Goal: Task Accomplishment & Management: Manage account settings

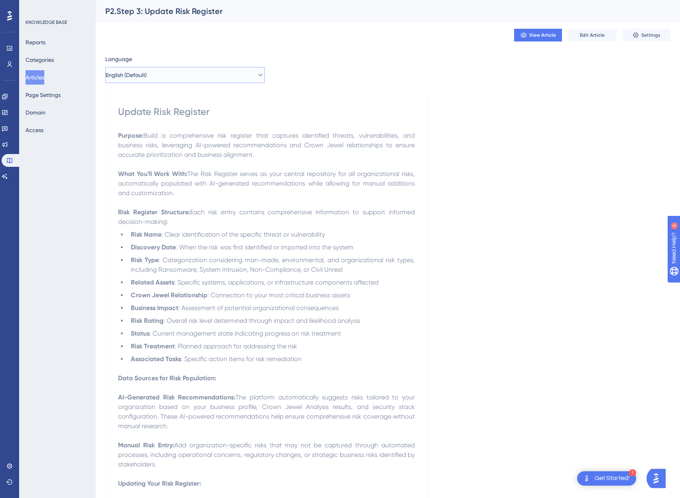
click at [170, 78] on button "English (Default)" at bounding box center [185, 75] width 160 height 16
click at [164, 117] on button "Spanish Spanish No translation" at bounding box center [185, 115] width 149 height 16
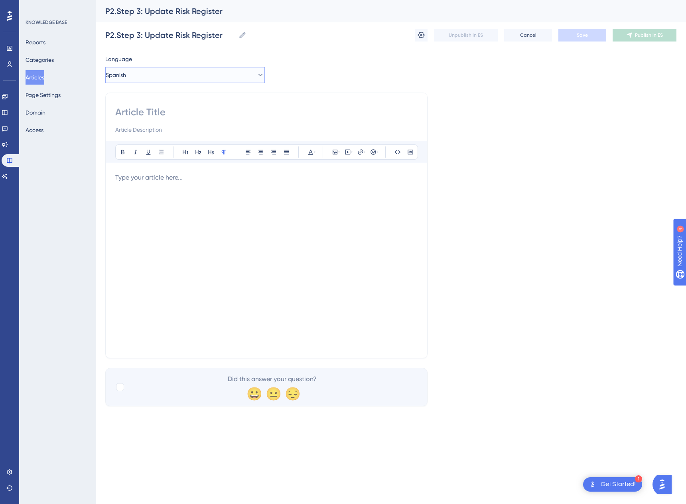
click at [163, 67] on button "Spanish" at bounding box center [185, 75] width 160 height 16
click at [152, 97] on span "English (Default)" at bounding box center [137, 100] width 41 height 10
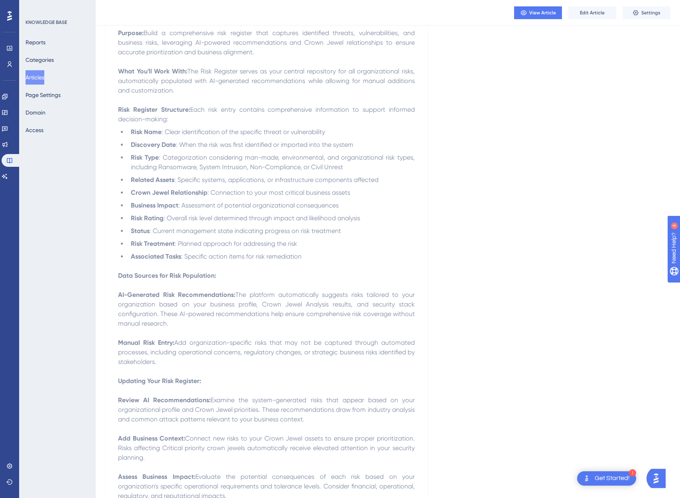
scroll to position [381, 0]
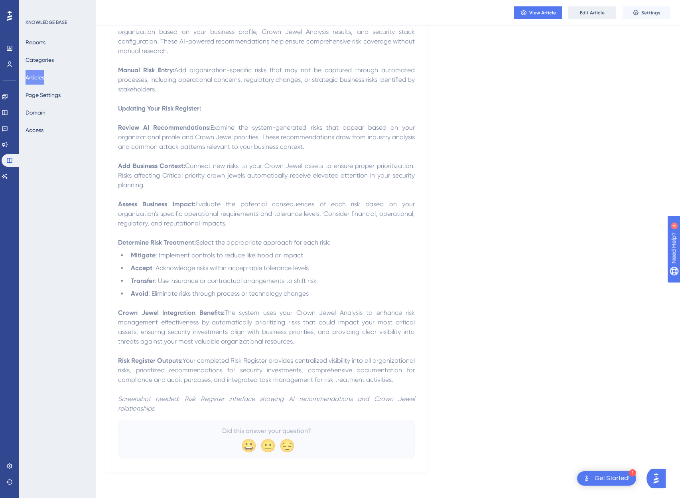
click at [589, 12] on span "Edit Article" at bounding box center [592, 13] width 25 height 6
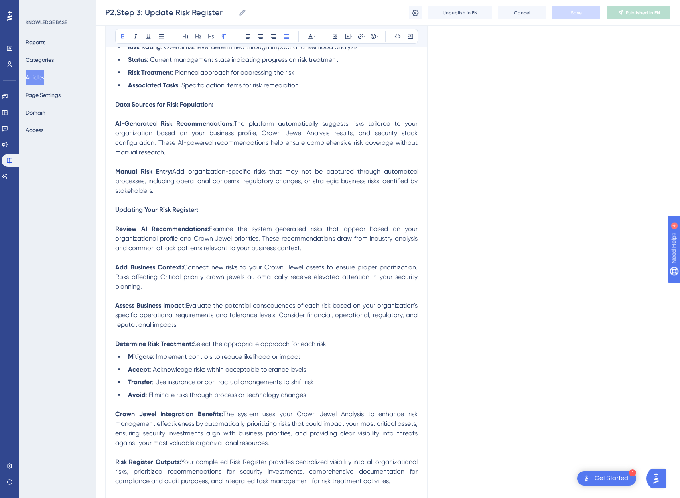
click at [266, 204] on p at bounding box center [266, 201] width 302 height 10
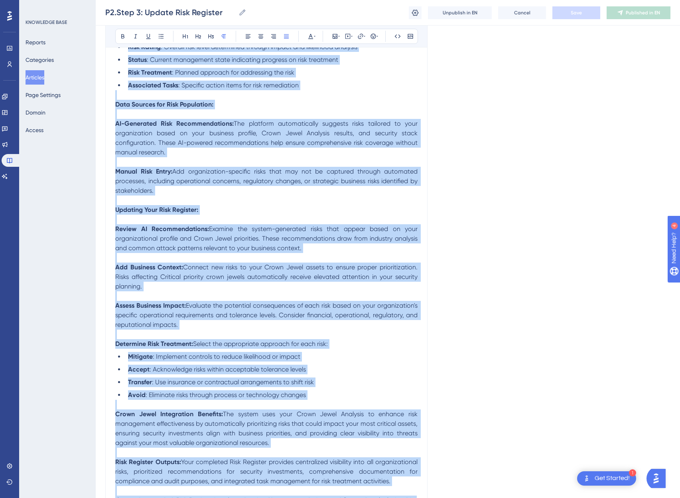
copy div "Purpose: Build a comprehensive risk register that captures identified threats, …"
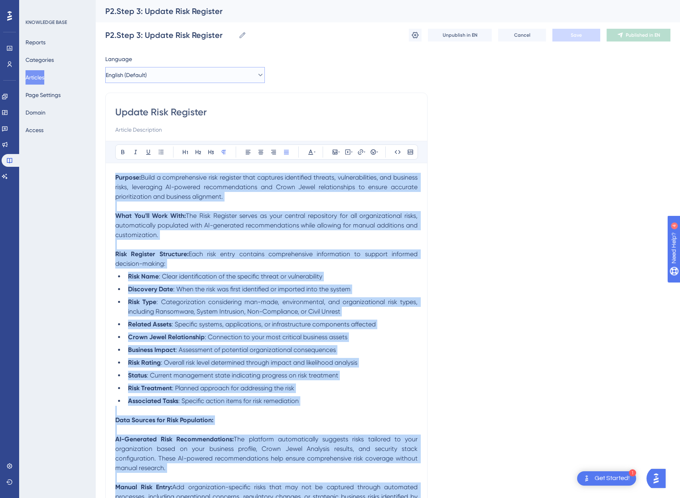
click at [166, 78] on button "English (Default)" at bounding box center [185, 75] width 160 height 16
click at [219, 117] on span "No translation" at bounding box center [230, 115] width 32 height 6
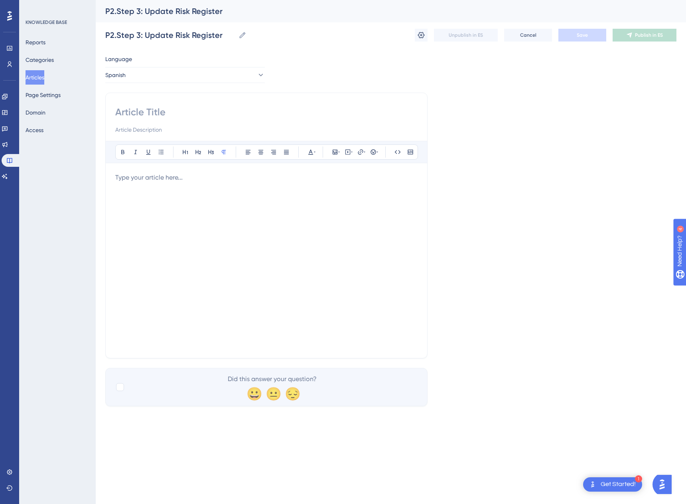
click at [213, 190] on div at bounding box center [266, 261] width 302 height 176
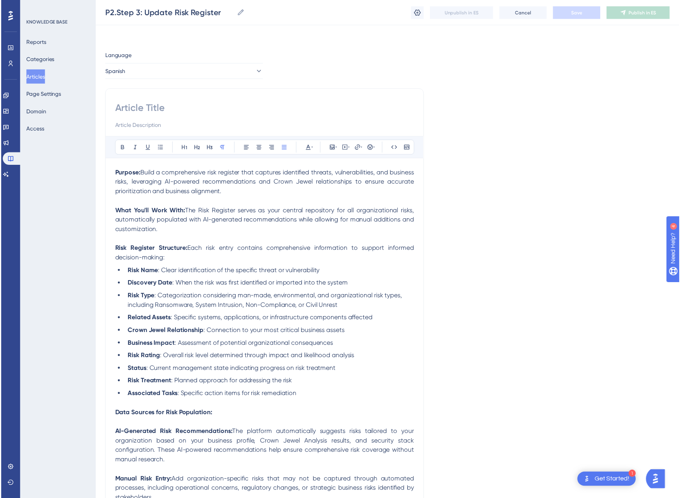
scroll to position [316, 0]
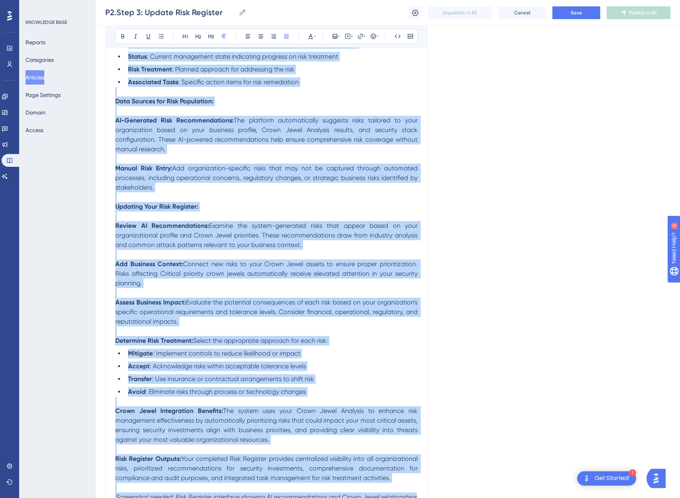
click at [233, 383] on li "Transfer : Use insurance or contractual arrangements to shift risk" at bounding box center [271, 379] width 293 height 10
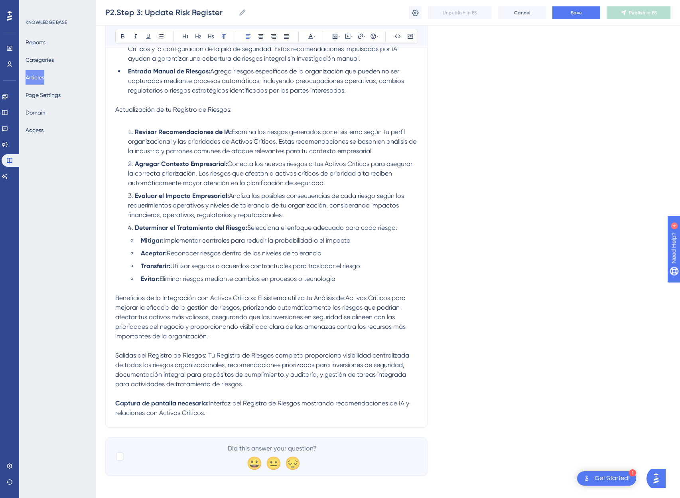
scroll to position [451, 0]
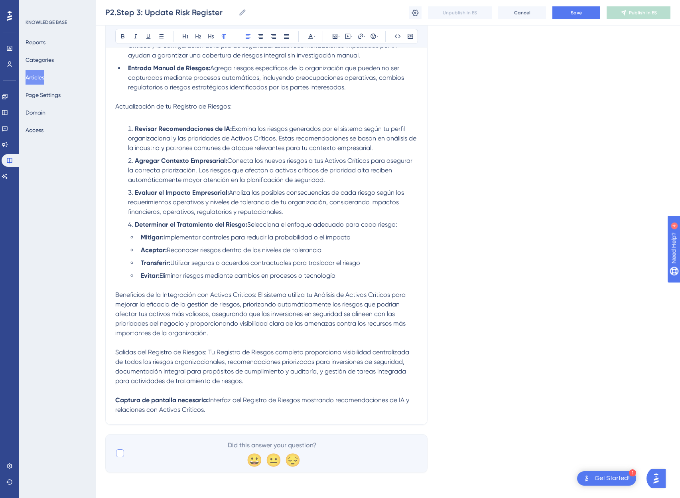
click at [117, 454] on div at bounding box center [120, 453] width 8 height 8
checkbox input "true"
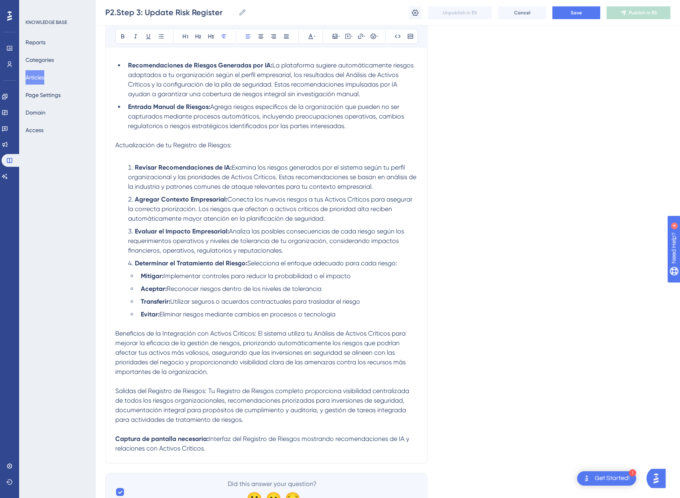
scroll to position [0, 0]
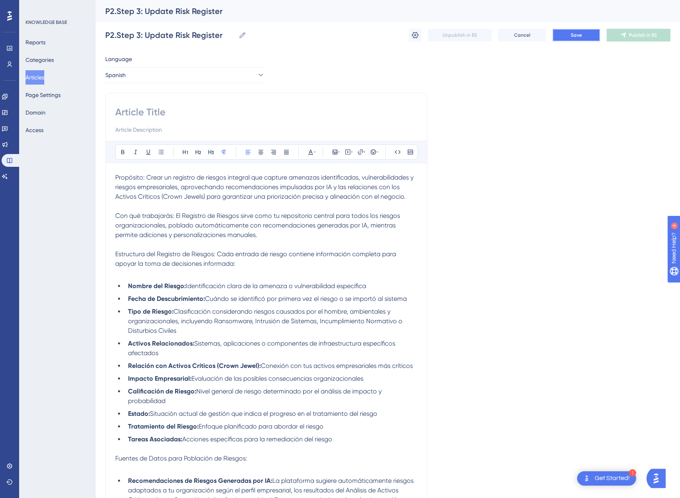
click at [573, 36] on span "Save" at bounding box center [576, 35] width 11 height 6
click at [166, 113] on input at bounding box center [266, 112] width 302 height 13
type input "a"
click at [590, 33] on button "Save" at bounding box center [577, 35] width 48 height 13
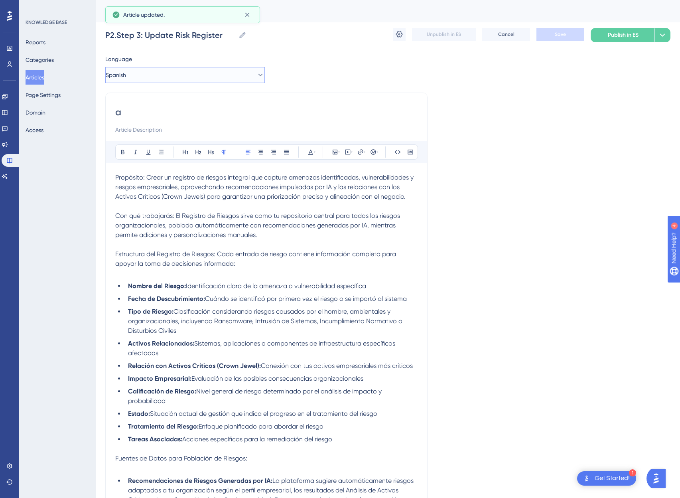
click at [167, 74] on button "Spanish" at bounding box center [185, 75] width 160 height 16
click at [149, 114] on button "Spanish Spanish Draft" at bounding box center [185, 115] width 149 height 16
click at [148, 71] on button "Spanish" at bounding box center [185, 75] width 160 height 16
click at [140, 94] on button "English (Default) English (Default) Published with pending draft" at bounding box center [185, 99] width 149 height 16
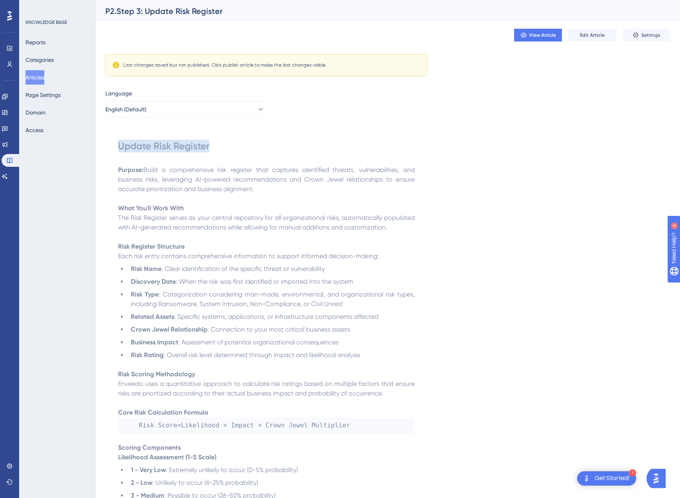
drag, startPoint x: 235, startPoint y: 147, endPoint x: 119, endPoint y: 143, distance: 115.4
click at [119, 143] on div "Update Risk Register" at bounding box center [266, 146] width 297 height 13
copy div "Update Risk Register"
click at [147, 113] on span "English (Default)" at bounding box center [126, 110] width 41 height 10
click at [150, 151] on button "Spanish Spanish Draft" at bounding box center [185, 150] width 149 height 16
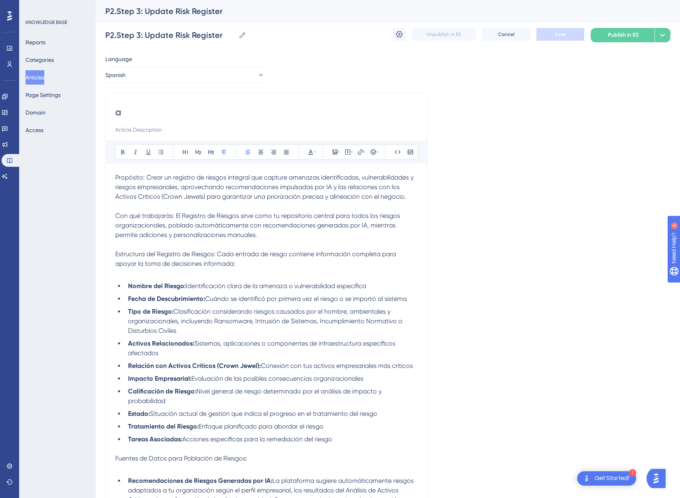
click at [162, 113] on input "a" at bounding box center [266, 112] width 302 height 13
paste input "Update Risk Register"
type input "Update Risk Register"
click at [563, 30] on button "Save" at bounding box center [561, 34] width 48 height 13
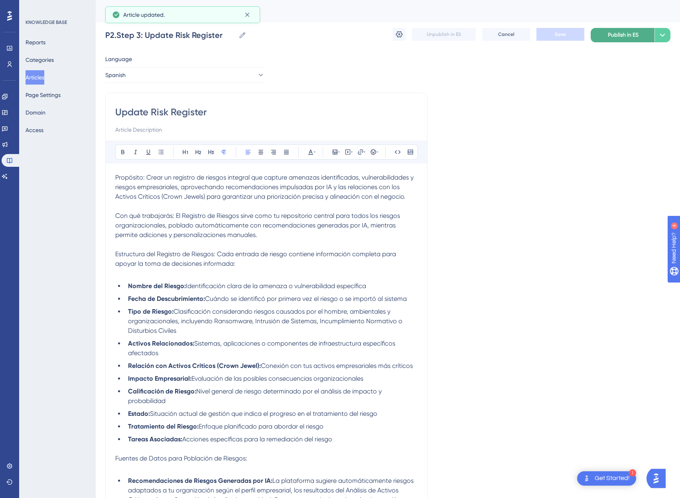
click at [633, 36] on span "Publish in ES" at bounding box center [623, 35] width 31 height 10
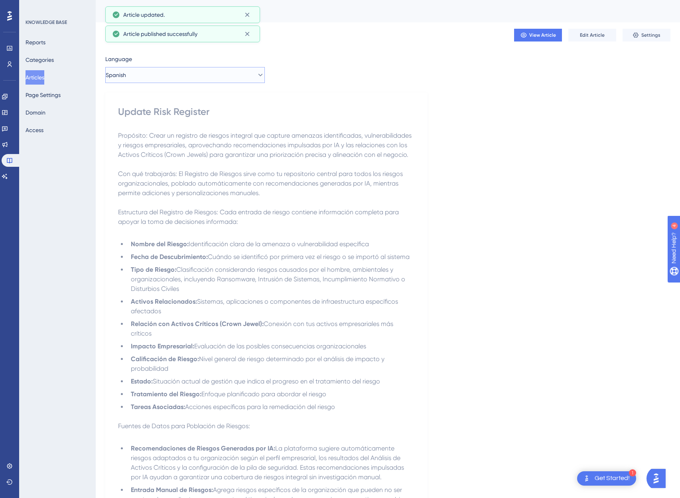
drag, startPoint x: 170, startPoint y: 71, endPoint x: 172, endPoint y: 75, distance: 4.2
click at [170, 71] on button "Spanish" at bounding box center [185, 75] width 160 height 16
drag, startPoint x: 148, startPoint y: 119, endPoint x: 150, endPoint y: 97, distance: 21.3
click at [150, 97] on div "English (Default) English (Default) Published with pending draft Spanish Spanis…" at bounding box center [185, 107] width 149 height 32
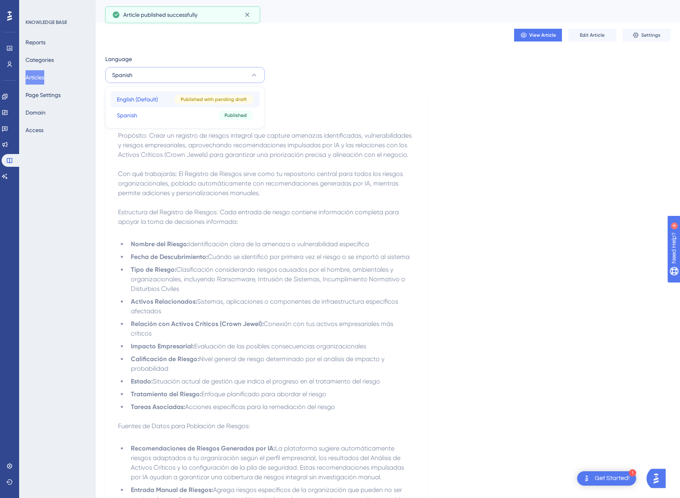
click at [150, 97] on span "English (Default)" at bounding box center [137, 100] width 41 height 10
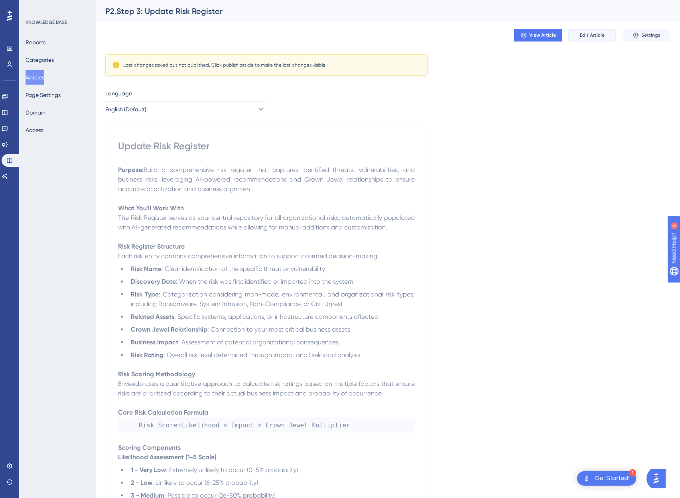
click at [582, 33] on span "Edit Article" at bounding box center [592, 35] width 25 height 6
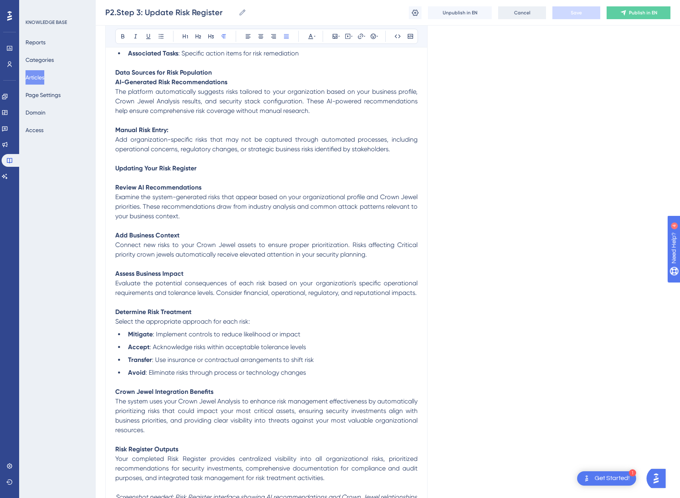
click at [520, 13] on span "Cancel" at bounding box center [522, 13] width 16 height 6
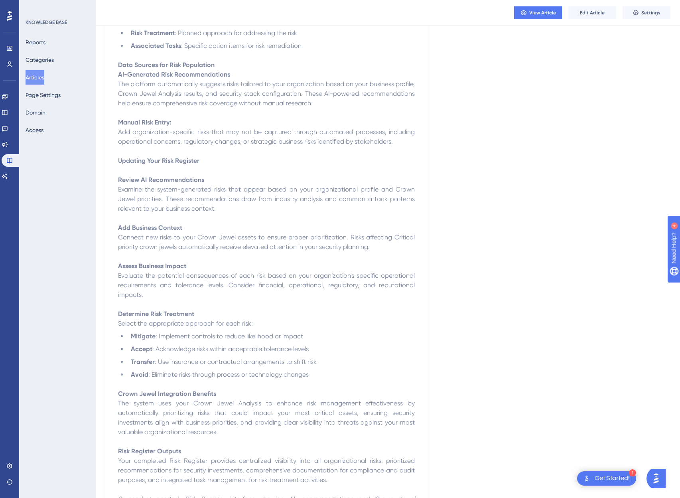
click at [43, 77] on button "Articles" at bounding box center [35, 77] width 19 height 14
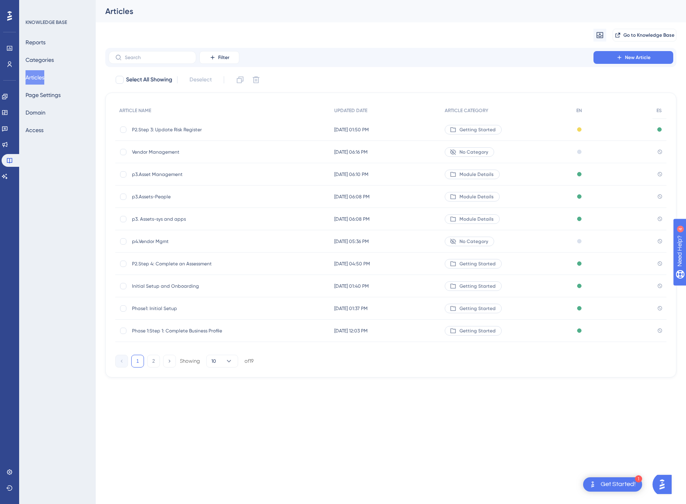
click at [155, 129] on span "P2.Step 3: Update Risk Register" at bounding box center [196, 129] width 128 height 6
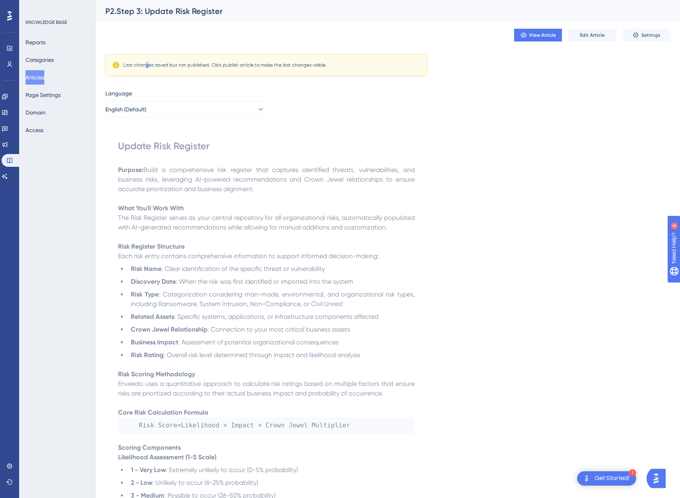
click at [170, 63] on div "Last changes saved but not published. Click publish article to make the last ch…" at bounding box center [225, 65] width 204 height 6
click at [592, 20] on div "P2.Step 3: Update Risk Register" at bounding box center [388, 11] width 585 height 22
click at [593, 34] on span "Edit Article" at bounding box center [592, 35] width 25 height 6
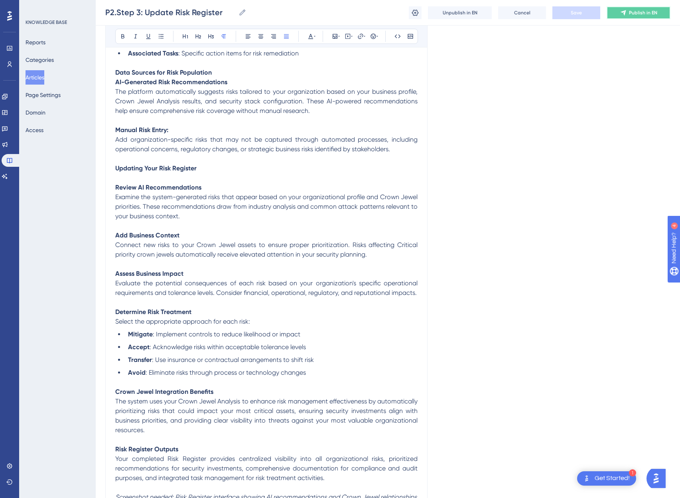
click at [648, 11] on span "Publish in EN" at bounding box center [643, 13] width 28 height 6
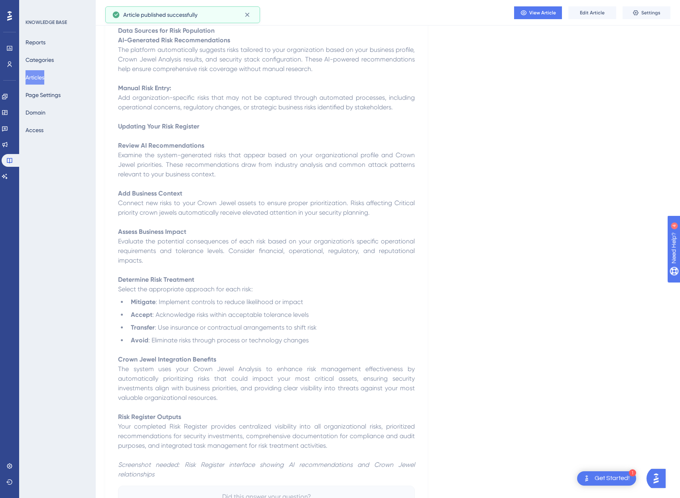
click at [41, 77] on button "Articles" at bounding box center [35, 77] width 19 height 14
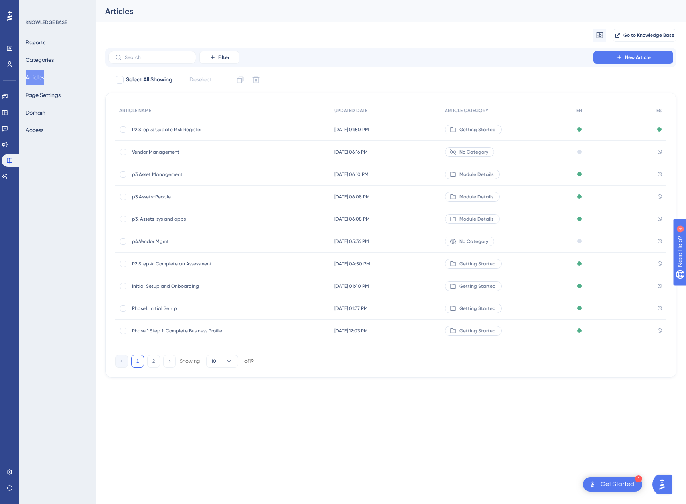
click at [150, 151] on span "Vendor Management" at bounding box center [196, 152] width 128 height 6
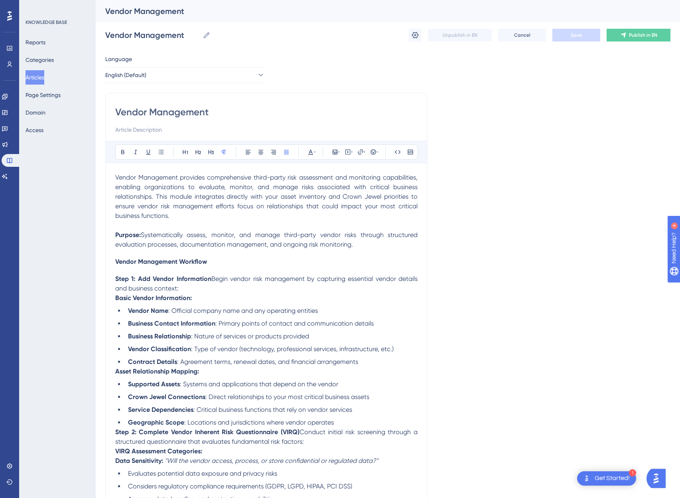
click at [171, 200] on p "Vendor Management provides comprehensive third-party risk assessment and monito…" at bounding box center [266, 197] width 302 height 48
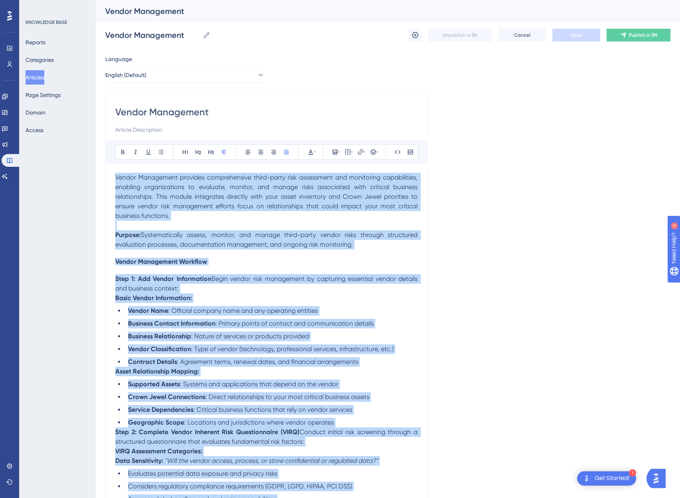
copy div "Vendor Management provides comprehensive third-party risk assessment and monito…"
click at [164, 73] on button "English (Default)" at bounding box center [185, 75] width 160 height 16
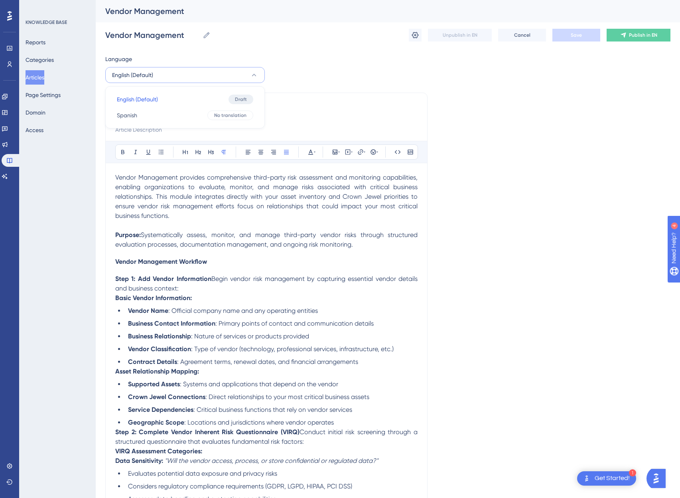
drag, startPoint x: 510, startPoint y: 67, endPoint x: 549, endPoint y: 48, distance: 43.4
click at [524, 36] on span "Cancel" at bounding box center [522, 35] width 16 height 6
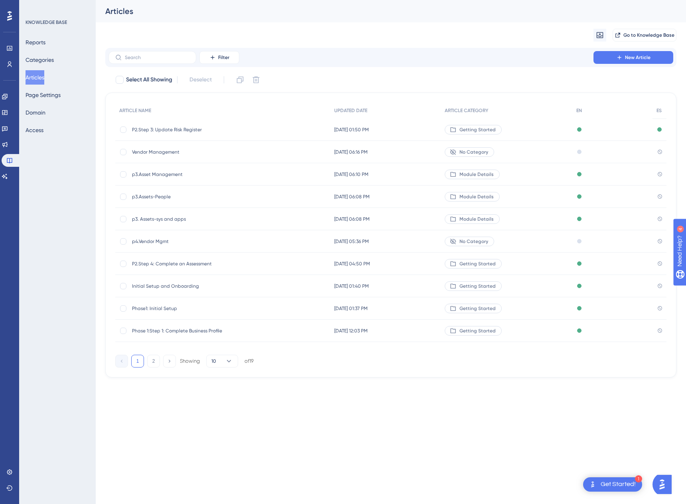
click at [168, 153] on span "Vendor Management" at bounding box center [196, 152] width 128 height 6
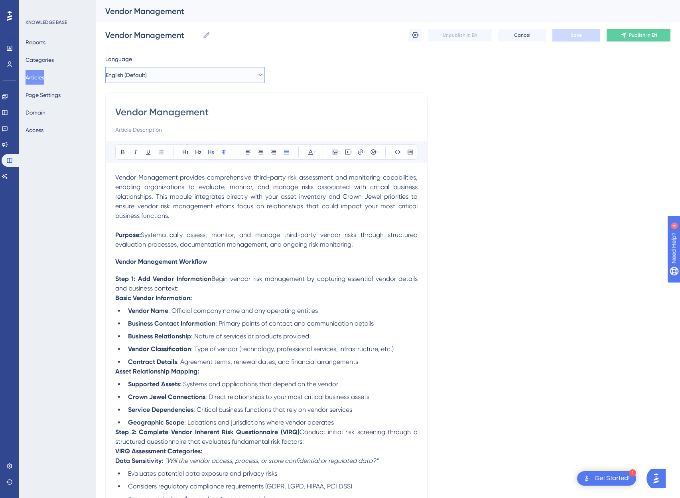
click at [201, 76] on button "English (Default)" at bounding box center [185, 75] width 160 height 16
drag, startPoint x: 157, startPoint y: 113, endPoint x: 573, endPoint y: 69, distance: 418.1
click at [202, 75] on button "English (Default)" at bounding box center [185, 75] width 160 height 16
click at [159, 114] on button "Spanish Spanish No translation" at bounding box center [185, 115] width 149 height 16
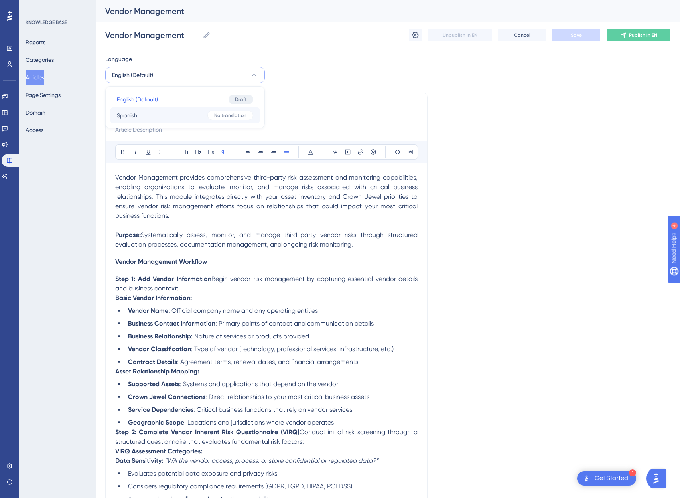
checkbox input "false"
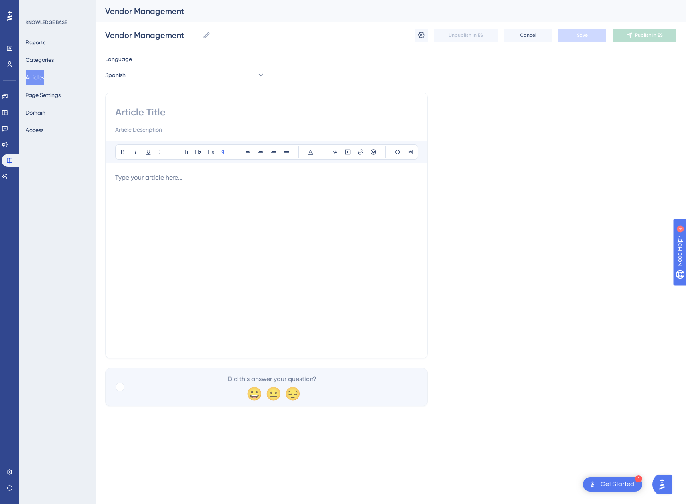
click at [180, 110] on input at bounding box center [266, 112] width 302 height 13
type input "Vendor Management"
click at [236, 209] on div at bounding box center [266, 261] width 302 height 176
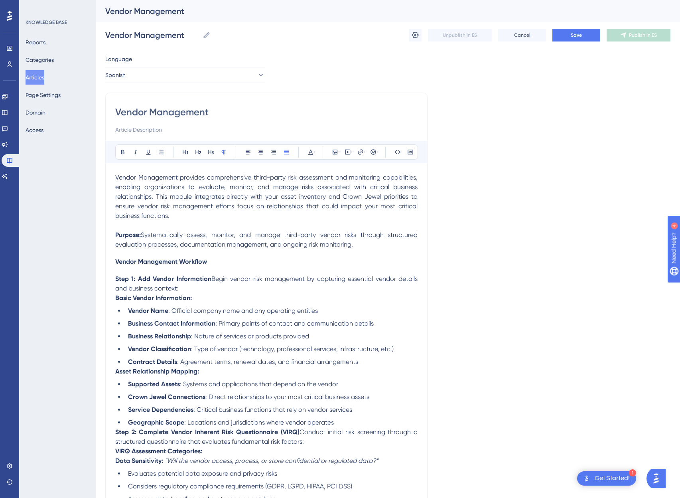
click at [235, 217] on p "Vendor Management provides comprehensive third-party risk assessment and monito…" at bounding box center [266, 197] width 302 height 48
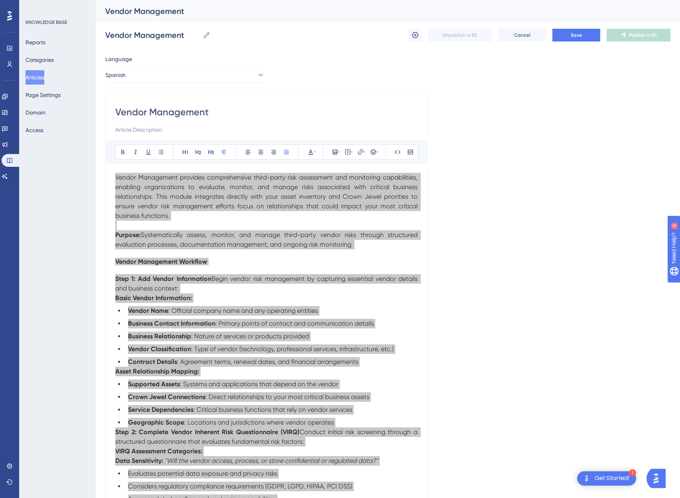
scroll to position [0, 6]
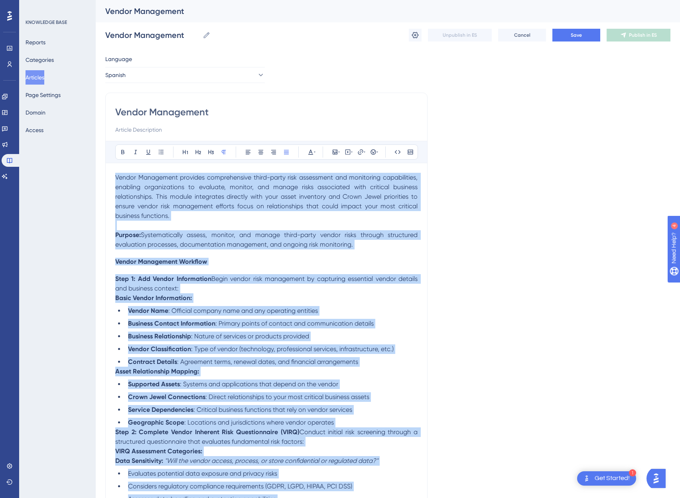
click at [343, 216] on p "Vendor Management provides comprehensive third-party risk assessment and monito…" at bounding box center [266, 197] width 302 height 48
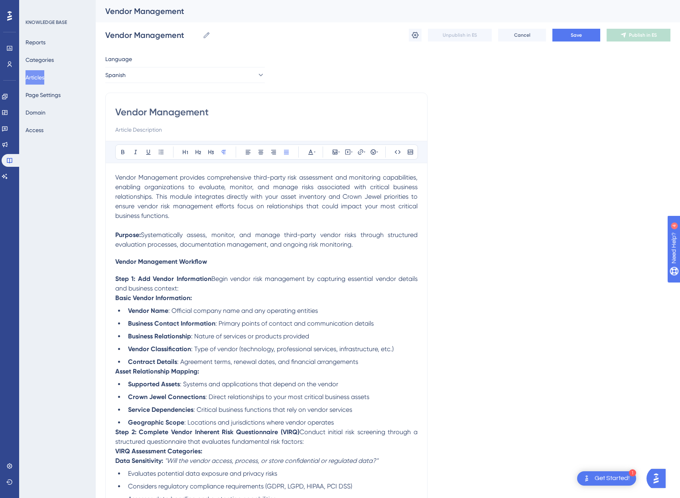
click at [343, 216] on p "Vendor Management provides comprehensive third-party risk assessment and monito…" at bounding box center [266, 197] width 302 height 48
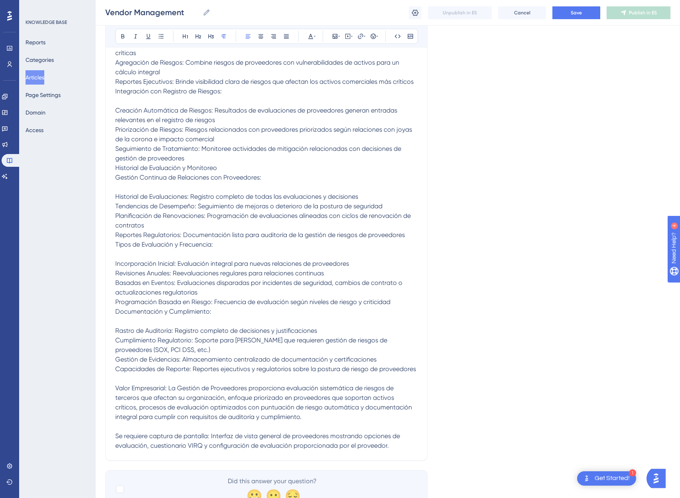
scroll to position [1431, 6]
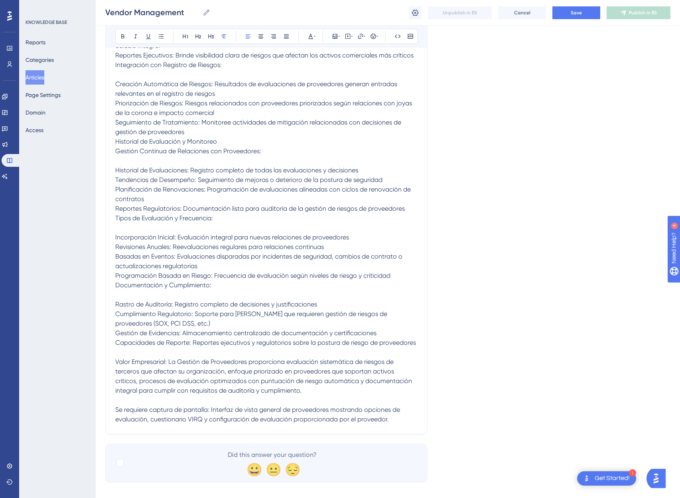
click at [175, 233] on span "Incorporación Inicial: Evaluación integral para nuevas relaciones de proveedores" at bounding box center [232, 237] width 234 height 8
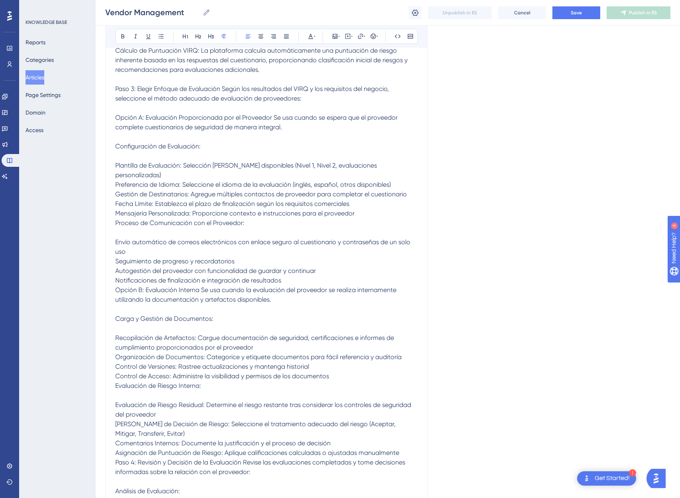
scroll to position [0, 6]
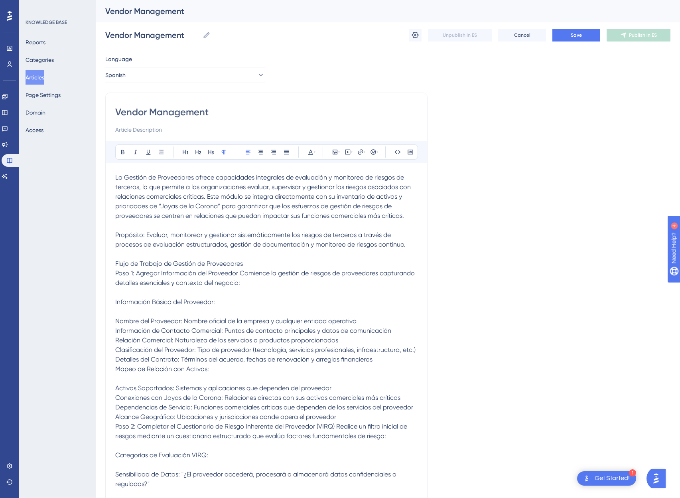
click at [249, 265] on p "Flujo de Trabajo de Gestión de Proveedores" at bounding box center [266, 264] width 302 height 10
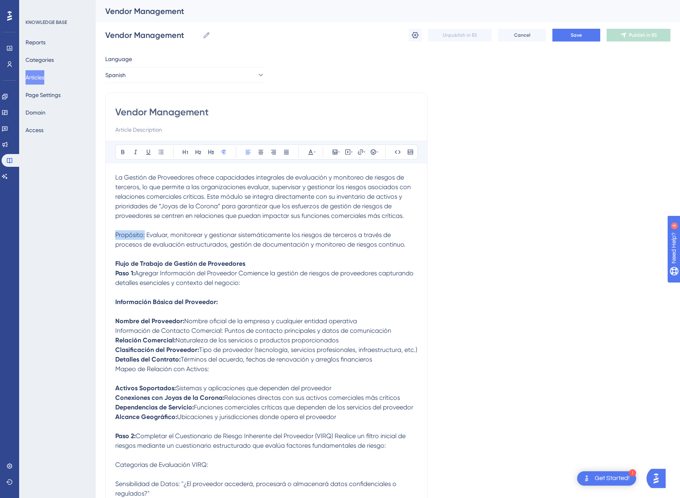
drag, startPoint x: 138, startPoint y: 237, endPoint x: 63, endPoint y: 238, distance: 75.4
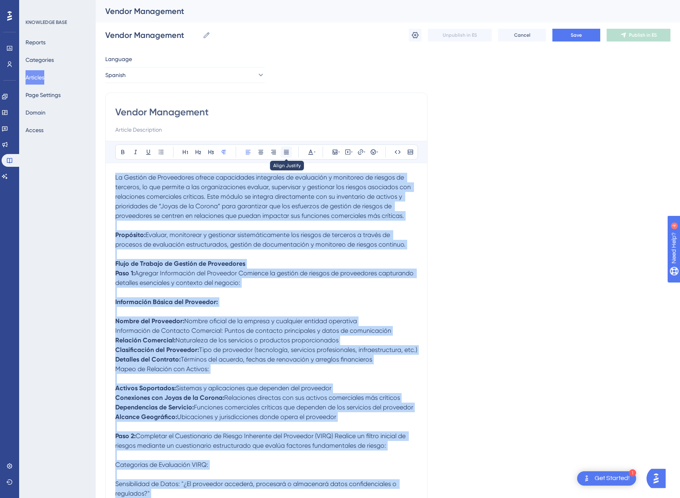
click at [284, 150] on icon at bounding box center [286, 152] width 5 height 4
click at [255, 254] on p at bounding box center [266, 254] width 302 height 10
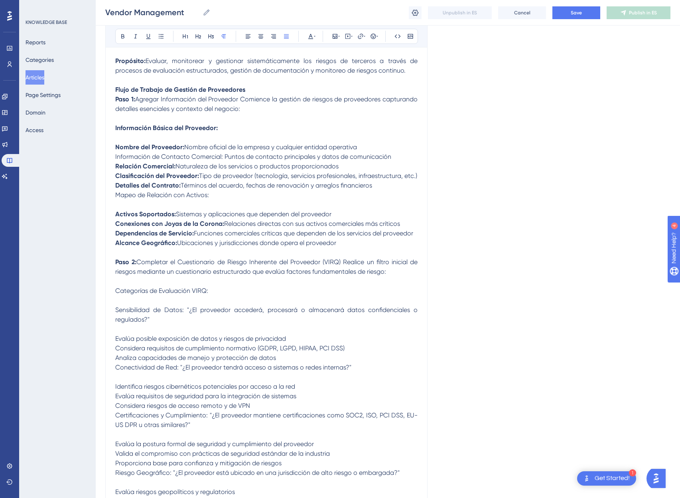
scroll to position [188, 6]
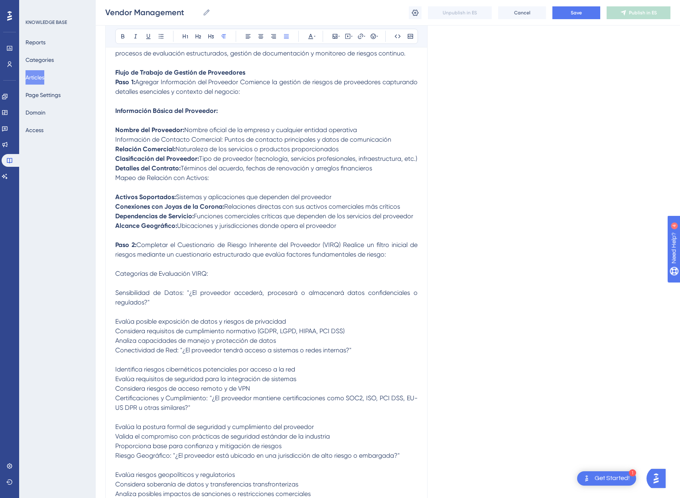
drag, startPoint x: 340, startPoint y: 223, endPoint x: 90, endPoint y: 206, distance: 250.8
click at [158, 36] on icon at bounding box center [161, 36] width 6 height 6
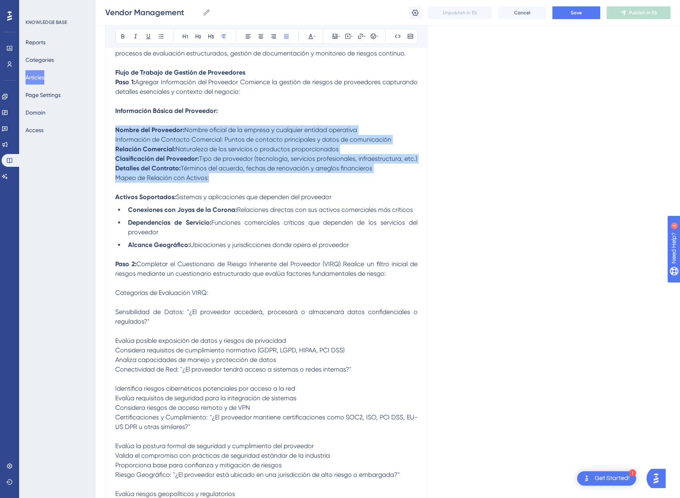
drag, startPoint x: 205, startPoint y: 175, endPoint x: 66, endPoint y: 132, distance: 144.9
click at [158, 37] on icon at bounding box center [161, 36] width 6 height 6
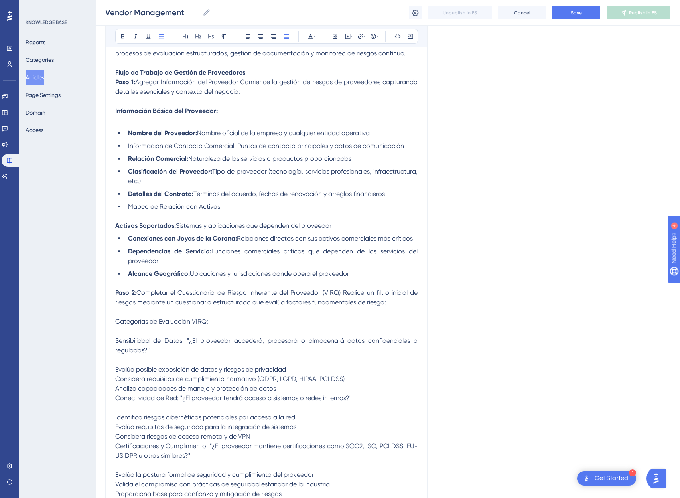
click at [143, 121] on p at bounding box center [266, 121] width 302 height 10
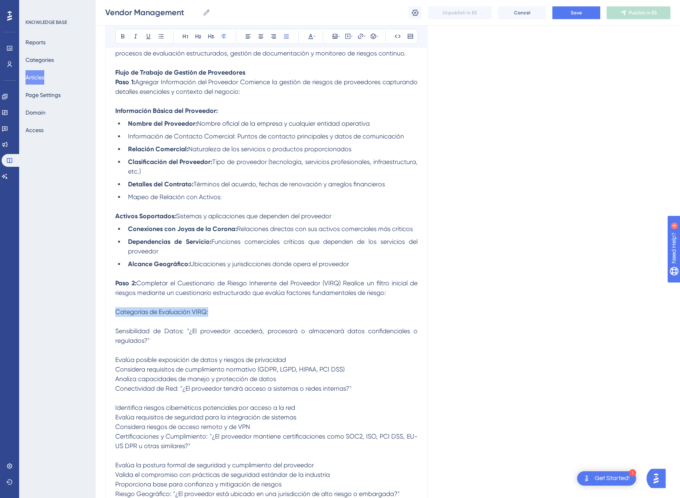
drag, startPoint x: 233, startPoint y: 312, endPoint x: 77, endPoint y: 310, distance: 155.2
click at [115, 321] on p at bounding box center [266, 322] width 302 height 10
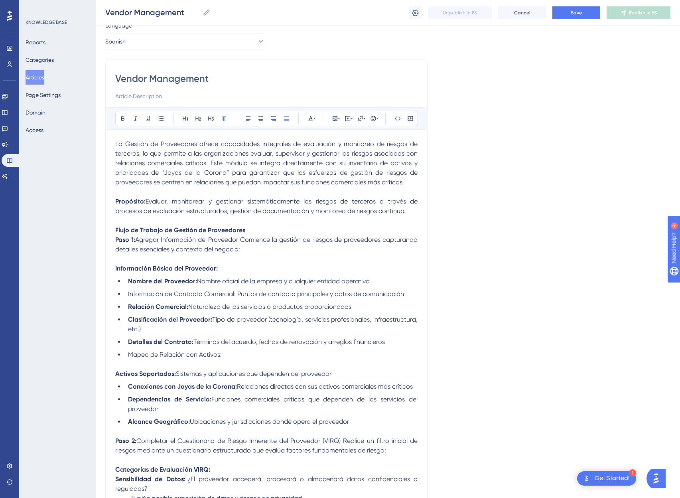
scroll to position [0, 6]
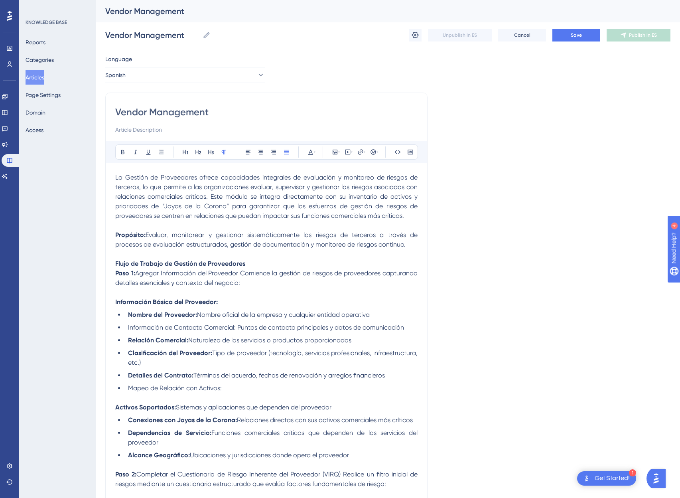
click at [256, 262] on p "Flujo de Trabajo de Gestión de Proveedores" at bounding box center [266, 264] width 302 height 10
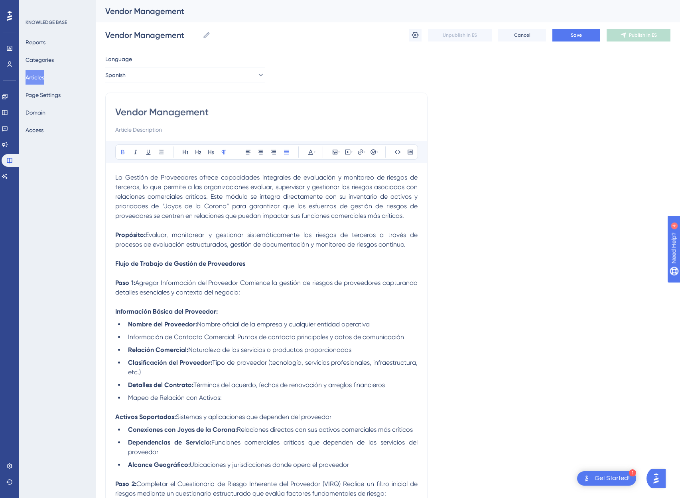
click at [198, 303] on p at bounding box center [266, 302] width 302 height 10
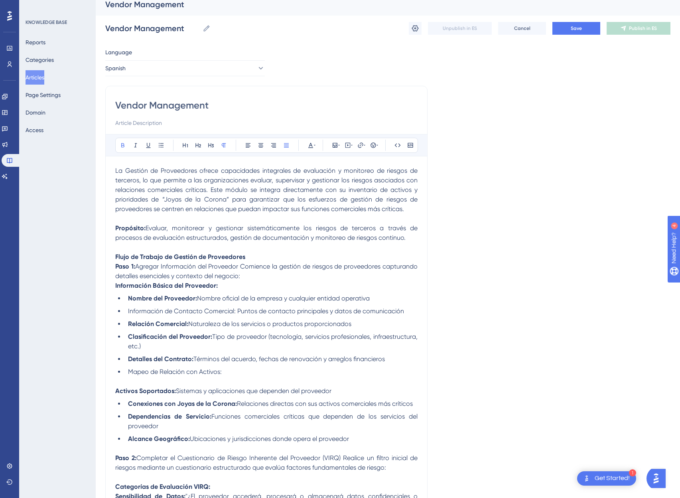
scroll to position [8, 6]
click at [128, 371] on span "Mapeo de Relación con Activos:" at bounding box center [175, 371] width 94 height 8
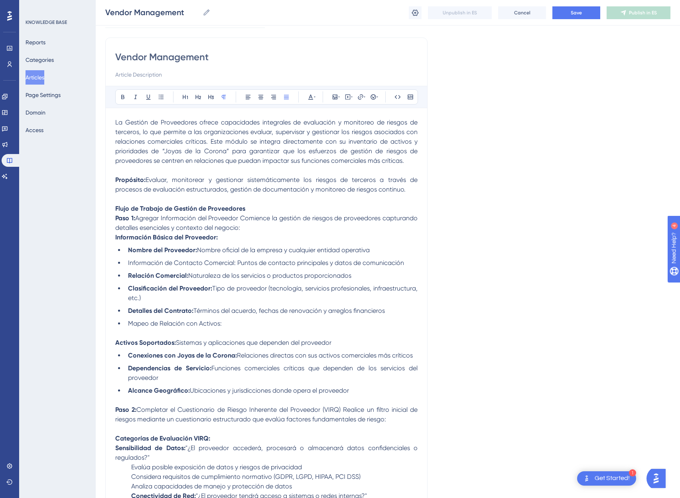
scroll to position [53, 6]
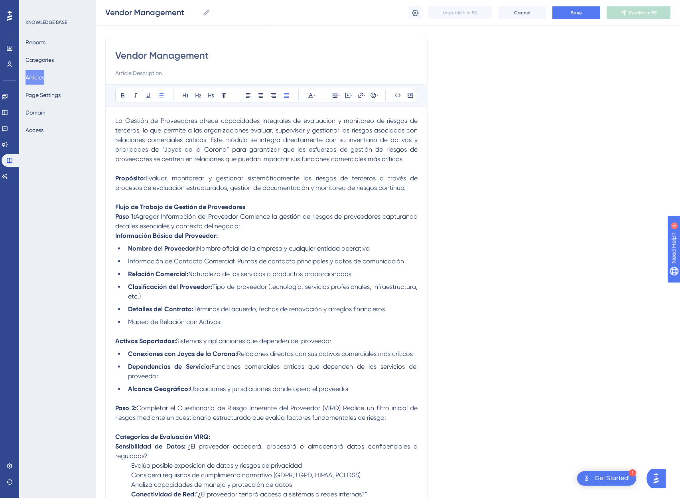
click at [225, 322] on li "Mapeo de Relación con Activos:" at bounding box center [271, 322] width 293 height 10
click at [158, 93] on icon at bounding box center [161, 95] width 6 height 6
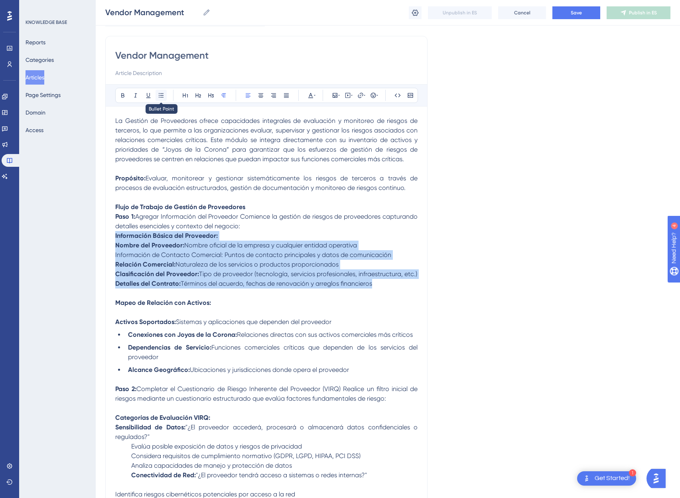
click at [158, 94] on icon at bounding box center [161, 95] width 6 height 6
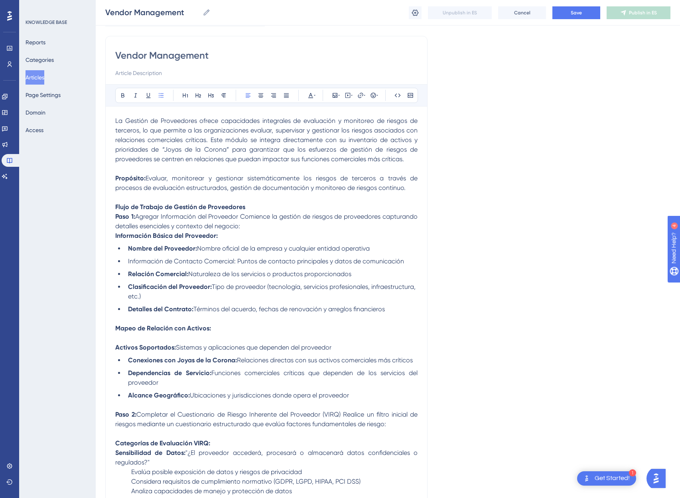
click at [200, 328] on strong "Mapeo de Relación con Activos:" at bounding box center [163, 328] width 96 height 8
click at [134, 333] on p at bounding box center [266, 338] width 302 height 10
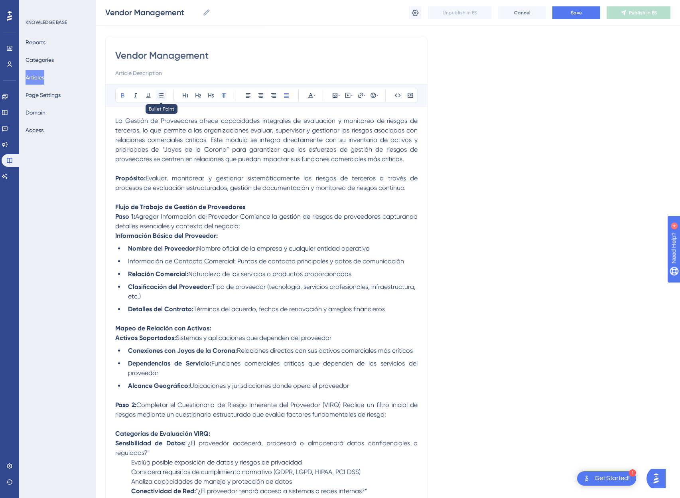
click at [156, 92] on button at bounding box center [161, 95] width 11 height 11
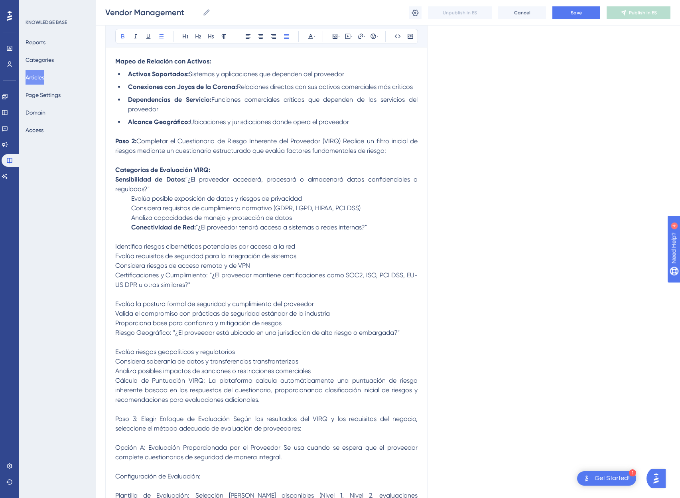
scroll to position [319, 6]
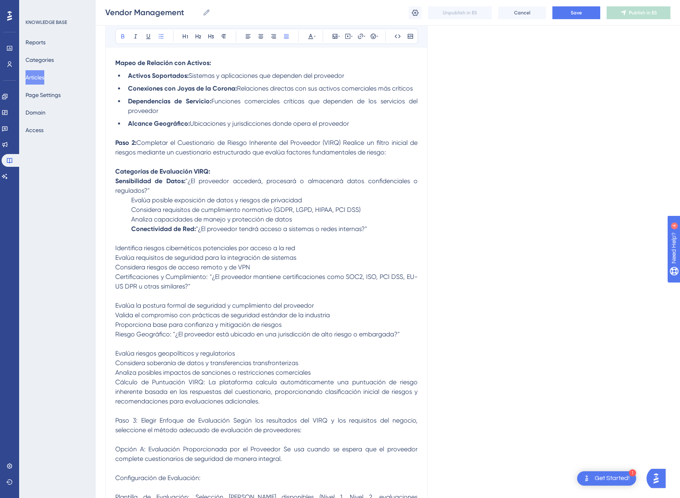
click at [115, 172] on strong "Categorías de Evaluación VIRQ:" at bounding box center [162, 172] width 95 height 8
click at [115, 162] on p at bounding box center [266, 162] width 302 height 10
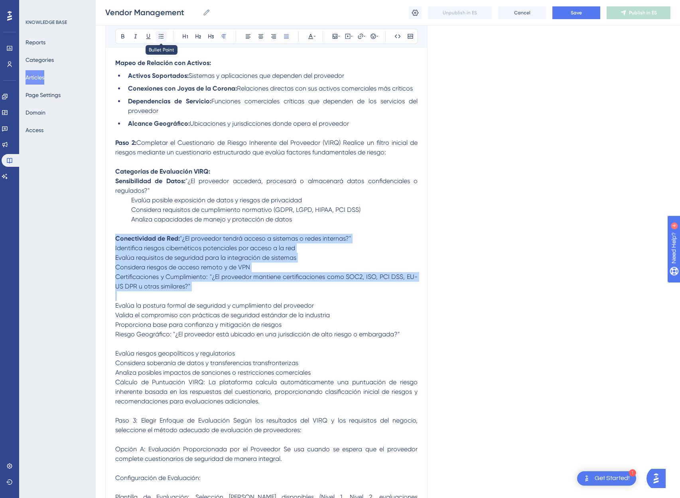
click at [158, 36] on icon at bounding box center [161, 36] width 6 height 6
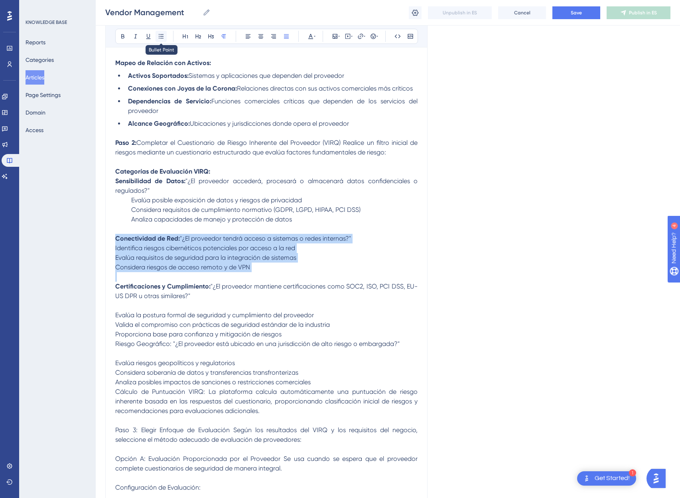
click at [158, 37] on icon at bounding box center [161, 36] width 6 height 6
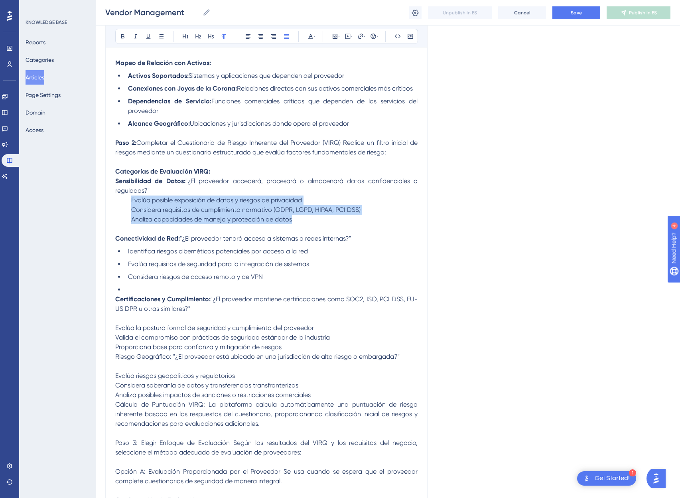
drag, startPoint x: 309, startPoint y: 219, endPoint x: 107, endPoint y: 202, distance: 202.6
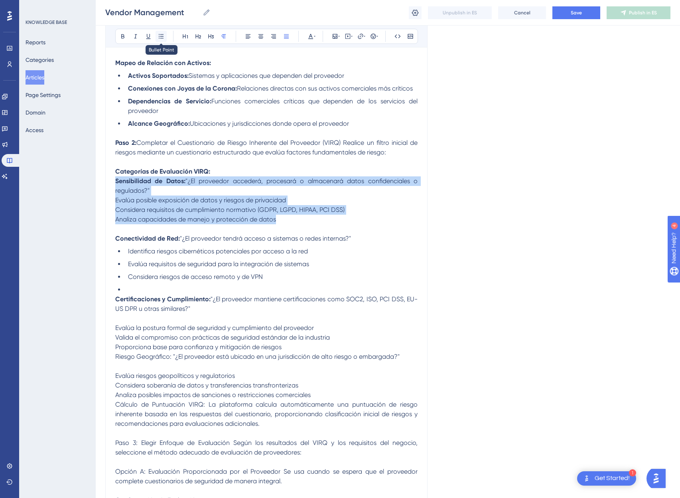
click at [160, 36] on button at bounding box center [161, 36] width 11 height 11
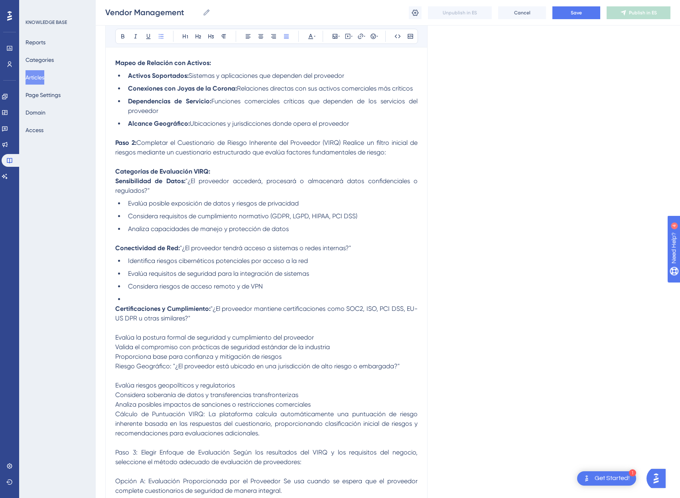
click at [134, 302] on li at bounding box center [271, 299] width 293 height 10
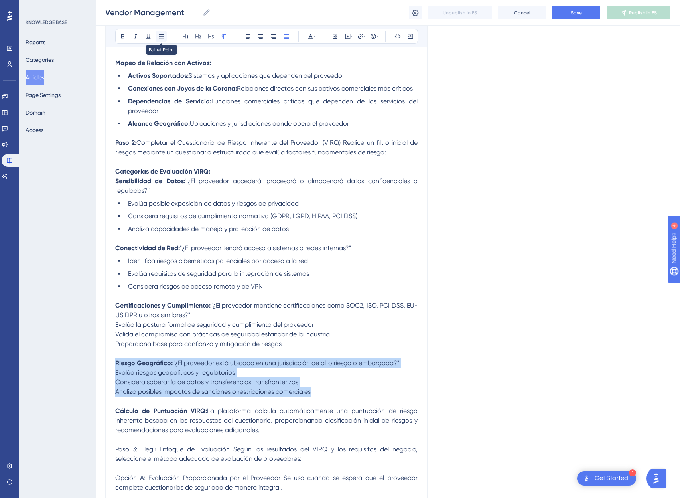
click at [158, 38] on icon at bounding box center [161, 36] width 6 height 6
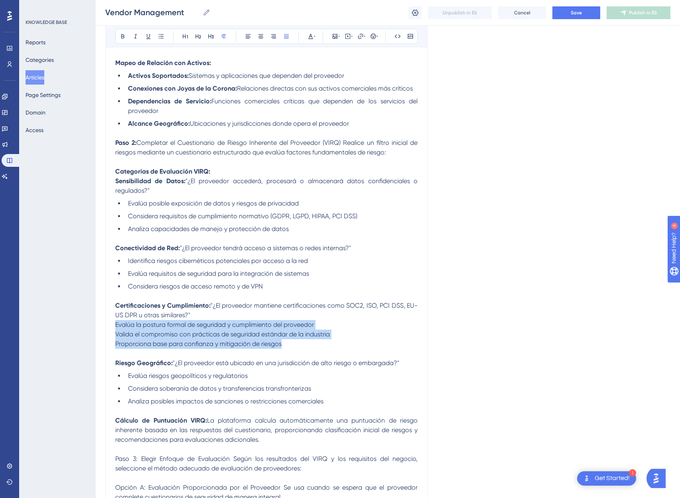
drag, startPoint x: 283, startPoint y: 346, endPoint x: 103, endPoint y: 324, distance: 181.4
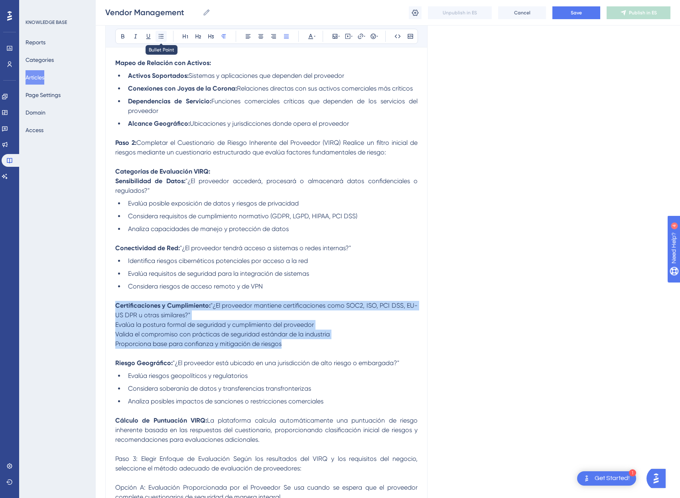
click at [158, 39] on icon at bounding box center [161, 36] width 6 height 6
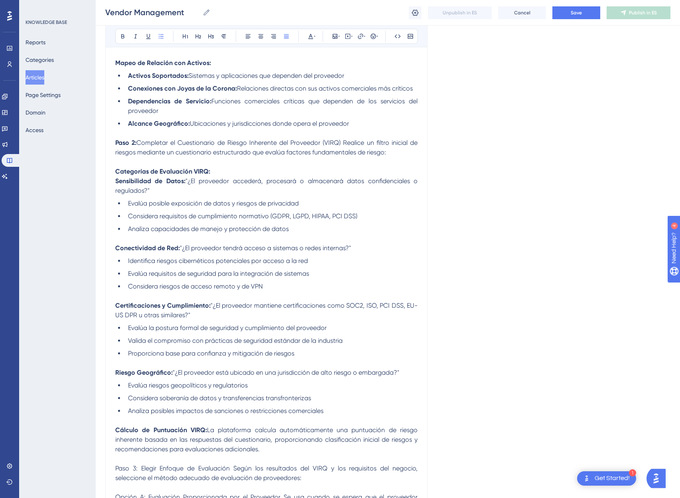
click at [288, 311] on p "Certificaciones y Cumplimiento: "¿El proveedor mantiene certificaciones como SO…" at bounding box center [266, 310] width 302 height 19
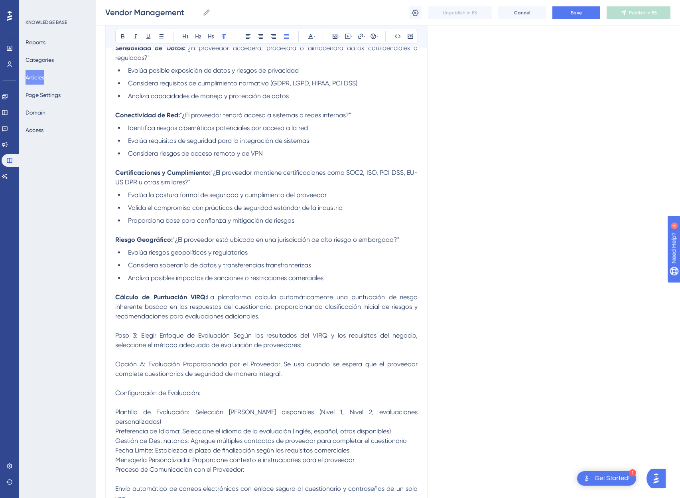
scroll to position [452, 6]
click at [132, 336] on span "Paso 3: Elegir Enfoque de Evaluación Según los resultados del VIRQ y los requis…" at bounding box center [267, 339] width 304 height 17
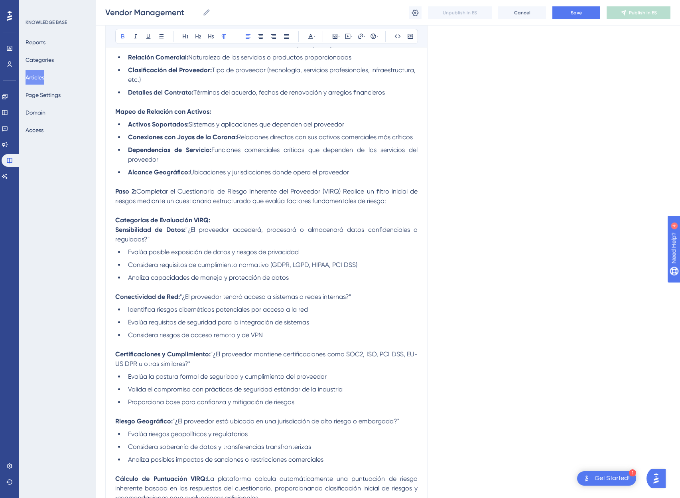
scroll to position [507, 6]
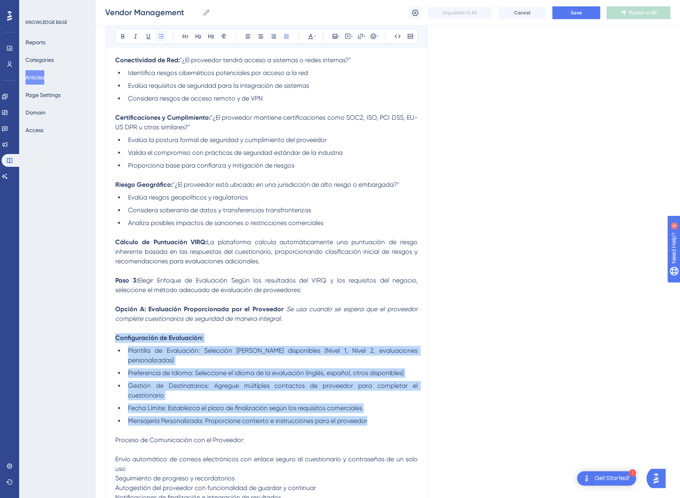
click at [156, 40] on button at bounding box center [161, 36] width 11 height 11
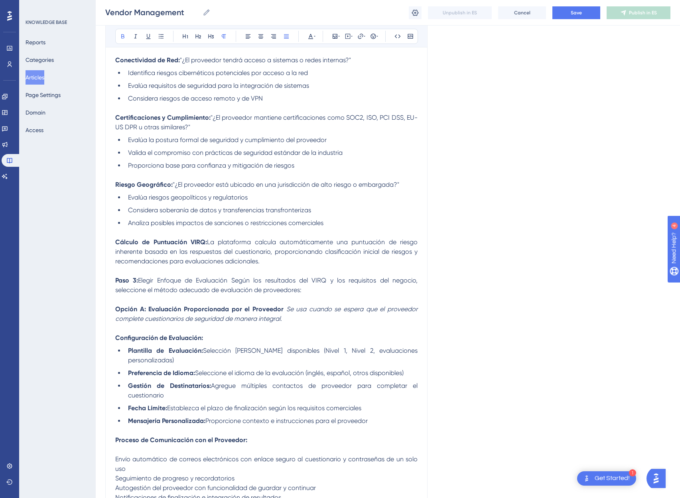
click at [277, 450] on p at bounding box center [266, 450] width 302 height 10
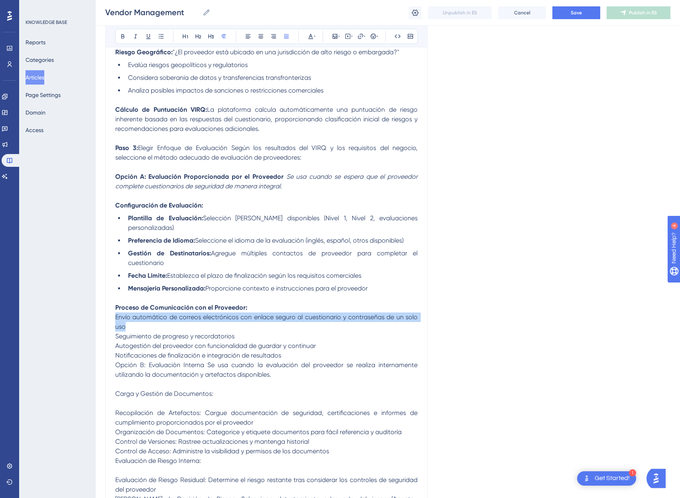
scroll to position [642, 6]
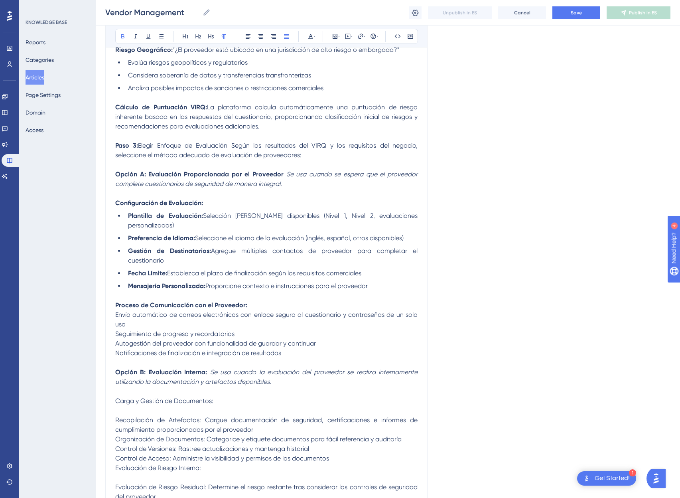
click at [284, 174] on span at bounding box center [285, 174] width 3 height 8
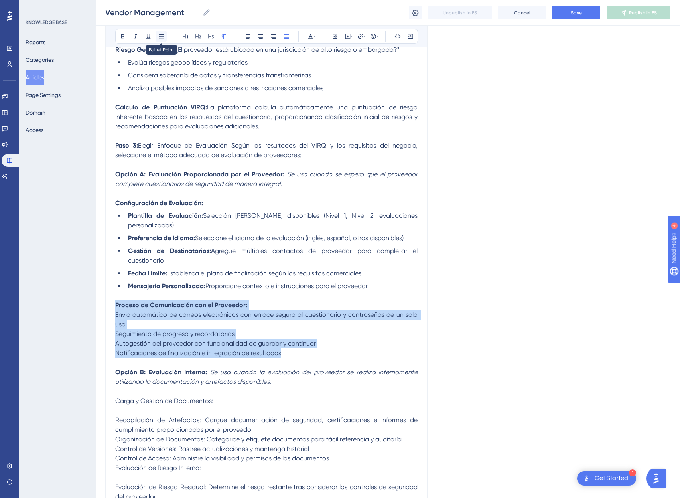
click at [158, 33] on icon at bounding box center [161, 36] width 6 height 6
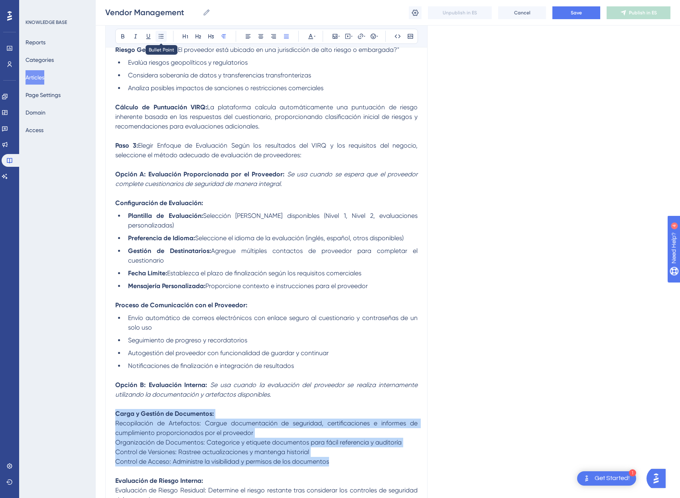
click at [158, 37] on icon at bounding box center [161, 36] width 6 height 6
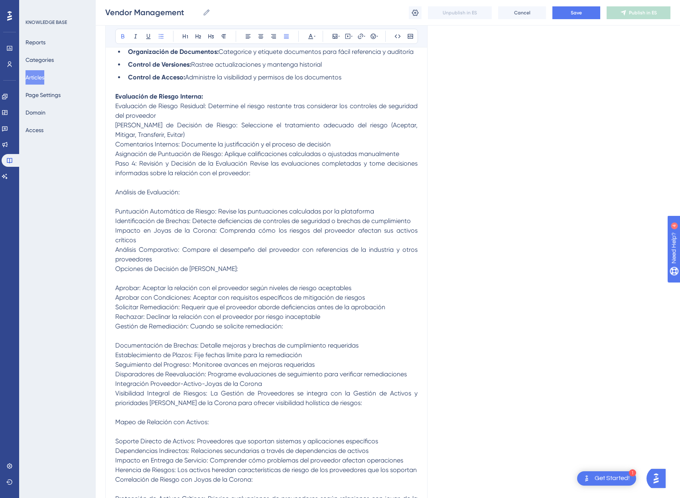
scroll to position [1043, 6]
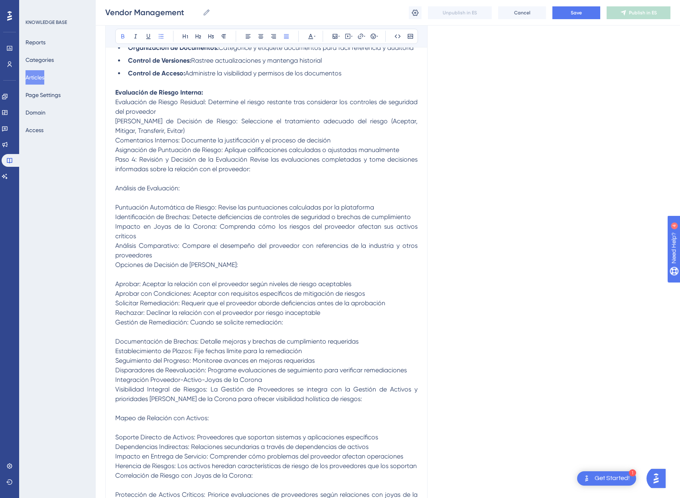
click at [146, 106] on p "Evaluación de Riesgo Residual: Determine el riesgo restante tras considerar los…" at bounding box center [266, 106] width 302 height 19
drag, startPoint x: 201, startPoint y: 102, endPoint x: 90, endPoint y: 100, distance: 111.0
drag, startPoint x: 201, startPoint y: 121, endPoint x: 45, endPoint y: 125, distance: 155.7
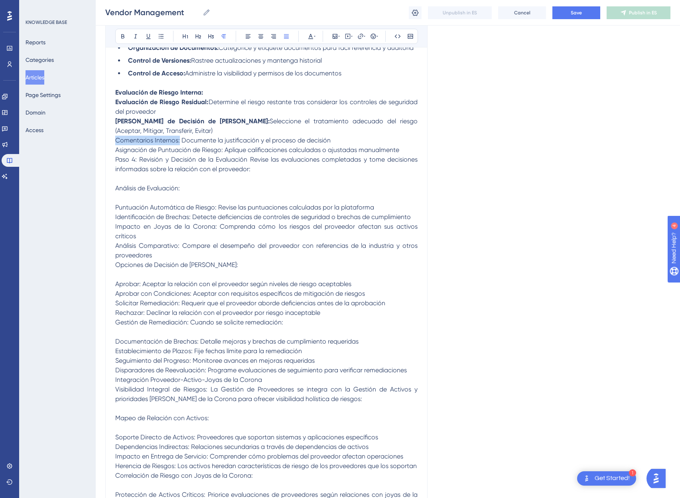
drag, startPoint x: 174, startPoint y: 140, endPoint x: 107, endPoint y: 142, distance: 66.7
drag, startPoint x: 219, startPoint y: 150, endPoint x: 108, endPoint y: 150, distance: 111.3
click at [133, 158] on span "Paso 4: Revisión y Decisión de la Evaluación Revise las evaluaciones completada…" at bounding box center [267, 164] width 304 height 17
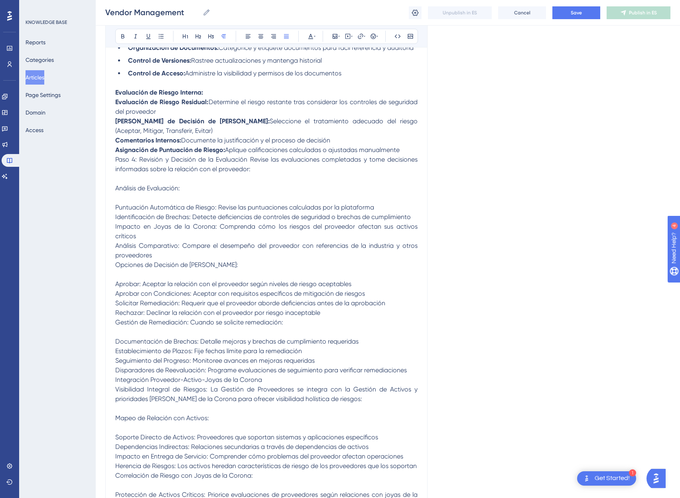
click at [115, 159] on span "Paso 4: Revisión y Decisión de la Evaluación Revise las evaluaciones completada…" at bounding box center [267, 164] width 304 height 17
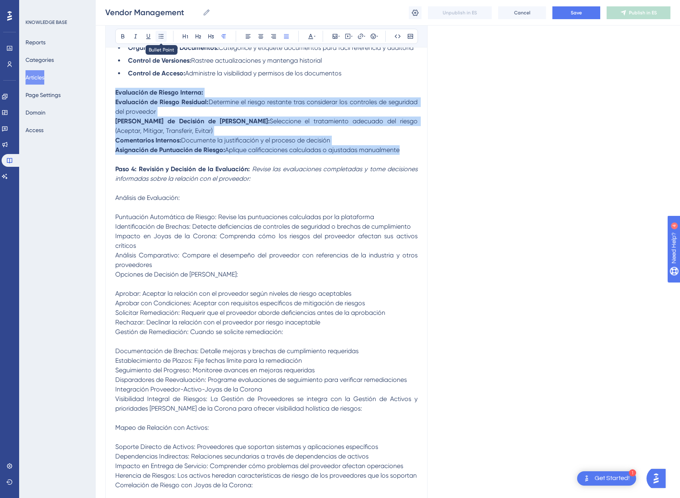
click at [158, 36] on icon at bounding box center [161, 36] width 6 height 6
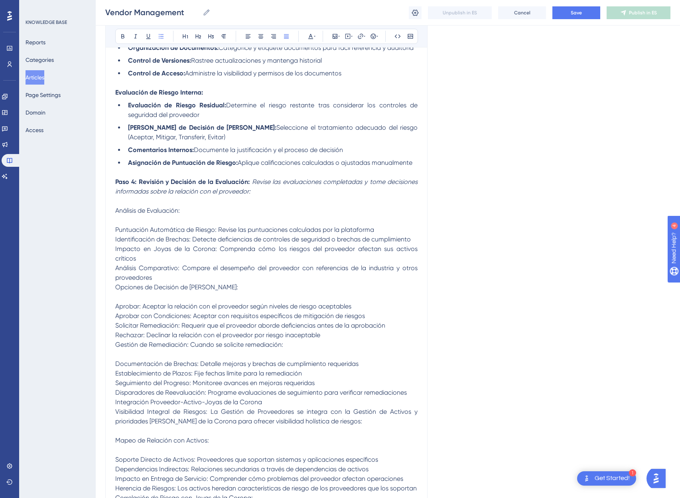
click at [124, 212] on span "Análisis de Evaluación:" at bounding box center [147, 211] width 65 height 8
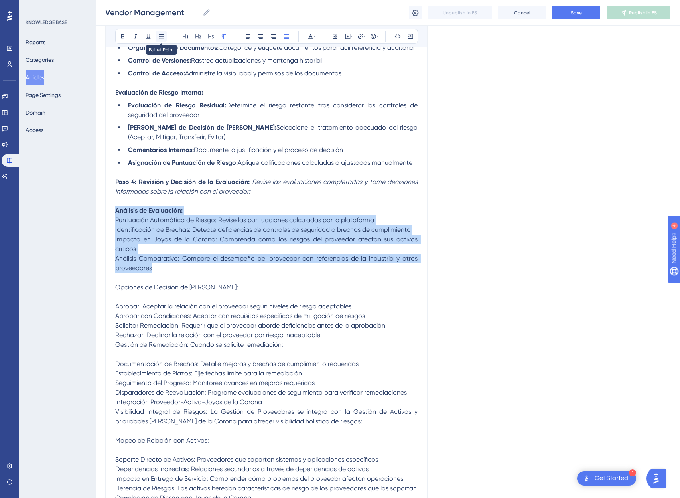
click at [158, 36] on icon at bounding box center [161, 36] width 6 height 6
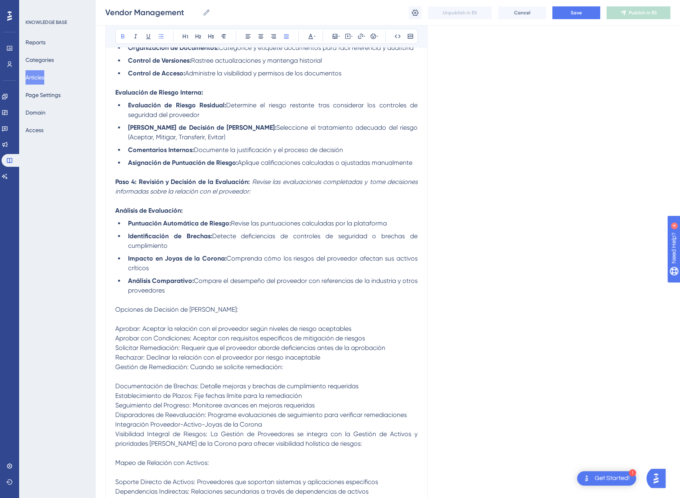
click at [261, 308] on p "Opciones de Decisión de [PERSON_NAME]:" at bounding box center [266, 310] width 302 height 10
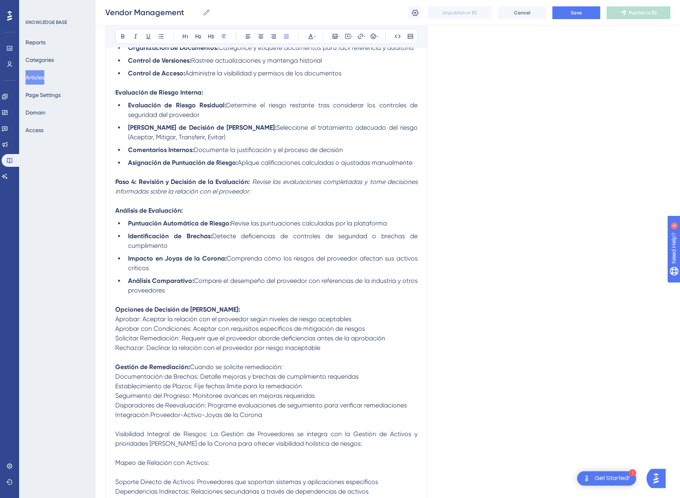
click at [108, 415] on div "Vendor Management Bold Italic Underline Bullet Point Heading 1 Heading 2 Headin…" at bounding box center [266, 11] width 322 height 1929
click at [115, 415] on span "Integración Proveedor-Activo-Joyas de la Corona" at bounding box center [188, 415] width 147 height 8
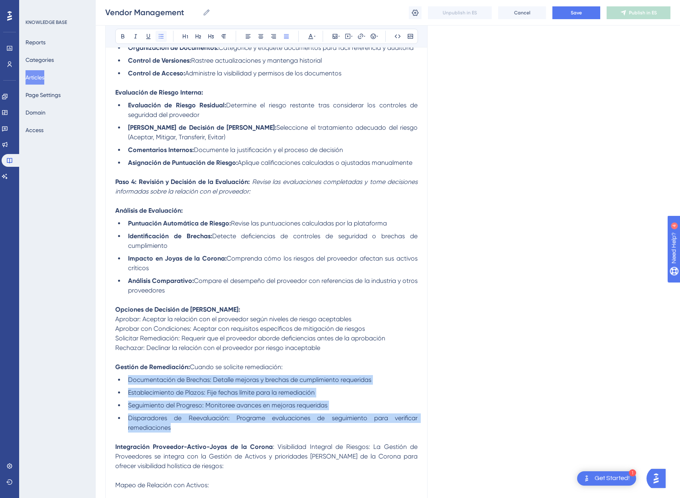
click at [158, 37] on icon at bounding box center [161, 36] width 6 height 6
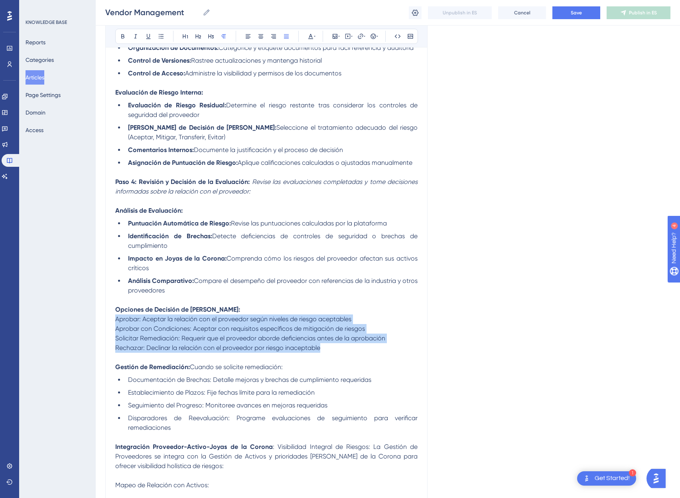
drag, startPoint x: 320, startPoint y: 349, endPoint x: 81, endPoint y: 320, distance: 240.8
click at [96, 320] on div "Performance Users Engagement Widgets Feedback Product Updates Knowledge Base AI…" at bounding box center [388, 7] width 585 height 2101
click at [158, 38] on icon at bounding box center [161, 36] width 6 height 6
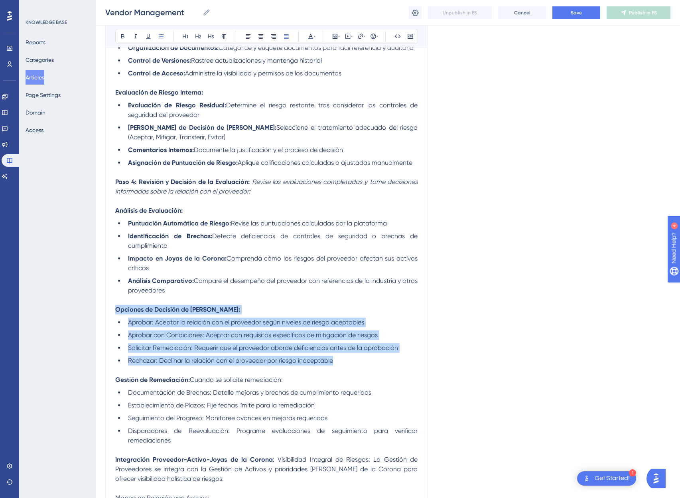
click at [148, 330] on ul "Aprobar: Aceptar la relación con el proveedor según niveles de riesgo aceptable…" at bounding box center [266, 342] width 302 height 48
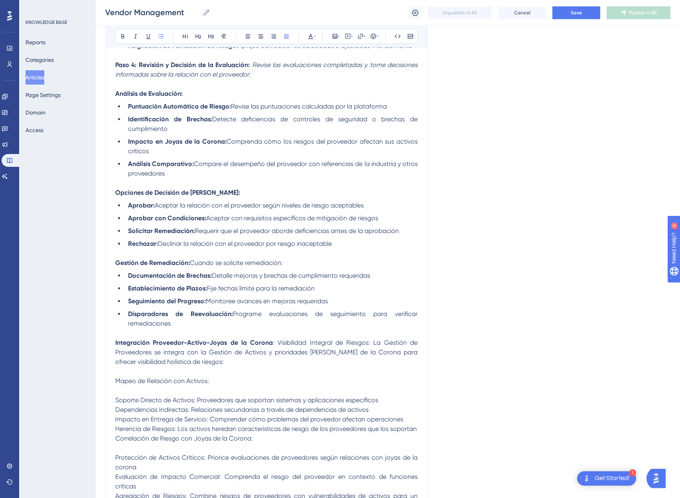
scroll to position [1178, 6]
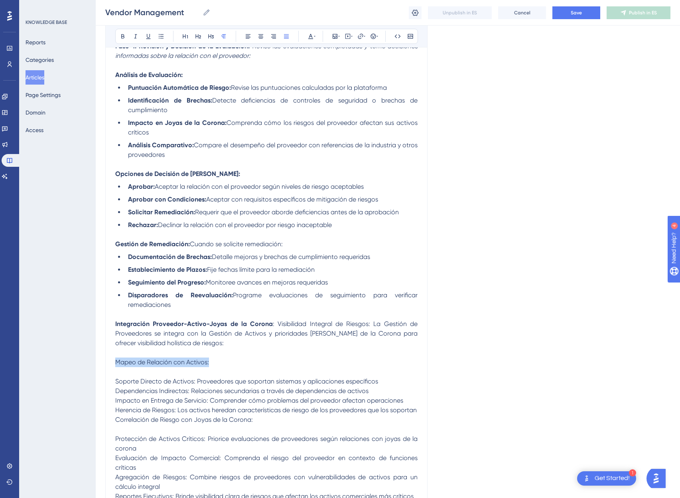
drag, startPoint x: 212, startPoint y: 364, endPoint x: 94, endPoint y: 366, distance: 118.1
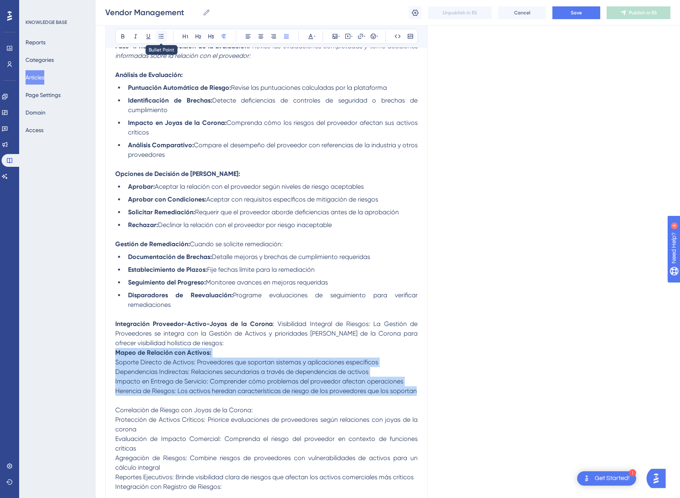
click at [157, 40] on button at bounding box center [161, 36] width 11 height 11
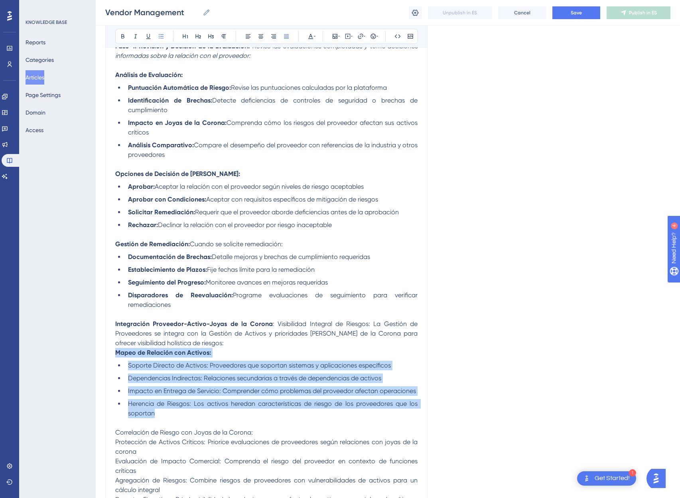
click at [204, 366] on span "Soporte Directo de Activos: Proveedores que soportan sistemas y aplicaciones es…" at bounding box center [259, 366] width 263 height 8
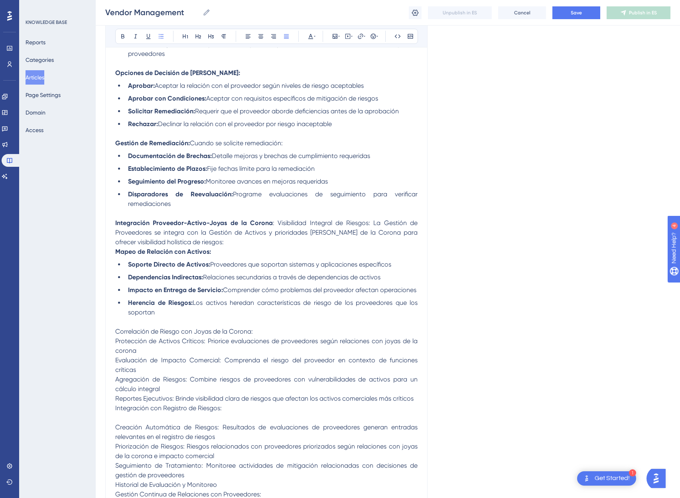
scroll to position [1288, 6]
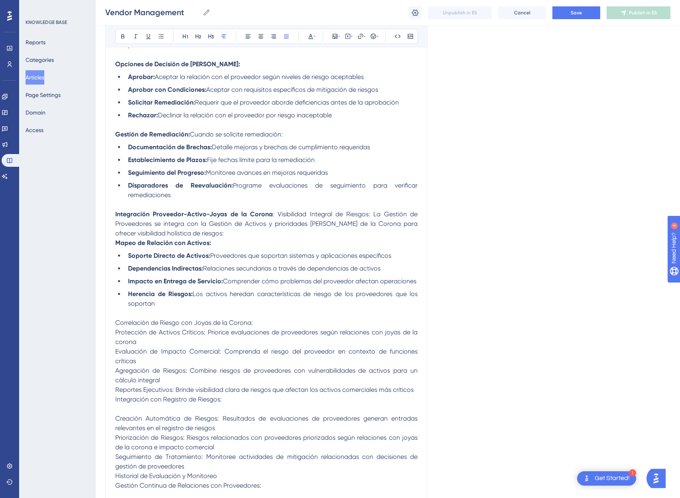
click at [263, 322] on p "Correlación de Riesgo con Joyas de la Corona:" at bounding box center [266, 323] width 302 height 10
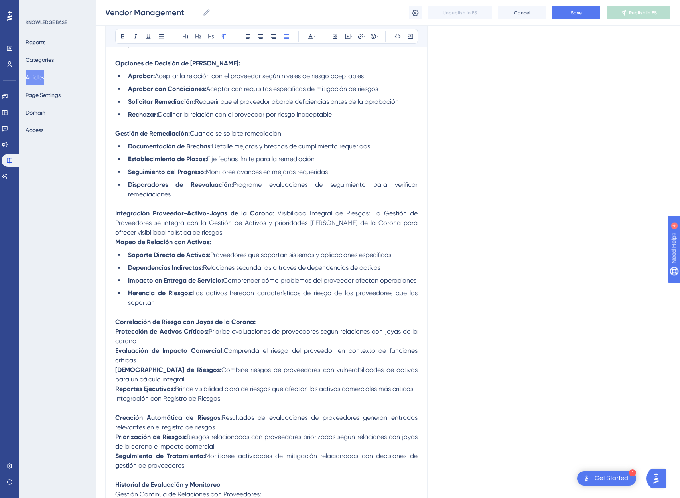
scroll to position [1544, 6]
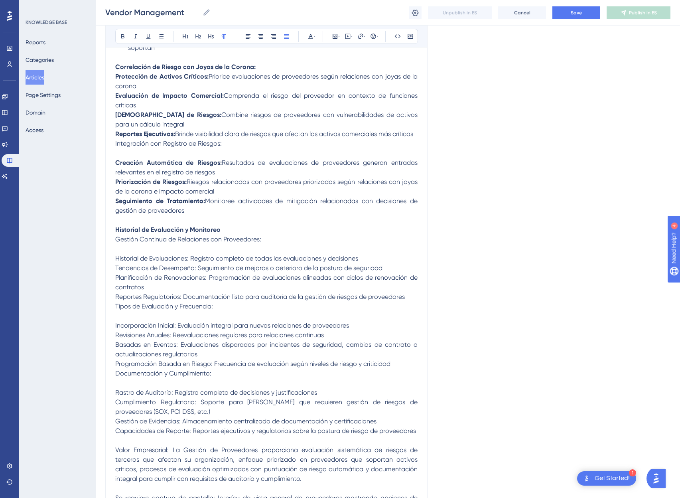
drag, startPoint x: 198, startPoint y: 211, endPoint x: 97, endPoint y: 169, distance: 109.5
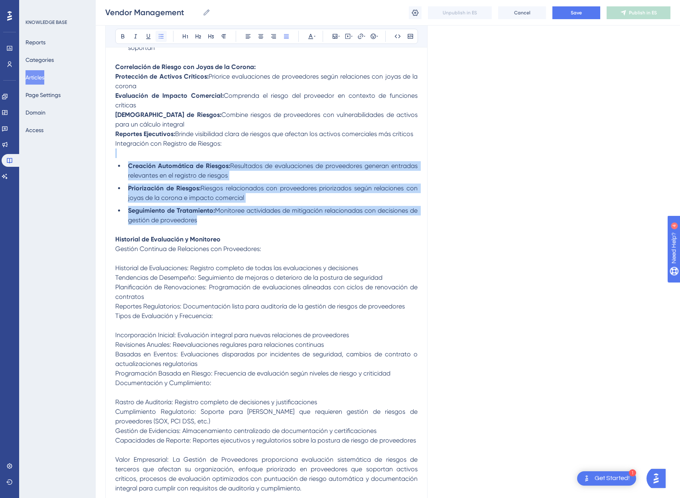
click at [158, 36] on icon at bounding box center [161, 36] width 6 height 6
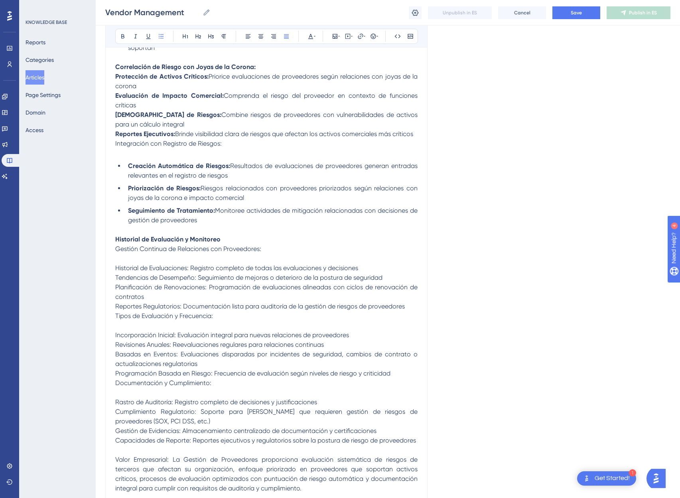
click at [188, 130] on span "Brinde visibilidad clara de riesgos que afectan los activos comerciales más crí…" at bounding box center [294, 134] width 238 height 8
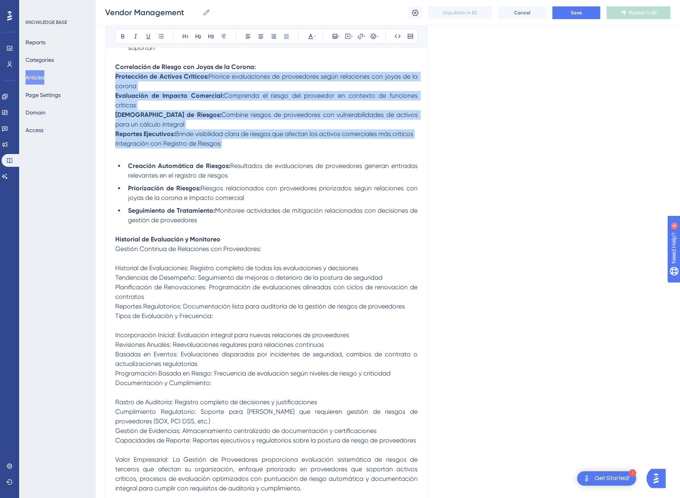
drag, startPoint x: 231, startPoint y: 143, endPoint x: 103, endPoint y: 75, distance: 144.4
click at [159, 36] on icon at bounding box center [161, 36] width 5 height 4
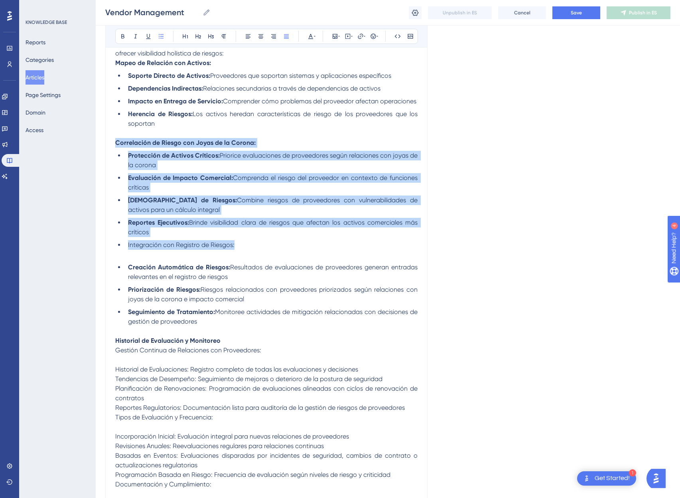
scroll to position [1434, 6]
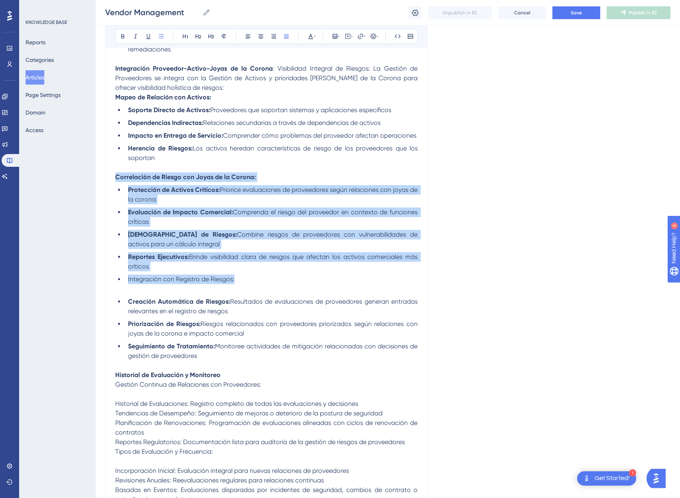
click at [255, 272] on ul "Protección de Activos Críticos: Priorice evaluaciones de proveedores según rela…" at bounding box center [266, 234] width 302 height 99
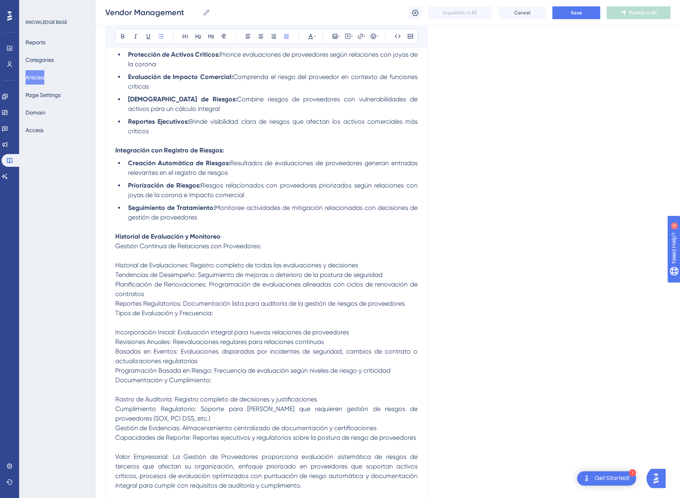
scroll to position [1572, 6]
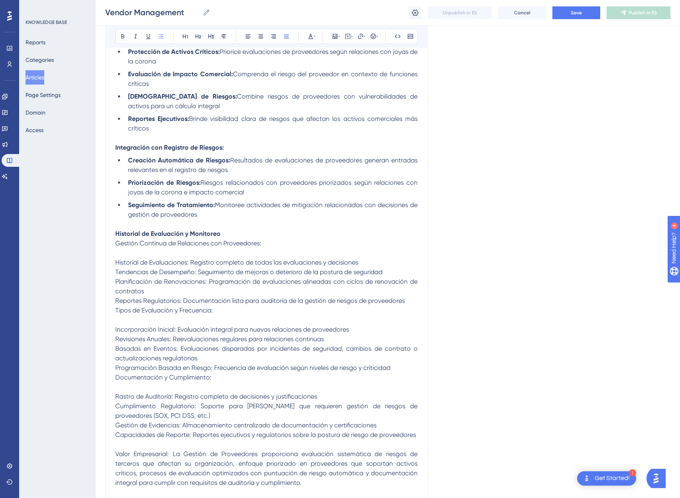
click at [186, 261] on span "Historial de Evaluaciones: Registro completo de todas las evaluaciones y decisi…" at bounding box center [236, 263] width 243 height 8
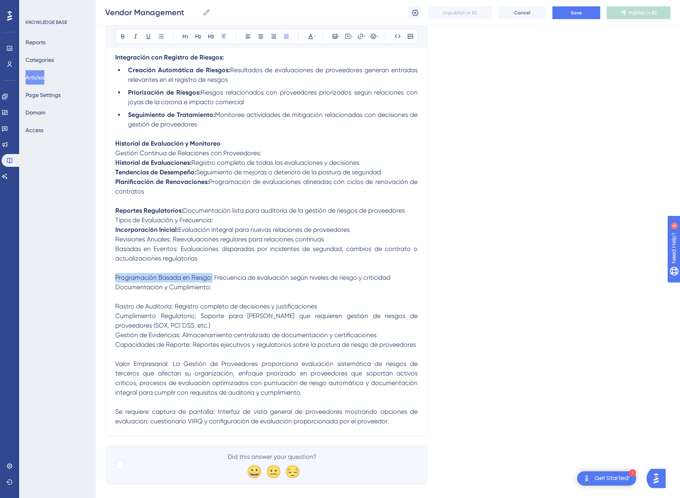
scroll to position [1673, 6]
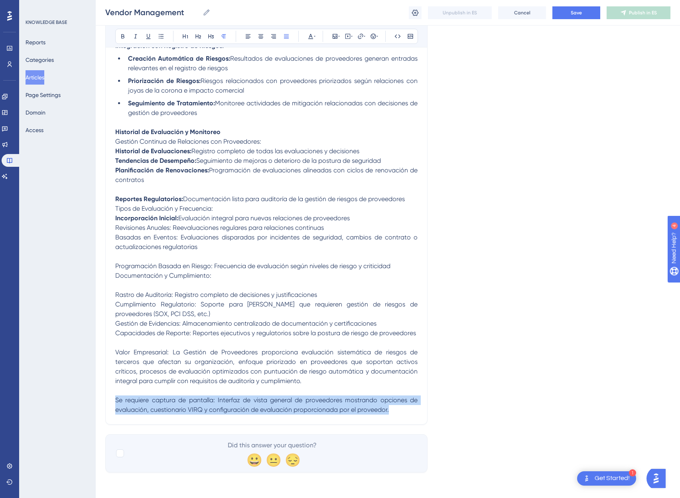
drag, startPoint x: 404, startPoint y: 410, endPoint x: 71, endPoint y: 398, distance: 333.0
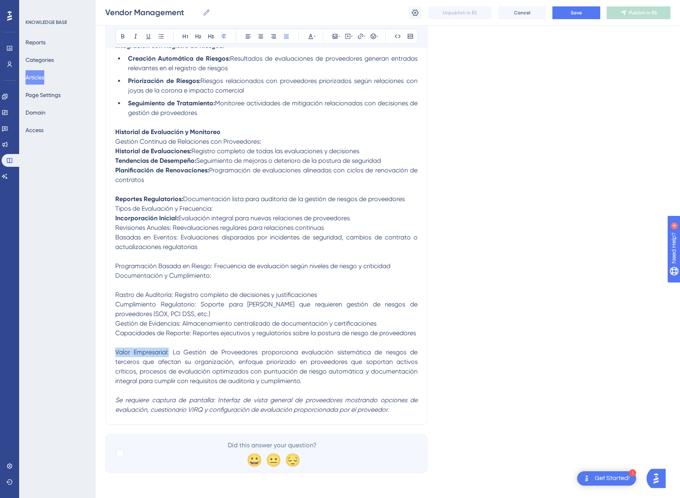
drag, startPoint x: 164, startPoint y: 353, endPoint x: 73, endPoint y: 355, distance: 91.4
drag, startPoint x: 168, startPoint y: 295, endPoint x: 77, endPoint y: 299, distance: 90.7
drag, startPoint x: 189, startPoint y: 305, endPoint x: 69, endPoint y: 306, distance: 119.7
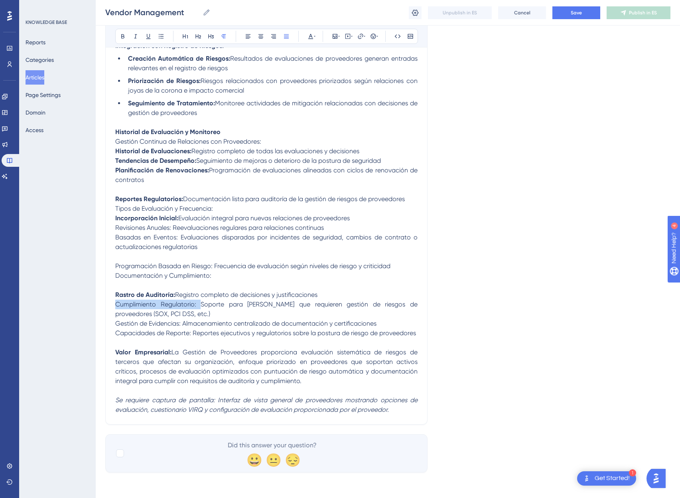
drag, startPoint x: 177, startPoint y: 324, endPoint x: 94, endPoint y: 325, distance: 83.4
drag, startPoint x: 188, startPoint y: 333, endPoint x: 95, endPoint y: 337, distance: 93.0
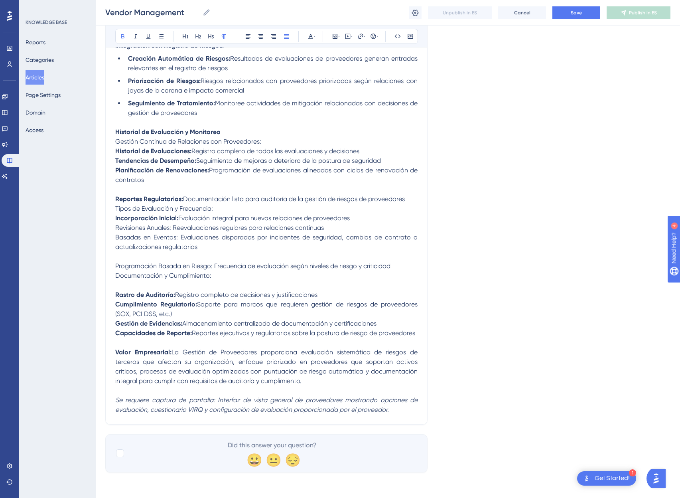
click at [157, 286] on p at bounding box center [266, 286] width 302 height 10
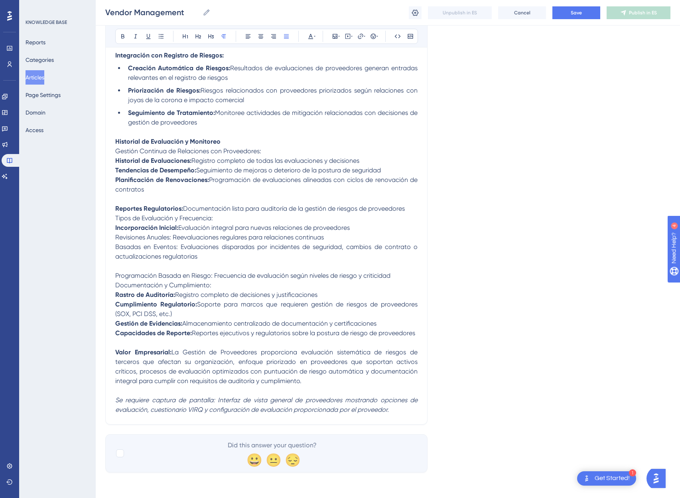
scroll to position [1664, 6]
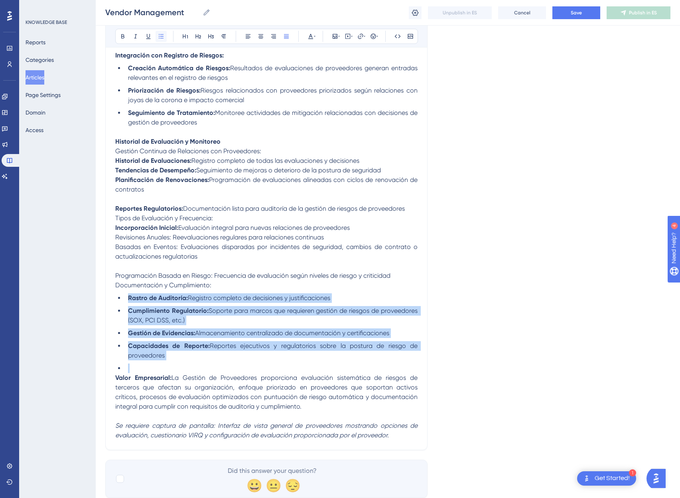
click at [158, 35] on icon at bounding box center [161, 36] width 6 height 6
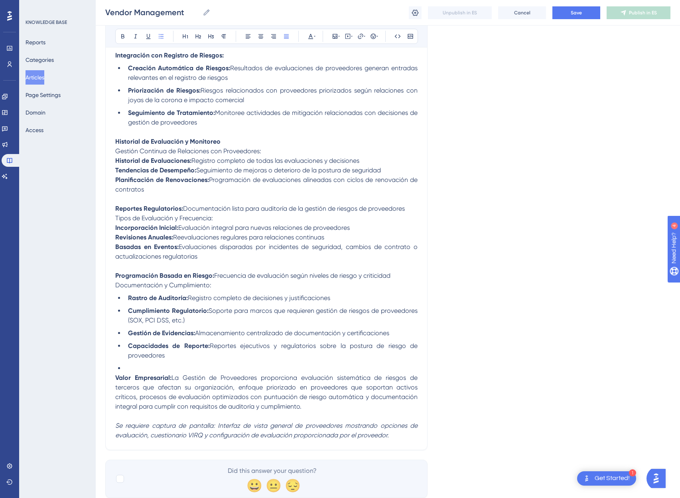
click at [134, 364] on li at bounding box center [271, 369] width 293 height 10
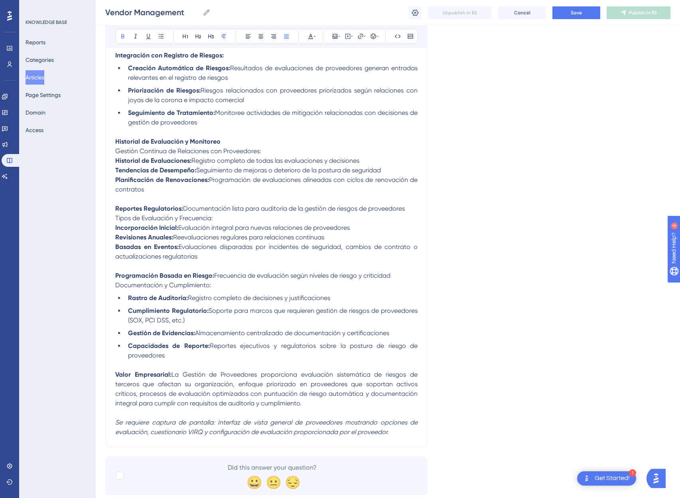
click at [130, 198] on p at bounding box center [266, 199] width 302 height 10
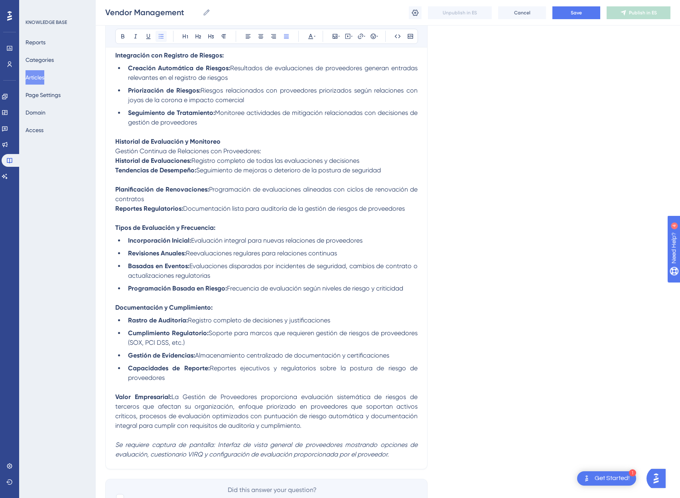
click at [158, 35] on icon at bounding box center [161, 36] width 6 height 6
click at [135, 221] on p at bounding box center [266, 218] width 302 height 10
click at [150, 200] on p "Planificación de Renovaciones: Programación de evaluaciones alineadas con ciclo…" at bounding box center [266, 194] width 302 height 19
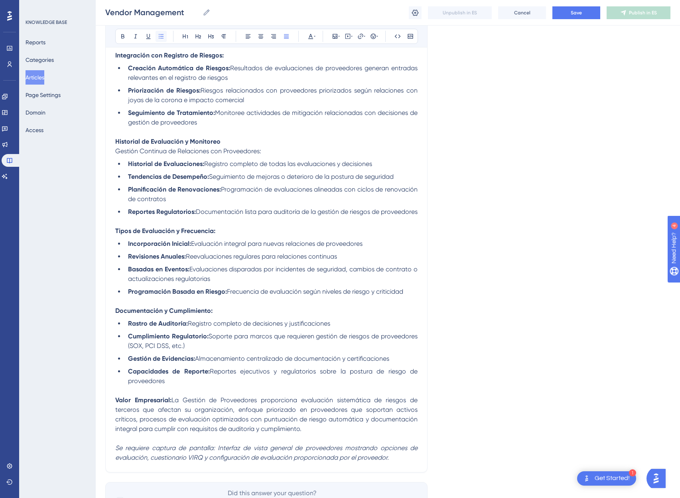
click at [158, 36] on icon at bounding box center [161, 36] width 6 height 6
click at [262, 151] on p "Gestión Continua de Relaciones con Proveedores:" at bounding box center [266, 151] width 302 height 10
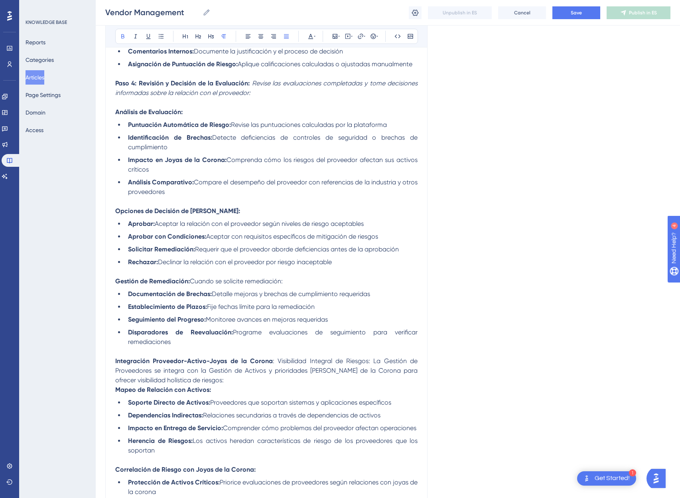
scroll to position [1140, 6]
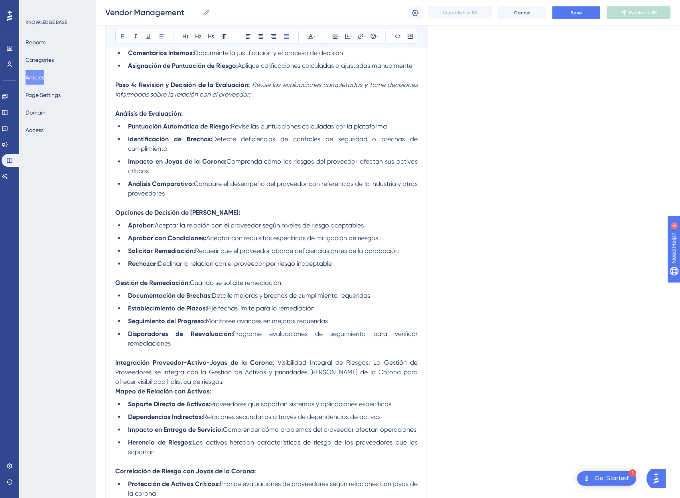
click at [201, 119] on div "La Gestión de Proveedores ofrece capacidades integrales de evaluación y monitor…" at bounding box center [266, 8] width 302 height 1957
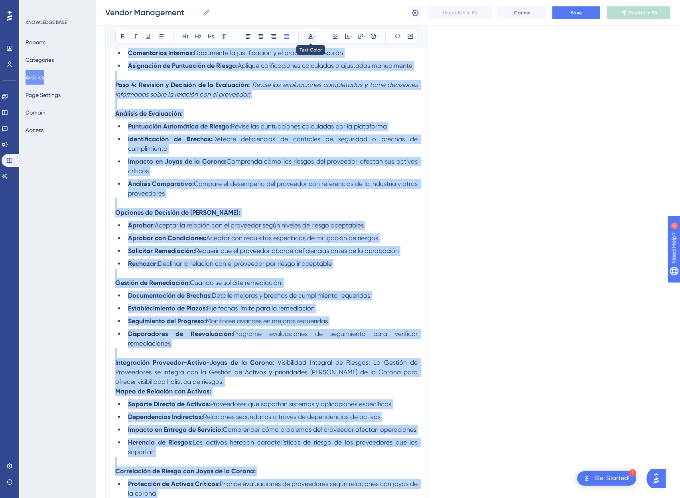
click at [314, 38] on icon at bounding box center [315, 36] width 2 height 6
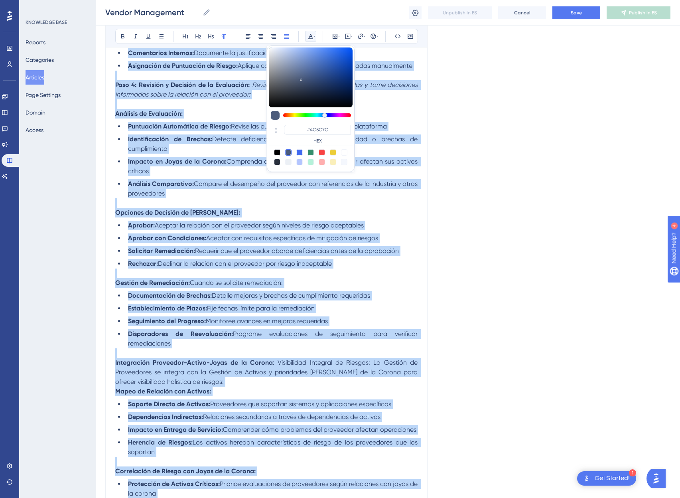
click at [271, 115] on div at bounding box center [276, 116] width 10 height 10
click at [222, 123] on strong "Puntuación Automática de Riesgo:" at bounding box center [179, 126] width 103 height 8
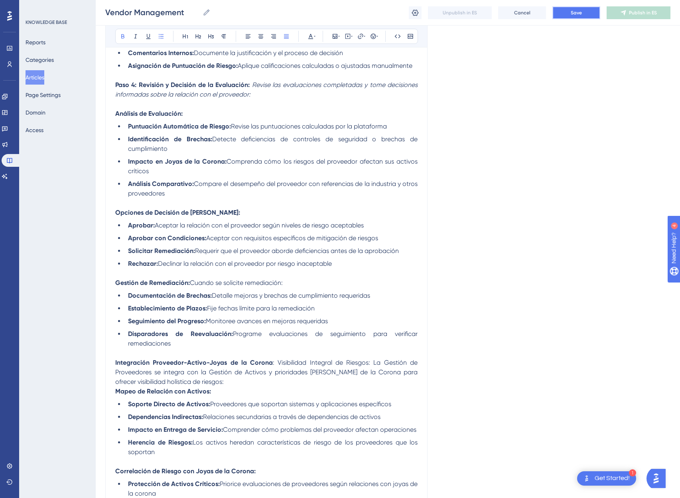
click at [565, 16] on button "Save" at bounding box center [577, 12] width 48 height 13
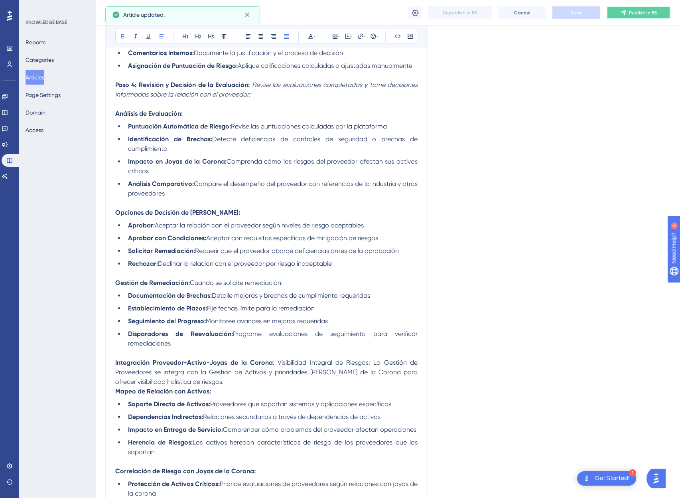
click at [649, 14] on span "Publish in ES" at bounding box center [643, 13] width 28 height 6
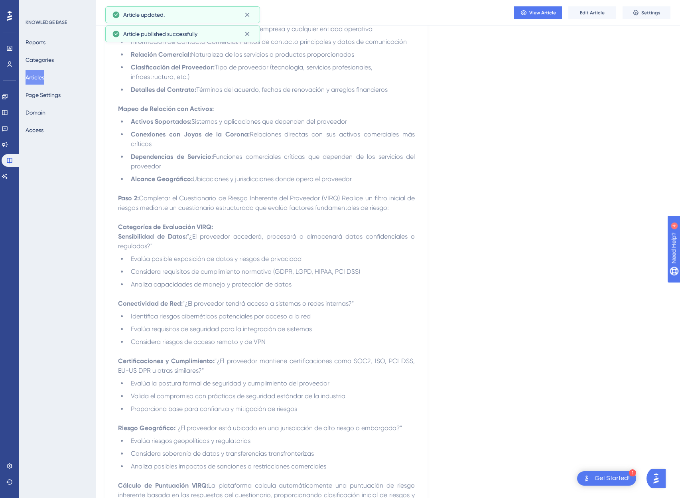
scroll to position [0, 6]
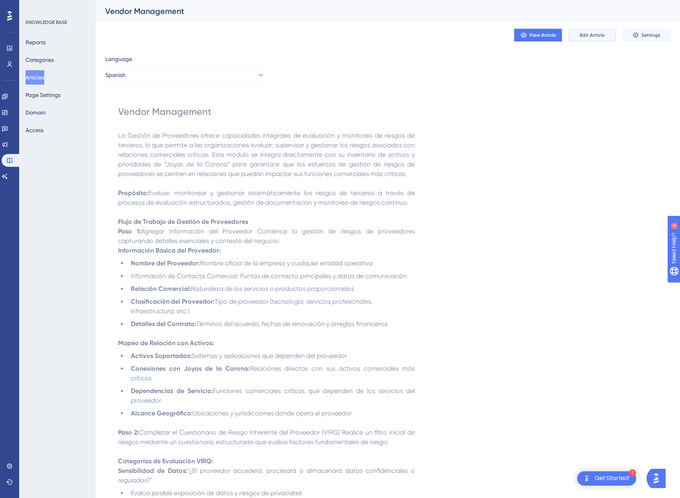
click at [580, 35] on span "Edit Article" at bounding box center [592, 35] width 25 height 6
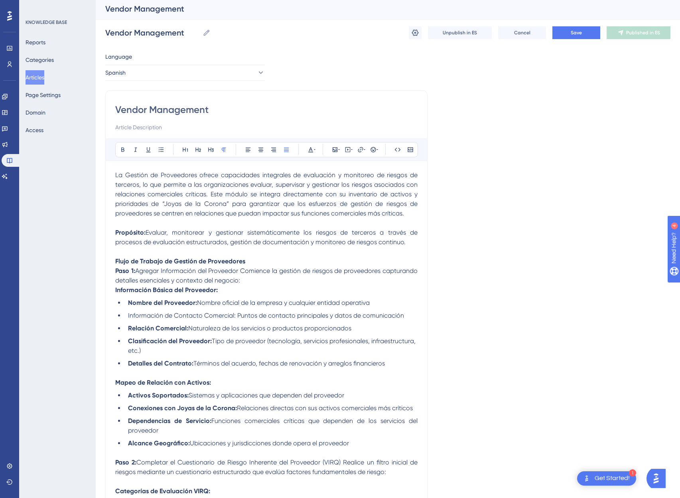
scroll to position [0, 0]
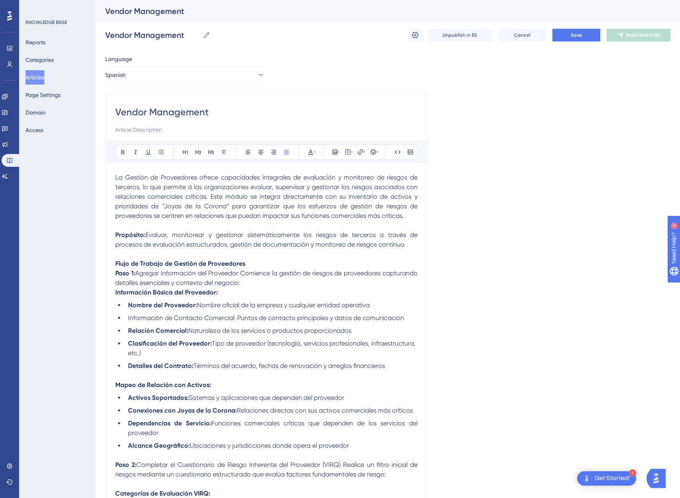
drag, startPoint x: 223, startPoint y: 113, endPoint x: 82, endPoint y: 108, distance: 141.0
type input "Gestión de Proveedores"
click at [170, 113] on input "Gestión de Proveedores" at bounding box center [266, 112] width 302 height 13
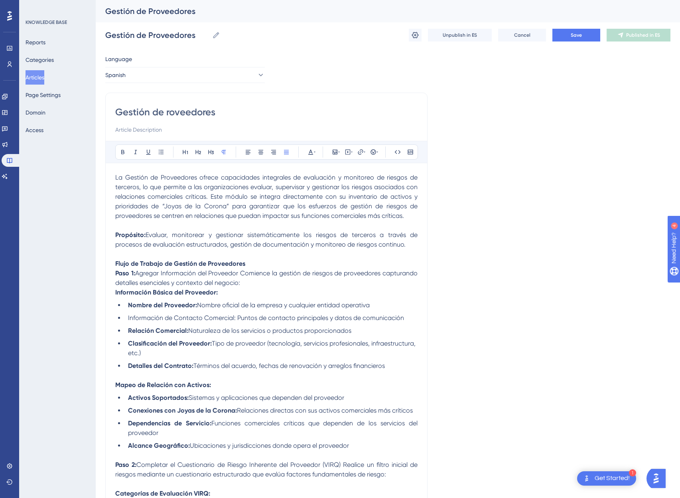
type input "Gestión de proveedores"
click at [577, 33] on span "Save" at bounding box center [576, 35] width 11 height 6
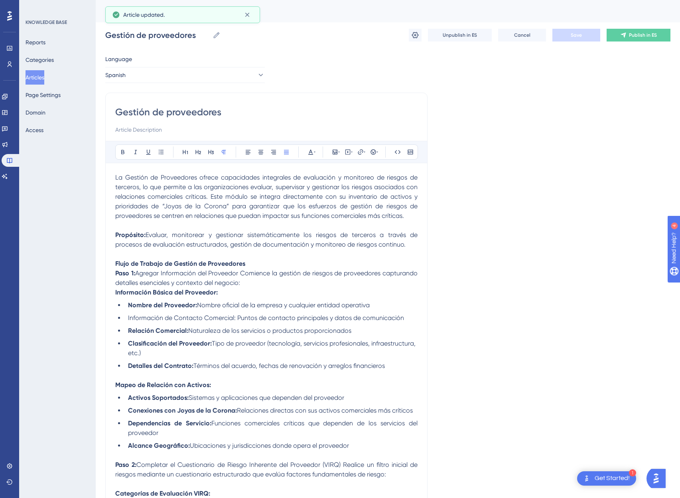
click at [142, 264] on strong "Flujo de Trabajo de Gestión de Proveedores" at bounding box center [180, 264] width 130 height 8
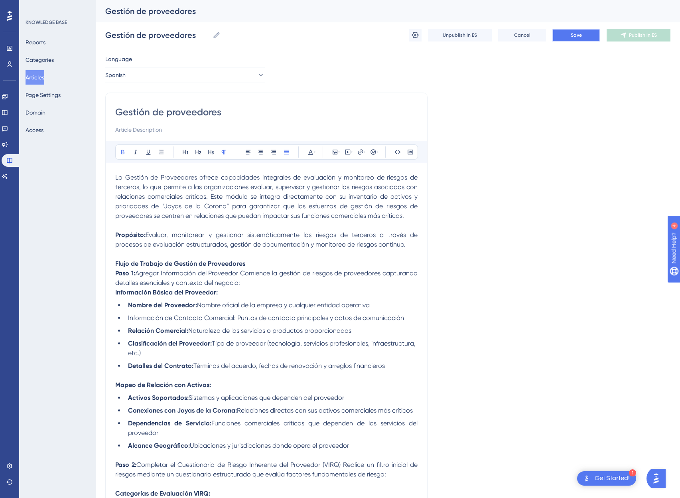
click at [565, 36] on button "Save" at bounding box center [577, 35] width 48 height 13
click at [653, 36] on span "Publish in ES" at bounding box center [643, 35] width 28 height 6
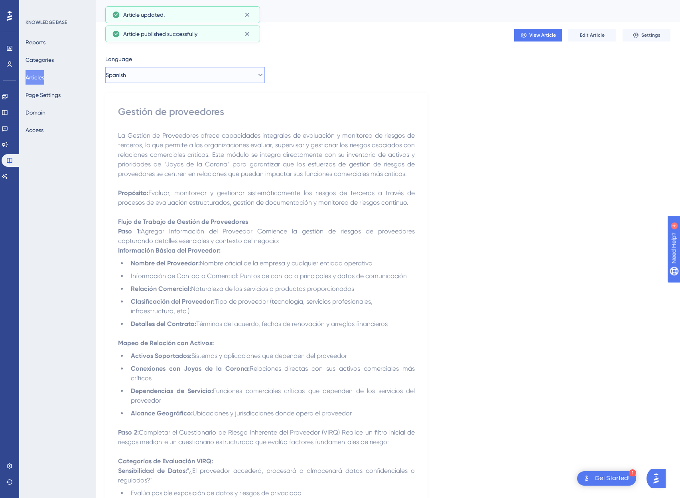
click at [211, 82] on button "Spanish" at bounding box center [185, 75] width 160 height 16
click at [172, 103] on button "English (Default) English (Default) Published" at bounding box center [185, 99] width 149 height 16
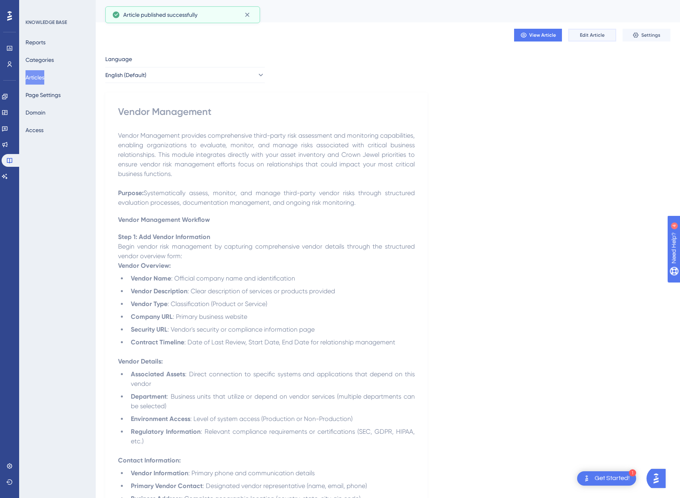
click at [586, 37] on span "Edit Article" at bounding box center [592, 35] width 25 height 6
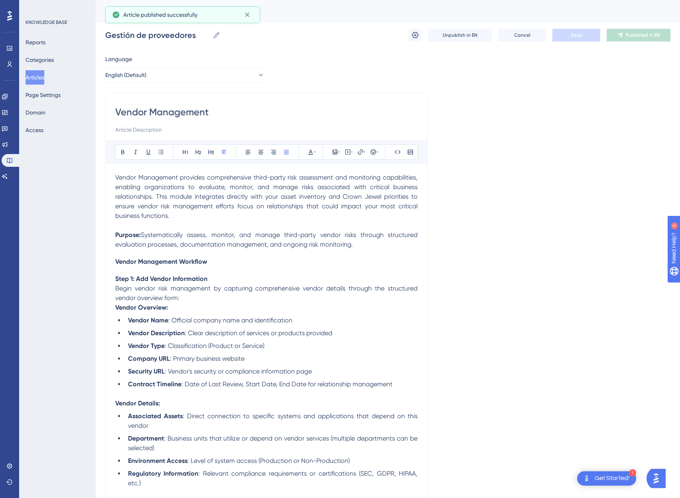
scroll to position [1897, 0]
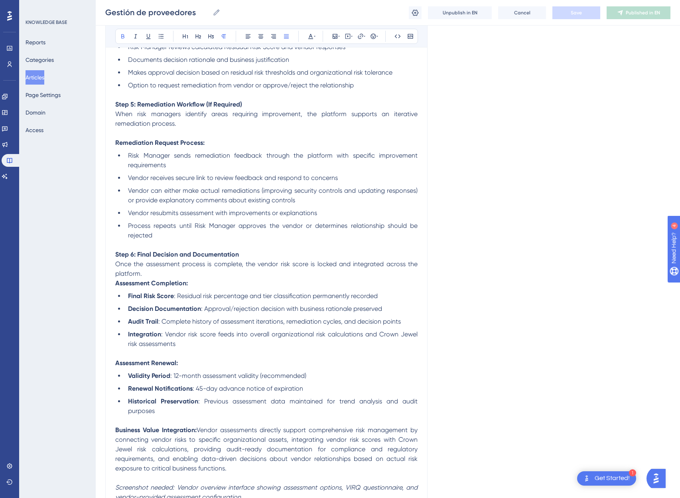
click at [190, 284] on p "Assessment Completion:" at bounding box center [266, 284] width 302 height 10
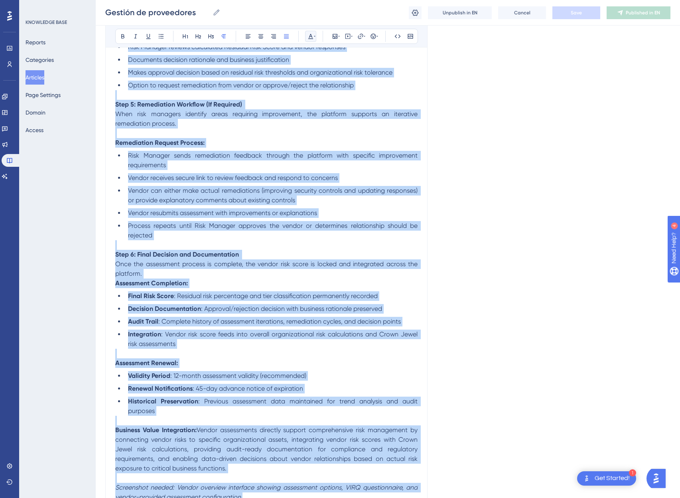
click at [316, 35] on button at bounding box center [310, 36] width 11 height 11
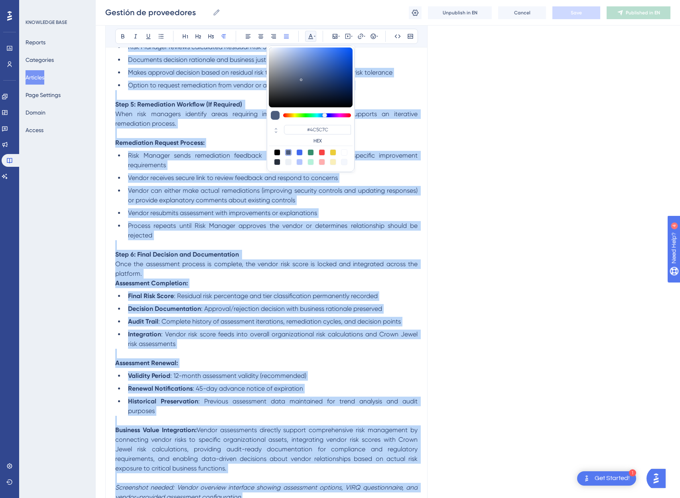
click at [275, 116] on div at bounding box center [276, 116] width 10 height 10
click at [277, 115] on div at bounding box center [276, 116] width 10 height 10
click at [274, 117] on div at bounding box center [276, 116] width 10 height 10
click at [287, 153] on div at bounding box center [288, 152] width 6 height 6
click at [190, 174] on span "Vendor receives secure link to review feedback and respond to concerns" at bounding box center [233, 178] width 210 height 8
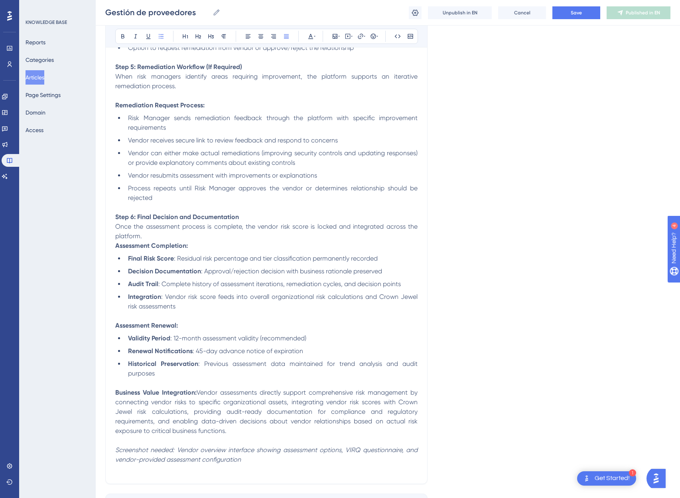
scroll to position [1984, 0]
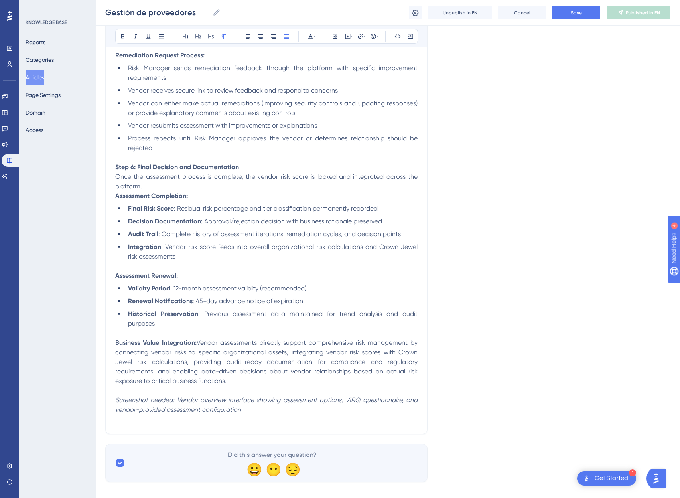
click at [154, 266] on p at bounding box center [266, 266] width 302 height 10
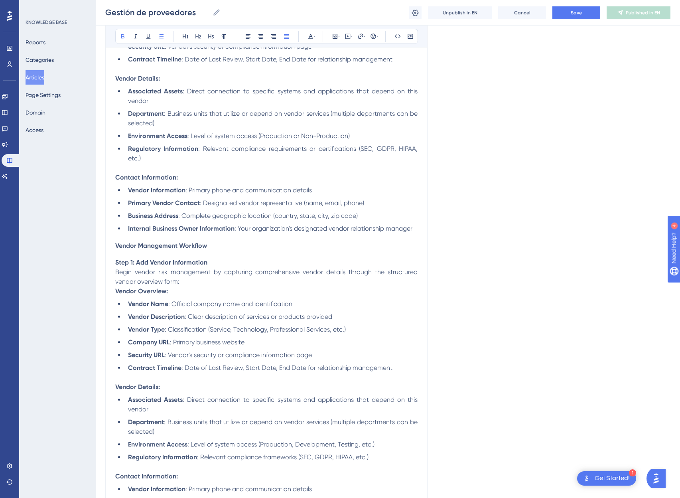
scroll to position [0, 0]
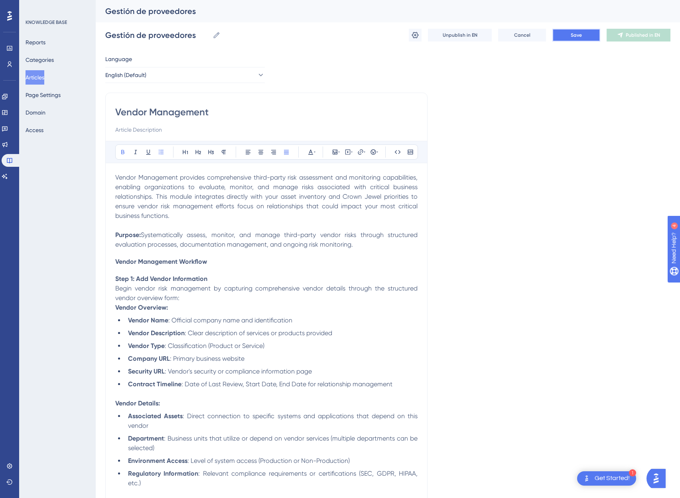
click at [575, 34] on span "Save" at bounding box center [576, 35] width 11 height 6
click at [638, 36] on span "Publish in EN" at bounding box center [643, 35] width 28 height 6
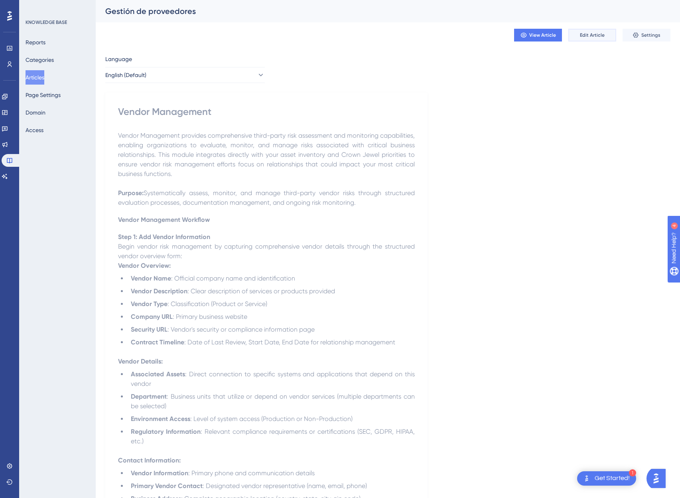
click at [594, 35] on span "Edit Article" at bounding box center [592, 35] width 25 height 6
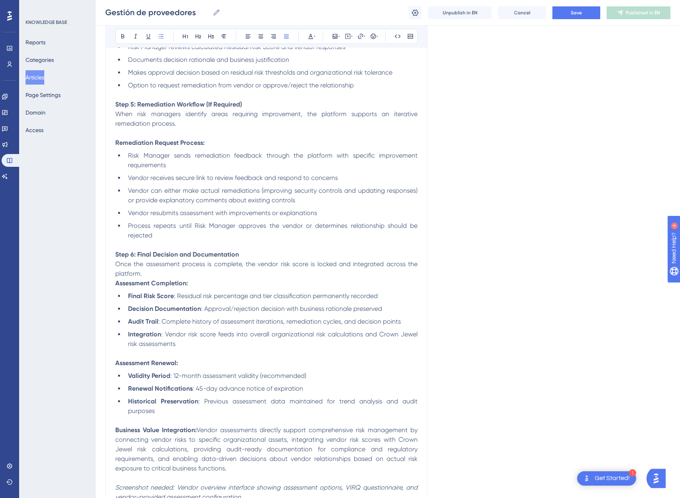
click at [243, 180] on span "Vendor receives secure link to review feedback and respond to concerns" at bounding box center [233, 178] width 210 height 8
click at [165, 244] on p at bounding box center [266, 245] width 302 height 10
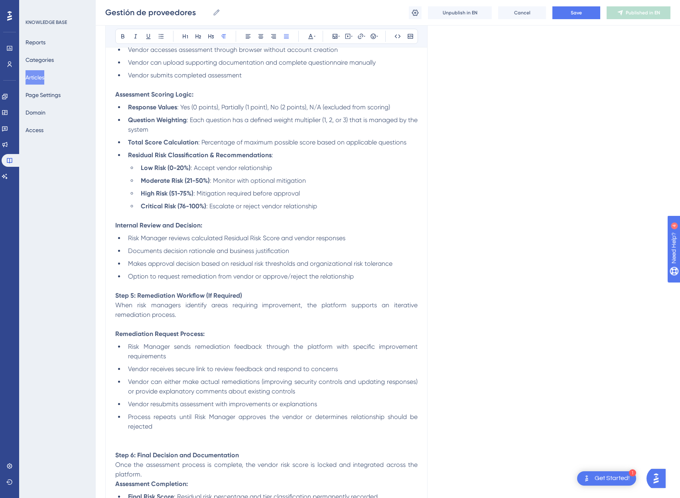
scroll to position [1554, 0]
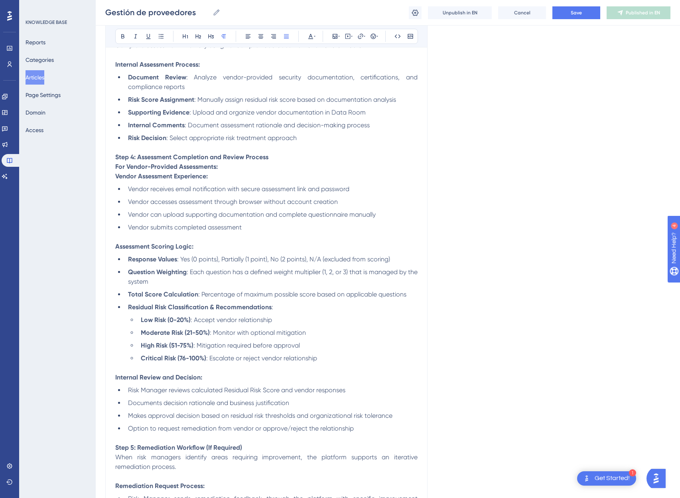
click at [135, 237] on p at bounding box center [266, 237] width 302 height 10
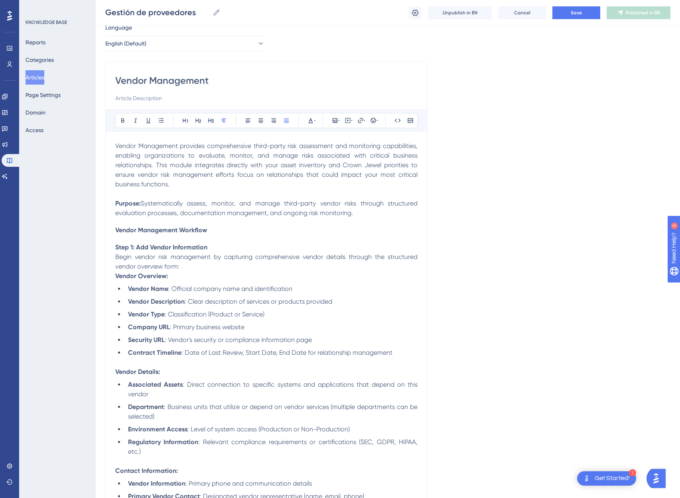
scroll to position [61, 0]
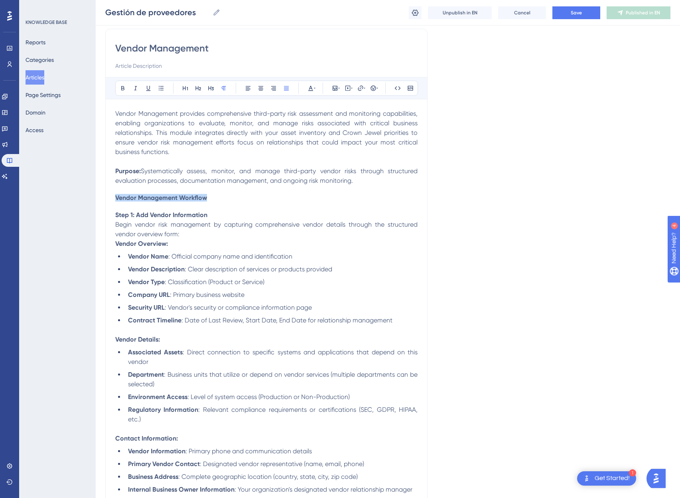
drag, startPoint x: 216, startPoint y: 197, endPoint x: 88, endPoint y: 199, distance: 127.7
click at [317, 88] on div "Bold Italic Underline Bullet Point Heading 1 Heading 2 Heading 3 Normal Align L…" at bounding box center [266, 88] width 303 height 15
click at [311, 91] on icon at bounding box center [310, 88] width 5 height 5
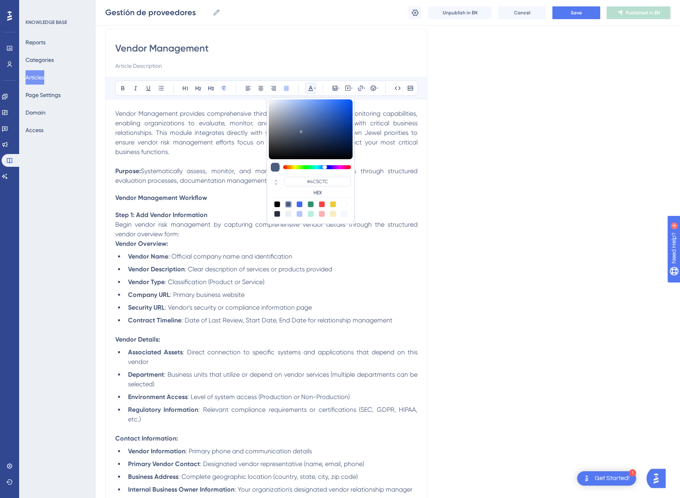
click at [275, 204] on div at bounding box center [277, 204] width 6 height 6
click at [289, 204] on div at bounding box center [288, 204] width 6 height 6
type input "#4C5C7C"
click at [230, 220] on p "Begin vendor risk management by capturing comprehensive vendor details through …" at bounding box center [266, 229] width 302 height 19
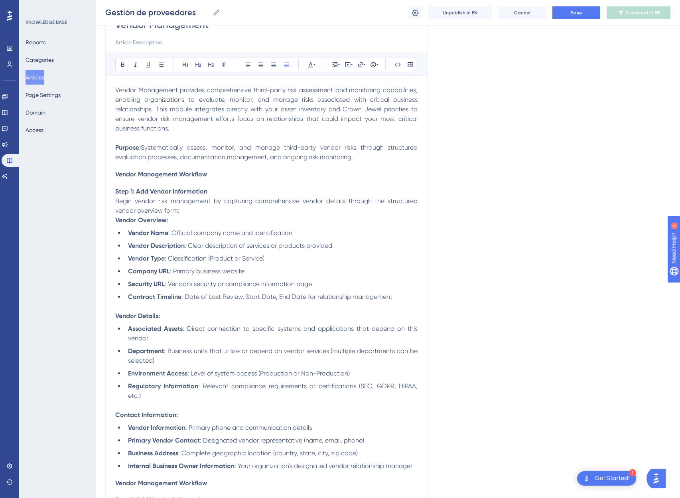
scroll to position [85, 0]
click at [131, 306] on p at bounding box center [266, 306] width 302 height 10
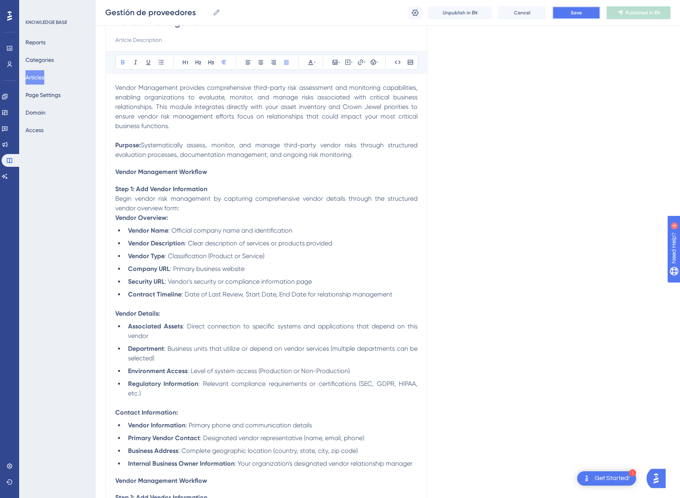
click at [587, 12] on button "Save" at bounding box center [577, 12] width 48 height 13
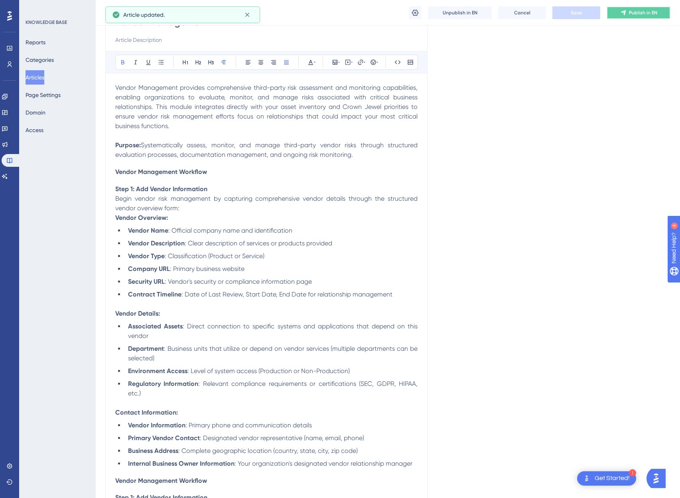
click at [640, 12] on span "Publish in EN" at bounding box center [643, 13] width 28 height 6
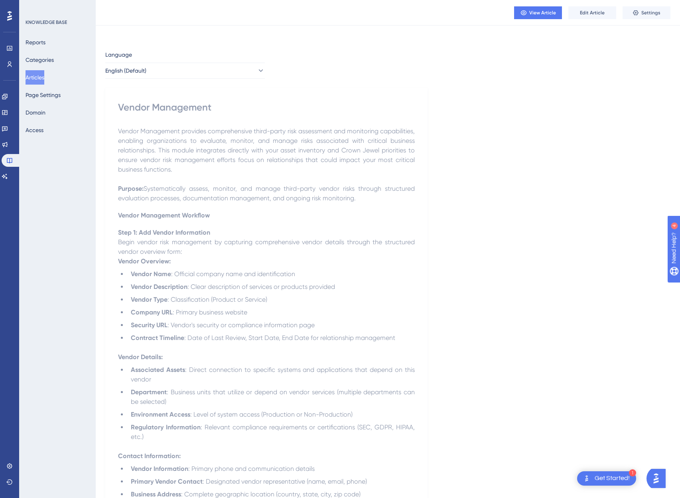
scroll to position [0, 0]
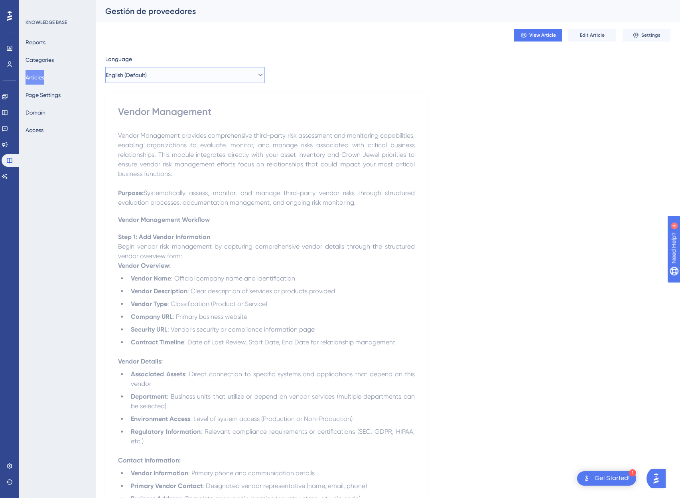
click at [147, 76] on span "English (Default)" at bounding box center [126, 75] width 41 height 10
click at [137, 117] on button "Spanish Spanish Published" at bounding box center [185, 115] width 149 height 16
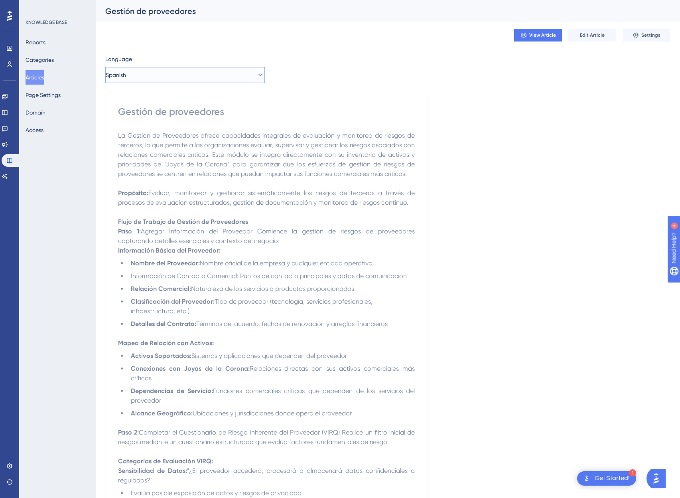
click at [137, 71] on button "Spanish" at bounding box center [185, 75] width 160 height 16
click at [136, 100] on span "English (Default)" at bounding box center [137, 100] width 41 height 10
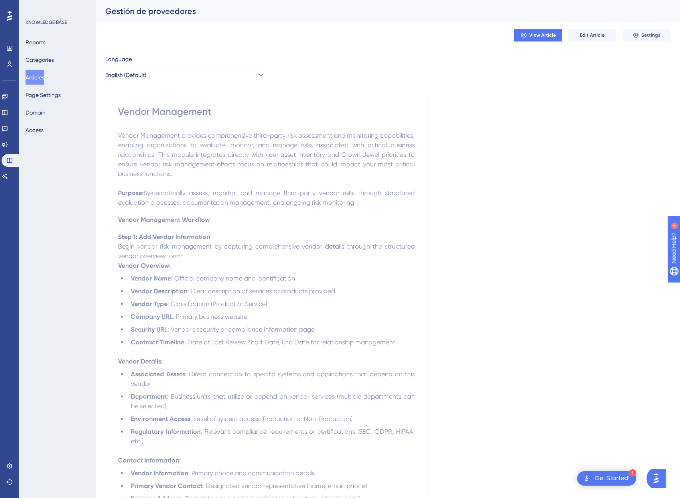
click at [43, 77] on button "Articles" at bounding box center [35, 77] width 19 height 14
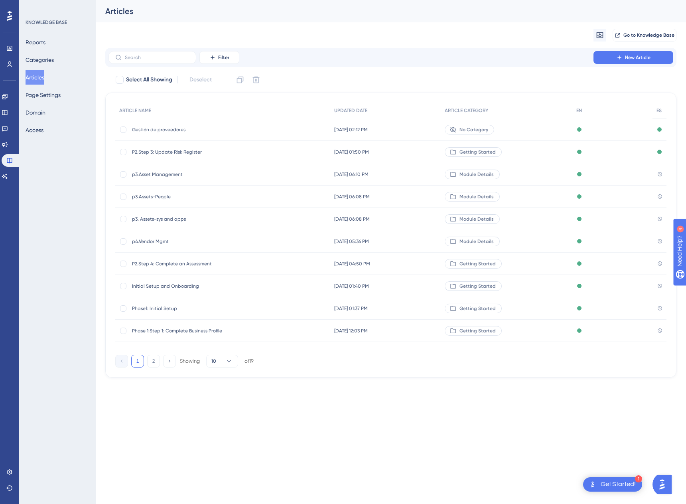
click at [466, 130] on div "No Category" at bounding box center [469, 130] width 49 height 10
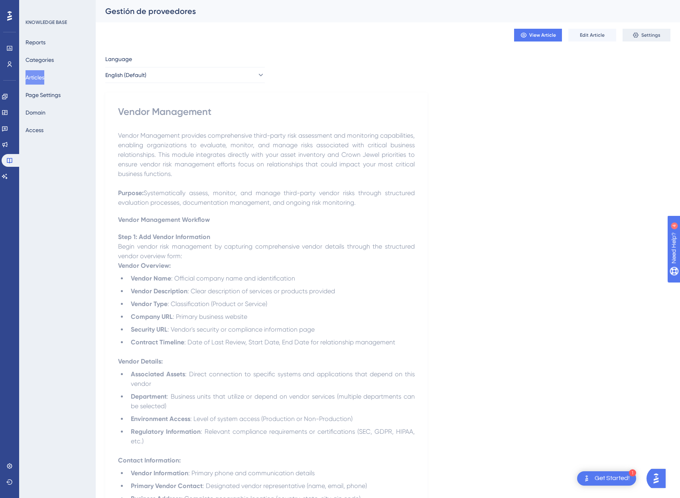
click at [640, 33] on button "Settings" at bounding box center [647, 35] width 48 height 13
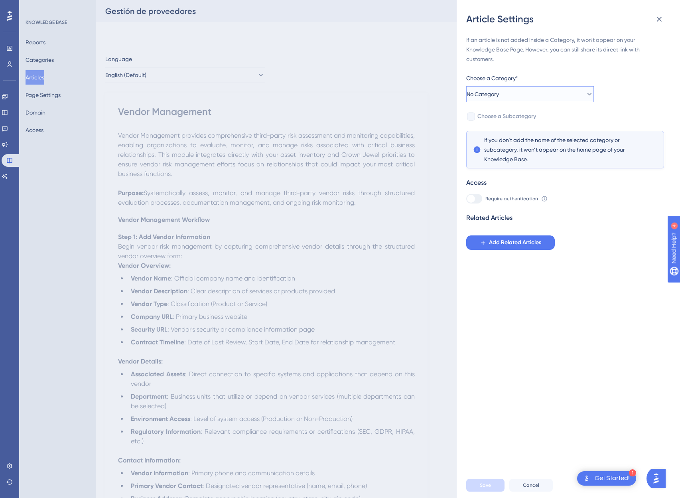
click at [530, 89] on button "No Category" at bounding box center [530, 94] width 128 height 16
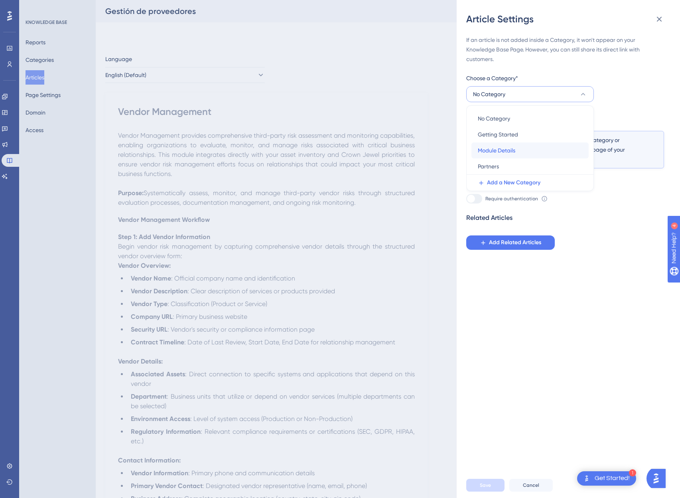
click at [505, 151] on span "Module Details" at bounding box center [497, 151] width 38 height 10
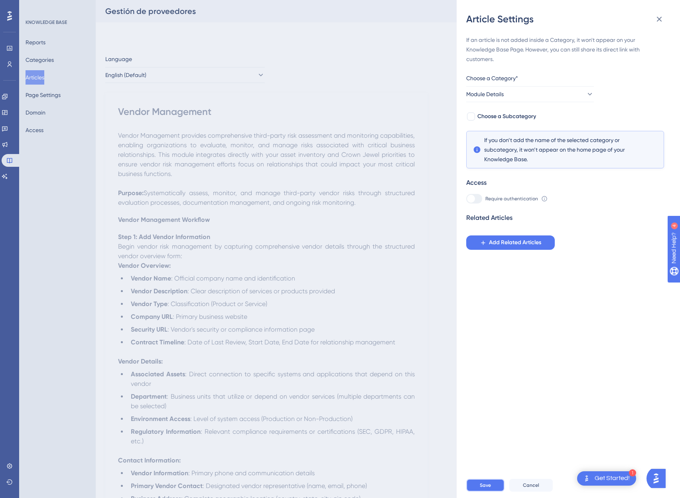
drag, startPoint x: 492, startPoint y: 489, endPoint x: 501, endPoint y: 406, distance: 83.5
click at [492, 489] on button "Save" at bounding box center [485, 485] width 38 height 13
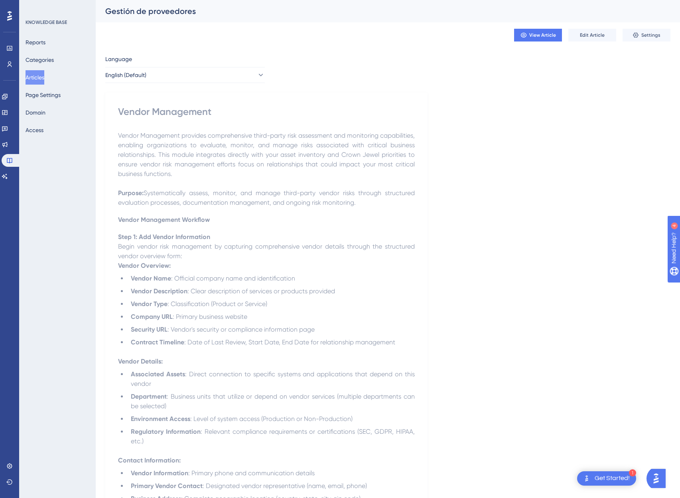
click at [42, 76] on button "Articles" at bounding box center [35, 77] width 19 height 14
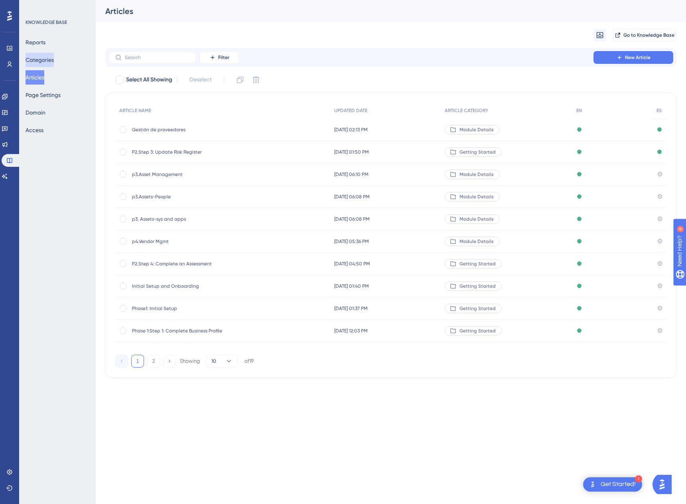
click at [36, 61] on button "Categories" at bounding box center [40, 60] width 28 height 14
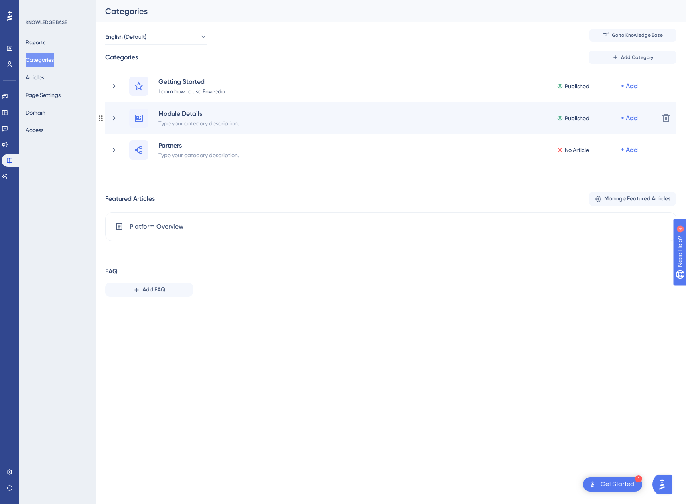
click at [391, 103] on div "Module Details Type your category description. Published + Add Delete" at bounding box center [390, 118] width 571 height 32
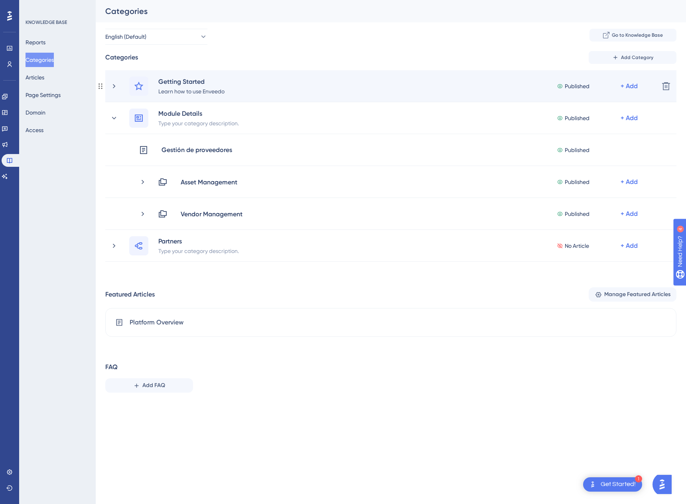
click at [385, 90] on div "Getting Started Learn how to use Enveedo Published + Add" at bounding box center [391, 86] width 524 height 19
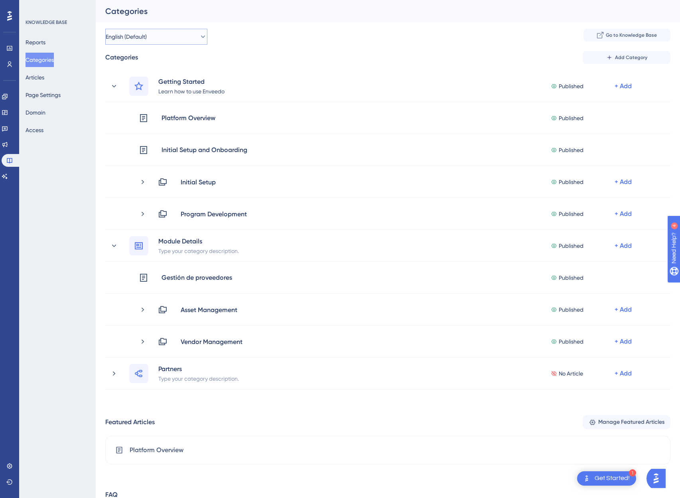
click at [135, 36] on span "English (Default)" at bounding box center [126, 37] width 41 height 10
click at [130, 97] on span "Spanish" at bounding box center [127, 102] width 20 height 10
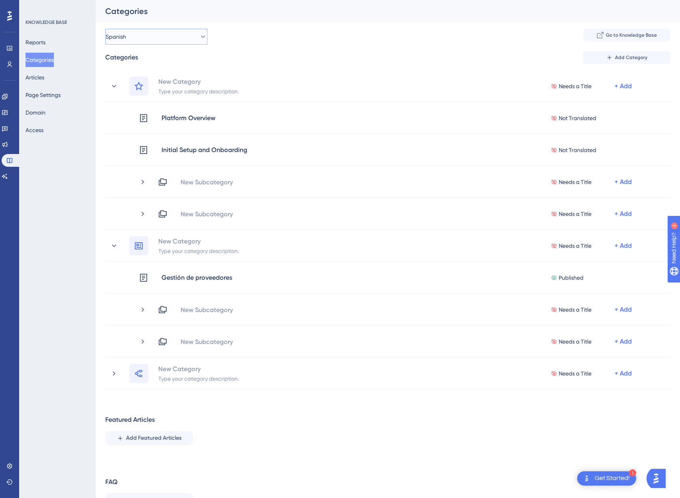
click at [126, 41] on span "Spanish" at bounding box center [116, 37] width 20 height 10
click at [139, 83] on span "English (Default)" at bounding box center [137, 86] width 41 height 10
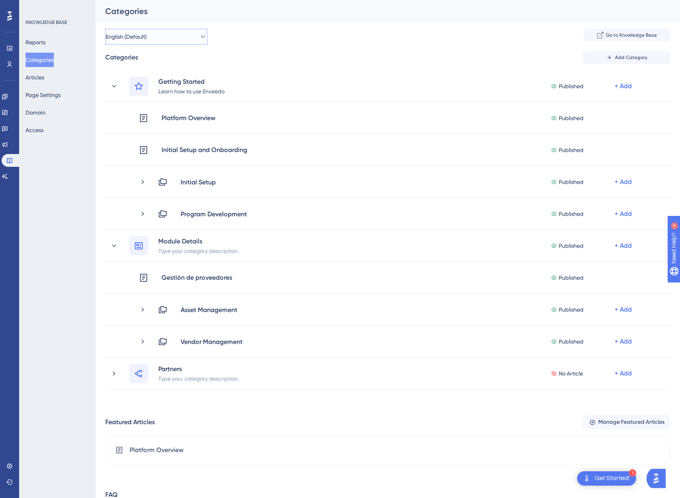
click at [134, 33] on span "English (Default)" at bounding box center [126, 37] width 41 height 10
click at [130, 99] on span "Spanish" at bounding box center [127, 102] width 20 height 10
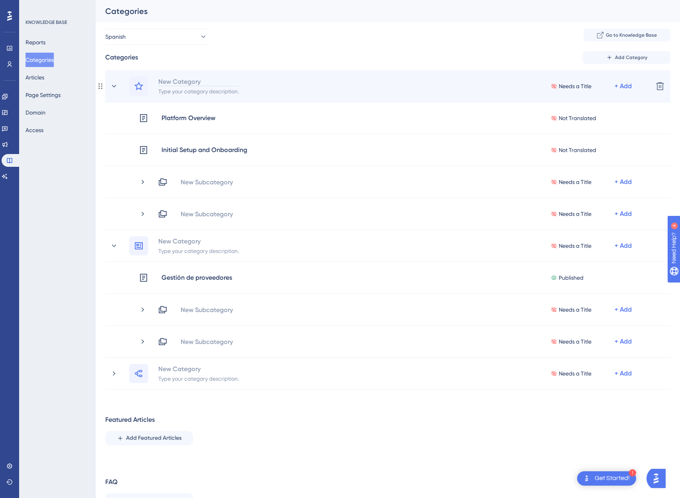
click at [194, 82] on div "New Category" at bounding box center [198, 82] width 81 height 10
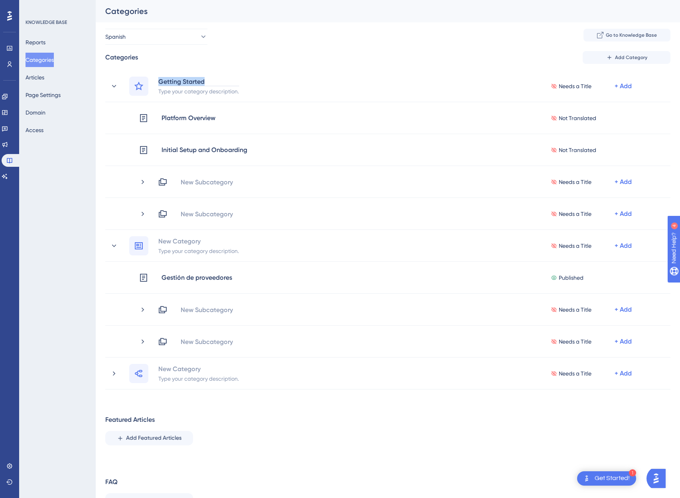
click at [391, 30] on div "Performance Users Engagement Widgets Feedback Product Updates Knowledge Base AI…" at bounding box center [388, 263] width 585 height 527
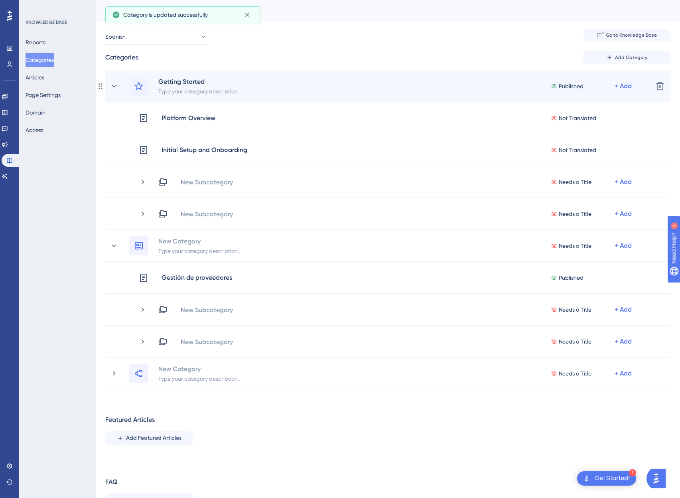
click at [194, 77] on div "Getting Started" at bounding box center [198, 82] width 81 height 10
click at [189, 79] on div "Getting Started" at bounding box center [198, 82] width 81 height 10
click at [204, 85] on div "Getting Started" at bounding box center [198, 82] width 81 height 10
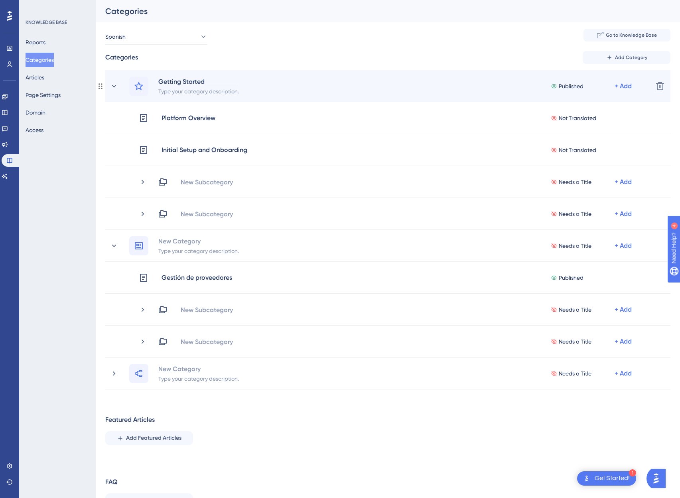
scroll to position [0, 0]
paste div
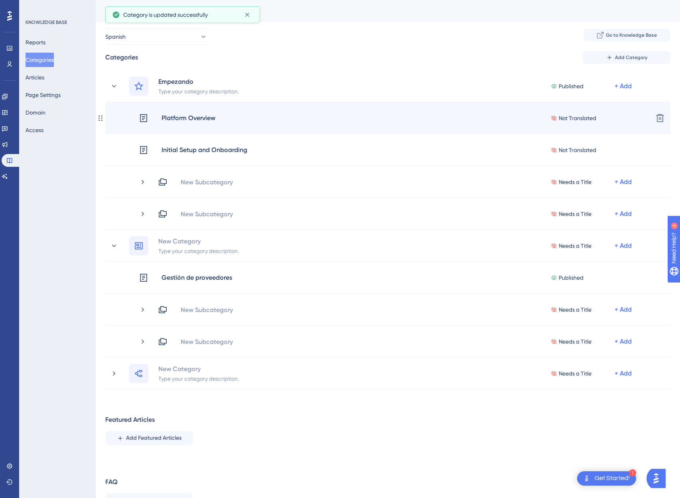
click at [197, 117] on div "Platform Overview" at bounding box center [188, 118] width 55 height 10
click at [197, 120] on div "Platform Overview" at bounding box center [188, 118] width 55 height 10
click at [197, 117] on div "Platform Overview" at bounding box center [188, 118] width 55 height 10
click at [561, 115] on span "Not Translated" at bounding box center [578, 118] width 38 height 10
click at [136, 119] on div "Platform Overview Not Translated + Add" at bounding box center [378, 118] width 537 height 10
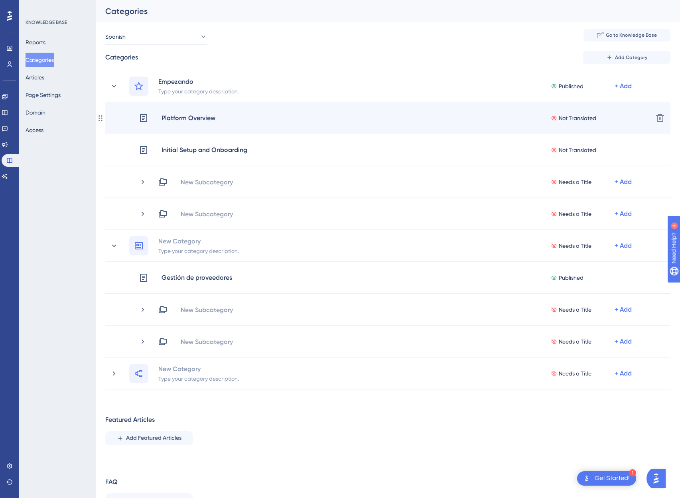
drag, startPoint x: 136, startPoint y: 119, endPoint x: 145, endPoint y: 119, distance: 9.2
click at [145, 119] on icon at bounding box center [144, 118] width 10 height 10
click at [182, 117] on div "Platform Overview" at bounding box center [188, 118] width 55 height 10
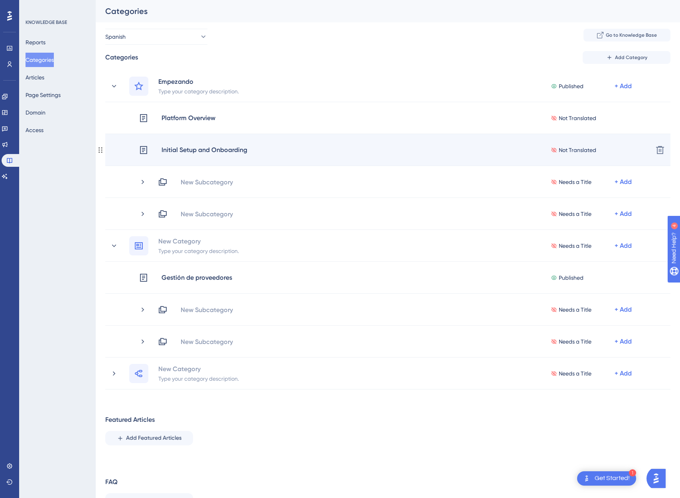
click at [200, 152] on div "Initial Setup and Onboarding" at bounding box center [204, 150] width 87 height 10
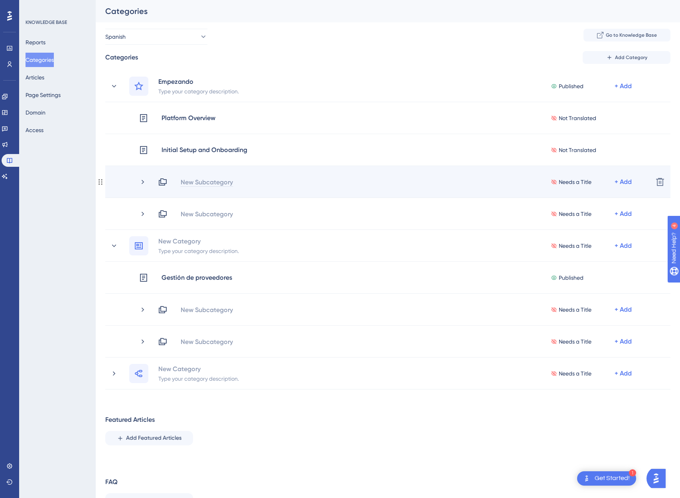
click at [190, 178] on div "New Subcategory" at bounding box center [206, 182] width 53 height 10
click at [195, 179] on div "Needs a Title + Add" at bounding box center [402, 182] width 489 height 10
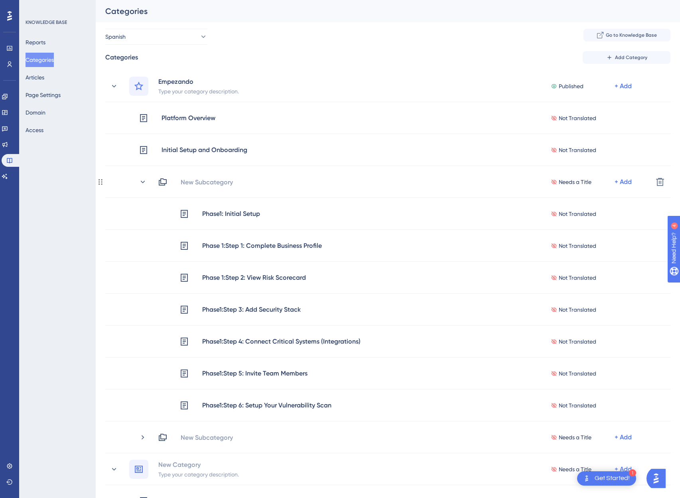
click at [195, 179] on div "New Subcategory" at bounding box center [206, 182] width 53 height 10
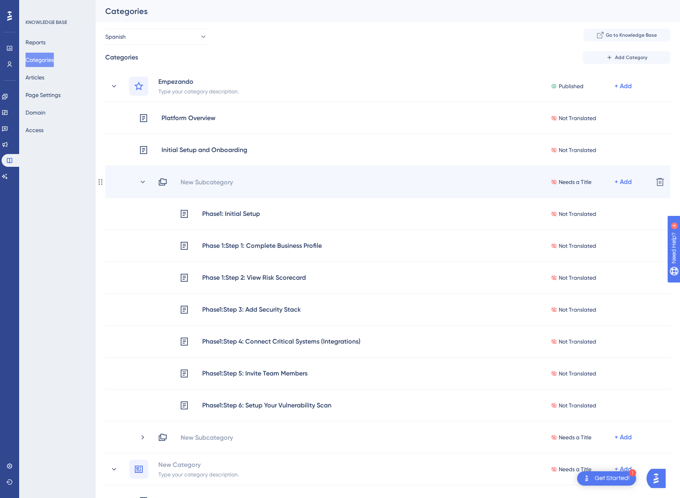
click at [194, 183] on div "New Subcategory Needs a Title + Add" at bounding box center [402, 182] width 489 height 10
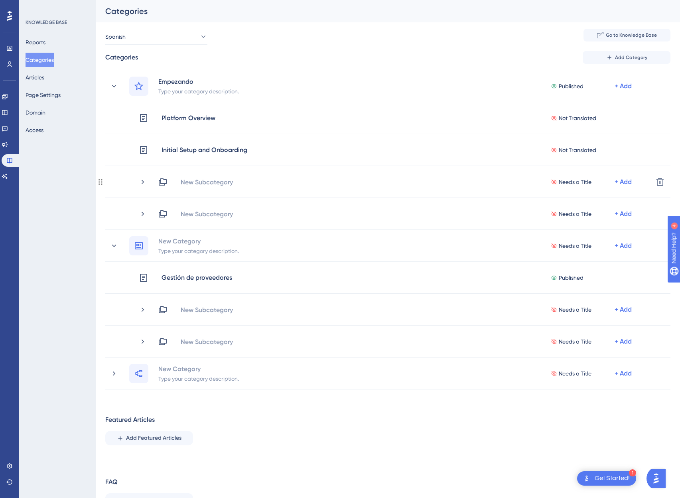
click at [194, 183] on div "New Subcategory" at bounding box center [206, 182] width 53 height 10
click at [194, 183] on div "Needs a Title + Add" at bounding box center [402, 182] width 489 height 10
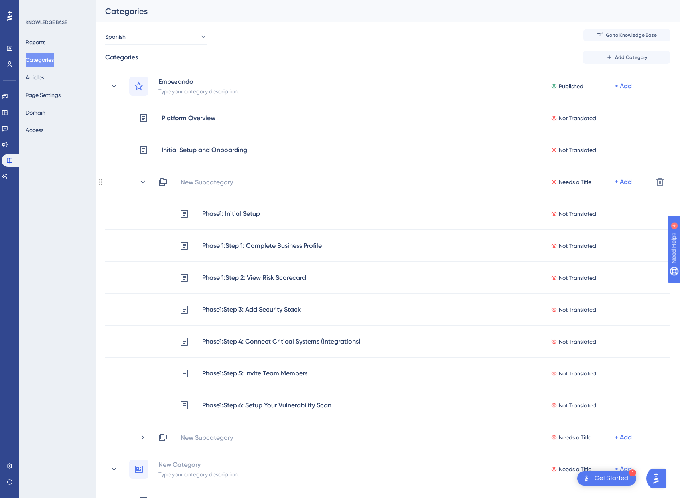
click at [194, 183] on div "New Subcategory" at bounding box center [206, 182] width 53 height 10
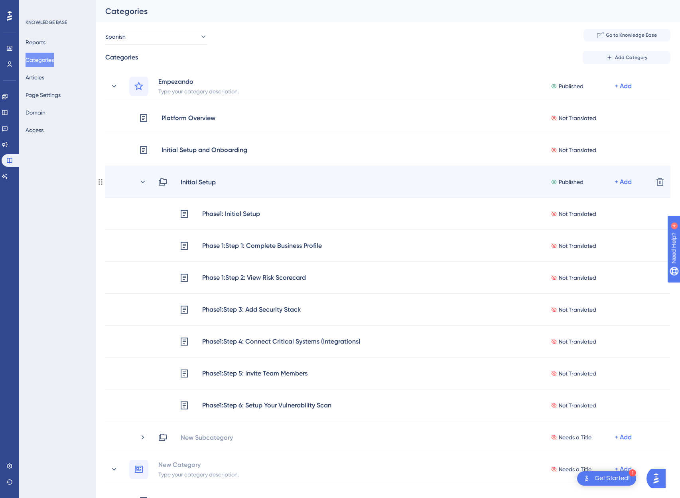
click at [199, 188] on div "Initial Setup Published + Add Delete" at bounding box center [387, 182] width 565 height 32
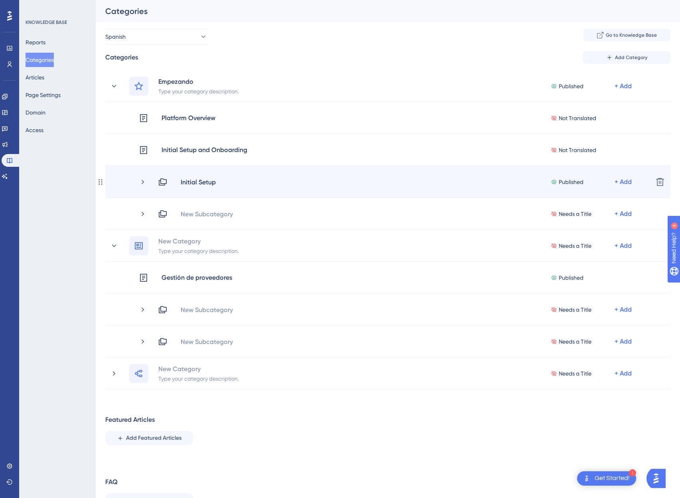
click at [202, 188] on div "Initial Setup Published + Add Delete" at bounding box center [387, 182] width 565 height 32
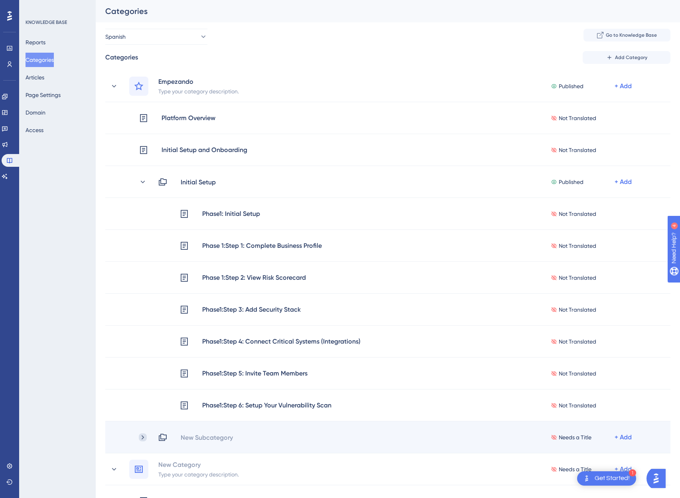
click at [142, 437] on icon at bounding box center [143, 437] width 8 height 8
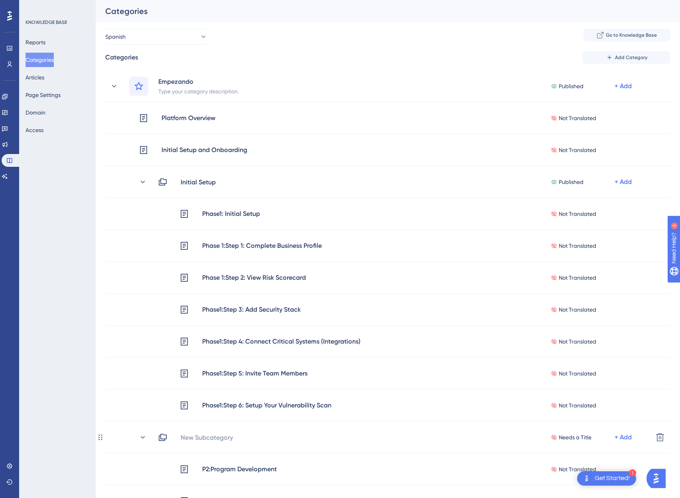
click at [142, 437] on icon at bounding box center [143, 437] width 4 height 2
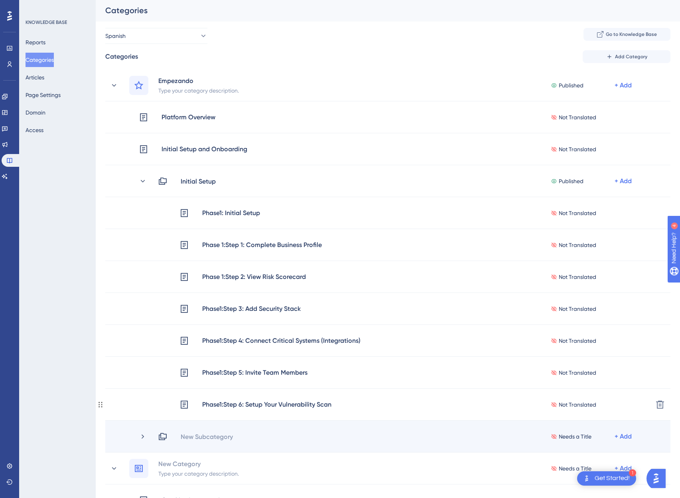
scroll to position [2, 0]
click at [142, 433] on icon at bounding box center [143, 436] width 8 height 8
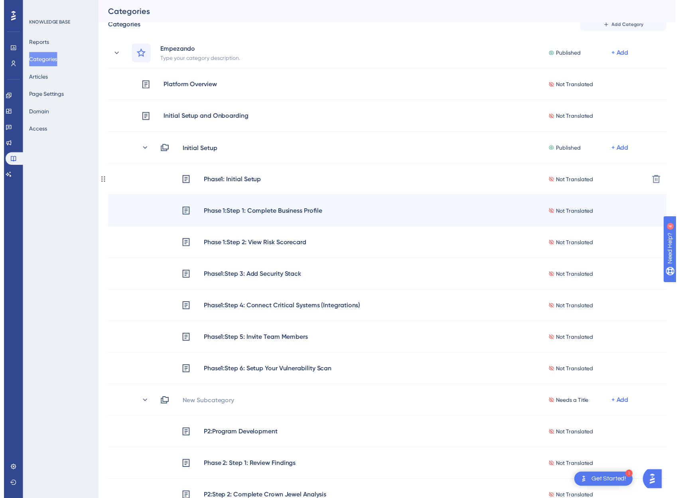
scroll to position [0, 0]
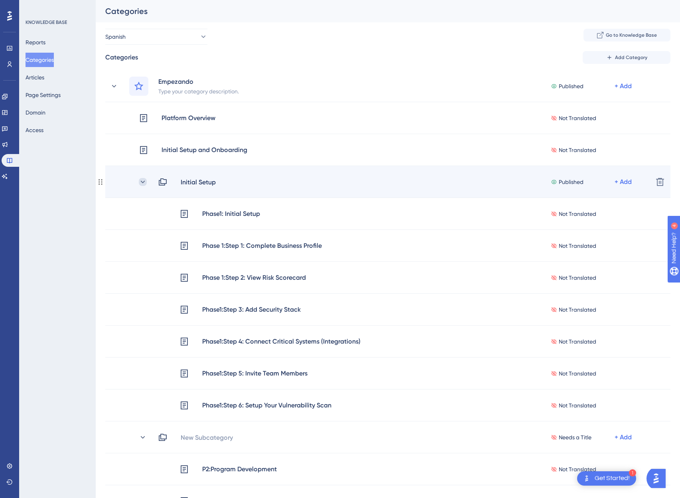
click at [142, 180] on icon at bounding box center [143, 182] width 8 height 8
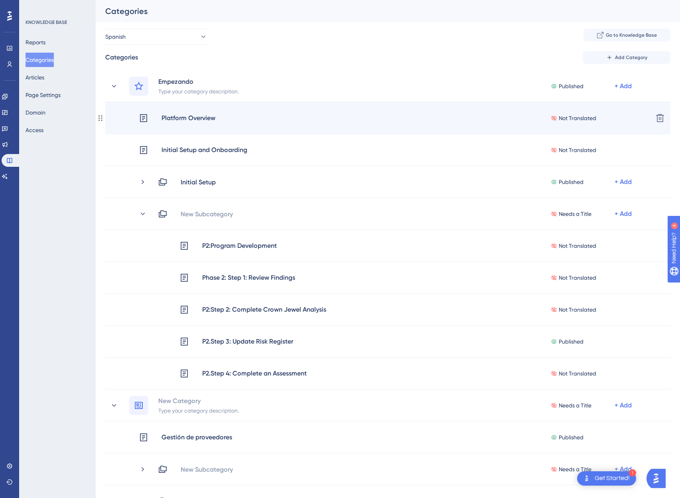
click at [201, 115] on div "Platform Overview" at bounding box center [188, 118] width 55 height 10
click at [225, 115] on div "Platform Overview Not Translated + Add" at bounding box center [393, 118] width 508 height 10
click at [216, 119] on div "Platform Overview Not Translated + Add" at bounding box center [393, 118] width 508 height 10
click at [167, 119] on div "Platform Overview" at bounding box center [188, 118] width 55 height 10
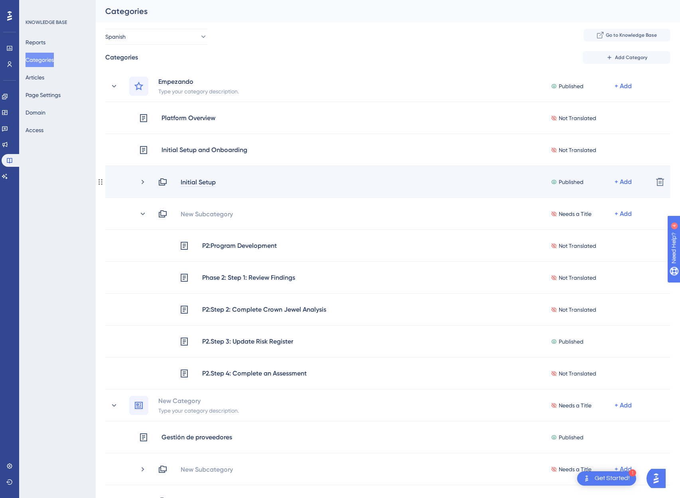
click at [188, 180] on div "Initial Setup" at bounding box center [198, 182] width 36 height 10
paste div
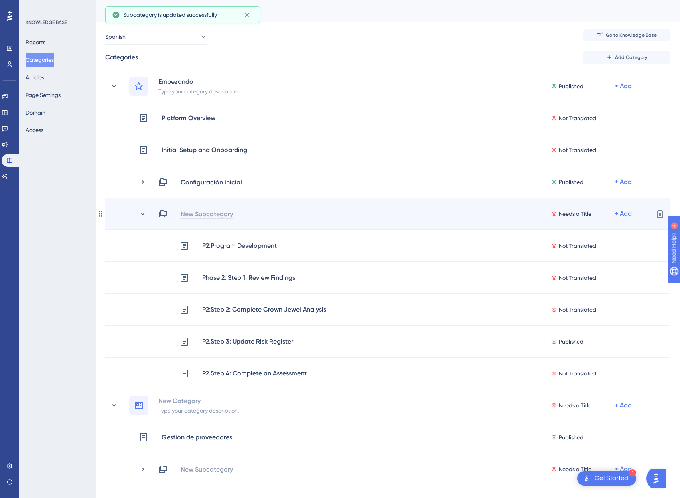
click at [181, 213] on div "New Subcategory" at bounding box center [206, 214] width 53 height 10
click at [201, 213] on div "Needs a Title + Add" at bounding box center [402, 214] width 489 height 10
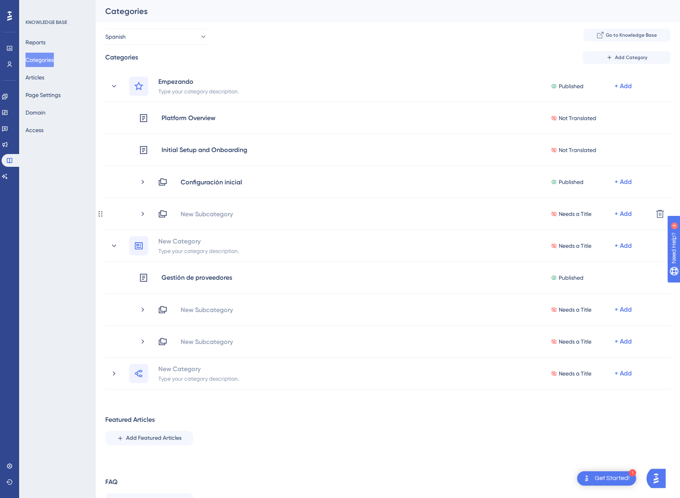
click at [201, 213] on div "New Subcategory" at bounding box center [206, 214] width 53 height 10
paste div
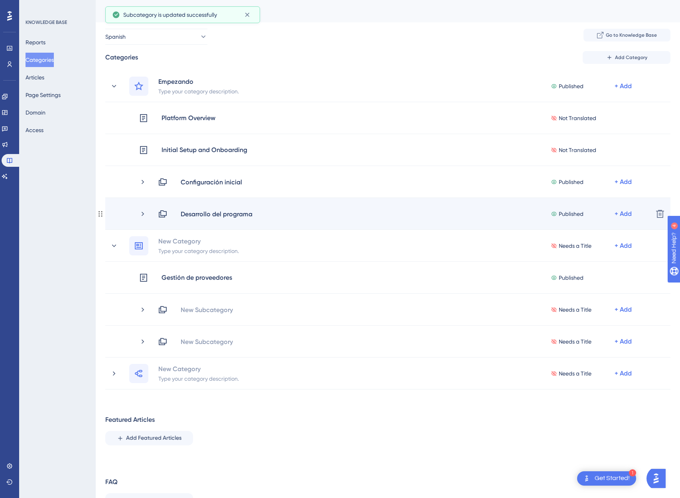
click at [264, 211] on div "Desarrollo del programa Published + Add" at bounding box center [402, 214] width 489 height 10
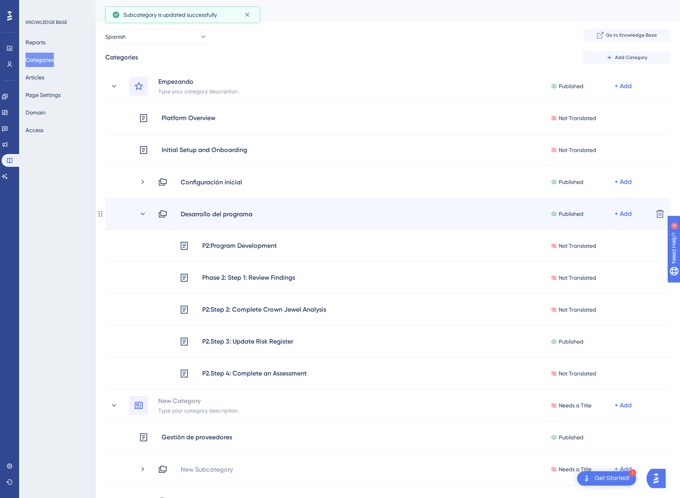
click at [261, 216] on div "Desarrollo del programa Published + Add" at bounding box center [402, 214] width 489 height 10
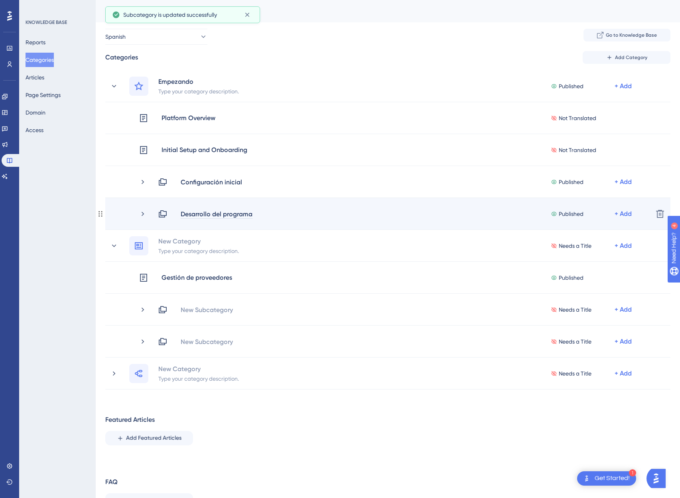
click at [226, 214] on div "Desarrollo del programa" at bounding box center [216, 214] width 73 height 10
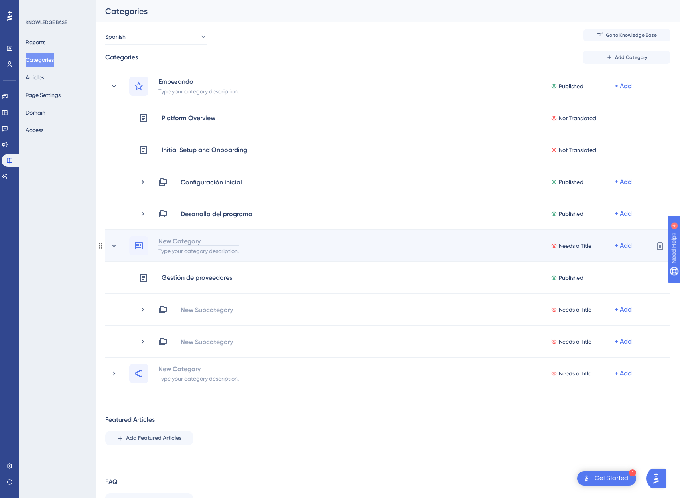
click at [173, 240] on div "New Category" at bounding box center [198, 241] width 81 height 10
click at [166, 241] on div "New Category" at bounding box center [198, 241] width 81 height 10
paste div
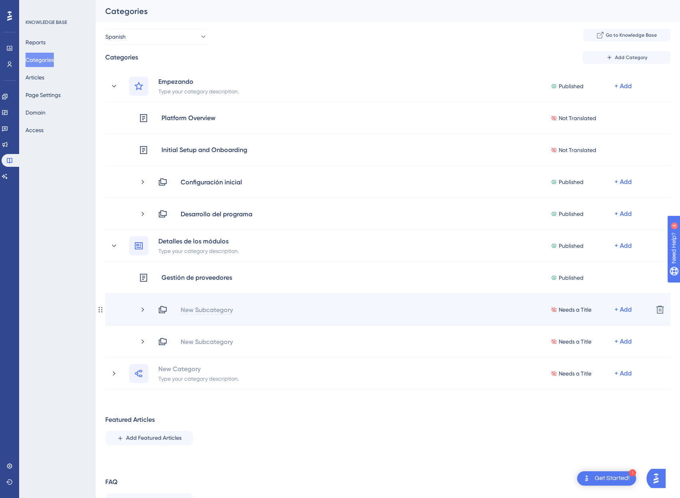
click at [196, 309] on div "New Subcategory" at bounding box center [206, 310] width 53 height 10
paste div
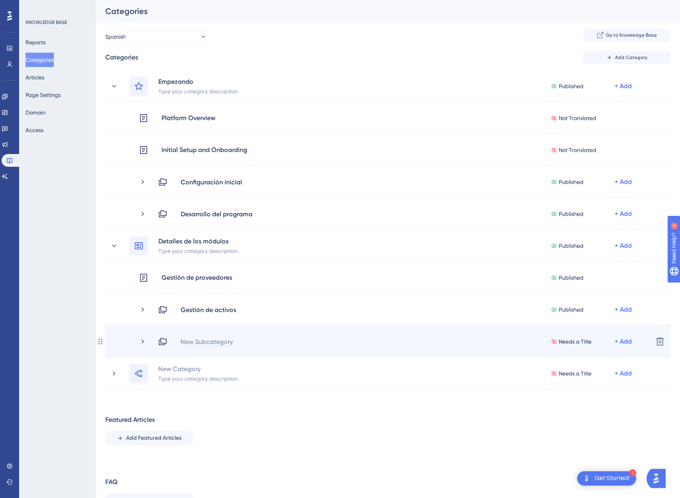
click at [192, 341] on div "New Subcategory" at bounding box center [206, 342] width 53 height 10
paste div
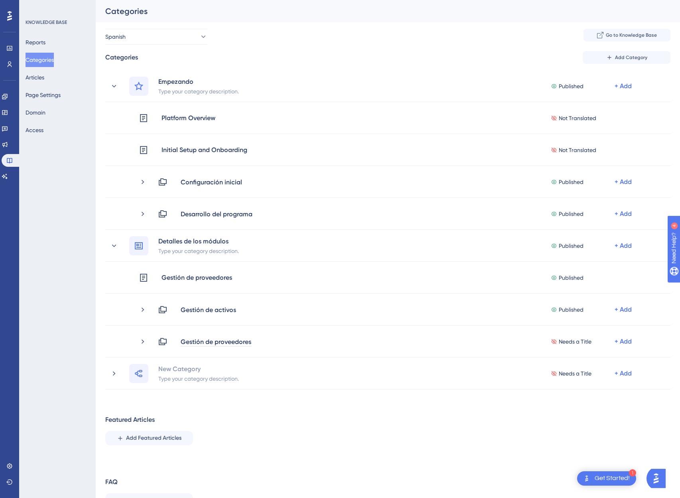
click at [504, 429] on div "Performance Users Engagement Widgets Feedback Product Updates Knowledge Base AI…" at bounding box center [388, 263] width 585 height 527
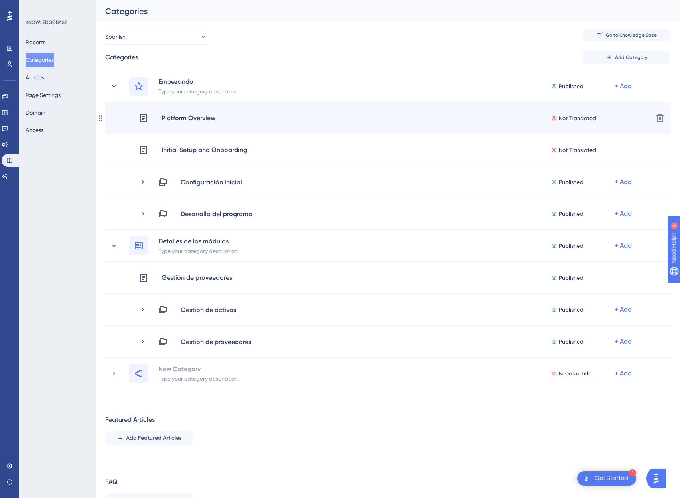
click at [181, 119] on div "Platform Overview" at bounding box center [188, 118] width 55 height 10
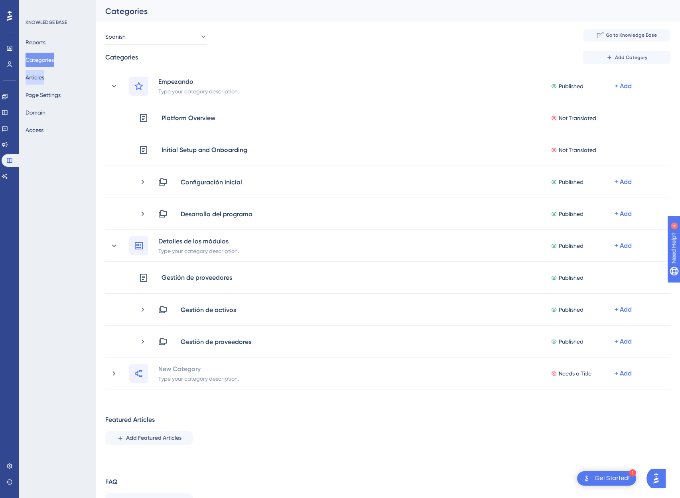
click at [36, 79] on button "Articles" at bounding box center [35, 77] width 19 height 14
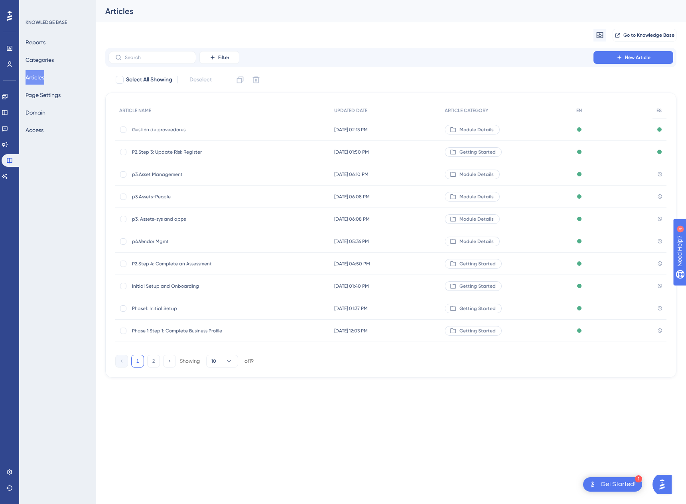
click at [164, 175] on span "p3.Asset Management" at bounding box center [196, 174] width 128 height 6
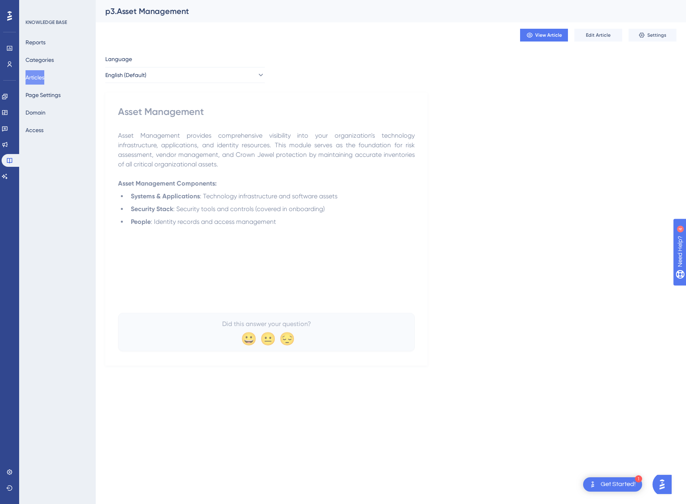
click at [310, 177] on p at bounding box center [266, 174] width 297 height 10
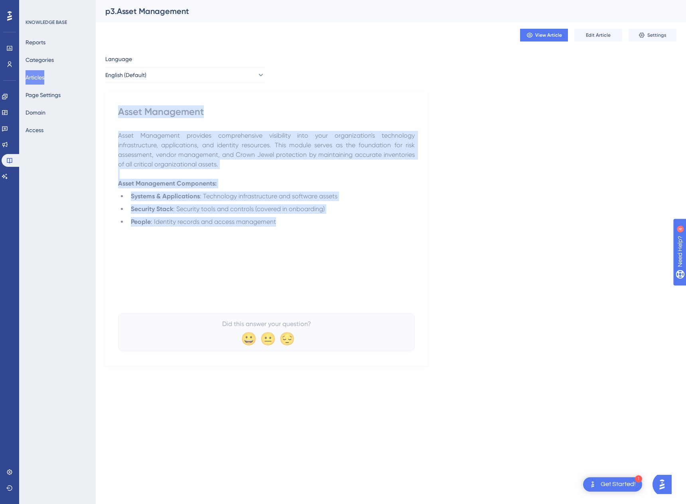
drag, startPoint x: 284, startPoint y: 221, endPoint x: 118, endPoint y: 111, distance: 199.2
click at [118, 111] on div "Asset Management Asset Management provides comprehensive visibility into your o…" at bounding box center [266, 228] width 297 height 246
copy div "Asset Management Asset Management provides comprehensive visibility into your o…"
click at [195, 80] on button "English (Default)" at bounding box center [185, 75] width 160 height 16
click at [146, 114] on button "Spanish Spanish Draft" at bounding box center [185, 115] width 149 height 16
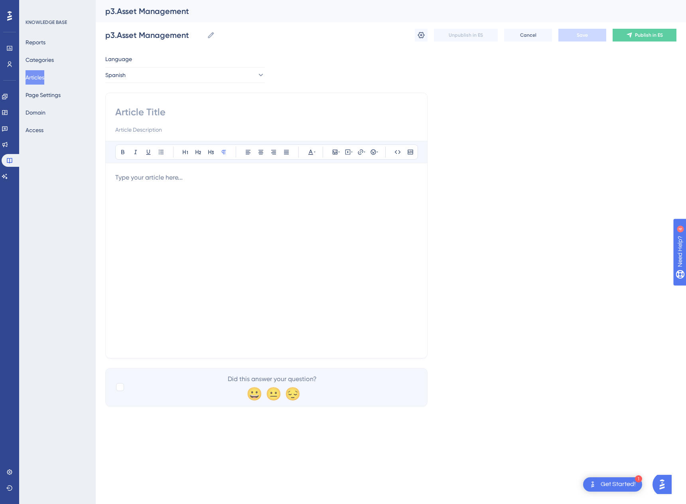
click at [188, 192] on div at bounding box center [266, 261] width 302 height 176
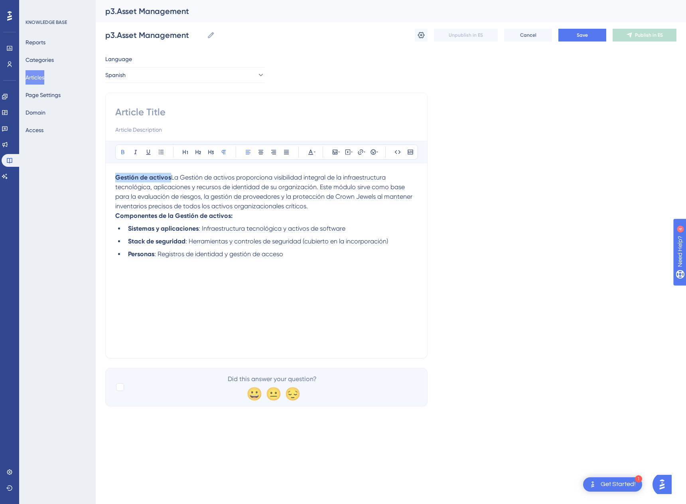
drag, startPoint x: 171, startPoint y: 178, endPoint x: 75, endPoint y: 177, distance: 95.8
click at [96, 177] on div "Performance Users Engagement Widgets Feedback Product Updates Knowledge Base AI…" at bounding box center [391, 209] width 591 height 419
click at [132, 117] on input at bounding box center [266, 112] width 302 height 13
paste input "Gestión de activos"
type input "Gestión de activos"
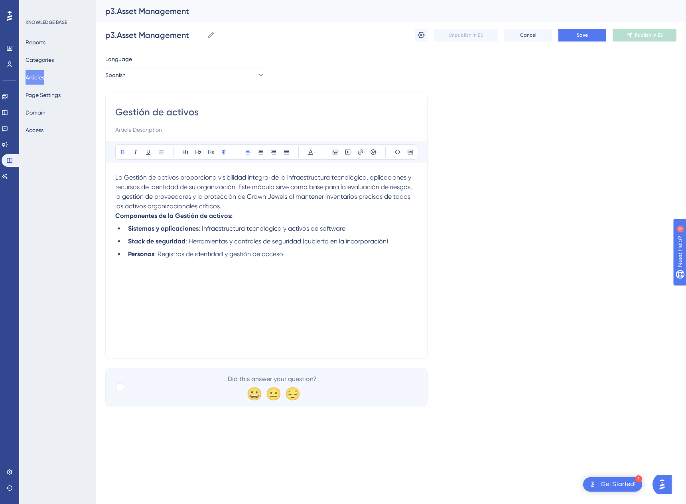
click at [116, 215] on strong "Componentes de la Gestión de activos:" at bounding box center [173, 216] width 117 height 8
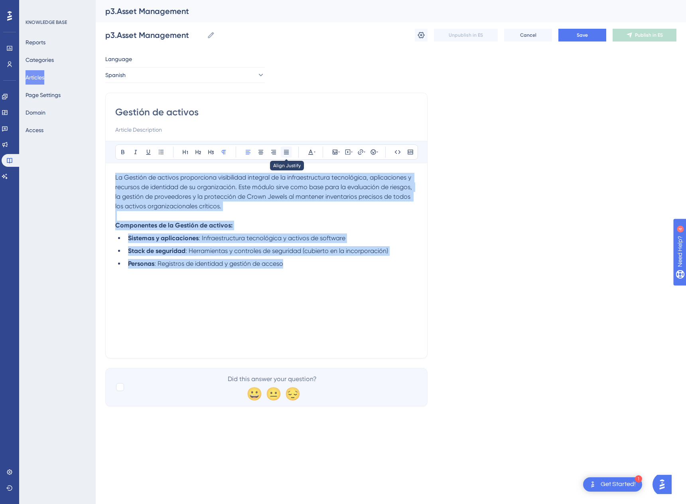
click at [285, 151] on icon at bounding box center [286, 152] width 6 height 6
click at [314, 155] on button at bounding box center [310, 151] width 11 height 11
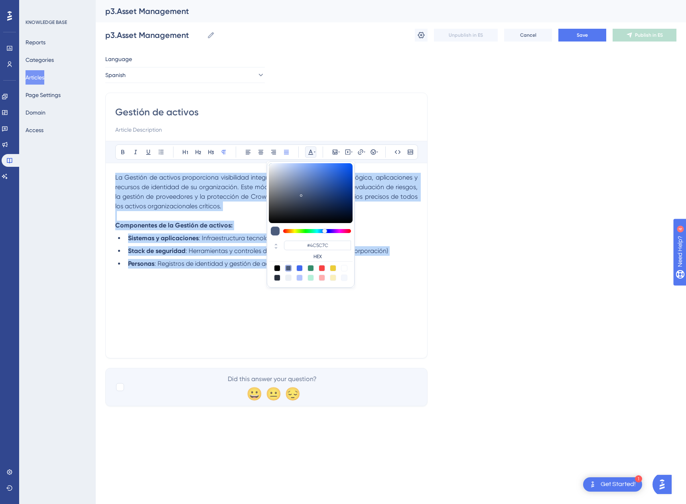
click at [289, 268] on div at bounding box center [288, 268] width 6 height 6
click at [280, 344] on div "La Gestión de activos proporciona visibilidad integral de la infraestructura te…" at bounding box center [266, 261] width 302 height 176
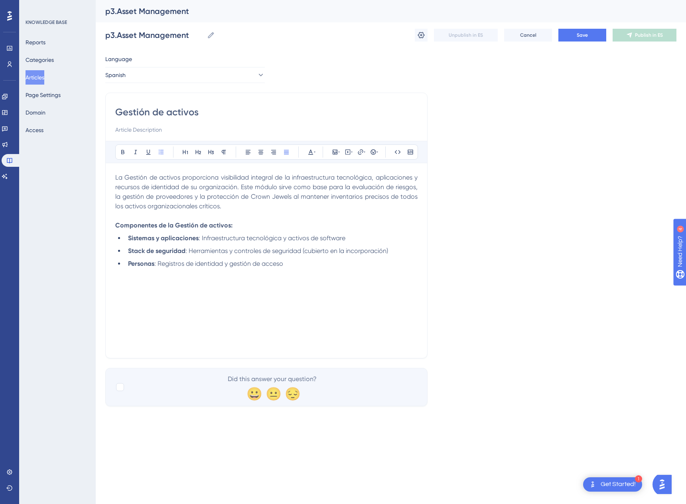
drag, startPoint x: 122, startPoint y: 390, endPoint x: 153, endPoint y: 350, distance: 50.8
click at [122, 390] on div at bounding box center [120, 387] width 8 height 8
checkbox input "true"
click at [577, 35] on span "Save" at bounding box center [582, 35] width 11 height 6
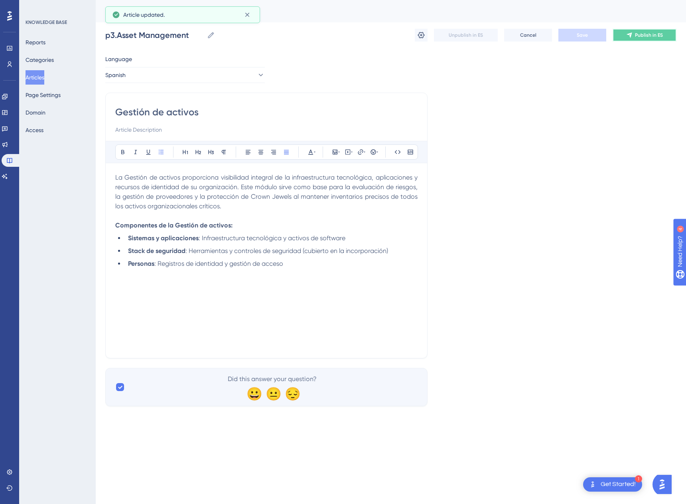
click at [650, 35] on span "Publish in ES" at bounding box center [649, 35] width 28 height 6
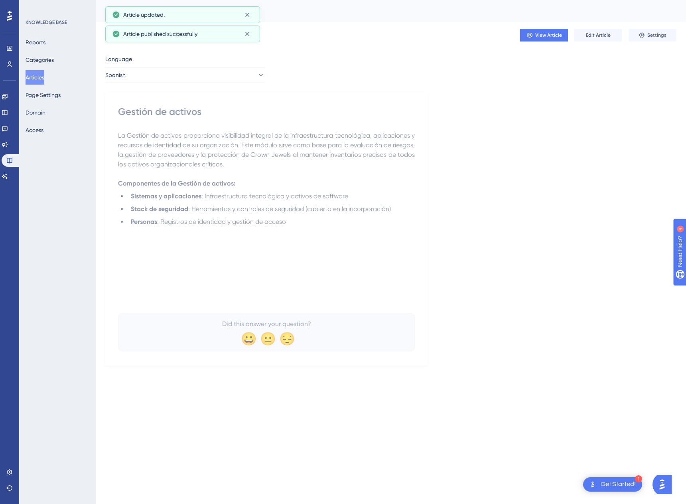
click at [41, 77] on button "Articles" at bounding box center [35, 77] width 19 height 14
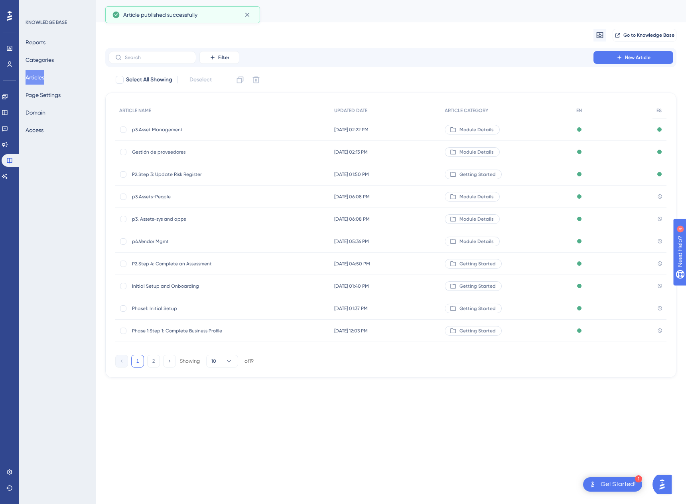
click at [142, 154] on span "Gestión de proveedores" at bounding box center [196, 152] width 128 height 6
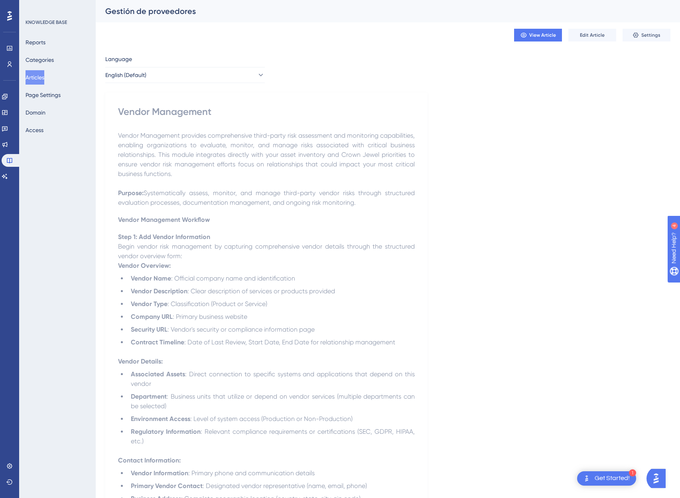
click at [212, 175] on p "Vendor Management provides comprehensive third-party risk assessment and monito…" at bounding box center [266, 155] width 297 height 48
click at [581, 37] on span "Edit Article" at bounding box center [592, 35] width 25 height 6
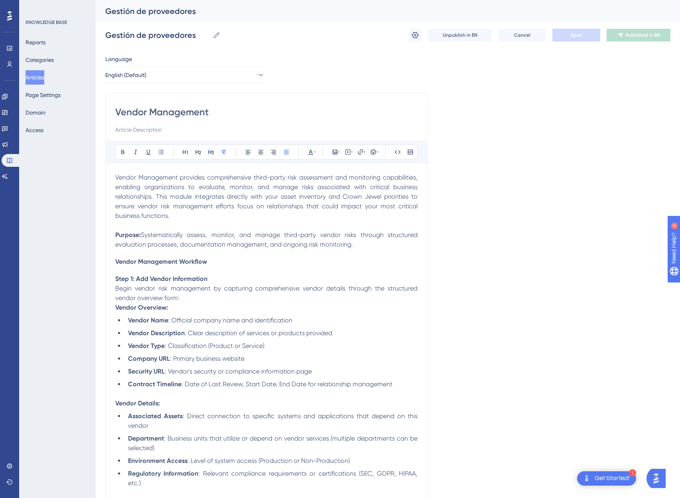
scroll to position [1897, 0]
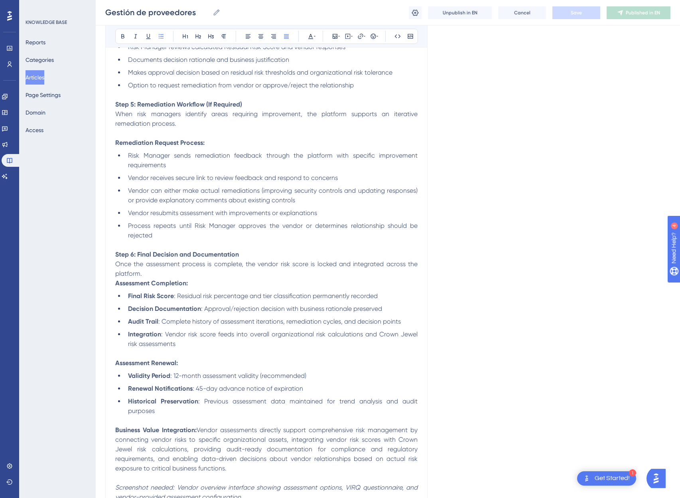
click at [308, 212] on span "Vendor resubmits assessment with improvements or explanations" at bounding box center [222, 213] width 189 height 8
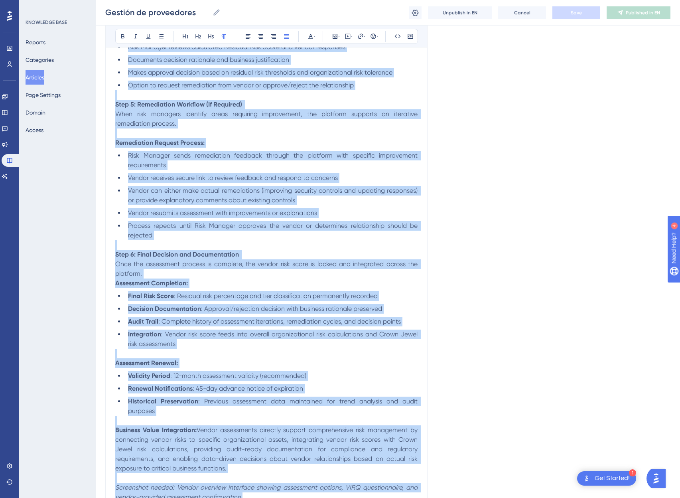
copy div "Loremi Dolorsitam consecte adipiscingeli seddo-eiusm temp incididunt utl etdolo…"
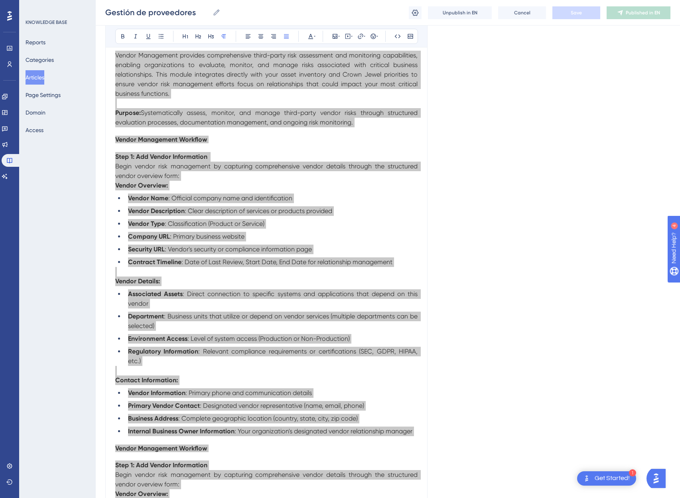
scroll to position [0, 0]
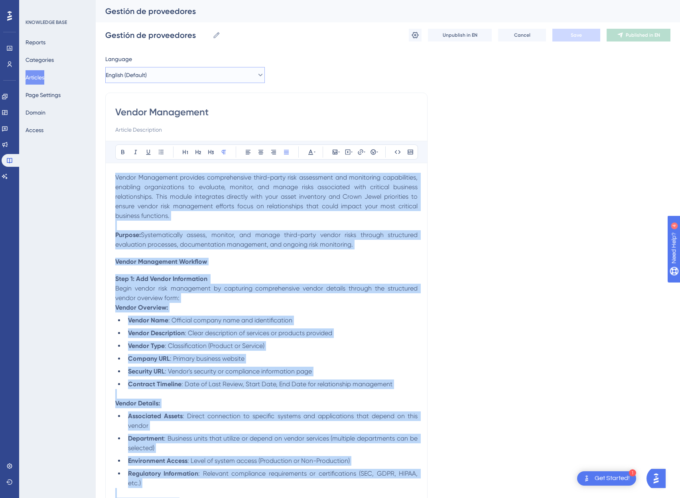
click at [155, 72] on button "English (Default)" at bounding box center [185, 75] width 160 height 16
click at [136, 113] on span "Spanish" at bounding box center [127, 116] width 20 height 10
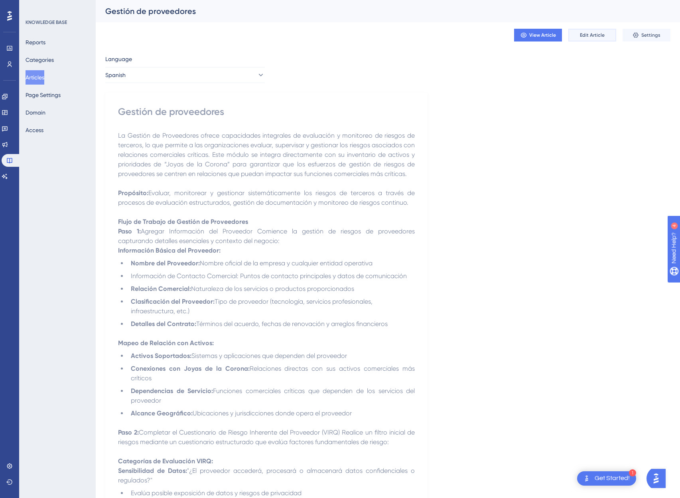
click at [581, 34] on span "Edit Article" at bounding box center [592, 35] width 25 height 6
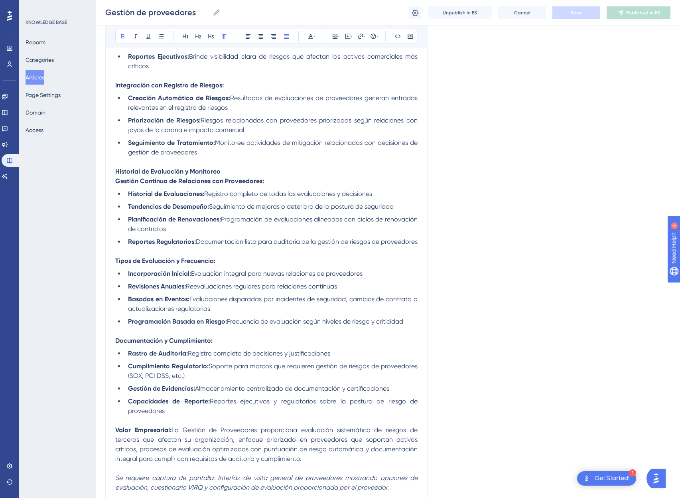
click at [259, 174] on p "Historial de Evaluación y Monitoreo" at bounding box center [266, 172] width 302 height 10
click at [387, 196] on li "Historial de Evaluaciones: Registro completo de todas las evaluaciones y decisi…" at bounding box center [271, 194] width 293 height 10
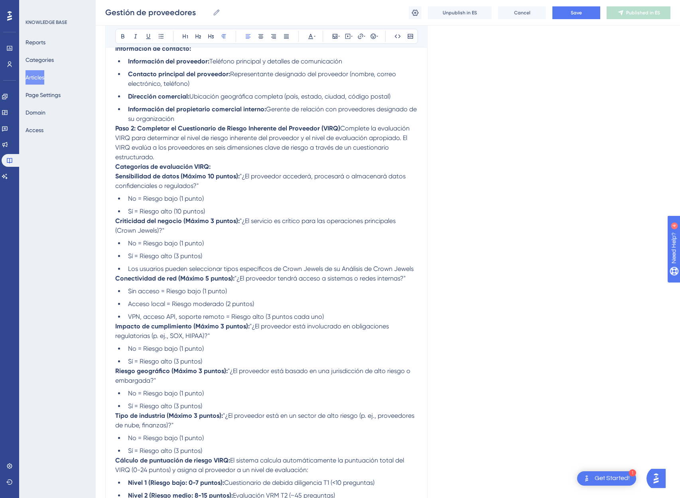
scroll to position [0, 0]
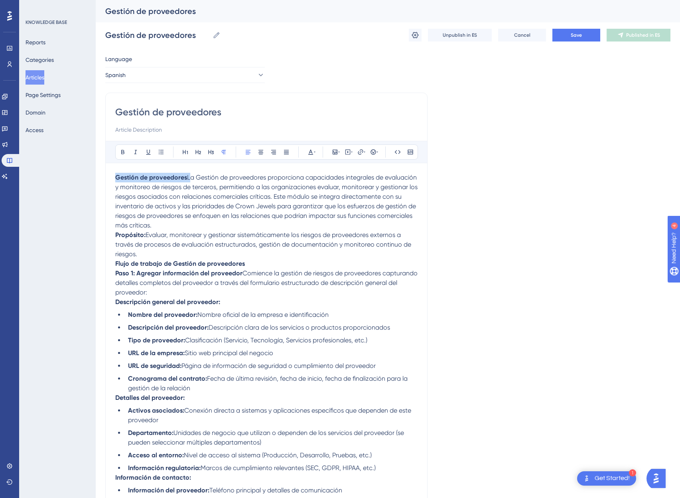
drag, startPoint x: 188, startPoint y: 179, endPoint x: 78, endPoint y: 180, distance: 109.7
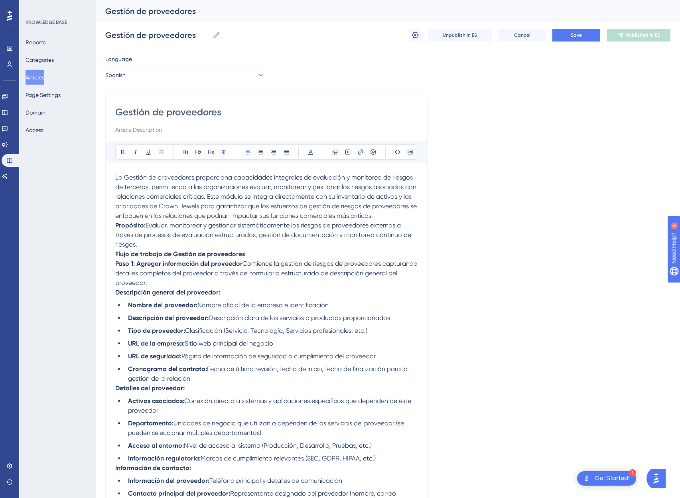
click at [262, 110] on input "Gestión de proveedores" at bounding box center [266, 112] width 302 height 13
paste input
type input "Gestión de proveedores"
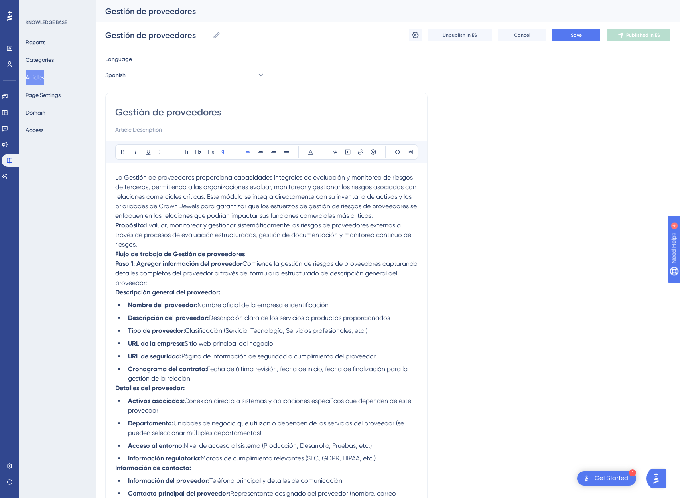
click at [247, 176] on span "La Gestión de proveedores proporciona capacidades integrales de evaluación y mo…" at bounding box center [266, 197] width 303 height 46
click at [115, 227] on strong "Propósito:" at bounding box center [130, 225] width 30 height 8
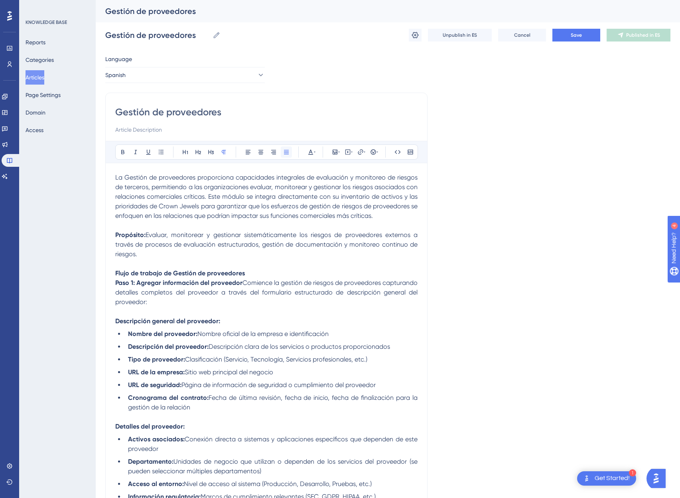
click at [290, 151] on button at bounding box center [286, 151] width 11 height 11
click at [314, 235] on span "Evaluar, monitorear y gestionar sistemáticamente los riesgos de proveedores ext…" at bounding box center [267, 244] width 304 height 27
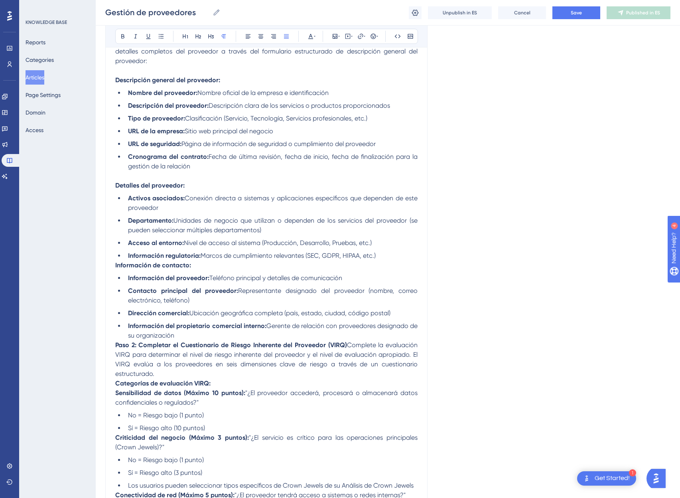
scroll to position [239, 0]
click at [115, 263] on strong "Información de contacto:" at bounding box center [153, 264] width 76 height 8
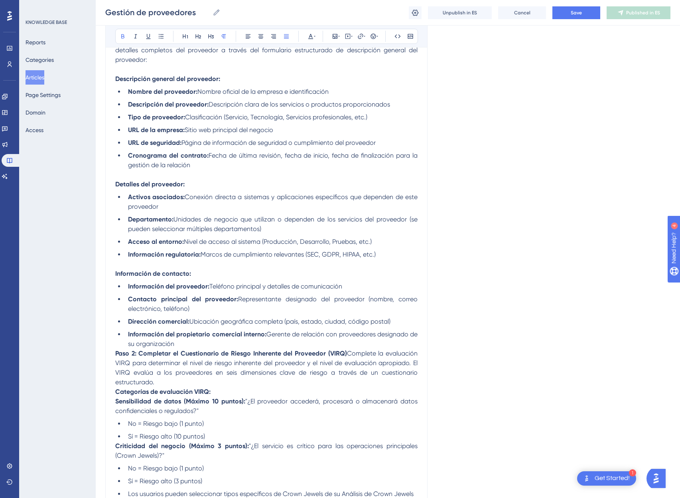
click at [116, 353] on strong "Paso 2: Completar el Cuestionario de Riesgo Inherente del Proveedor (VIRQ)" at bounding box center [231, 354] width 232 height 8
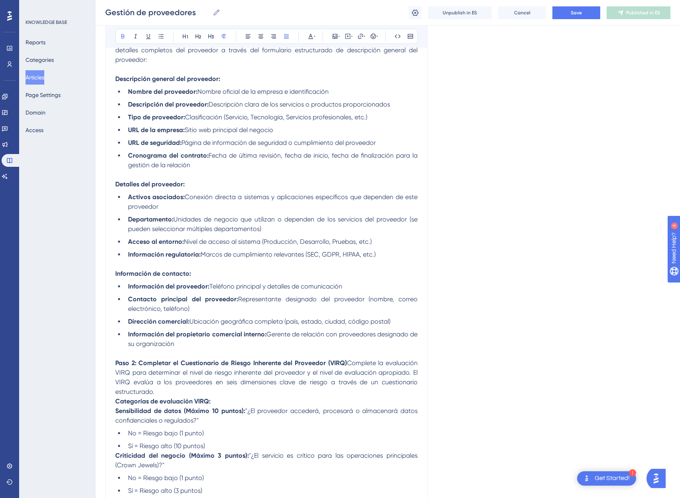
click at [116, 402] on strong "Categorías de evaluación VIRQ:" at bounding box center [162, 401] width 95 height 8
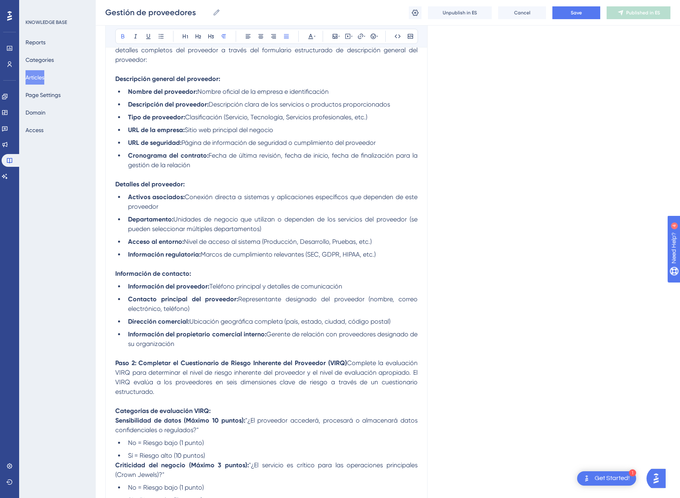
click at [123, 402] on p at bounding box center [266, 402] width 302 height 10
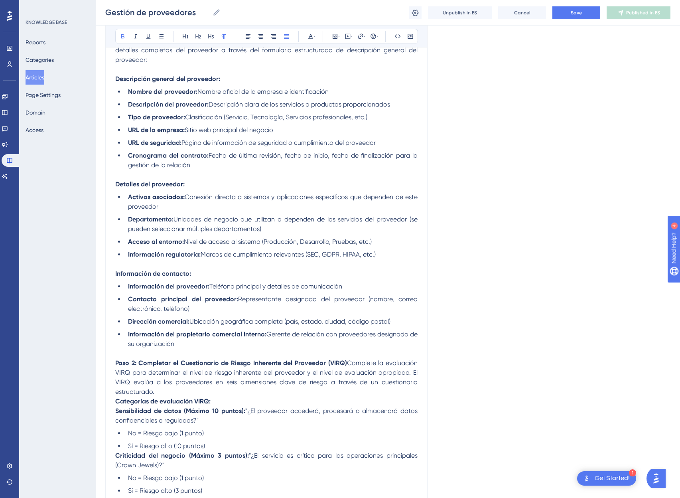
click at [115, 453] on strong "Criticidad del negocio (Máximo 3 puntos):" at bounding box center [182, 456] width 134 height 8
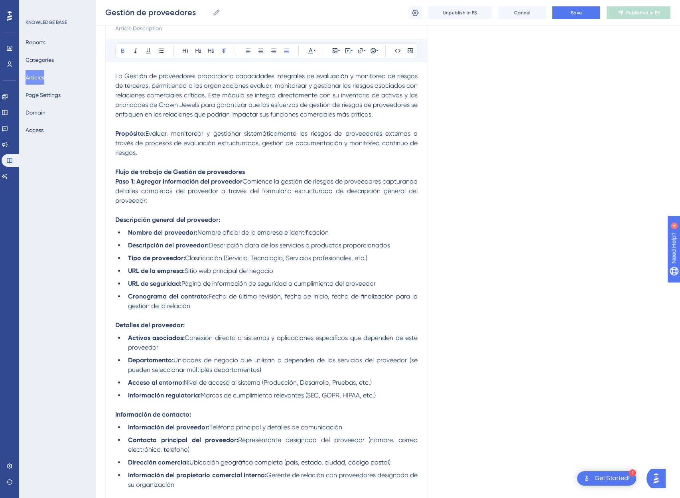
scroll to position [97, 0]
click at [135, 215] on p at bounding box center [266, 212] width 302 height 10
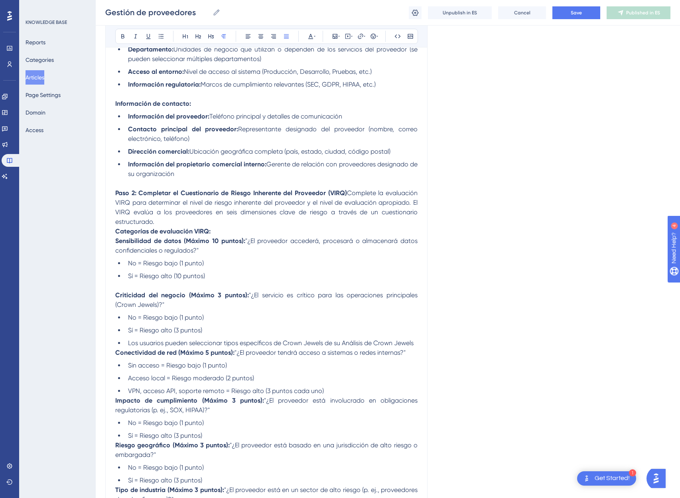
scroll to position [400, 0]
click at [116, 350] on strong "Conectividad de red (Máximo 5 puntos):" at bounding box center [174, 352] width 119 height 8
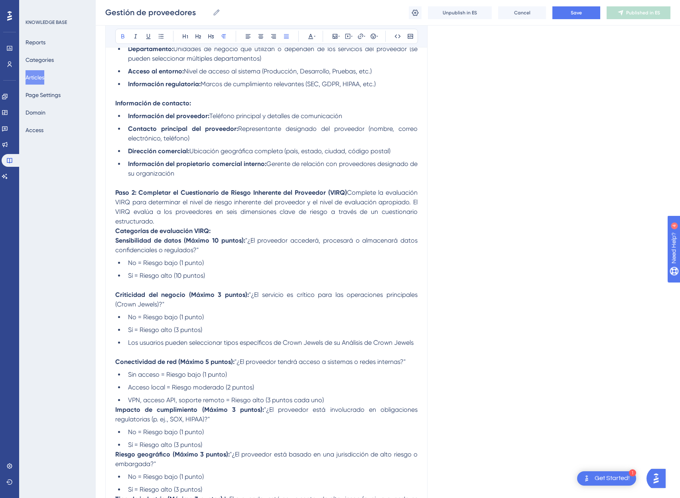
click at [115, 409] on strong "Impacto de cumplimiento (Máximo 3 puntos):" at bounding box center [189, 410] width 149 height 8
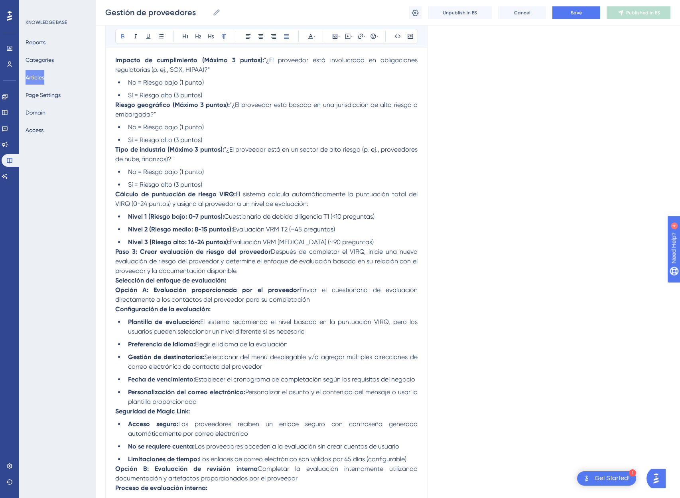
scroll to position [749, 0]
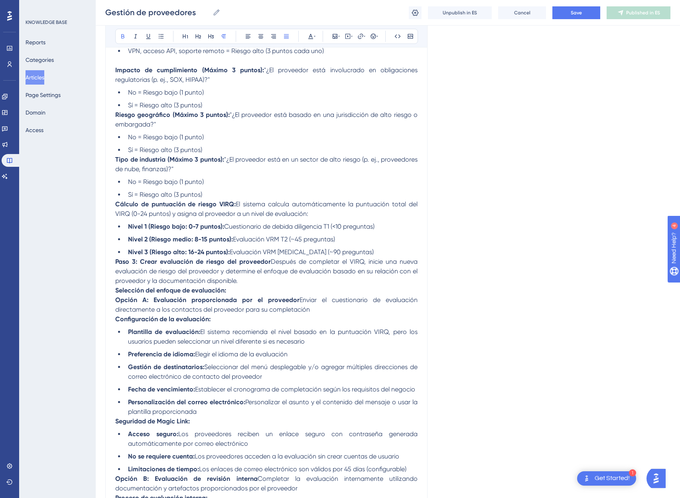
click at [116, 116] on strong "Riesgo geográfico (Máximo 3 puntos):" at bounding box center [172, 115] width 115 height 8
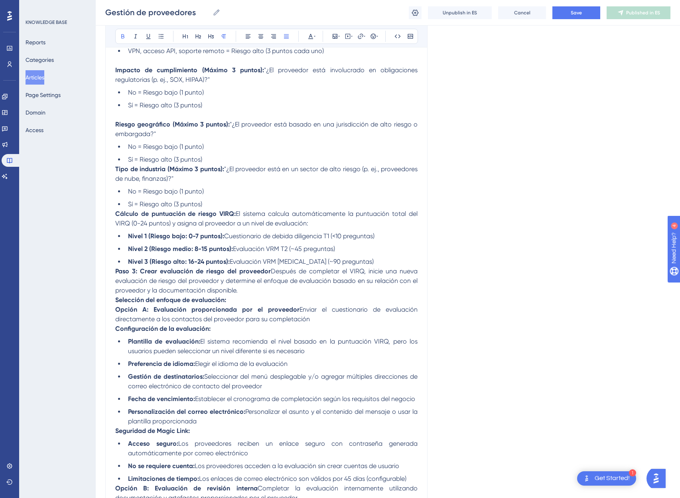
click at [115, 170] on strong "Tipo de industria (Máximo 3 puntos):" at bounding box center [169, 169] width 109 height 8
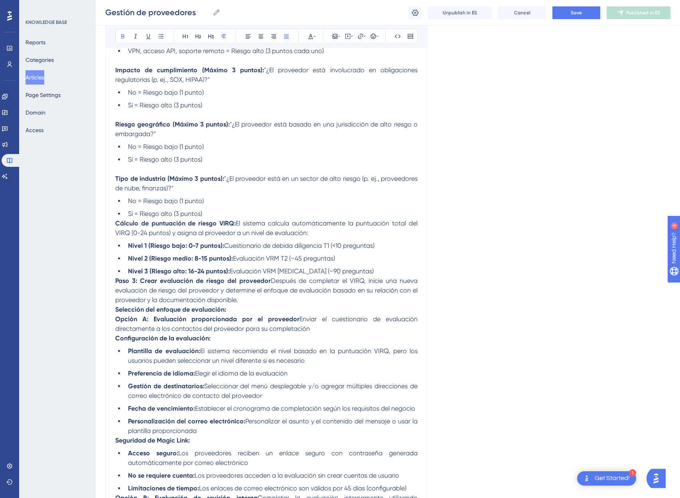
click at [116, 223] on strong "Cálculo de puntuación de riesgo VIRQ:" at bounding box center [175, 223] width 121 height 8
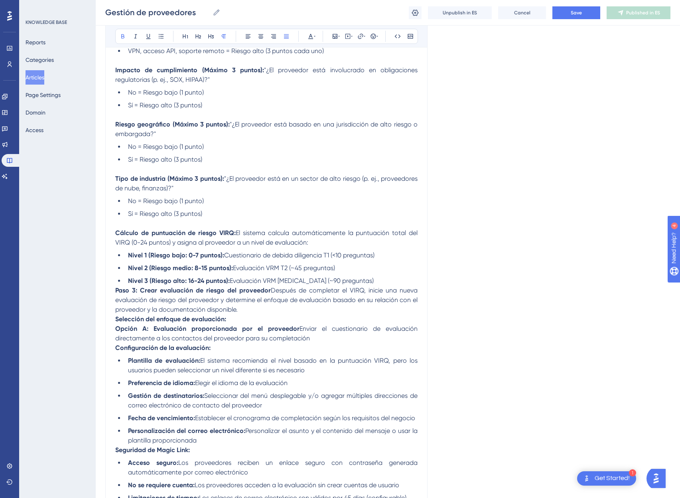
click at [115, 290] on strong "Paso 3: Crear evaluación de riesgo del proveedor" at bounding box center [193, 290] width 156 height 8
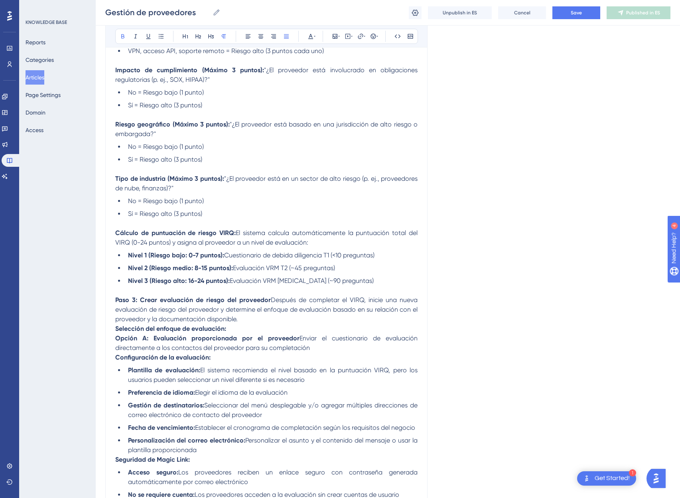
click at [117, 339] on strong "Opción A: Evaluación proporcionada por el proveedor" at bounding box center [207, 338] width 184 height 8
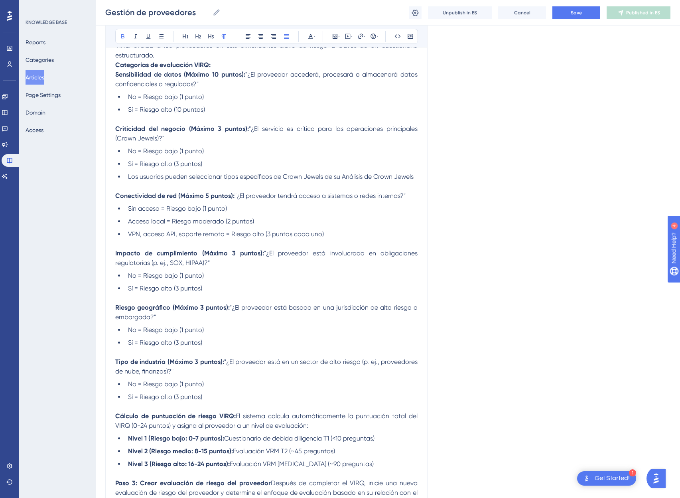
scroll to position [477, 0]
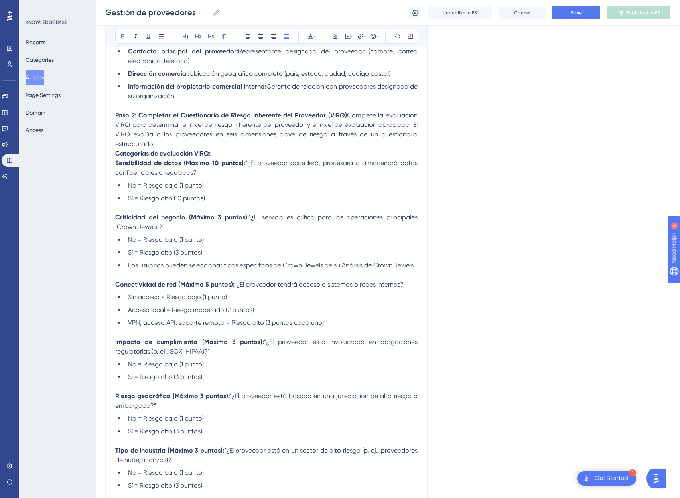
click at [116, 153] on strong "Categorías de evaluación VIRQ:" at bounding box center [162, 154] width 95 height 8
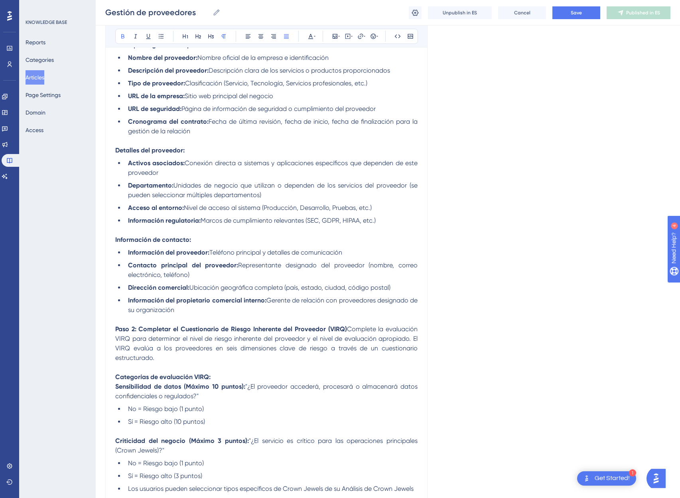
scroll to position [82, 0]
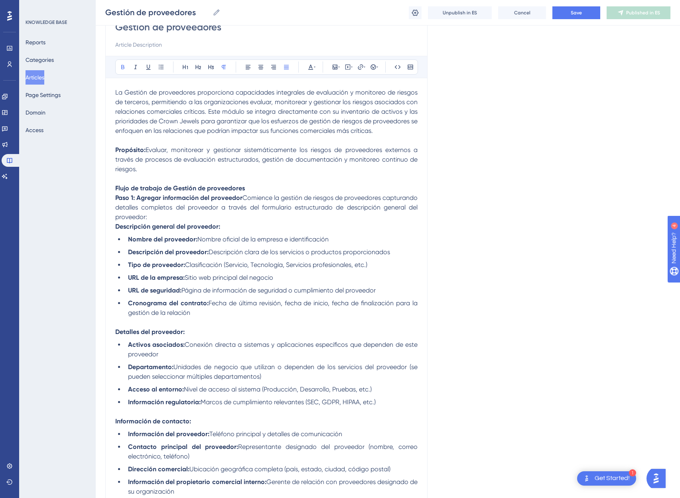
click at [116, 225] on strong "Descripción general del proveedor:" at bounding box center [167, 227] width 105 height 8
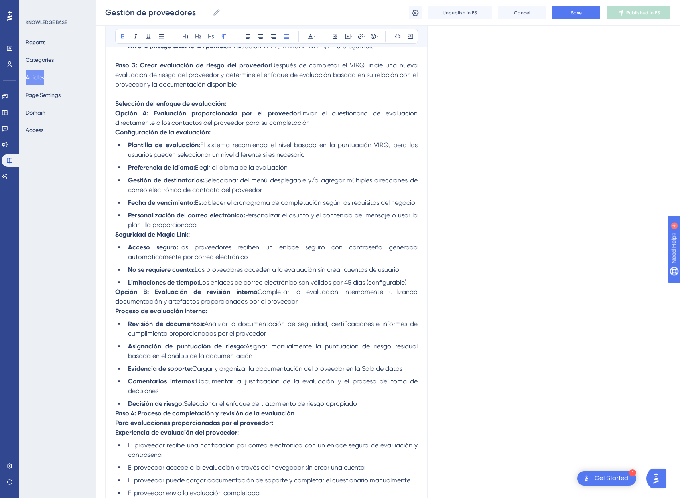
scroll to position [1013, 0]
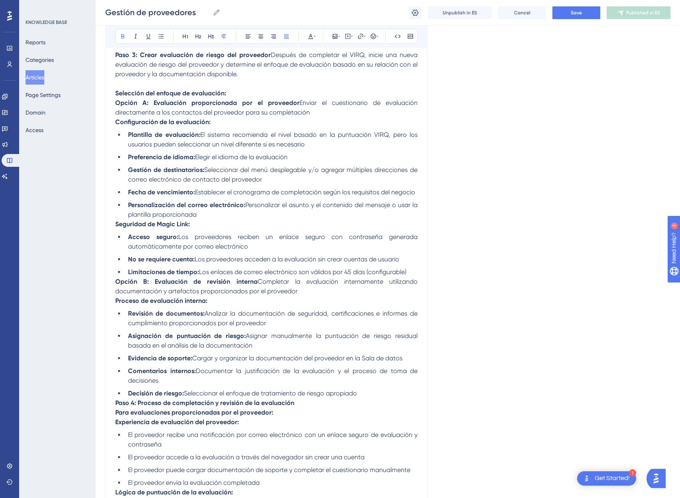
click at [116, 122] on strong "Configuración de la evaluación:" at bounding box center [162, 122] width 95 height 8
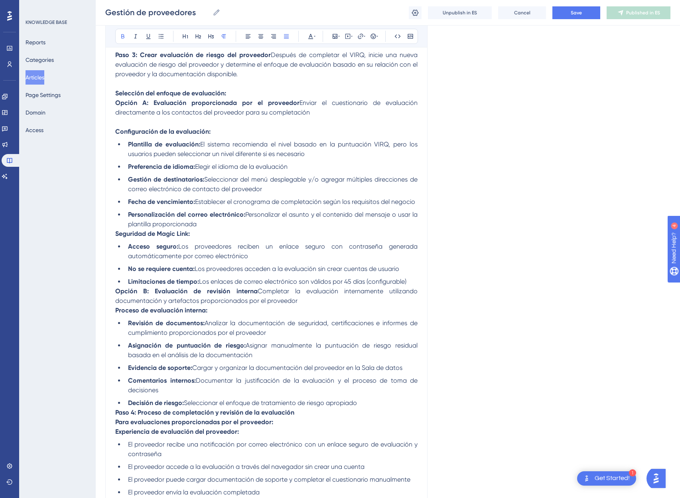
click at [116, 234] on strong "Seguridad de Magic Link:" at bounding box center [152, 234] width 75 height 8
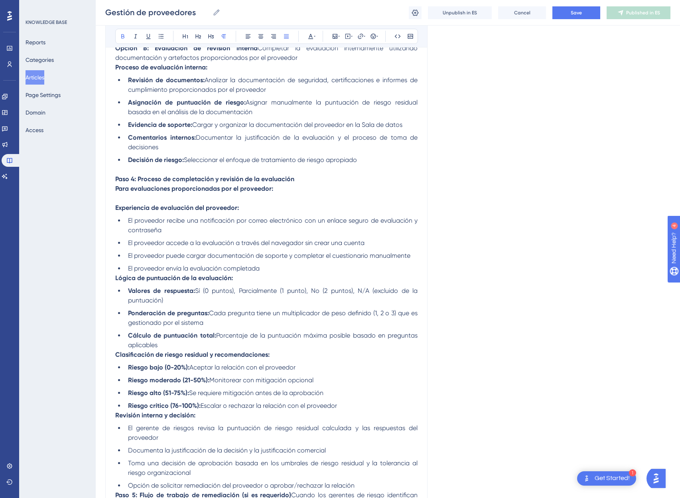
scroll to position [1402, 0]
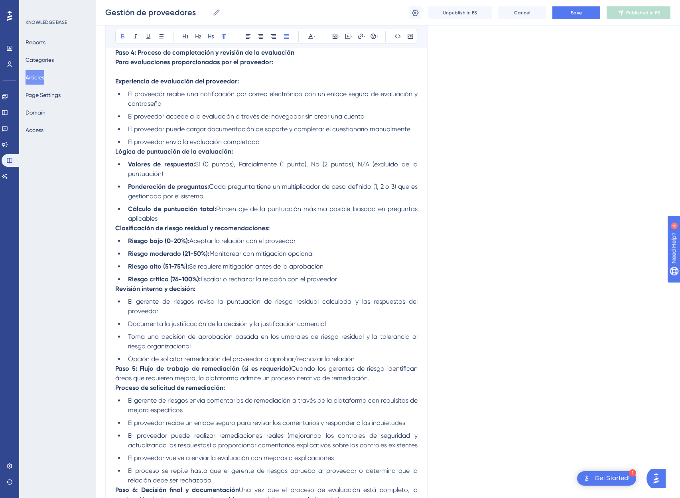
click at [115, 153] on strong "Lógica de puntuación de la evaluación:" at bounding box center [174, 152] width 118 height 8
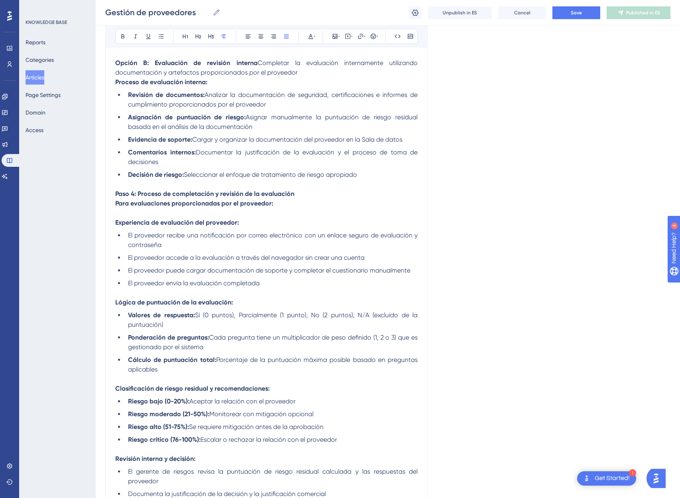
scroll to position [1260, 0]
click at [211, 212] on p at bounding box center [266, 214] width 302 height 10
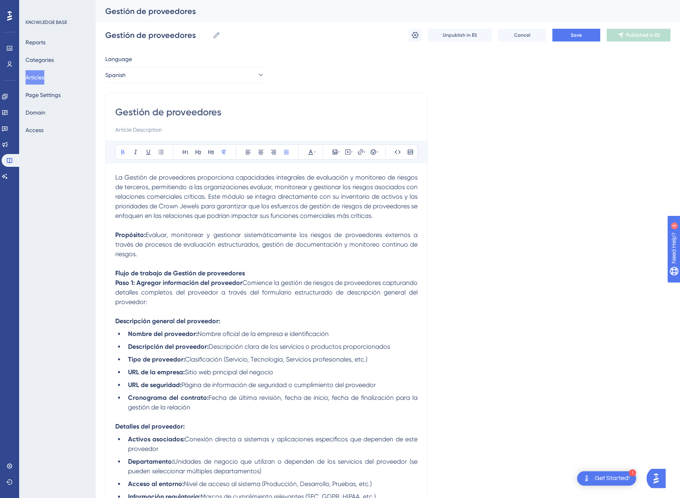
scroll to position [2, 0]
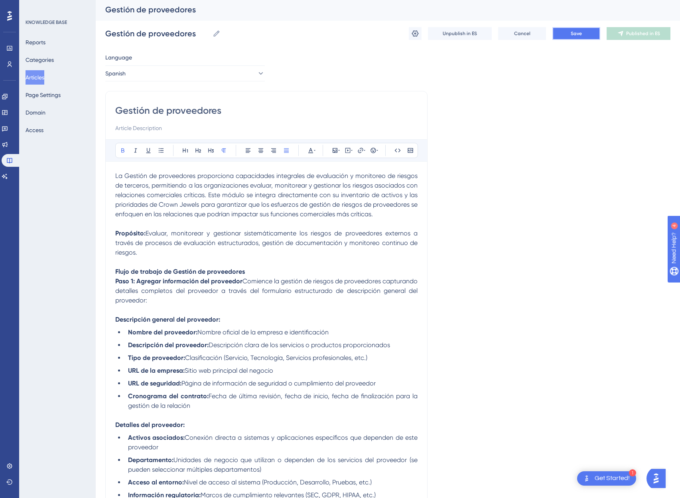
click at [584, 39] on button "Save" at bounding box center [577, 33] width 48 height 13
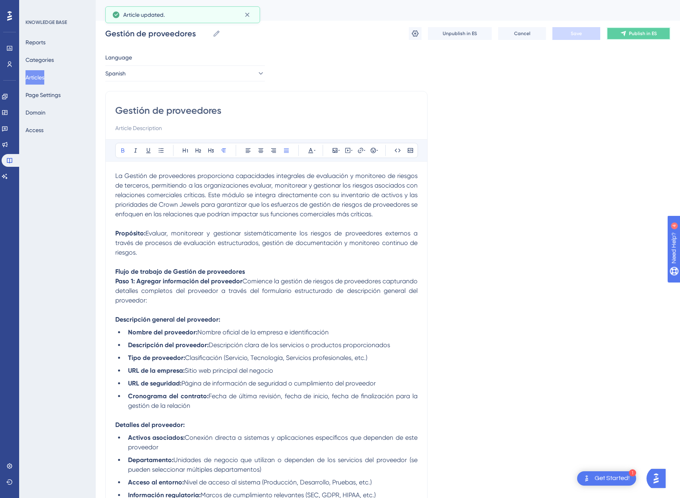
click at [630, 34] on span "Publish in ES" at bounding box center [643, 33] width 28 height 6
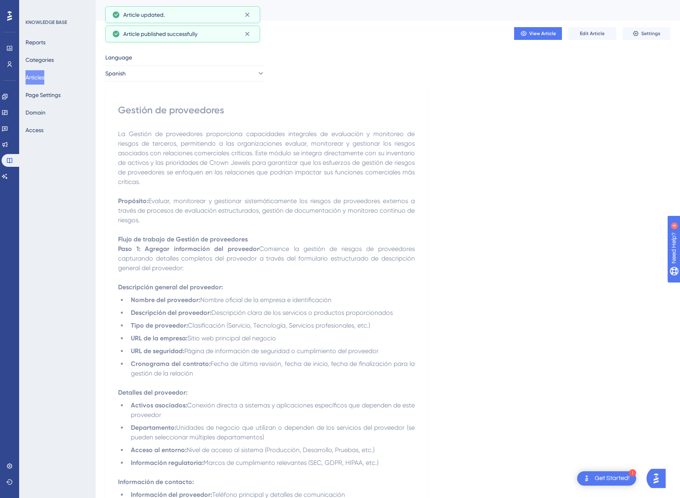
click at [37, 75] on button "Articles" at bounding box center [35, 77] width 19 height 14
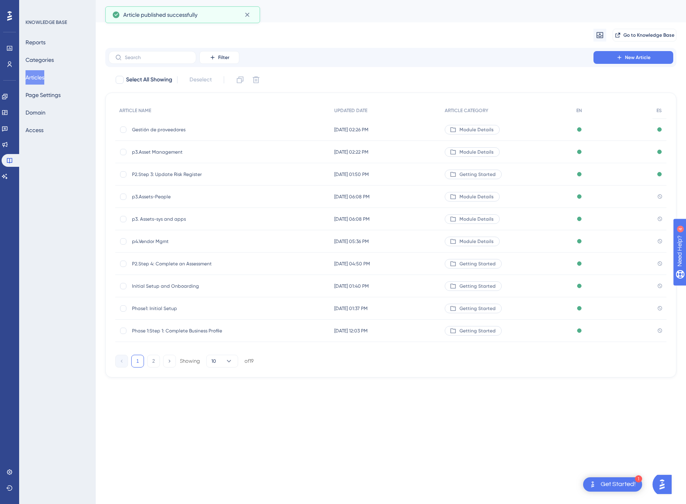
click at [142, 150] on span "p3.Asset Management" at bounding box center [196, 152] width 128 height 6
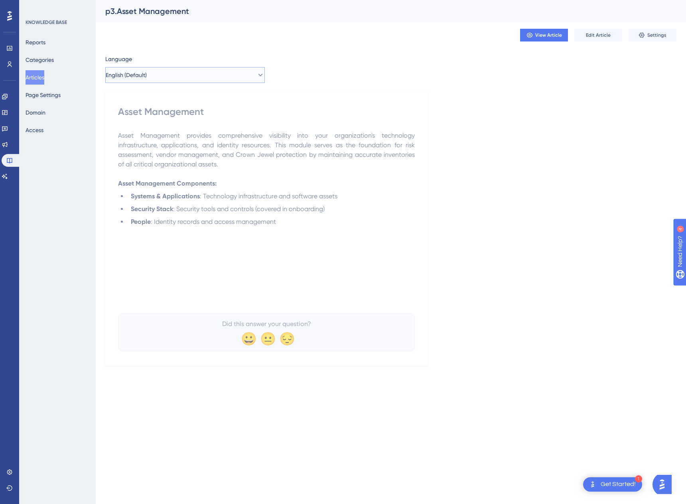
click at [144, 77] on span "English (Default)" at bounding box center [126, 75] width 41 height 10
click at [128, 117] on span "Spanish" at bounding box center [127, 116] width 20 height 10
click at [43, 79] on button "Articles" at bounding box center [35, 77] width 19 height 14
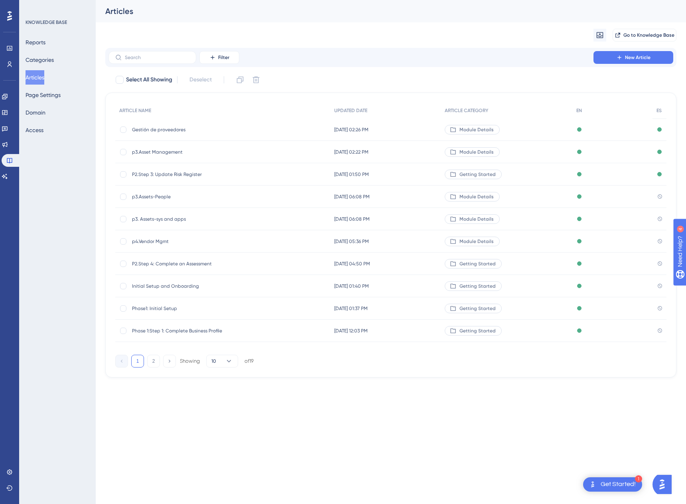
click at [155, 128] on span "Gestión de proveedores" at bounding box center [196, 129] width 128 height 6
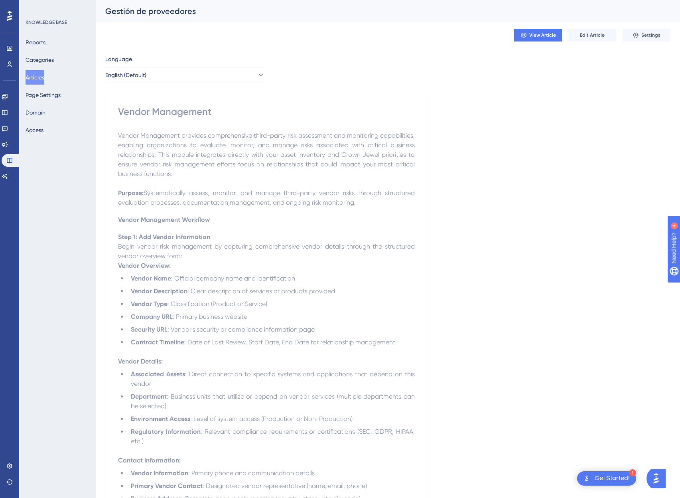
click at [39, 78] on button "Articles" at bounding box center [35, 77] width 19 height 14
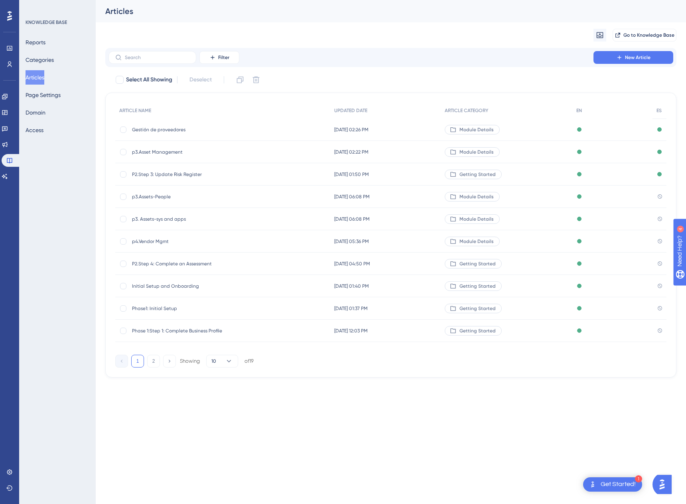
click at [150, 174] on span "P2.Step 3: Update Risk Register" at bounding box center [196, 174] width 128 height 6
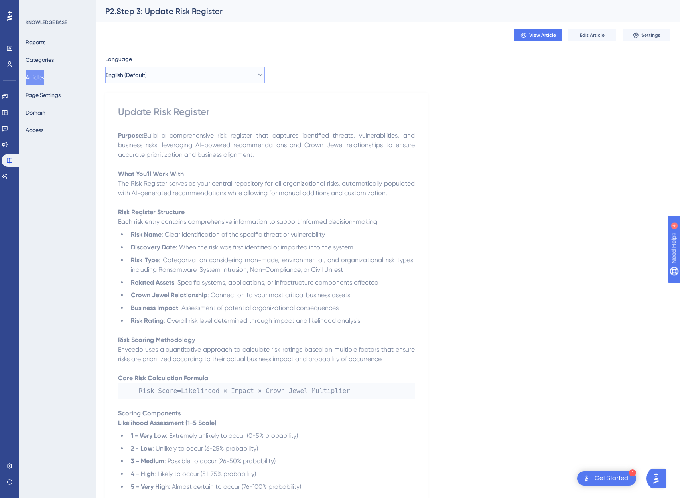
click at [157, 69] on button "English (Default)" at bounding box center [185, 75] width 160 height 16
click at [142, 114] on button "Spanish Spanish Published" at bounding box center [185, 115] width 149 height 16
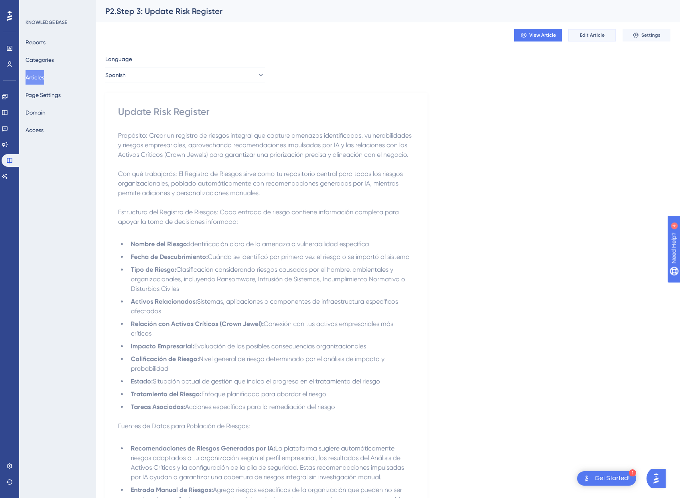
click at [603, 35] on span "Edit Article" at bounding box center [592, 35] width 25 height 6
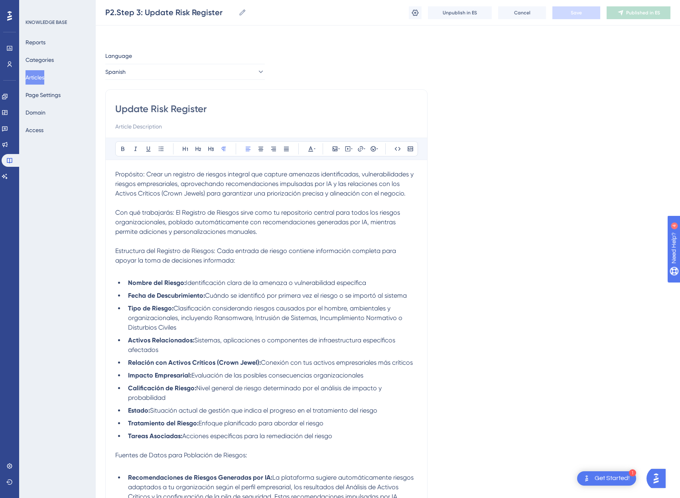
scroll to position [364, 0]
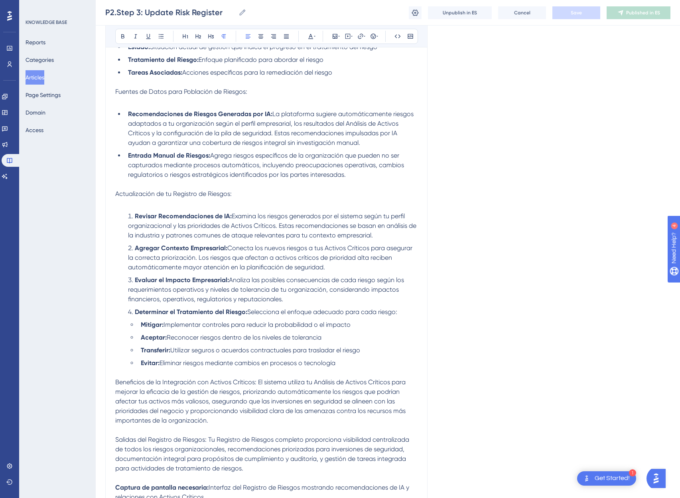
click at [356, 156] on span "Agrega riesgos específicos de la organización que pueden no ser capturados medi…" at bounding box center [267, 165] width 278 height 27
click at [38, 75] on button "Articles" at bounding box center [35, 77] width 19 height 14
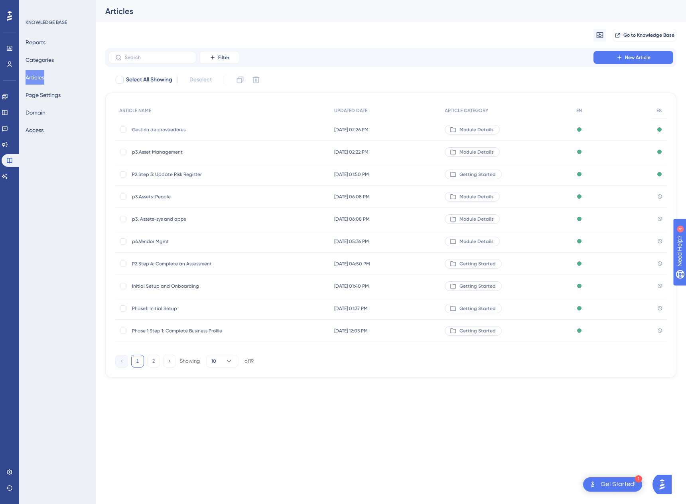
click at [140, 195] on span "p3.Assets-People" at bounding box center [196, 197] width 128 height 6
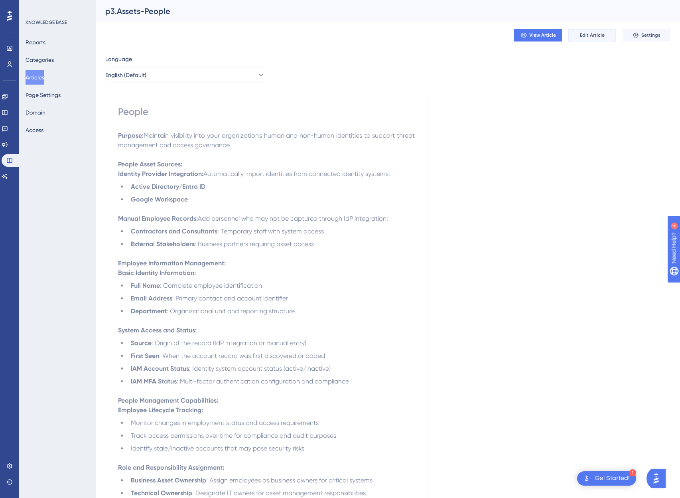
click at [594, 36] on span "Edit Article" at bounding box center [592, 35] width 25 height 6
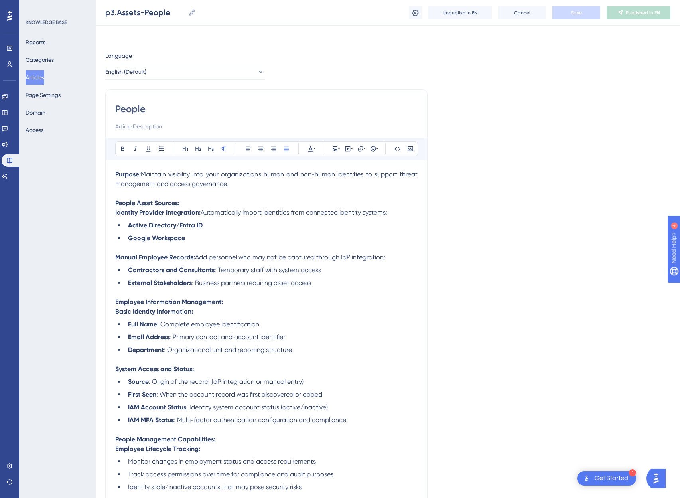
scroll to position [284, 0]
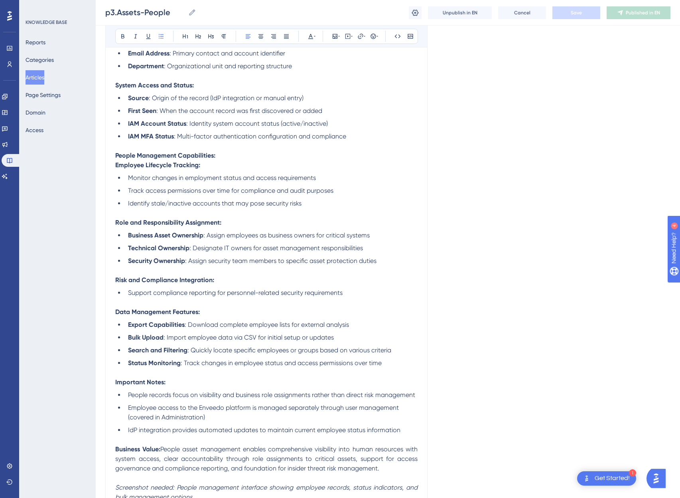
click at [274, 187] on span "Track access permissions over time for compliance and audit purposes" at bounding box center [230, 191] width 205 height 8
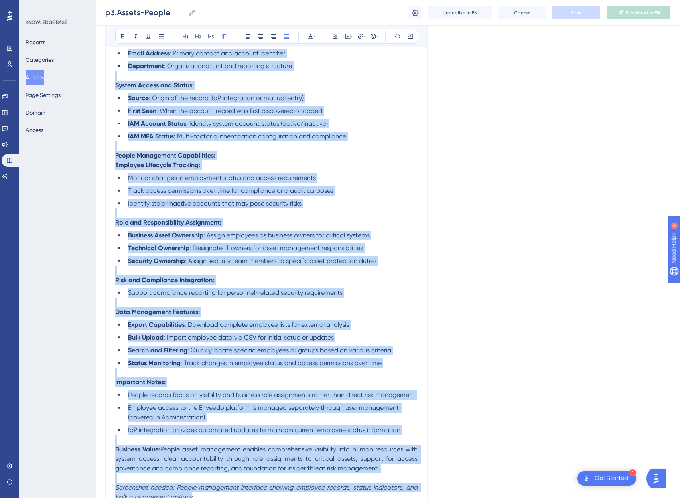
copy div "Loremip: Dolorsit ametconsec adip elit seddoeiusmod't incid utl etd-magna aliqu…"
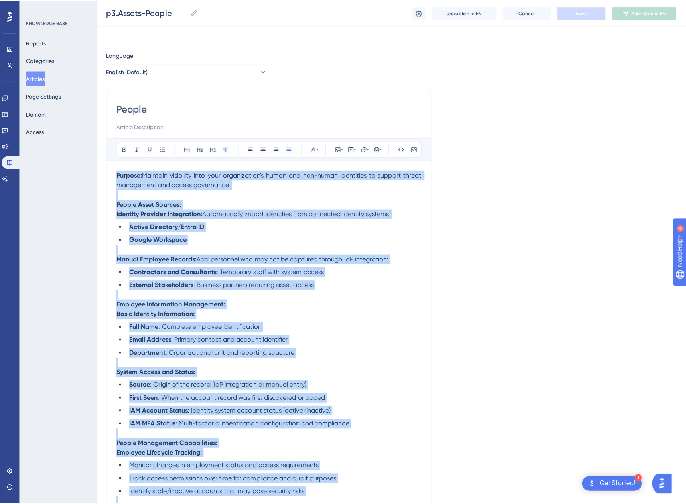
scroll to position [0, 0]
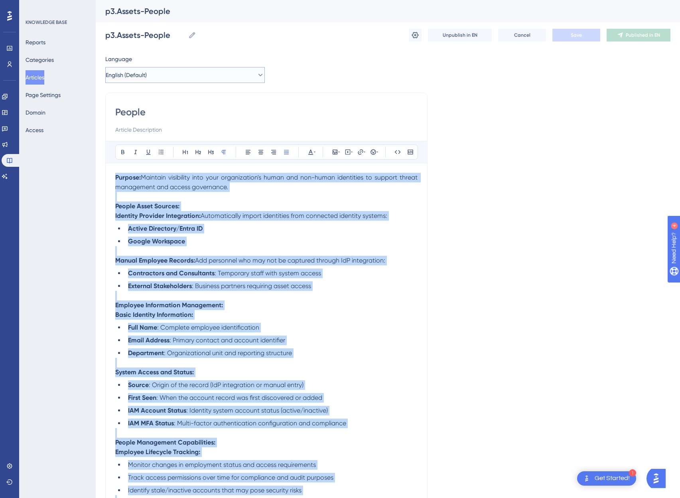
click at [161, 73] on button "English (Default)" at bounding box center [185, 75] width 160 height 16
click at [163, 113] on button "Spanish Spanish No translation" at bounding box center [185, 115] width 149 height 16
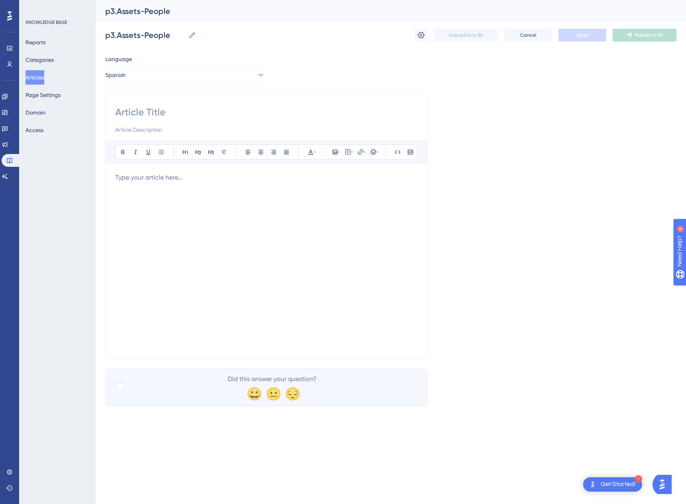
click at [290, 266] on div at bounding box center [266, 261] width 302 height 176
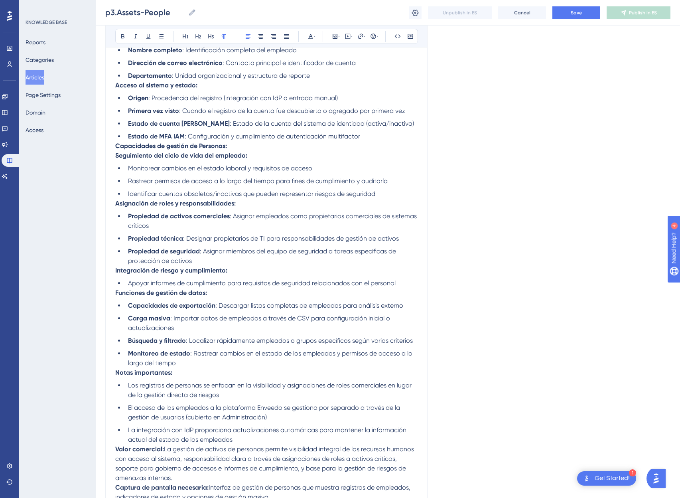
scroll to position [352, 0]
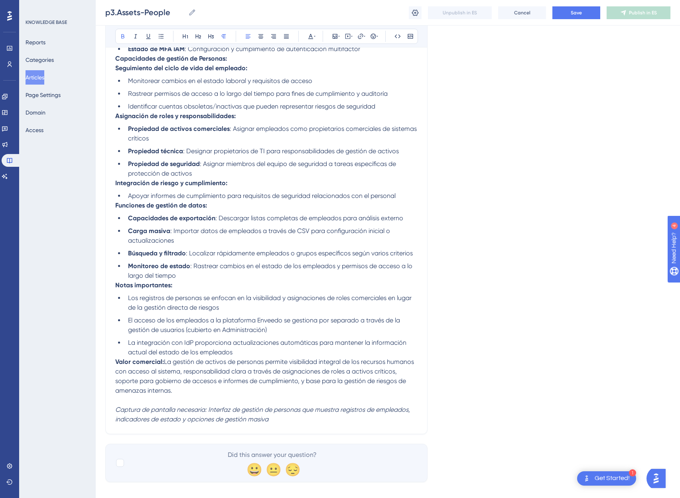
click at [116, 364] on strong "Valor comercial:" at bounding box center [139, 362] width 49 height 8
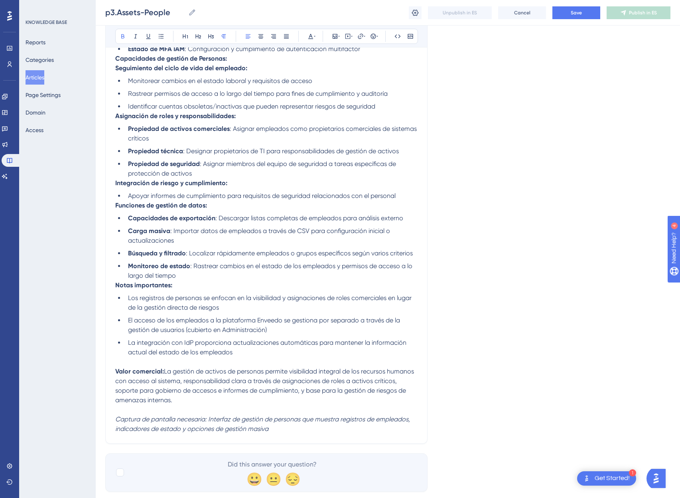
click at [115, 285] on strong "Notas importantes:" at bounding box center [143, 285] width 57 height 8
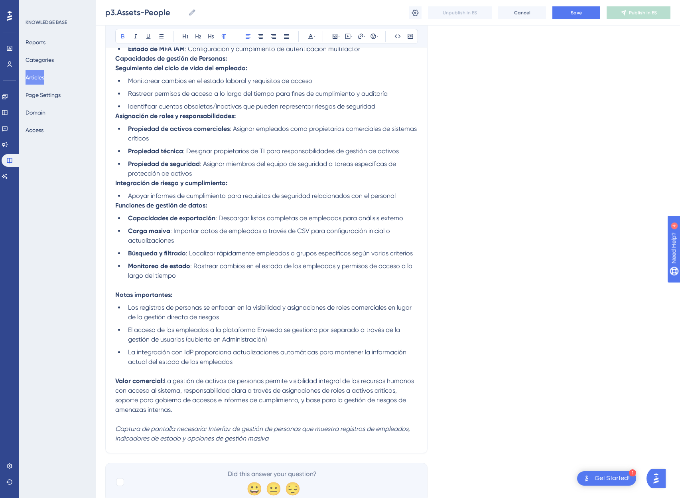
click at [116, 204] on strong "Funciones de gestión de datos:" at bounding box center [161, 206] width 92 height 8
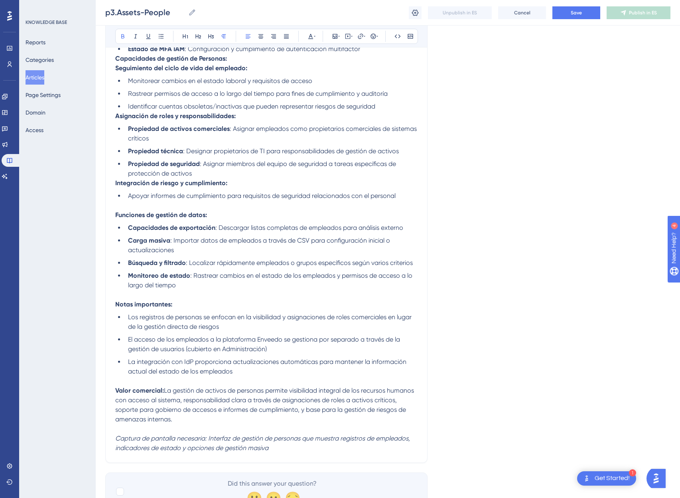
click at [116, 183] on strong "Integración de riesgo y cumplimiento:" at bounding box center [171, 183] width 112 height 8
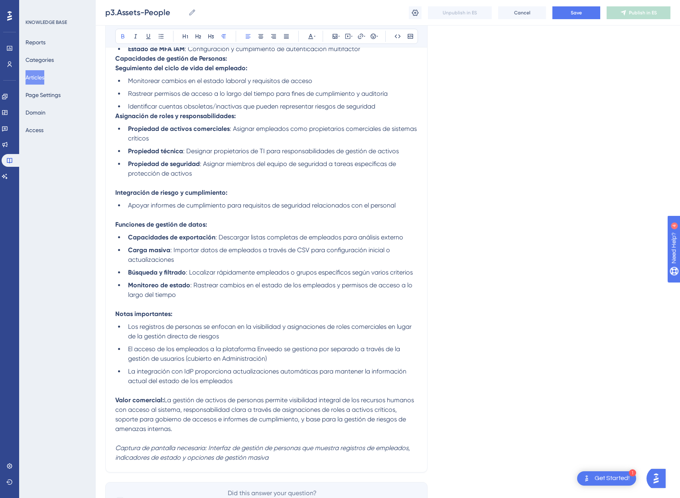
click at [117, 115] on strong "Asignación de roles y responsabilidades:" at bounding box center [175, 116] width 121 height 8
click at [115, 117] on strong "Asignación de roles y responsabilidades:" at bounding box center [175, 116] width 121 height 8
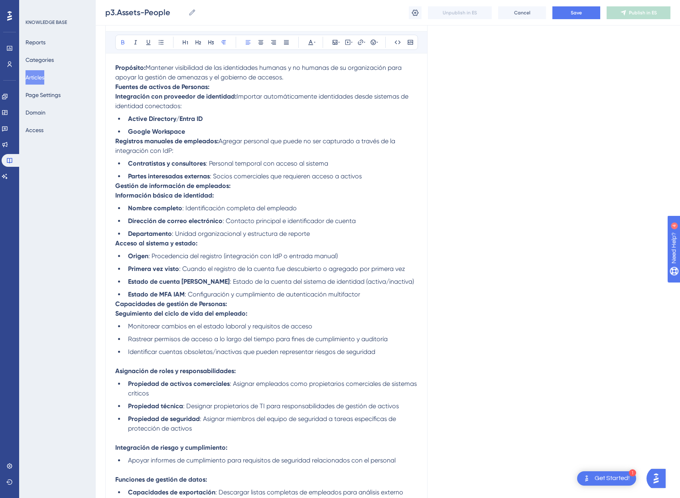
scroll to position [104, 0]
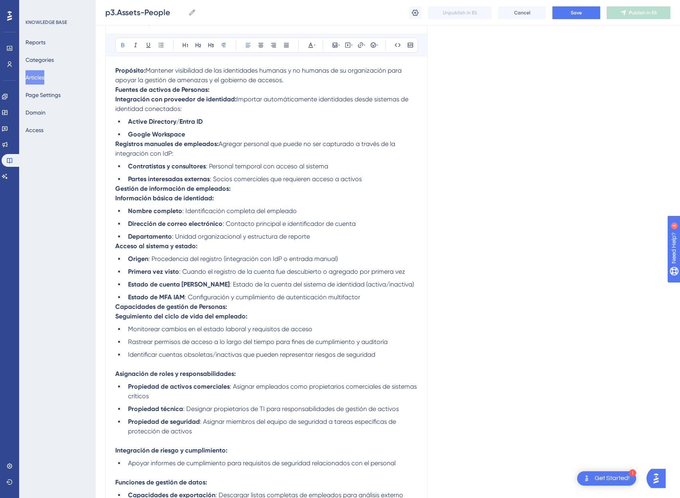
click at [115, 304] on strong "Capacidades de gestión de Personas:" at bounding box center [171, 307] width 112 height 8
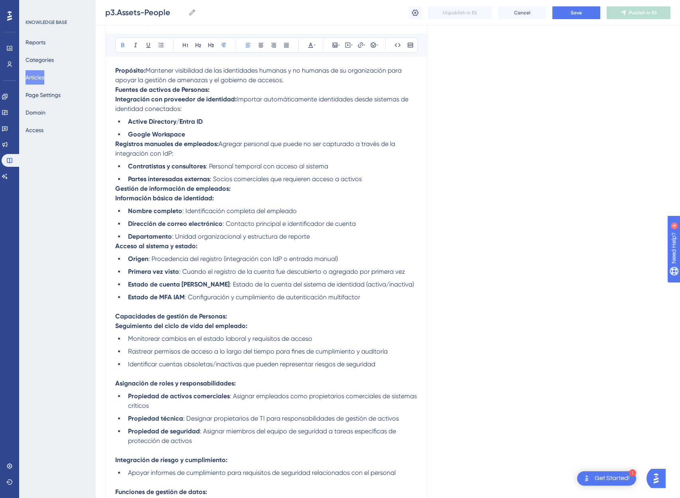
click at [114, 246] on div "Bold Italic Underline Bullet Point Heading 1 Heading 2 Heading 3 Normal Align L…" at bounding box center [266, 363] width 322 height 754
click at [117, 247] on strong "Acceso al sistema y estado:" at bounding box center [156, 246] width 82 height 8
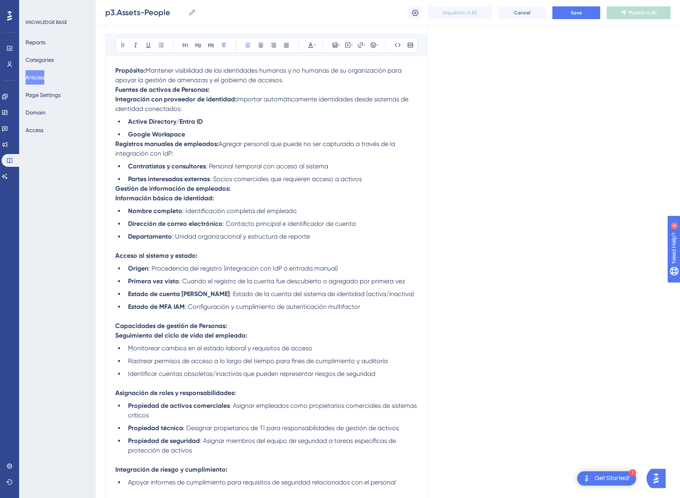
click at [117, 186] on strong "Gestión de información de empleados:" at bounding box center [172, 189] width 115 height 8
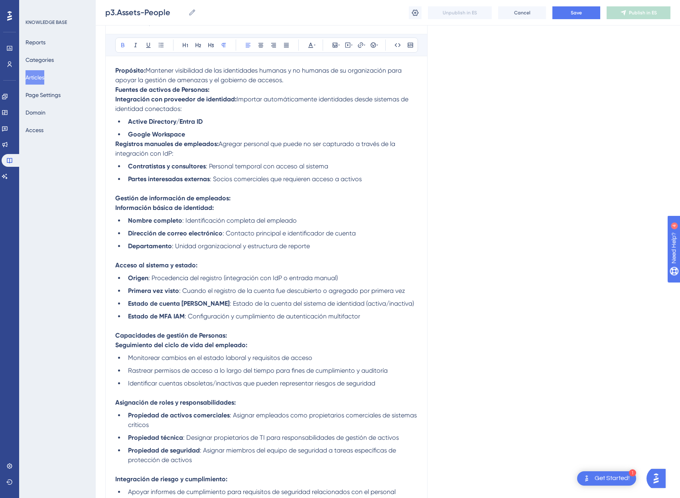
click at [117, 144] on strong "Registros manuales de empleados:" at bounding box center [166, 144] width 103 height 8
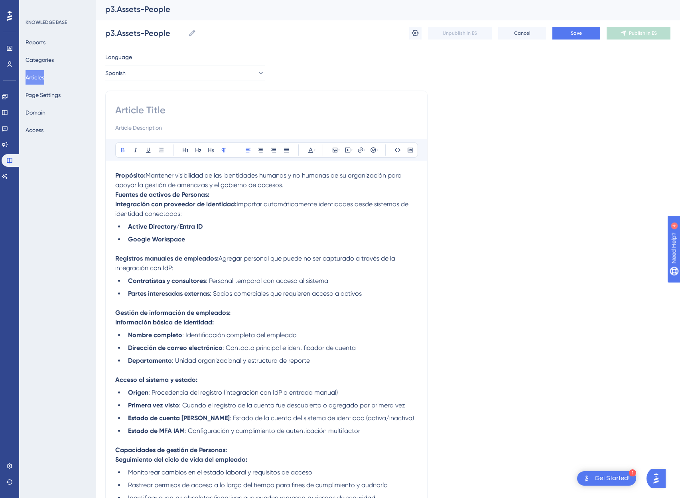
scroll to position [0, 0]
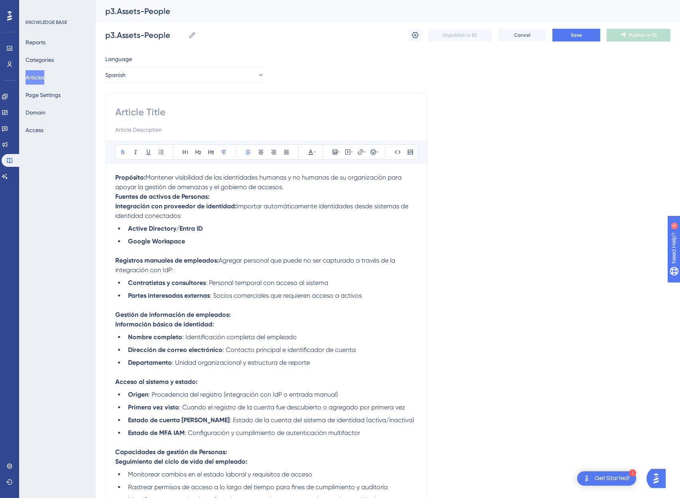
click at [116, 197] on strong "Fuentes de activos de Personas:" at bounding box center [162, 197] width 94 height 8
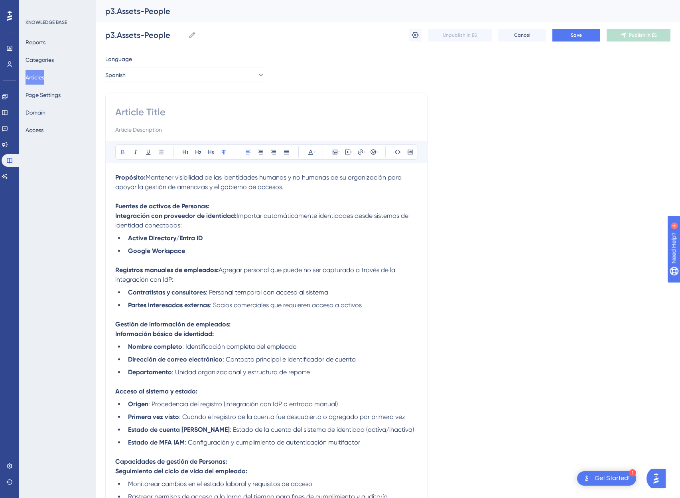
click at [243, 186] on span "Mantener visibilidad de las identidades humanas y no humanas de su organización…" at bounding box center [259, 182] width 288 height 17
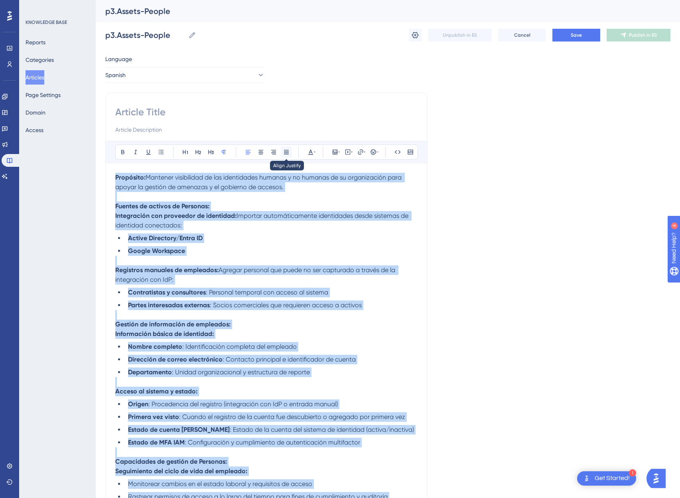
click at [282, 149] on button at bounding box center [286, 151] width 11 height 11
click at [314, 152] on icon at bounding box center [315, 152] width 2 height 6
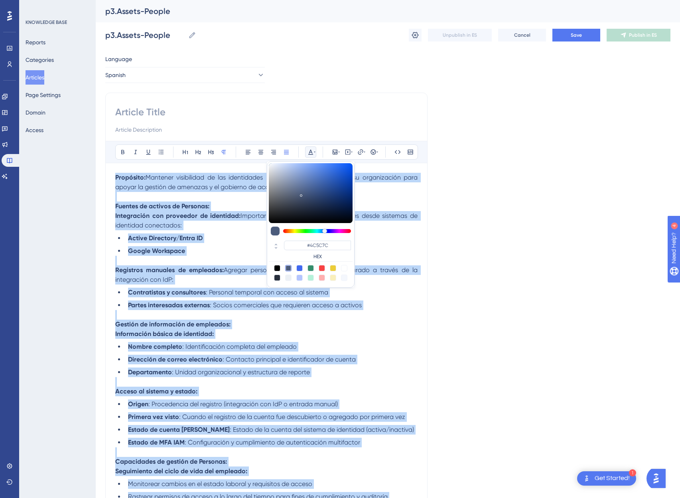
click at [286, 269] on div at bounding box center [288, 268] width 6 height 6
click at [289, 269] on div at bounding box center [288, 268] width 6 height 6
click at [288, 269] on div at bounding box center [288, 268] width 6 height 6
click at [276, 268] on div at bounding box center [277, 268] width 6 height 6
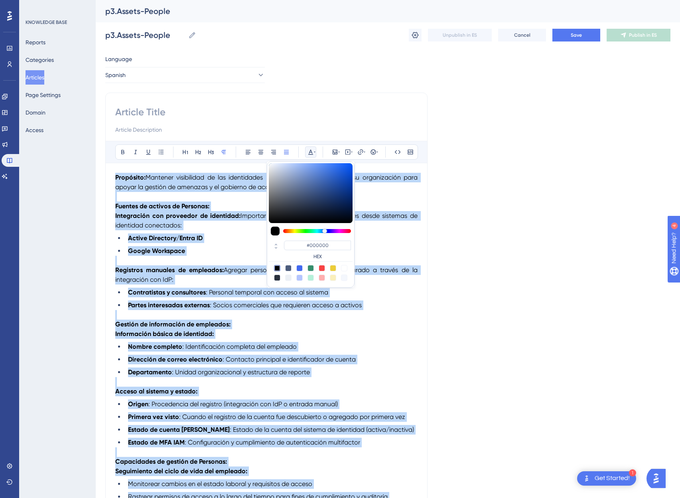
click at [289, 269] on div at bounding box center [288, 268] width 6 height 6
type input "#4C5C7C"
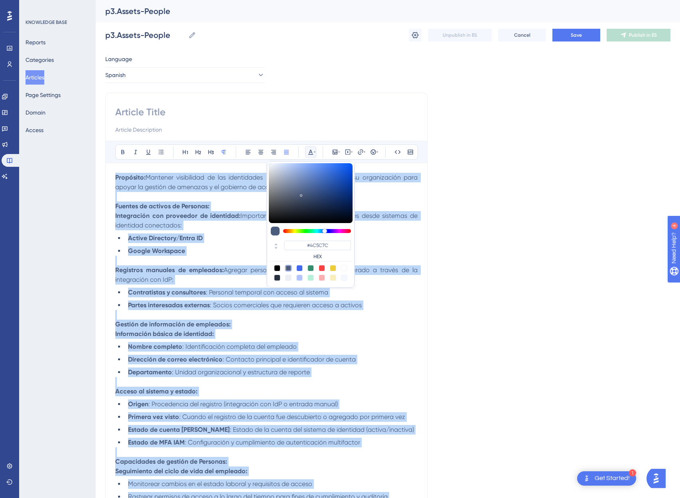
click at [229, 233] on li "Active Directory/Entra ID" at bounding box center [271, 238] width 293 height 10
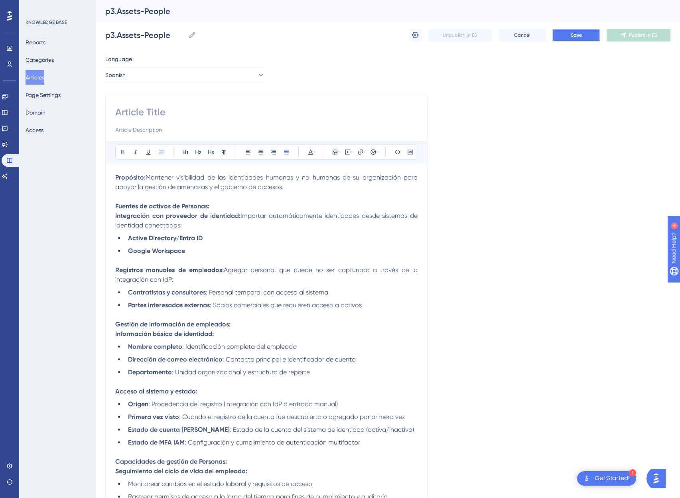
click at [562, 32] on button "Save" at bounding box center [577, 35] width 48 height 13
click at [139, 108] on input at bounding box center [266, 112] width 302 height 13
type input "f"
click at [579, 35] on span "Save" at bounding box center [576, 35] width 11 height 6
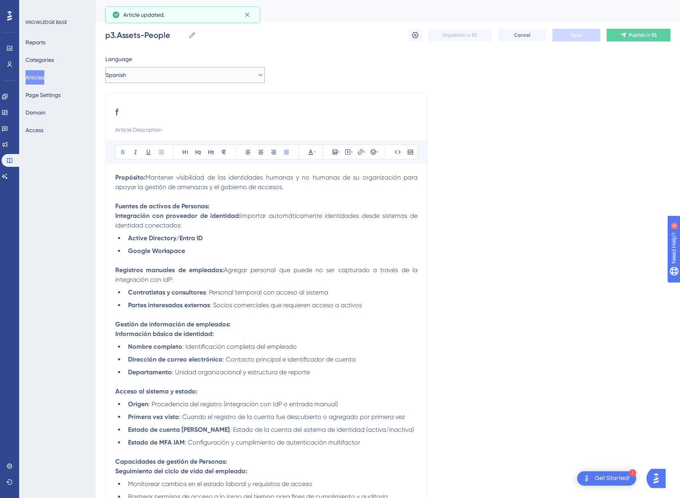
click at [168, 71] on button "Spanish" at bounding box center [185, 75] width 160 height 16
click at [148, 102] on span "English (Default)" at bounding box center [137, 100] width 41 height 10
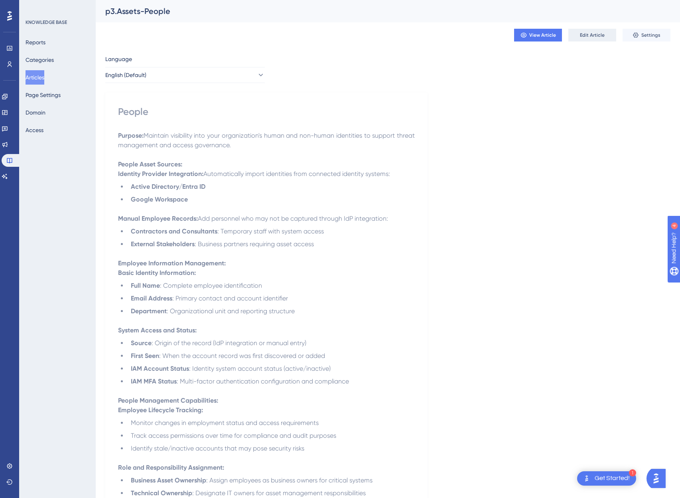
click at [580, 32] on button "Edit Article" at bounding box center [593, 35] width 48 height 13
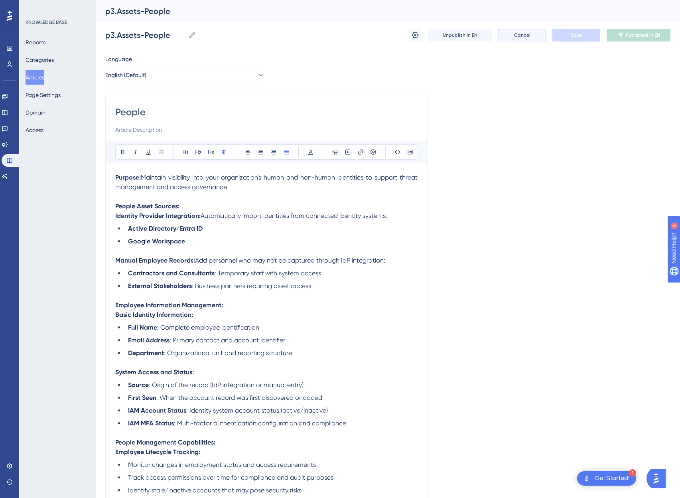
click at [530, 39] on button "Cancel" at bounding box center [522, 35] width 48 height 13
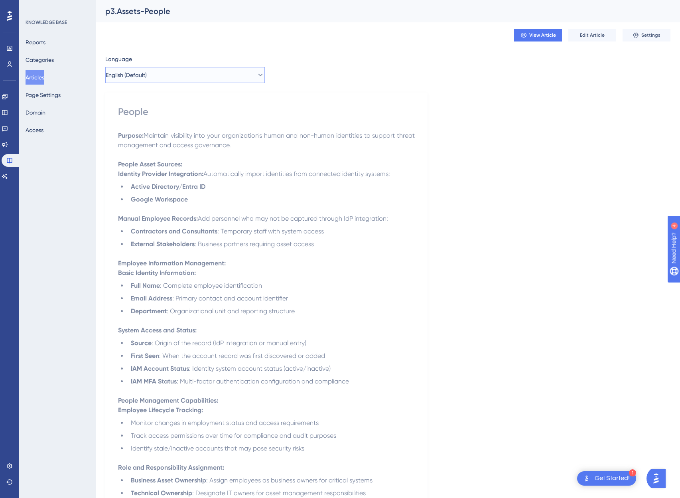
click at [194, 75] on button "English (Default)" at bounding box center [185, 75] width 160 height 16
click at [162, 116] on button "Spanish Spanish Draft" at bounding box center [185, 115] width 149 height 16
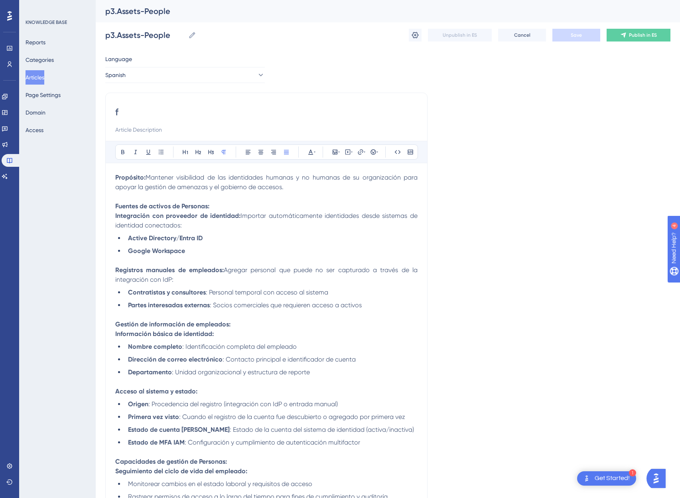
drag, startPoint x: 136, startPoint y: 111, endPoint x: 101, endPoint y: 108, distance: 35.3
click at [101, 108] on div "Performance Users Engagement Widgets Feedback Product Updates Knowledge Base AI…" at bounding box center [388, 473] width 585 height 946
type input "Personas"
click at [565, 34] on button "Save" at bounding box center [577, 35] width 48 height 13
click at [656, 38] on span "Publish in ES" at bounding box center [643, 35] width 28 height 6
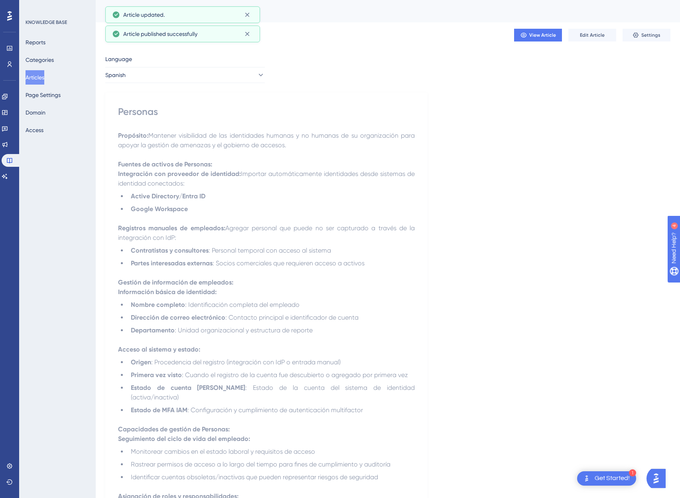
click at [44, 79] on button "Articles" at bounding box center [35, 77] width 19 height 14
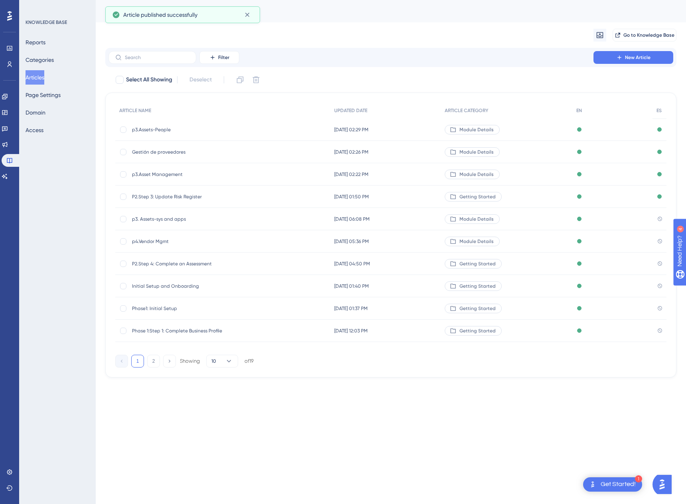
click at [165, 220] on span "p3. Assets-sys and apps" at bounding box center [196, 219] width 128 height 6
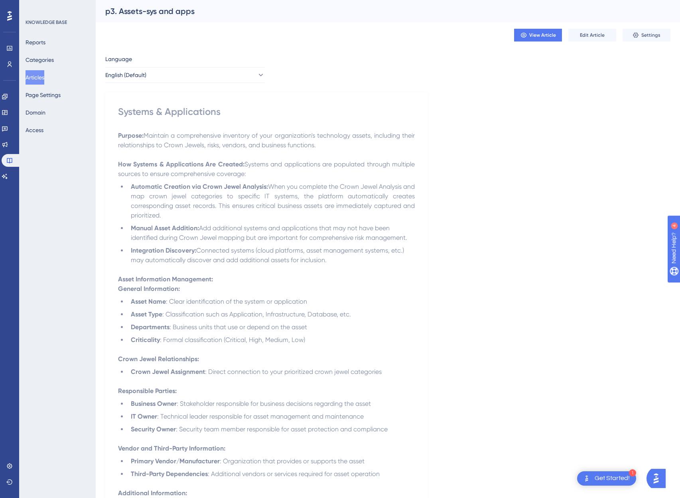
click at [207, 133] on span "Maintain a comprehensive inventory of your organization's technology assets, in…" at bounding box center [267, 140] width 298 height 17
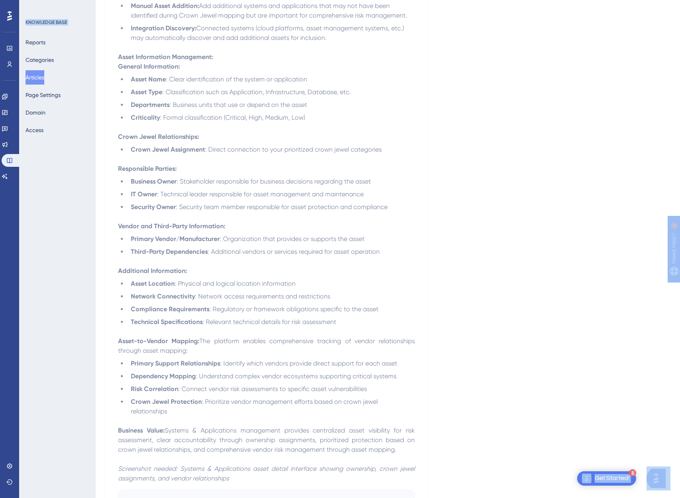
scroll to position [279, 0]
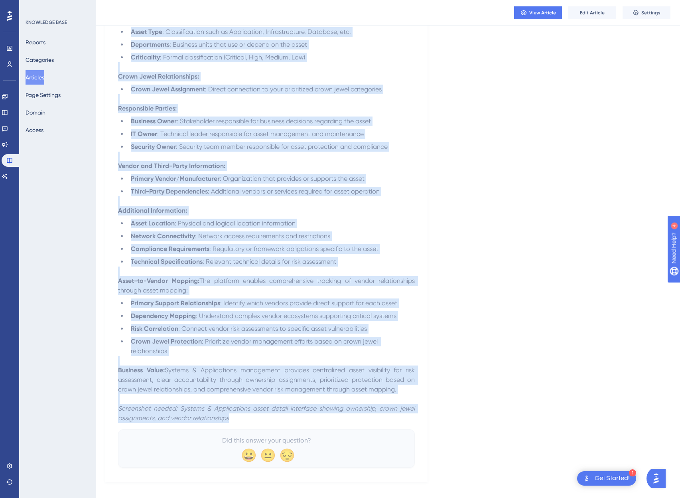
drag, startPoint x: 118, startPoint y: 109, endPoint x: 294, endPoint y: 409, distance: 348.7
click at [294, 409] on div "Systems & Applications Purpose: Maintain a comprehensive inventory of your orga…" at bounding box center [266, 145] width 297 height 645
copy div "Loremip & Dolorsitamet Consect: Adipisci e seddoeiusmodt incididun ut labo etdo…"
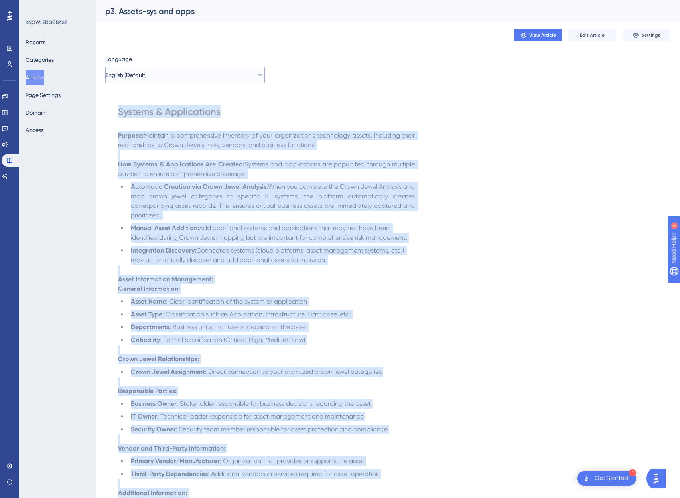
click at [190, 81] on button "English (Default)" at bounding box center [185, 75] width 160 height 16
click at [157, 115] on button "Spanish Spanish Draft" at bounding box center [185, 115] width 149 height 16
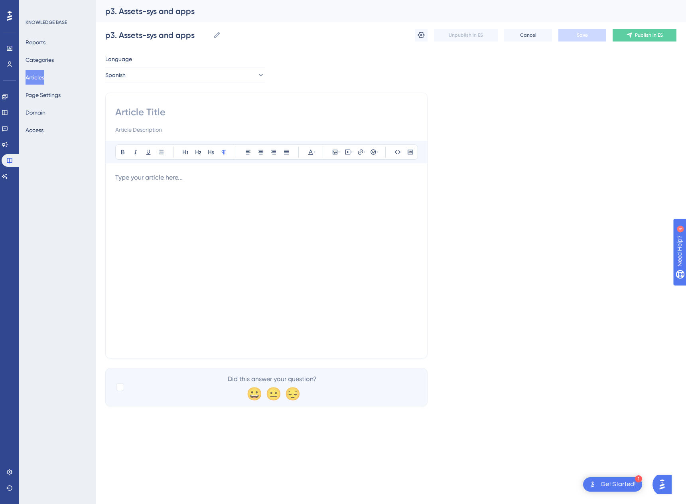
click at [243, 216] on div at bounding box center [266, 261] width 302 height 176
click at [151, 111] on input at bounding box center [266, 112] width 302 height 13
paste input "Sistemas y aplicaciones"
type input "Sistemas y aplicaciones"
click at [160, 177] on p at bounding box center [266, 178] width 302 height 10
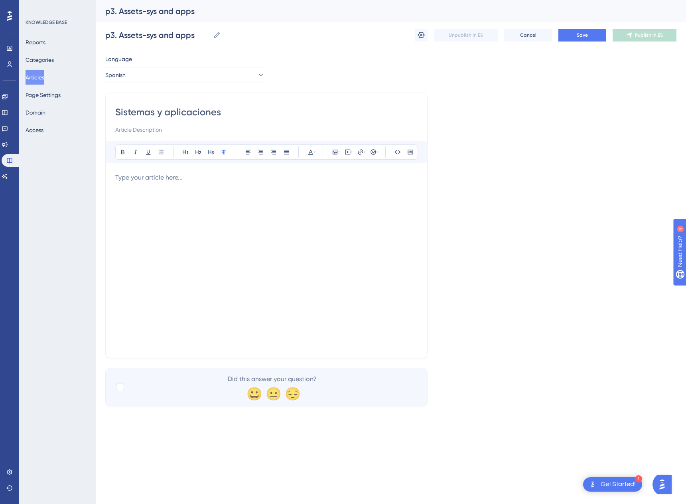
click at [194, 253] on div at bounding box center [266, 261] width 302 height 176
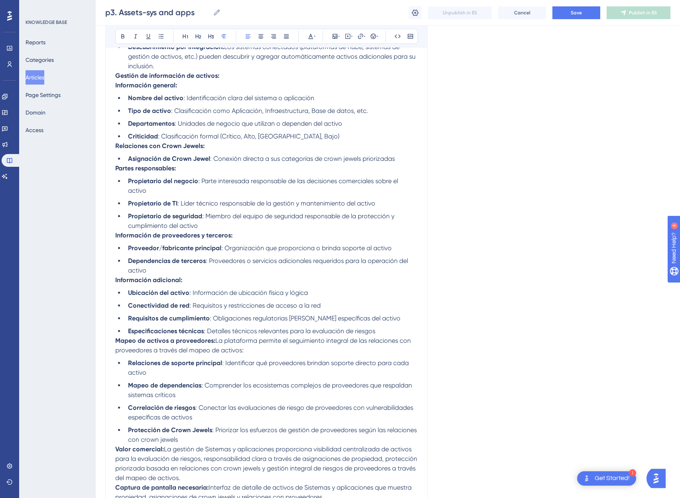
scroll to position [339, 0]
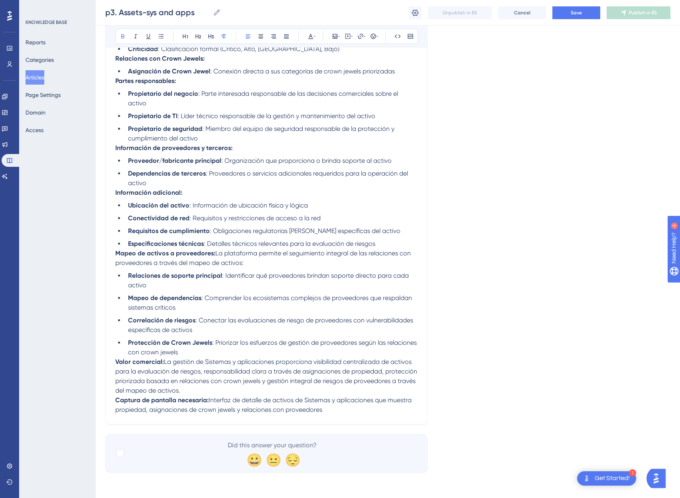
click at [117, 402] on strong "Captura de pantalla necesaria:" at bounding box center [161, 400] width 93 height 8
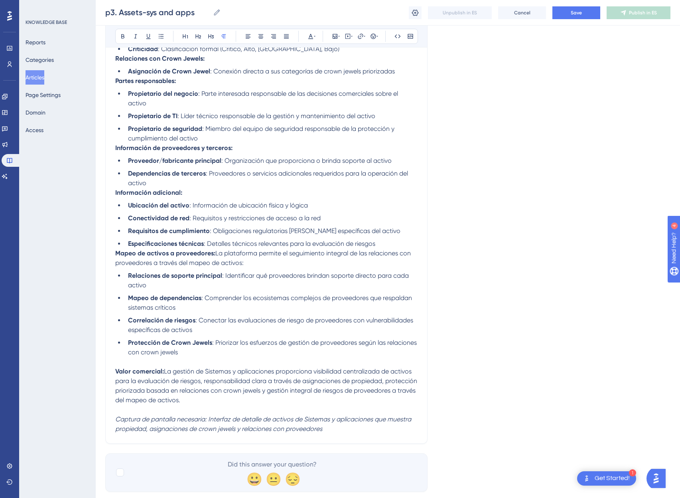
click at [115, 253] on strong "Mapeo de activos a proveedores:" at bounding box center [165, 253] width 100 height 8
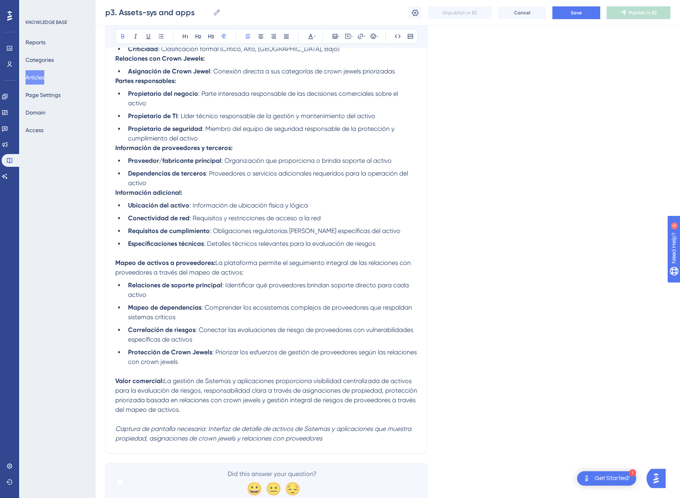
click at [115, 194] on strong "Información adicional:" at bounding box center [148, 193] width 67 height 8
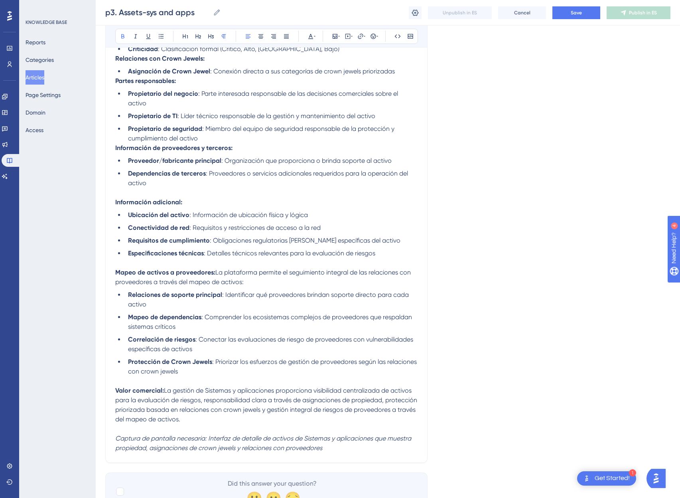
click at [113, 146] on div "Sistemas y aplicaciones Bold Italic Underline Bullet Point Heading 1 Heading 2 …" at bounding box center [266, 106] width 322 height 713
click at [116, 148] on strong "Información de proveedores y terceros:" at bounding box center [173, 148] width 117 height 8
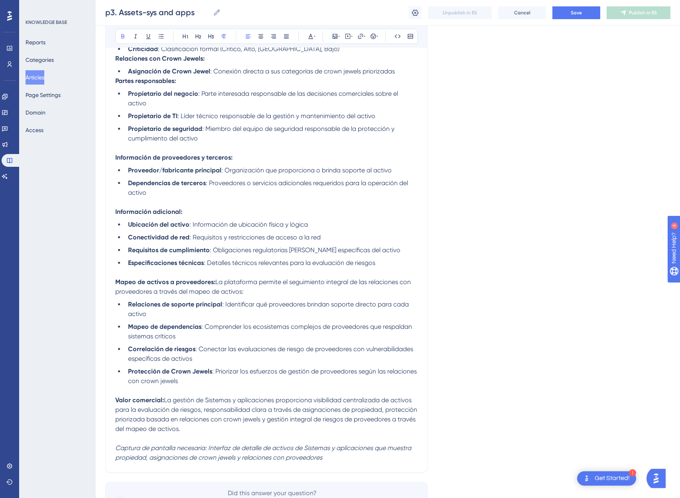
click at [116, 82] on strong "Partes responsables:" at bounding box center [145, 81] width 61 height 8
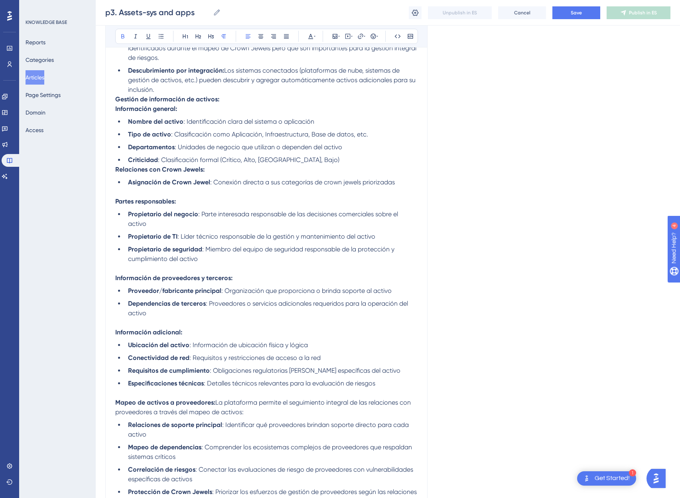
scroll to position [227, 0]
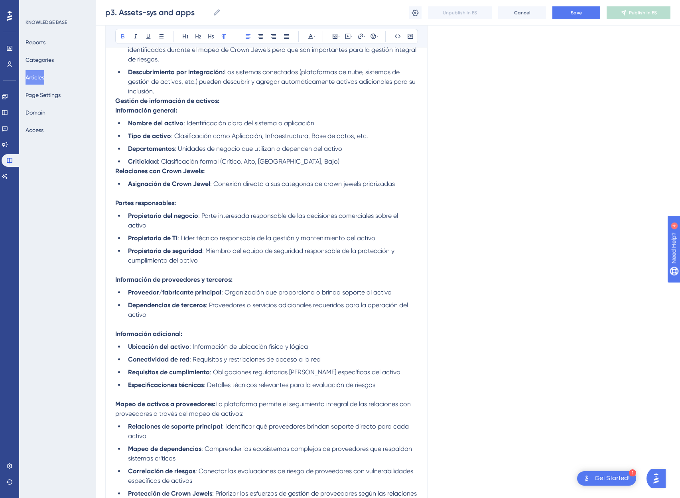
click at [116, 170] on strong "Relaciones con Crown Jewels:" at bounding box center [159, 171] width 89 height 8
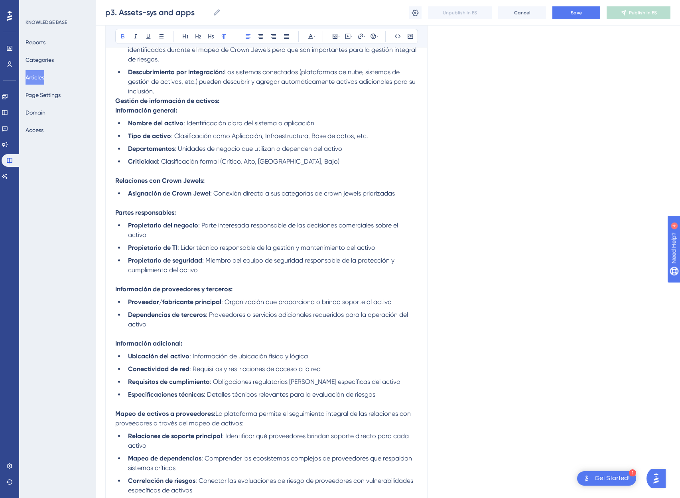
click at [116, 101] on strong "Gestión de información de activos:" at bounding box center [167, 101] width 104 height 8
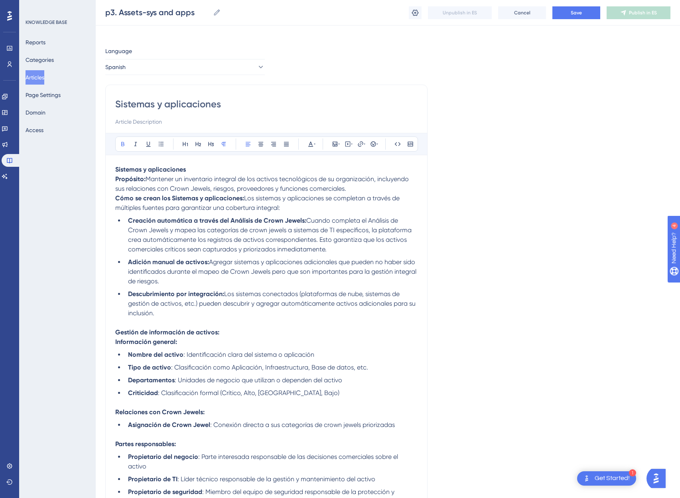
scroll to position [4, 0]
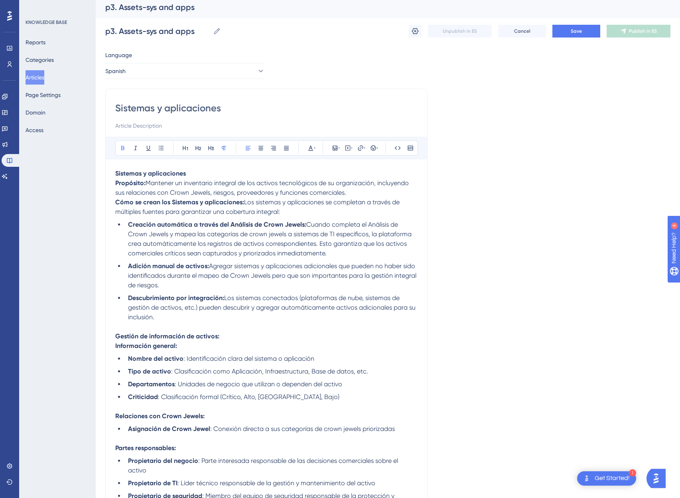
click at [116, 201] on strong "Cómo se crean los Sistemas y aplicaciones:" at bounding box center [179, 202] width 129 height 8
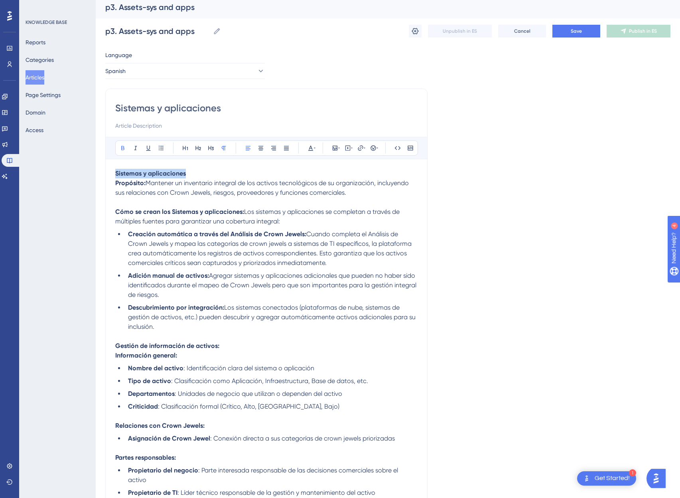
drag, startPoint x: 115, startPoint y: 173, endPoint x: 244, endPoint y: 171, distance: 128.5
click at [244, 171] on p "Sistemas y aplicaciones" at bounding box center [266, 174] width 302 height 10
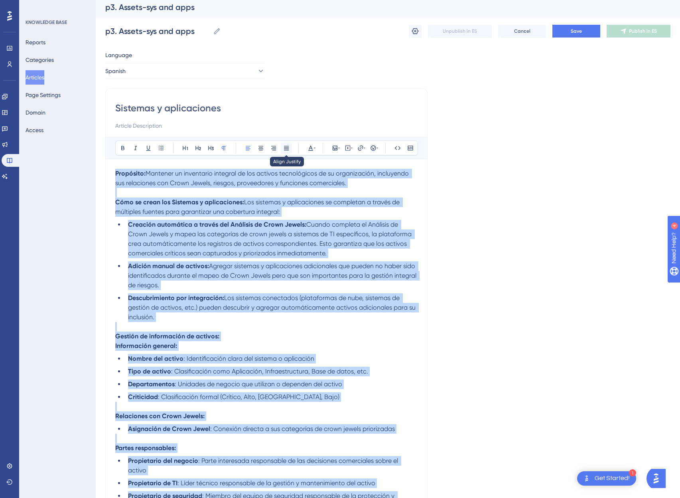
click at [290, 148] on button at bounding box center [286, 147] width 11 height 11
click at [310, 148] on icon at bounding box center [310, 148] width 5 height 5
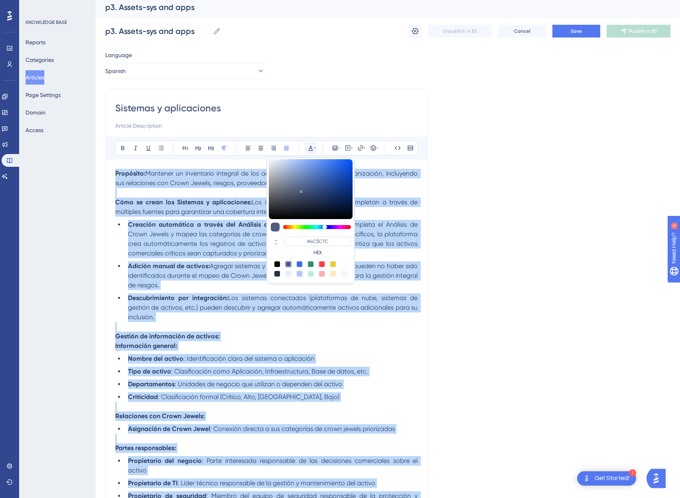
click at [275, 264] on div at bounding box center [277, 264] width 6 height 6
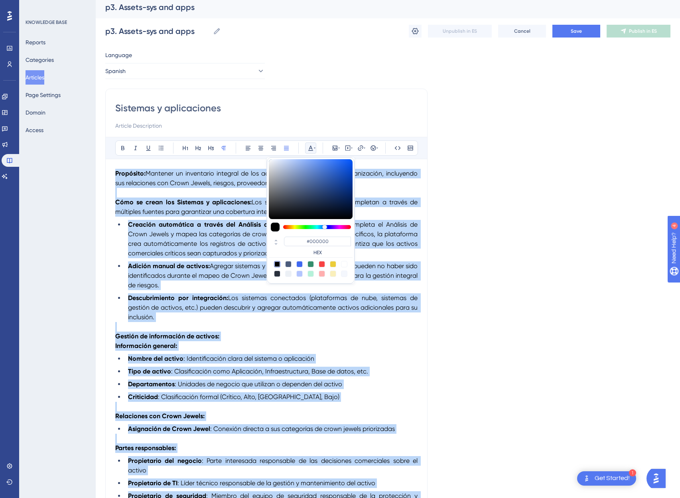
click at [293, 265] on div at bounding box center [311, 269] width 84 height 16
click at [290, 264] on div at bounding box center [288, 264] width 6 height 6
type input "#4C5C7C"
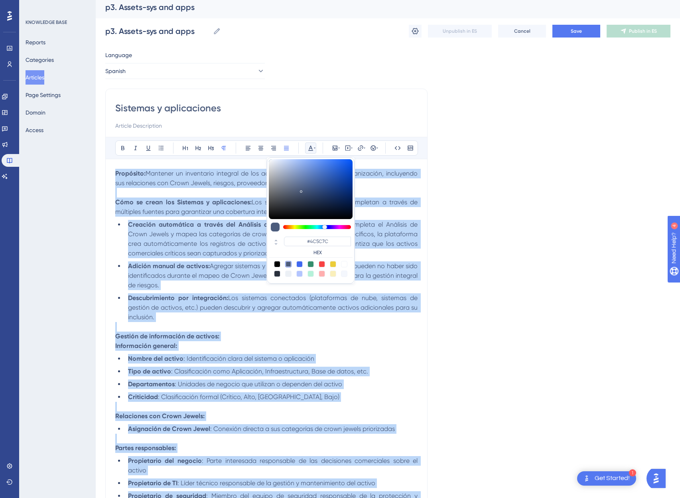
click at [351, 364] on ul "Nombre del activo : Identificación clara del sistema o aplicación Tipo de activ…" at bounding box center [266, 378] width 302 height 48
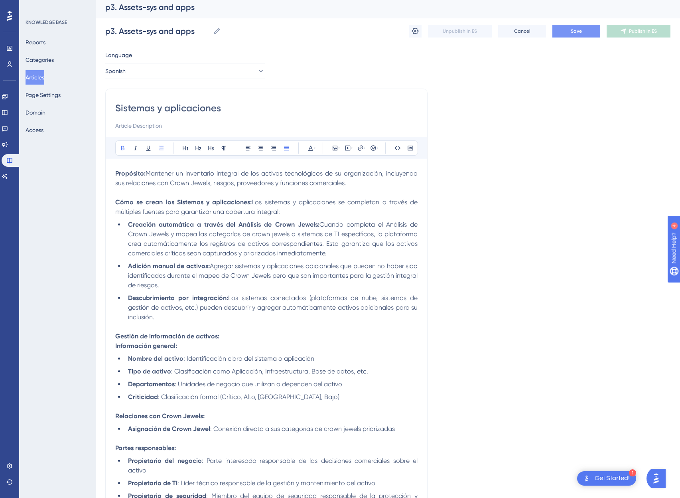
click at [576, 30] on span "Save" at bounding box center [576, 31] width 11 height 6
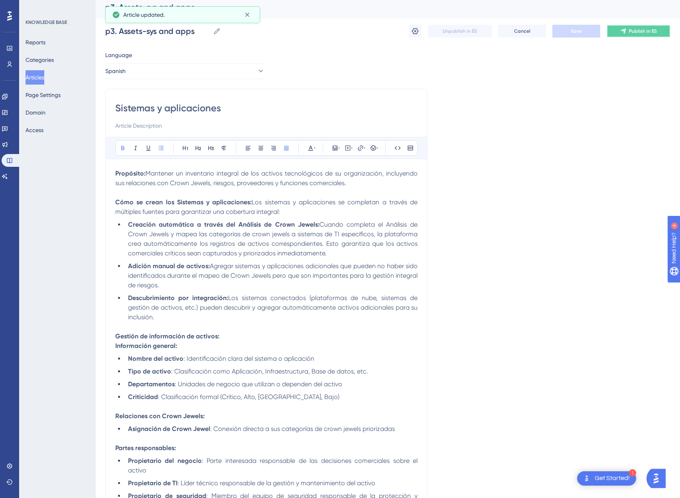
click at [636, 32] on span "Publish in ES" at bounding box center [643, 31] width 28 height 6
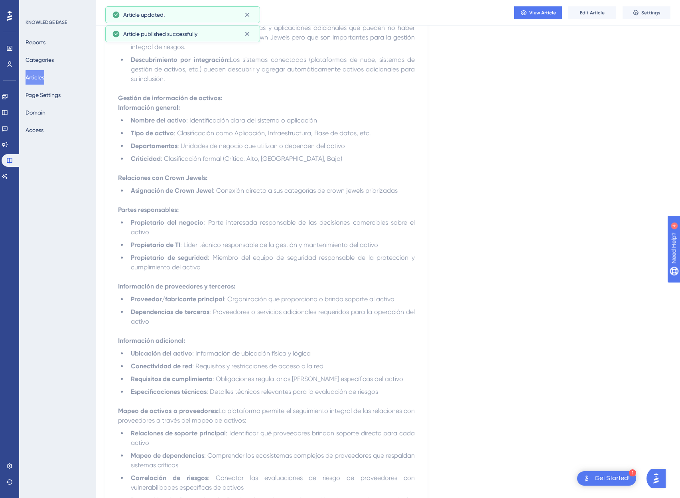
scroll to position [330, 0]
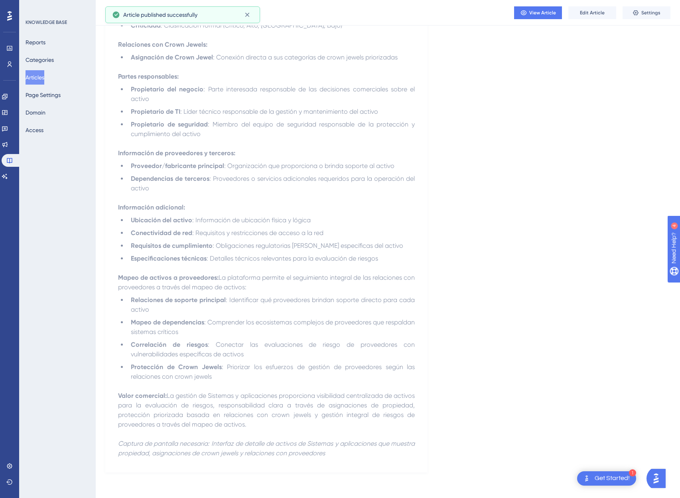
click at [44, 76] on button "Articles" at bounding box center [35, 77] width 19 height 14
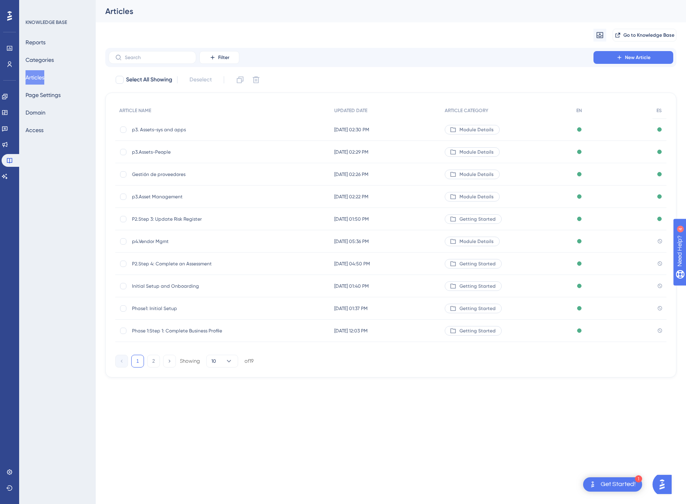
click at [152, 241] on span "p4.Vendor Mgmt" at bounding box center [196, 241] width 128 height 6
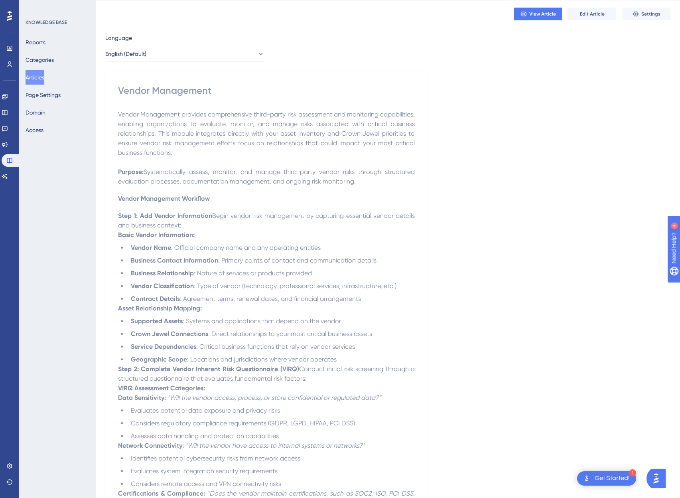
scroll to position [29, 0]
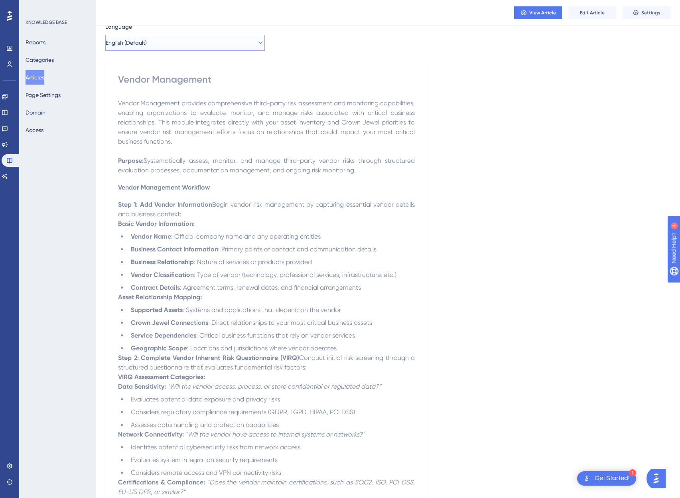
click at [147, 42] on span "English (Default)" at bounding box center [126, 43] width 41 height 10
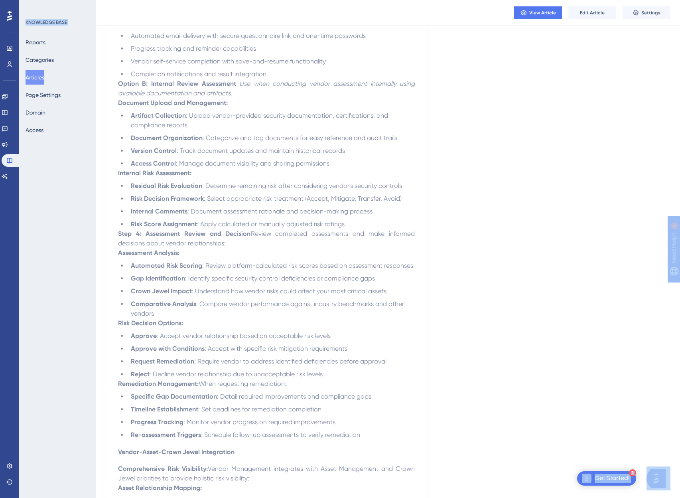
drag, startPoint x: 121, startPoint y: 81, endPoint x: 367, endPoint y: 519, distance: 502.0
click at [350, 448] on h4 "Vendor-Asset-Crown Jewel Integration" at bounding box center [266, 452] width 297 height 8
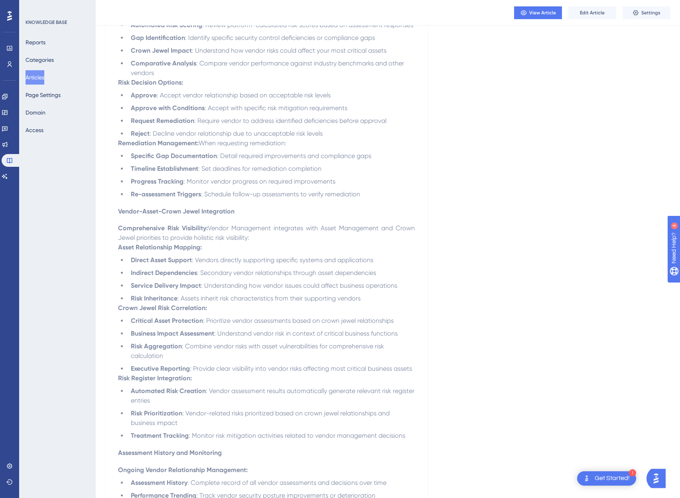
scroll to position [1304, 0]
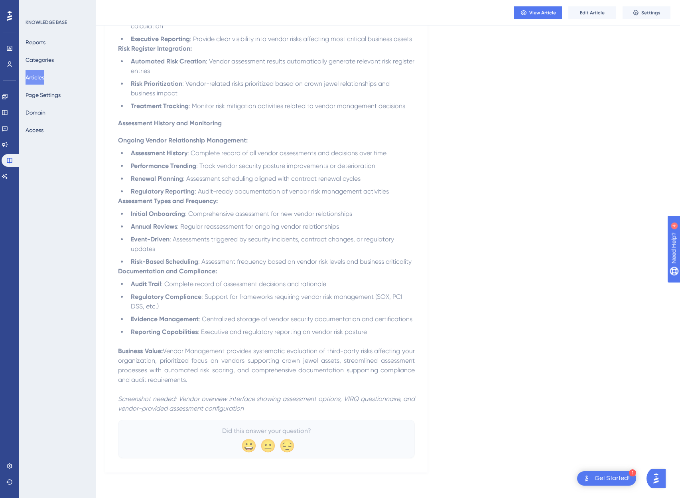
click at [266, 406] on p "Screenshot needed: Vendor overview interface showing assessment options, VIRQ q…" at bounding box center [266, 403] width 297 height 19
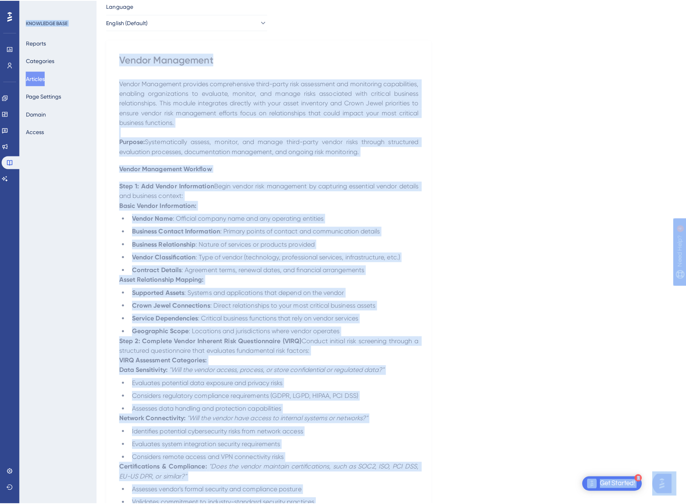
scroll to position [0, 0]
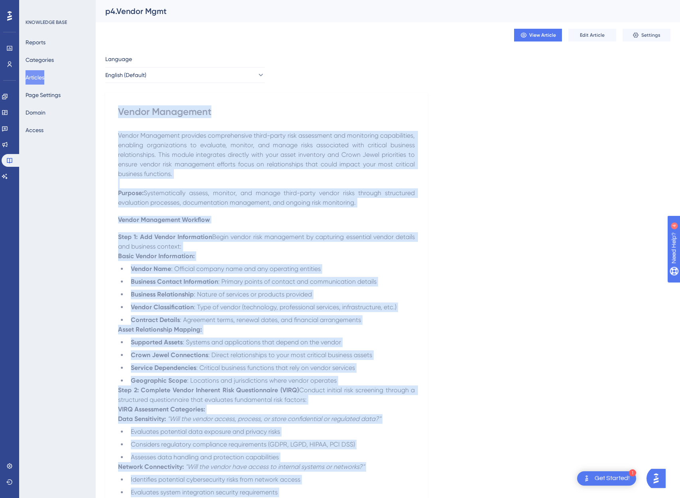
drag, startPoint x: 259, startPoint y: 410, endPoint x: 109, endPoint y: 116, distance: 329.8
copy div "Loremi Dolorsitam Consec Adipiscing elitsedd eiusmodtempor incid-utlab etdo mag…"
click at [172, 71] on button "English (Default)" at bounding box center [185, 75] width 160 height 16
click at [148, 118] on button "Spanish Spanish No translation" at bounding box center [185, 115] width 149 height 16
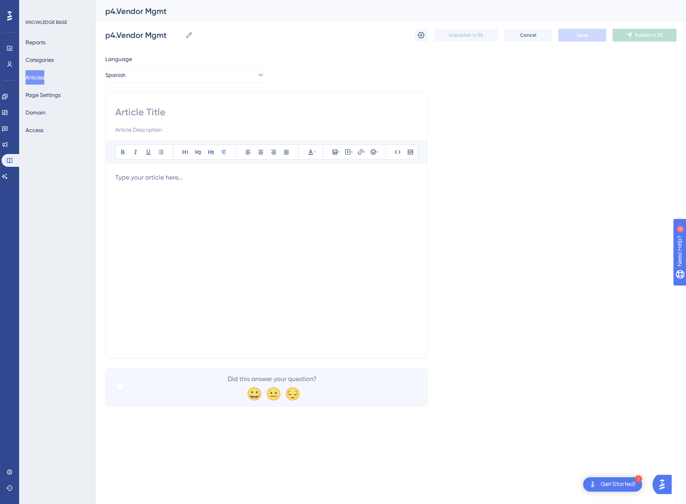
click at [166, 207] on div at bounding box center [266, 261] width 302 height 176
click at [164, 110] on input at bounding box center [266, 112] width 302 height 13
paste input "Gestión de proveedores"
type input "Gestión de proveedores"
click at [169, 187] on div at bounding box center [266, 261] width 302 height 176
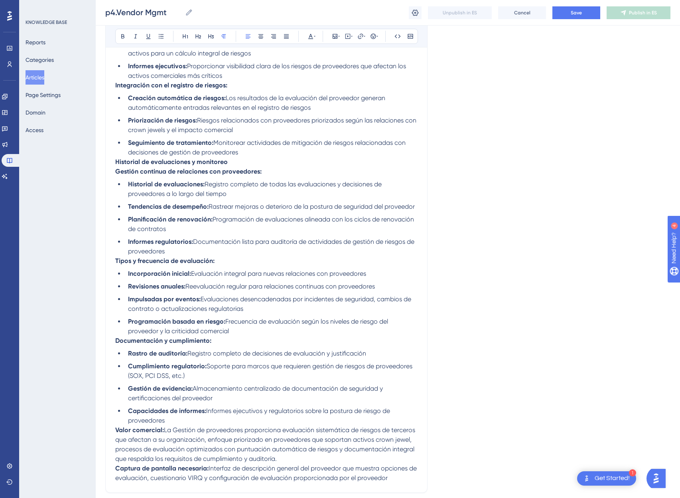
scroll to position [1587, 0]
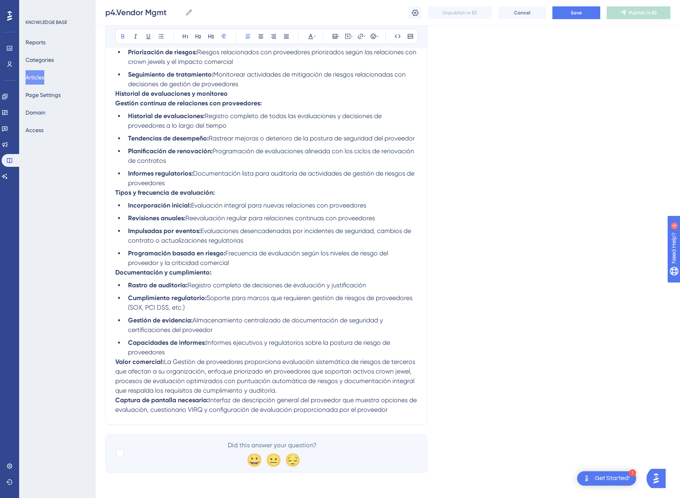
click at [116, 401] on strong "Captura de pantalla necesaria:" at bounding box center [161, 400] width 93 height 8
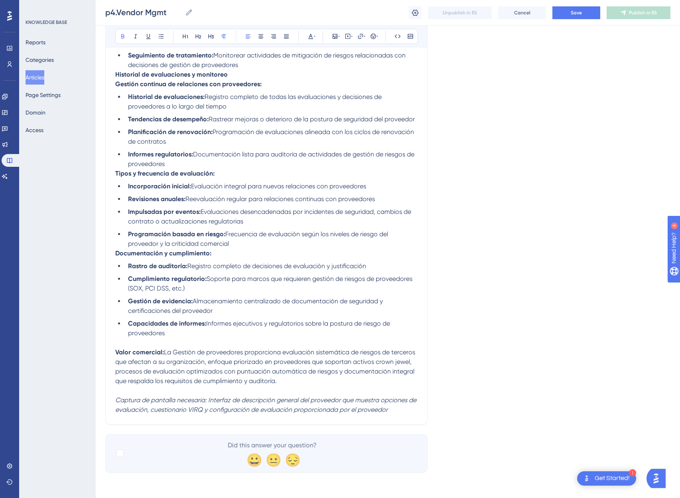
click at [117, 257] on strong "Documentación y cumplimiento:" at bounding box center [163, 253] width 96 height 8
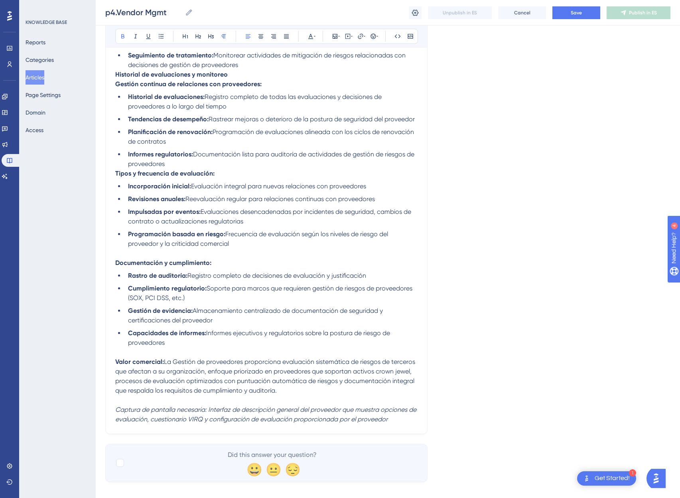
click at [117, 177] on strong "Tipos y frecuencia de evaluación:" at bounding box center [164, 174] width 99 height 8
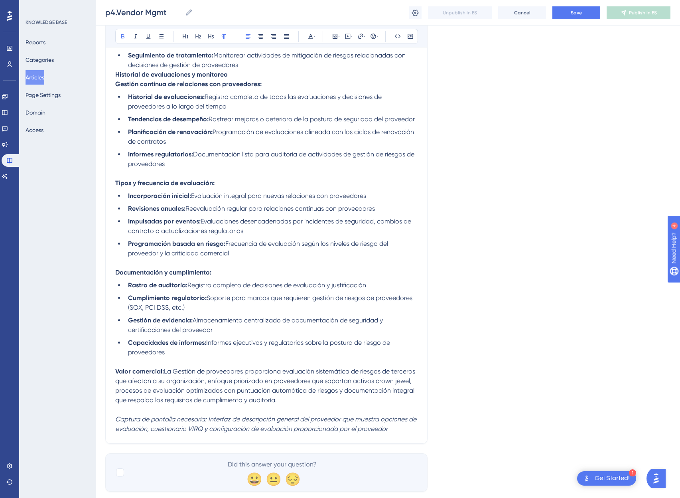
click at [117, 78] on strong "Historial de evaluaciones y monitoreo" at bounding box center [171, 75] width 113 height 8
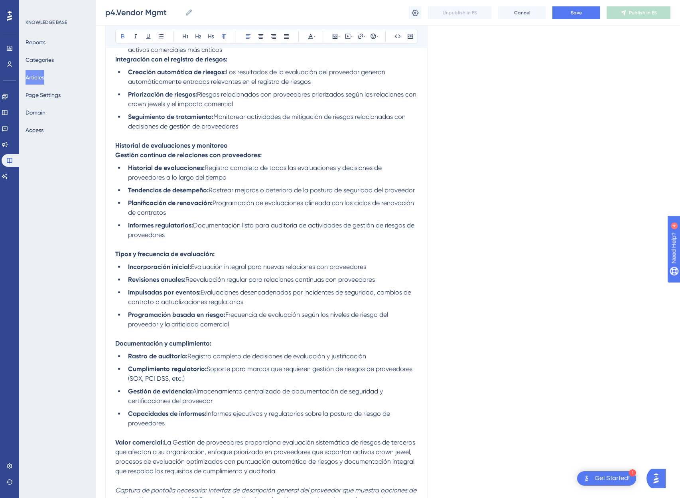
scroll to position [1342, 0]
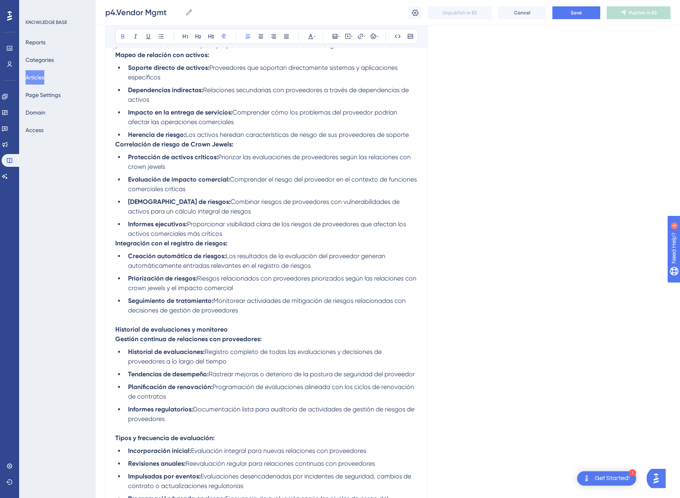
click at [116, 247] on strong "Integración con el registro de riesgos:" at bounding box center [171, 243] width 112 height 8
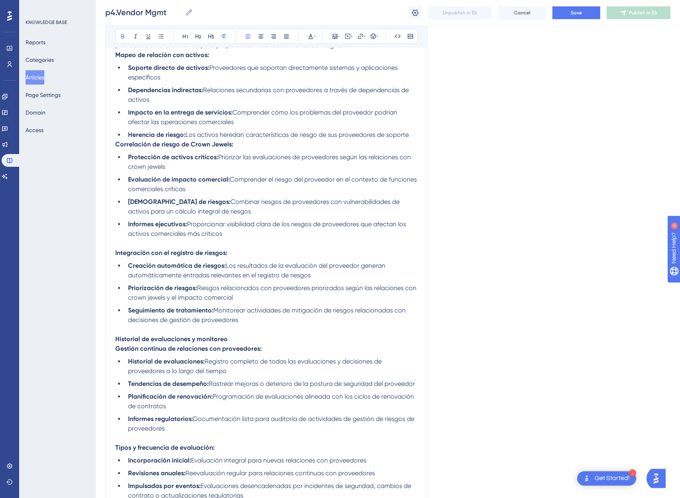
click at [117, 148] on strong "Correlación de riesgo de Crown Jewels:" at bounding box center [174, 144] width 118 height 8
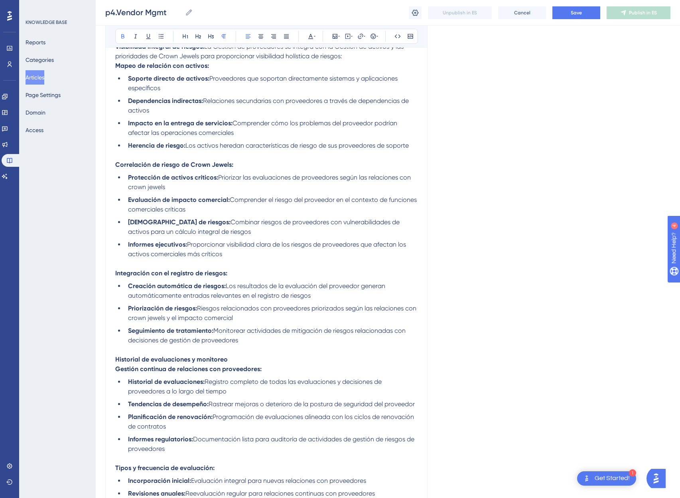
scroll to position [1293, 0]
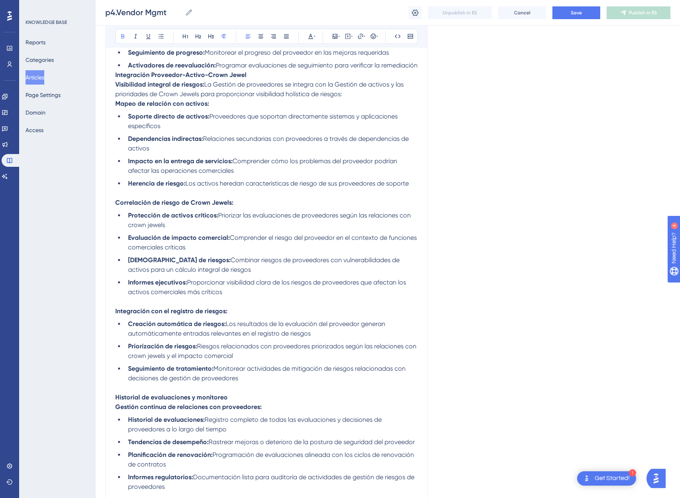
click at [117, 107] on strong "Mapeo de relación con activos:" at bounding box center [162, 104] width 94 height 8
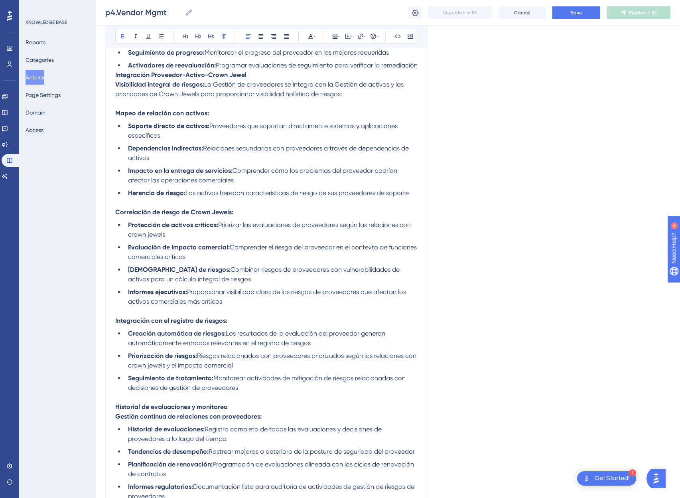
click at [116, 79] on strong "Integración Proveedor-Activo-Crown Jewel" at bounding box center [180, 75] width 131 height 8
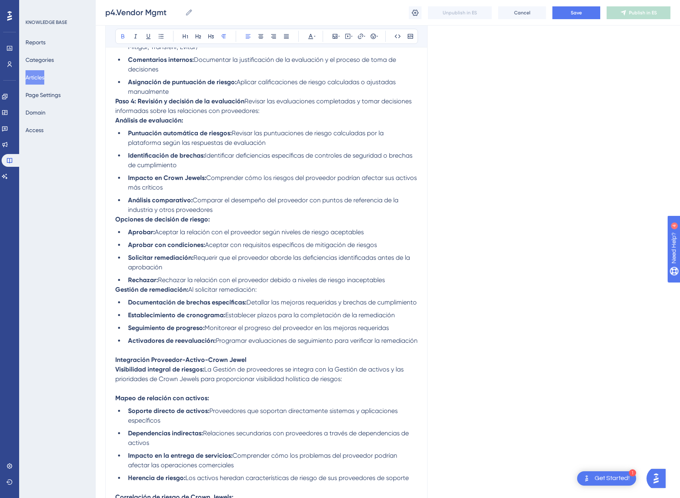
scroll to position [1014, 0]
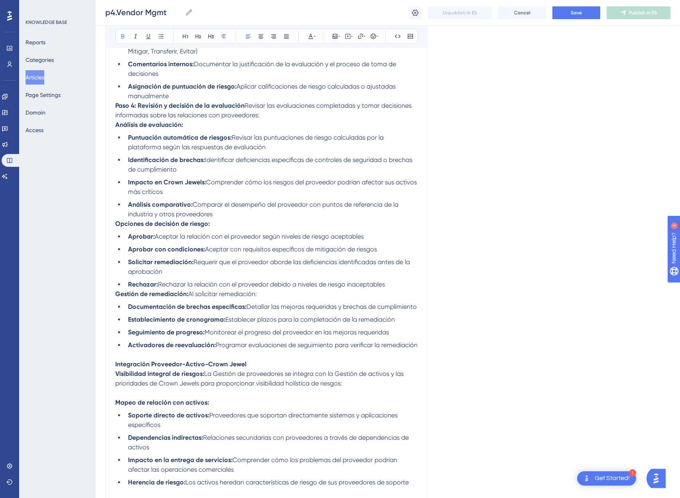
click at [117, 294] on strong "Gestión de remediación:" at bounding box center [151, 294] width 73 height 8
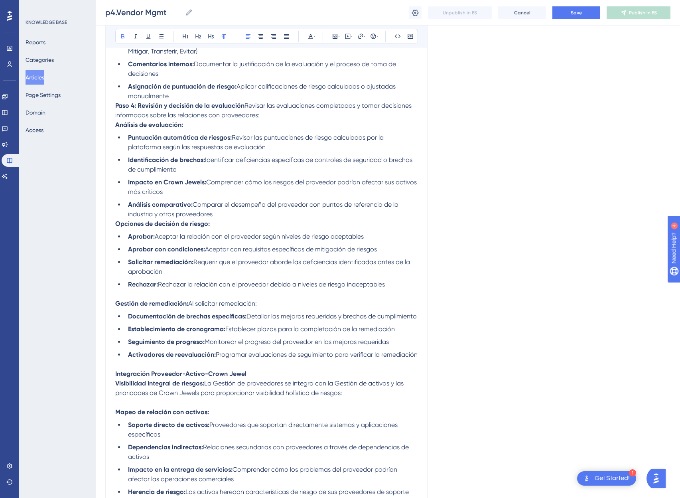
click at [115, 223] on strong "Opciones de decisión de riesgo:" at bounding box center [162, 224] width 95 height 8
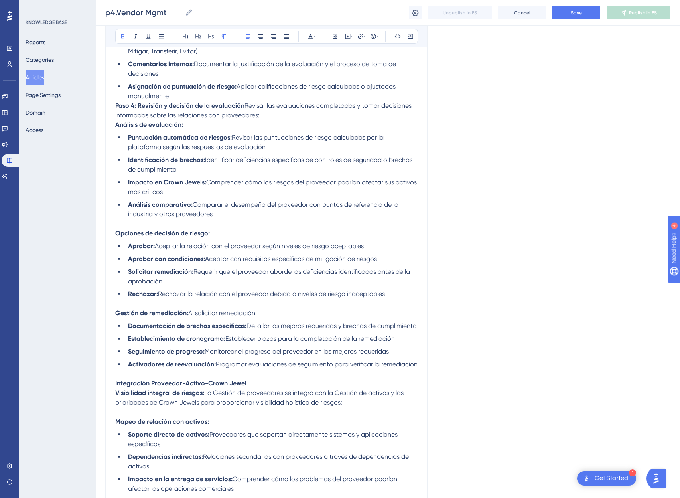
click at [115, 106] on strong "Paso 4: Revisión y decisión de la evaluación" at bounding box center [179, 106] width 129 height 8
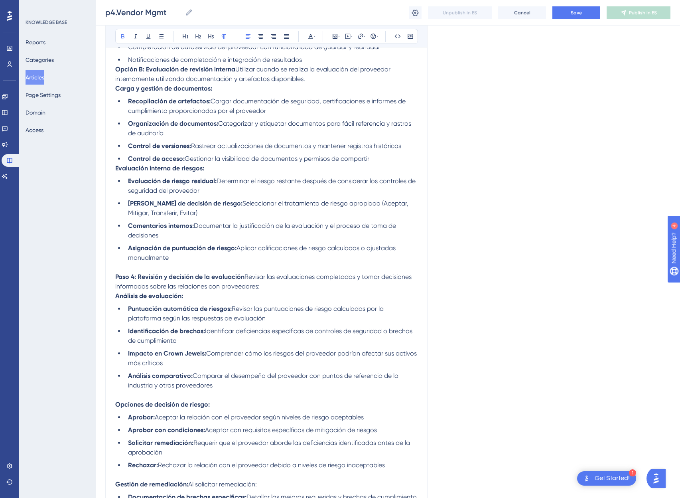
scroll to position [848, 0]
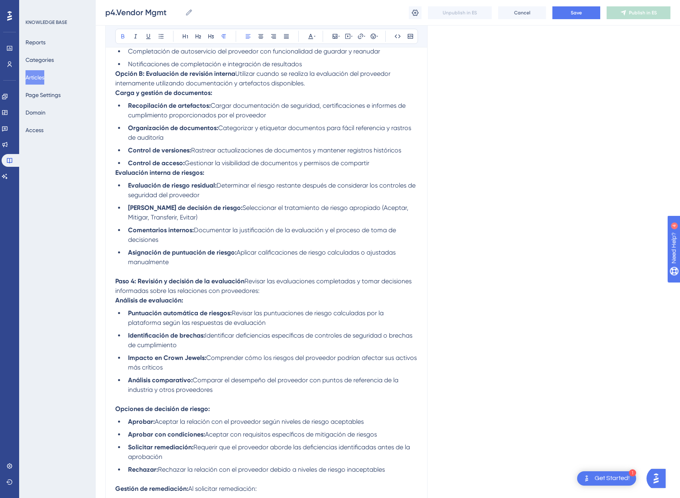
click at [116, 174] on strong "Evaluación interna de riesgos:" at bounding box center [159, 173] width 89 height 8
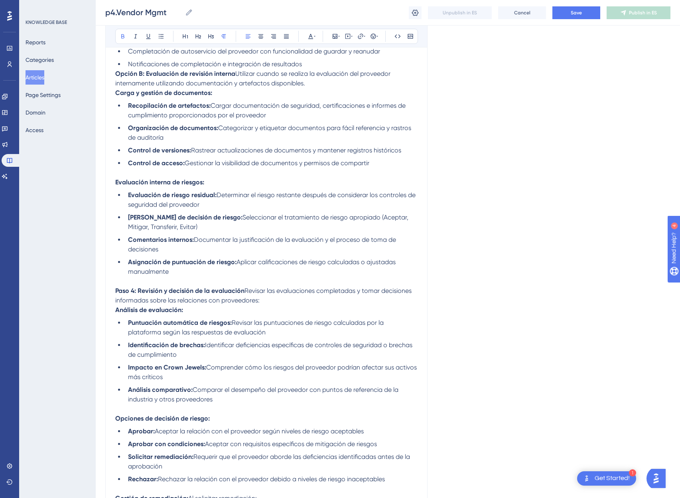
click at [117, 93] on strong "Carga y gestión de documentos:" at bounding box center [163, 93] width 97 height 8
click at [115, 75] on strong "Opción B: Evaluación de revisión interna" at bounding box center [175, 74] width 120 height 8
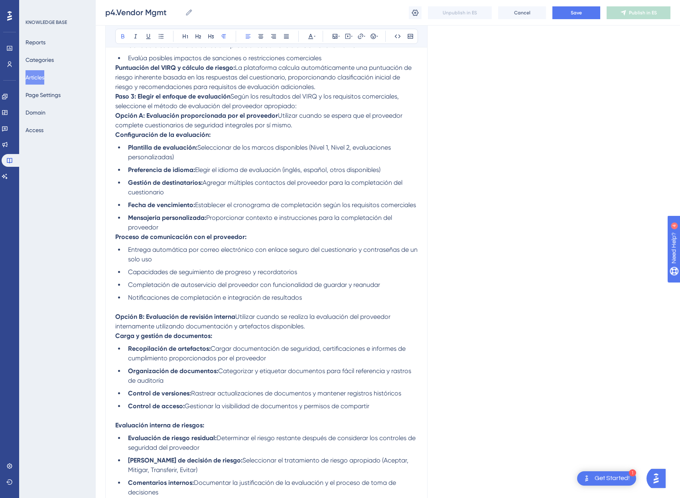
scroll to position [606, 0]
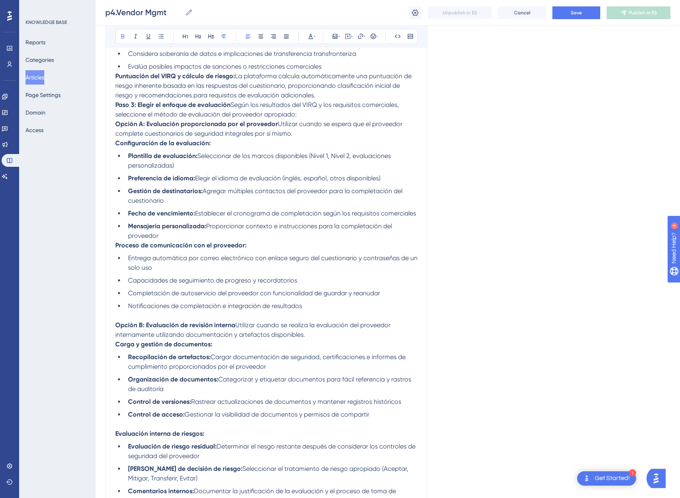
click at [115, 245] on strong "Proceso de comunicación con el proveedor:" at bounding box center [180, 245] width 131 height 8
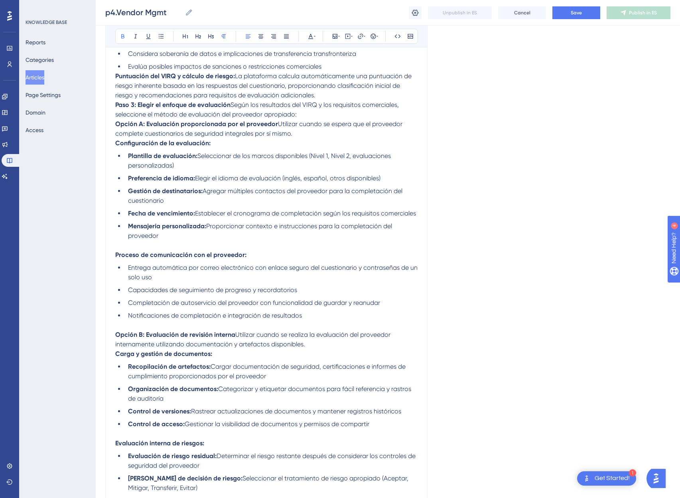
click at [115, 143] on strong "Configuración de la evaluación:" at bounding box center [162, 143] width 95 height 8
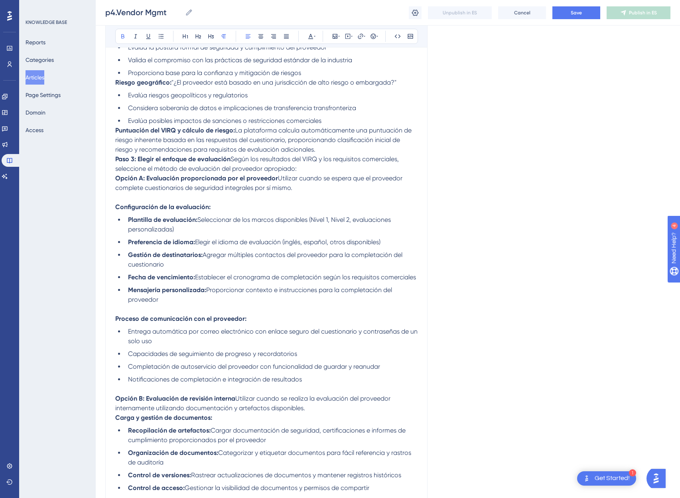
scroll to position [550, 0]
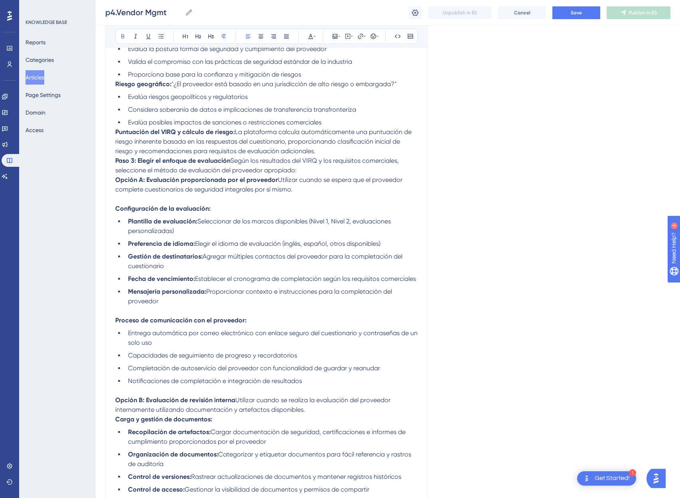
click at [117, 178] on strong "Opción A: Evaluación proporcionada por el proveedor" at bounding box center [196, 180] width 163 height 8
click at [115, 162] on strong "Paso 3: Elegir el enfoque de evaluación" at bounding box center [172, 161] width 115 height 8
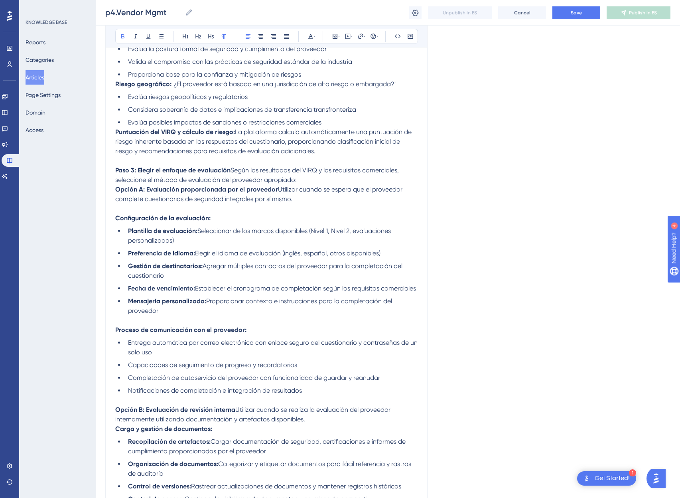
click at [117, 133] on strong "Puntuación del VIRQ y cálculo de riesgo:" at bounding box center [175, 132] width 120 height 8
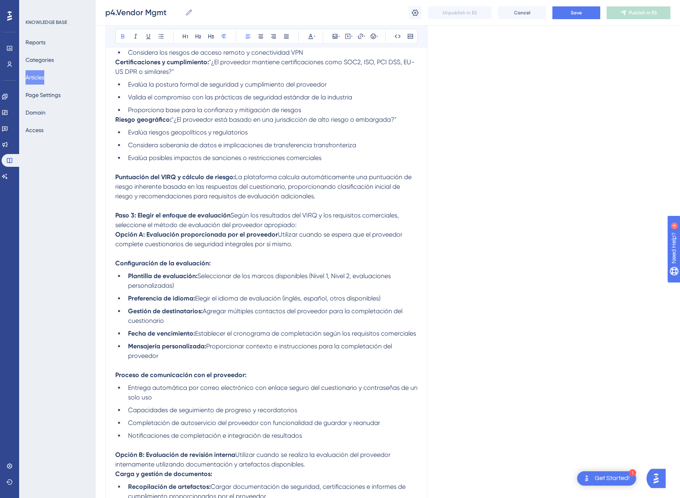
scroll to position [426, 0]
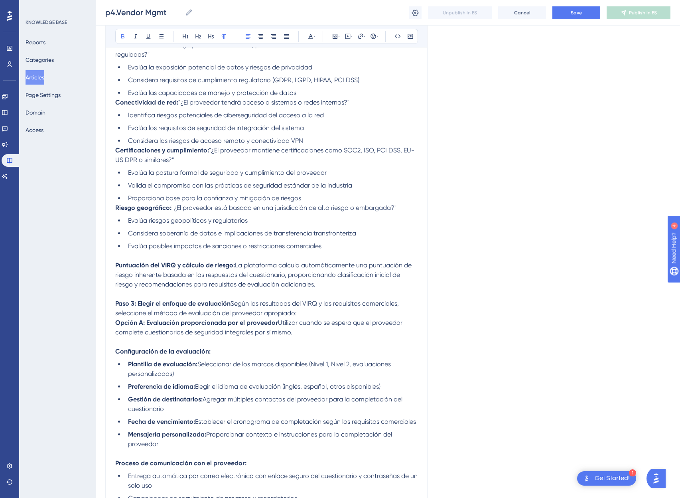
click at [116, 208] on strong "Riesgo geográfico:" at bounding box center [143, 208] width 56 height 8
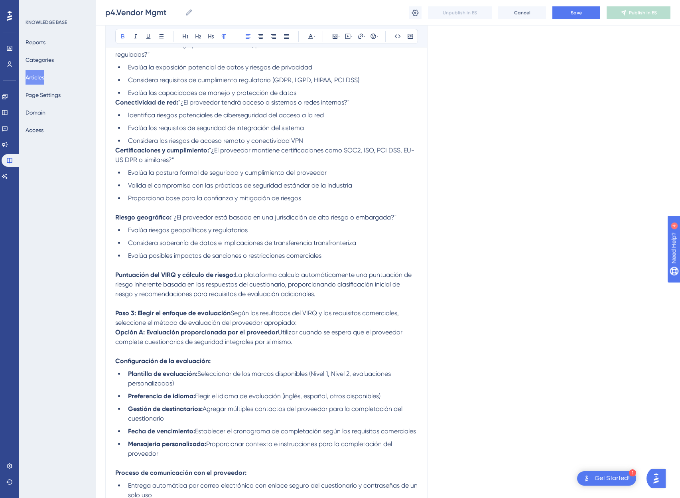
click at [116, 154] on strong "Certificaciones y cumplimiento:" at bounding box center [162, 150] width 94 height 8
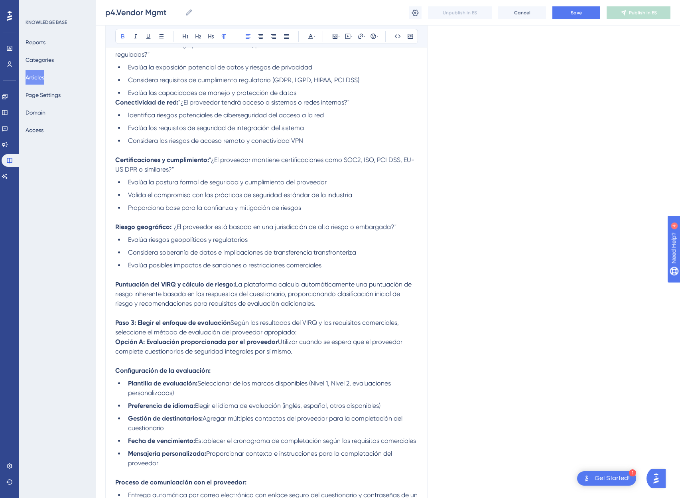
click at [116, 104] on strong "Conectividad de red:" at bounding box center [146, 103] width 63 height 8
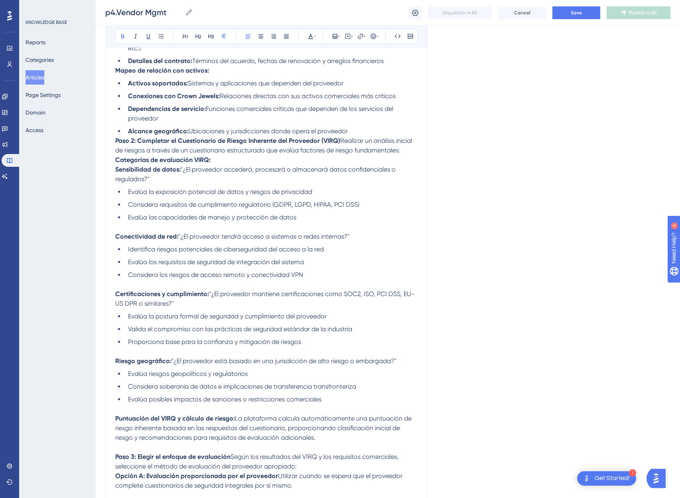
scroll to position [297, 0]
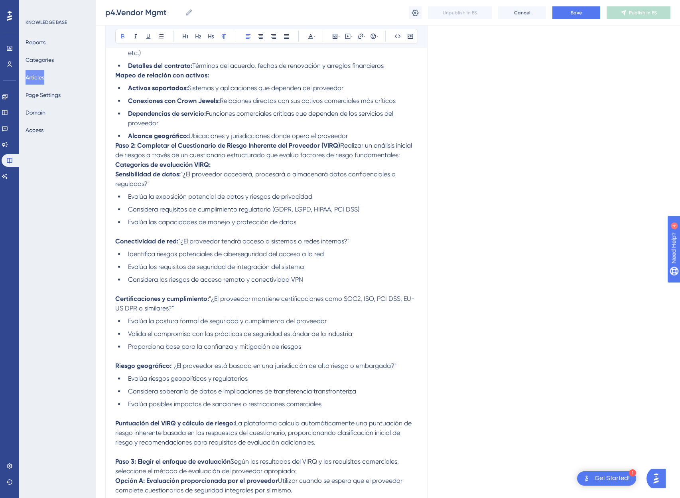
click at [115, 146] on strong "Paso 2: Completar el Cuestionario de Riesgo Inherente del Proveedor (VIRQ)" at bounding box center [227, 146] width 225 height 8
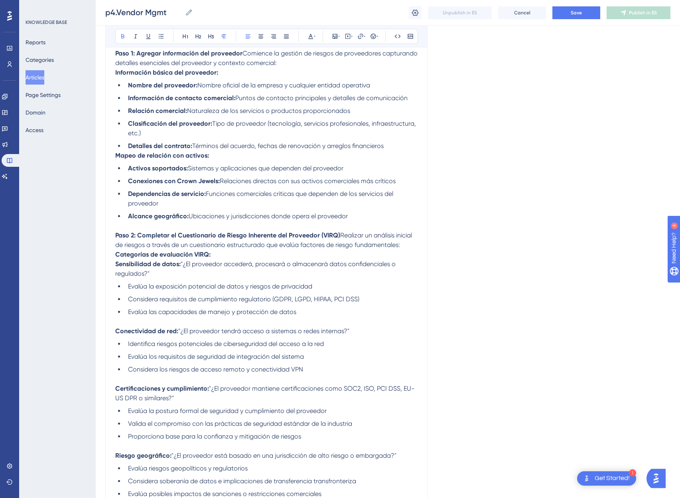
scroll to position [214, 0]
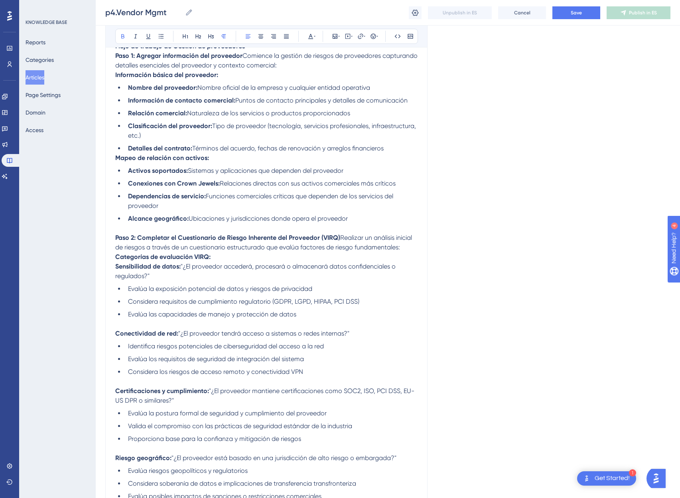
click at [117, 159] on strong "Mapeo de relación con activos:" at bounding box center [162, 158] width 94 height 8
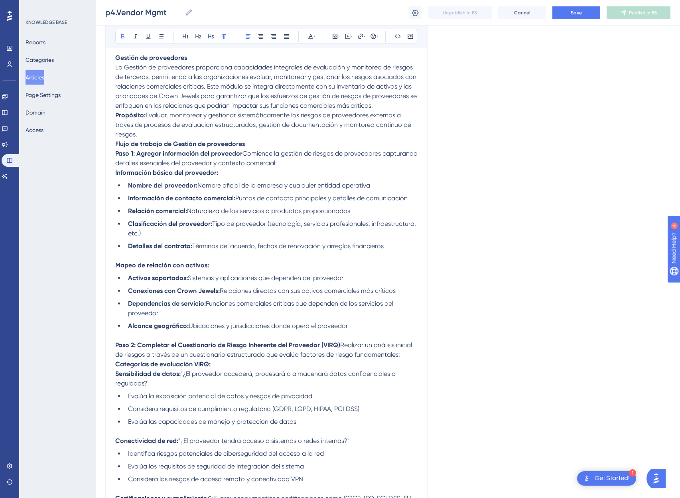
scroll to position [101, 0]
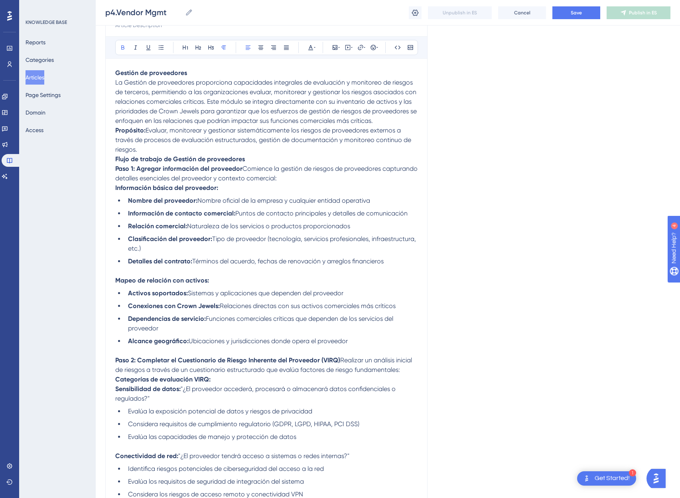
click at [115, 168] on strong "Paso 1: Agregar información del proveedor" at bounding box center [178, 169] width 127 height 8
click at [115, 158] on strong "Flujo de trabajo de Gestión de proveedores" at bounding box center [180, 159] width 130 height 8
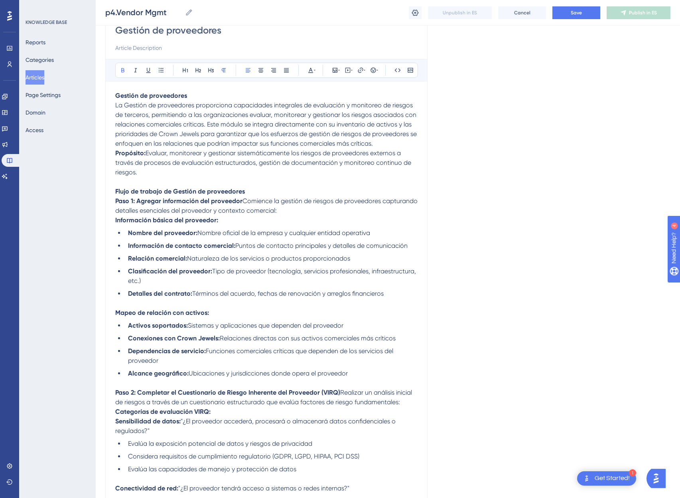
scroll to position [63, 0]
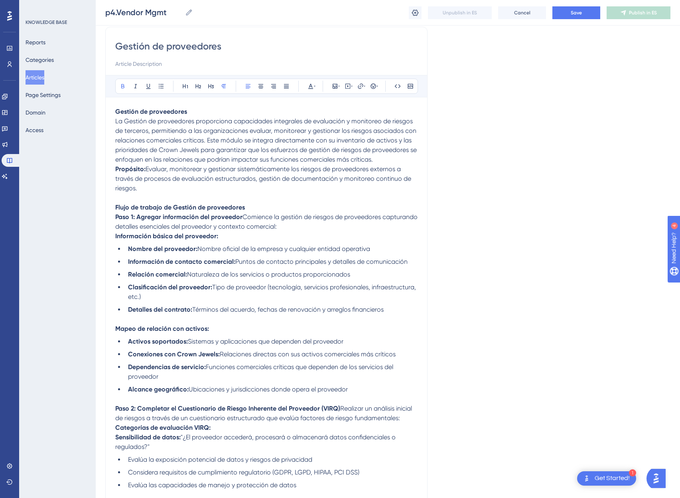
click at [115, 169] on strong "Propósito:" at bounding box center [130, 169] width 30 height 8
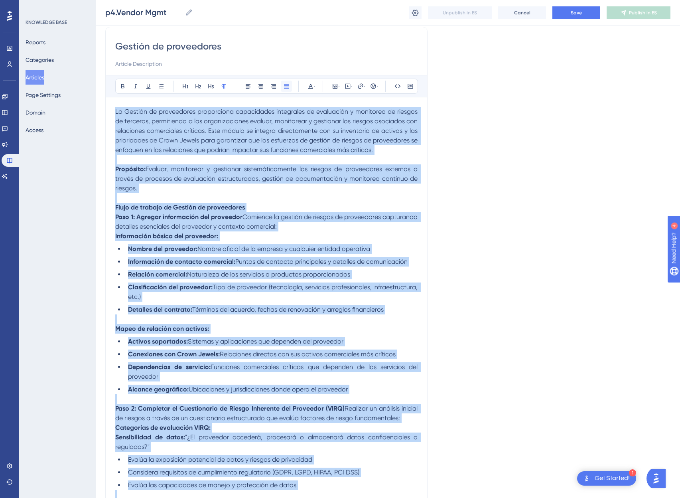
click at [289, 86] on icon at bounding box center [286, 86] width 6 height 6
click at [314, 84] on icon at bounding box center [315, 86] width 2 height 6
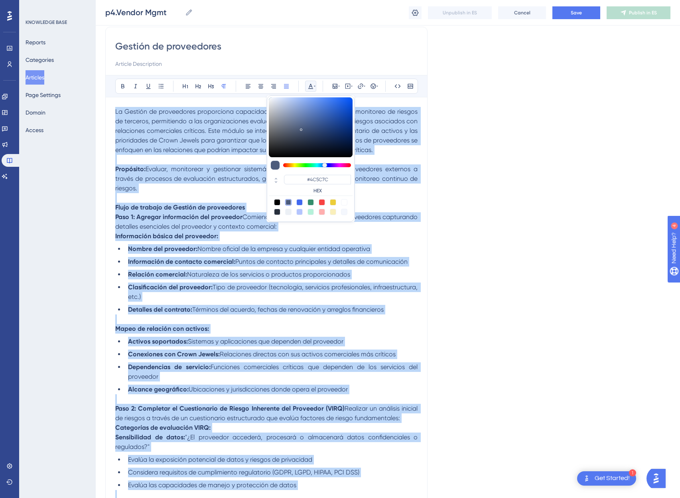
click at [278, 202] on div at bounding box center [277, 202] width 6 height 6
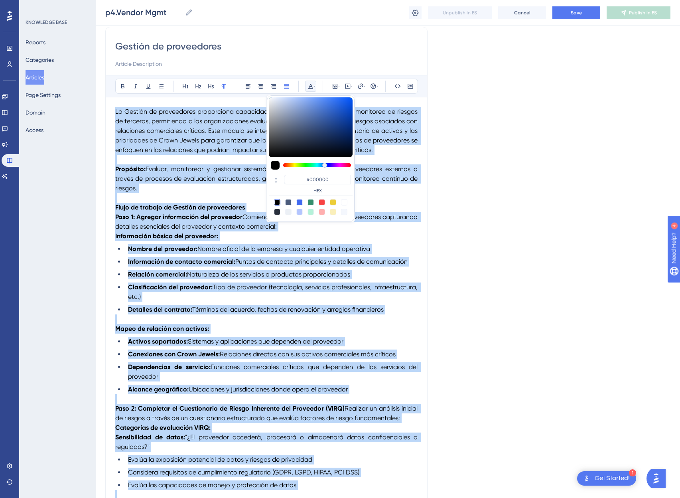
click at [287, 203] on div at bounding box center [288, 202] width 6 height 6
type input "#4C5C7C"
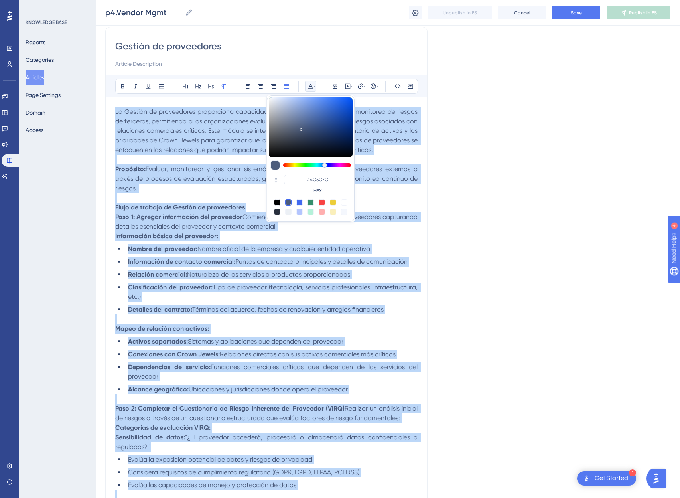
click at [124, 116] on p "La Gestión de proveedores proporciona capacidades integrales de evaluación y mo…" at bounding box center [266, 131] width 302 height 48
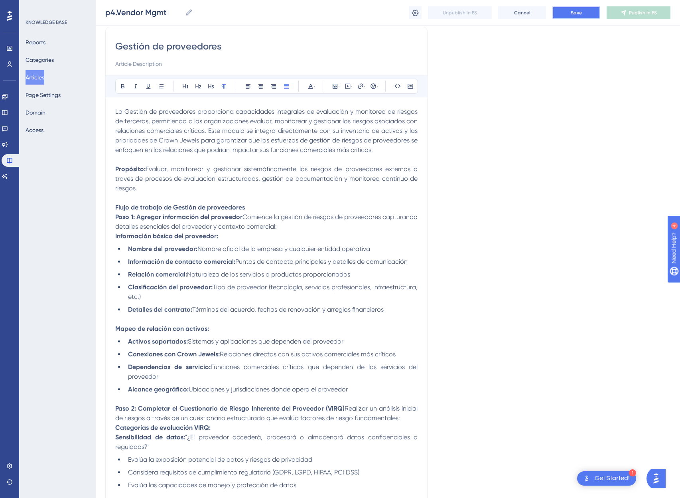
click at [567, 16] on button "Save" at bounding box center [577, 12] width 48 height 13
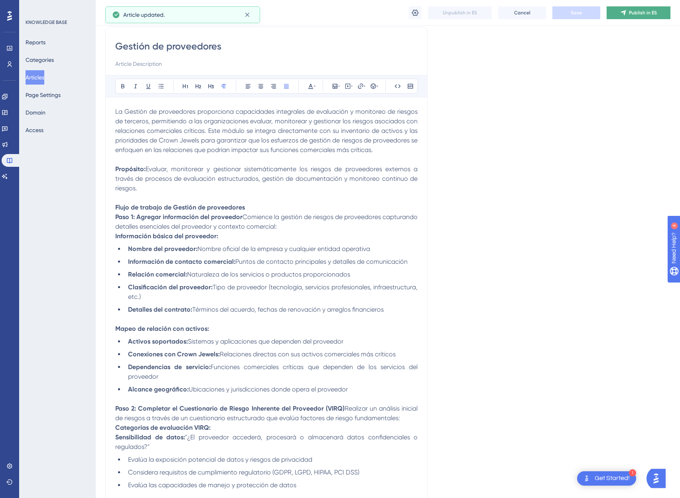
click at [643, 15] on span "Publish in ES" at bounding box center [643, 13] width 28 height 6
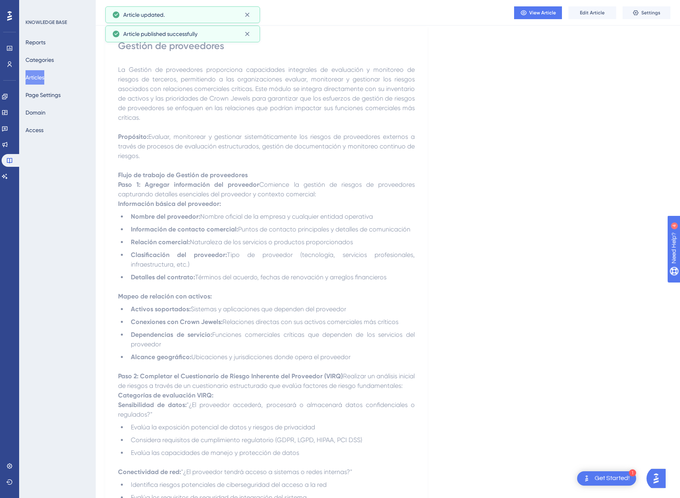
click at [35, 77] on button "Articles" at bounding box center [35, 77] width 19 height 14
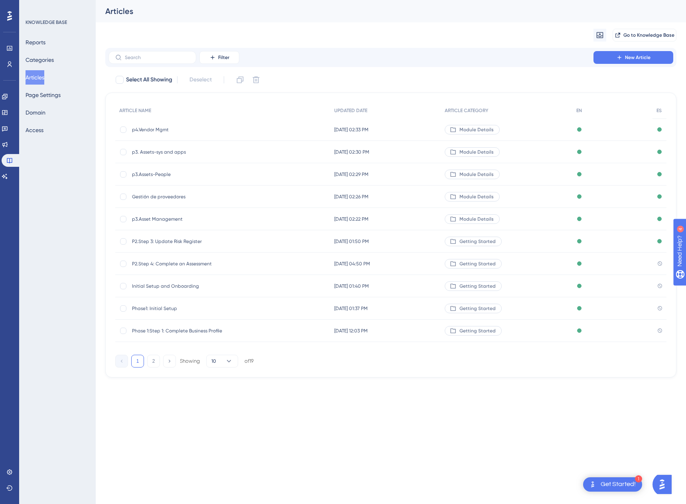
click at [171, 263] on span "P2.Step 4: Complete an Assessment" at bounding box center [196, 264] width 128 height 6
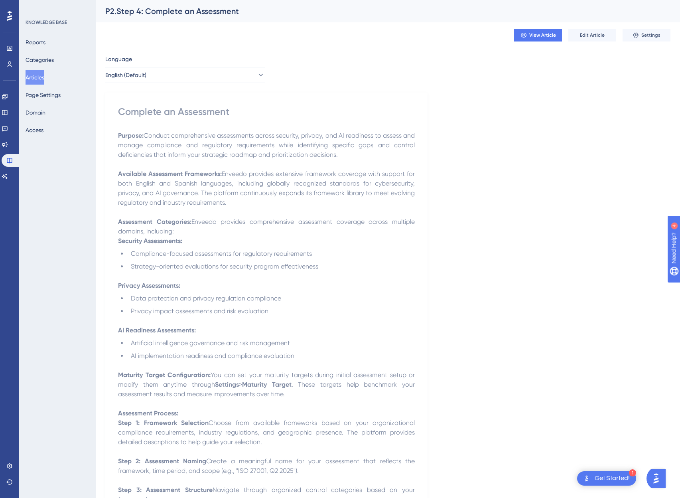
click at [271, 271] on p at bounding box center [266, 276] width 297 height 10
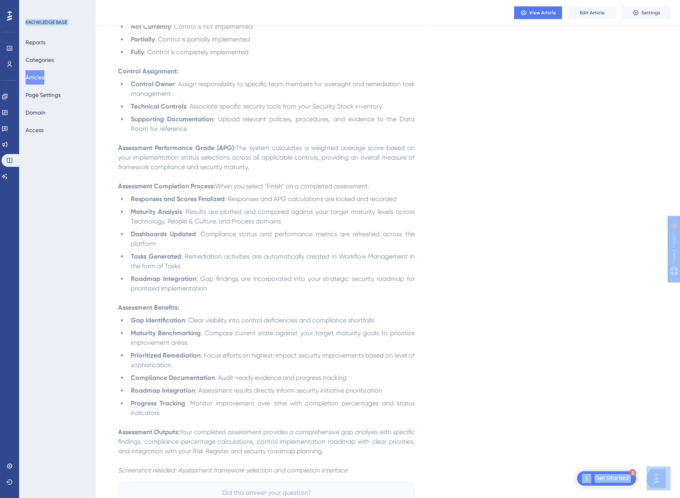
scroll to position [643, 0]
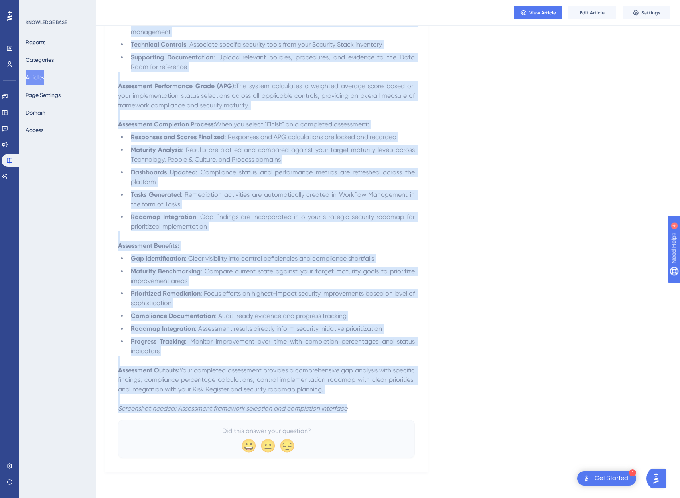
drag, startPoint x: 119, startPoint y: 112, endPoint x: 355, endPoint y: 411, distance: 380.6
copy div "Complete an Assessment Purpose: Conduct comprehensive assessments across securi…"
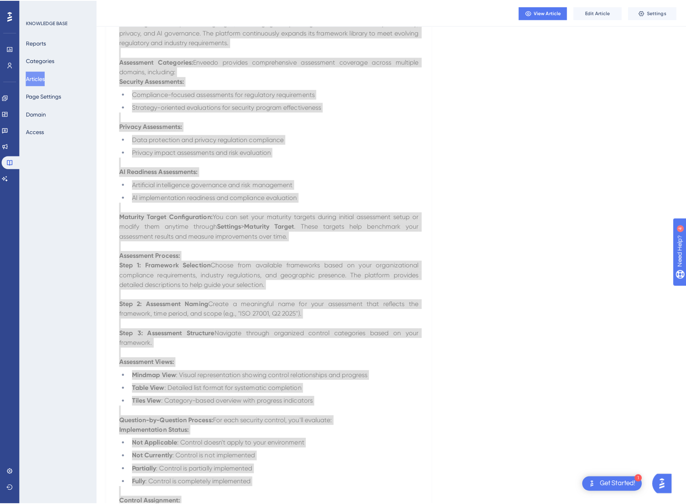
scroll to position [0, 0]
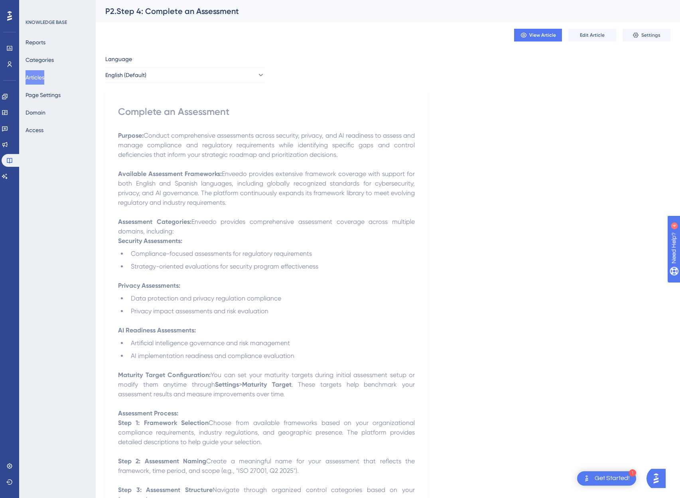
click at [166, 78] on button "English (Default)" at bounding box center [185, 75] width 160 height 16
click at [157, 116] on button "Spanish Spanish No translation" at bounding box center [185, 115] width 149 height 16
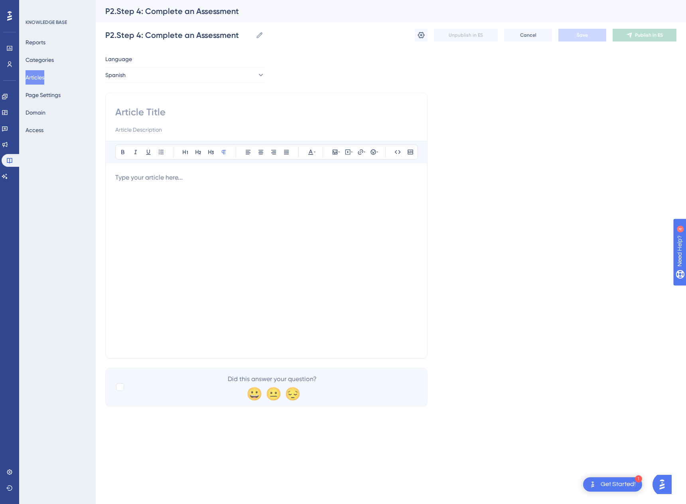
click at [144, 114] on input at bounding box center [266, 112] width 302 height 13
paste input "Completar una evaluación"
type input "Completar una evaluación"
click at [222, 253] on div at bounding box center [266, 261] width 302 height 176
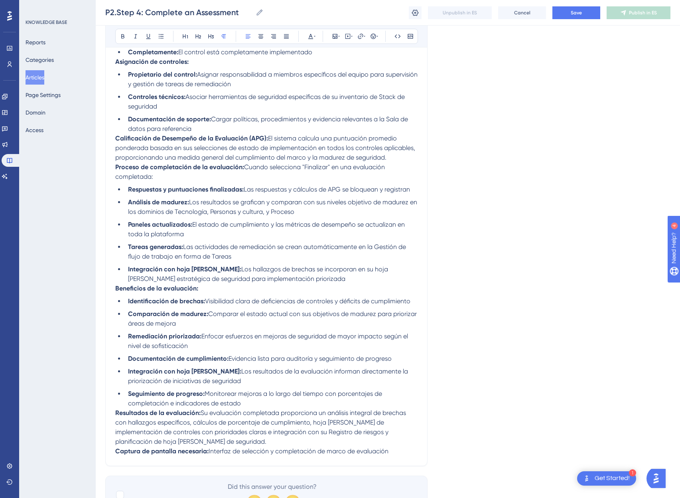
scroll to position [588, 0]
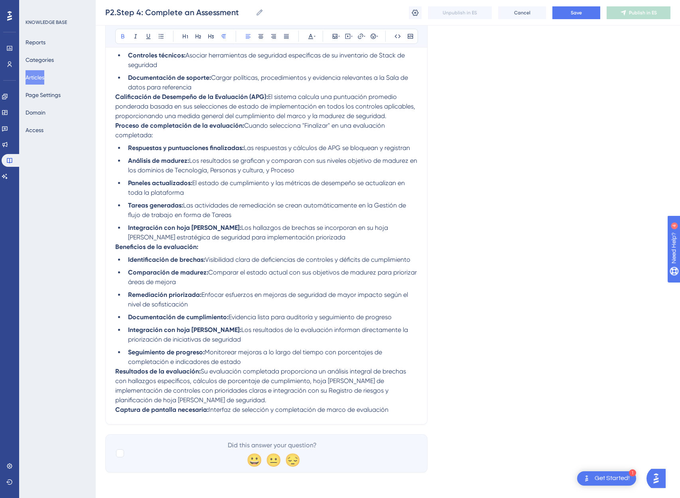
click at [117, 410] on strong "Captura de pantalla necesaria:" at bounding box center [161, 410] width 93 height 8
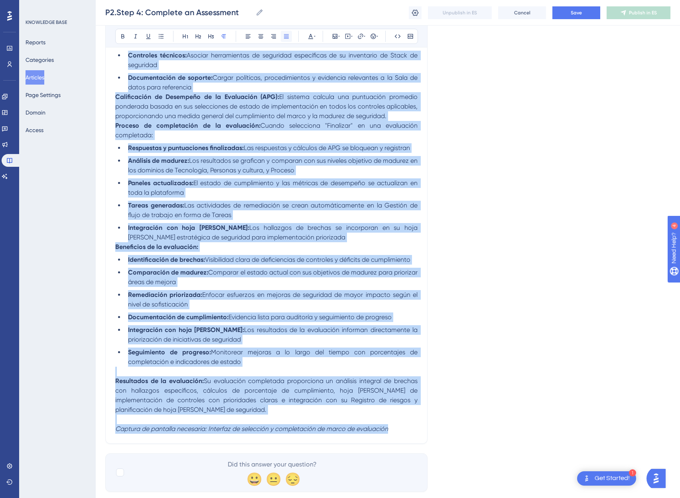
click at [289, 39] on icon at bounding box center [286, 36] width 6 height 6
click at [117, 249] on strong "Beneficios de la evaluación:" at bounding box center [156, 247] width 83 height 8
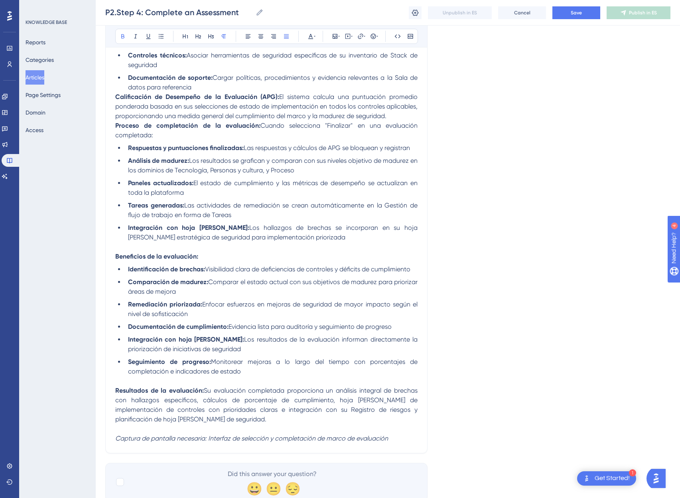
click at [116, 125] on strong "Proceso de completación de la evaluación:" at bounding box center [187, 126] width 145 height 8
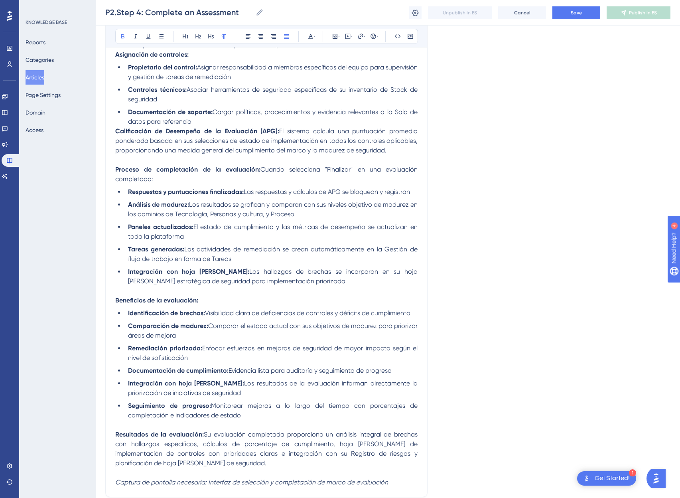
scroll to position [543, 0]
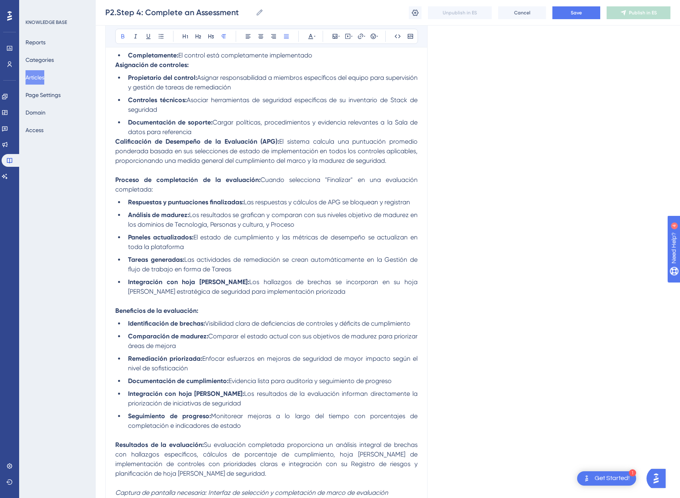
click at [115, 142] on div "Completar una evaluación Bold Italic Underline Bullet Point Heading 1 Heading 2…" at bounding box center [266, 27] width 322 height 962
click at [115, 141] on strong "Calificación de Desempeño de la Evaluación (APG):" at bounding box center [197, 142] width 164 height 8
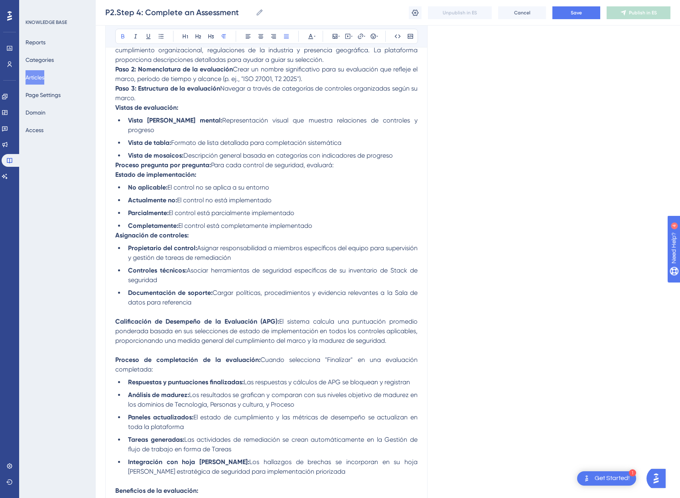
scroll to position [372, 0]
click at [115, 235] on strong "Asignación de controles:" at bounding box center [151, 237] width 73 height 8
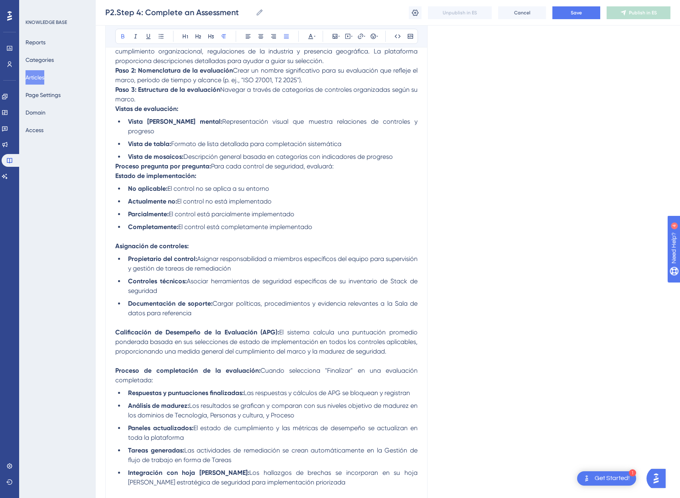
click at [115, 168] on strong "Proceso pregunta por pregunta:" at bounding box center [163, 166] width 96 height 8
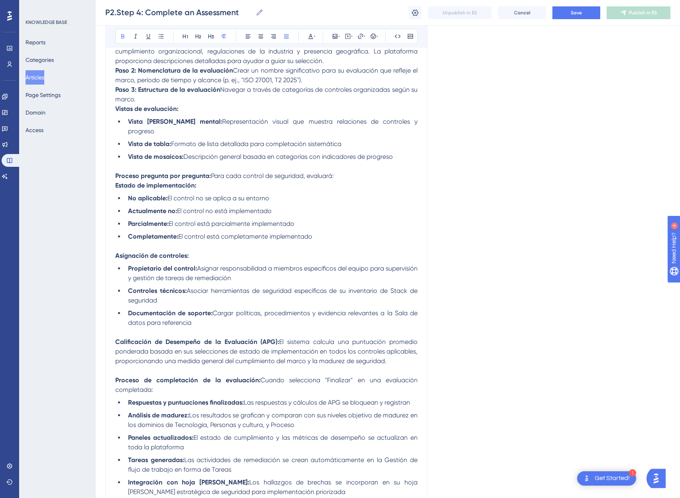
click at [116, 93] on strong "Paso 3: Estructura de la evaluación" at bounding box center [167, 90] width 105 height 8
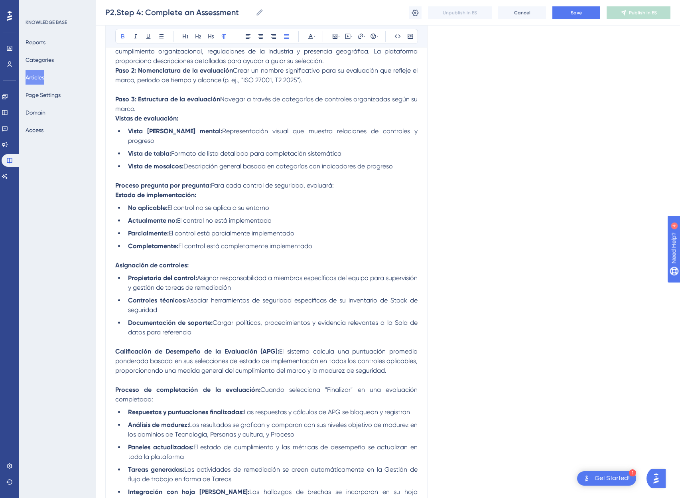
click at [117, 74] on strong "Paso 2: Nomenclatura de la evaluación" at bounding box center [174, 71] width 118 height 8
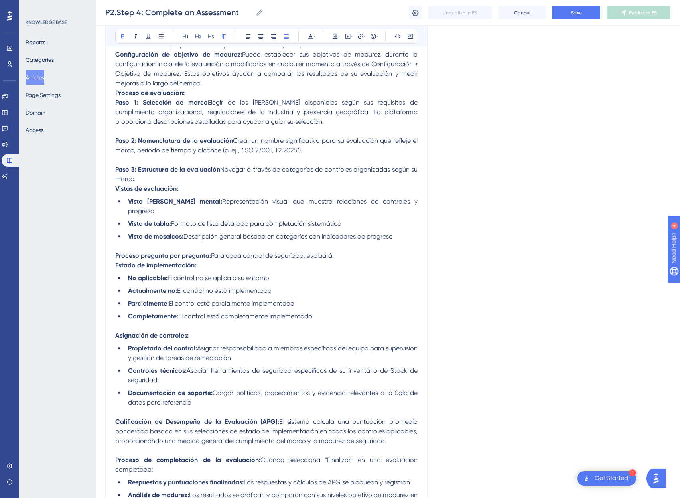
scroll to position [311, 0]
click at [116, 107] on strong "Paso 1: Selección de marco" at bounding box center [161, 103] width 93 height 8
click at [116, 97] on strong "Proceso de evaluación:" at bounding box center [149, 93] width 69 height 8
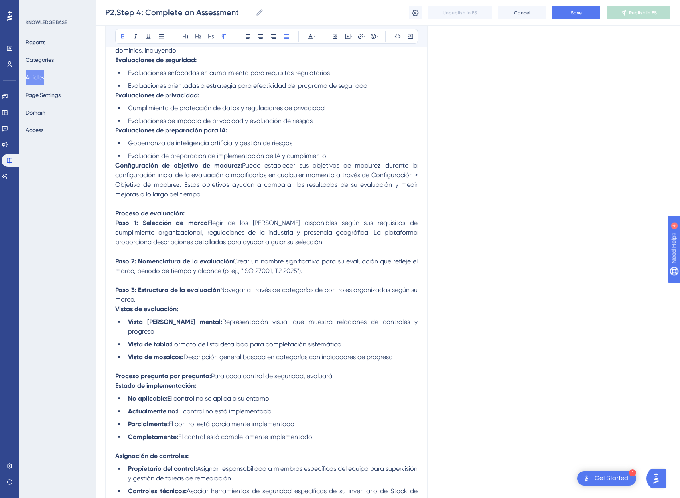
scroll to position [178, 0]
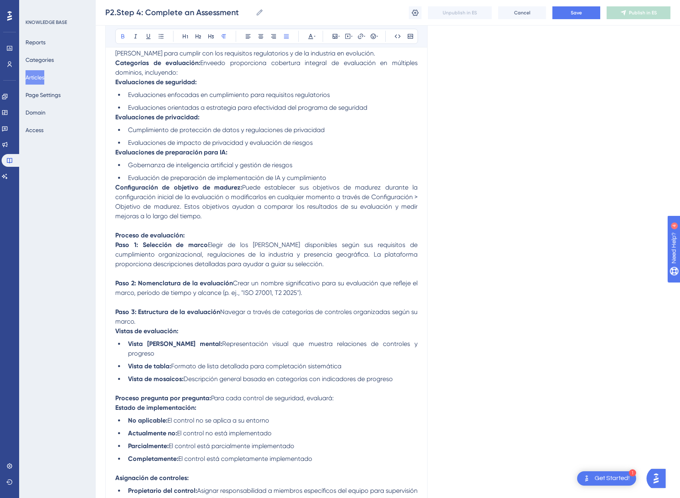
click at [116, 191] on strong "Configuración de objetivo de madurez:" at bounding box center [178, 188] width 127 height 8
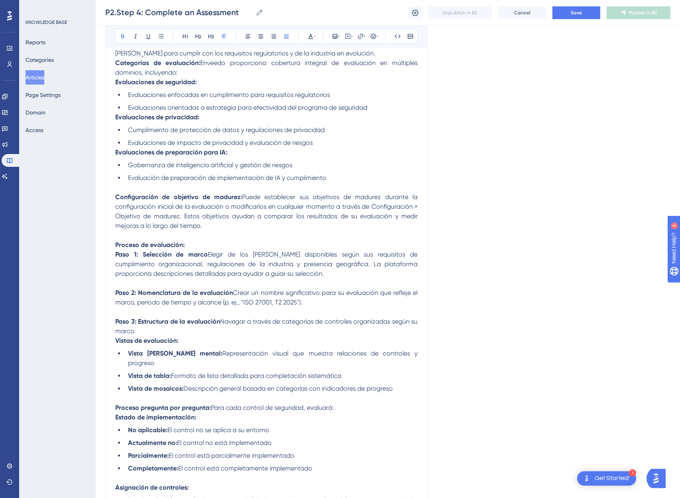
click at [117, 156] on strong "Evaluaciones de preparación para IA:" at bounding box center [171, 152] width 112 height 8
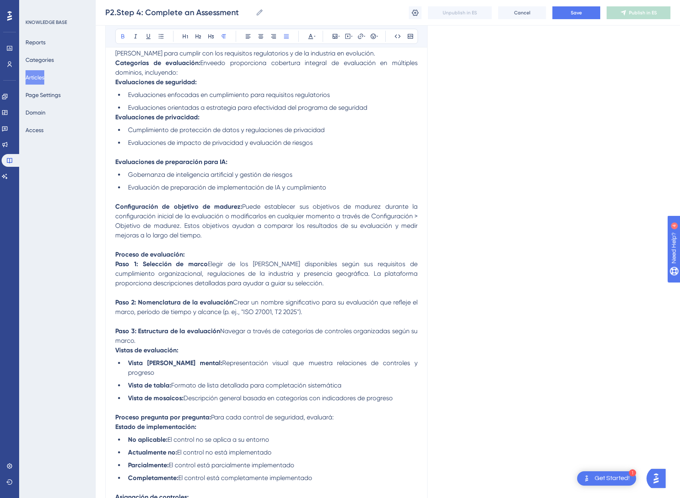
click at [116, 121] on strong "Evaluaciones de privacidad:" at bounding box center [157, 117] width 84 height 8
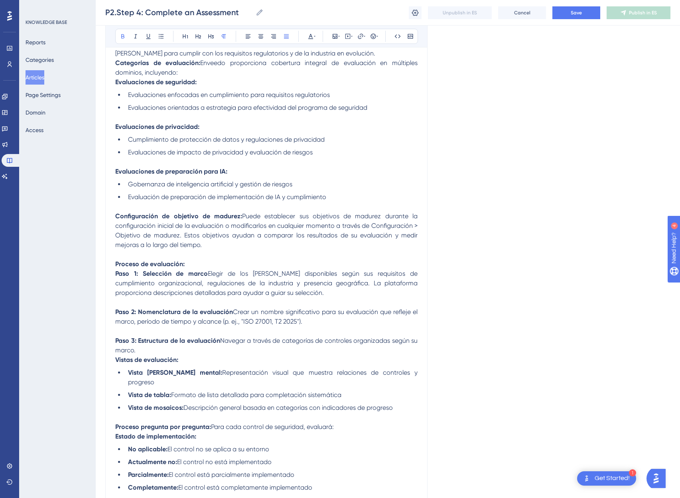
click at [115, 86] on strong "Evaluaciones de seguridad:" at bounding box center [155, 82] width 81 height 8
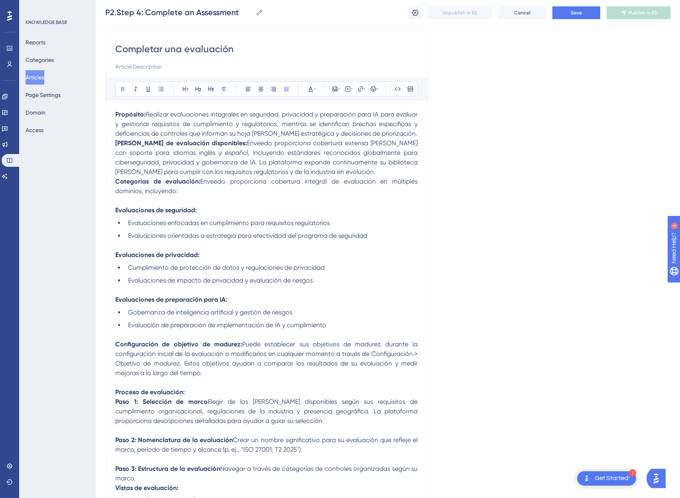
scroll to position [55, 0]
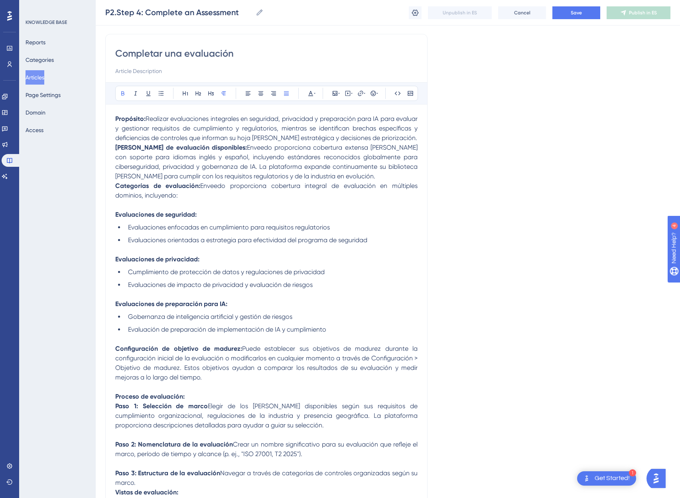
click at [115, 190] on strong "Categorías de evaluación:" at bounding box center [157, 186] width 85 height 8
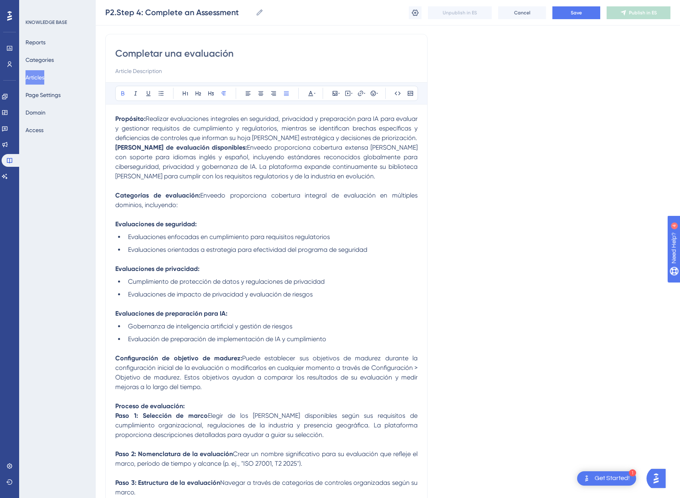
click at [117, 151] on strong "[PERSON_NAME] de evaluación disponibles:" at bounding box center [181, 148] width 132 height 8
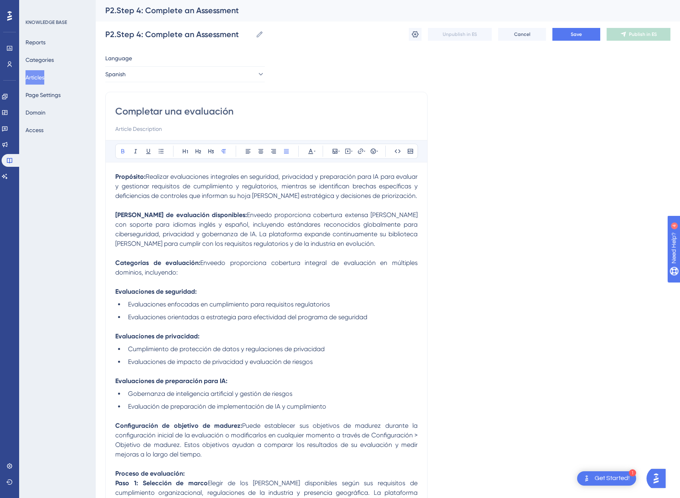
scroll to position [0, 0]
click at [175, 202] on p "Propósito: Realizar evaluaciones integrales en seguridad, privacidad y preparac…" at bounding box center [266, 187] width 302 height 29
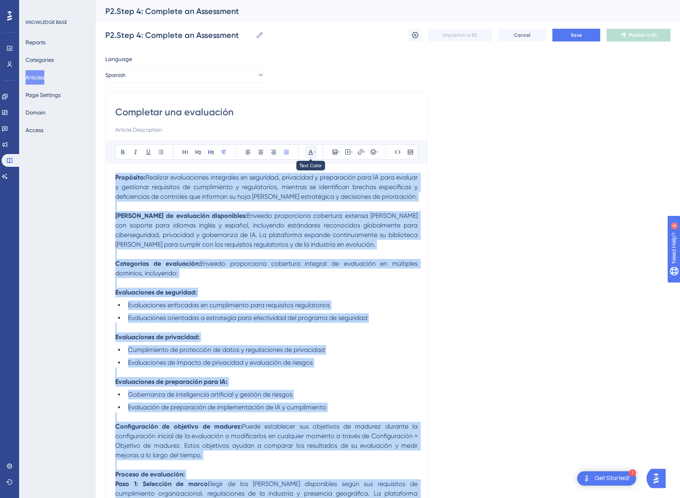
click at [311, 150] on icon at bounding box center [310, 152] width 5 height 5
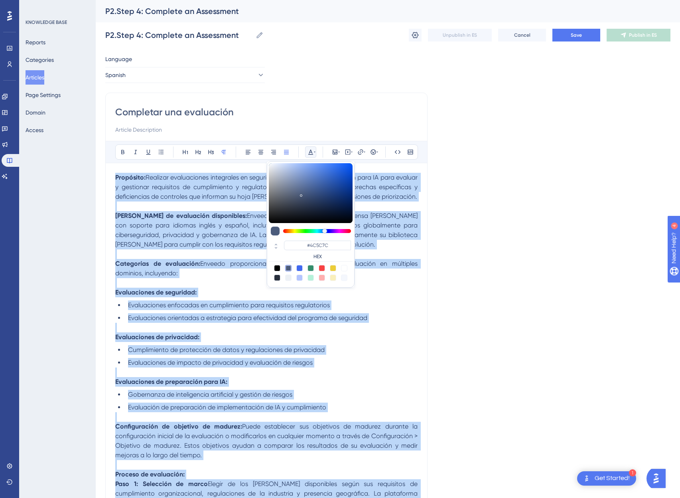
click at [277, 267] on div at bounding box center [277, 268] width 6 height 6
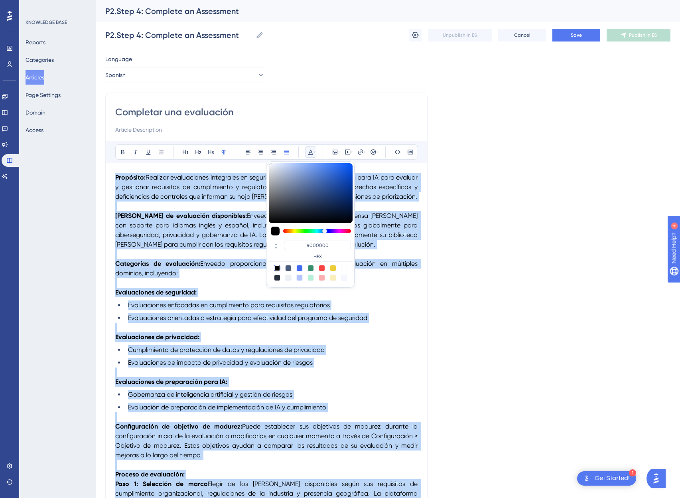
click at [287, 267] on div at bounding box center [288, 268] width 6 height 6
type input "#4C5C7C"
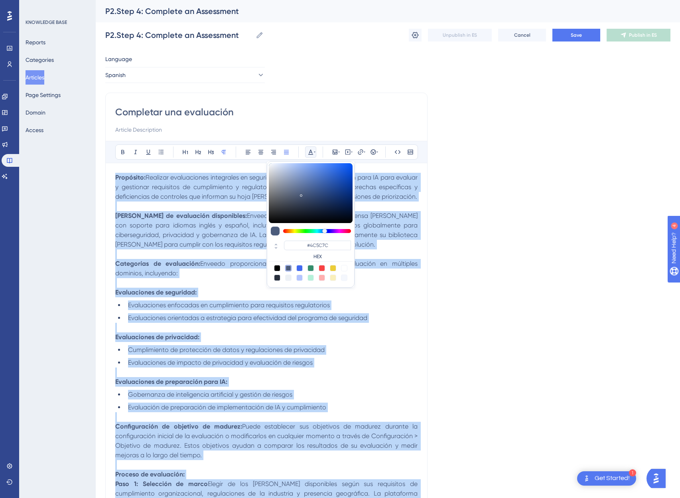
click at [190, 185] on span "Realizar evaluaciones integrales en seguridad, privacidad y preparación para IA…" at bounding box center [267, 187] width 304 height 27
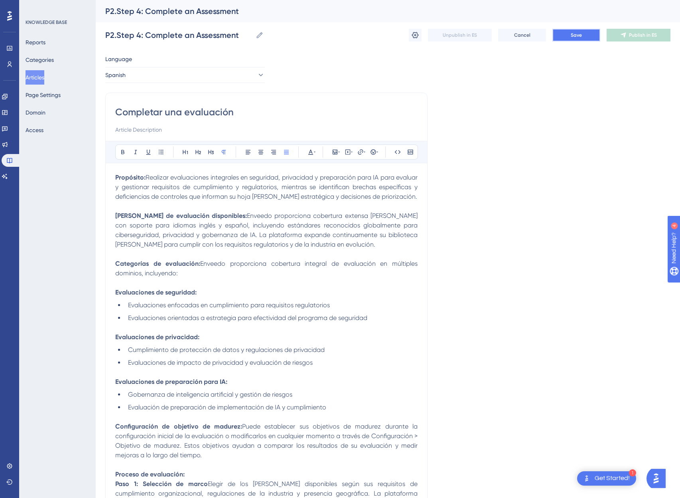
click at [569, 36] on button "Save" at bounding box center [577, 35] width 48 height 13
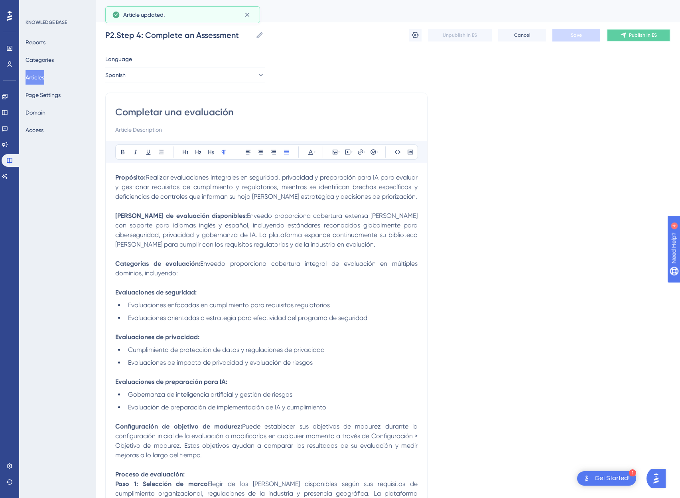
click at [626, 36] on icon at bounding box center [623, 35] width 6 height 6
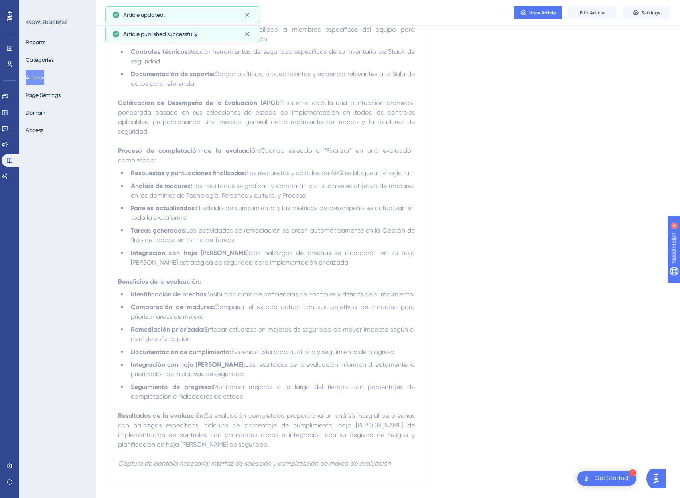
scroll to position [685, 0]
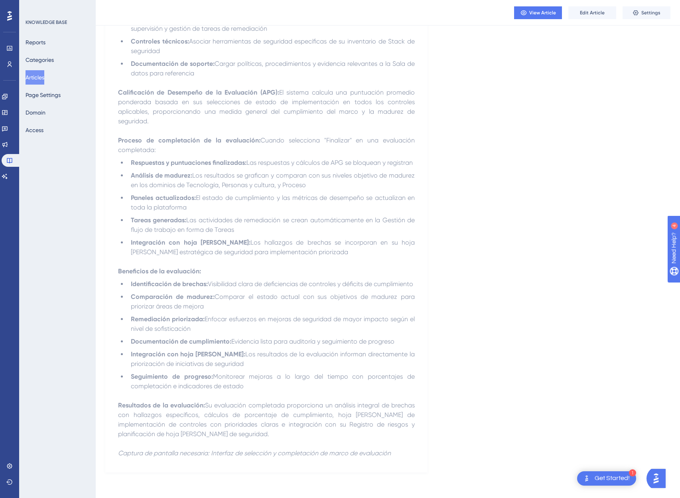
click at [41, 81] on button "Articles" at bounding box center [35, 77] width 19 height 14
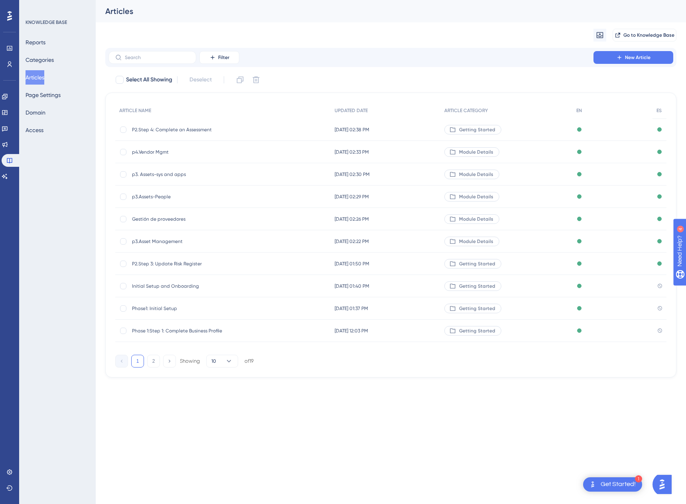
click at [174, 286] on span "Initial Setup and Onboarding" at bounding box center [196, 286] width 128 height 6
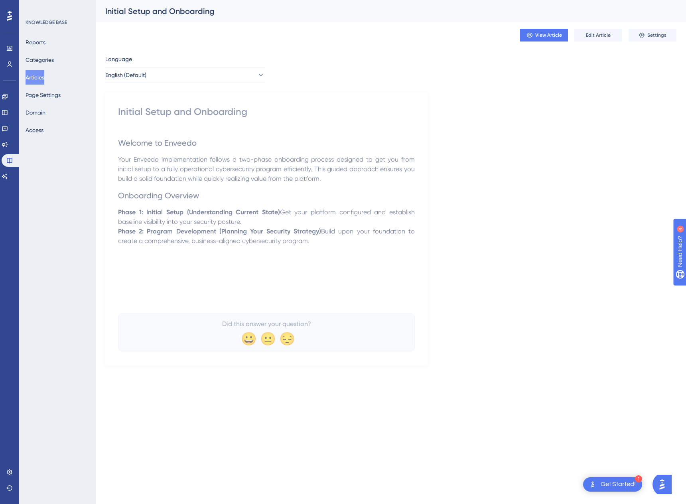
drag, startPoint x: 323, startPoint y: 242, endPoint x: 111, endPoint y: 141, distance: 235.1
click at [111, 141] on div "Initial Setup and Onboarding Welcome to Enveedo Your Enveedo implementation fol…" at bounding box center [266, 229] width 322 height 273
click at [119, 112] on div "Initial Setup and Onboarding" at bounding box center [266, 111] width 297 height 13
copy div "Initial Setup and Onboarding Welcome to Enveedo Your Enveedo implementation fol…"
click at [597, 35] on span "Edit Article" at bounding box center [598, 35] width 25 height 6
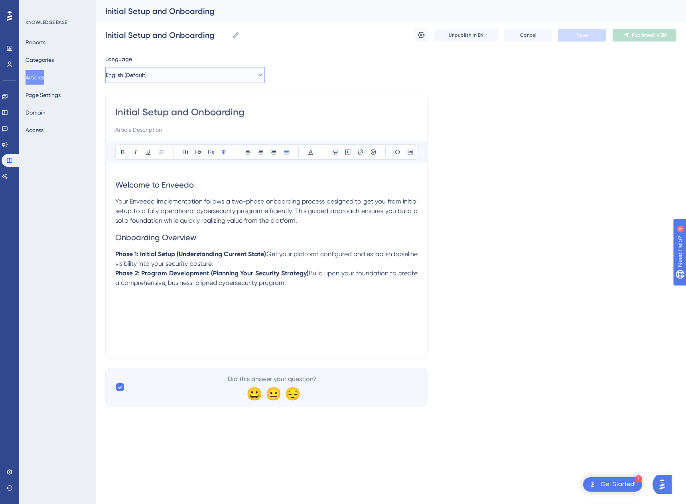
click at [213, 73] on button "English (Default)" at bounding box center [185, 75] width 160 height 16
click at [155, 115] on button "Spanish Spanish No translation" at bounding box center [185, 115] width 149 height 16
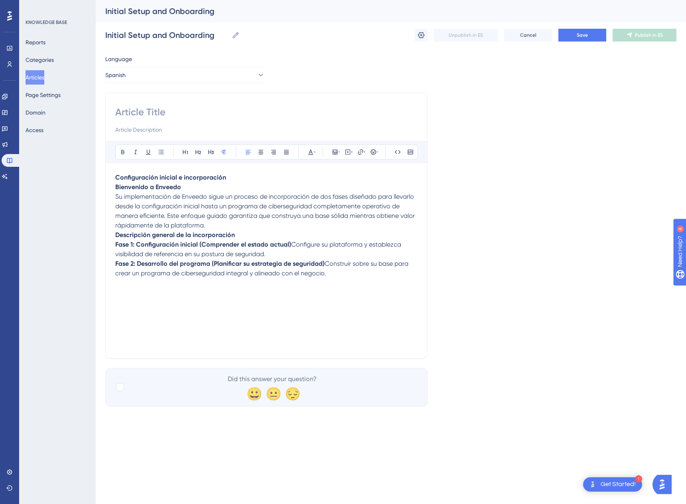
click at [115, 236] on strong "Descripción general de la incorporación" at bounding box center [175, 235] width 120 height 8
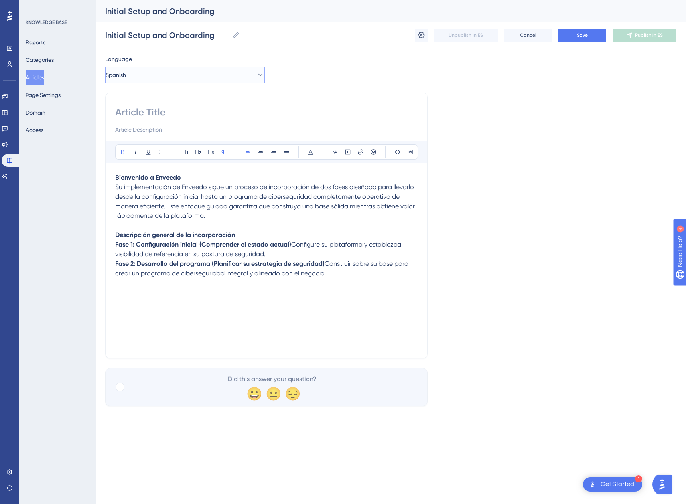
click at [126, 74] on span "Spanish" at bounding box center [116, 75] width 20 height 10
click at [383, 95] on div "Bold Italic Underline Bullet Point Heading 1 Heading 2 Heading 3 Normal Align L…" at bounding box center [266, 226] width 322 height 266
click at [334, 103] on div "Bold Italic Underline Bullet Point Heading 1 Heading 2 Heading 3 Normal Align L…" at bounding box center [266, 226] width 322 height 266
click at [168, 110] on input at bounding box center [266, 112] width 302 height 13
paste input "Configuración inicial e incorporación"
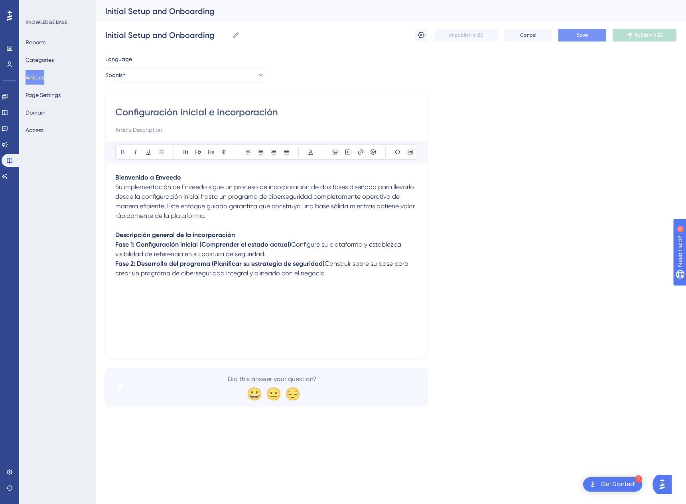
type input "Configuración inicial e incorporación"
click at [592, 37] on button "Save" at bounding box center [583, 35] width 48 height 13
click at [638, 36] on span "Publish in ES" at bounding box center [649, 35] width 28 height 6
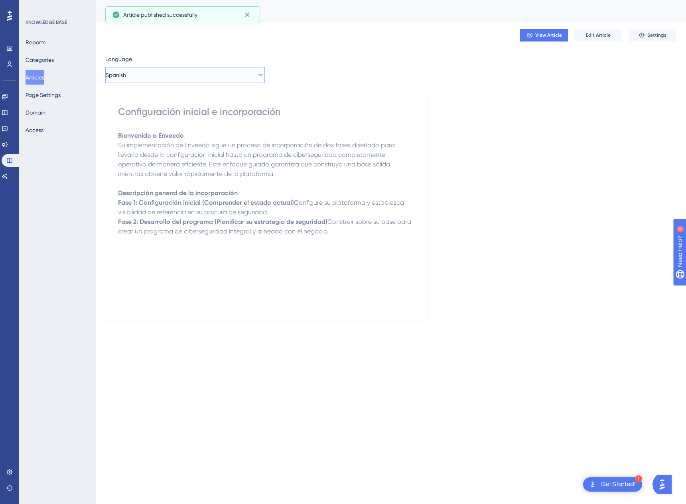
click at [117, 68] on button "Spanish" at bounding box center [185, 75] width 160 height 16
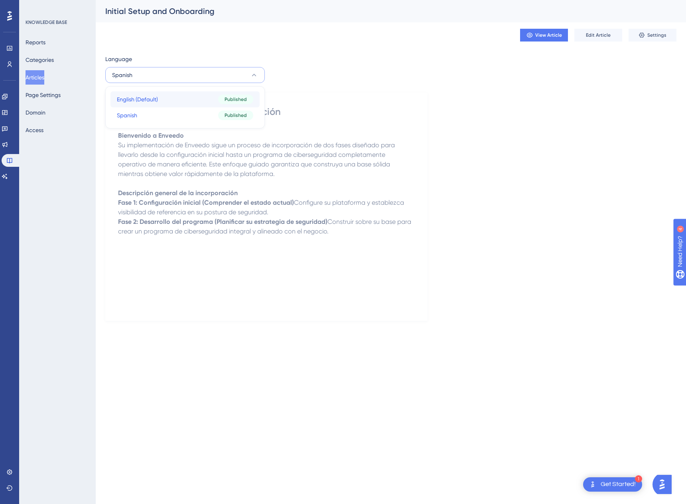
click at [139, 99] on span "English (Default)" at bounding box center [137, 100] width 41 height 10
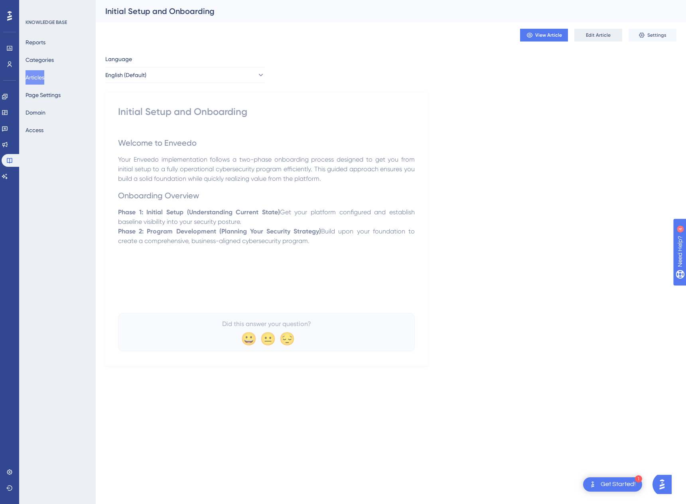
click at [603, 35] on span "Edit Article" at bounding box center [598, 35] width 25 height 6
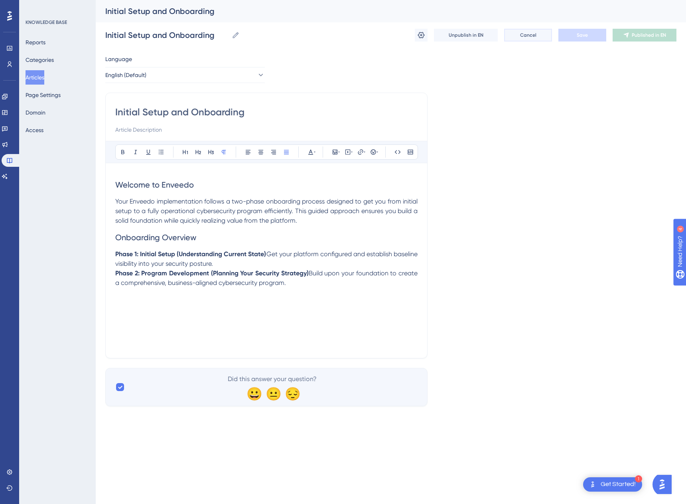
click at [520, 34] on span "Cancel" at bounding box center [528, 35] width 16 height 6
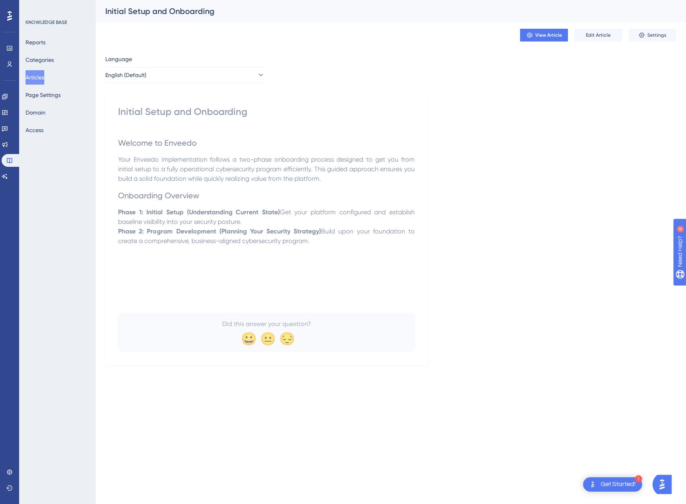
click at [37, 80] on button "Articles" at bounding box center [35, 77] width 19 height 14
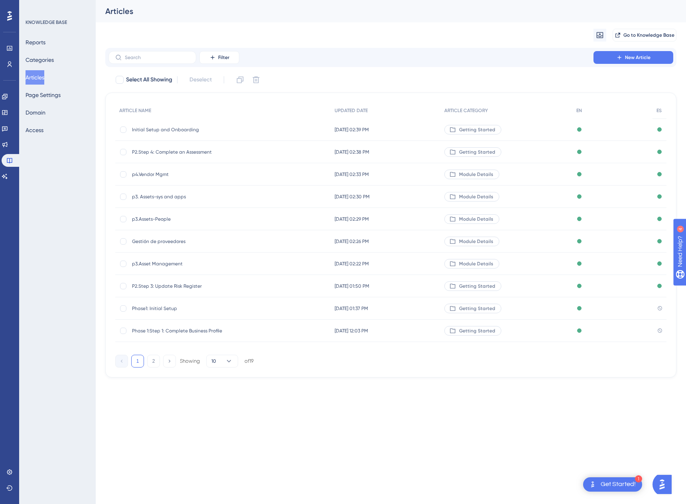
click at [153, 303] on div "Phase1: Initial Setup Phase1: Initial Setup" at bounding box center [196, 308] width 128 height 22
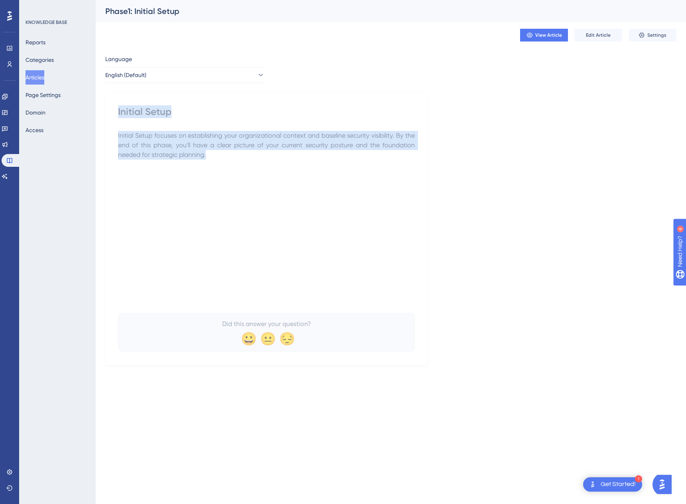
drag, startPoint x: 194, startPoint y: 153, endPoint x: 107, endPoint y: 109, distance: 97.1
click at [107, 109] on div "Initial Setup Initial Setup focuses on establishing your organizational context…" at bounding box center [266, 229] width 322 height 273
click at [210, 70] on button "English (Default)" at bounding box center [185, 75] width 160 height 16
click at [125, 116] on span "Spanish" at bounding box center [127, 116] width 20 height 10
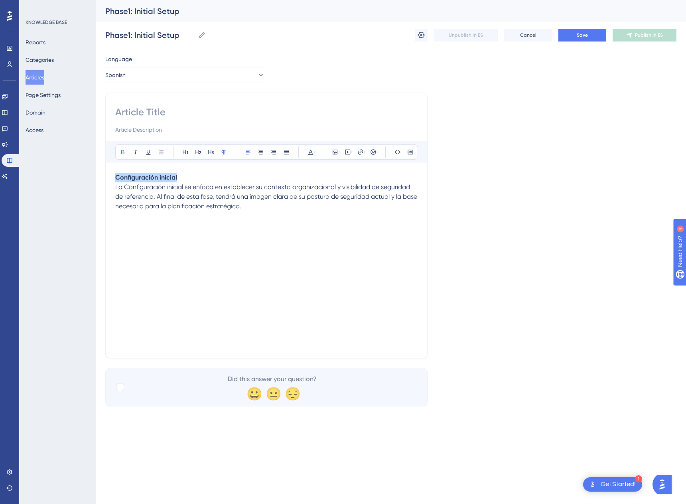
drag, startPoint x: 186, startPoint y: 180, endPoint x: 38, endPoint y: 177, distance: 148.1
click at [96, 177] on div "Performance Users Engagement Widgets Feedback Product Updates Knowledge Base AI…" at bounding box center [391, 209] width 591 height 419
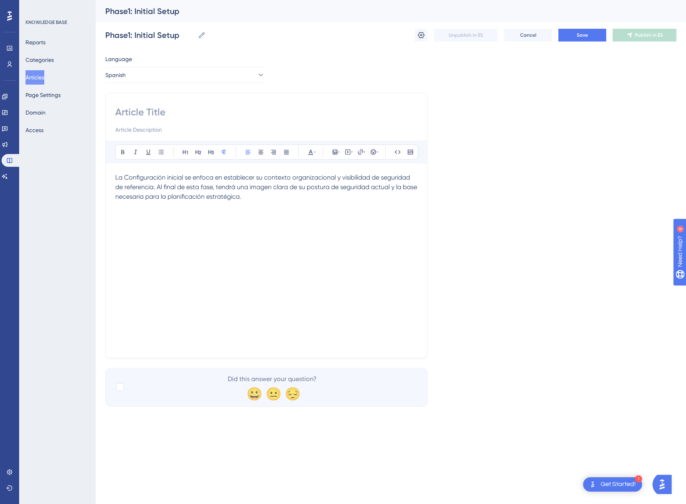
click at [150, 111] on input at bounding box center [266, 112] width 302 height 13
paste input "Configuración inicial"
type input "Configuración inicial"
click at [211, 186] on span "La Configuración inicial se enfoca en establecer su contexto organizacional y v…" at bounding box center [267, 187] width 304 height 27
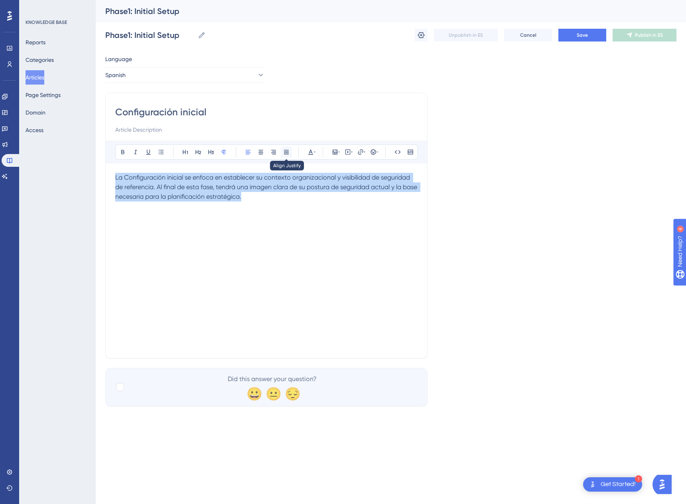
click at [283, 153] on button at bounding box center [286, 151] width 11 height 11
click at [312, 154] on icon at bounding box center [310, 152] width 5 height 5
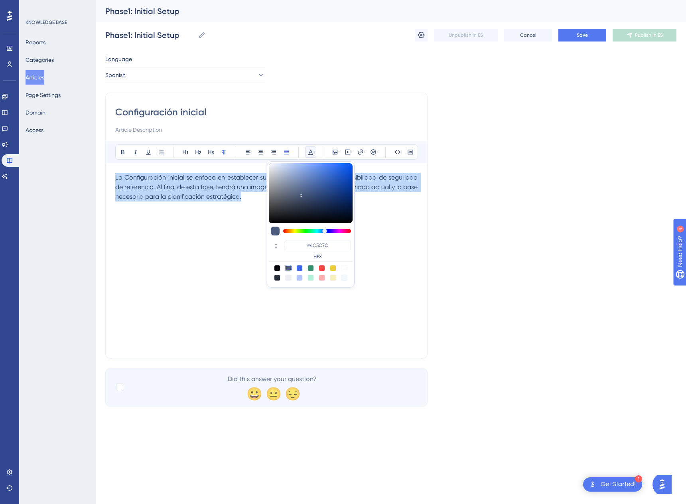
click at [274, 267] on div at bounding box center [277, 268] width 6 height 6
click at [287, 269] on div at bounding box center [288, 268] width 6 height 6
type input "#4C5C7C"
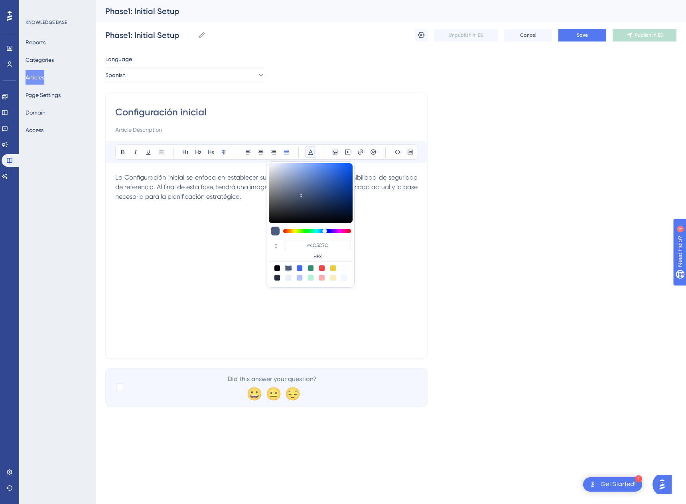
click at [238, 302] on div "La Configuración inicial se enfoca en establecer su contexto organizacional y v…" at bounding box center [266, 261] width 302 height 176
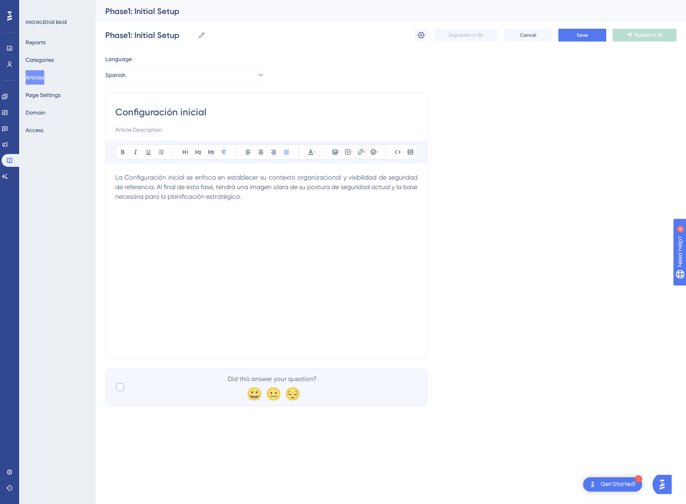
click at [114, 384] on div "Did this answer your question? 😀 😐 😔" at bounding box center [266, 387] width 322 height 38
click at [119, 386] on div at bounding box center [120, 387] width 8 height 8
checkbox input "true"
click at [581, 39] on button "Save" at bounding box center [583, 35] width 48 height 13
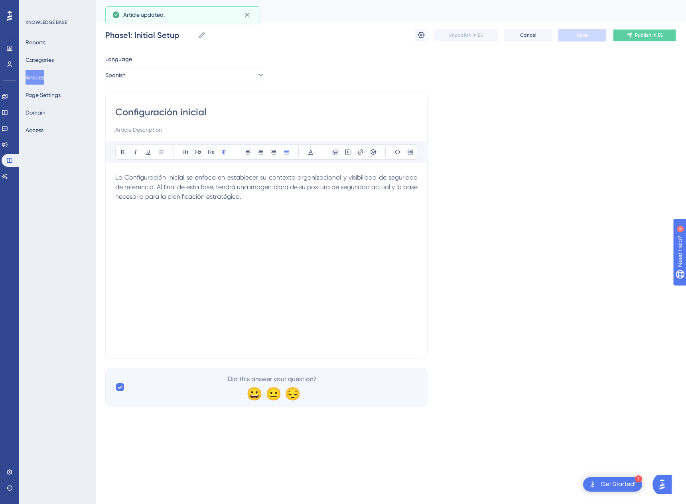
click at [630, 34] on icon at bounding box center [629, 35] width 5 height 5
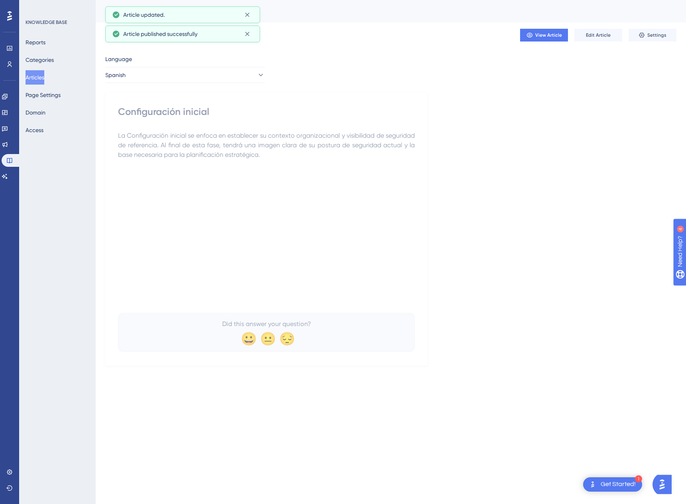
click at [44, 77] on button "Articles" at bounding box center [35, 77] width 19 height 14
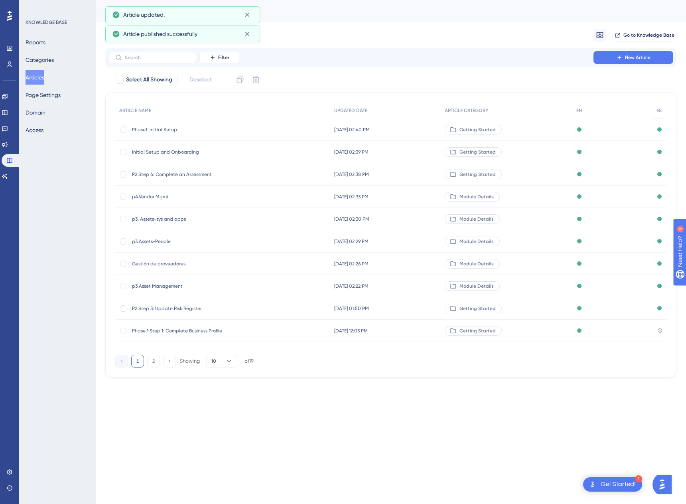
click at [165, 283] on span "p3.Asset Management" at bounding box center [196, 286] width 128 height 6
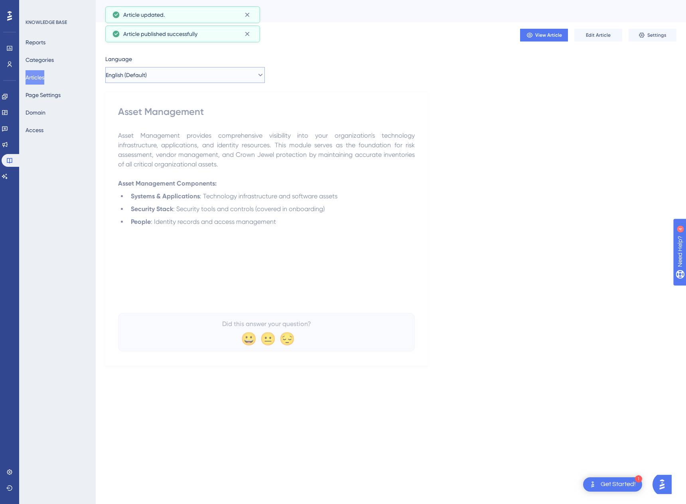
click at [190, 74] on button "English (Default)" at bounding box center [185, 75] width 160 height 16
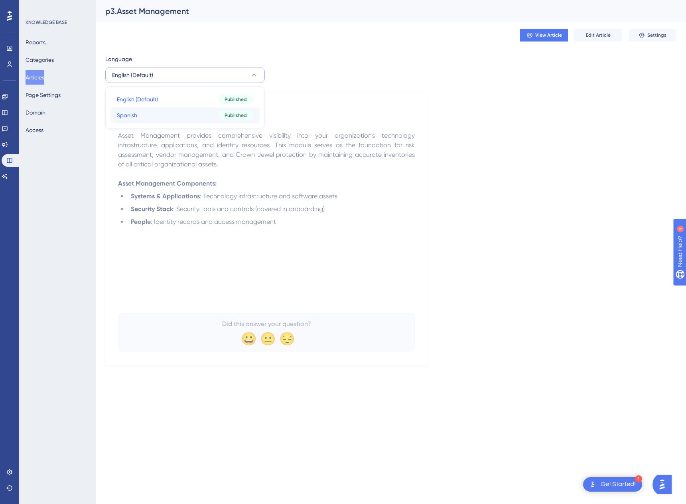
click at [147, 113] on button "Spanish Spanish Published" at bounding box center [185, 115] width 149 height 16
click at [587, 33] on button "Edit Article" at bounding box center [599, 35] width 48 height 13
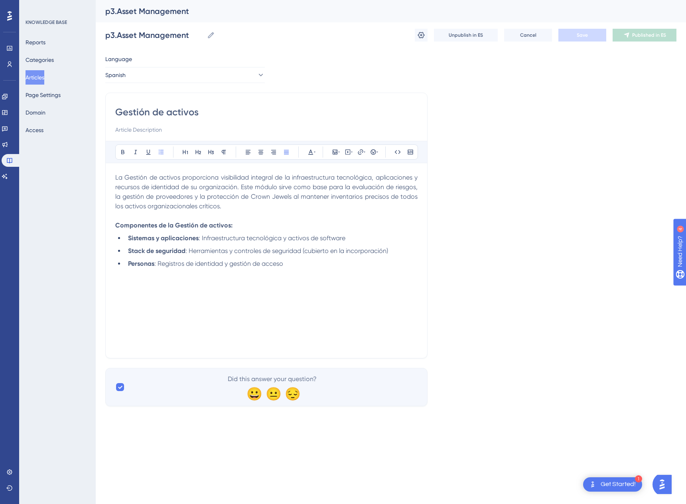
click at [44, 75] on button "Articles" at bounding box center [35, 77] width 19 height 14
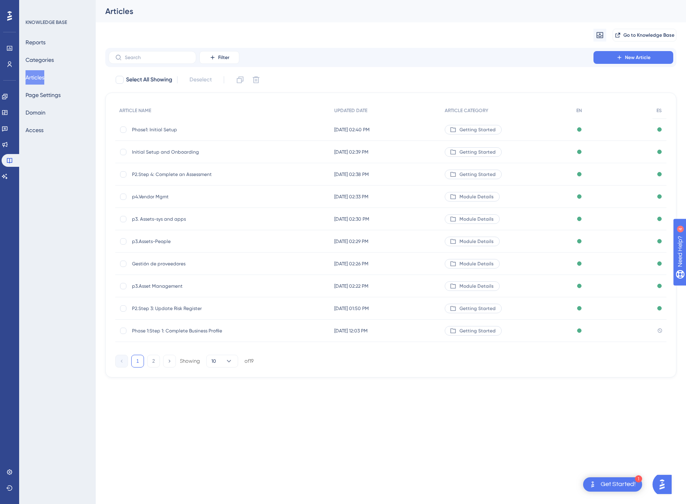
click at [155, 264] on span "Gestión de proveedores" at bounding box center [196, 264] width 128 height 6
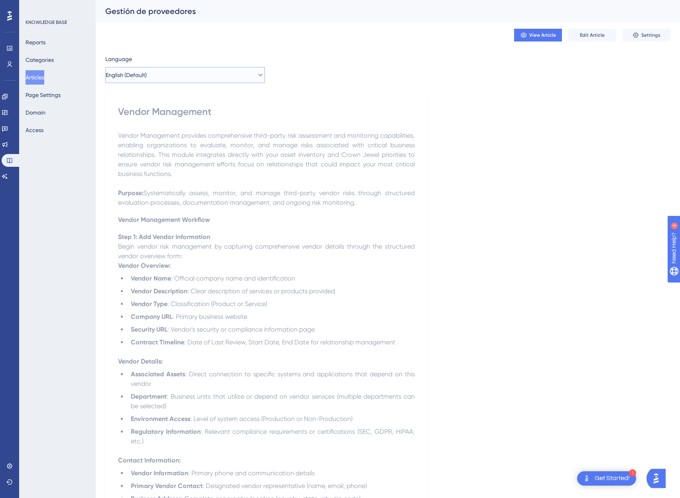
click at [133, 67] on button "English (Default)" at bounding box center [185, 75] width 160 height 16
click at [146, 116] on button "Spanish Spanish Published" at bounding box center [185, 115] width 149 height 16
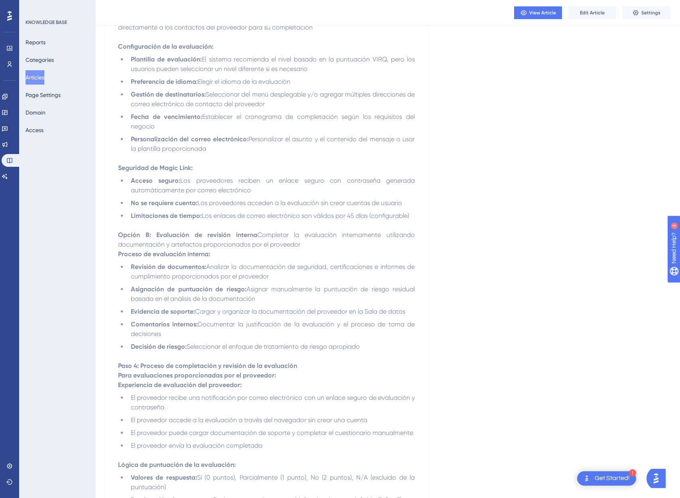
scroll to position [1725, 0]
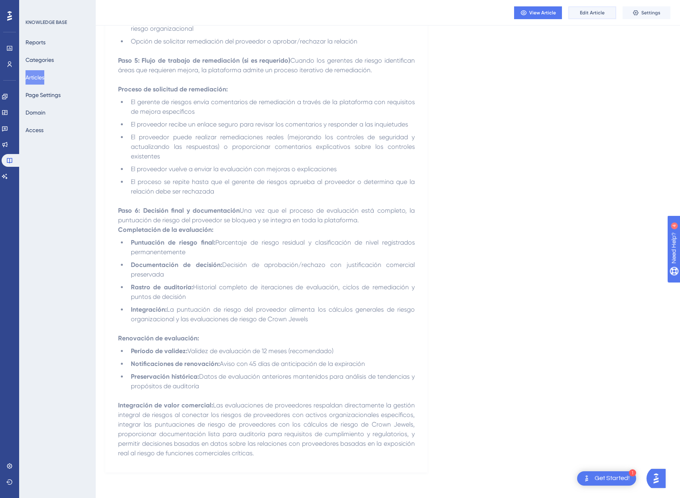
click at [594, 16] on button "Edit Article" at bounding box center [593, 12] width 48 height 13
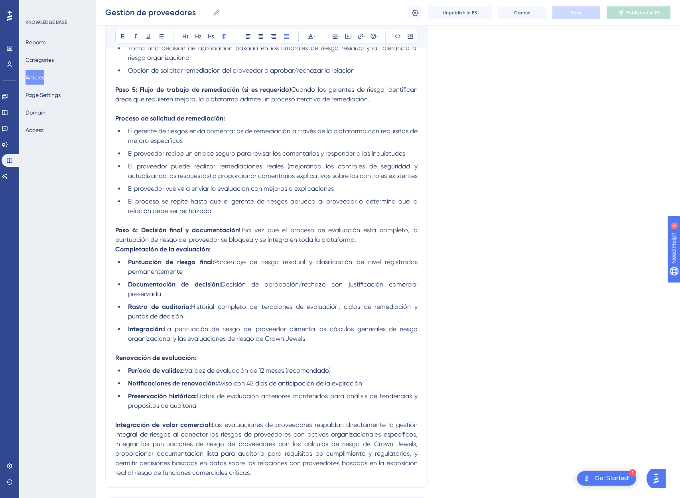
scroll to position [1772, 0]
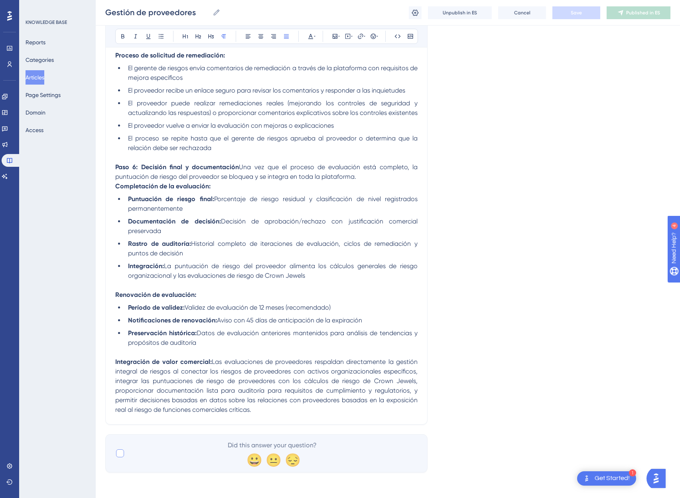
click at [124, 445] on div "Did this answer your question? 😀 😐 😔" at bounding box center [266, 453] width 322 height 38
click at [123, 451] on div at bounding box center [120, 453] width 8 height 8
checkbox input "true"
click at [588, 14] on button "Save" at bounding box center [577, 12] width 48 height 13
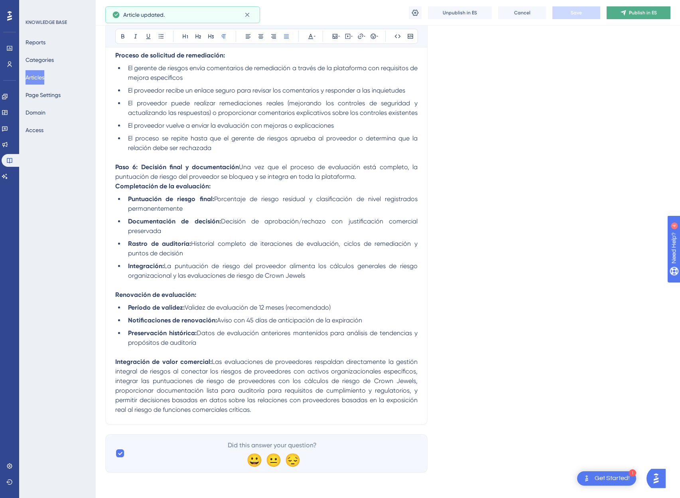
click at [631, 14] on span "Publish in ES" at bounding box center [643, 13] width 28 height 6
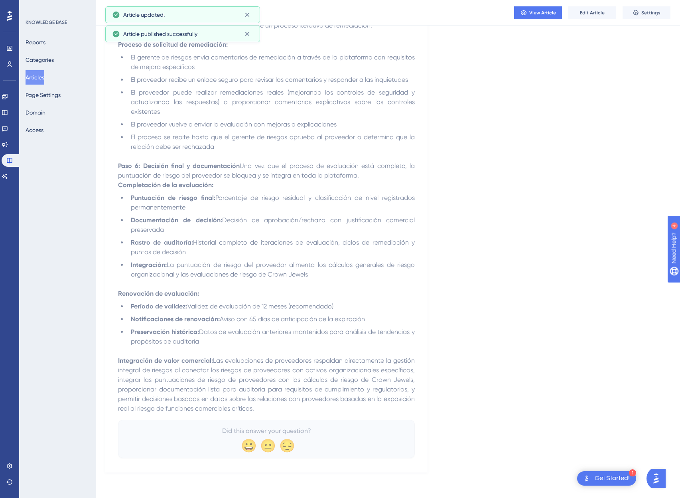
click at [44, 76] on button "Articles" at bounding box center [35, 77] width 19 height 14
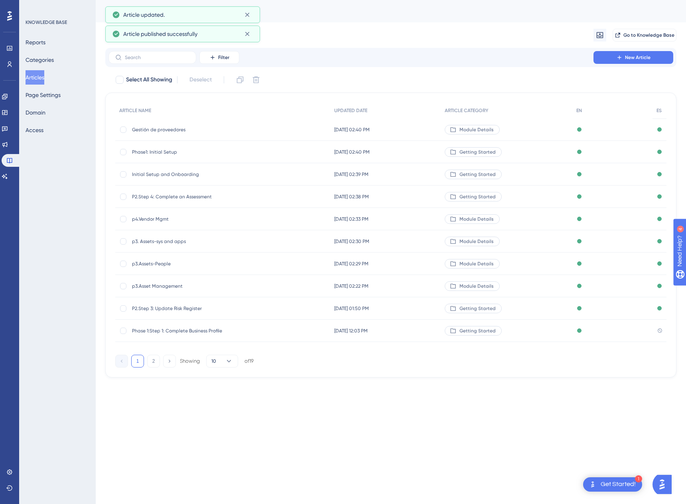
click at [158, 235] on div "p3. Assets-sys and apps p3. Assets-sys and apps" at bounding box center [196, 241] width 128 height 22
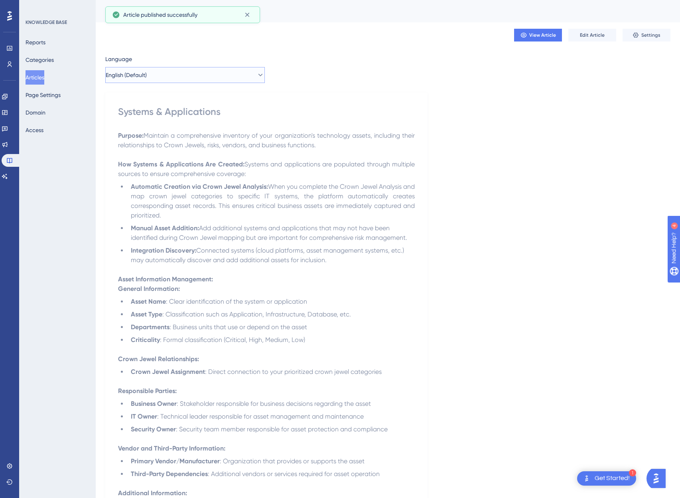
click at [146, 71] on span "English (Default)" at bounding box center [126, 75] width 41 height 10
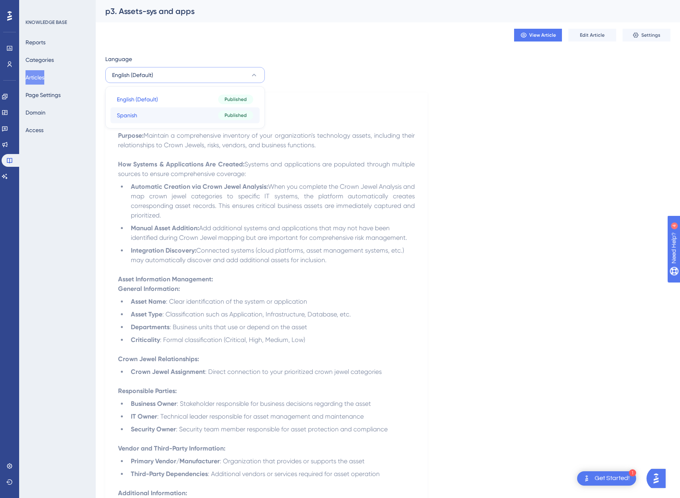
click at [154, 111] on button "Spanish Spanish Published" at bounding box center [185, 115] width 149 height 16
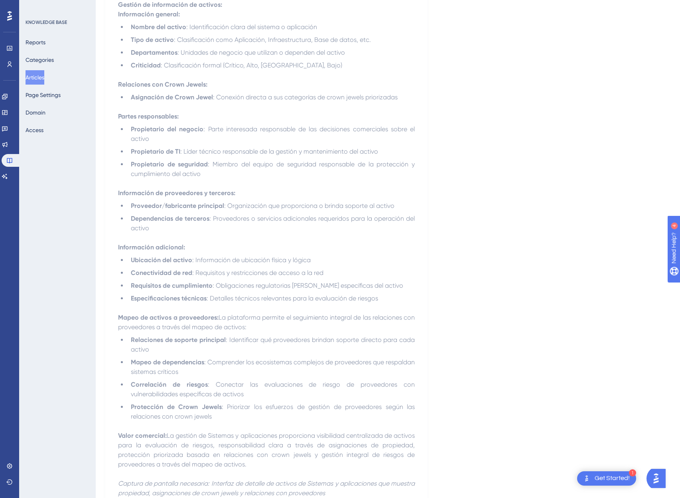
scroll to position [330, 0]
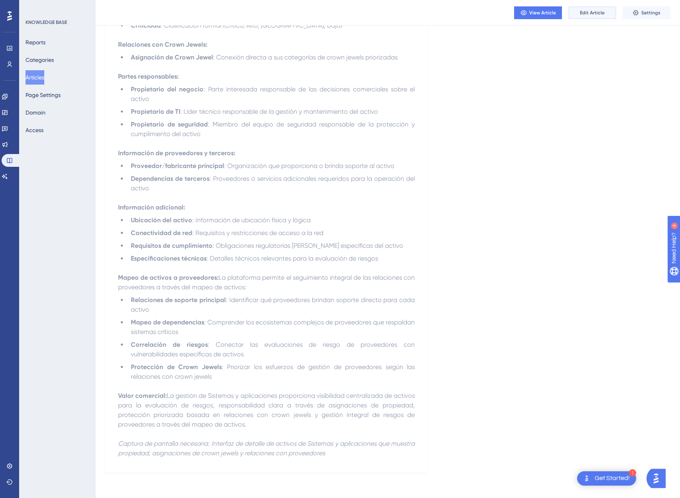
click at [606, 8] on button "Edit Article" at bounding box center [593, 12] width 48 height 13
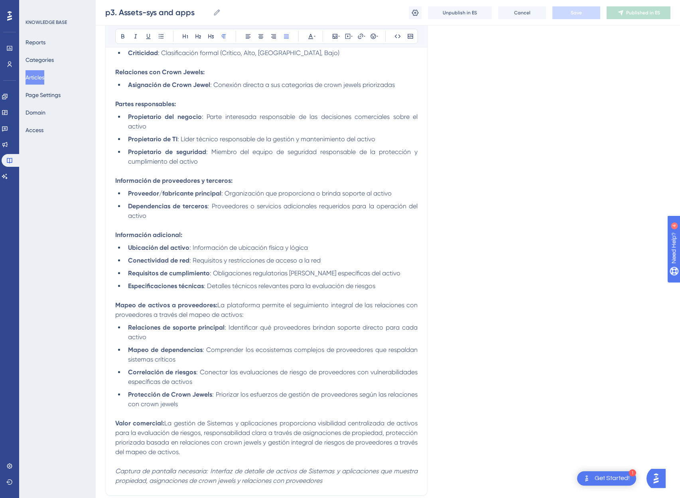
scroll to position [416, 0]
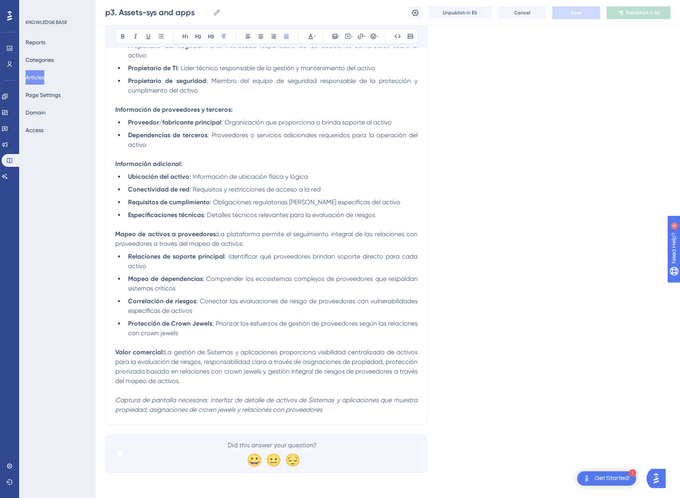
click at [186, 451] on div "Did this answer your question? 😀 😐 😔" at bounding box center [271, 454] width 291 height 26
click at [117, 455] on div at bounding box center [120, 453] width 10 height 10
checkbox input "true"
click at [587, 13] on button "Save" at bounding box center [577, 12] width 48 height 13
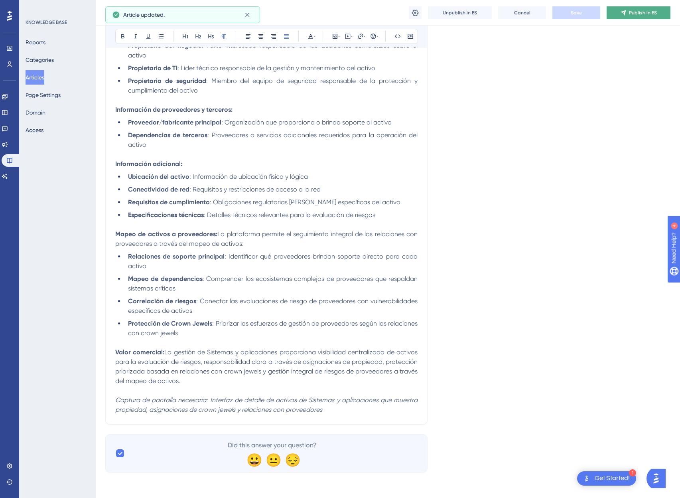
click at [621, 10] on icon at bounding box center [623, 13] width 6 height 6
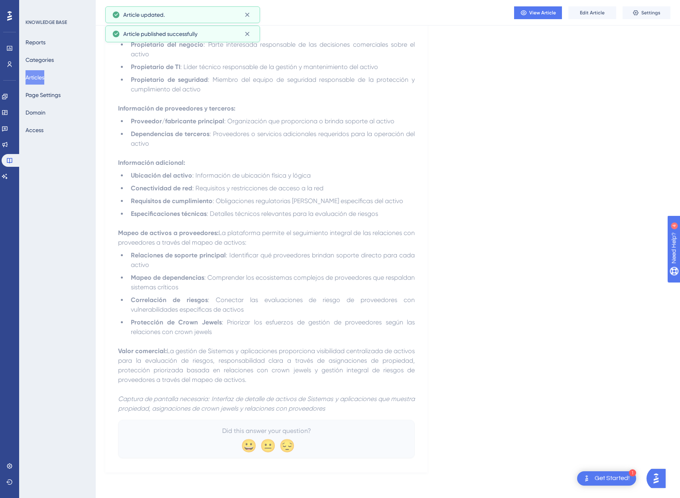
click at [41, 78] on button "Articles" at bounding box center [35, 77] width 19 height 14
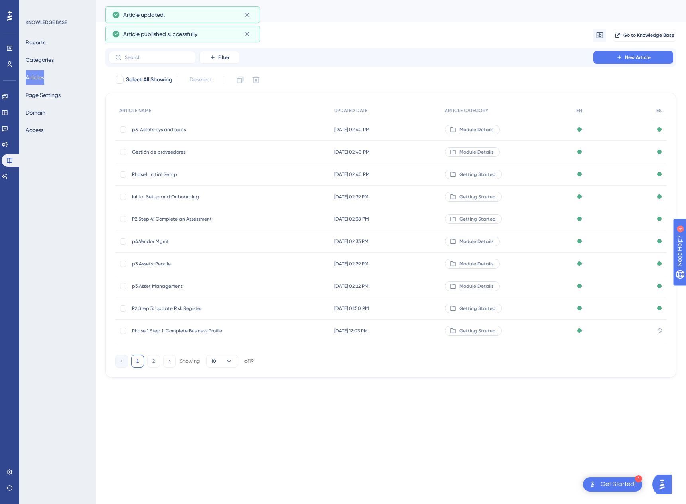
click at [173, 216] on span "P2.Step 4: Complete an Assessment" at bounding box center [196, 219] width 128 height 6
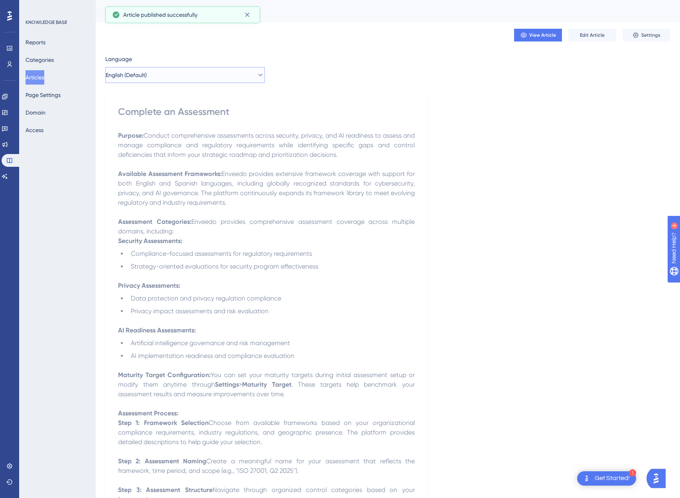
click at [168, 73] on button "English (Default)" at bounding box center [185, 75] width 160 height 16
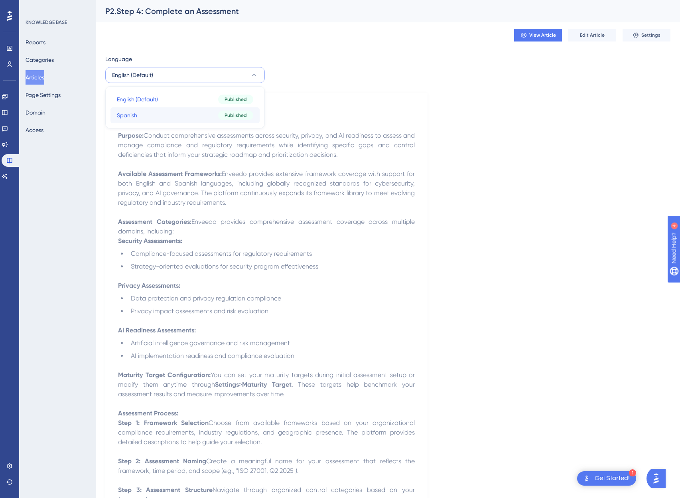
click at [147, 117] on button "Spanish Spanish Published" at bounding box center [185, 115] width 149 height 16
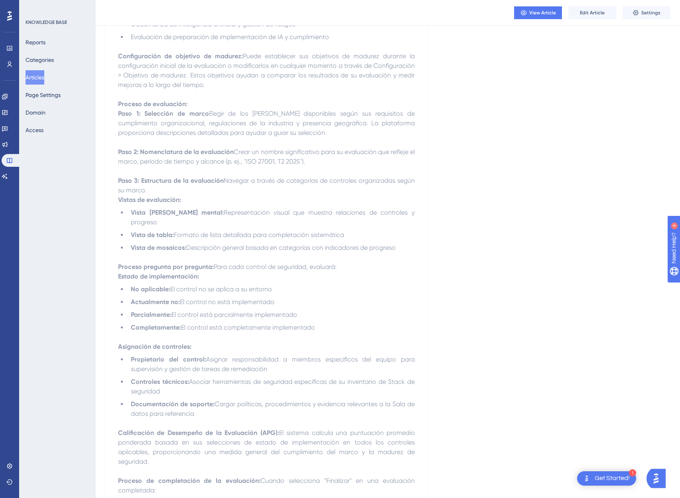
scroll to position [685, 0]
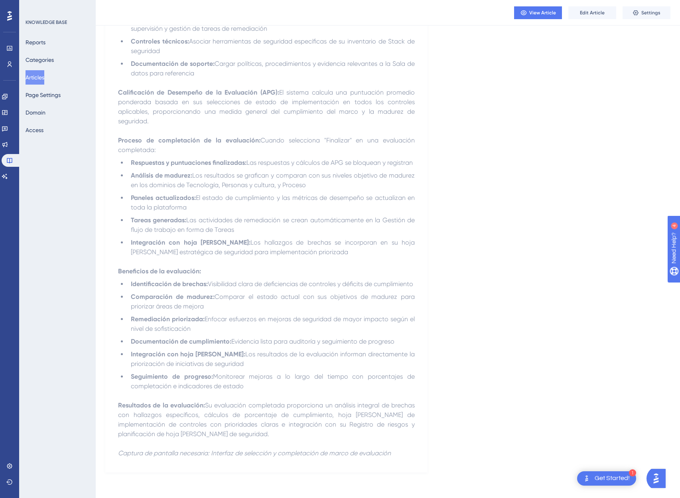
click at [595, 6] on div "View Article Edit Article Settings" at bounding box center [592, 12] width 156 height 13
click at [594, 16] on button "Edit Article" at bounding box center [593, 12] width 48 height 13
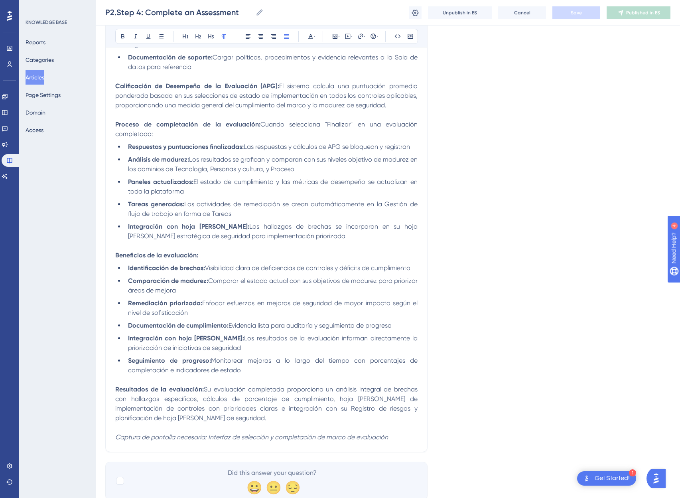
scroll to position [741, 0]
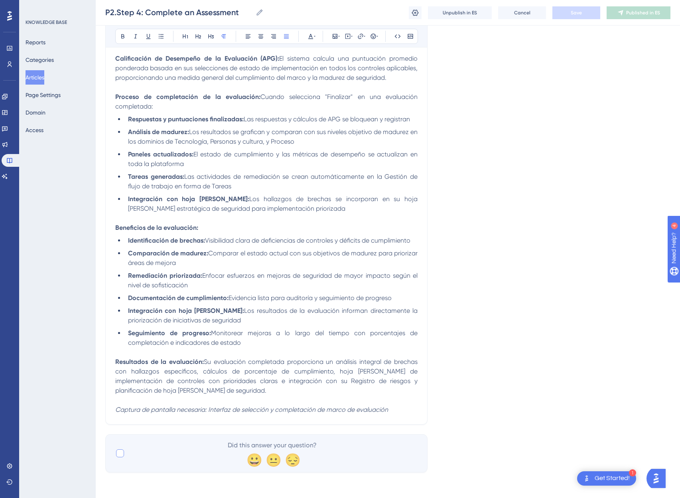
drag, startPoint x: 130, startPoint y: 454, endPoint x: 126, endPoint y: 455, distance: 4.9
click at [126, 455] on div "Did this answer your question? 😀 😐 😔" at bounding box center [266, 453] width 322 height 38
click at [115, 454] on div at bounding box center [120, 453] width 10 height 10
checkbox input "true"
click at [580, 14] on span "Save" at bounding box center [576, 13] width 11 height 6
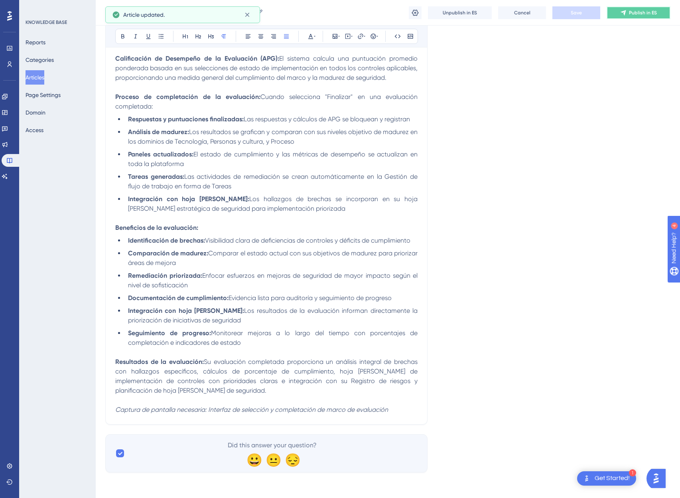
click at [637, 11] on span "Publish in ES" at bounding box center [643, 13] width 28 height 6
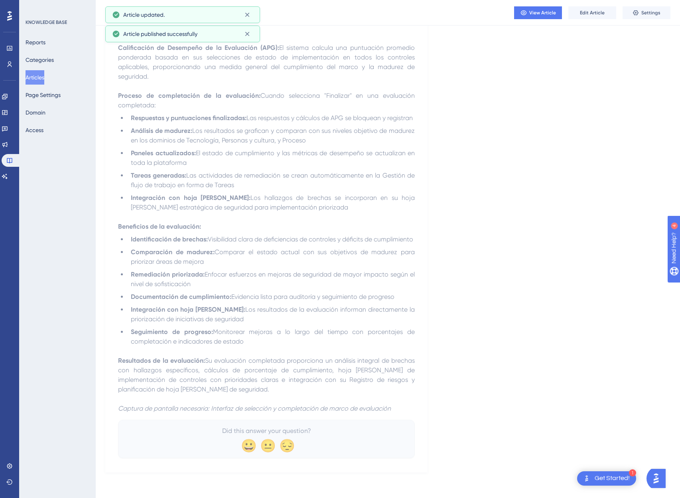
click at [43, 78] on button "Articles" at bounding box center [35, 77] width 19 height 14
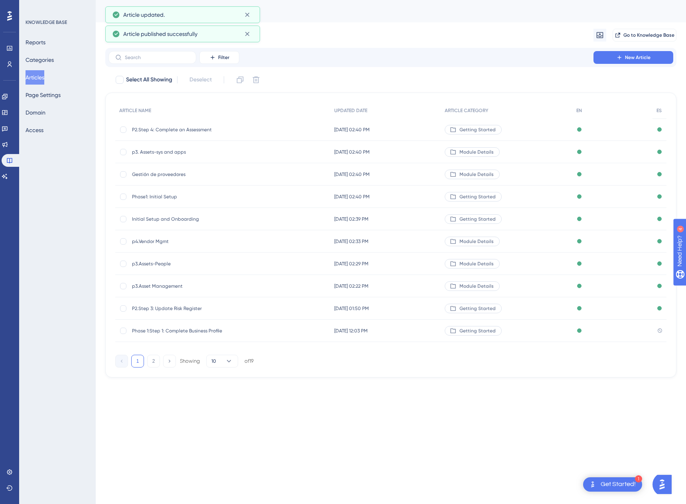
click at [159, 195] on span "Phase1: Initial Setup" at bounding box center [196, 197] width 128 height 6
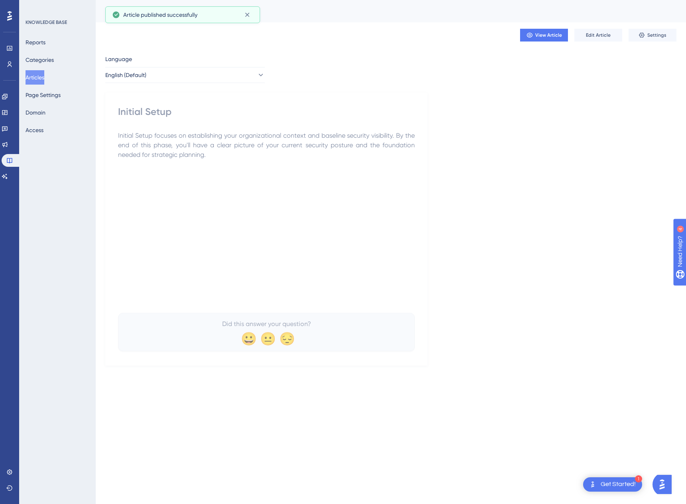
click at [113, 63] on span "Language" at bounding box center [118, 59] width 27 height 10
click at [148, 80] on button "English (Default)" at bounding box center [185, 75] width 160 height 16
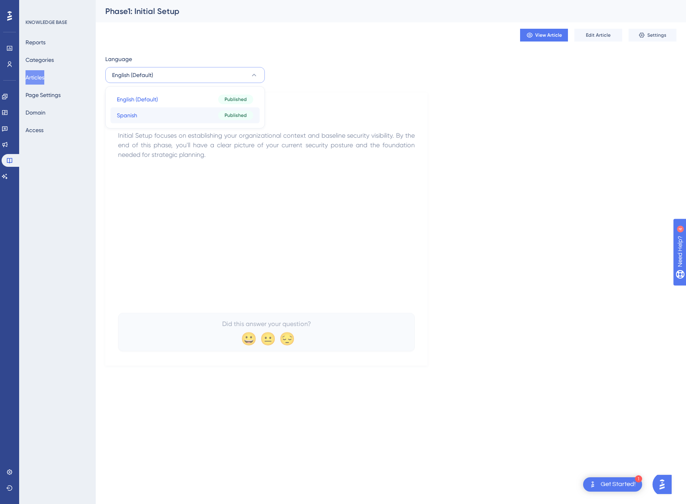
click at [132, 113] on span "Spanish" at bounding box center [127, 116] width 20 height 10
click at [42, 77] on button "Articles" at bounding box center [35, 77] width 19 height 14
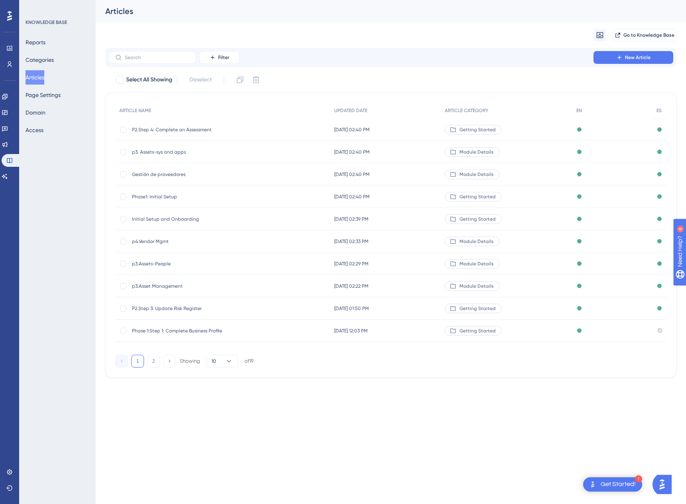
click at [158, 261] on span "p3.Assets-People" at bounding box center [196, 264] width 128 height 6
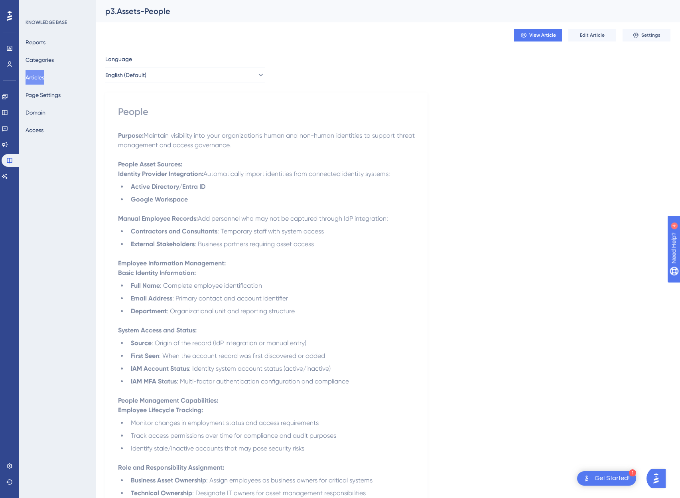
click at [44, 78] on button "Articles" at bounding box center [35, 77] width 19 height 14
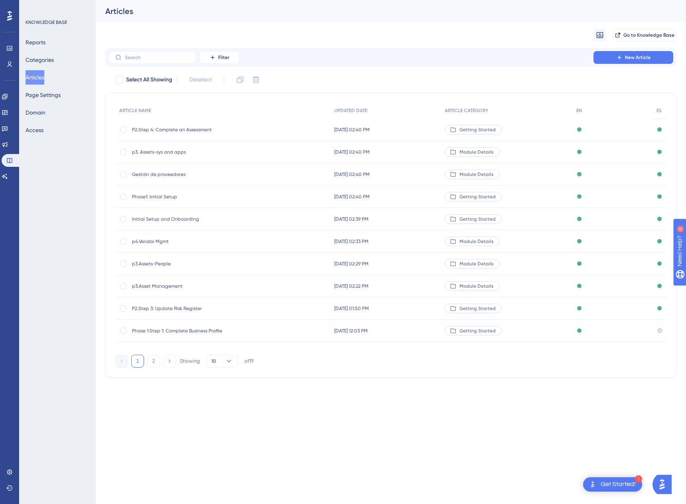
click at [175, 331] on span "Phase 1:Step 1: Complete Business Profile" at bounding box center [196, 331] width 128 height 6
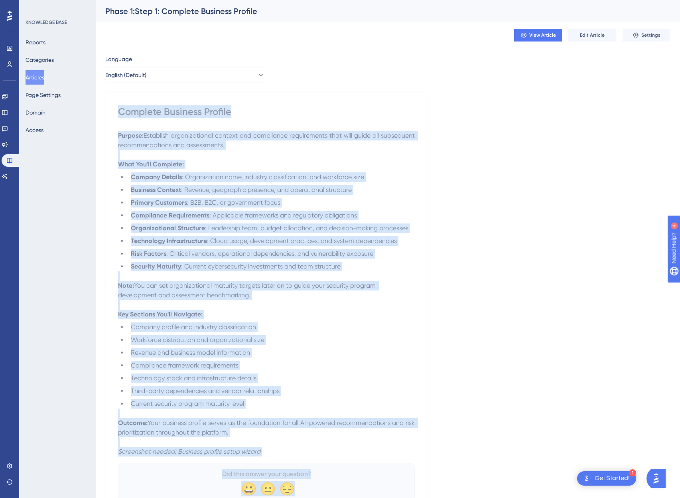
scroll to position [40, 0]
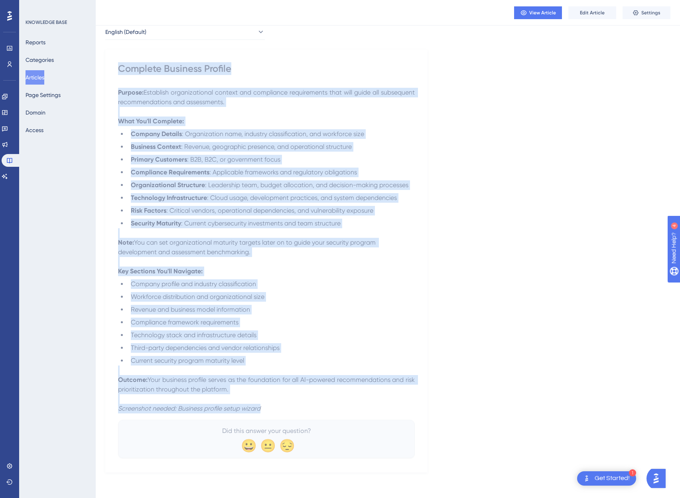
drag, startPoint x: 120, startPoint y: 111, endPoint x: 313, endPoint y: 407, distance: 354.0
click at [313, 407] on div "Complete Business Profile Purpose: Establish organizational context and complia…" at bounding box center [266, 260] width 297 height 396
copy div "Complete Business Profile Purpose: Establish organizational context and complia…"
click at [162, 34] on button "English (Default)" at bounding box center [185, 32] width 160 height 16
click at [589, 10] on span "Edit Article" at bounding box center [592, 13] width 25 height 6
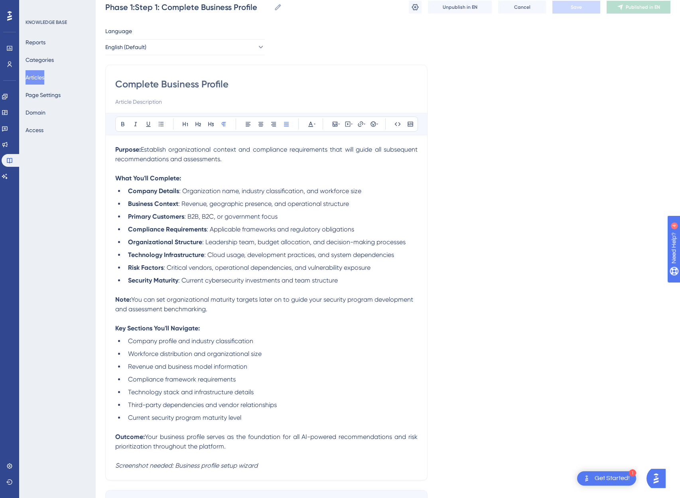
scroll to position [0, 0]
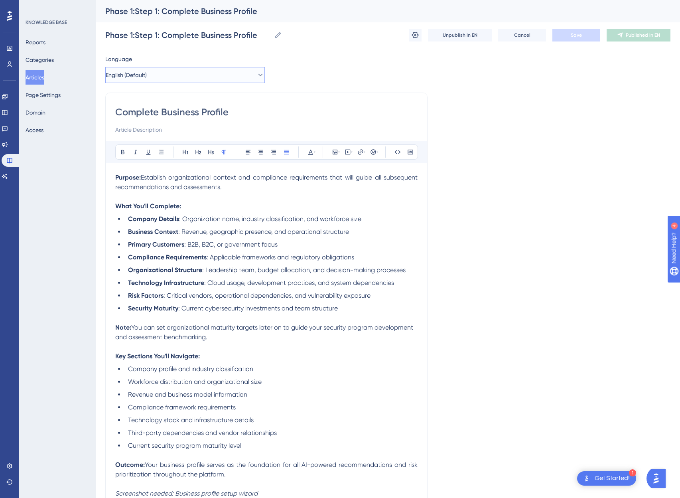
click at [138, 74] on span "English (Default)" at bounding box center [126, 75] width 41 height 10
click at [132, 111] on span "Spanish" at bounding box center [127, 116] width 20 height 10
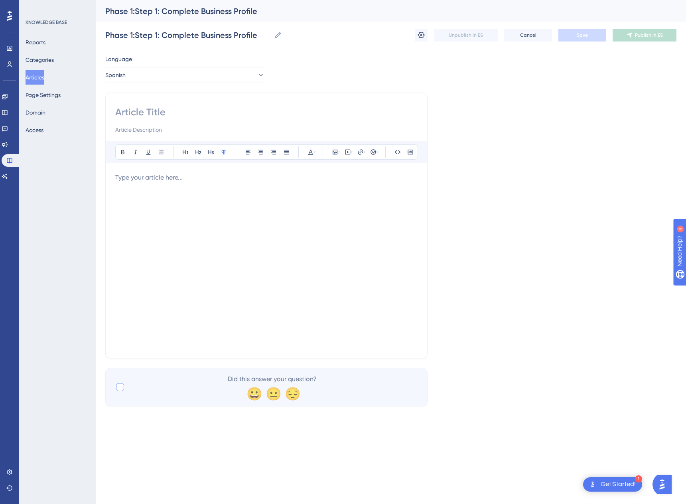
click at [121, 387] on div at bounding box center [120, 387] width 8 height 8
checkbox input "true"
click at [158, 238] on div at bounding box center [266, 261] width 302 height 176
click at [210, 213] on div at bounding box center [266, 261] width 302 height 176
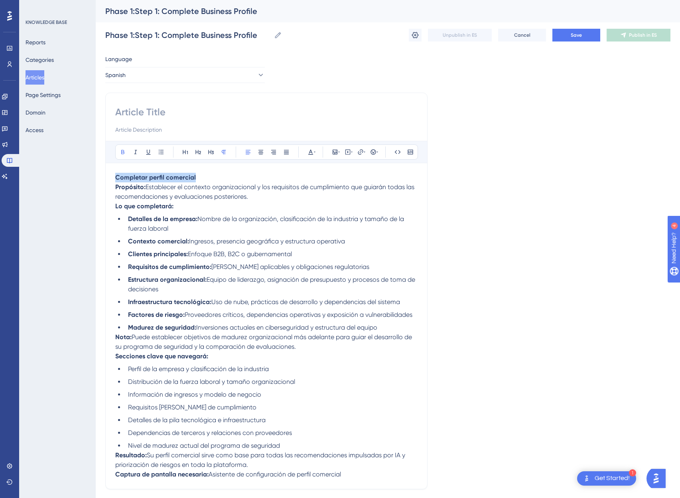
drag, startPoint x: 202, startPoint y: 174, endPoint x: 55, endPoint y: 174, distance: 147.2
click at [96, 174] on div "Performance Users Engagement Widgets Feedback Product Updates Knowledge Base AI…" at bounding box center [388, 275] width 585 height 550
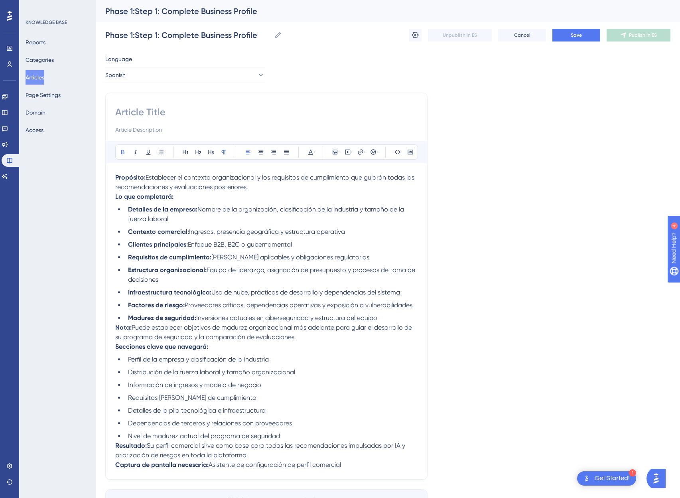
click at [142, 111] on input at bounding box center [266, 112] width 302 height 13
paste input "Completar perfil comercial"
type input "Completar perfil comercial"
click at [117, 196] on strong "Lo que completará:" at bounding box center [144, 197] width 58 height 8
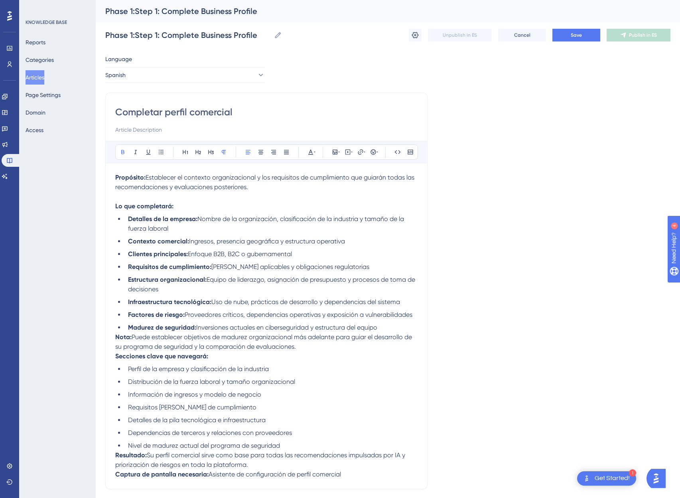
click at [116, 336] on strong "Nota:" at bounding box center [123, 337] width 16 height 8
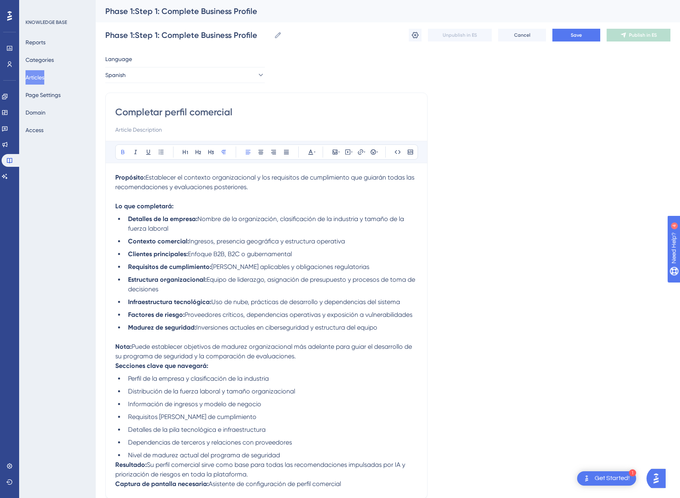
click at [115, 366] on strong "Secciones clave que navegará:" at bounding box center [161, 366] width 93 height 8
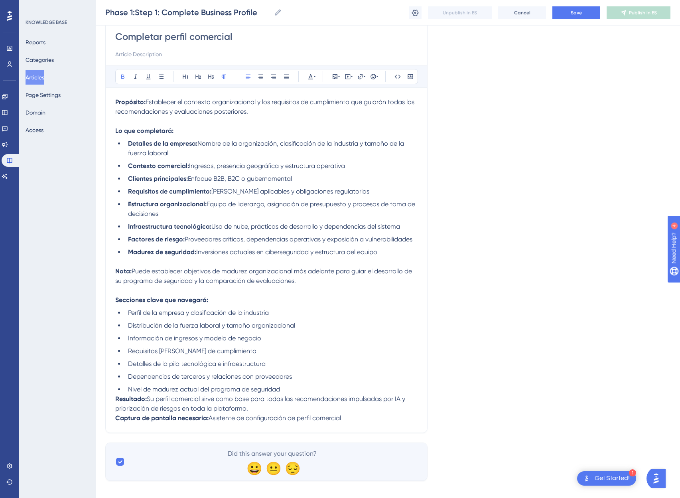
scroll to position [81, 0]
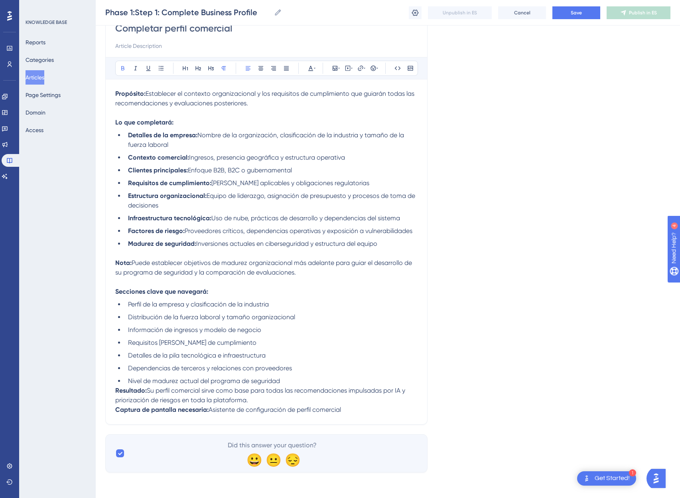
click at [116, 392] on strong "Resultado:" at bounding box center [131, 391] width 32 height 8
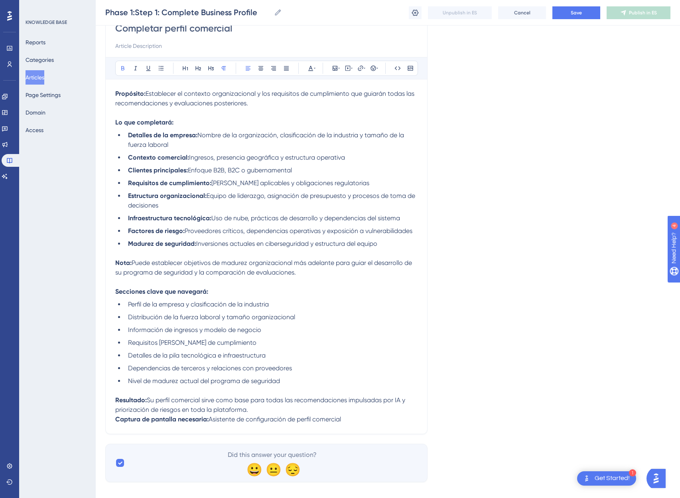
click at [117, 419] on strong "Captura de pantalla necesaria:" at bounding box center [161, 419] width 93 height 8
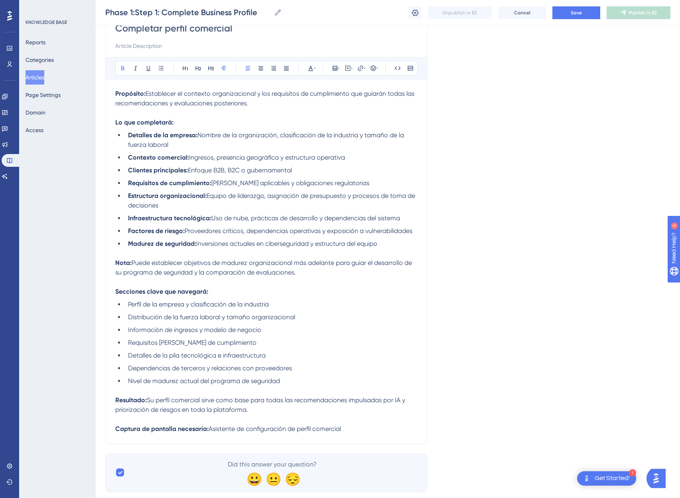
click at [366, 429] on p "Captura de pantalla necesaria: Asistente de configuración de perfil comercial" at bounding box center [266, 429] width 302 height 10
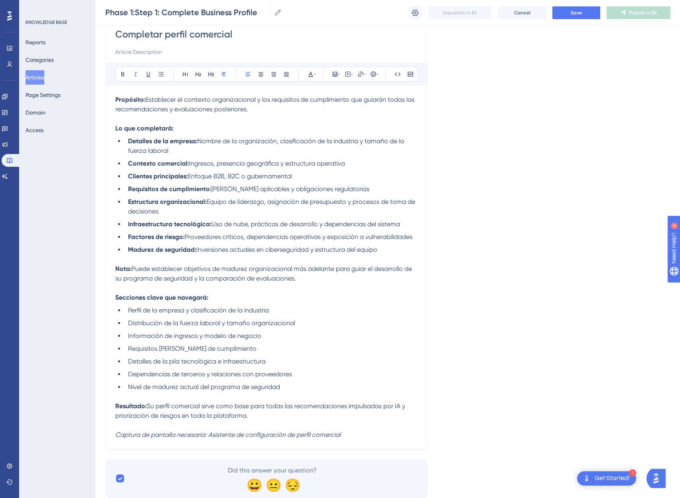
scroll to position [0, 0]
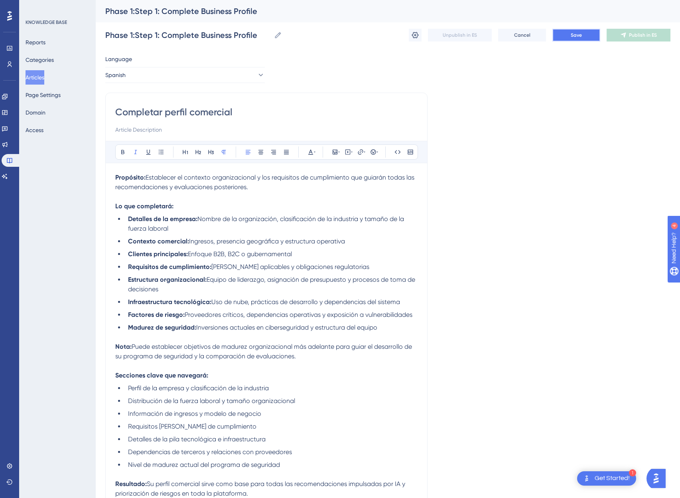
click at [579, 36] on span "Save" at bounding box center [576, 35] width 11 height 6
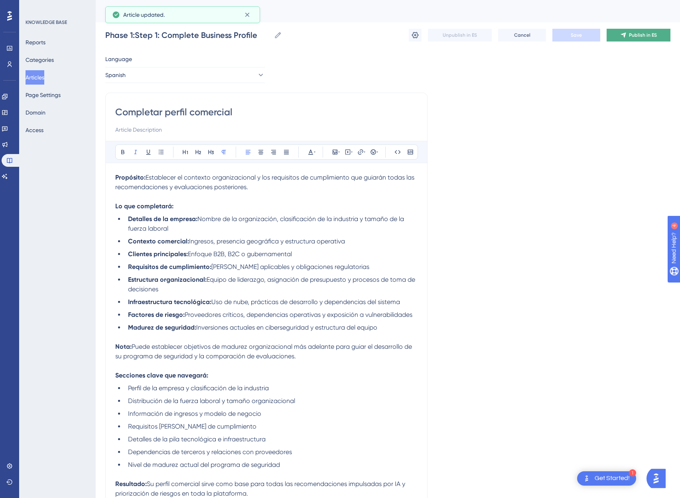
click at [634, 36] on span "Publish in ES" at bounding box center [643, 35] width 28 height 6
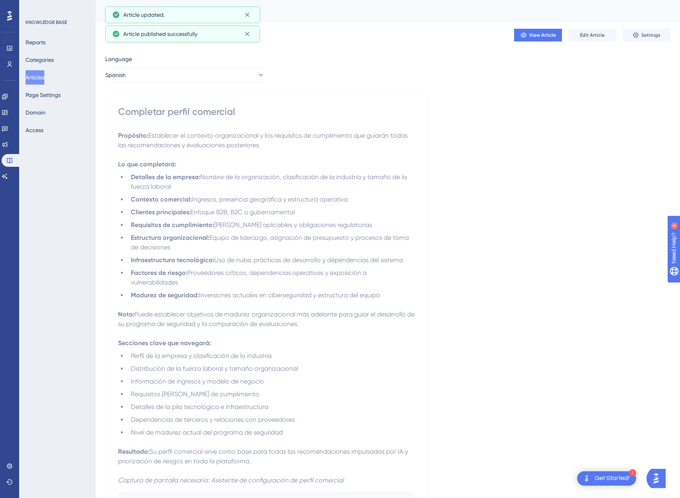
click at [44, 82] on button "Articles" at bounding box center [35, 77] width 19 height 14
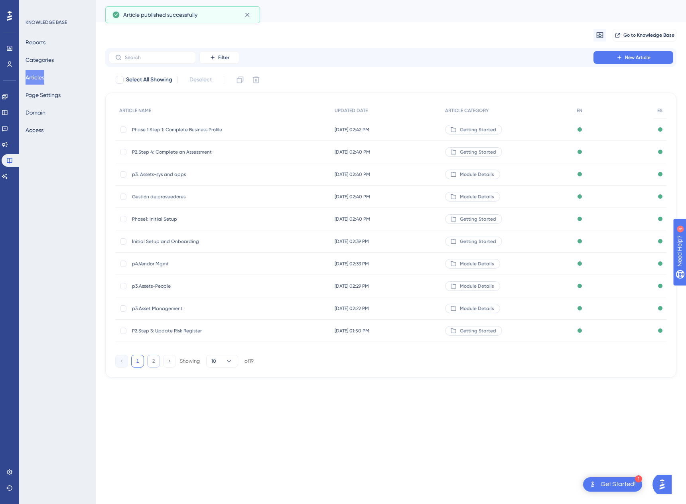
click at [154, 363] on button "2" at bounding box center [153, 361] width 13 height 13
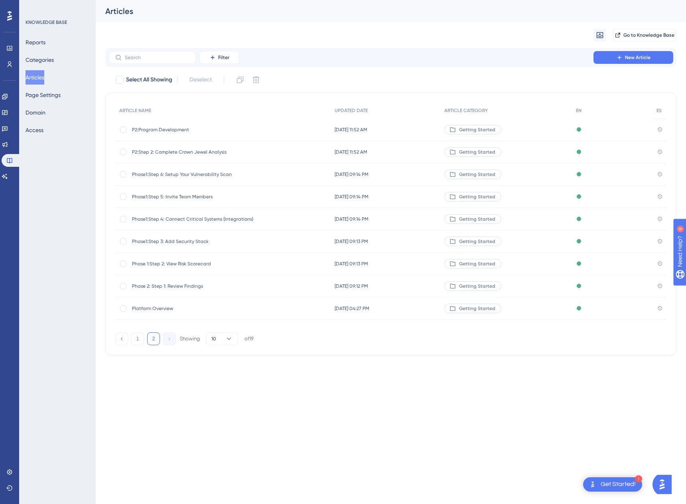
click at [159, 125] on div "P2:Program Development P2:Program Development" at bounding box center [196, 130] width 128 height 22
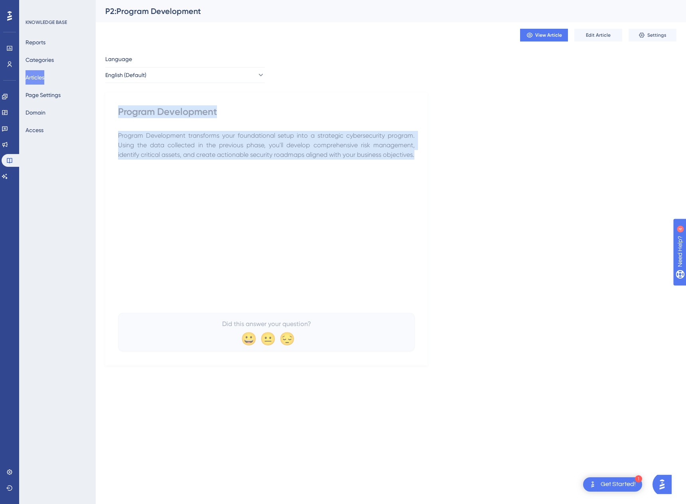
drag, startPoint x: 184, startPoint y: 169, endPoint x: 105, endPoint y: 105, distance: 101.0
click at [105, 105] on div "Program Development Program Development transforms your foundational setup into…" at bounding box center [266, 229] width 322 height 273
copy div "Program Development Program Development transforms your foundational setup into…"
click at [155, 76] on button "English (Default)" at bounding box center [185, 75] width 160 height 16
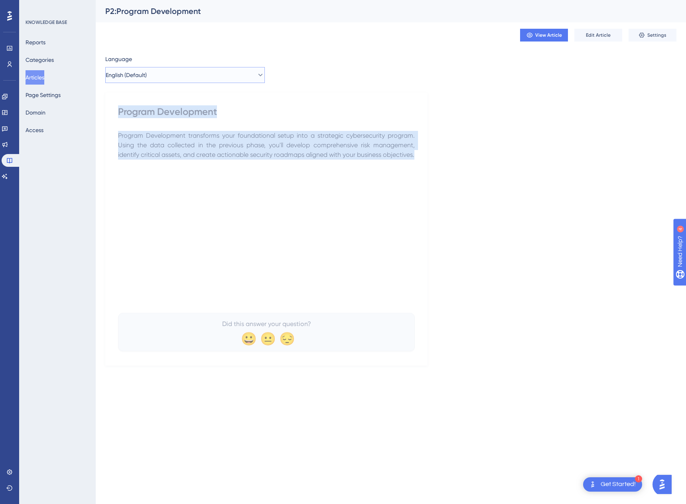
click at [146, 81] on button "English (Default)" at bounding box center [185, 75] width 160 height 16
click at [128, 120] on span "Spanish" at bounding box center [127, 116] width 20 height 10
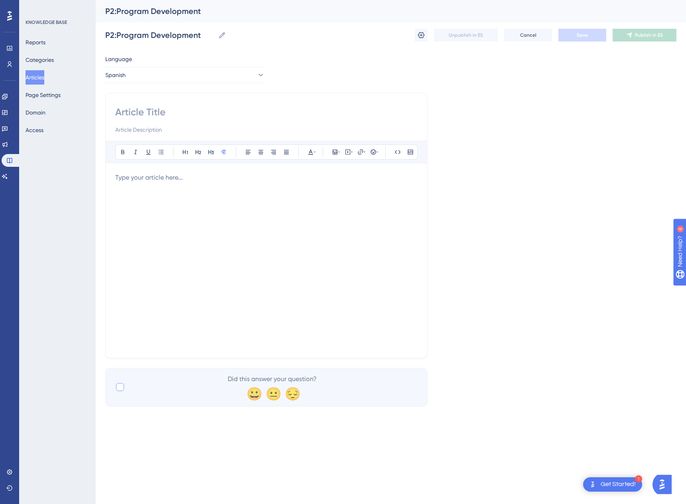
click at [119, 380] on div "Did this answer your question? 😀 😐 😔" at bounding box center [266, 387] width 322 height 38
click at [120, 386] on div at bounding box center [120, 387] width 8 height 8
checkbox input "true"
click at [228, 203] on div at bounding box center [266, 261] width 302 height 176
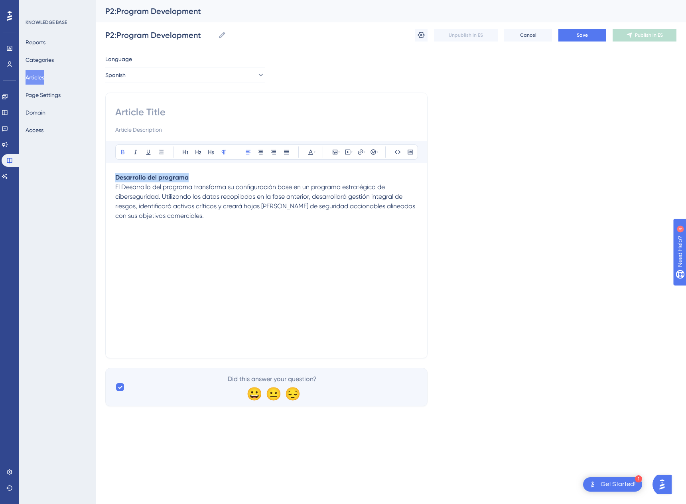
drag, startPoint x: 207, startPoint y: 176, endPoint x: 48, endPoint y: 180, distance: 159.3
click at [96, 180] on div "Performance Users Engagement Widgets Feedback Product Updates Knowledge Base AI…" at bounding box center [391, 209] width 591 height 419
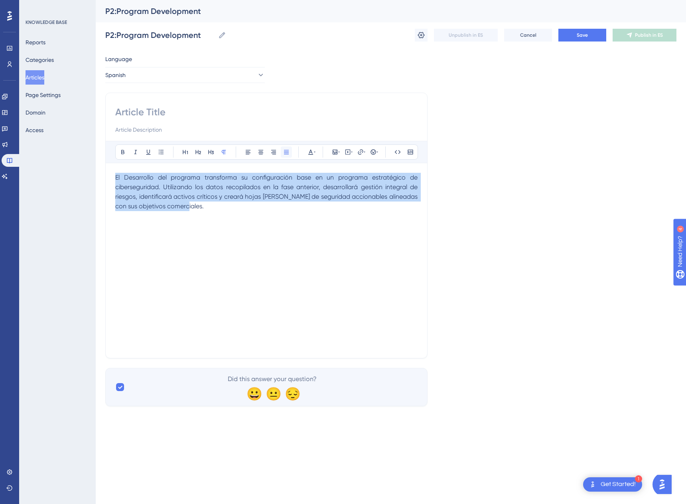
click at [287, 152] on icon at bounding box center [286, 152] width 5 height 4
click at [310, 152] on icon at bounding box center [310, 152] width 5 height 5
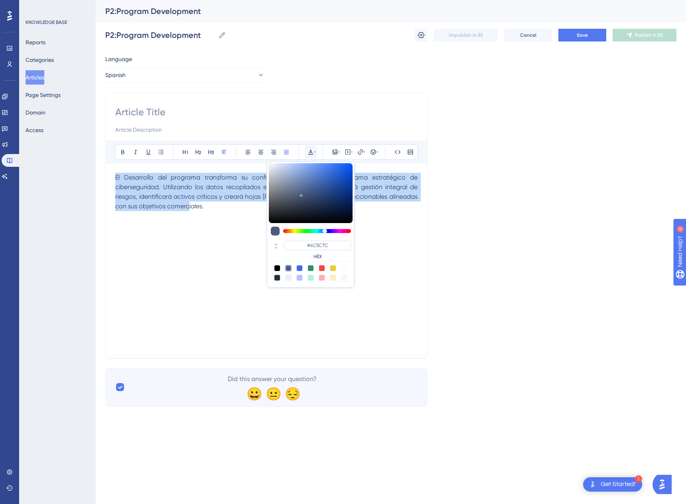
click at [277, 269] on div at bounding box center [277, 268] width 6 height 6
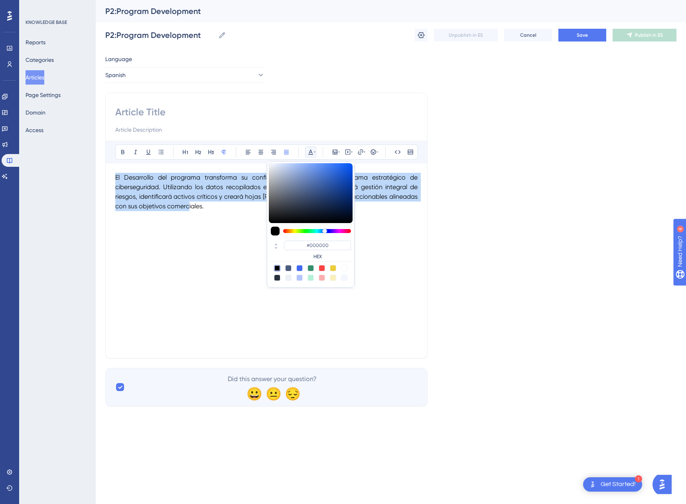
drag, startPoint x: 289, startPoint y: 269, endPoint x: 274, endPoint y: 264, distance: 15.8
click at [289, 269] on div at bounding box center [288, 268] width 6 height 6
type input "#4C5C7C"
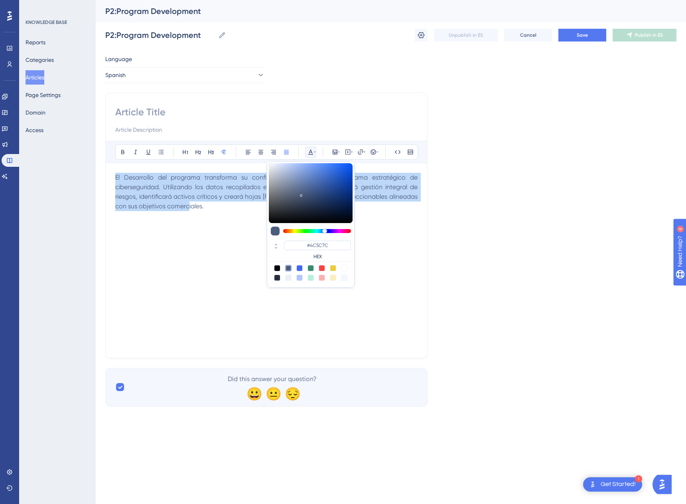
click at [226, 265] on div "El Desarrollo del programa transforma su configuración base en un programa estr…" at bounding box center [266, 261] width 302 height 176
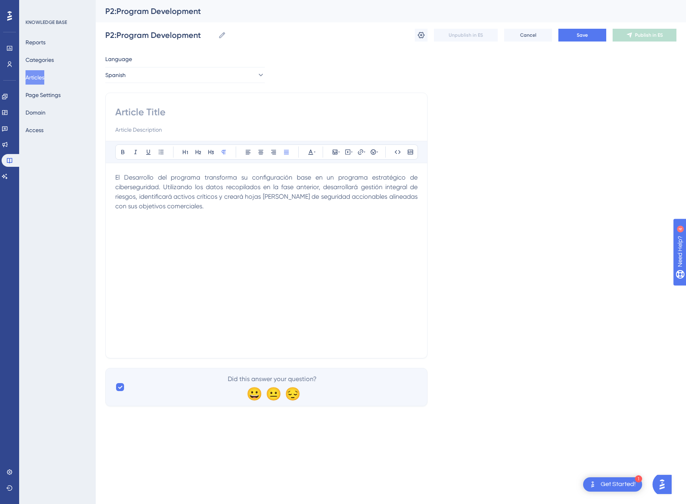
click at [151, 111] on input at bounding box center [266, 112] width 302 height 13
paste input "Desarrollo del programa"
type input "Desarrollo del programa"
click at [581, 36] on span "Save" at bounding box center [582, 35] width 11 height 6
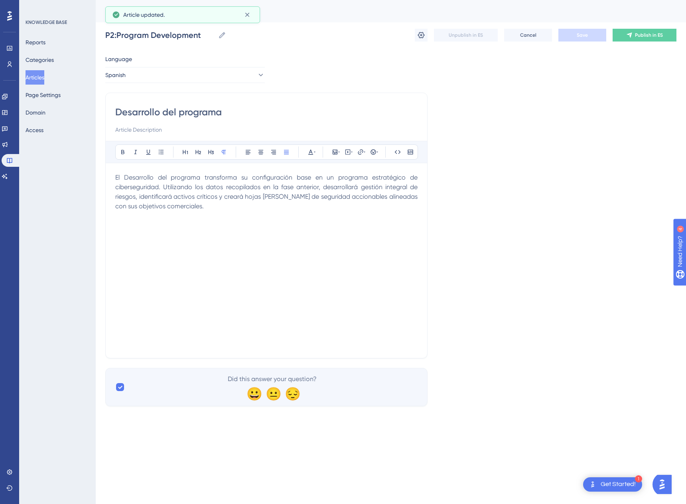
click at [661, 34] on span "Publish in ES" at bounding box center [649, 35] width 28 height 6
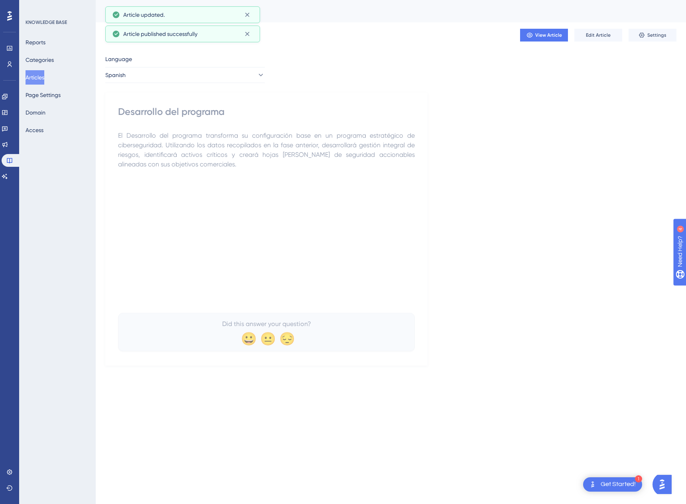
click at [36, 78] on button "Articles" at bounding box center [35, 77] width 19 height 14
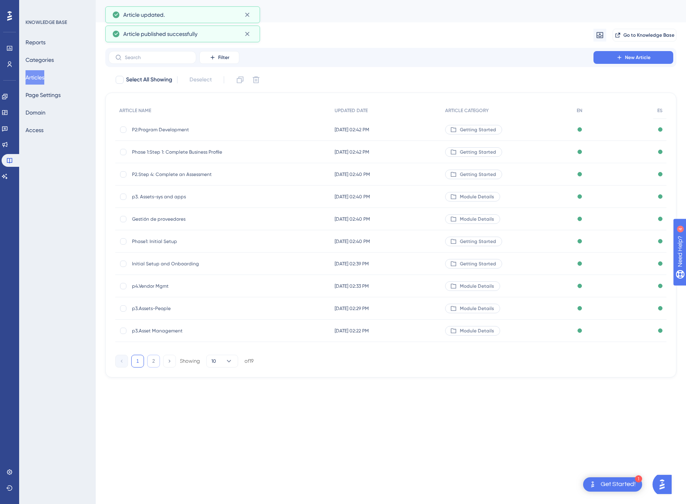
click at [153, 361] on button "2" at bounding box center [153, 361] width 13 height 13
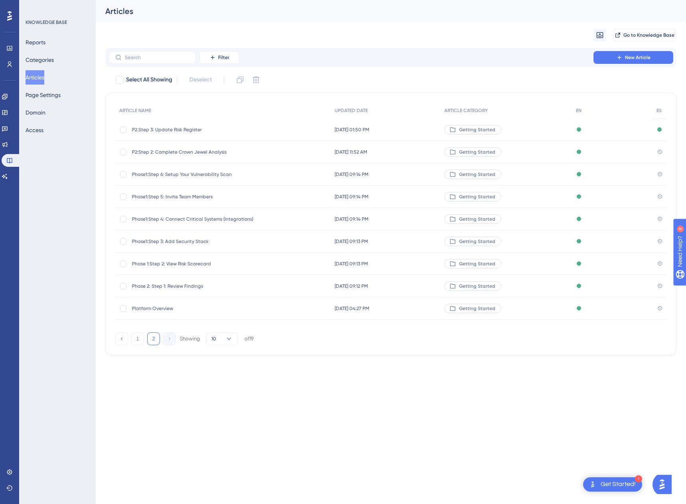
click at [146, 153] on span "P2:Step 2: Complete Crown Jewel Analysis" at bounding box center [196, 152] width 128 height 6
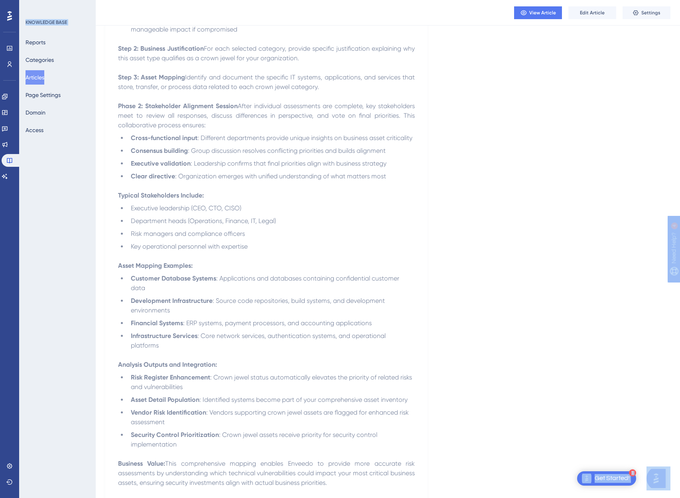
scroll to position [599, 0]
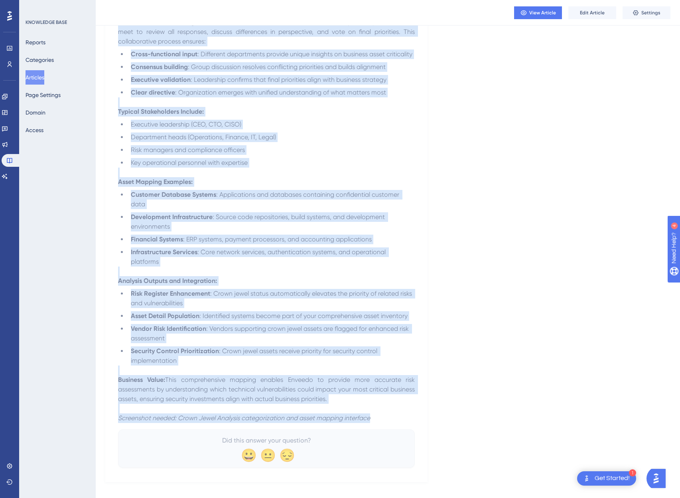
drag, startPoint x: 119, startPoint y: 113, endPoint x: 385, endPoint y: 407, distance: 396.1
copy div "Complete Crown Jewel Analysis Purpose: Identify and prioritize your organizatio…"
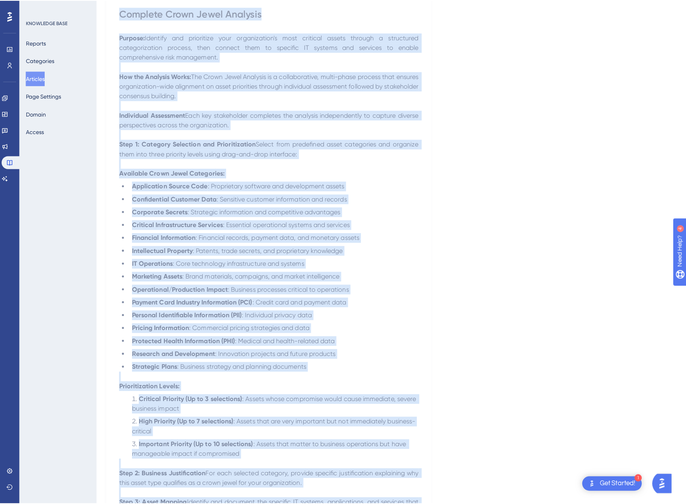
scroll to position [0, 0]
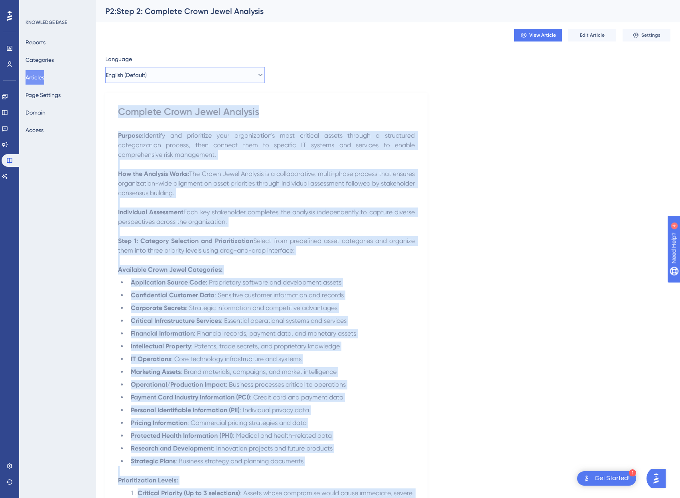
click at [180, 74] on button "English (Default)" at bounding box center [185, 75] width 160 height 16
click at [144, 114] on button "Spanish Spanish No translation" at bounding box center [185, 115] width 149 height 16
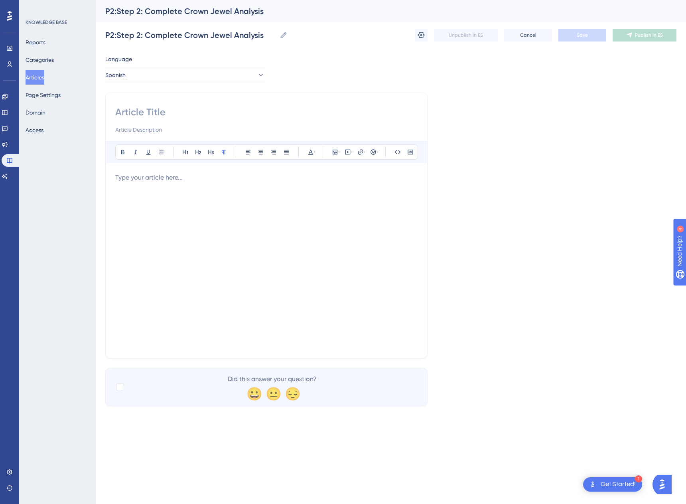
click at [137, 111] on input at bounding box center [266, 112] width 302 height 13
paste input "Completar Análisis de Crown Jewels"
click at [161, 244] on div at bounding box center [266, 261] width 302 height 176
click at [172, 112] on input "Completar Análisis de Crown Jewels" at bounding box center [266, 112] width 302 height 13
type input "Completar análisis de crown jewels"
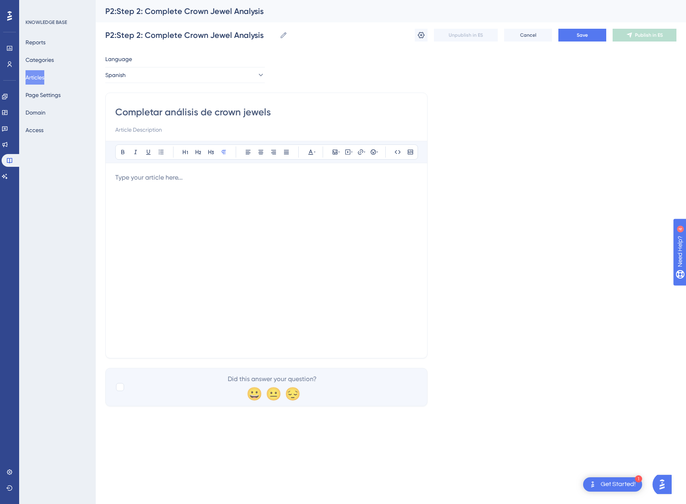
click at [216, 205] on div at bounding box center [266, 261] width 302 height 176
click at [198, 207] on div at bounding box center [266, 261] width 302 height 176
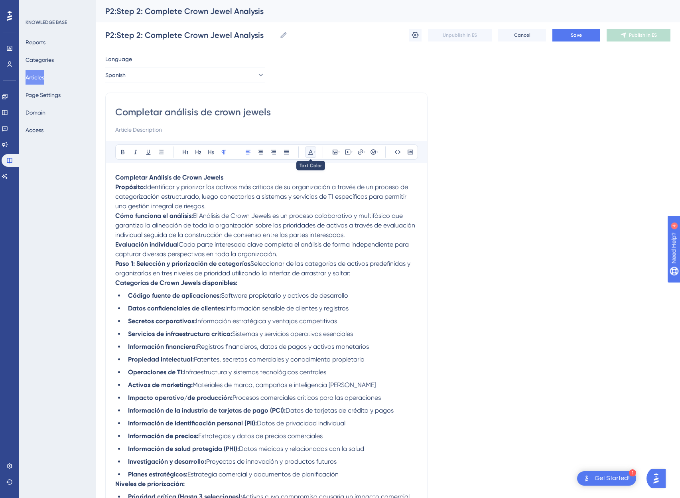
click at [311, 151] on icon at bounding box center [310, 152] width 5 height 5
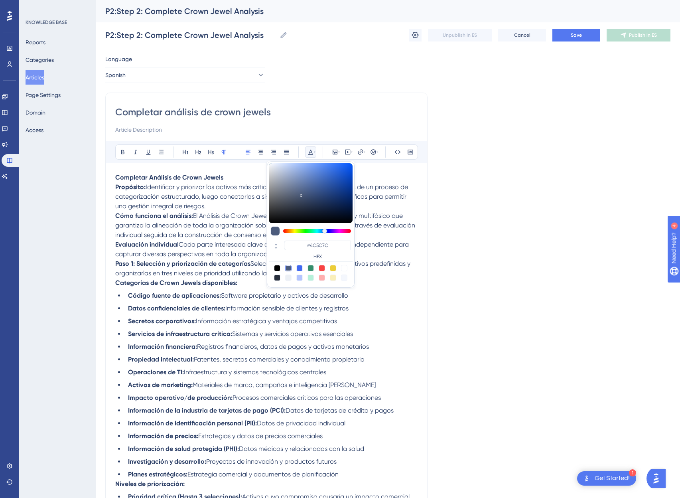
click at [275, 269] on div at bounding box center [277, 268] width 6 height 6
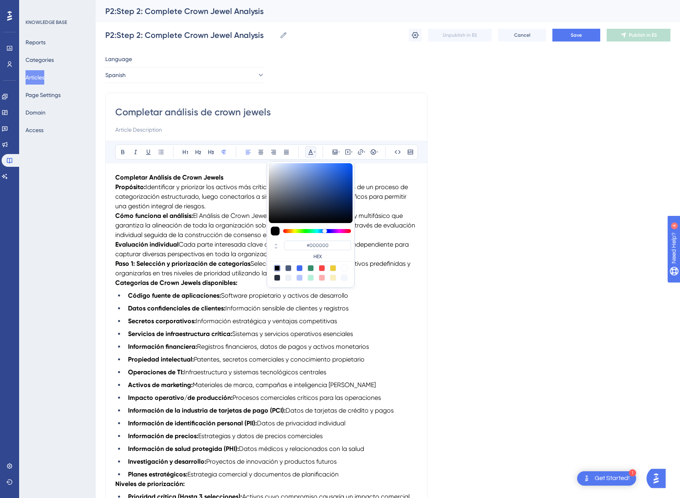
click at [288, 269] on div at bounding box center [288, 268] width 6 height 6
type input "#4C5C7C"
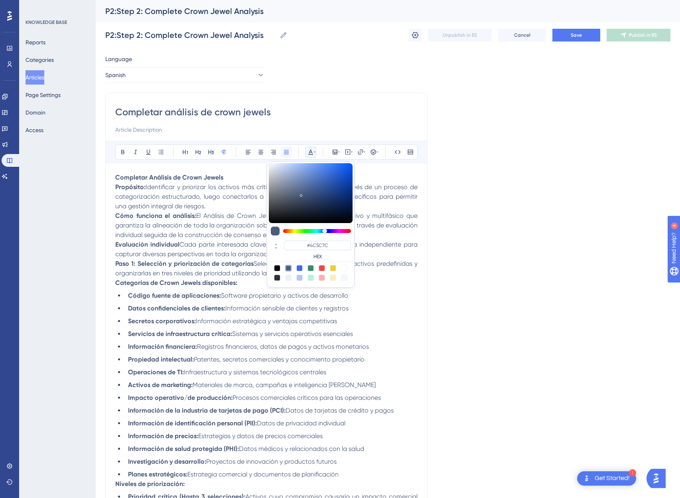
click at [289, 156] on button at bounding box center [286, 151] width 11 height 11
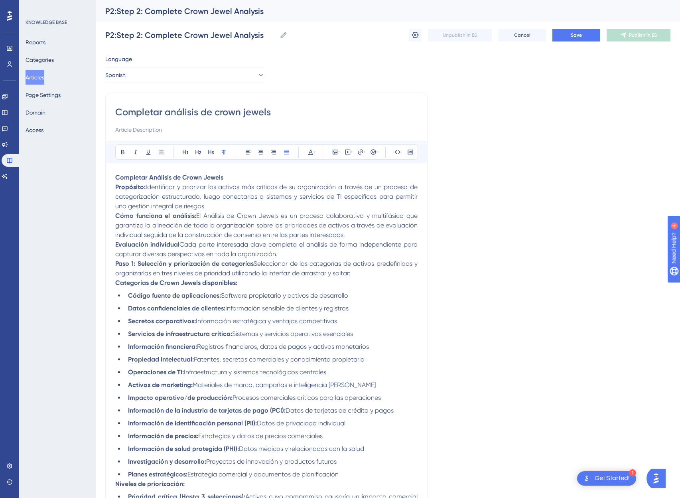
click at [212, 218] on span "El Análisis de Crown Jewels es un proceso colaborativo y multifásico que garant…" at bounding box center [267, 225] width 304 height 27
drag, startPoint x: 242, startPoint y: 178, endPoint x: 109, endPoint y: 173, distance: 133.0
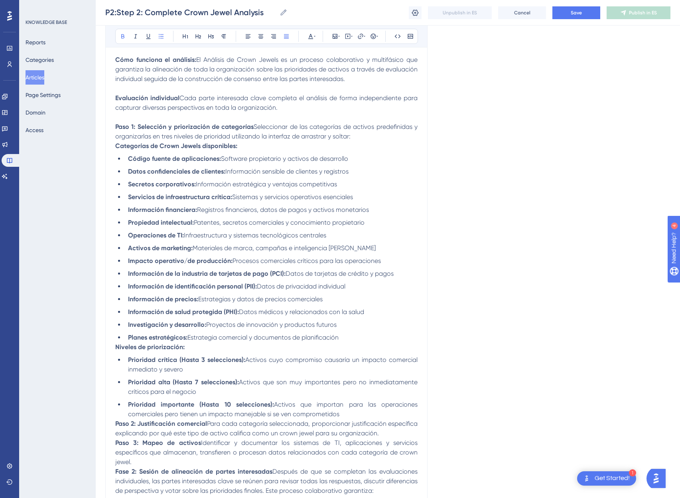
scroll to position [248, 0]
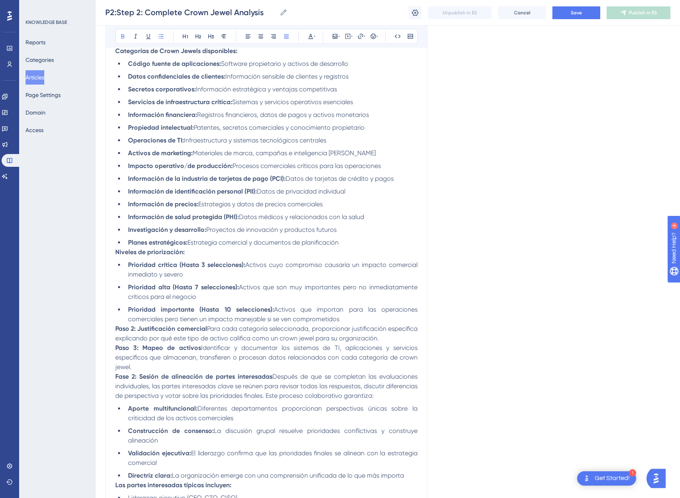
click at [117, 253] on strong "Niveles de priorización:" at bounding box center [149, 252] width 69 height 8
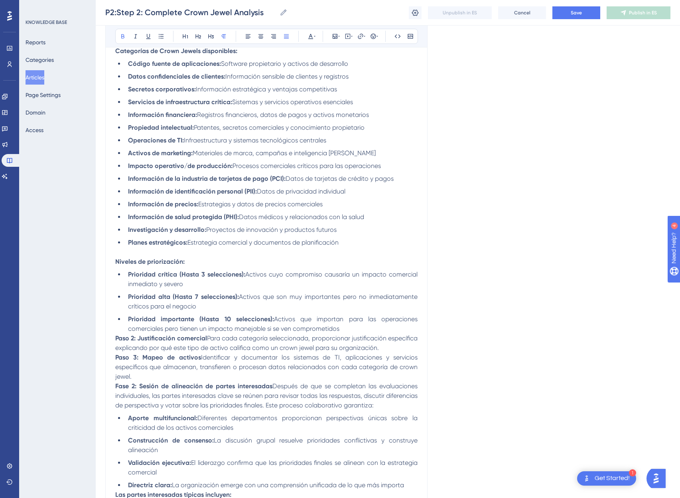
click at [115, 339] on strong "Paso 2: Justificación comercial" at bounding box center [161, 338] width 92 height 8
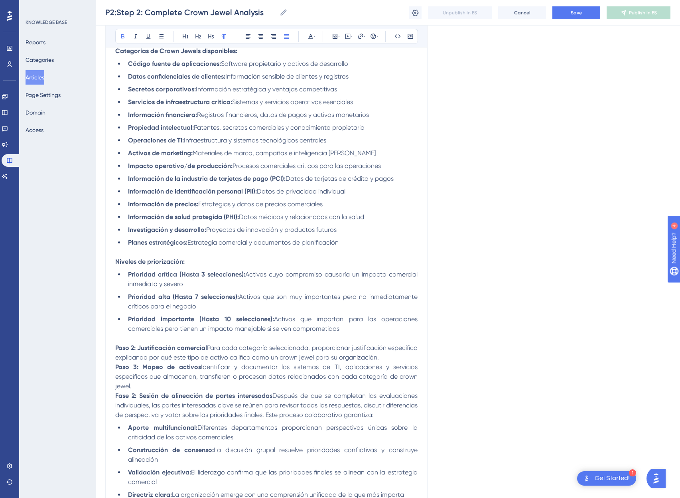
click at [116, 368] on strong "Paso 3: Mapeo de activos" at bounding box center [158, 367] width 86 height 8
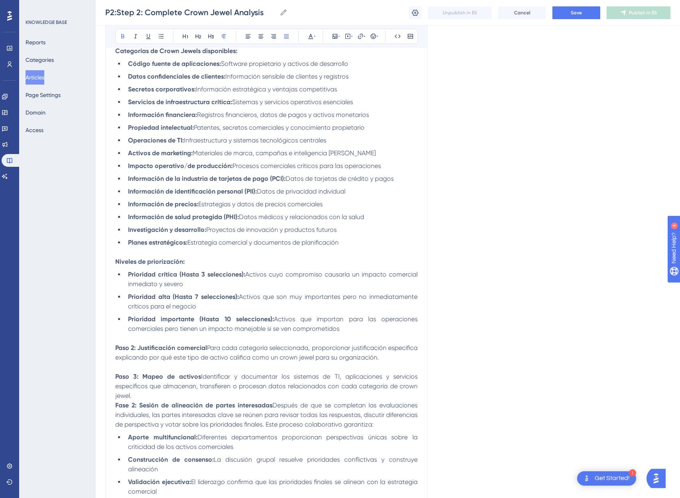
click at [118, 407] on strong "Fase 2: Sesión de alineación de partes interesadas" at bounding box center [193, 405] width 157 height 8
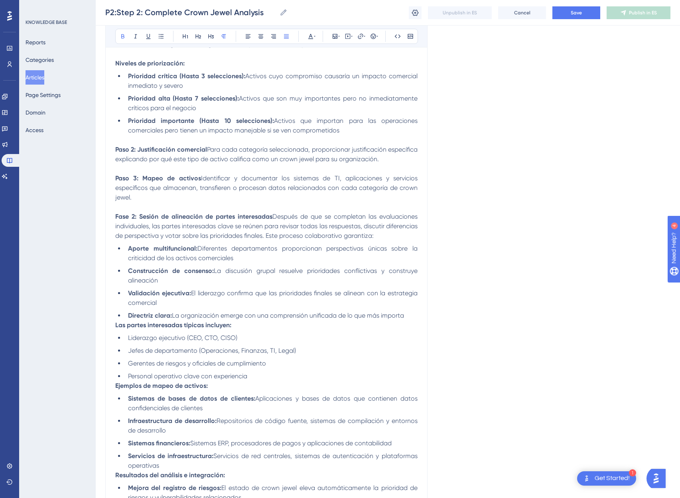
scroll to position [469, 0]
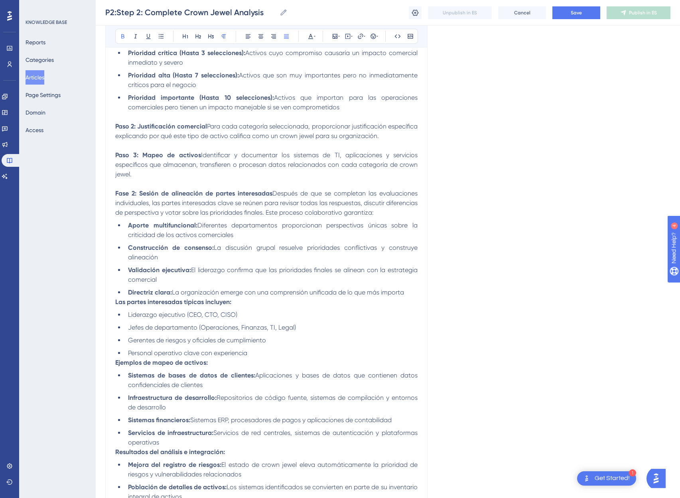
click at [114, 304] on div "Completar análisis de crown jewels Bold Italic Underline Bullet Point Heading 1…" at bounding box center [266, 117] width 322 height 994
click at [115, 302] on strong "Las partes interesadas típicas incluyen:" at bounding box center [173, 302] width 116 height 8
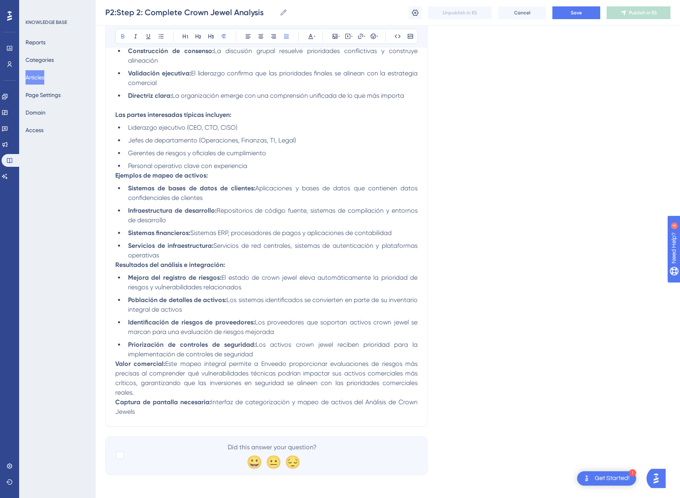
scroll to position [668, 0]
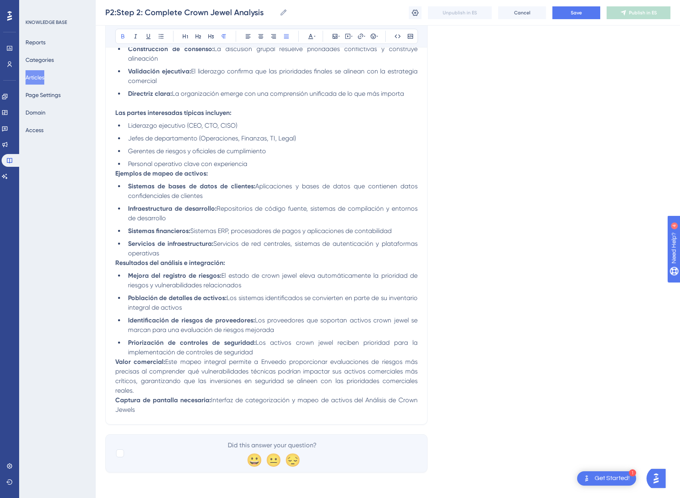
click at [116, 173] on strong "Ejemplos de mapeo de activos:" at bounding box center [161, 174] width 93 height 8
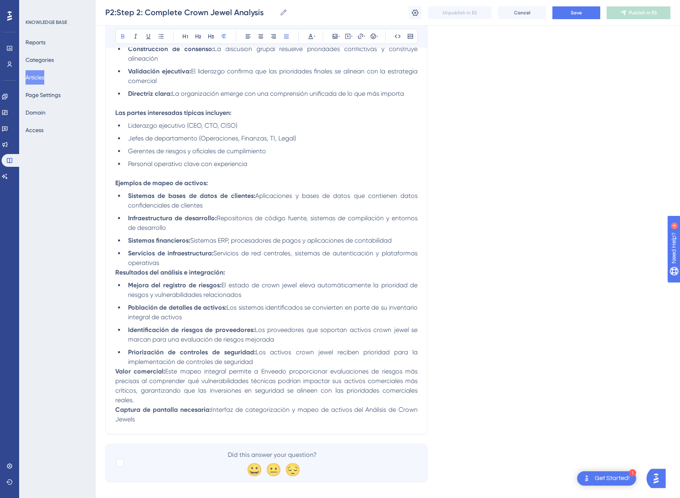
click at [116, 270] on strong "Resultados del análisis e integración:" at bounding box center [170, 273] width 110 height 8
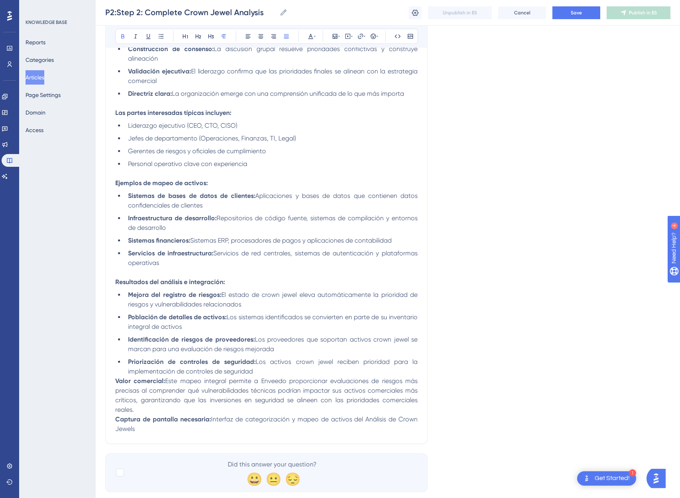
click at [115, 383] on strong "Valor comercial:" at bounding box center [140, 381] width 50 height 8
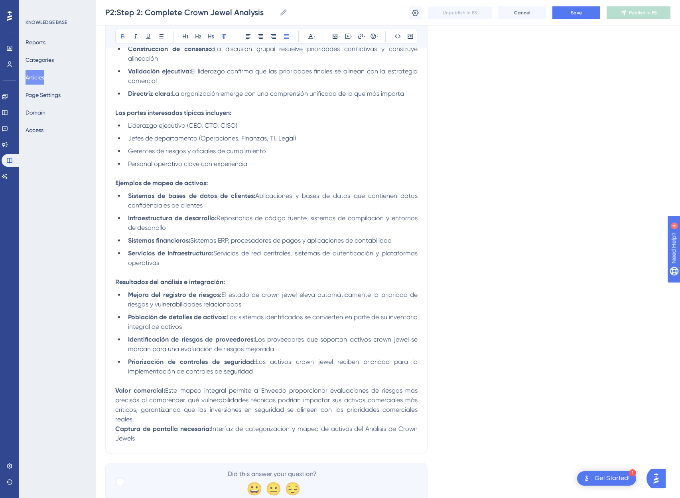
click at [117, 430] on strong "Captura de pantalla necesaria:" at bounding box center [163, 429] width 96 height 8
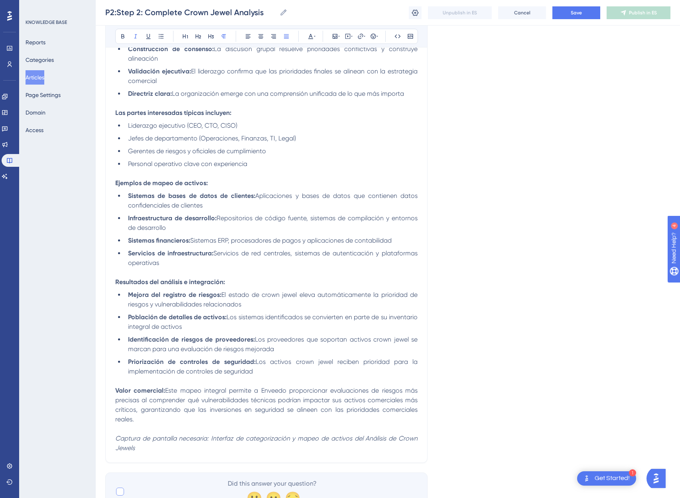
click at [122, 492] on div at bounding box center [120, 492] width 8 height 8
checkbox input "true"
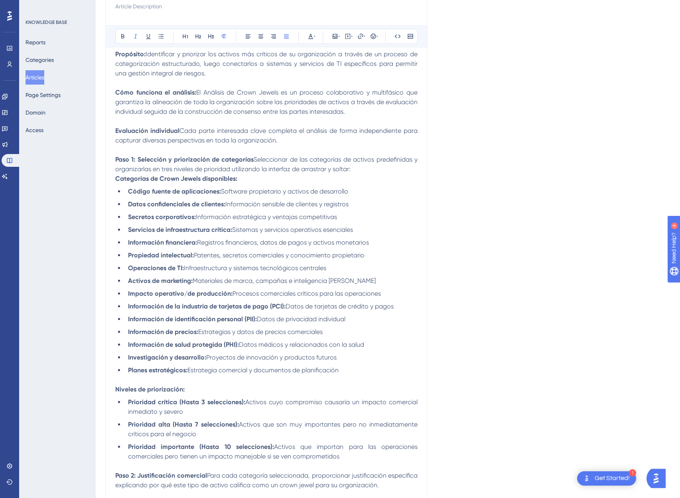
scroll to position [0, 0]
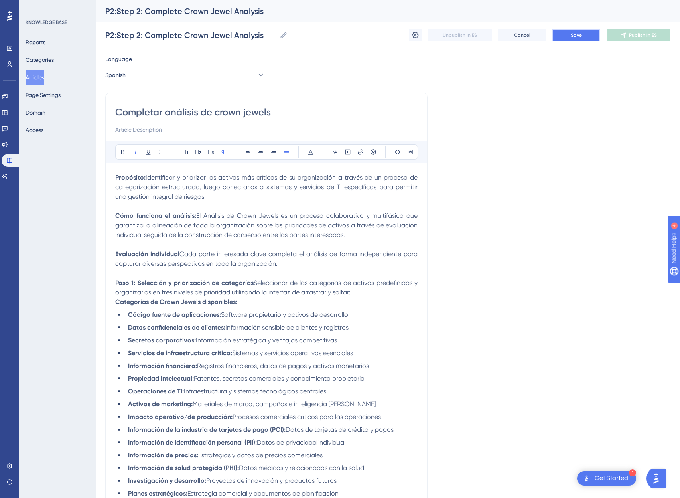
click at [573, 38] on span "Save" at bounding box center [576, 35] width 11 height 6
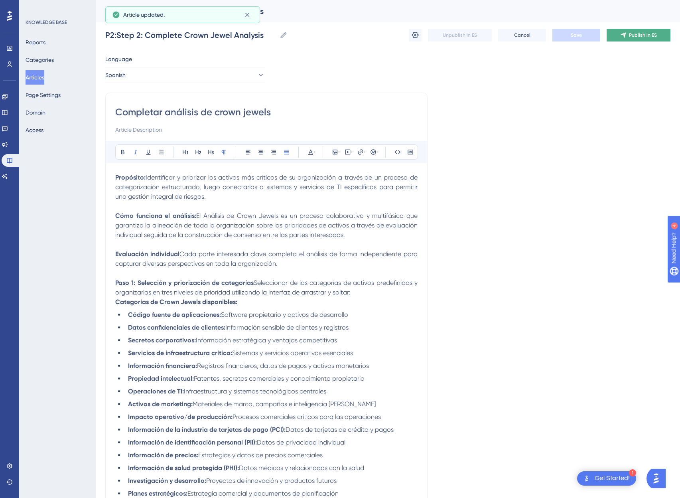
click at [659, 37] on button "Publish in ES" at bounding box center [639, 35] width 64 height 13
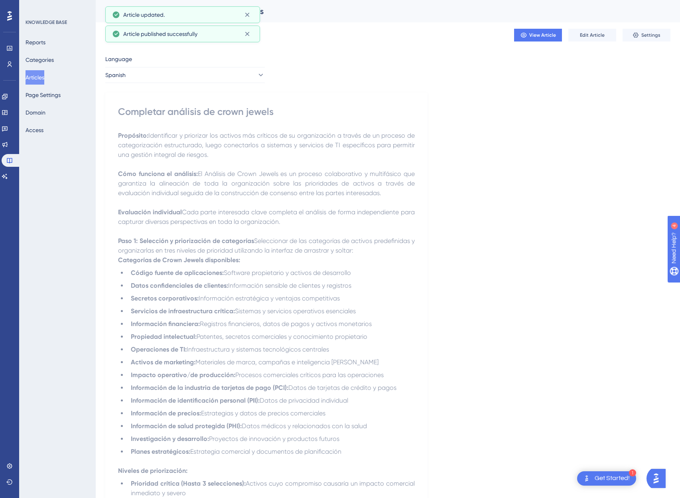
click at [43, 76] on button "Articles" at bounding box center [35, 77] width 19 height 14
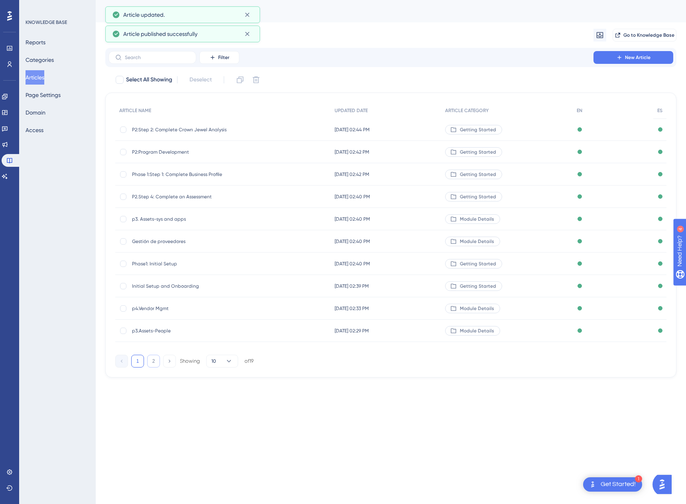
click at [151, 361] on button "2" at bounding box center [153, 361] width 13 height 13
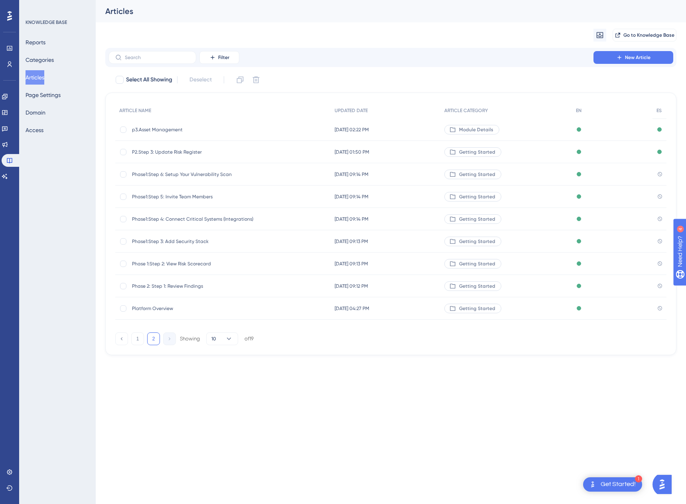
click at [164, 173] on span "Phase1:Step 6: Setup Your Vulnerability Scan" at bounding box center [196, 174] width 128 height 6
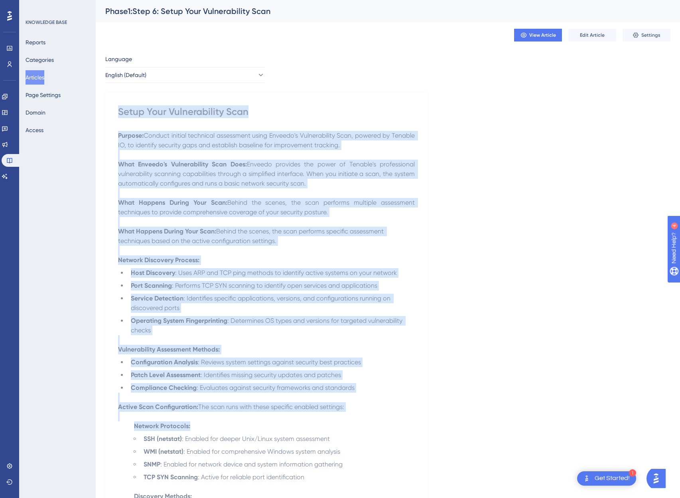
drag, startPoint x: 118, startPoint y: 111, endPoint x: 245, endPoint y: 427, distance: 340.5
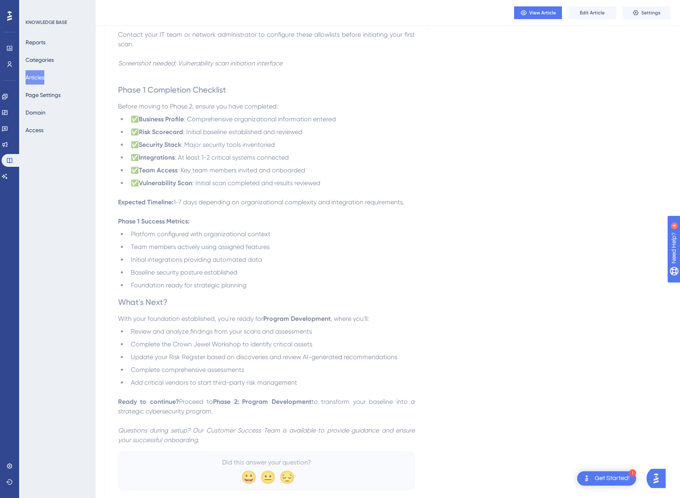
scroll to position [1071, 0]
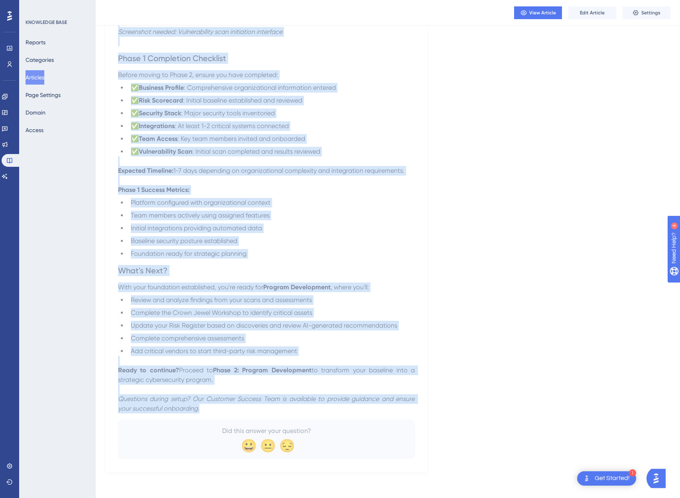
click at [222, 407] on p "Questions during setup? Our Customer Success Team is available to provide guida…" at bounding box center [266, 403] width 297 height 19
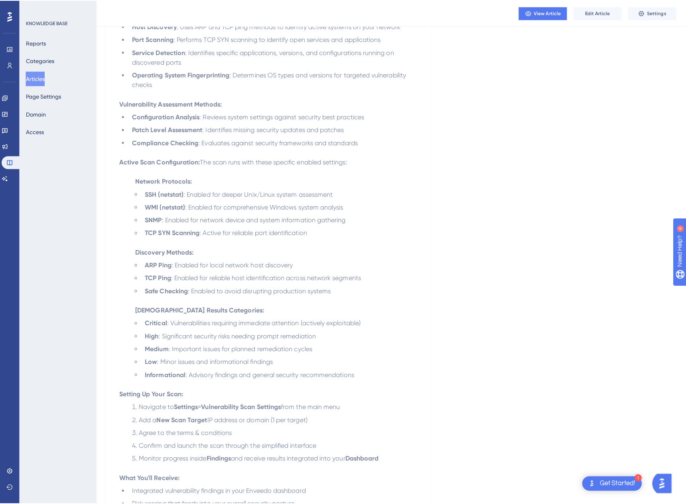
scroll to position [0, 0]
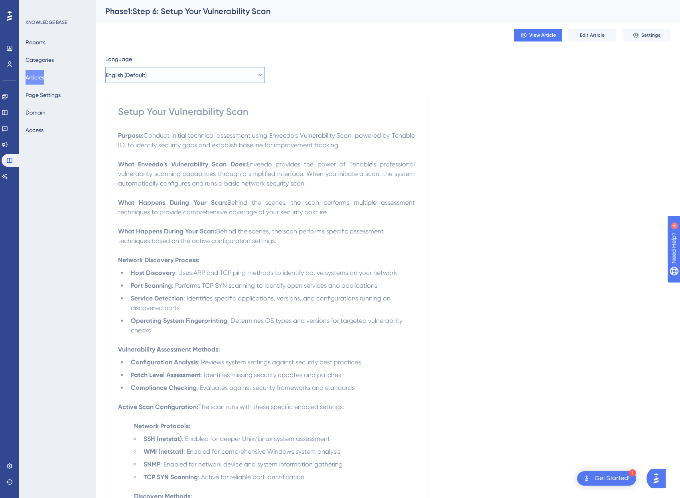
click at [180, 72] on button "English (Default)" at bounding box center [185, 75] width 160 height 16
click at [145, 115] on button "Spanish Spanish No translation" at bounding box center [185, 115] width 149 height 16
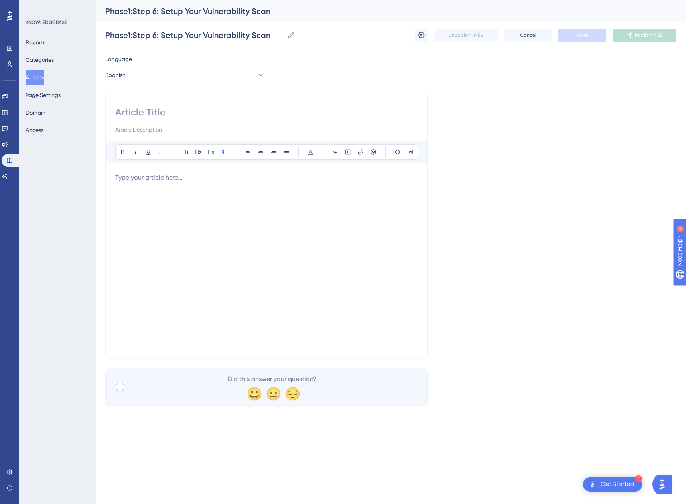
click at [119, 386] on div at bounding box center [120, 387] width 8 height 8
checkbox input "true"
click at [167, 113] on input at bounding box center [266, 112] width 302 height 13
paste input "Configurar su escaneo de vulnerabilidades"
type input "Configurar su escaneo de vulnerabilidades"
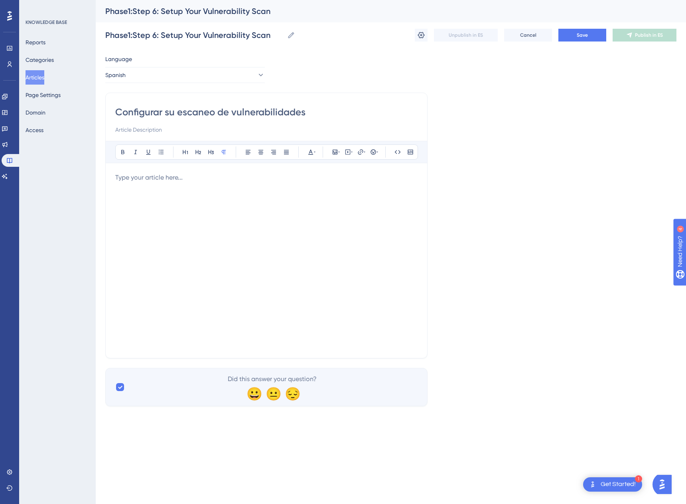
click at [277, 203] on div at bounding box center [266, 261] width 302 height 176
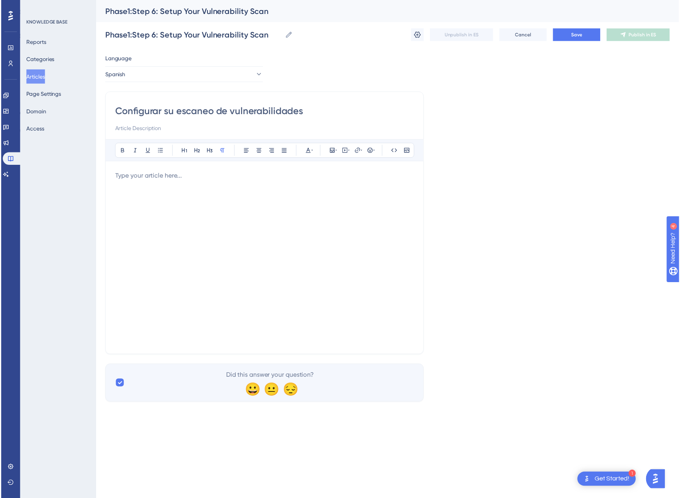
scroll to position [794, 0]
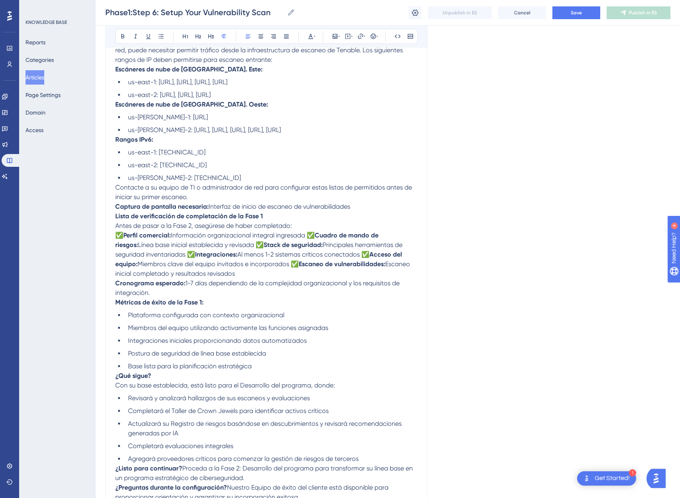
click at [300, 232] on span "Información organizacional integral ingresada ✅" at bounding box center [243, 235] width 144 height 8
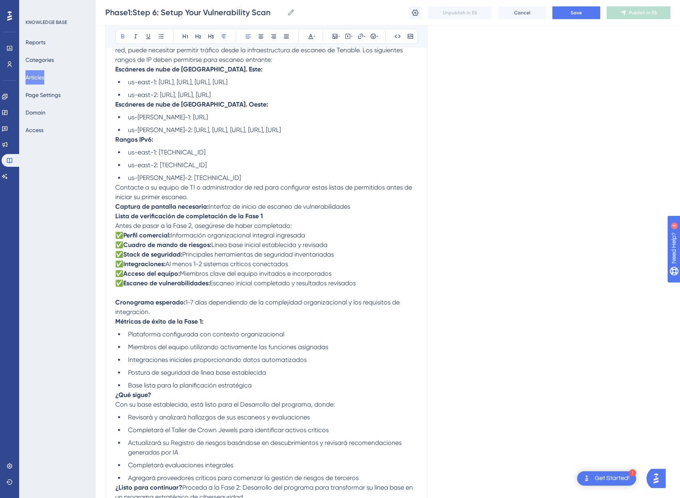
click at [117, 207] on strong "Captura de pantalla necesaria:" at bounding box center [161, 207] width 93 height 8
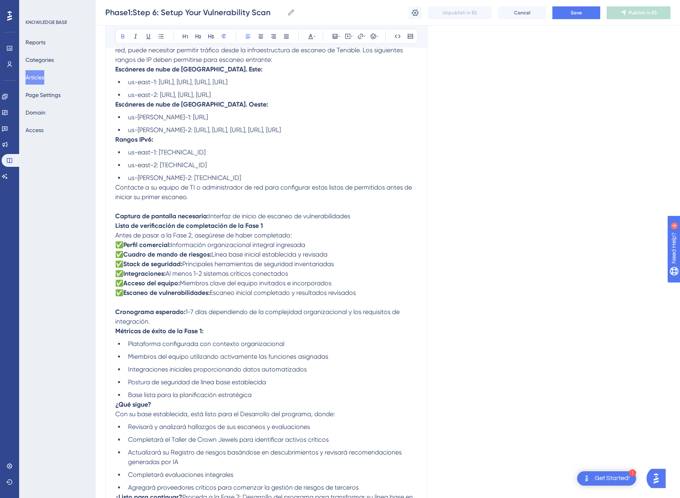
scroll to position [0, 0]
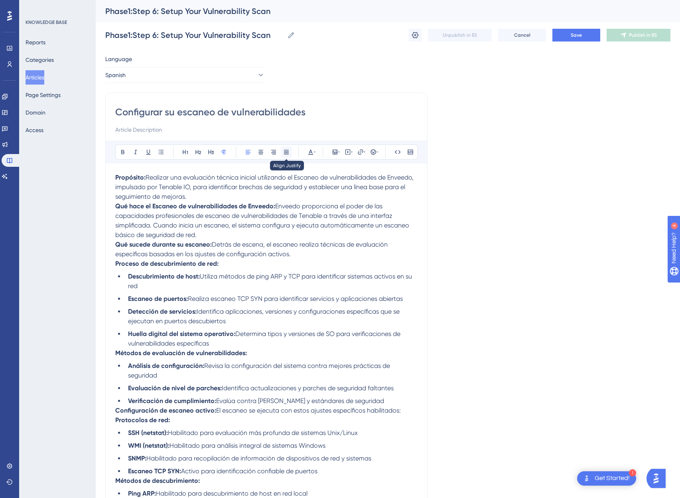
click at [288, 155] on icon at bounding box center [286, 152] width 6 height 6
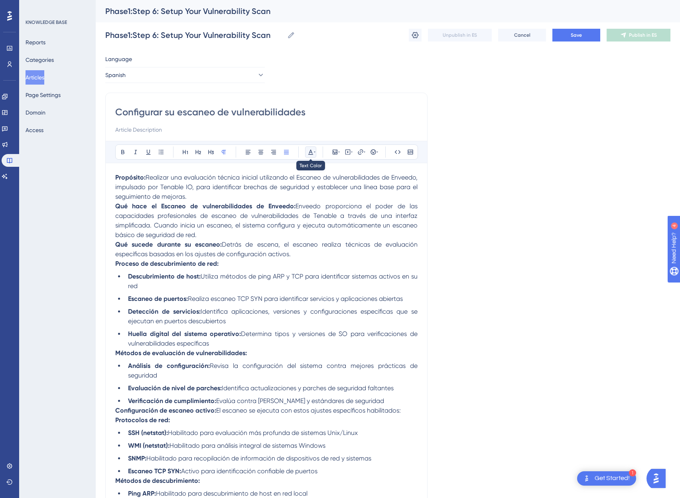
click at [311, 152] on icon at bounding box center [310, 152] width 5 height 5
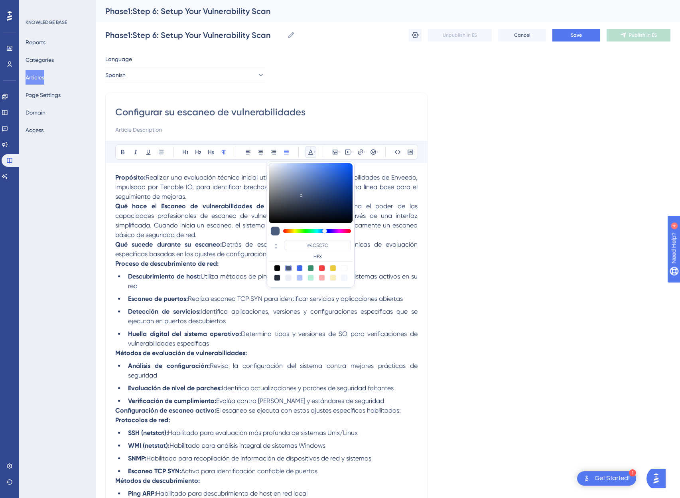
click at [278, 268] on div at bounding box center [277, 268] width 6 height 6
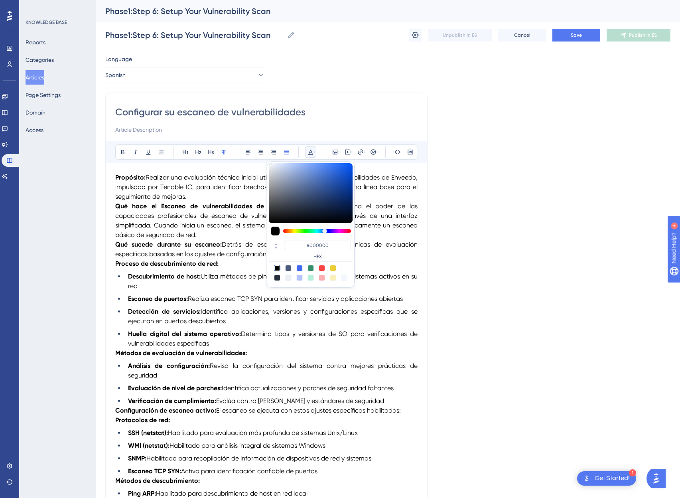
click at [288, 268] on div at bounding box center [288, 268] width 6 height 6
type input "#4C5C7C"
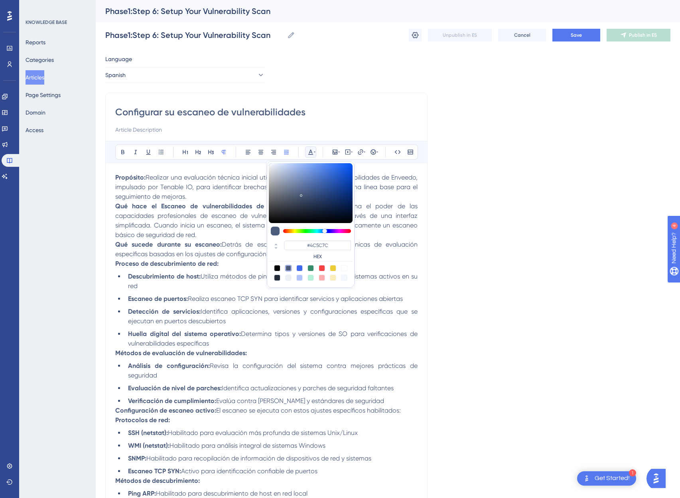
click at [203, 228] on span "Enveedo proporciona el poder de las capacidades profesionales de escaneo de vul…" at bounding box center [267, 220] width 304 height 36
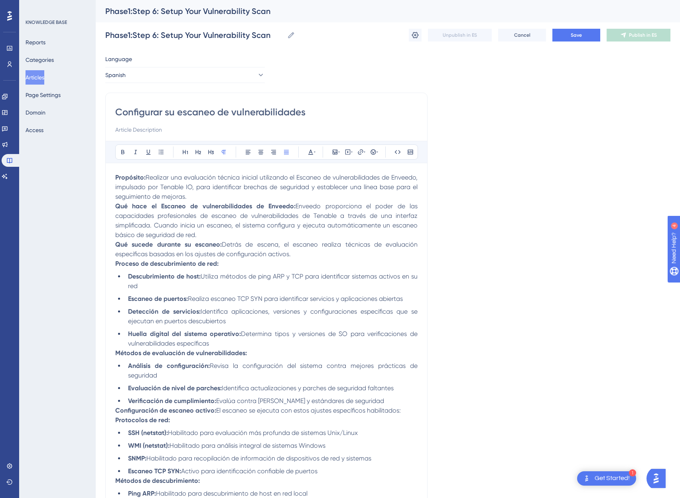
click at [117, 207] on strong "Qué hace el Escaneo de vulnerabilidades de Enveedo:" at bounding box center [205, 206] width 180 height 8
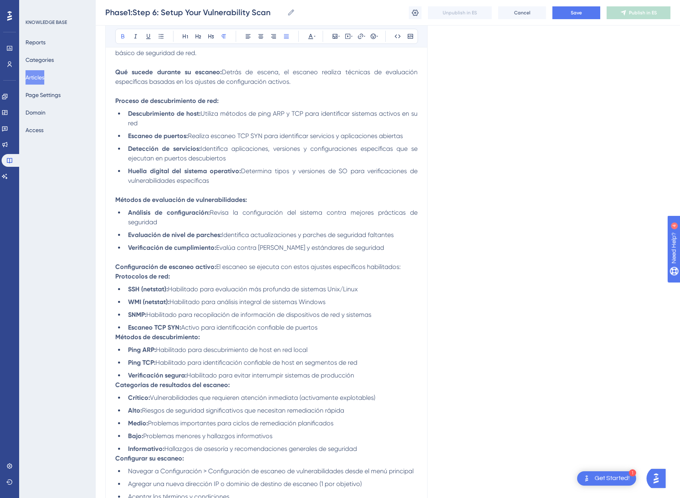
scroll to position [217, 0]
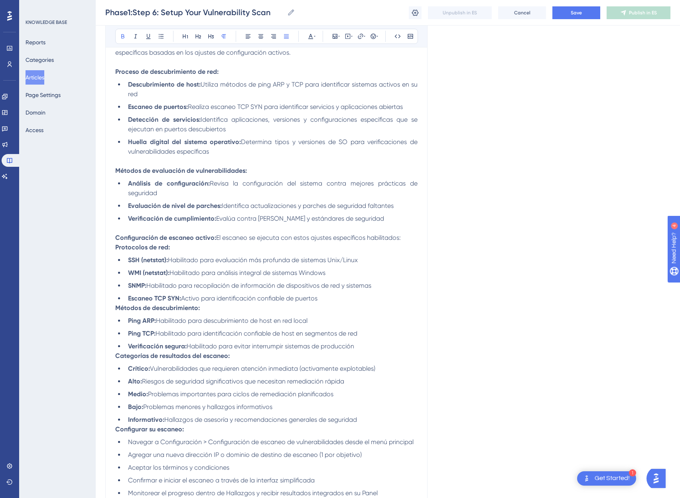
click at [115, 307] on strong "Métodos de descubrimiento:" at bounding box center [157, 308] width 85 height 8
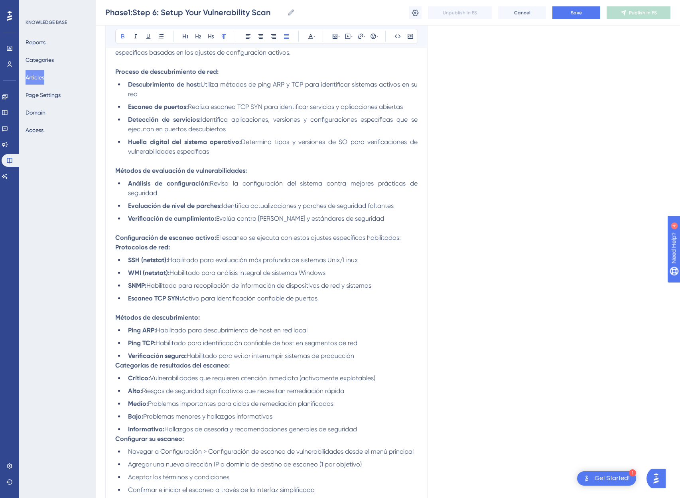
click at [115, 366] on strong "Categorías de resultados del escaneo:" at bounding box center [172, 366] width 115 height 8
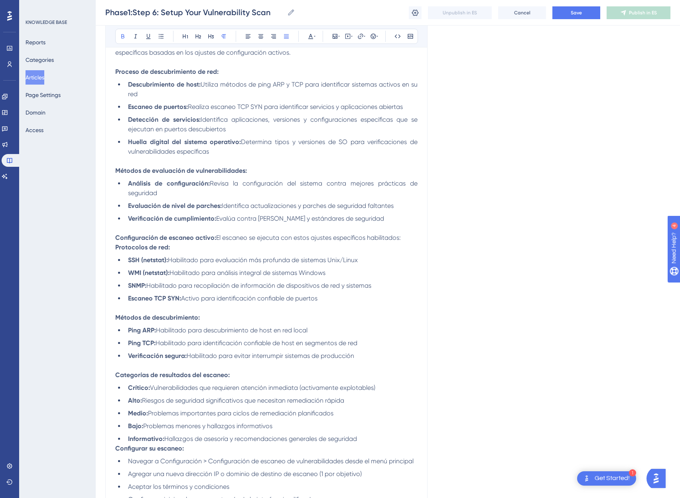
click at [117, 447] on strong "Configurar su escaneo:" at bounding box center [149, 449] width 69 height 8
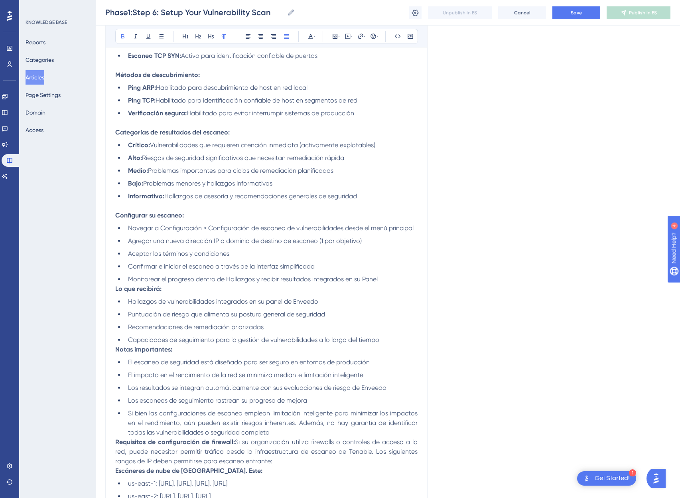
scroll to position [464, 0]
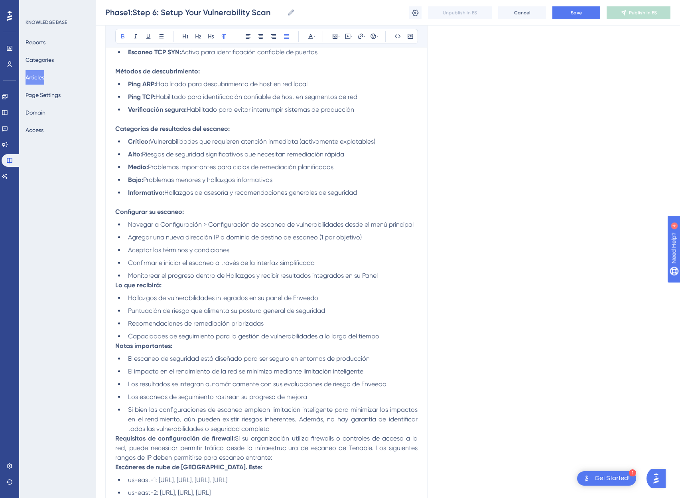
click at [115, 286] on strong "Lo que recibirá:" at bounding box center [138, 285] width 46 height 8
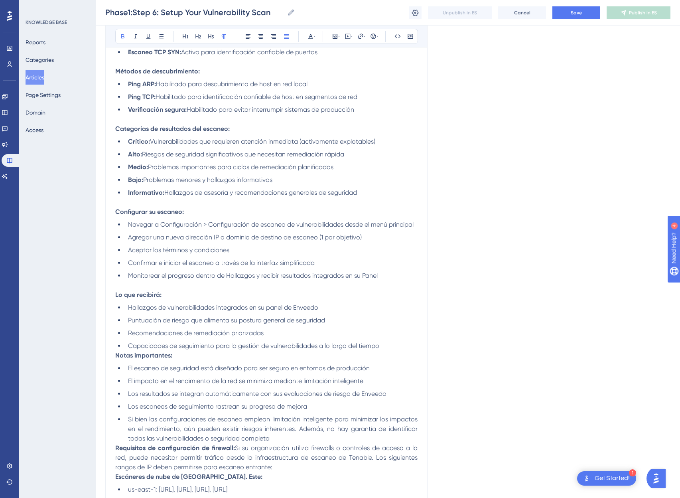
click at [116, 355] on strong "Notas importantes:" at bounding box center [143, 356] width 57 height 8
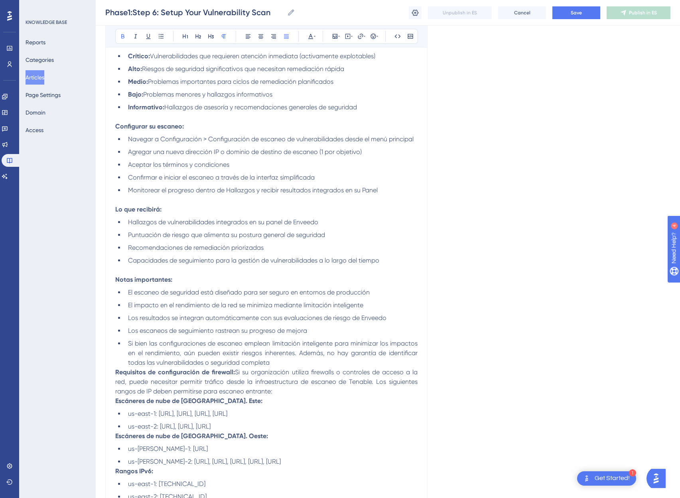
scroll to position [581, 0]
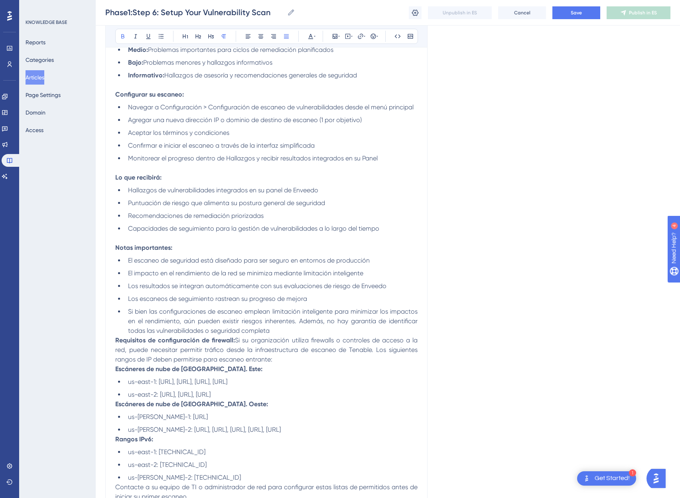
click at [117, 342] on strong "Requisitos de configuración de firewall:" at bounding box center [175, 340] width 120 height 8
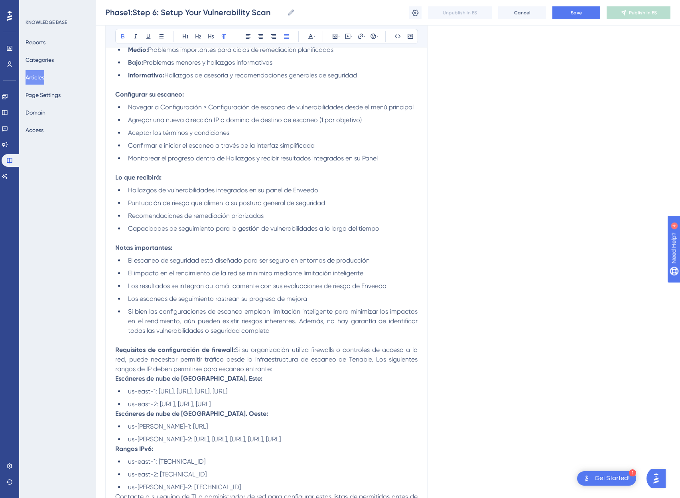
click at [116, 379] on strong "Escáneres de nube de [GEOGRAPHIC_DATA]. Este:" at bounding box center [188, 379] width 147 height 8
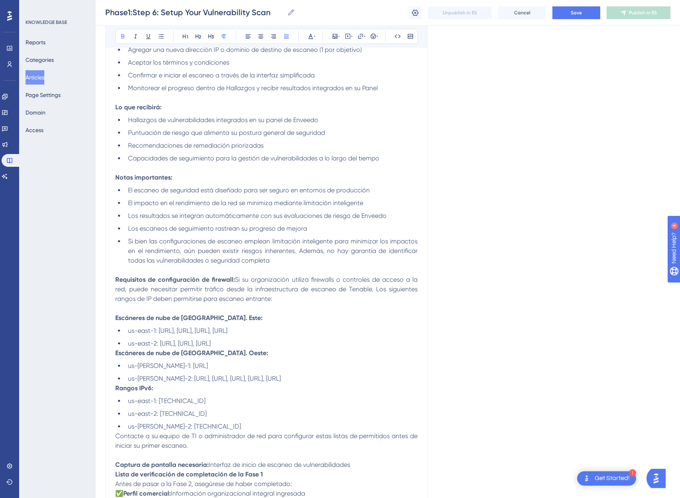
scroll to position [654, 0]
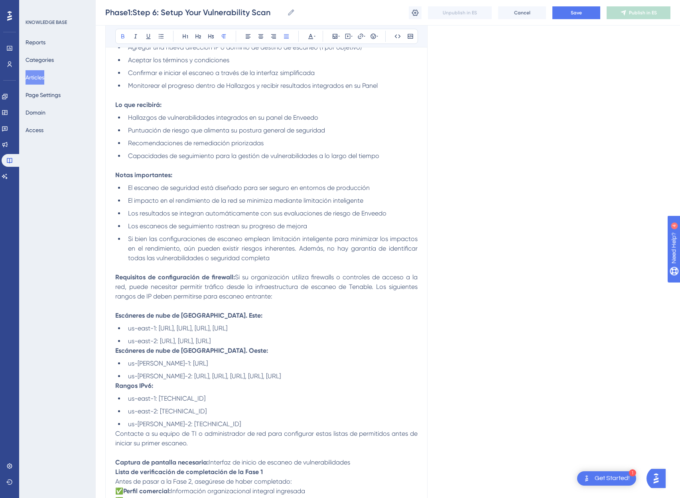
click at [115, 352] on strong "Escáneres de nube de [GEOGRAPHIC_DATA]. Oeste:" at bounding box center [191, 351] width 153 height 8
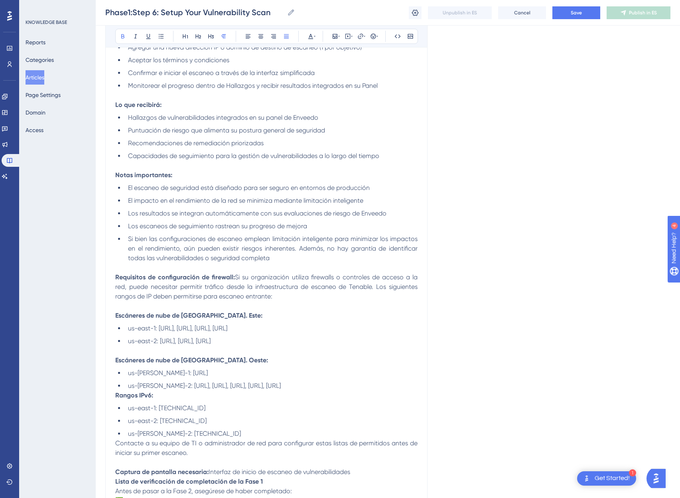
click at [116, 397] on strong "Rangos IPv6:" at bounding box center [134, 395] width 38 height 8
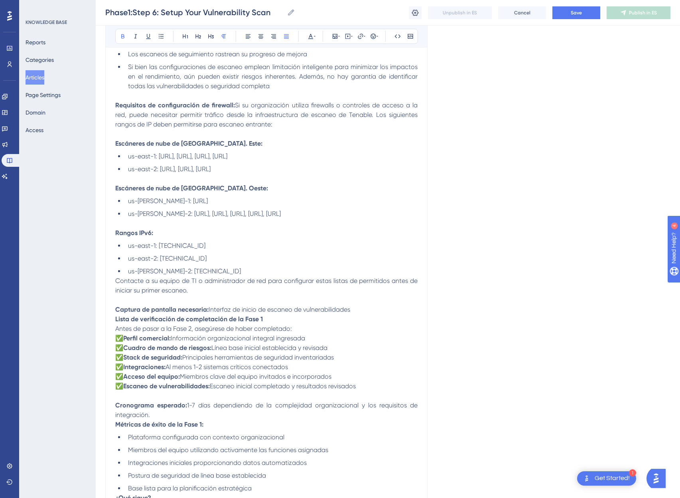
scroll to position [862, 0]
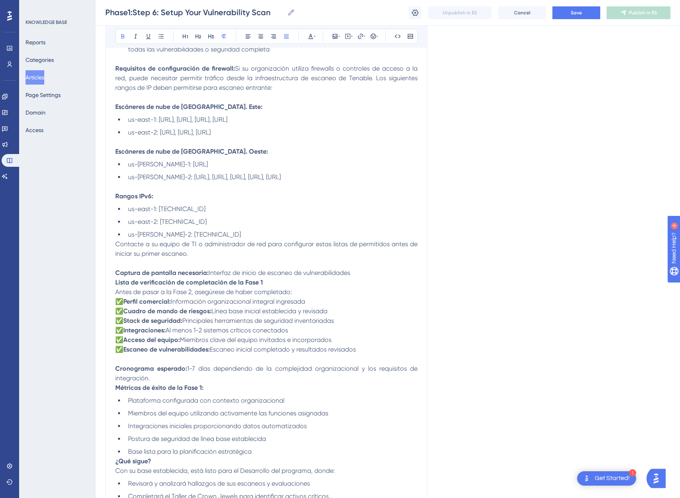
click at [117, 389] on strong "Métricas de éxito de la Fase 1:" at bounding box center [159, 388] width 88 height 8
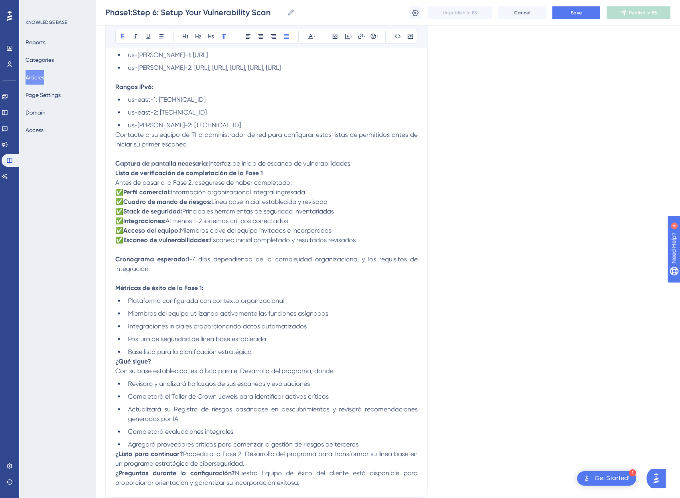
scroll to position [980, 0]
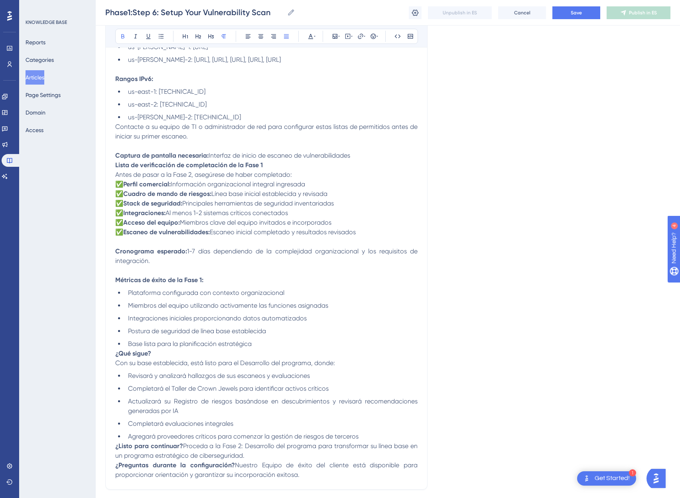
click at [117, 355] on strong "¿Qué sigue?" at bounding box center [133, 354] width 36 height 8
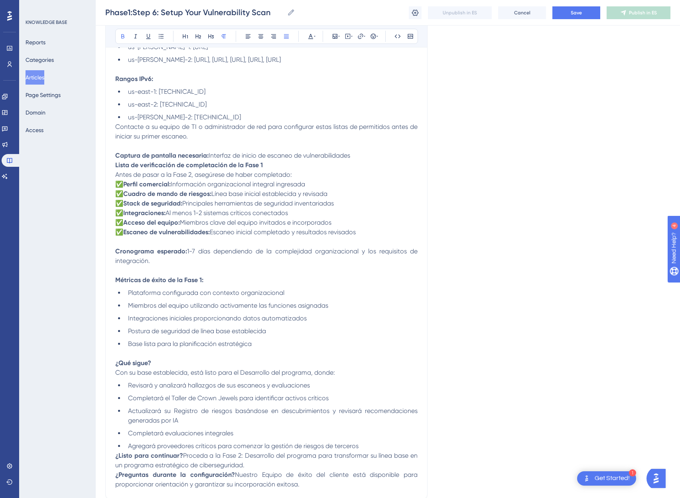
click at [115, 455] on strong "¿Listo para continuar?" at bounding box center [149, 456] width 68 height 8
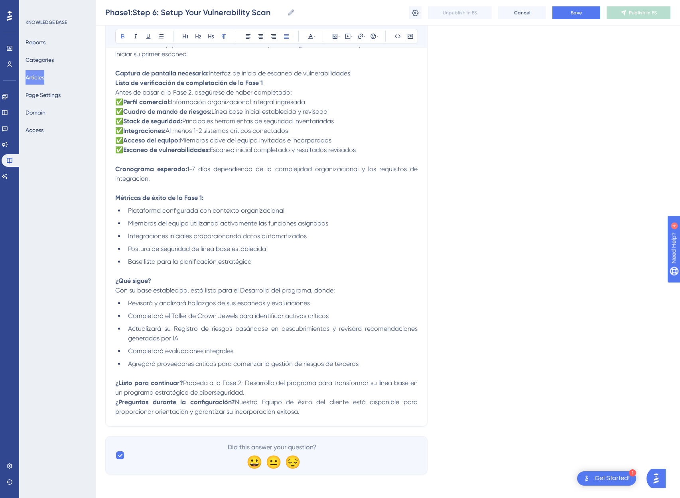
scroll to position [1064, 0]
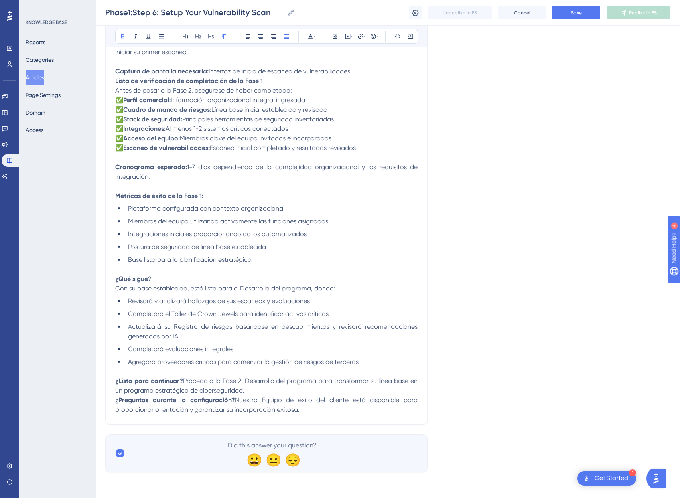
click at [116, 403] on strong "¿Preguntas durante la configuración?" at bounding box center [175, 400] width 120 height 8
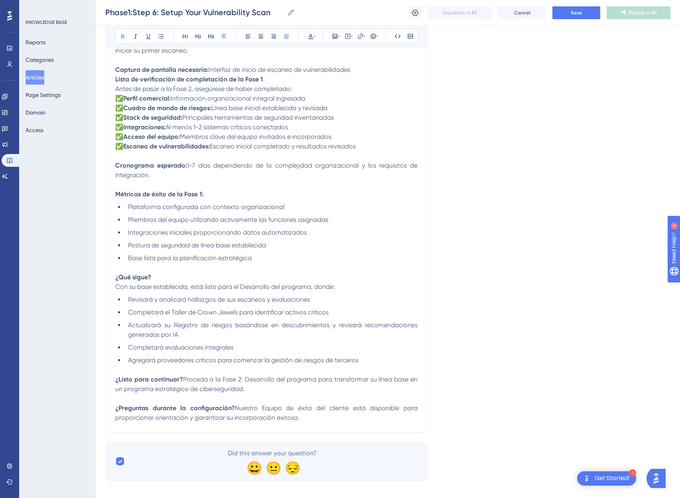
scroll to position [580, 0]
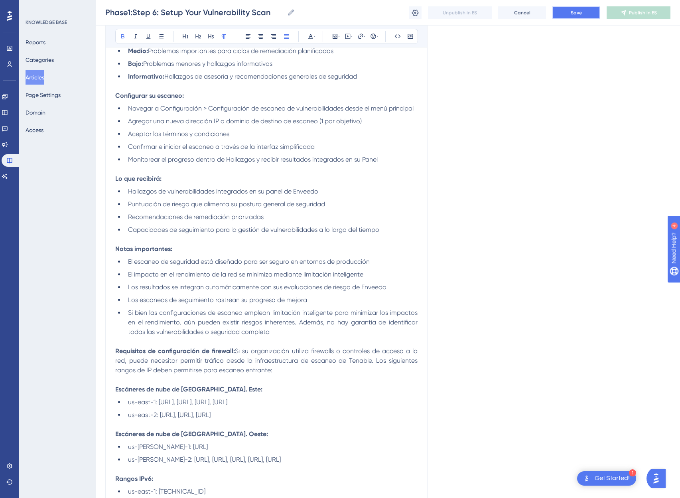
click at [580, 12] on span "Save" at bounding box center [576, 13] width 11 height 6
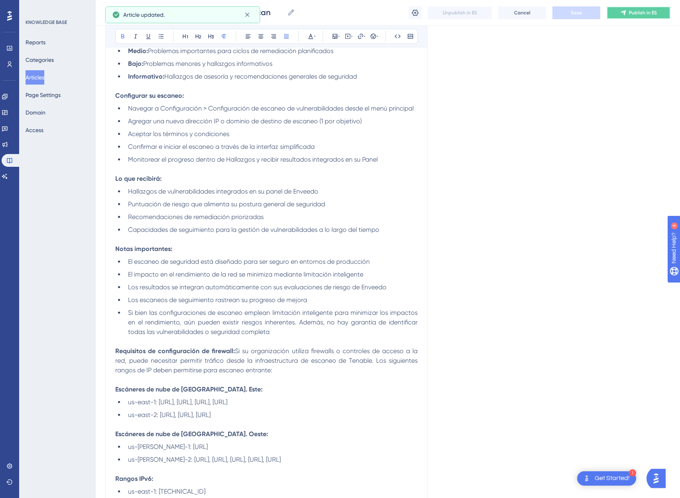
click at [632, 15] on span "Publish in ES" at bounding box center [643, 13] width 28 height 6
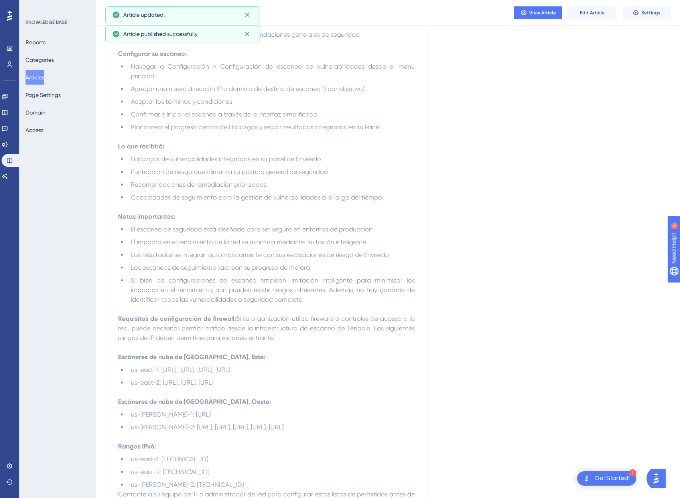
click at [41, 83] on button "Articles" at bounding box center [35, 77] width 19 height 14
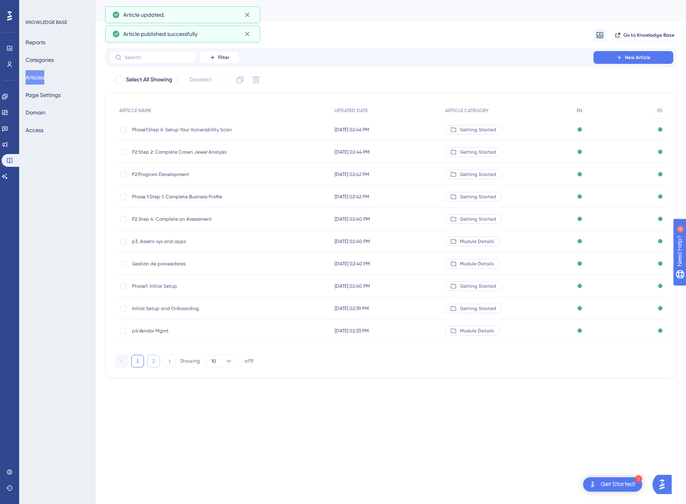
click at [151, 363] on button "2" at bounding box center [153, 361] width 13 height 13
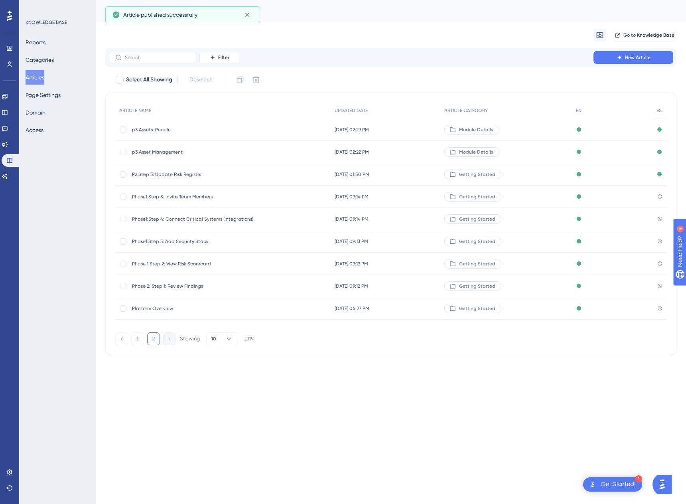
click at [153, 196] on span "Phase1:Step 5: Invite Team Members" at bounding box center [196, 197] width 128 height 6
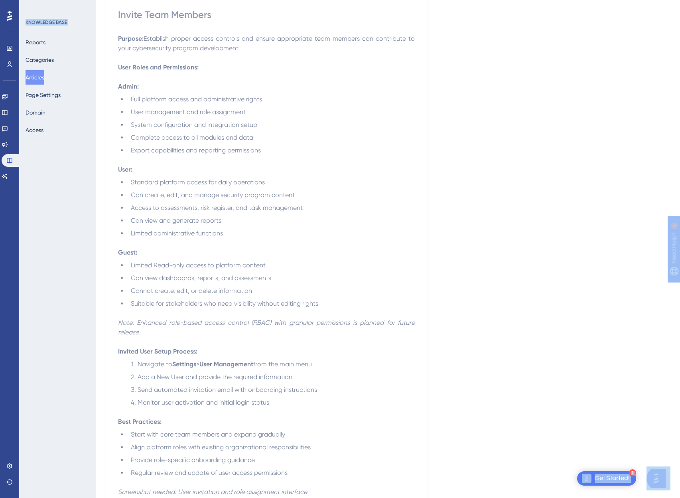
scroll to position [177, 0]
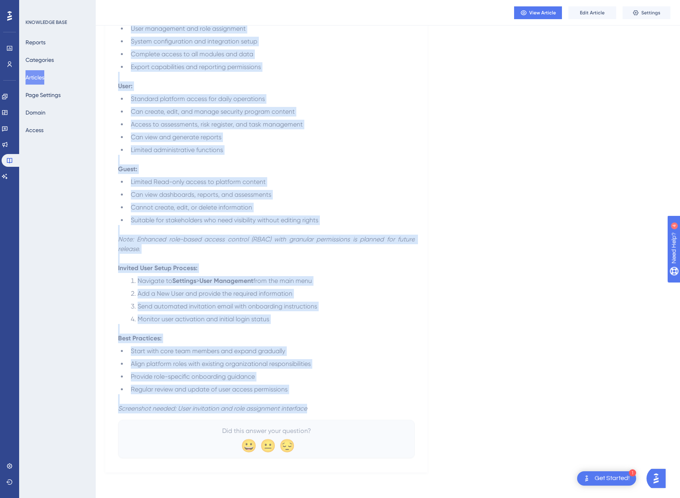
drag, startPoint x: 119, startPoint y: 111, endPoint x: 337, endPoint y: 411, distance: 370.6
click at [337, 411] on div "Invite Team Members Purpose: Establish proper access controls and ensure approp…" at bounding box center [266, 191] width 297 height 533
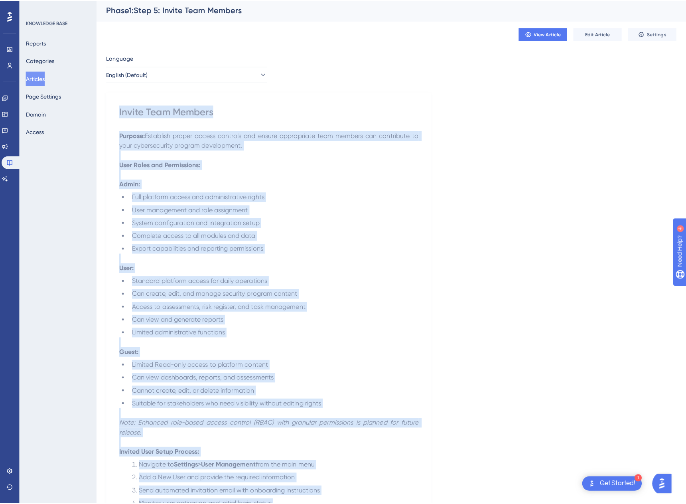
scroll to position [0, 0]
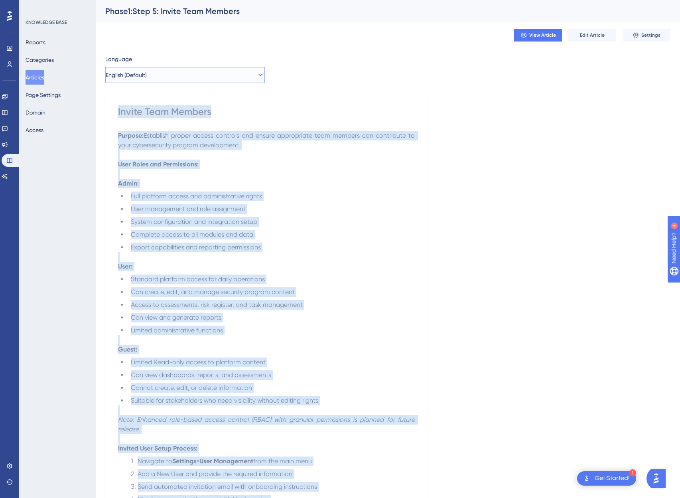
click at [179, 76] on button "English (Default)" at bounding box center [185, 75] width 160 height 16
click at [136, 113] on span "Spanish" at bounding box center [127, 116] width 20 height 10
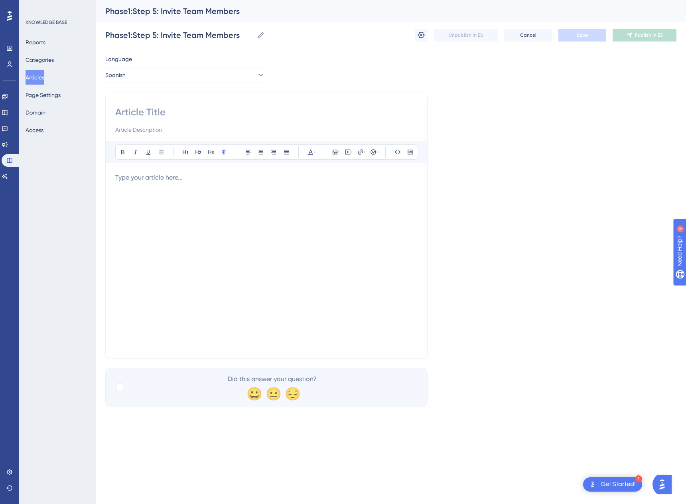
click at [222, 193] on div at bounding box center [266, 261] width 302 height 176
click at [131, 110] on input at bounding box center [266, 112] width 302 height 13
paste input "Invitar miembros del equipo"
type input "Invitar miembros del equipo"
click at [168, 200] on div at bounding box center [266, 261] width 302 height 176
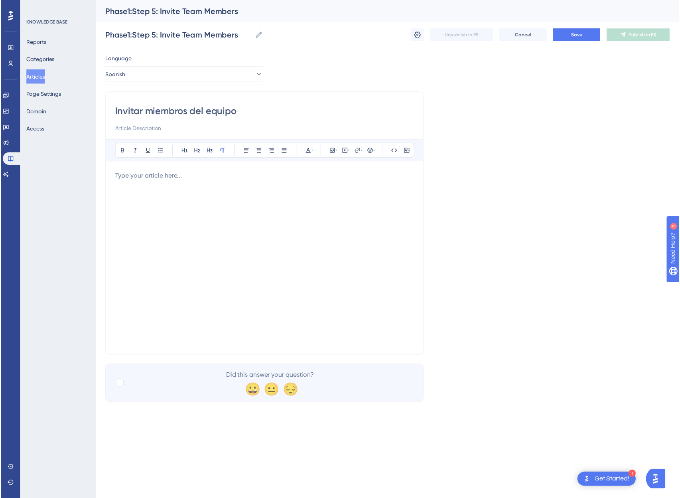
scroll to position [54, 0]
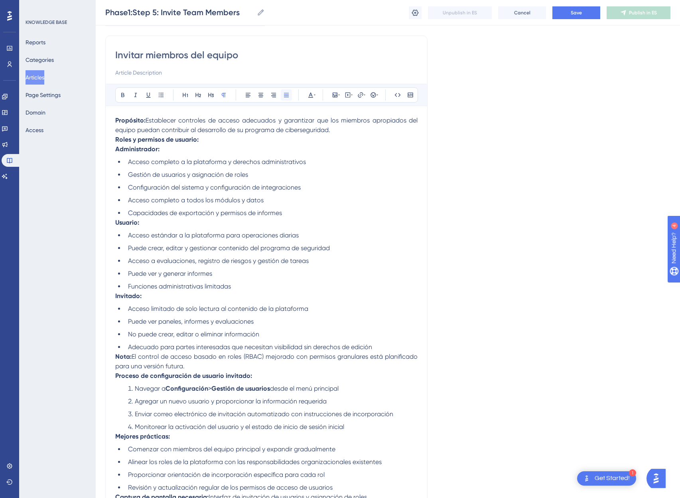
click at [284, 92] on icon at bounding box center [286, 95] width 6 height 6
click at [309, 95] on icon at bounding box center [311, 95] width 6 height 6
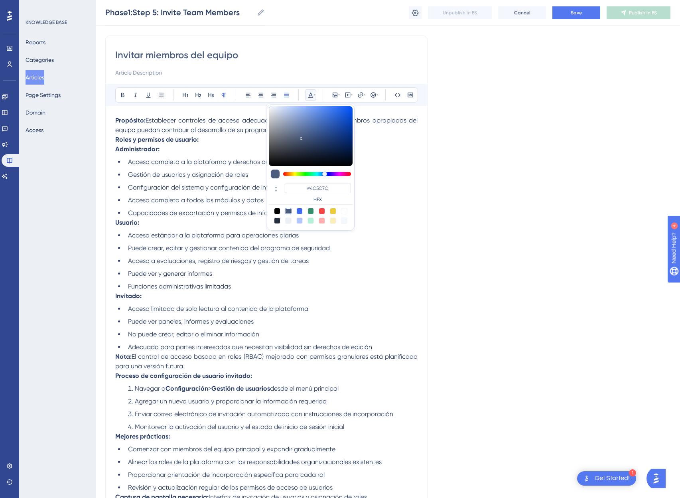
click at [275, 211] on div at bounding box center [277, 211] width 6 height 6
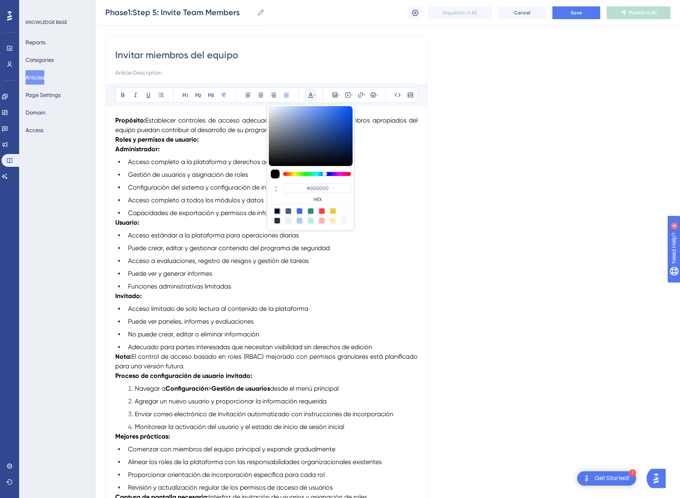
click at [287, 210] on div at bounding box center [288, 211] width 6 height 6
type input "#4C5C7C"
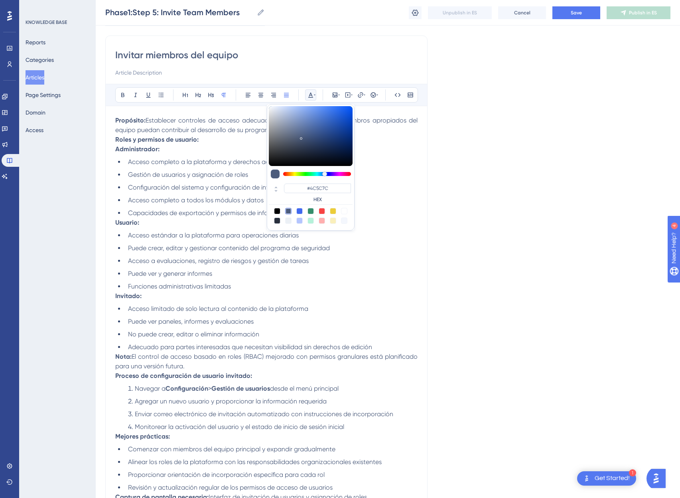
click at [197, 172] on span "Gestión de usuarios y asignación de roles" at bounding box center [188, 175] width 120 height 8
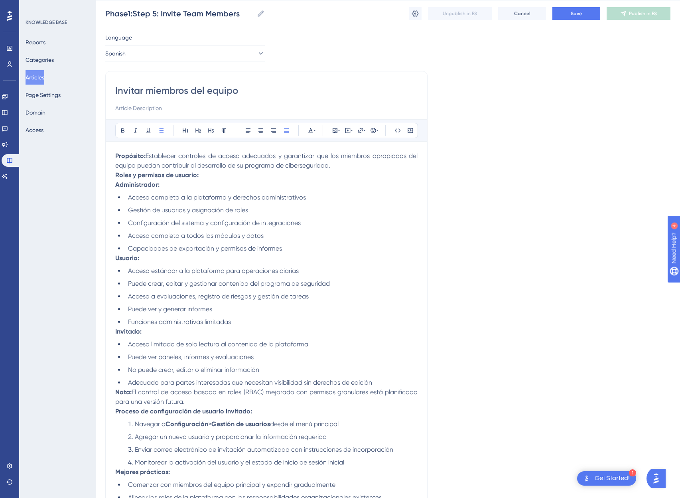
scroll to position [0, 0]
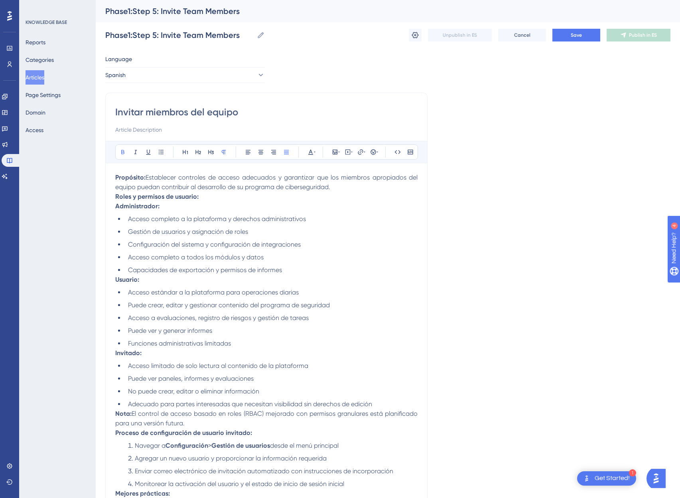
click at [116, 200] on strong "Roles y permisos de usuario:" at bounding box center [156, 197] width 83 height 8
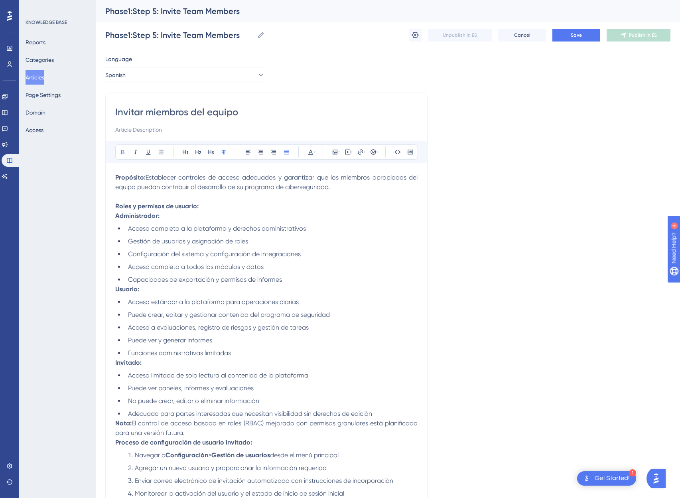
click at [115, 288] on strong "Usuario:" at bounding box center [127, 289] width 24 height 8
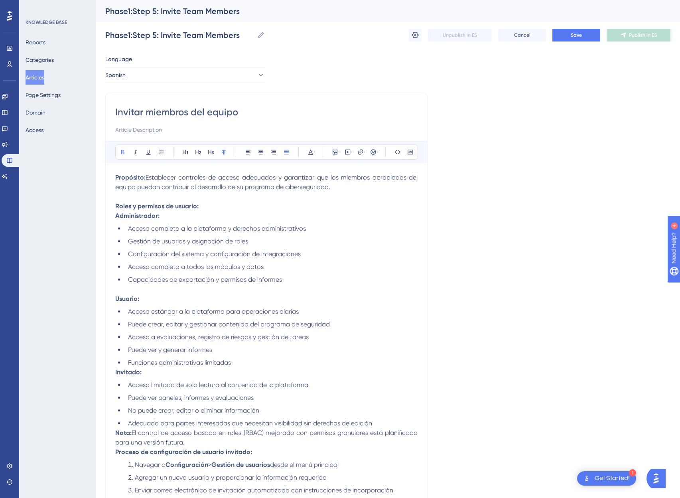
click at [114, 373] on div "Invitar miembros del equipo Bold Italic Underline Bullet Point Heading 1 Headin…" at bounding box center [266, 341] width 322 height 496
click at [115, 373] on strong "Invitado:" at bounding box center [128, 372] width 26 height 8
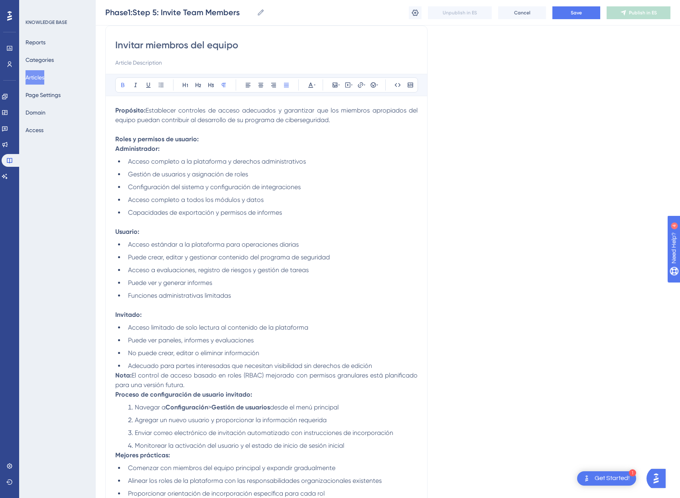
scroll to position [65, 0]
click at [117, 373] on strong "Nota:" at bounding box center [123, 374] width 16 height 8
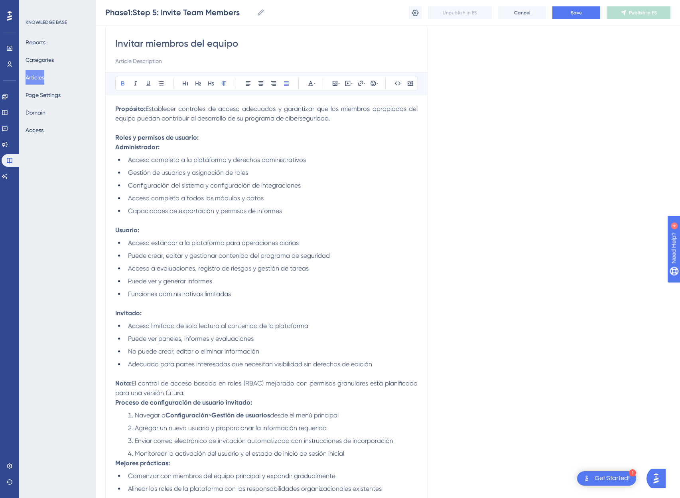
click at [117, 404] on strong "Proceso de configuración de usuario invitado:" at bounding box center [183, 403] width 137 height 8
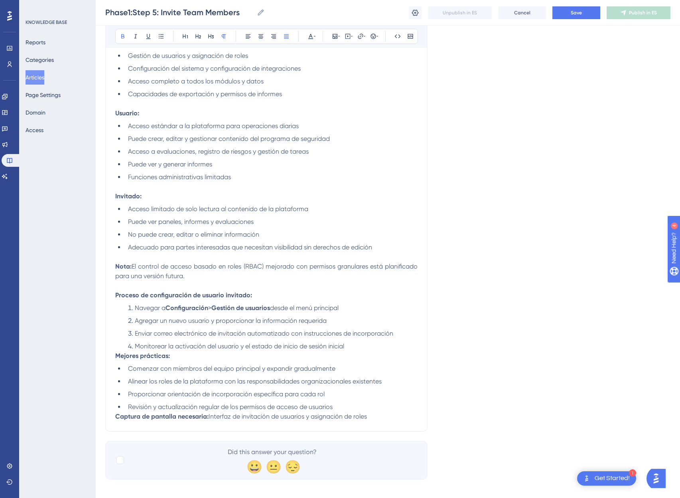
scroll to position [189, 0]
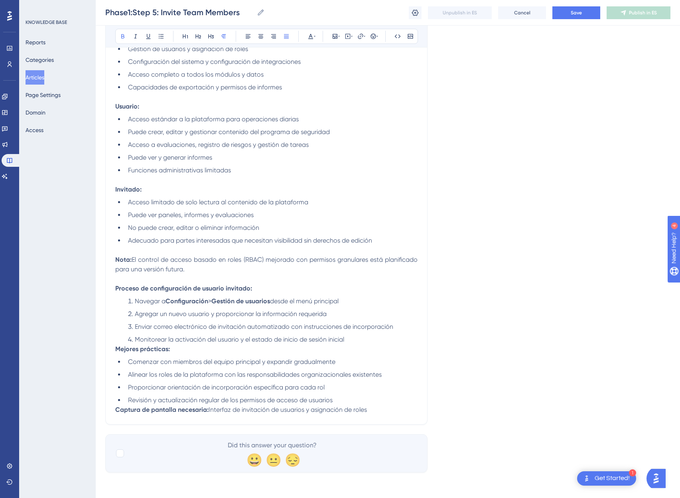
click at [117, 350] on strong "Mejores prácticas:" at bounding box center [142, 349] width 55 height 8
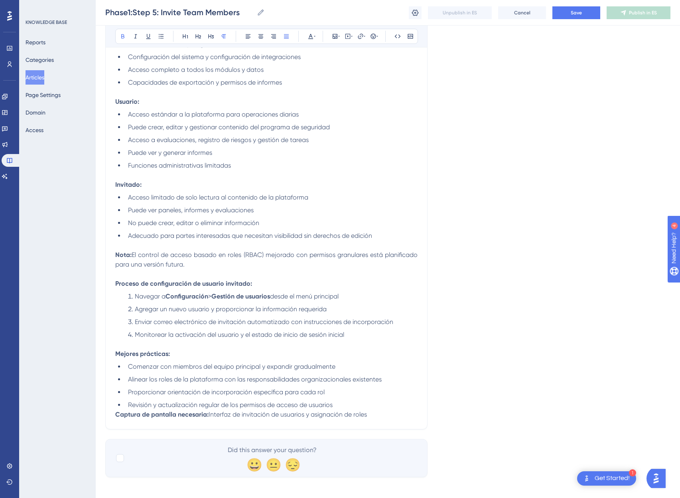
scroll to position [199, 0]
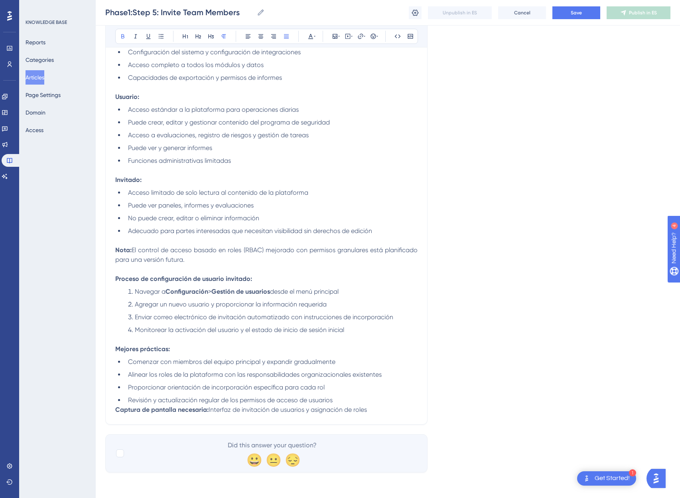
click at [115, 410] on div "Invitar miembros del equipo Bold Italic Underline Bullet Point Heading 1 Headin…" at bounding box center [266, 158] width 322 height 534
click at [116, 409] on strong "Captura de pantalla necesaria:" at bounding box center [161, 410] width 93 height 8
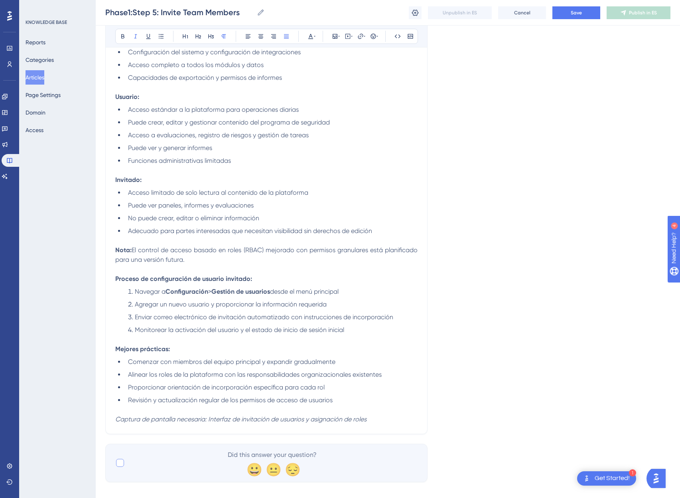
click at [121, 460] on div at bounding box center [120, 463] width 8 height 8
checkbox input "true"
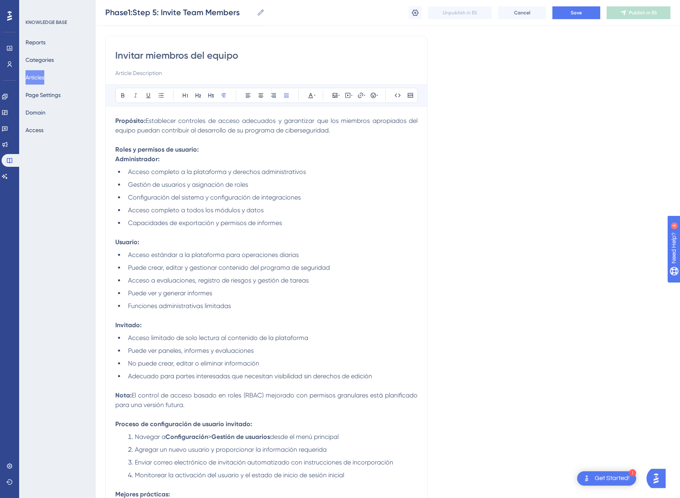
scroll to position [0, 0]
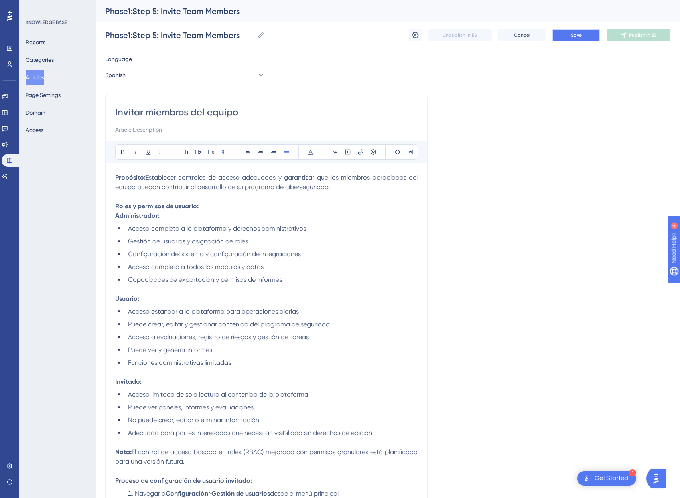
click at [572, 34] on span "Save" at bounding box center [576, 35] width 11 height 6
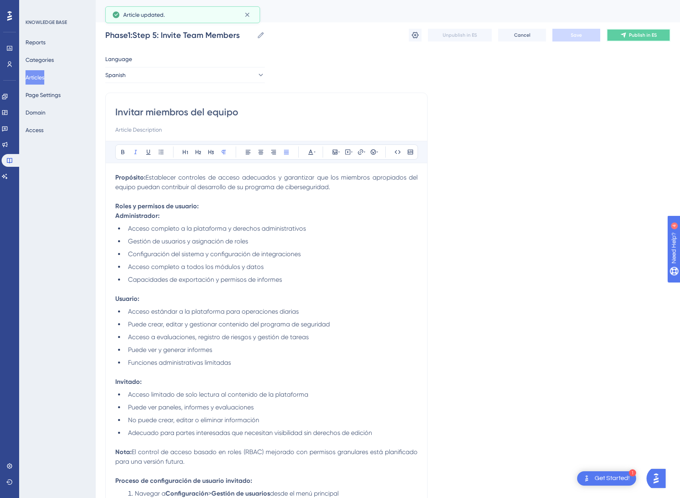
click at [642, 35] on span "Publish in ES" at bounding box center [643, 35] width 28 height 6
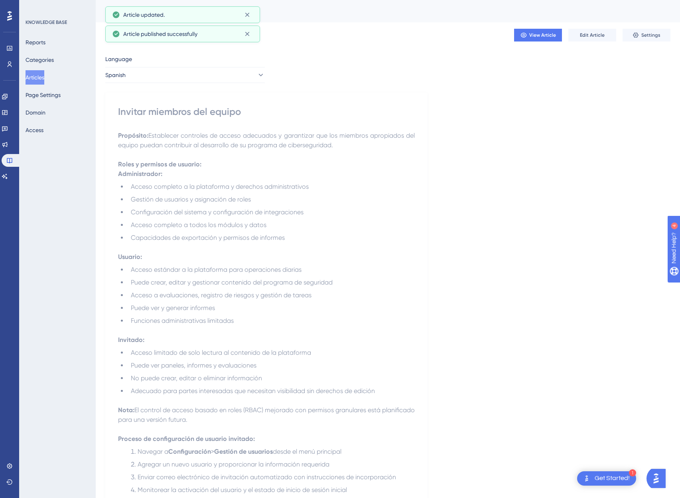
click at [40, 78] on button "Articles" at bounding box center [35, 77] width 19 height 14
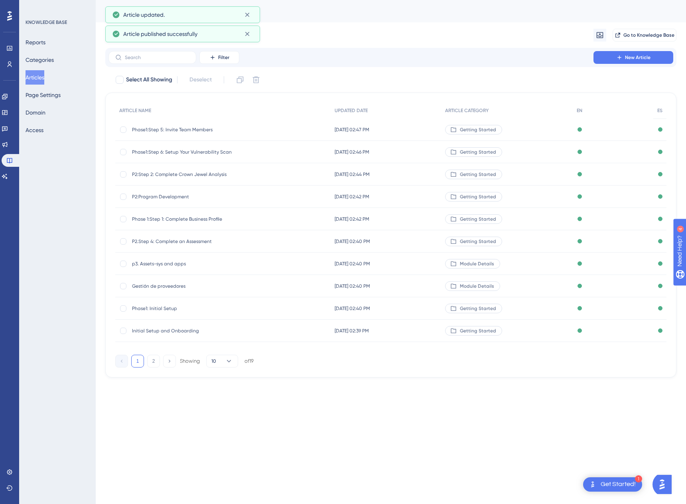
click at [158, 361] on button "2" at bounding box center [153, 361] width 13 height 13
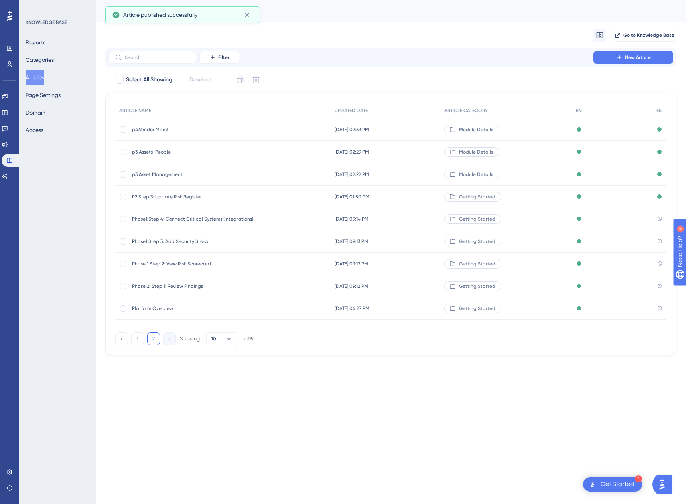
click at [163, 219] on span "Phase1:Step 4: Connect Critical Systems (Integrations)" at bounding box center [196, 219] width 128 height 6
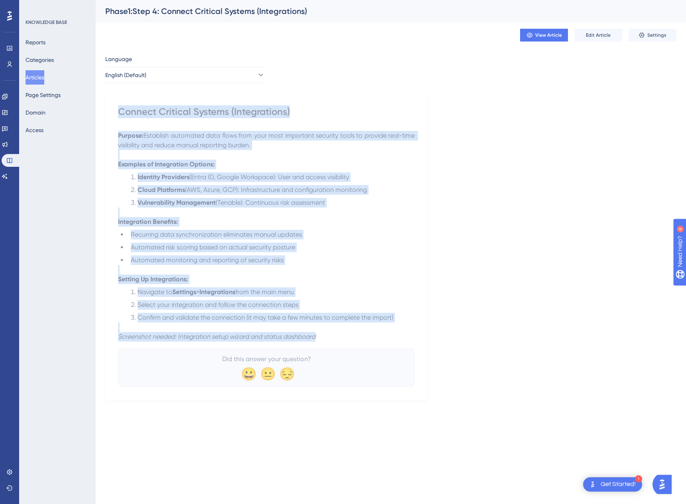
drag, startPoint x: 322, startPoint y: 335, endPoint x: 113, endPoint y: 111, distance: 306.3
click at [113, 111] on div "Connect Critical Systems (Integrations) Purpose: Establish automated data flows…" at bounding box center [266, 247] width 322 height 308
click at [178, 77] on button "English (Default)" at bounding box center [185, 75] width 160 height 16
click at [138, 116] on button "Spanish Spanish No translation" at bounding box center [185, 115] width 149 height 16
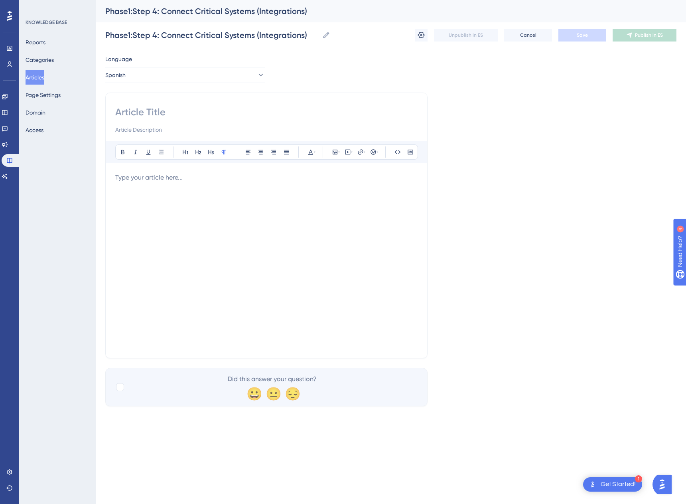
click at [165, 193] on div at bounding box center [266, 261] width 302 height 176
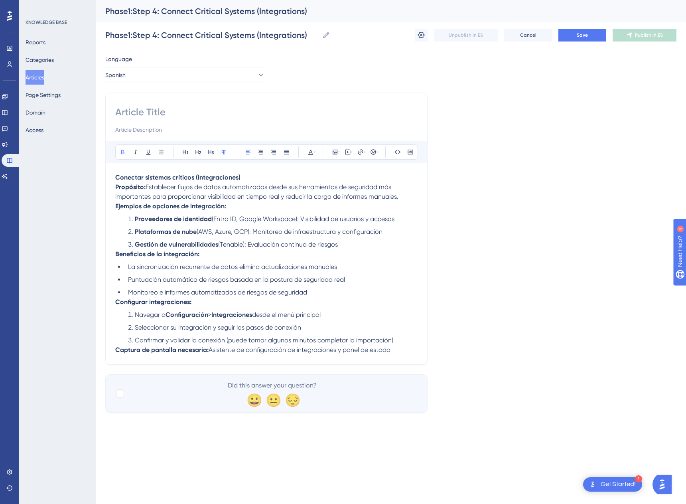
click at [117, 350] on strong "Captura de pantalla necesaria:" at bounding box center [161, 350] width 93 height 8
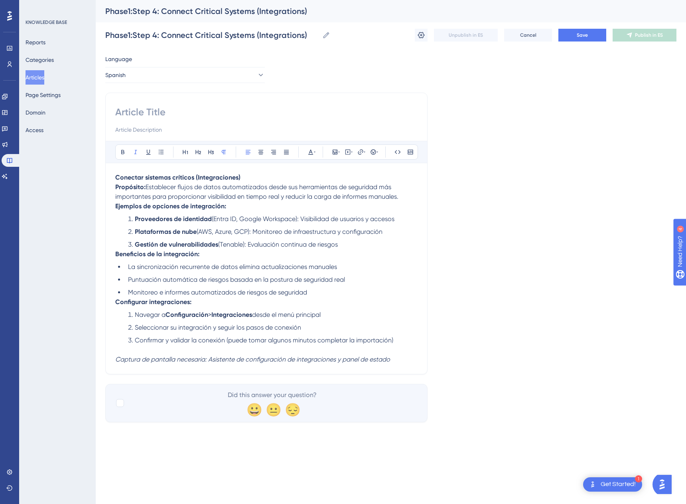
click at [119, 233] on ol "Proveedores de identidad (Entra ID, Google Workspace): Visibilidad de usuarios …" at bounding box center [266, 231] width 302 height 35
click at [117, 205] on strong "Ejemplos de opciones de integración:" at bounding box center [170, 206] width 111 height 8
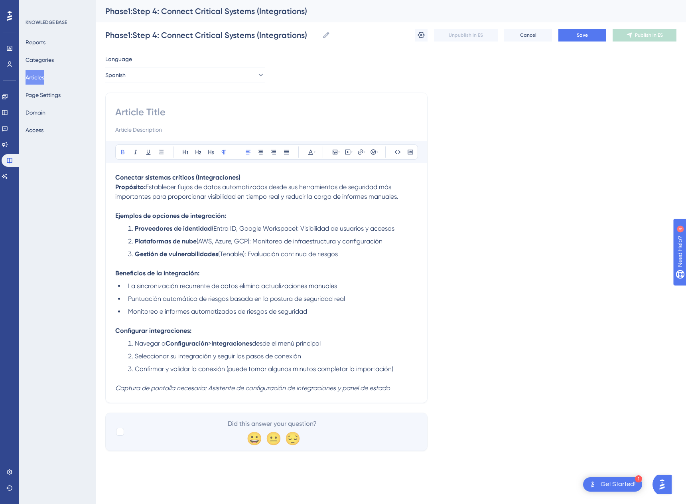
click at [128, 227] on li "Proveedores de identidad (Entra ID, Google Workspace): Visibilidad de usuarios …" at bounding box center [271, 229] width 293 height 10
click at [123, 225] on ol "Proveedores de identidad (Entra ID, Google Workspace): Visibilidad de usuarios …" at bounding box center [266, 241] width 302 height 35
drag, startPoint x: 252, startPoint y: 180, endPoint x: 104, endPoint y: 178, distance: 148.5
click at [104, 178] on div "Performance Users Engagement Widgets Feedback Product Updates Knowledge Base AI…" at bounding box center [391, 232] width 591 height 464
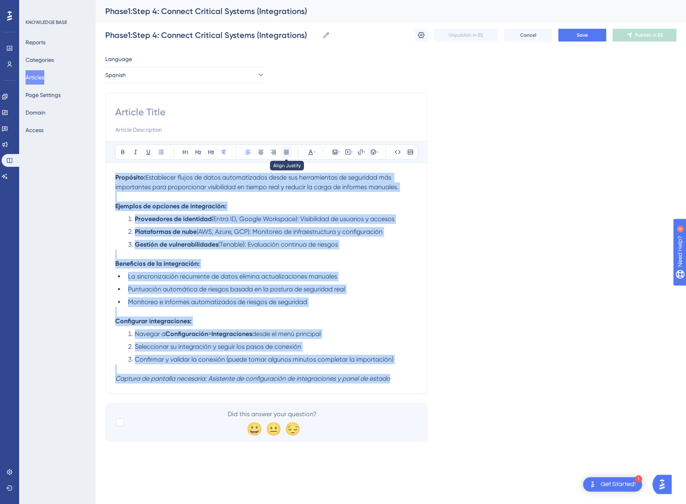
click at [288, 151] on button at bounding box center [286, 151] width 11 height 11
click at [312, 156] on button at bounding box center [310, 151] width 11 height 11
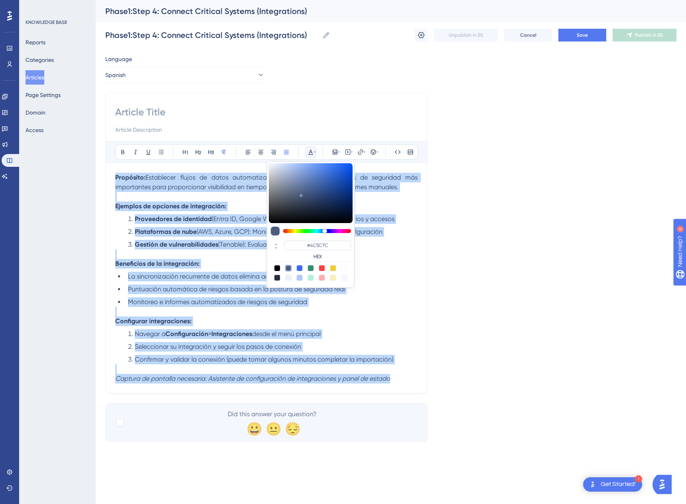
drag, startPoint x: 275, startPoint y: 268, endPoint x: 283, endPoint y: 268, distance: 7.6
click at [276, 268] on div at bounding box center [277, 268] width 6 height 6
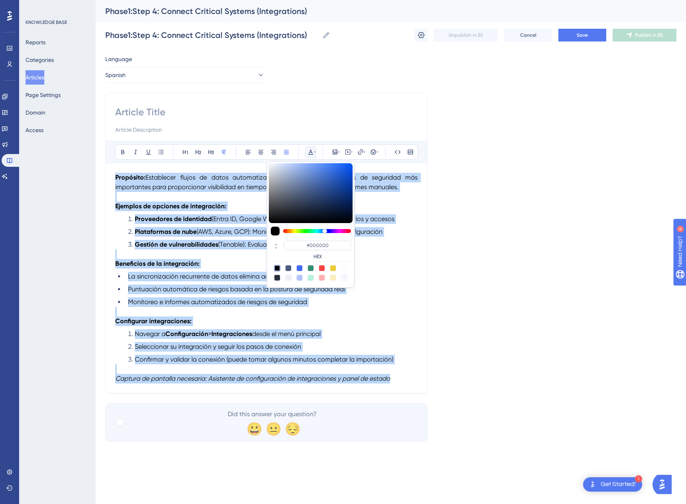
click at [286, 268] on div at bounding box center [288, 268] width 6 height 6
type input "#4C5C7C"
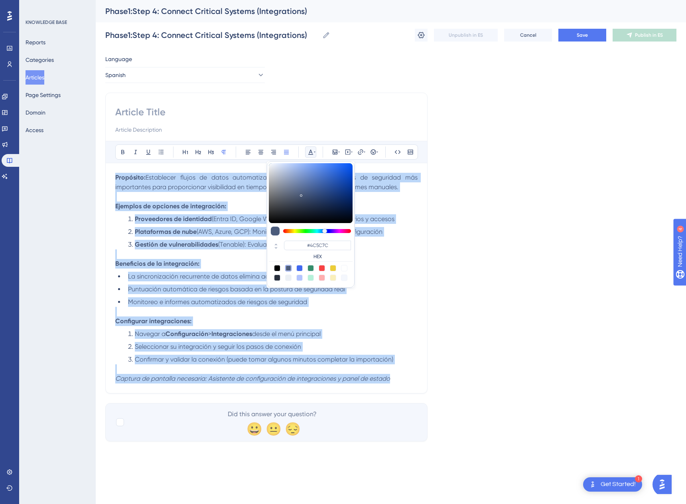
click at [217, 187] on span "Establecer flujos de datos automatizados desde sus herramientas de seguridad má…" at bounding box center [267, 182] width 304 height 17
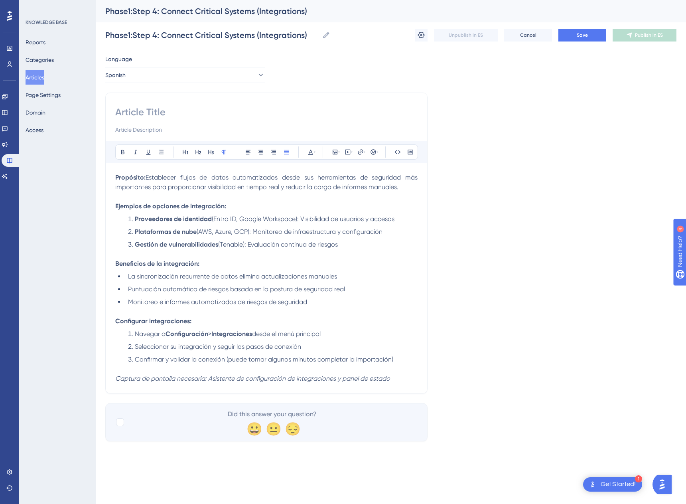
click at [166, 110] on input at bounding box center [266, 112] width 302 height 13
paste input "Conectar sistemas críticos (Integraciones)"
type input "Conectar sistemas críticos (Integraciones)"
click at [577, 37] on span "Save" at bounding box center [582, 35] width 11 height 6
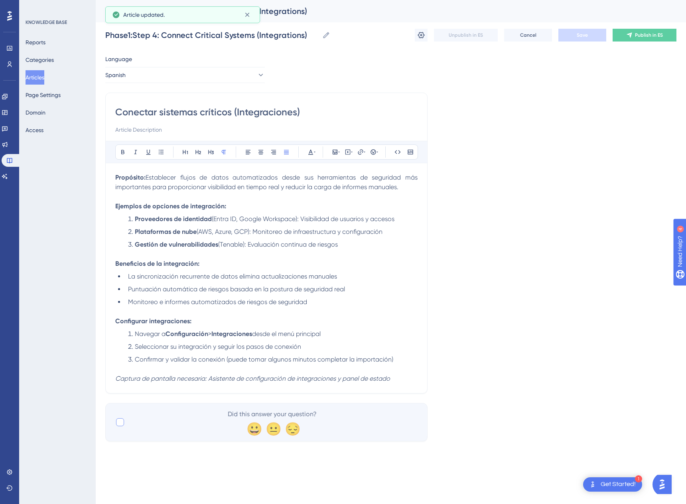
click at [126, 422] on label at bounding box center [120, 422] width 11 height 10
checkbox input "true"
click at [575, 36] on button "Save" at bounding box center [583, 35] width 48 height 13
click at [642, 37] on span "Publish in ES" at bounding box center [649, 35] width 28 height 6
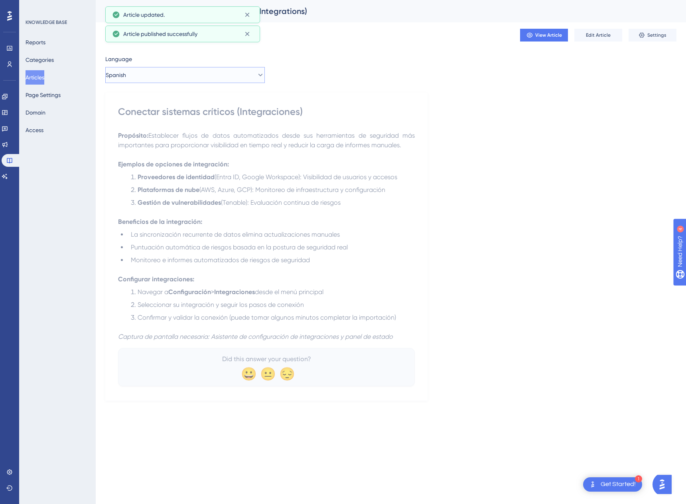
click at [136, 78] on button "Spanish" at bounding box center [185, 75] width 160 height 16
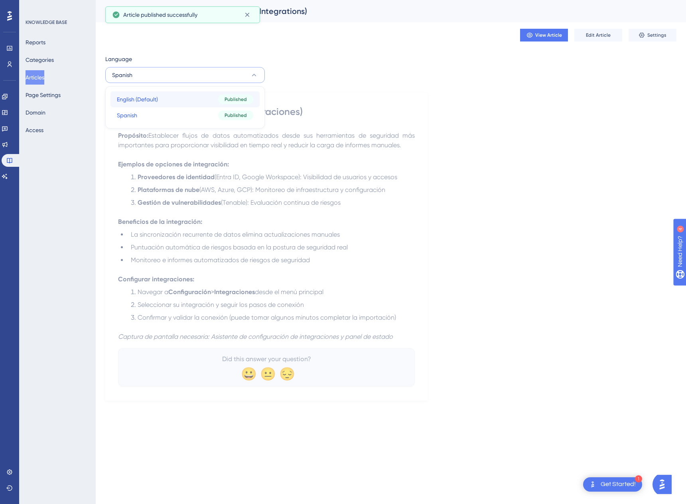
click at [140, 100] on span "English (Default)" at bounding box center [137, 100] width 41 height 10
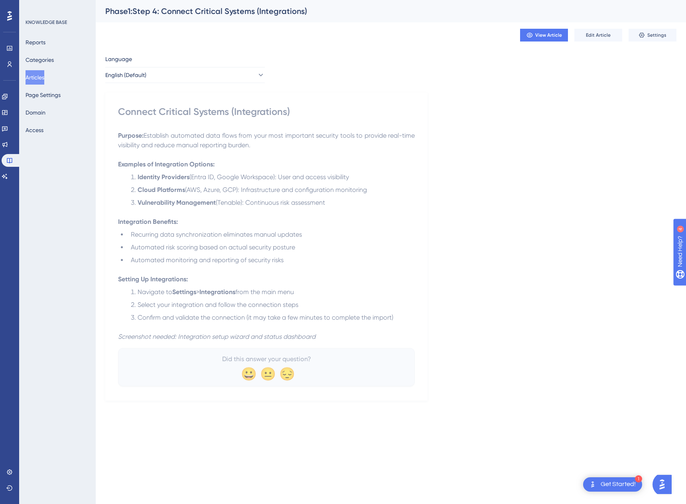
click at [41, 77] on button "Articles" at bounding box center [35, 77] width 19 height 14
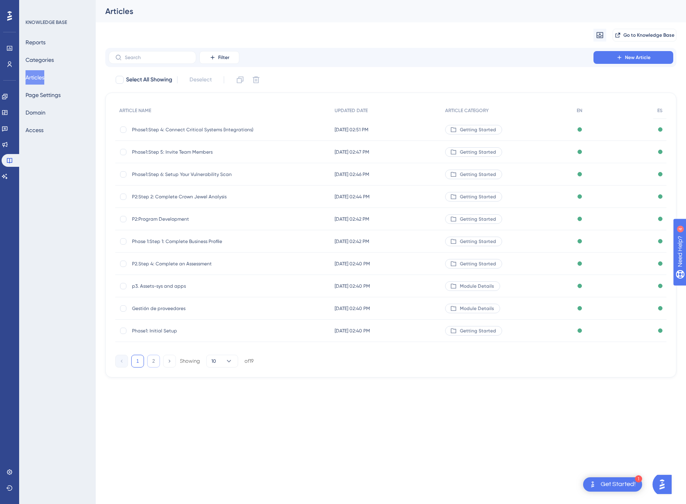
click at [154, 363] on button "2" at bounding box center [153, 361] width 13 height 13
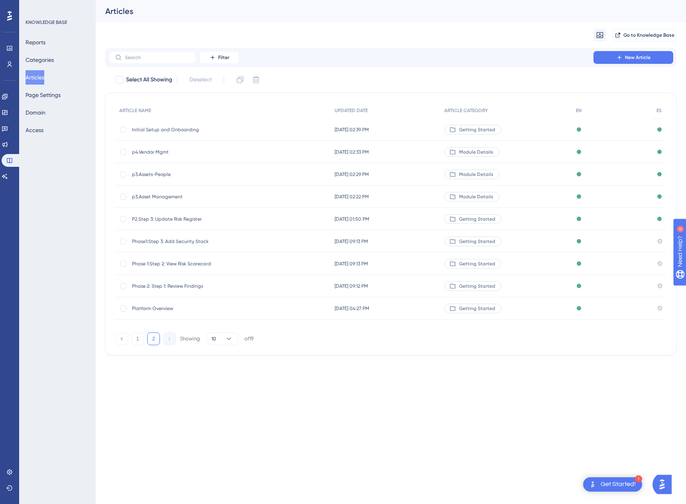
click at [159, 241] on span "Phase1:Step 3: Add Security Stack" at bounding box center [196, 241] width 128 height 6
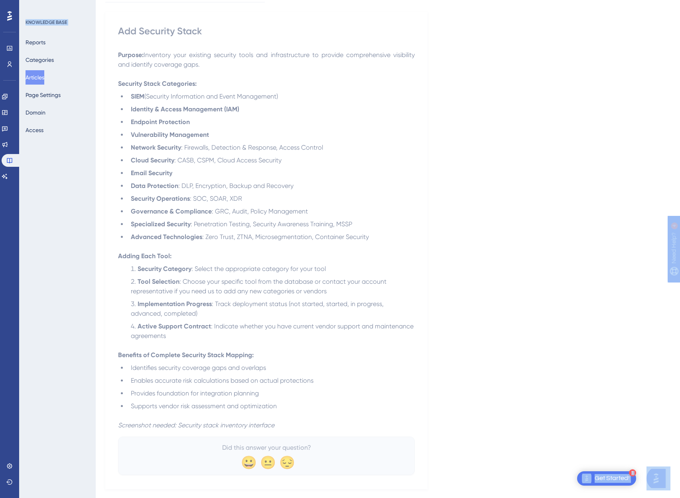
scroll to position [94, 0]
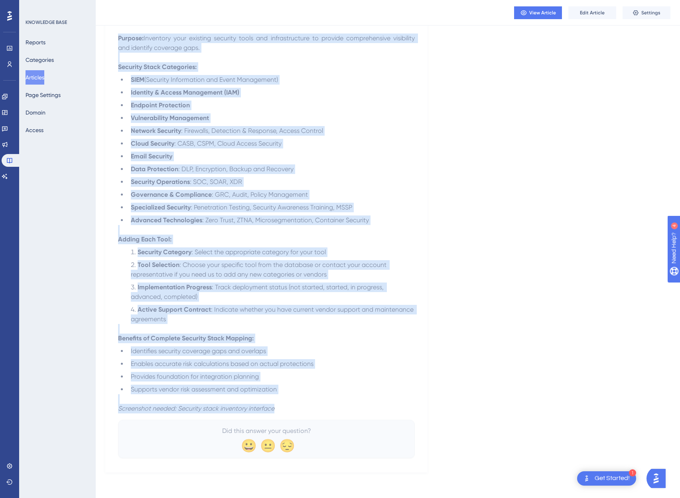
drag, startPoint x: 119, startPoint y: 112, endPoint x: 297, endPoint y: 406, distance: 343.4
click at [297, 406] on div "Add Security Stack Purpose: Inventory your existing security tools and infrastr…" at bounding box center [266, 233] width 297 height 450
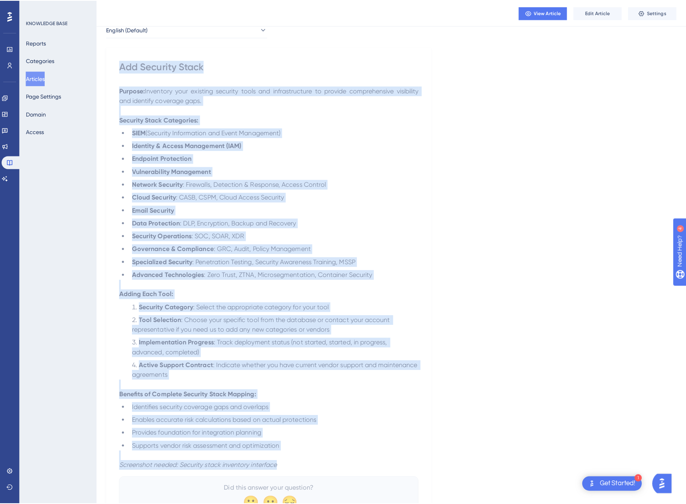
scroll to position [0, 0]
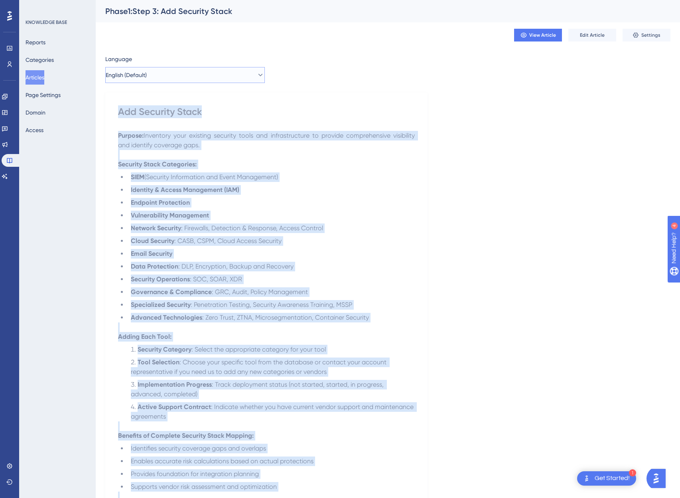
click at [209, 72] on button "English (Default)" at bounding box center [185, 75] width 160 height 16
click at [147, 115] on button "Spanish Spanish No translation" at bounding box center [185, 115] width 149 height 16
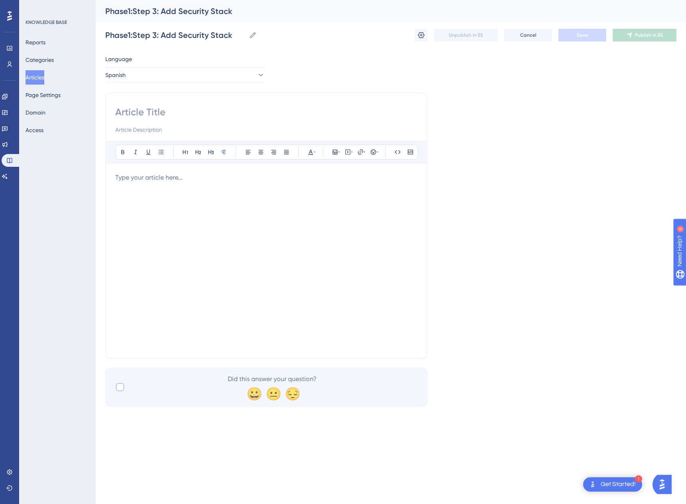
click at [123, 389] on div at bounding box center [120, 387] width 8 height 8
checkbox input "true"
click at [135, 110] on input at bounding box center [266, 112] width 302 height 13
paste input "Agregar Stack de seguridad"
type input "Agregar Stack de seguridad"
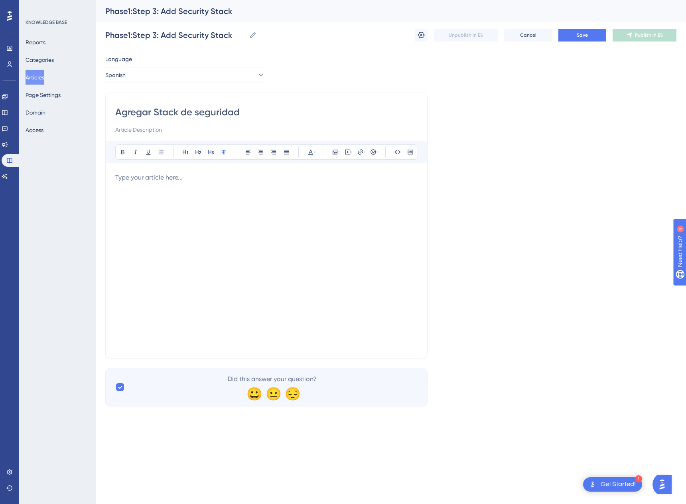
click at [157, 184] on div at bounding box center [266, 261] width 302 height 176
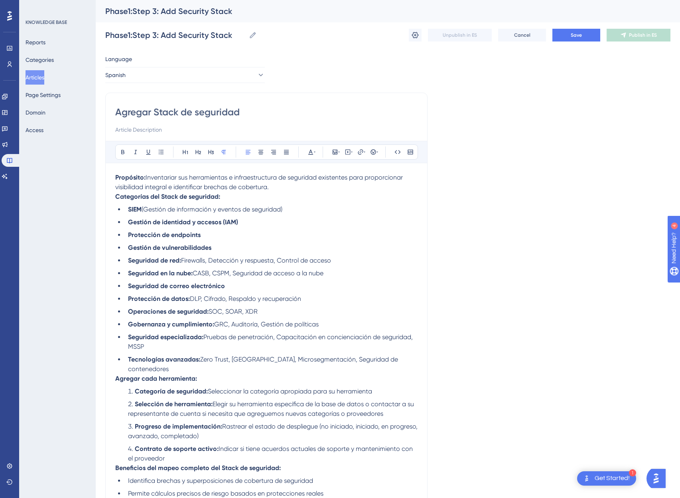
click at [336, 184] on p "Propósito: Inventariar sus herramientas e infraestructura de seguridad existent…" at bounding box center [266, 182] width 302 height 19
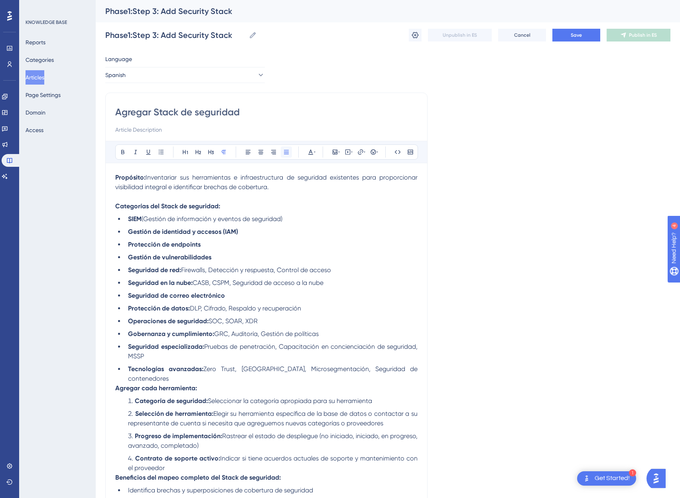
click at [283, 153] on icon at bounding box center [286, 152] width 6 height 6
click at [310, 152] on icon at bounding box center [310, 152] width 5 height 5
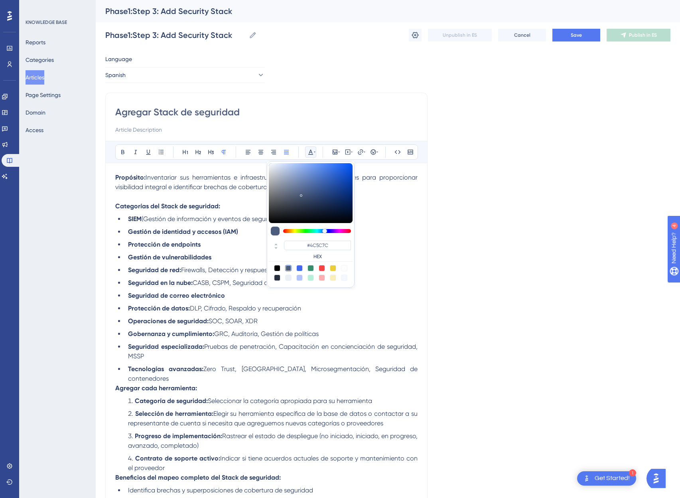
click at [278, 269] on div at bounding box center [277, 268] width 6 height 6
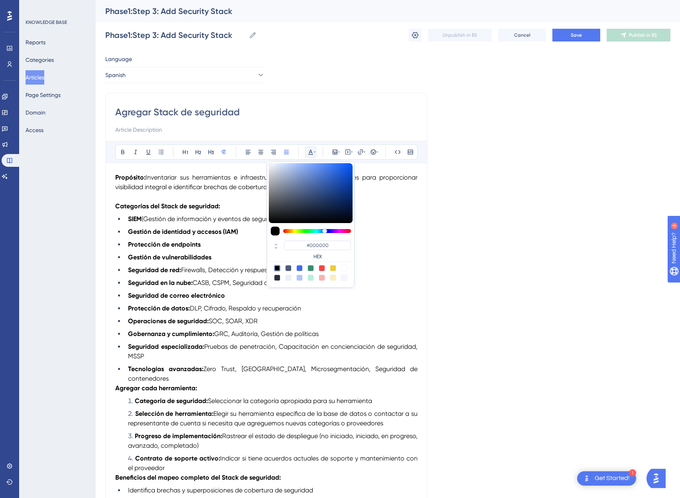
click at [287, 268] on div at bounding box center [288, 268] width 6 height 6
type input "#4C5C7C"
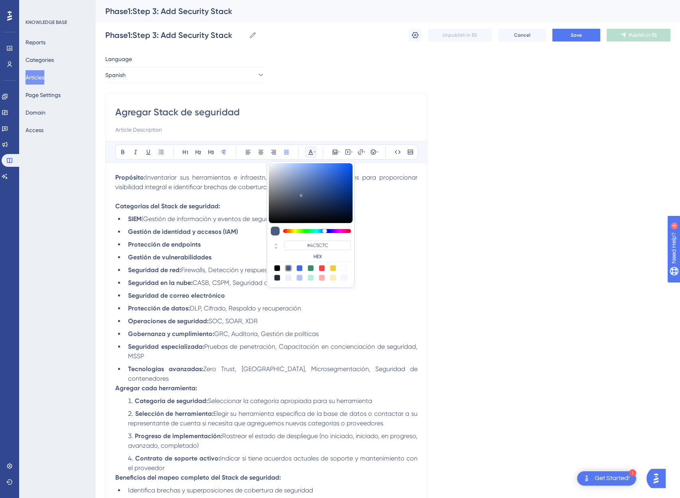
click at [185, 270] on span "Firewalls, Detección y respuesta, Control de acceso" at bounding box center [256, 270] width 150 height 8
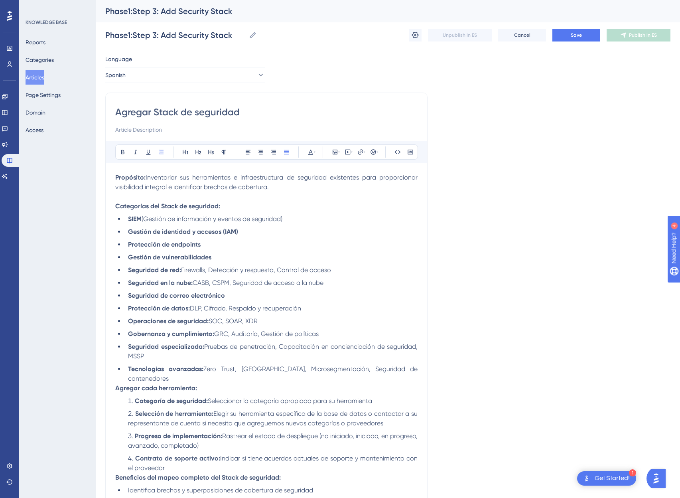
click at [116, 384] on strong "Agregar cada herramienta:" at bounding box center [156, 388] width 82 height 8
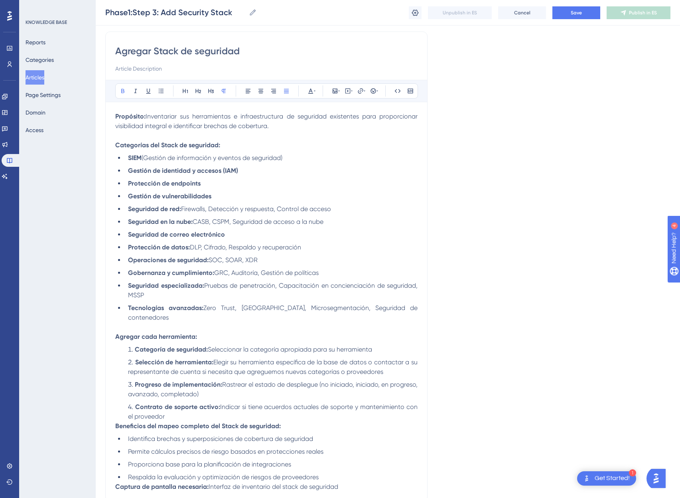
scroll to position [68, 0]
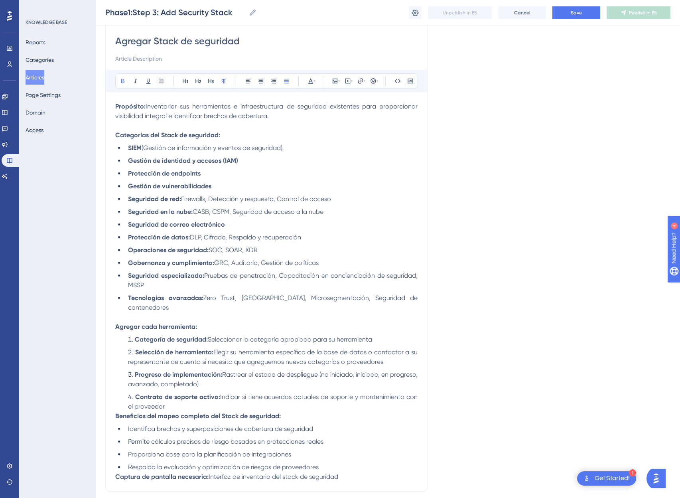
click at [116, 412] on strong "Beneficios del mapeo completo del Stack de seguridad:" at bounding box center [198, 416] width 166 height 8
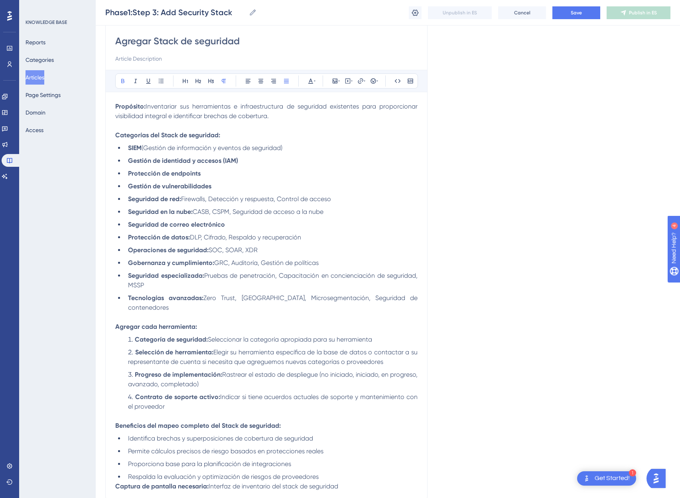
click at [117, 482] on strong "Captura de pantalla necesaria:" at bounding box center [161, 486] width 93 height 8
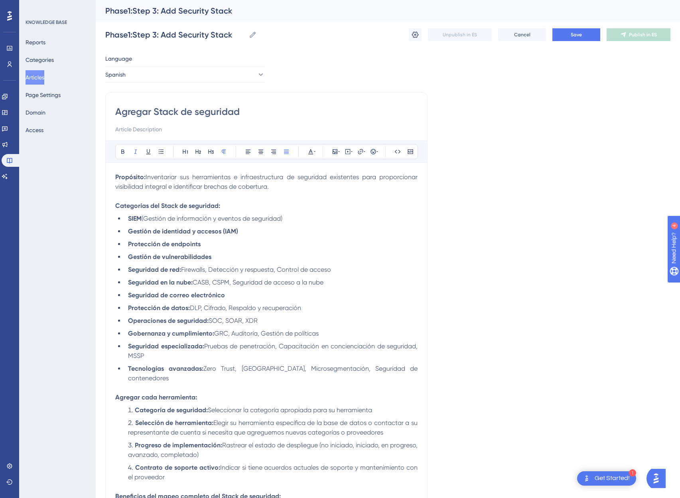
scroll to position [0, 0]
click at [209, 213] on div "Propósito: Inventariar sus herramientas e infraestructura de seguridad existent…" at bounding box center [266, 372] width 302 height 399
click at [259, 192] on p at bounding box center [266, 197] width 302 height 10
click at [569, 33] on button "Save" at bounding box center [577, 35] width 48 height 13
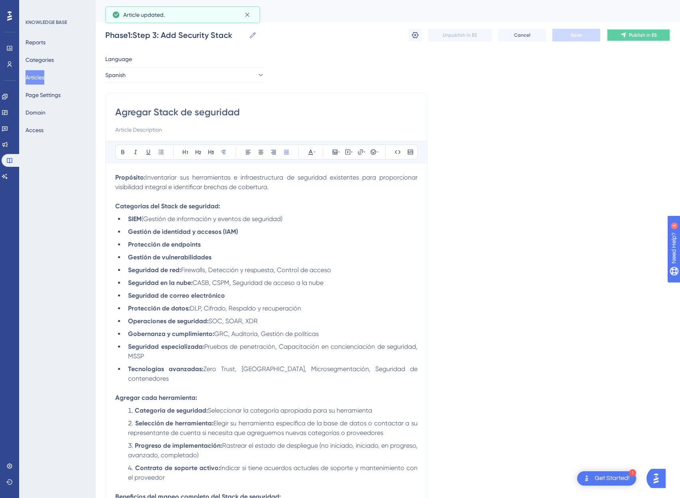
click at [644, 36] on span "Publish in ES" at bounding box center [643, 35] width 28 height 6
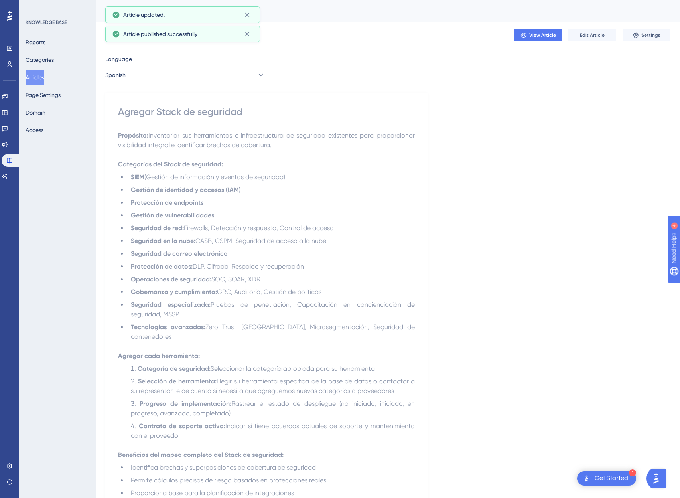
click at [41, 81] on button "Articles" at bounding box center [35, 77] width 19 height 14
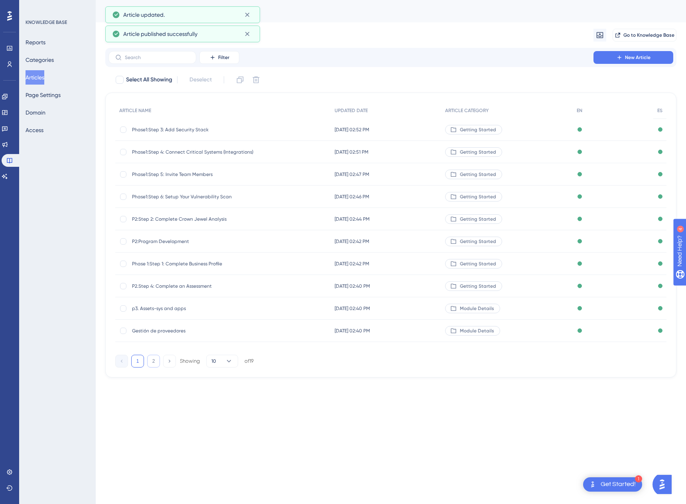
click at [150, 366] on button "2" at bounding box center [153, 361] width 13 height 13
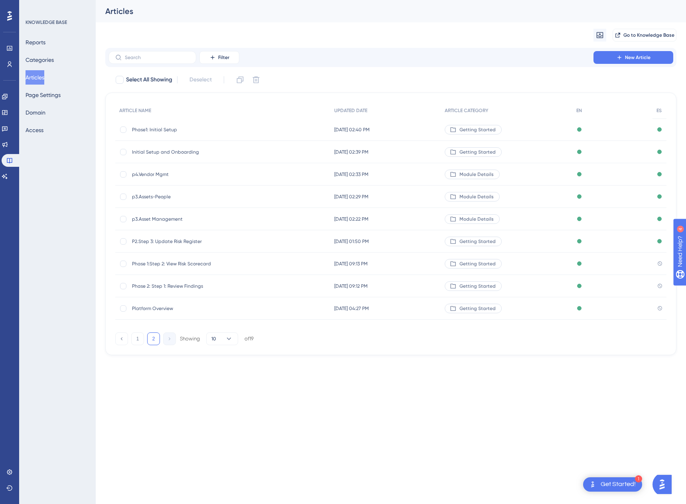
click at [177, 262] on span "Phase 1:Step 2: View Risk Scorecard" at bounding box center [196, 264] width 128 height 6
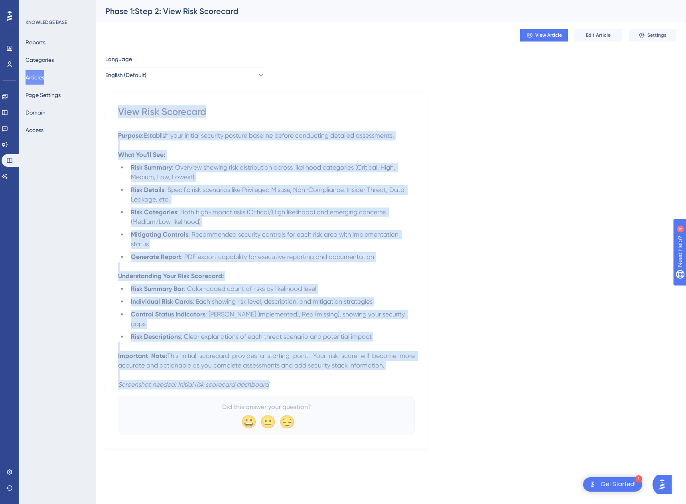
drag, startPoint x: 118, startPoint y: 111, endPoint x: 340, endPoint y: 371, distance: 341.9
click at [340, 371] on div "View Risk Scorecard Purpose: Establish your initial security posture baseline b…" at bounding box center [266, 269] width 297 height 329
click at [188, 72] on button "English (Default)" at bounding box center [185, 75] width 160 height 16
click at [138, 114] on button "Spanish Spanish No translation" at bounding box center [185, 115] width 149 height 16
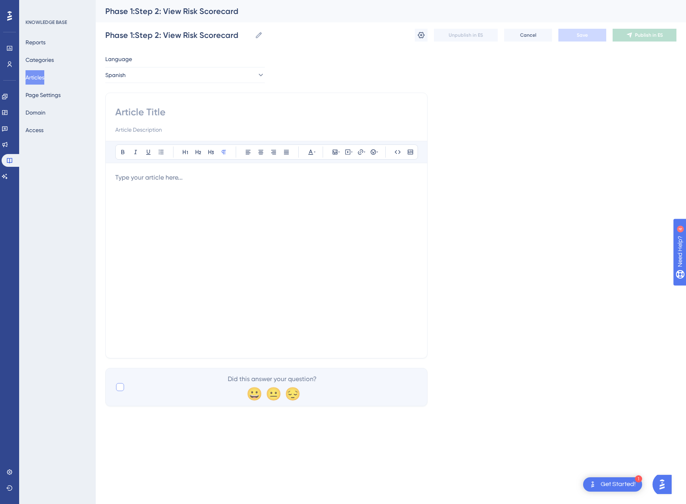
click at [117, 388] on div at bounding box center [120, 387] width 8 height 8
checkbox input "true"
click at [144, 113] on input at bounding box center [266, 112] width 302 height 13
click at [141, 113] on input at bounding box center [266, 112] width 302 height 13
paste input "View Risk Scorecard Purpose: Establish your initial security posture baseline b…"
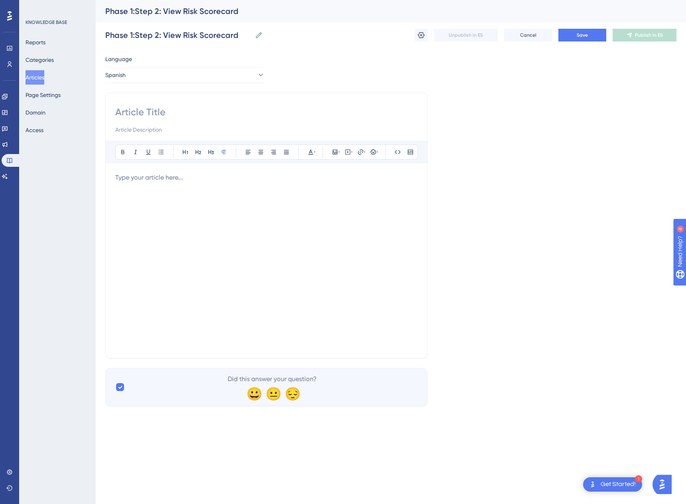
type input "View Risk Scorecard Purpose: Establish your initial security posture baseline b…"
click at [136, 113] on input at bounding box center [266, 112] width 302 height 13
paste input "Ver Cuadro de mando de riesgos"
type input "Ver Cuadro de mando de riesgos"
click at [219, 229] on div at bounding box center [266, 261] width 302 height 176
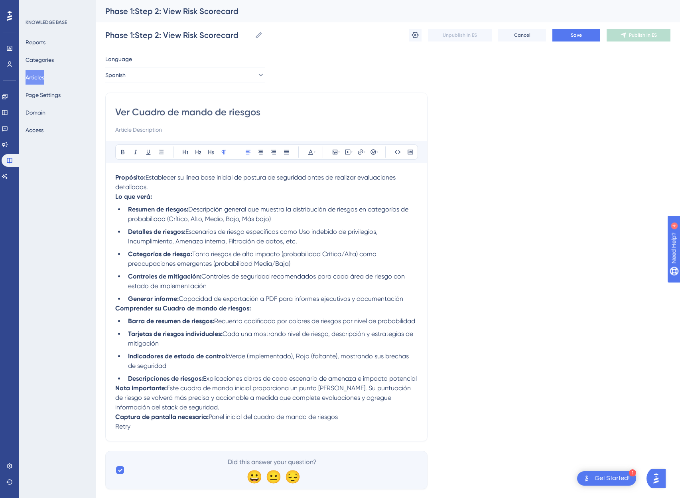
click at [113, 429] on div "Ver Cuadro de mando de riesgos Bold Italic Underline Bullet Point Heading 1 Hea…" at bounding box center [266, 267] width 322 height 349
click at [116, 421] on strong "Captura de pantalla necesaria:" at bounding box center [161, 417] width 93 height 8
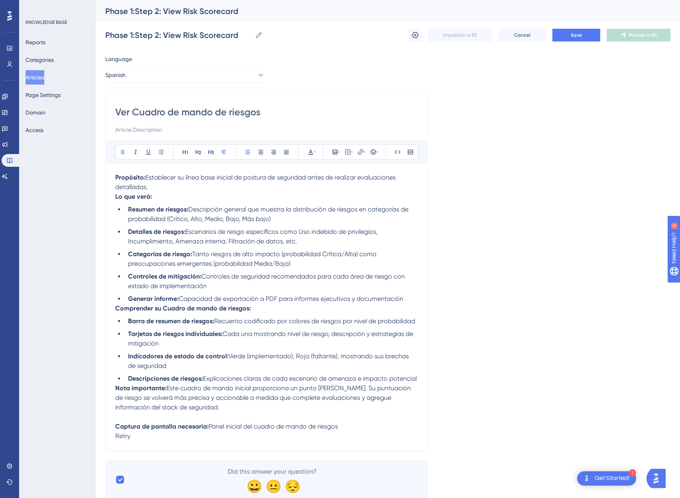
scroll to position [0, 6]
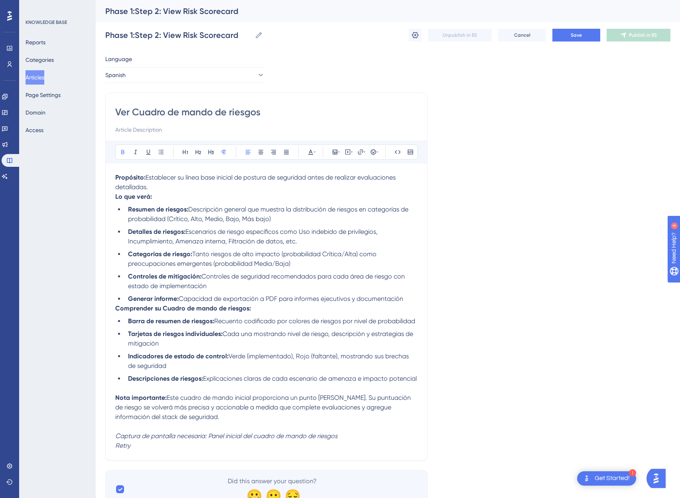
click at [115, 307] on strong "Comprender su Cuadro de mando de riesgos:" at bounding box center [183, 308] width 136 height 8
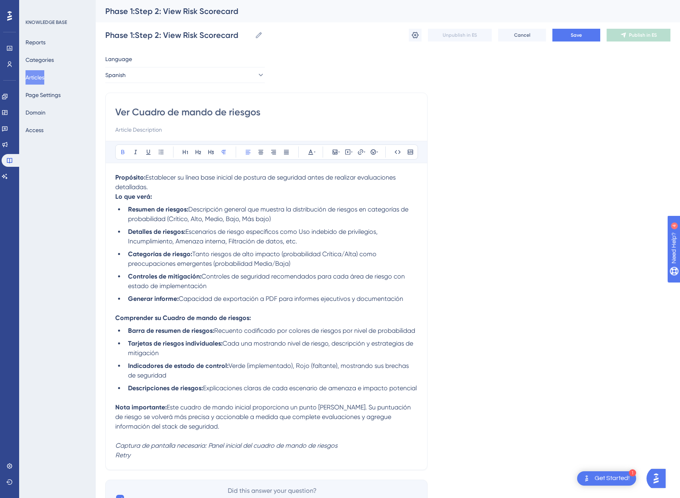
click at [115, 198] on strong "Lo que verá:" at bounding box center [133, 197] width 37 height 8
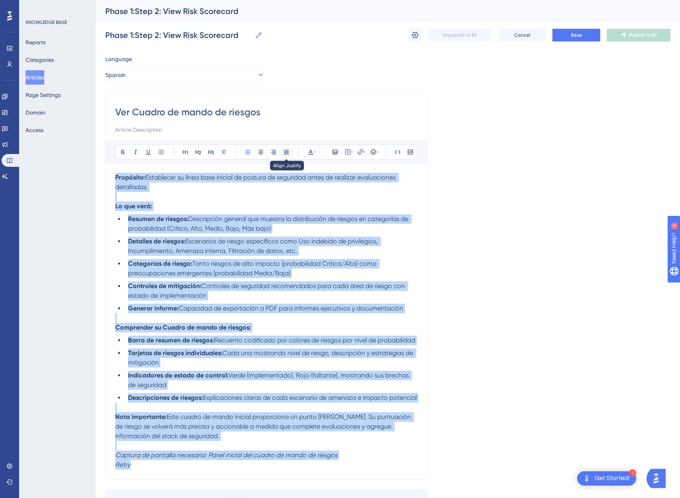
click at [285, 151] on button at bounding box center [286, 151] width 11 height 11
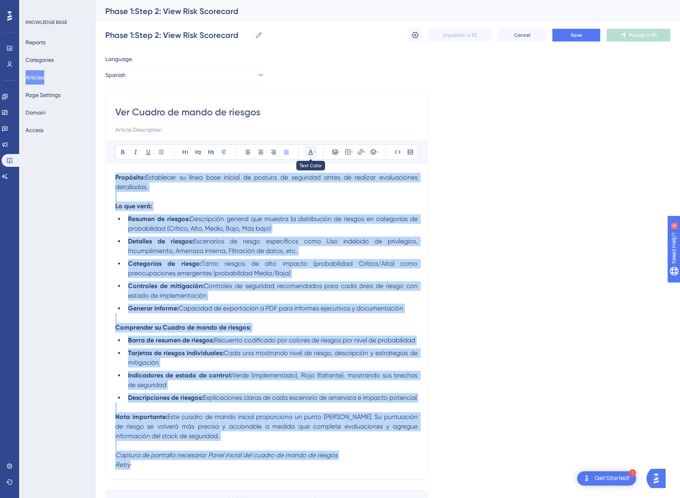
click at [314, 153] on icon at bounding box center [315, 152] width 2 height 6
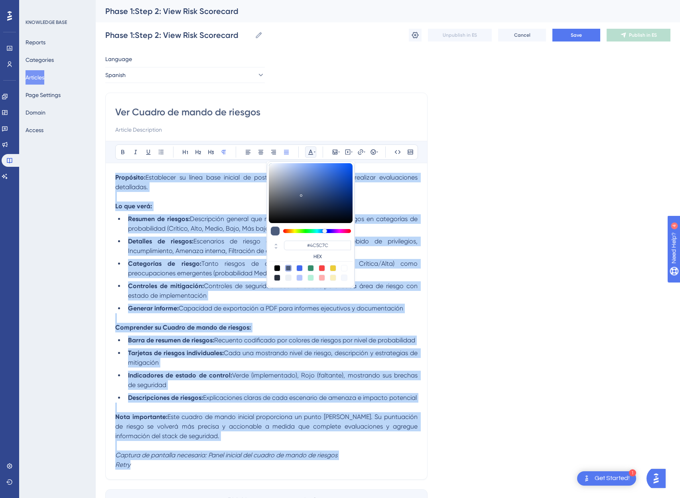
click at [274, 269] on div at bounding box center [277, 268] width 6 height 6
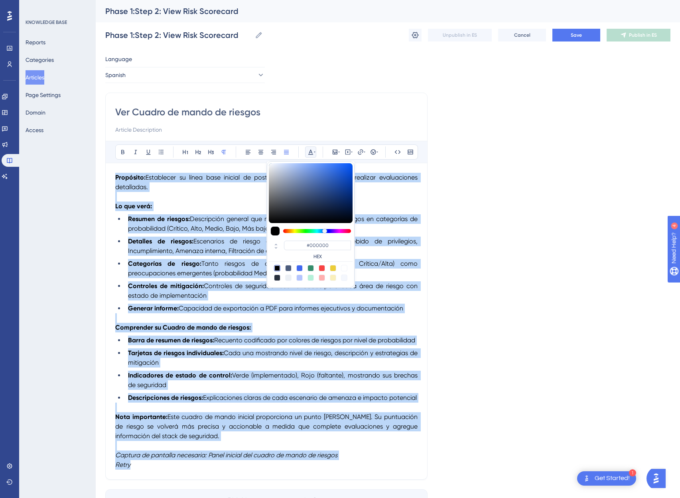
click at [285, 269] on div at bounding box center [288, 268] width 6 height 6
type input "#4C5C7C"
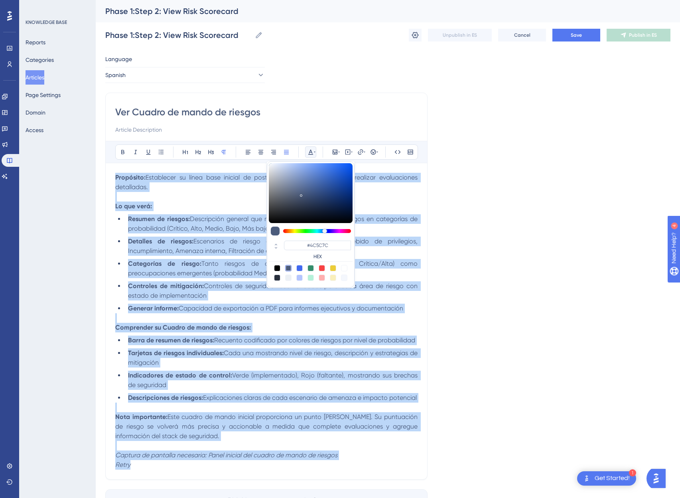
click at [219, 231] on span "Descripción general que muestra la distribución de riesgos en categorías de pro…" at bounding box center [273, 223] width 291 height 17
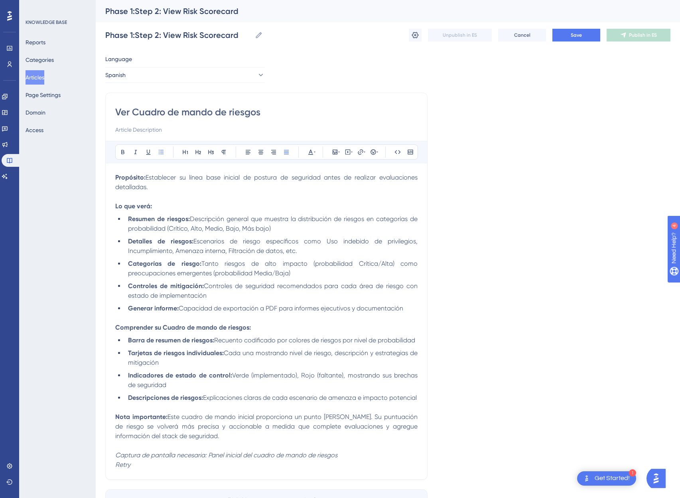
click at [121, 468] on em "Retry" at bounding box center [122, 465] width 15 height 8
drag, startPoint x: 112, startPoint y: 474, endPoint x: 154, endPoint y: 475, distance: 42.7
click at [154, 470] on p "Retry" at bounding box center [266, 465] width 302 height 10
click at [577, 32] on button "Save" at bounding box center [577, 35] width 48 height 13
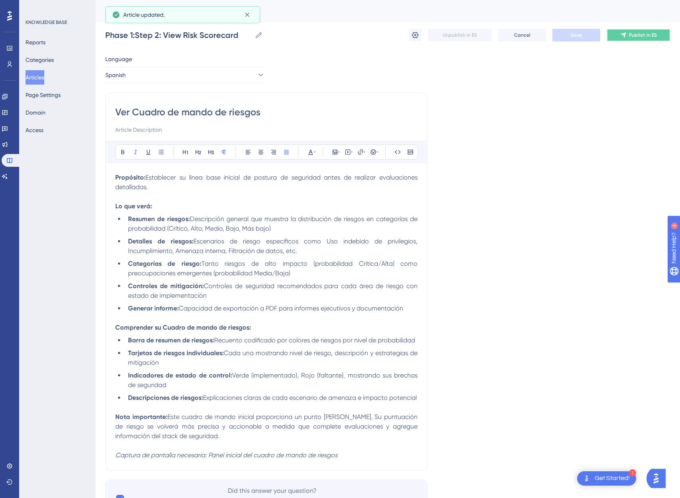
click at [629, 37] on span "Publish in ES" at bounding box center [643, 35] width 28 height 6
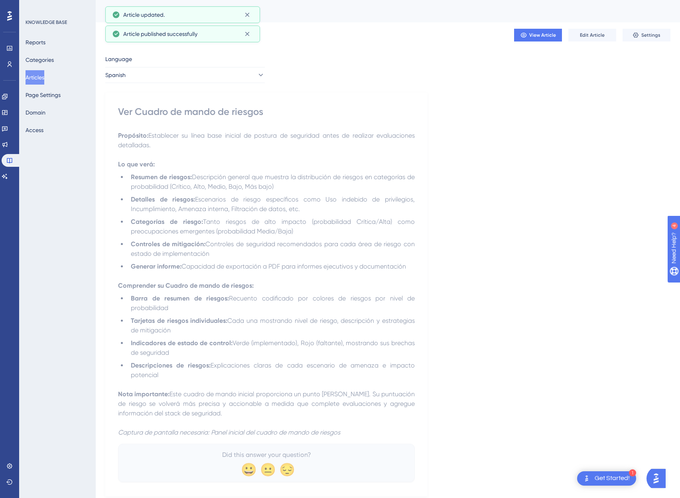
click at [38, 80] on button "Articles" at bounding box center [35, 77] width 19 height 14
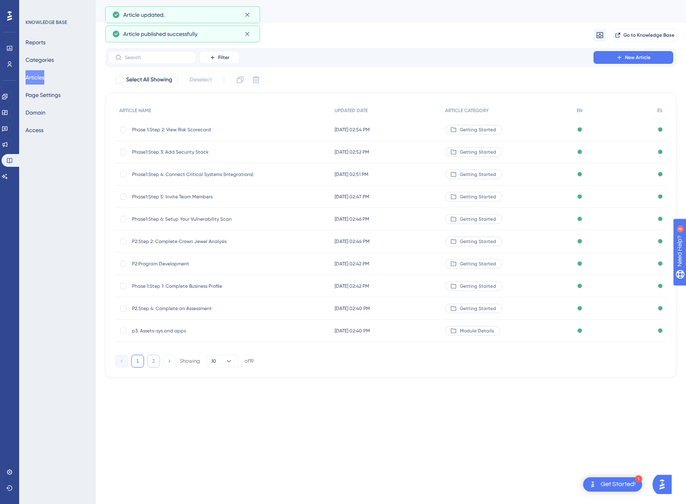
click at [150, 366] on button "2" at bounding box center [153, 361] width 13 height 13
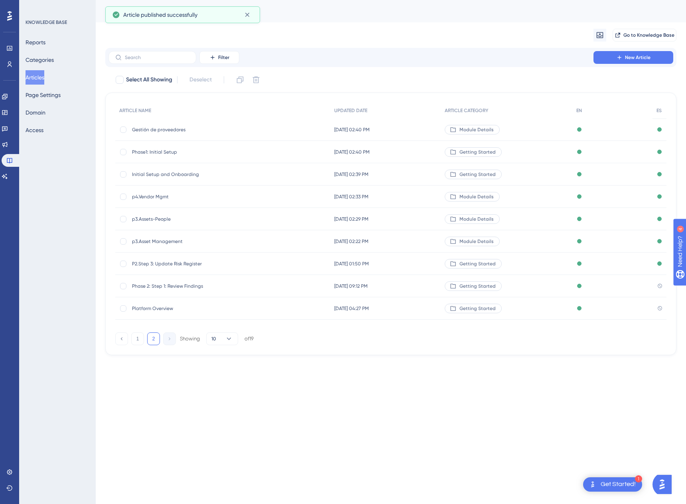
click at [142, 283] on span "Phase 2: Step 1: Review Findings" at bounding box center [196, 286] width 128 height 6
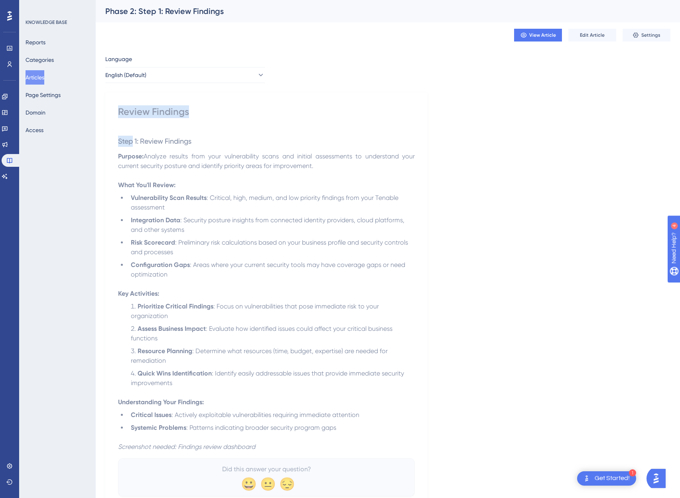
drag, startPoint x: 117, startPoint y: 113, endPoint x: 133, endPoint y: 135, distance: 27.1
click at [134, 136] on div "Review Findings Step 1: Review Findings Purpose: Analyze results from your vuln…" at bounding box center [266, 302] width 322 height 418
drag, startPoint x: 133, startPoint y: 135, endPoint x: 128, endPoint y: 146, distance: 11.8
click at [148, 178] on div "Step 1: Review Findings Purpose: Analyze results from your vulnerability scans …" at bounding box center [266, 291] width 297 height 321
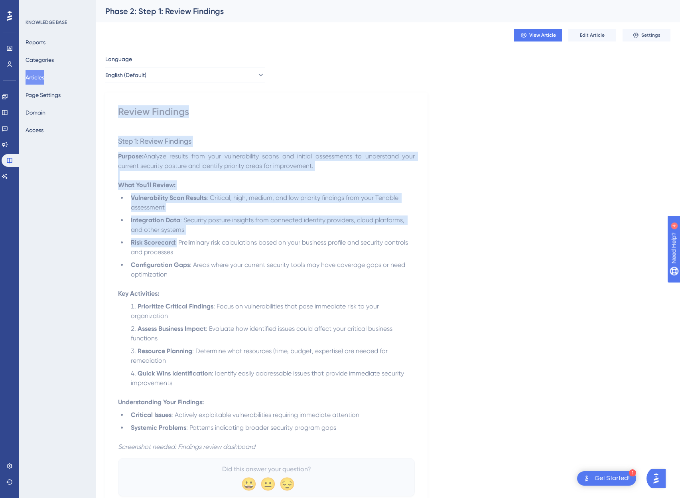
drag, startPoint x: 119, startPoint y: 111, endPoint x: 176, endPoint y: 241, distance: 141.5
click at [176, 241] on div "Review Findings Step 1: Review Findings Purpose: Analyze results from your vuln…" at bounding box center [266, 300] width 297 height 391
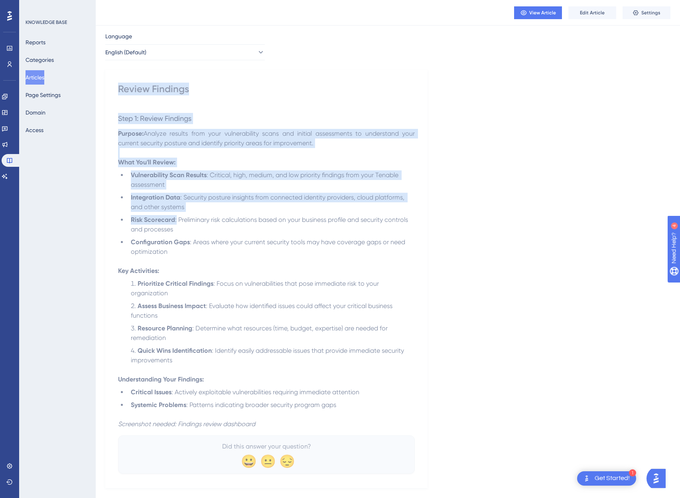
scroll to position [35, 0]
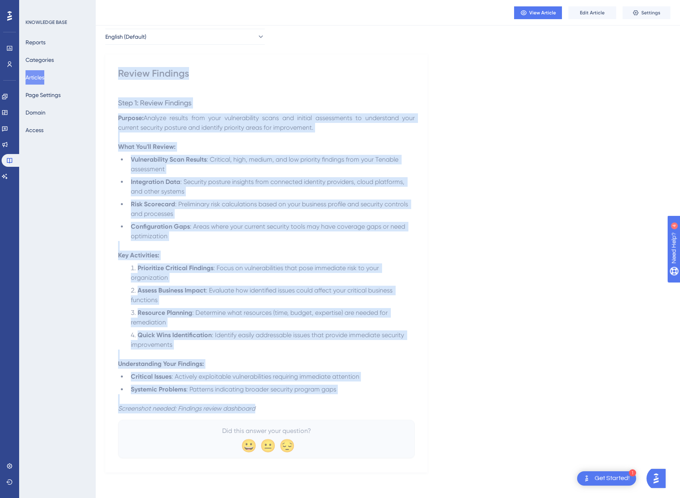
click at [272, 410] on p "Screenshot needed: Findings review dashboard" at bounding box center [266, 409] width 297 height 10
click at [177, 38] on button "English (Default)" at bounding box center [185, 37] width 160 height 16
click at [135, 73] on span "Spanish" at bounding box center [127, 77] width 20 height 10
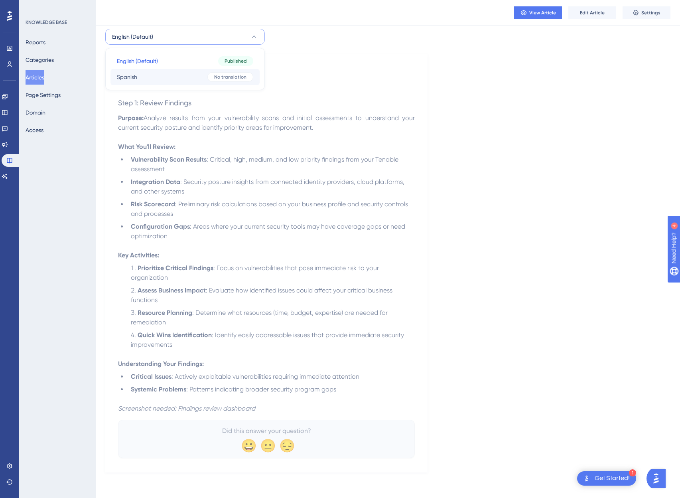
scroll to position [0, 0]
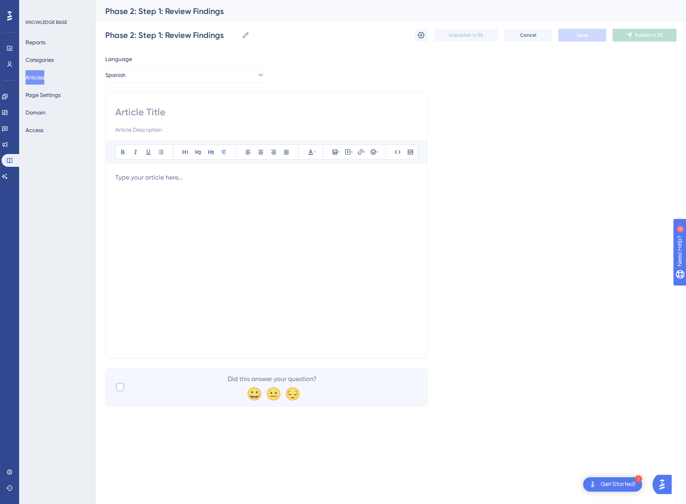
click at [122, 388] on div at bounding box center [120, 387] width 8 height 8
checkbox input "true"
click at [285, 151] on icon at bounding box center [286, 152] width 5 height 4
click at [148, 111] on input at bounding box center [266, 112] width 302 height 13
paste input "Revisar hallazgos"
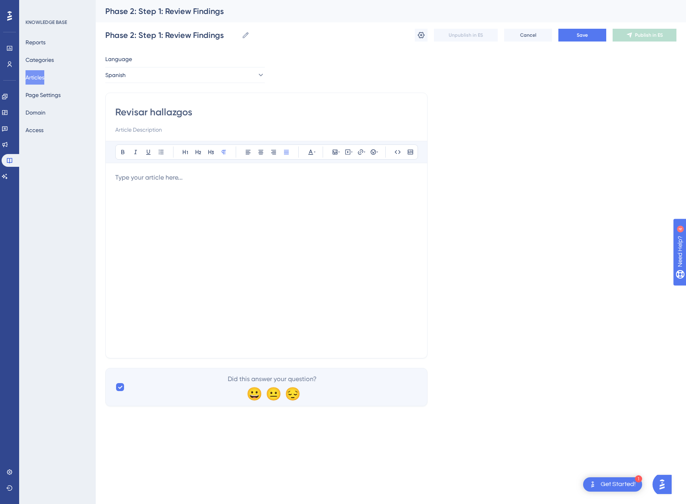
type input "Revisar hallazgos"
click at [171, 198] on div at bounding box center [266, 261] width 302 height 176
click at [205, 226] on div at bounding box center [266, 261] width 302 height 176
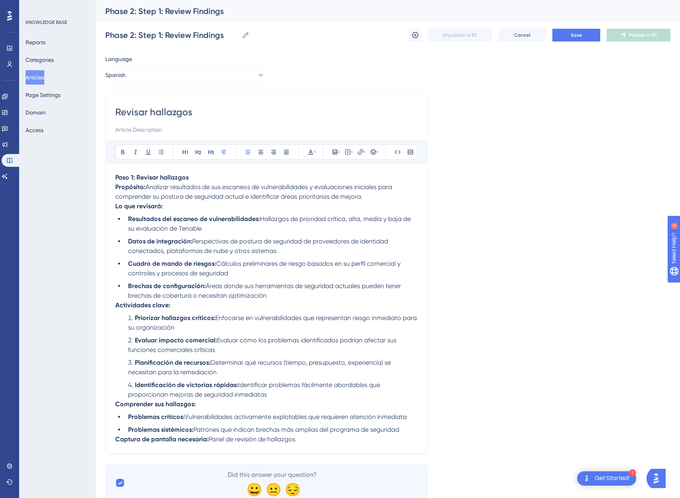
click at [114, 441] on div "Revisar hallazgos Bold Italic Underline Bullet Point Heading 1 Heading 2 Headin…" at bounding box center [266, 274] width 322 height 362
click at [115, 438] on strong "Captura de pantalla necesaria:" at bounding box center [161, 439] width 93 height 8
click at [115, 403] on strong "Comprender sus hallazgos:" at bounding box center [155, 404] width 81 height 8
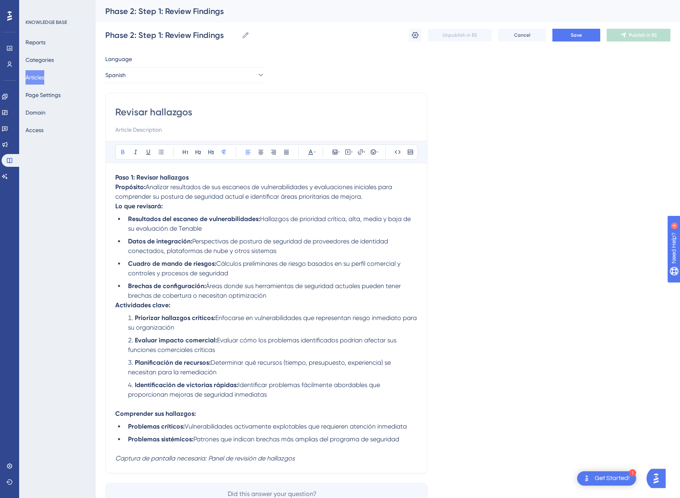
click at [115, 303] on strong "Actividades clave:" at bounding box center [142, 305] width 55 height 8
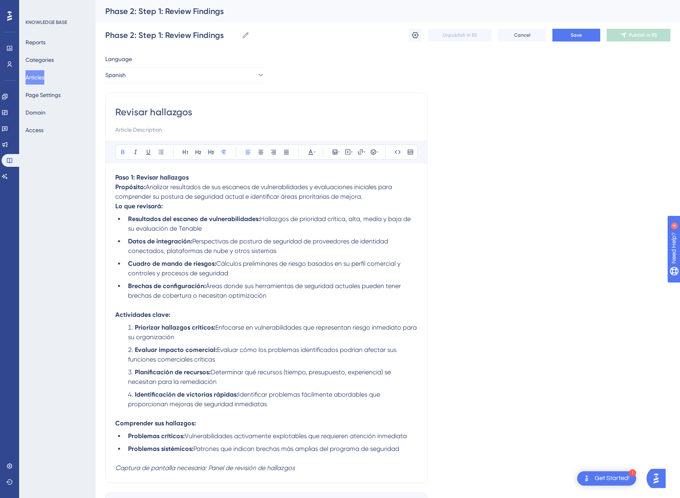
click at [115, 207] on strong "Lo que revisará:" at bounding box center [138, 206] width 47 height 8
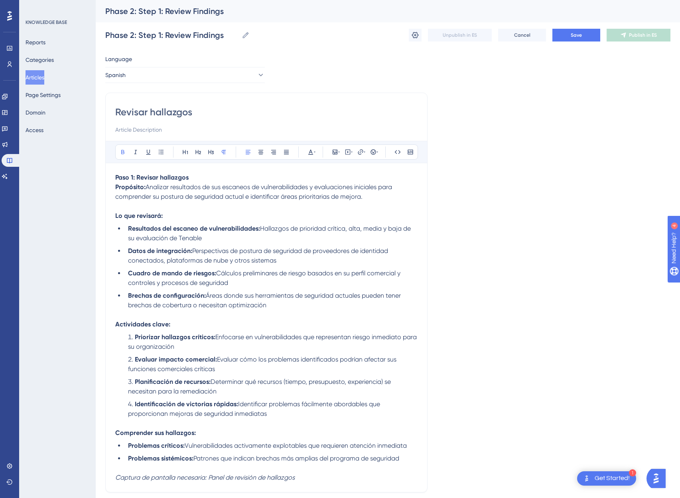
click at [114, 178] on div "Revisar hallazgos Bold Italic Underline Bullet Point Heading 1 Heading 2 Headin…" at bounding box center [266, 293] width 322 height 400
click at [231, 198] on span "Analizar resultados de sus escaneos de vulnerabilidades y evaluaciones iniciale…" at bounding box center [254, 191] width 279 height 17
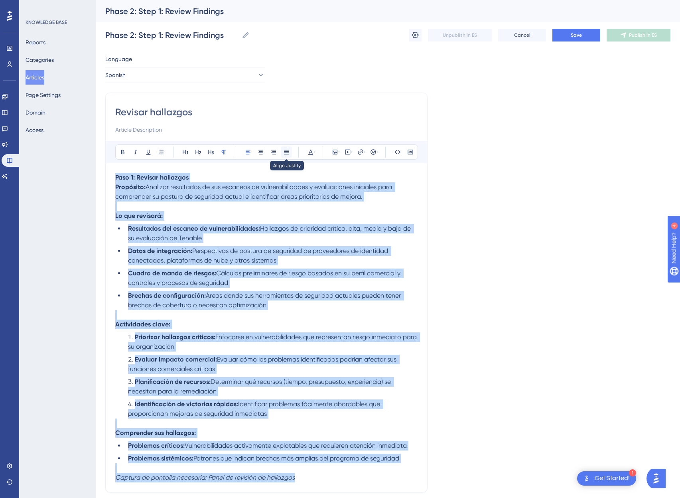
click at [286, 149] on icon at bounding box center [286, 152] width 6 height 6
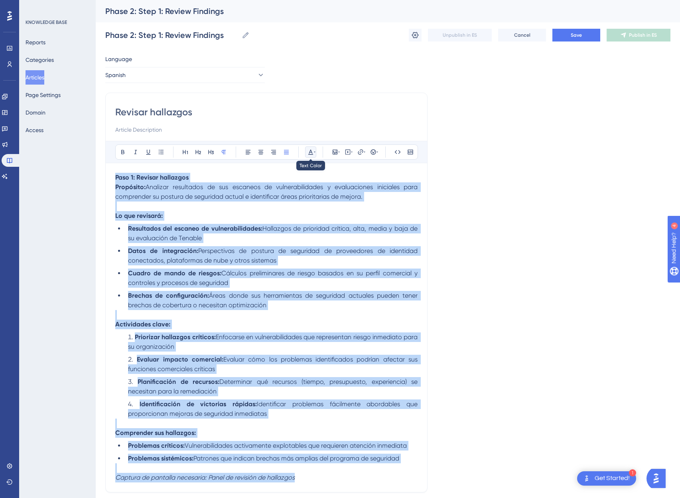
click at [312, 151] on icon at bounding box center [311, 152] width 6 height 6
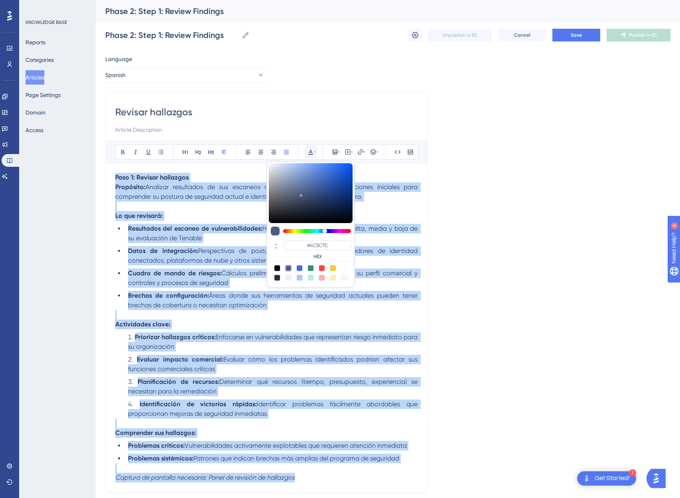
click at [275, 269] on div at bounding box center [277, 268] width 6 height 6
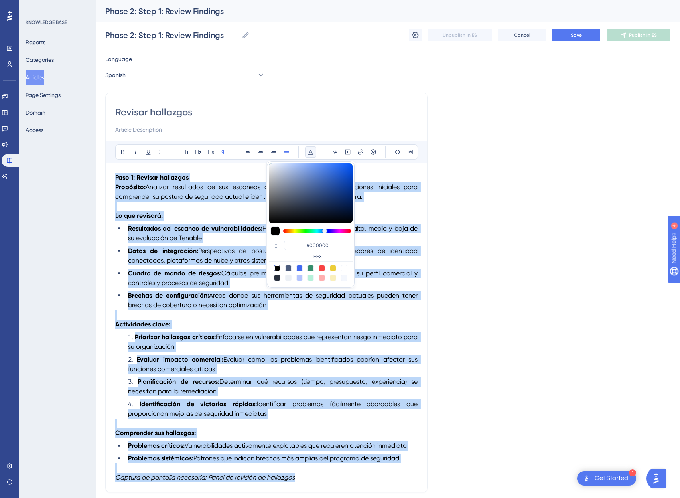
drag, startPoint x: 275, startPoint y: 266, endPoint x: 279, endPoint y: 267, distance: 4.0
click at [275, 267] on div at bounding box center [277, 268] width 6 height 6
click at [286, 268] on div at bounding box center [288, 268] width 6 height 6
type input "#4C5C7C"
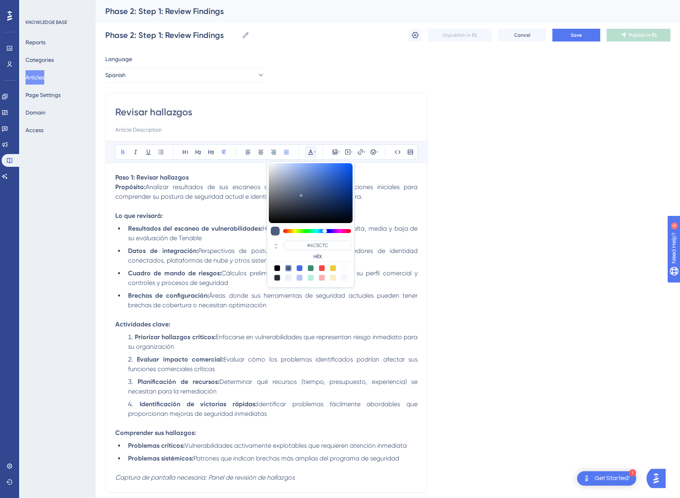
drag, startPoint x: 268, startPoint y: 320, endPoint x: 263, endPoint y: 333, distance: 13.5
click at [267, 320] on div "Paso 1: Revisar hallazgos Propósito: Analizar resultados de sus escaneos de vul…" at bounding box center [266, 328] width 302 height 310
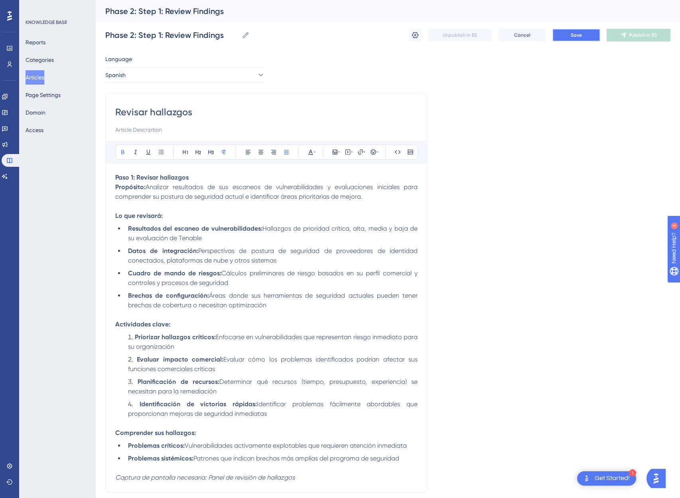
click at [571, 34] on span "Save" at bounding box center [576, 35] width 11 height 6
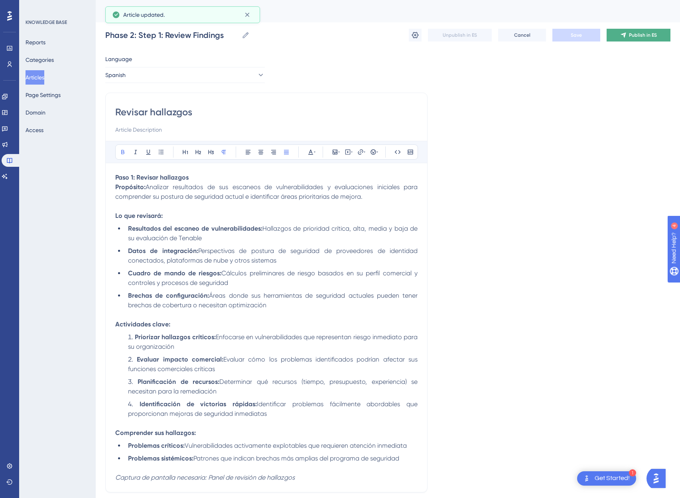
click at [646, 38] on span "Publish in ES" at bounding box center [643, 35] width 28 height 6
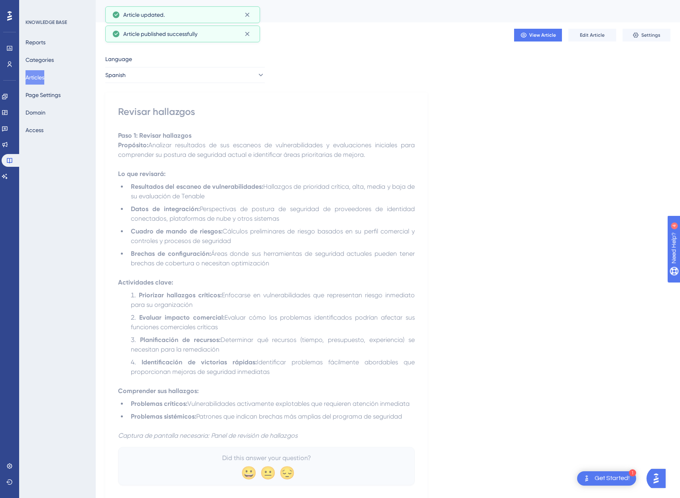
click at [44, 78] on button "Articles" at bounding box center [35, 77] width 19 height 14
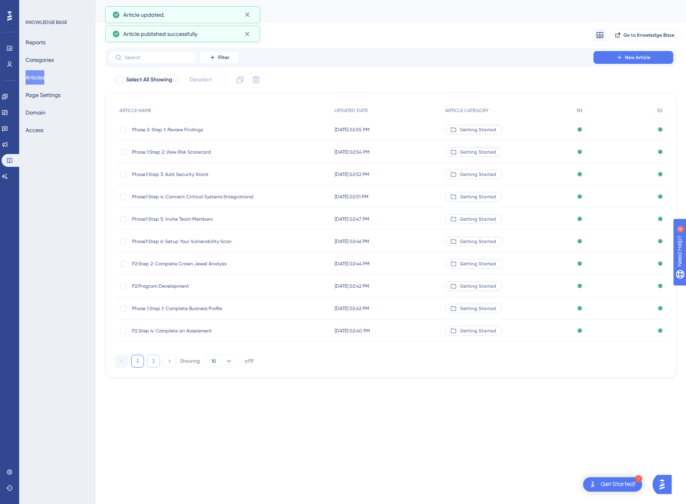
click at [153, 364] on button "2" at bounding box center [153, 361] width 13 height 13
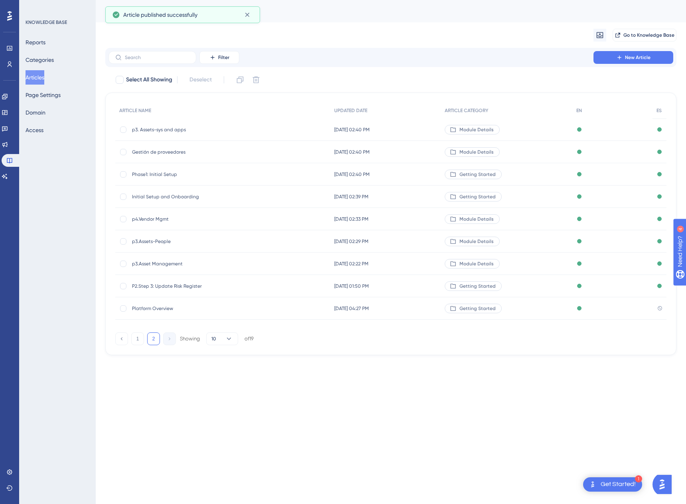
click at [144, 307] on span "Platform Overview" at bounding box center [196, 308] width 128 height 6
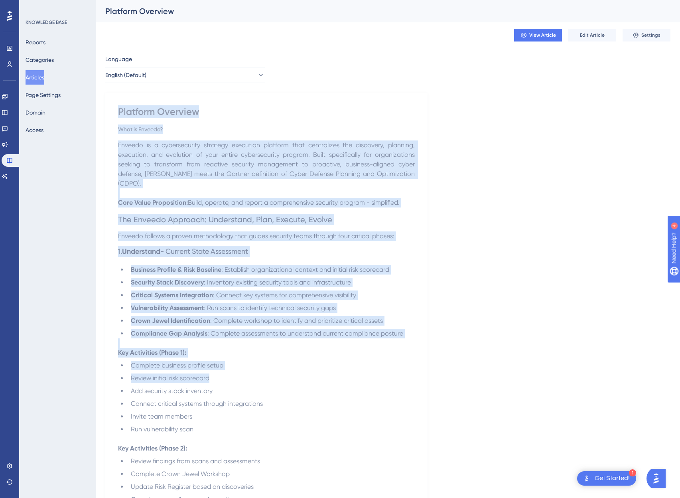
drag, startPoint x: 119, startPoint y: 111, endPoint x: 231, endPoint y: 377, distance: 288.6
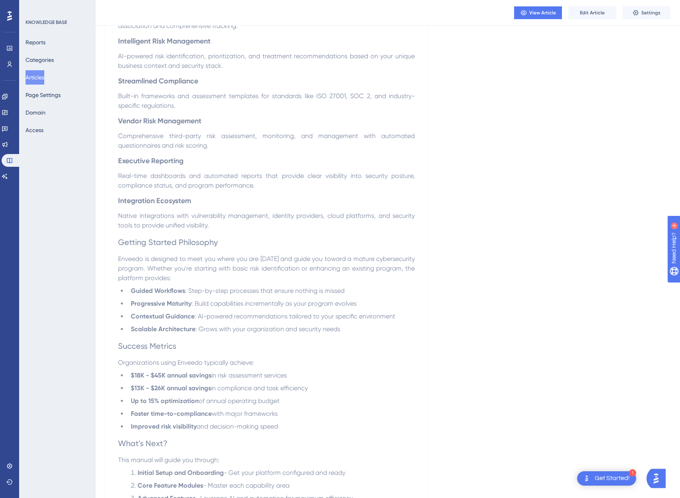
scroll to position [1438, 0]
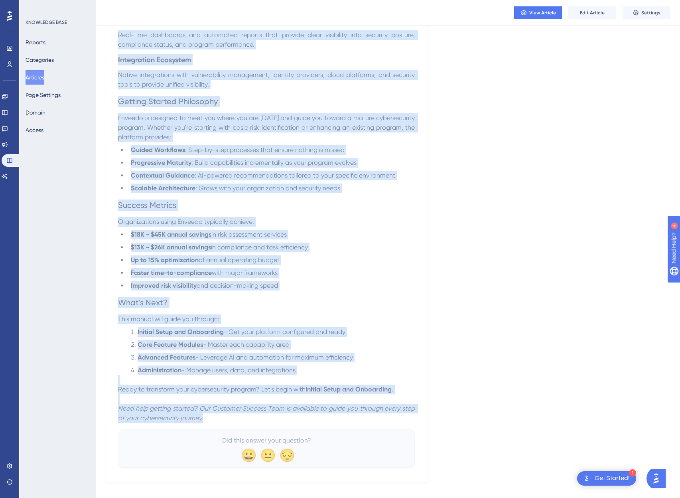
click at [225, 412] on p "Need help getting started? Our Customer Success Team is available to guide you …" at bounding box center [266, 413] width 297 height 19
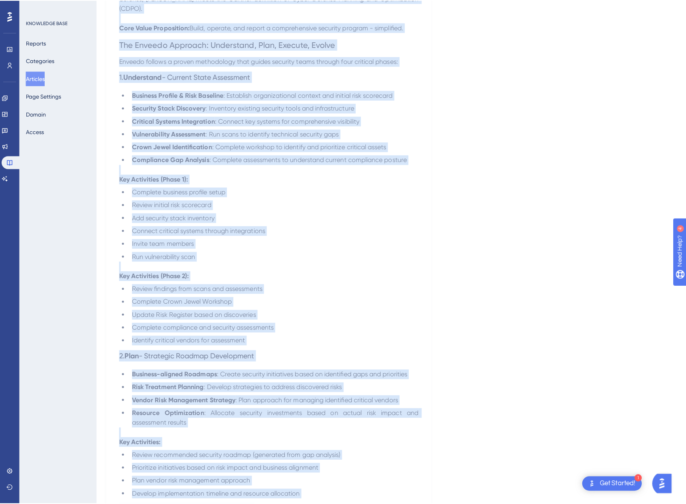
scroll to position [0, 0]
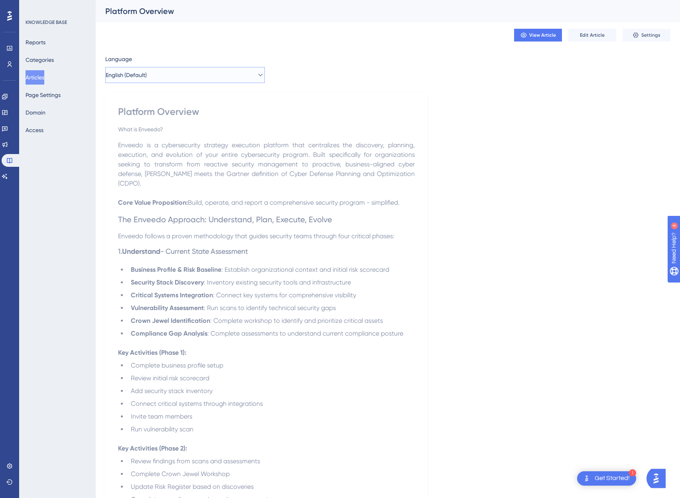
click at [211, 67] on button "English (Default)" at bounding box center [185, 75] width 160 height 16
click at [158, 115] on button "Spanish Spanish No translation" at bounding box center [185, 115] width 149 height 16
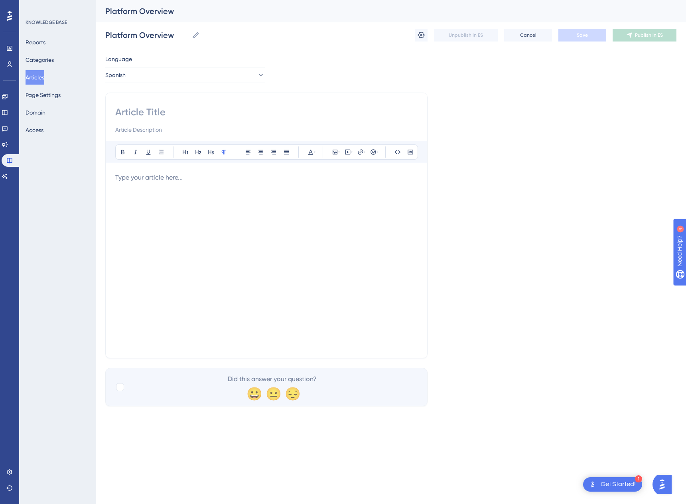
click at [164, 108] on input at bounding box center [266, 112] width 302 height 13
paste input "Descripción general de la plataforma"
type input "Descripción general de la plataforma"
click at [205, 214] on div at bounding box center [266, 261] width 302 height 176
click at [200, 271] on div at bounding box center [266, 261] width 302 height 176
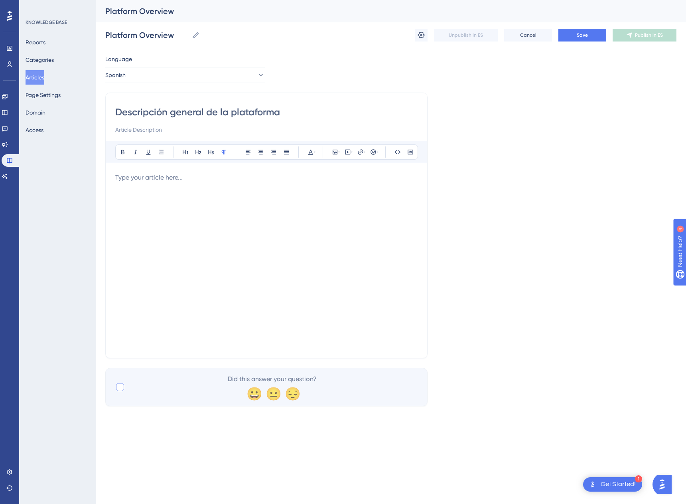
click at [122, 387] on div at bounding box center [120, 387] width 8 height 8
checkbox input "true"
click at [159, 292] on div at bounding box center [266, 261] width 302 height 176
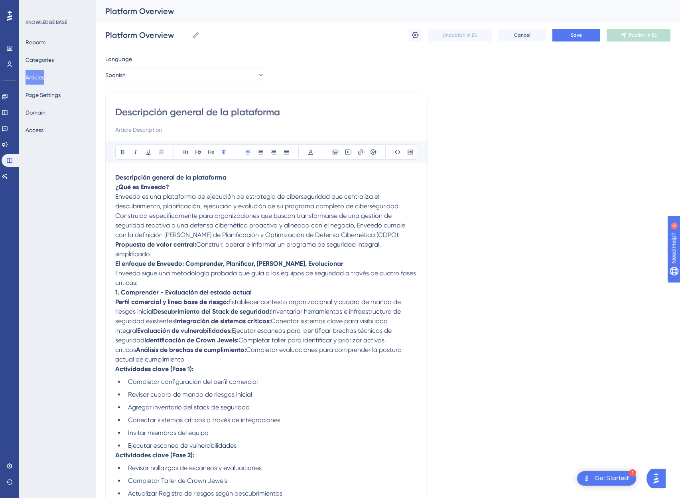
click at [245, 177] on p "Descripción general de la plataforma" at bounding box center [266, 178] width 302 height 10
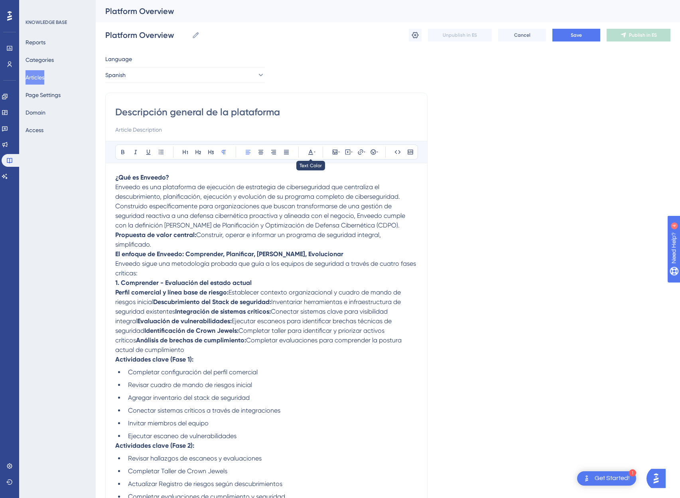
click at [317, 148] on div "Bold Italic Underline Bullet Point Heading 1 Heading 2 Heading 3 Normal Align L…" at bounding box center [266, 151] width 303 height 15
click at [315, 151] on icon at bounding box center [315, 152] width 2 height 6
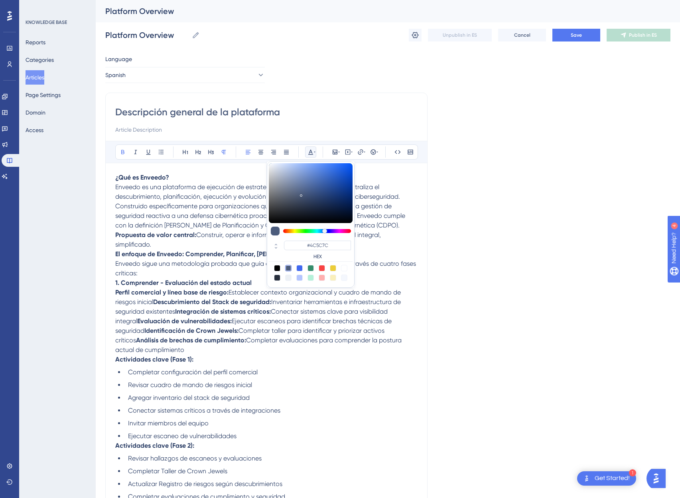
click at [193, 233] on strong "Propuesta de valor central:" at bounding box center [155, 235] width 81 height 8
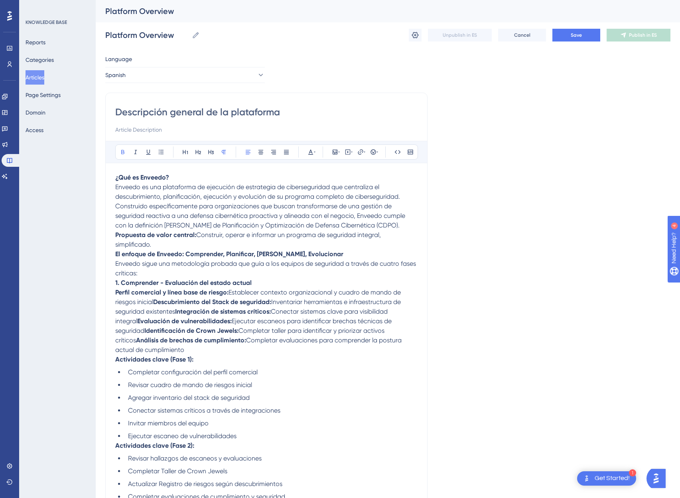
click at [193, 233] on strong "Propuesta de valor central:" at bounding box center [155, 235] width 81 height 8
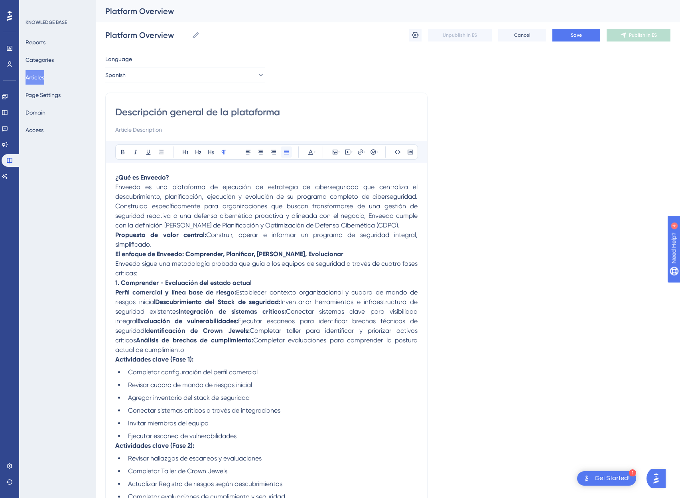
click at [288, 150] on icon at bounding box center [286, 152] width 6 height 6
click at [311, 152] on icon at bounding box center [310, 152] width 5 height 5
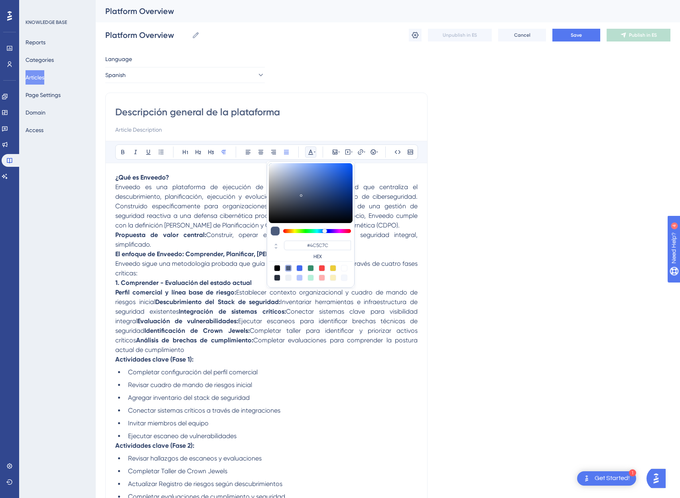
click at [279, 269] on div at bounding box center [277, 268] width 6 height 6
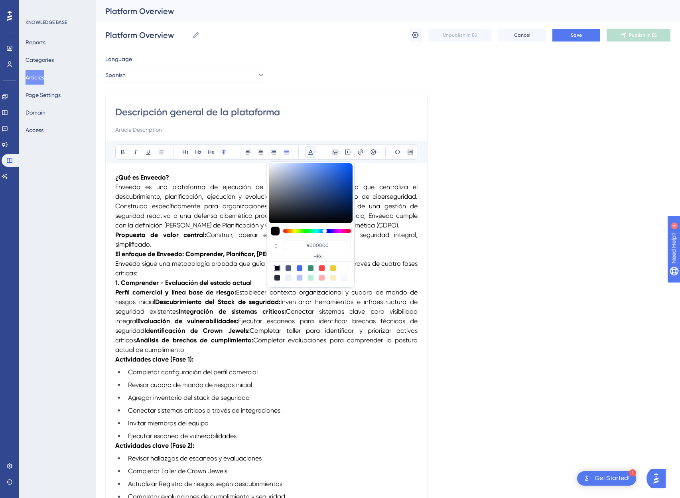
click at [289, 268] on div at bounding box center [288, 268] width 6 height 6
type input "#4C5C7C"
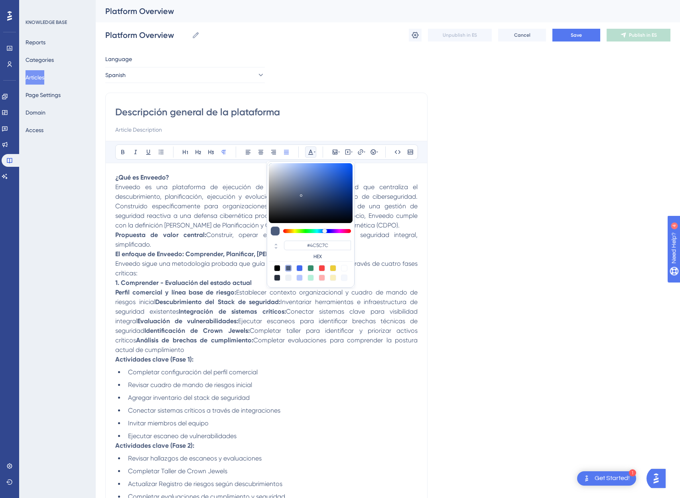
click at [205, 268] on p "Enveedo sigue una metodología probada que guía a los equipos de seguridad a tra…" at bounding box center [266, 268] width 302 height 19
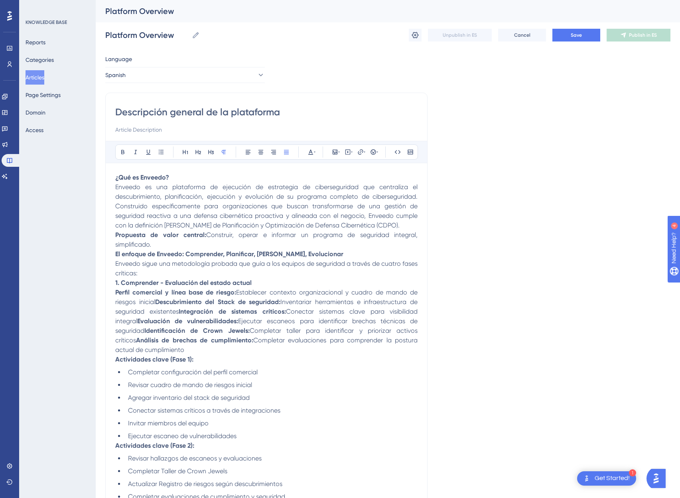
click at [117, 237] on strong "Propuesta de valor central:" at bounding box center [160, 235] width 91 height 8
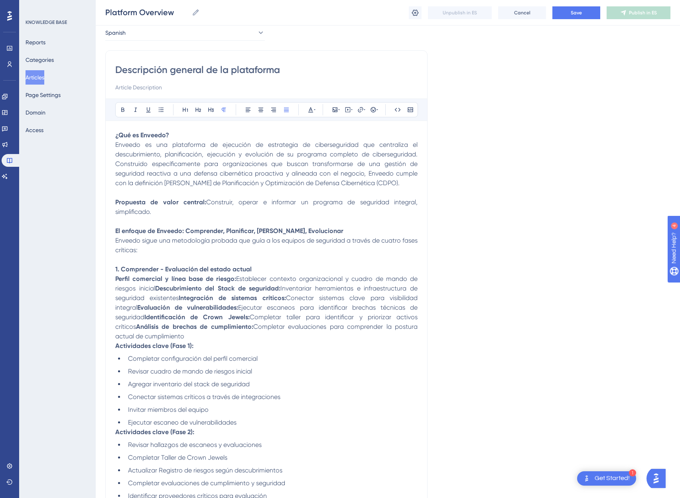
scroll to position [41, 0]
click at [158, 287] on strong "Descubrimiento del Stack de seguridad:" at bounding box center [218, 287] width 126 height 8
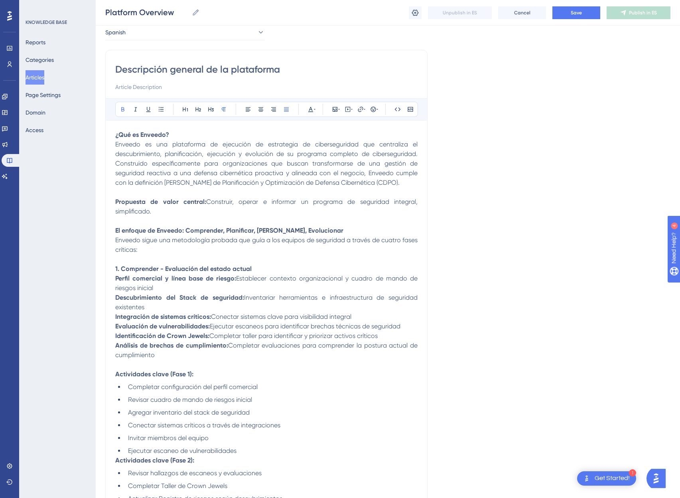
scroll to position [39, 0]
drag, startPoint x: 168, startPoint y: 358, endPoint x: 112, endPoint y: 306, distance: 76.0
click at [162, 342] on strong "Análisis de brechas de cumplimiento:" at bounding box center [171, 346] width 113 height 8
click at [117, 459] on strong "Actividades clave (Fase 2):" at bounding box center [154, 461] width 79 height 8
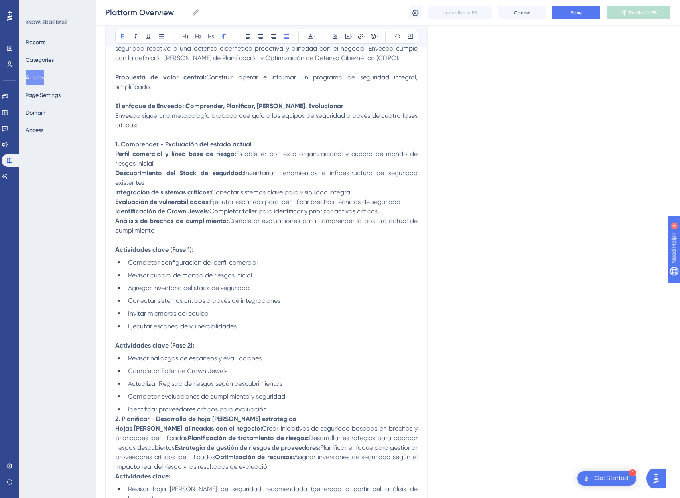
scroll to position [169, 0]
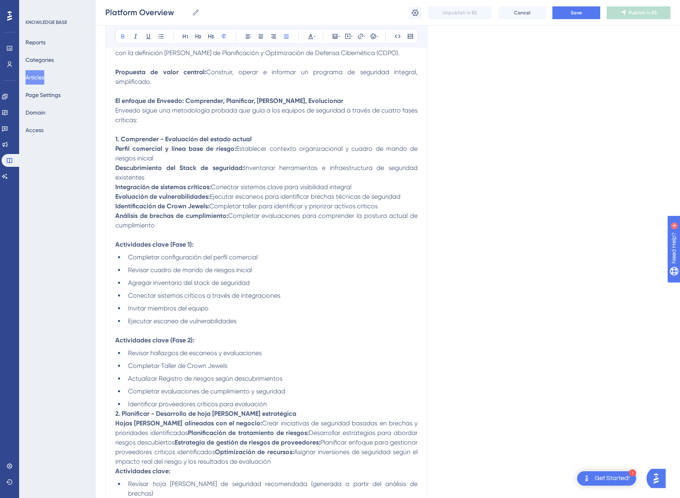
click at [116, 415] on strong "2. Planificar - Desarrollo de hoja [PERSON_NAME] estratégica" at bounding box center [205, 414] width 181 height 8
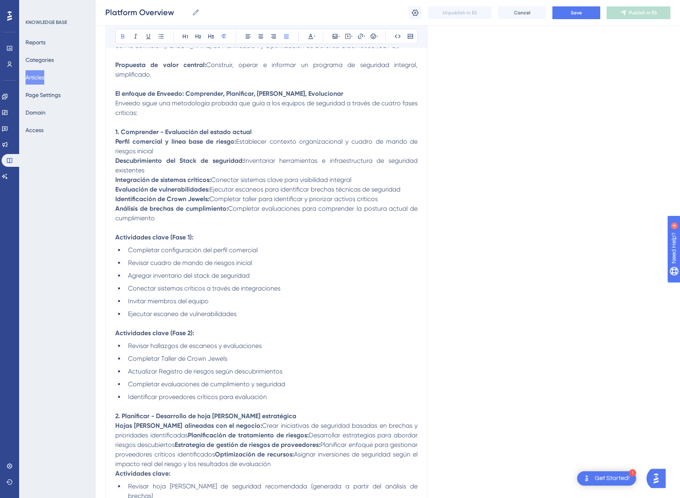
scroll to position [195, 0]
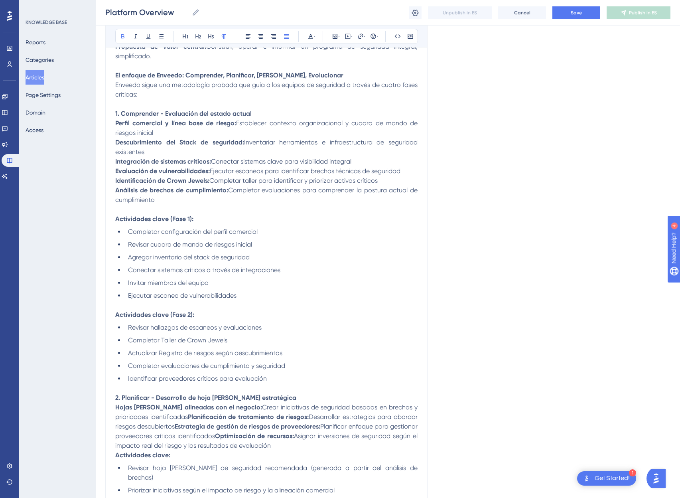
click at [190, 418] on strong "Planificación de tratamiento de riesgos:" at bounding box center [248, 417] width 121 height 8
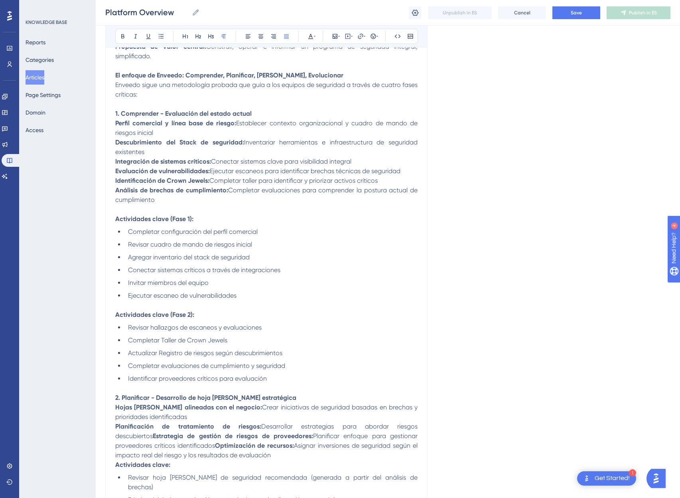
click at [153, 436] on strong "Estrategia de gestión de riesgos de proveedores:" at bounding box center [233, 436] width 160 height 8
click at [180, 447] on strong "Optimización de recursos:" at bounding box center [215, 446] width 79 height 8
click at [179, 447] on strong "Optimización de recursos:" at bounding box center [215, 446] width 79 height 8
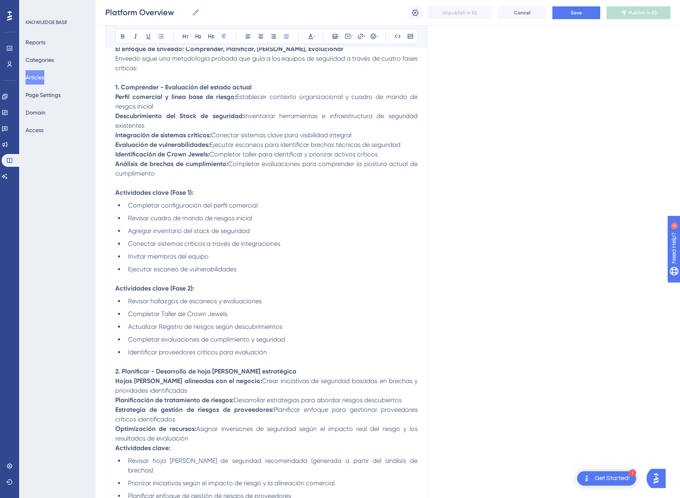
scroll to position [223, 0]
click at [116, 448] on strong "Actividades clave:" at bounding box center [142, 447] width 55 height 8
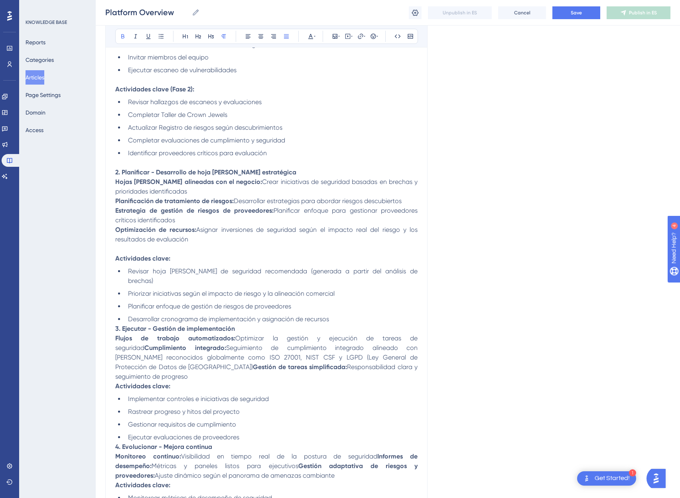
scroll to position [447, 0]
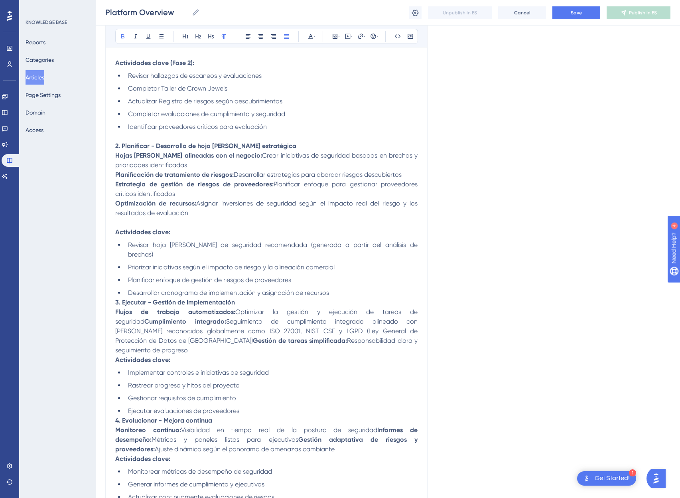
click at [114, 294] on div "Descripción general de la plataforma Bold Italic Underline Bullet Point Heading…" at bounding box center [266, 427] width 322 height 1568
click at [115, 292] on div "Descripción general de la plataforma Bold Italic Underline Bullet Point Heading…" at bounding box center [266, 427] width 322 height 1568
click at [116, 298] on strong "3. Ejecutar - Gestión de implementación" at bounding box center [175, 302] width 120 height 8
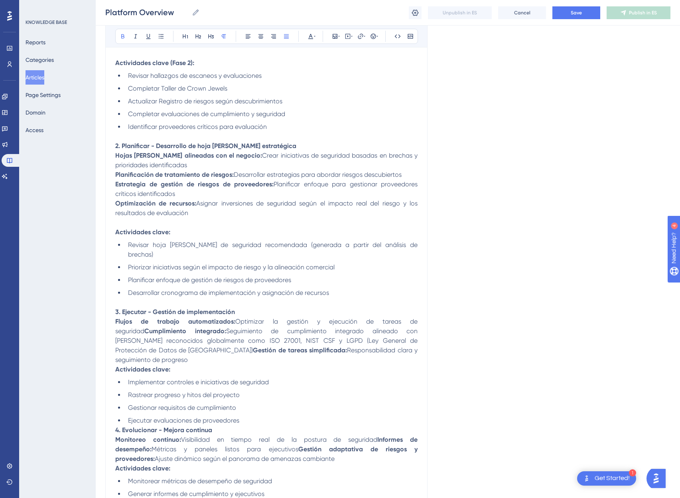
click at [144, 327] on strong "Cumplimiento integrado:" at bounding box center [185, 331] width 82 height 8
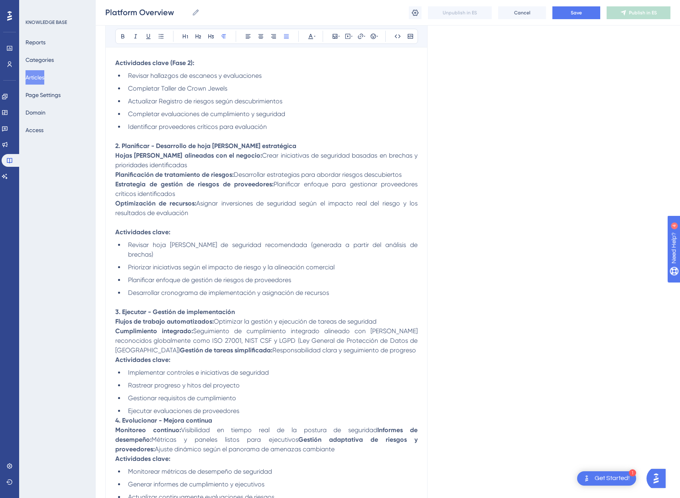
click at [273, 346] on strong "Gestión de tareas simplificada:" at bounding box center [226, 350] width 93 height 8
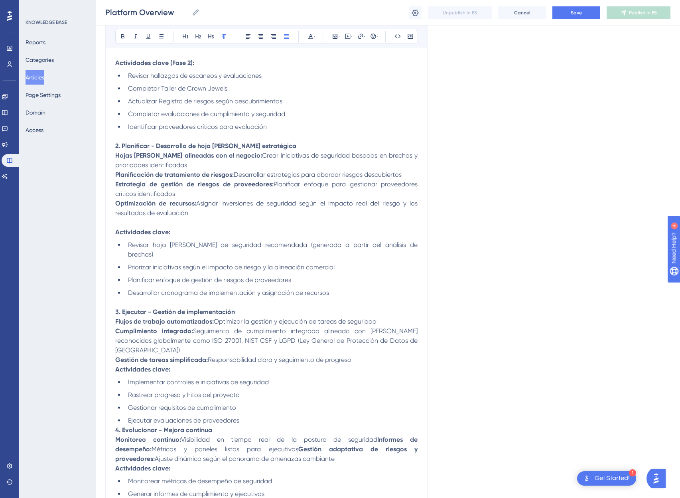
click at [115, 350] on div "Descripción general de la plataforma Bold Italic Underline Bullet Point Heading…" at bounding box center [266, 432] width 322 height 1578
click at [117, 366] on strong "Actividades clave:" at bounding box center [142, 370] width 55 height 8
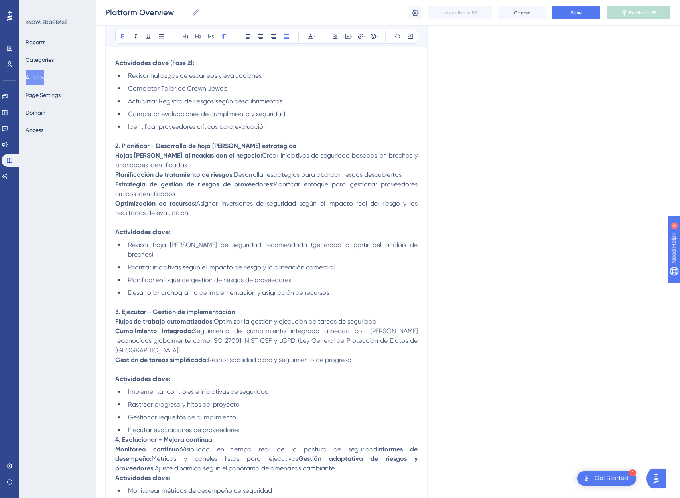
click at [253, 425] on li "Ejecutar evaluaciones de proveedores" at bounding box center [271, 430] width 293 height 10
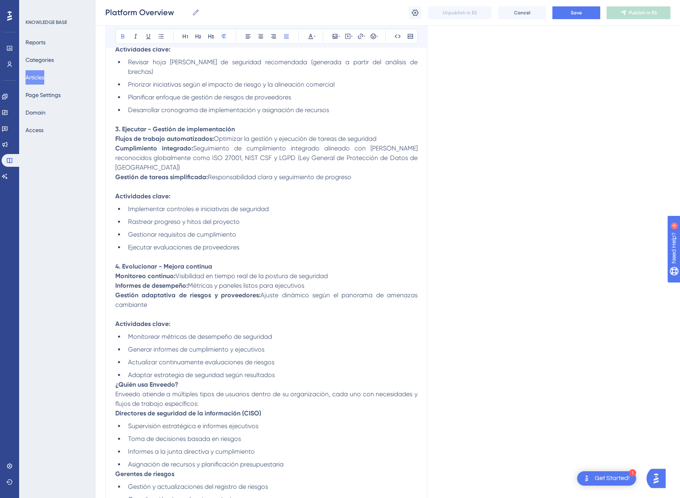
scroll to position [640, 0]
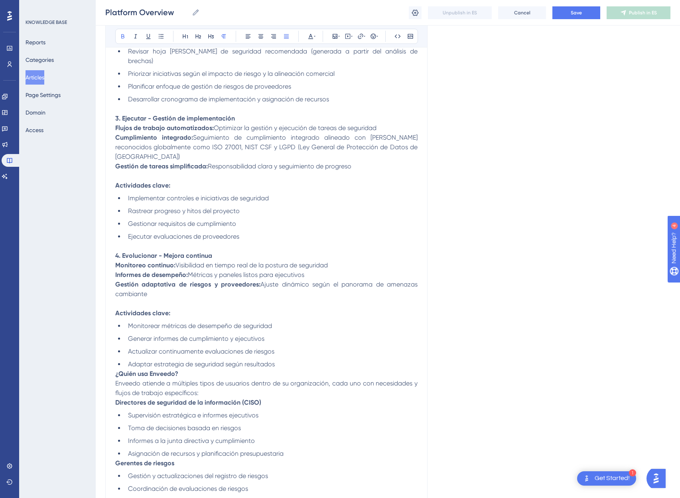
click at [117, 370] on strong "¿Quién usa Enveedo?" at bounding box center [146, 374] width 63 height 8
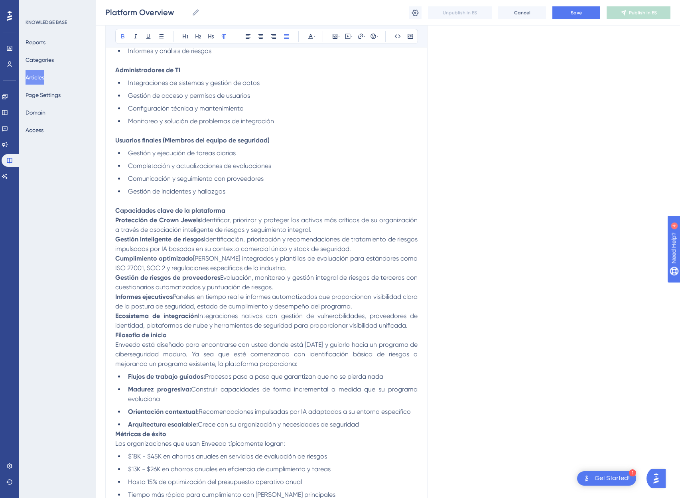
scroll to position [1123, 0]
click at [117, 331] on strong "Filosofía de inicio" at bounding box center [140, 335] width 51 height 8
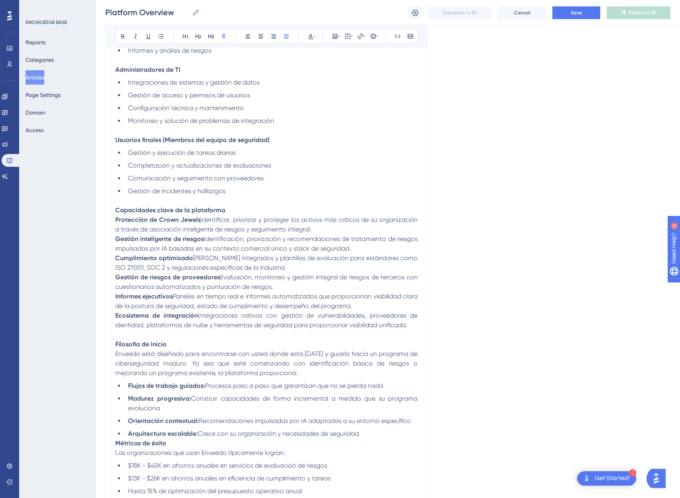
click at [115, 439] on strong "Métricas de éxito" at bounding box center [140, 443] width 51 height 8
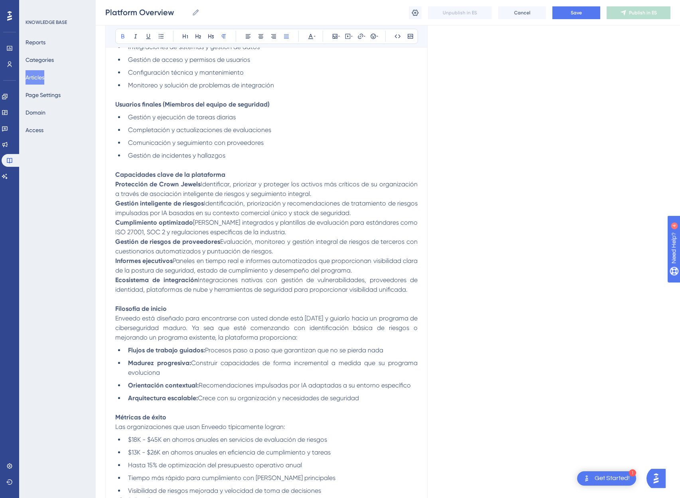
scroll to position [1329, 0]
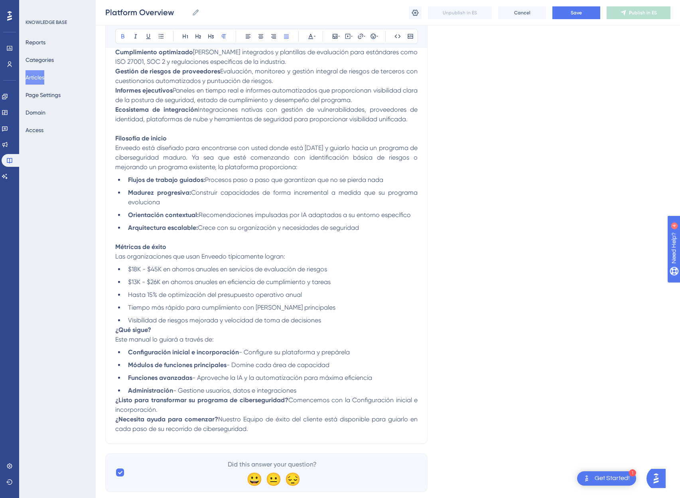
click at [116, 326] on strong "¿Qué sigue?" at bounding box center [133, 330] width 36 height 8
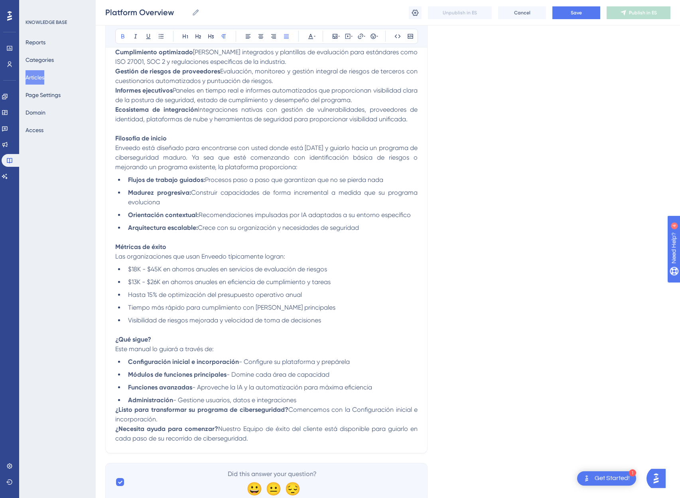
click at [117, 406] on strong "¿Listo para transformar su programa de ciberseguridad?" at bounding box center [201, 410] width 173 height 8
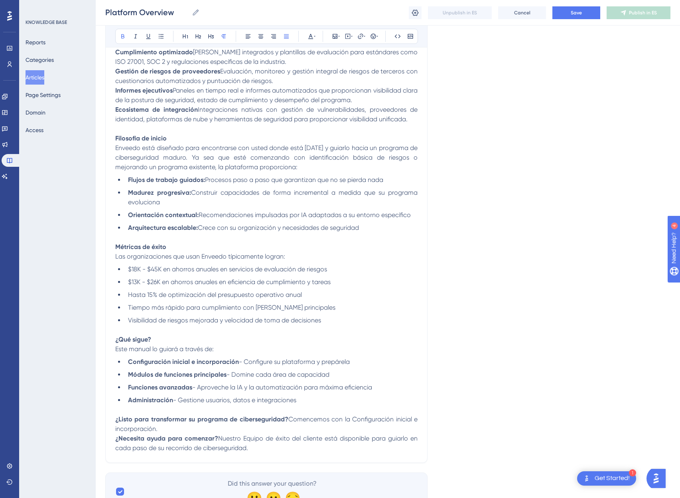
click at [117, 435] on strong "¿Necesita ayuda para comenzar?" at bounding box center [166, 439] width 103 height 8
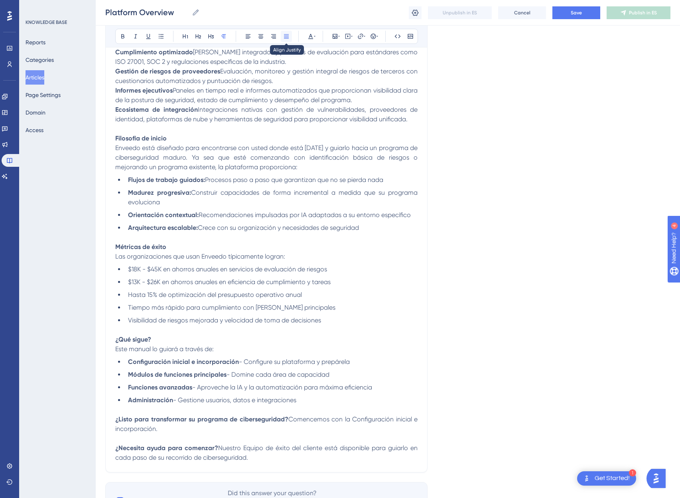
click at [289, 35] on icon at bounding box center [286, 36] width 6 height 6
click at [288, 39] on icon at bounding box center [286, 36] width 6 height 6
click at [312, 37] on icon at bounding box center [311, 36] width 6 height 6
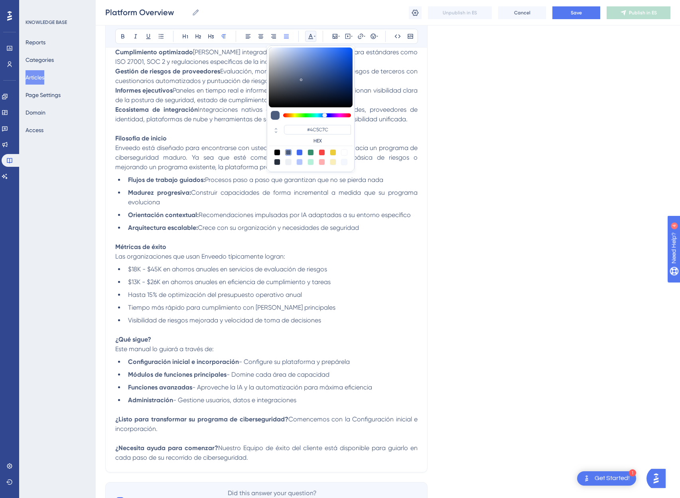
click at [276, 152] on div at bounding box center [277, 152] width 6 height 6
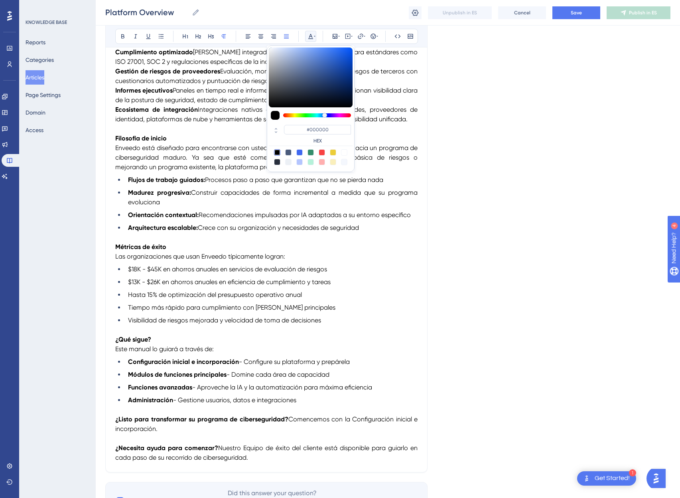
click at [288, 152] on div at bounding box center [288, 152] width 6 height 6
type input "#4C5C7C"
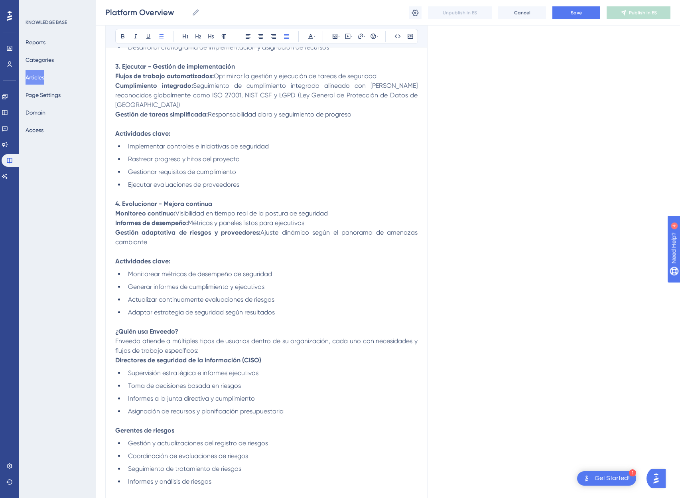
scroll to position [366, 0]
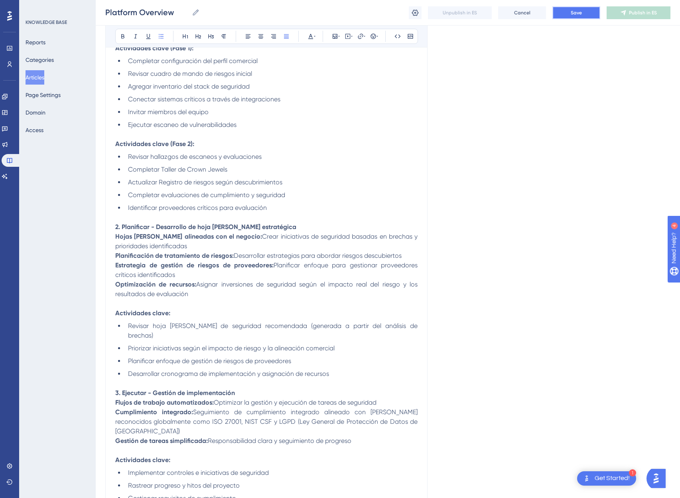
click at [573, 10] on span "Save" at bounding box center [576, 13] width 11 height 6
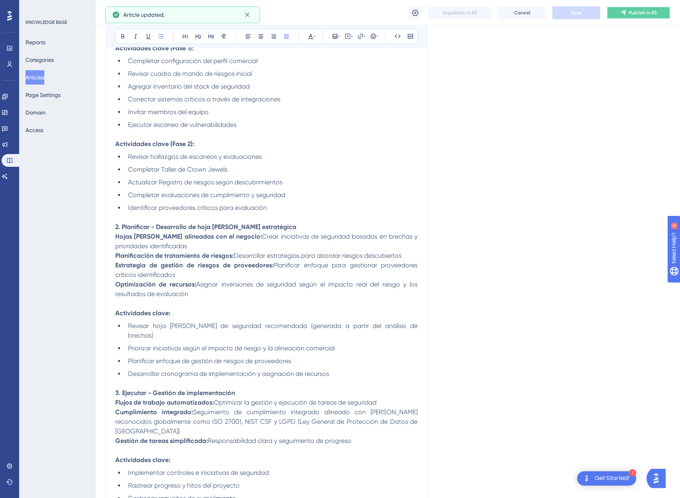
click at [621, 13] on icon at bounding box center [623, 13] width 6 height 6
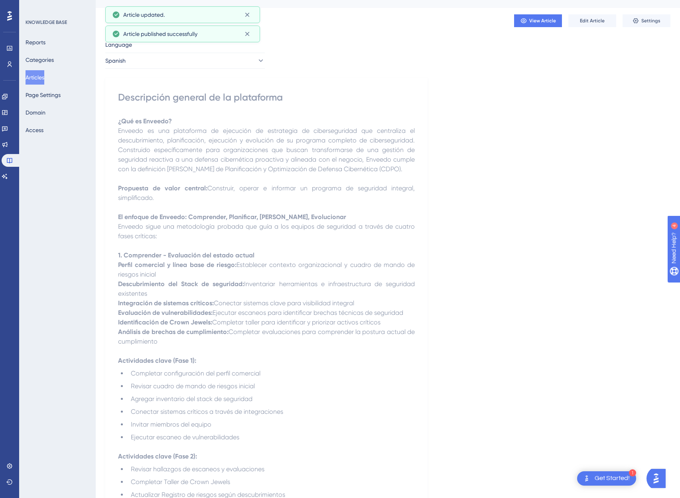
scroll to position [0, 0]
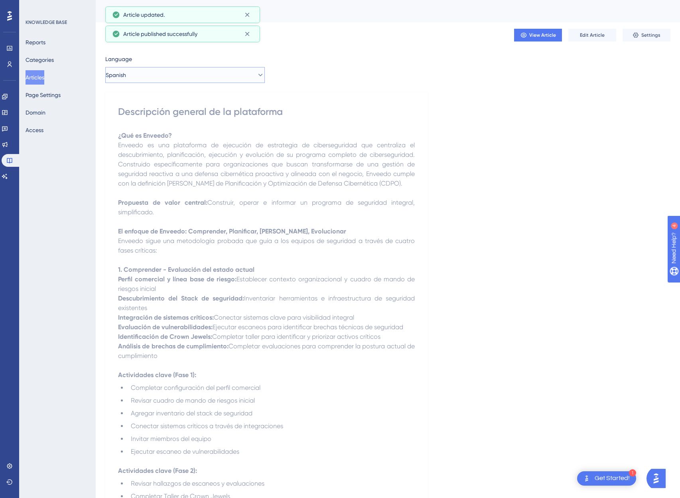
click at [156, 78] on button "Spanish" at bounding box center [185, 75] width 160 height 16
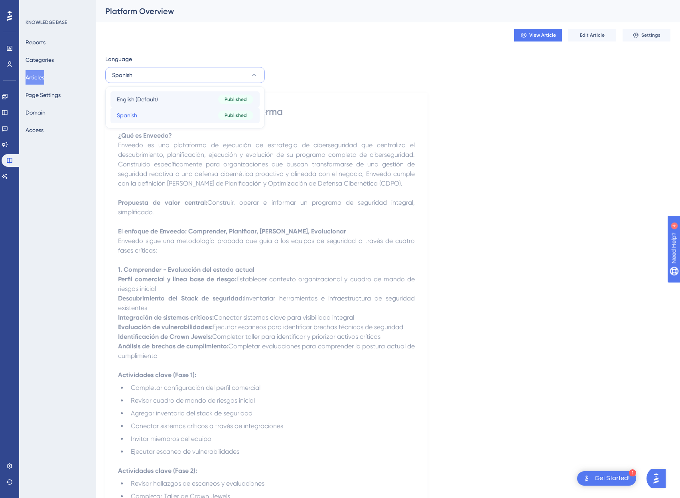
drag, startPoint x: 142, startPoint y: 115, endPoint x: 145, endPoint y: 101, distance: 14.3
click at [145, 101] on div "English (Default) English (Default) Published Spanish Spanish Published" at bounding box center [185, 107] width 149 height 32
click at [145, 101] on span "English (Default)" at bounding box center [137, 100] width 41 height 10
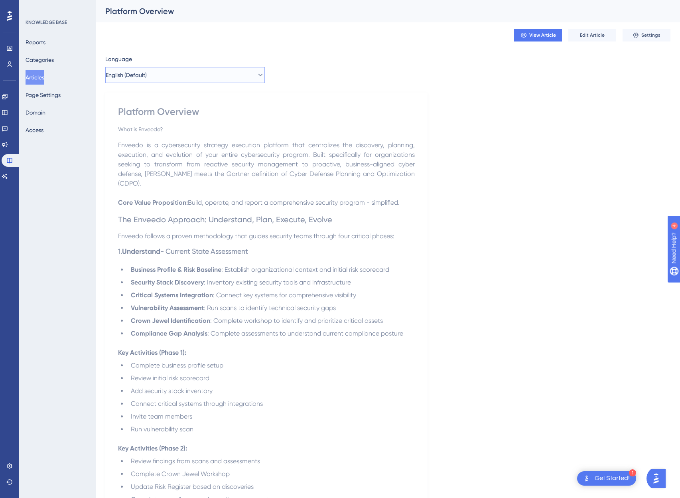
click at [128, 70] on span "English (Default)" at bounding box center [126, 75] width 41 height 10
click at [132, 113] on span "Spanish" at bounding box center [127, 116] width 20 height 10
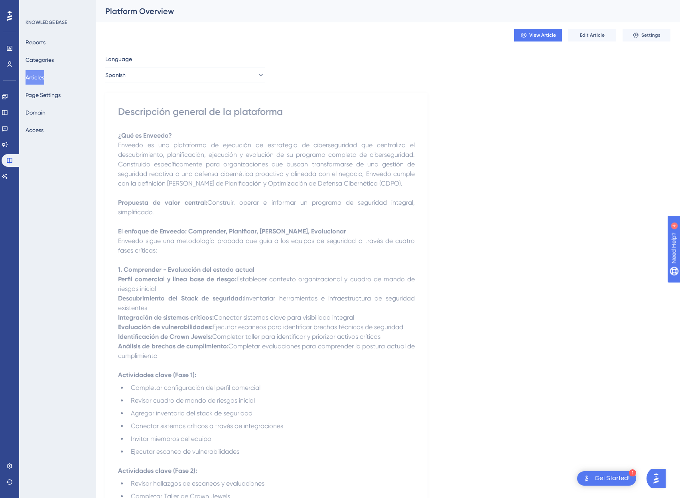
click at [227, 245] on p "Enveedo sigue una metodología probada que guía a los equipos de seguridad a tra…" at bounding box center [266, 245] width 297 height 19
click at [598, 34] on span "Edit Article" at bounding box center [592, 35] width 25 height 6
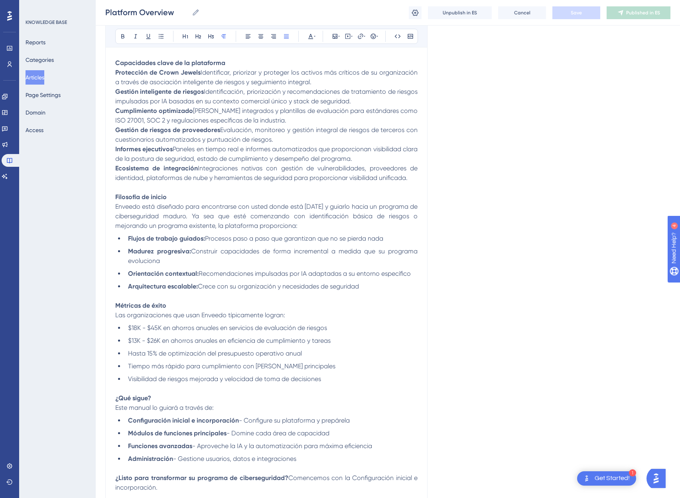
click at [413, 164] on p "Ecosistema de integración Integraciones nativas con gestión de vulnerabilidades…" at bounding box center [266, 173] width 302 height 19
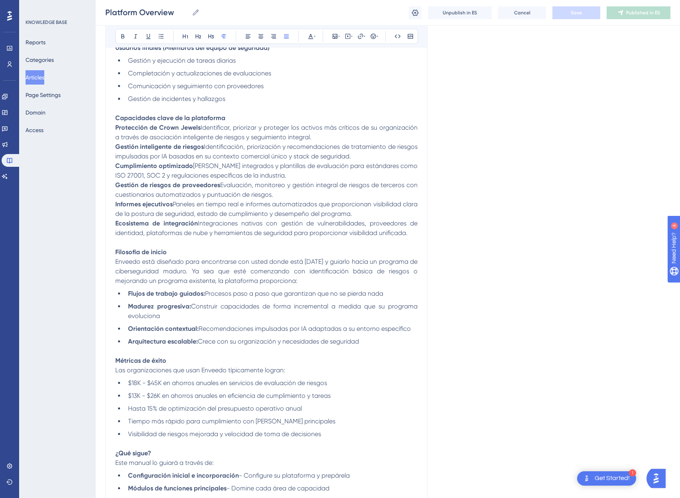
scroll to position [1124, 0]
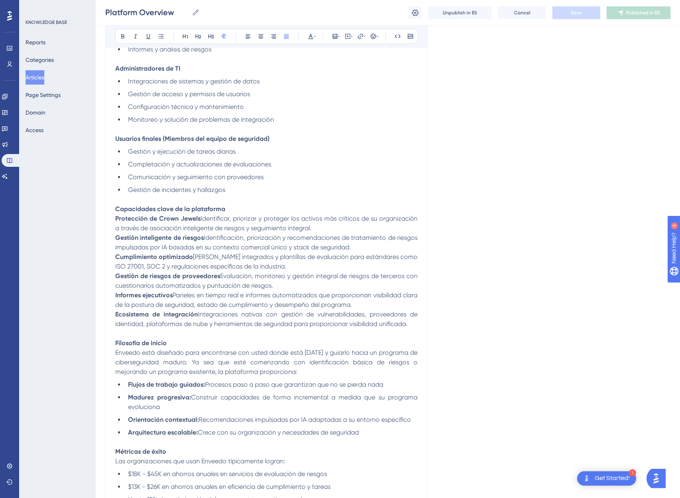
click at [118, 215] on strong "Protección de Crown Jewels" at bounding box center [157, 219] width 85 height 8
click at [116, 215] on strong "Protección de Crown Jewels" at bounding box center [157, 219] width 85 height 8
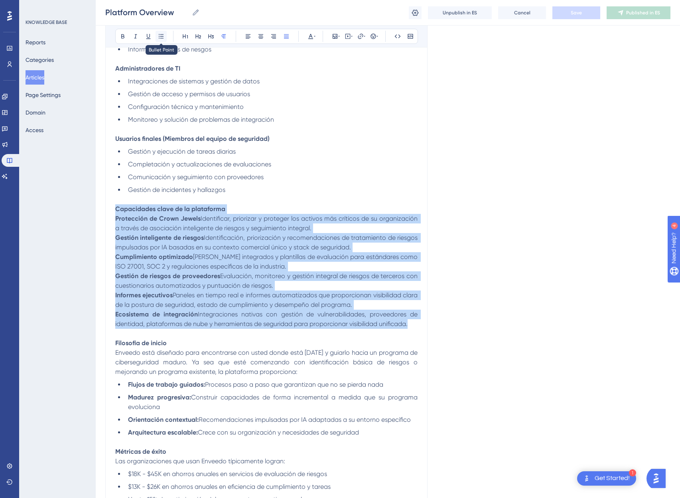
click at [159, 36] on icon at bounding box center [161, 36] width 6 height 6
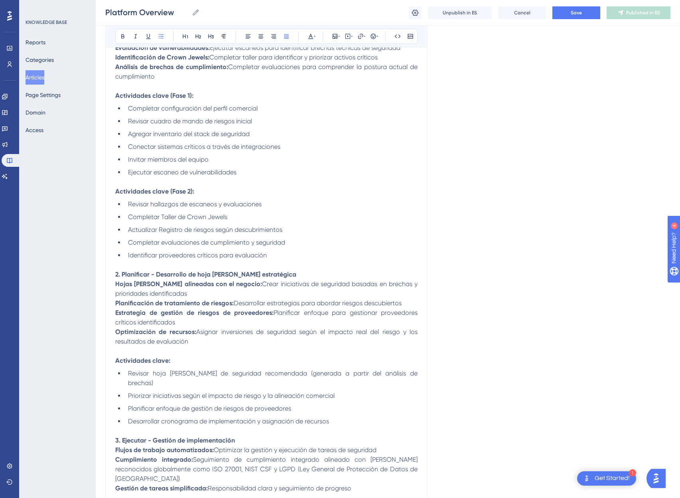
scroll to position [318, 0]
drag, startPoint x: 326, startPoint y: 466, endPoint x: 81, endPoint y: 441, distance: 246.3
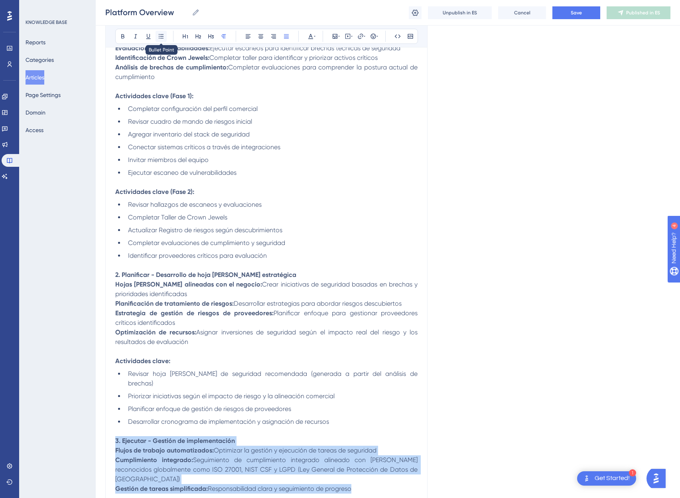
click at [160, 34] on icon at bounding box center [161, 36] width 6 height 6
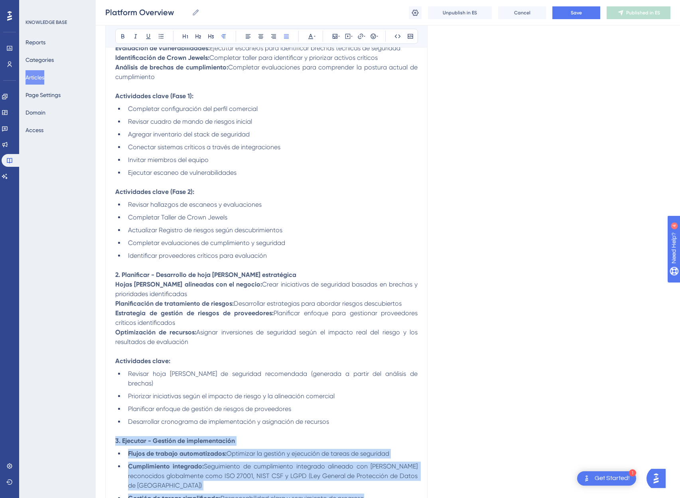
drag, startPoint x: 197, startPoint y: 344, endPoint x: 104, endPoint y: 286, distance: 109.0
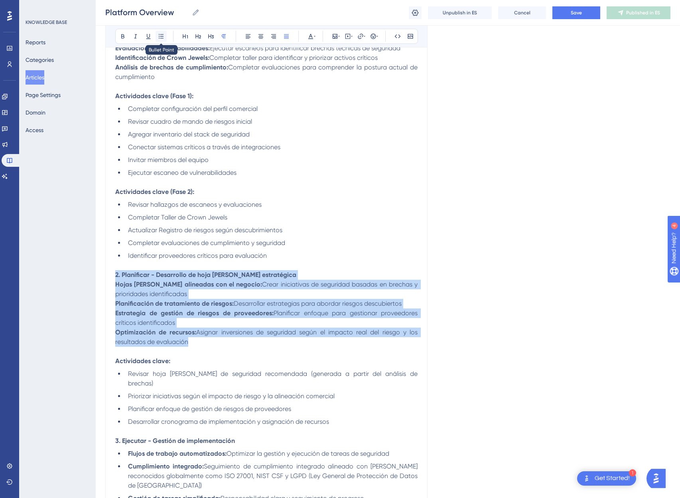
click at [162, 35] on icon at bounding box center [161, 36] width 6 height 6
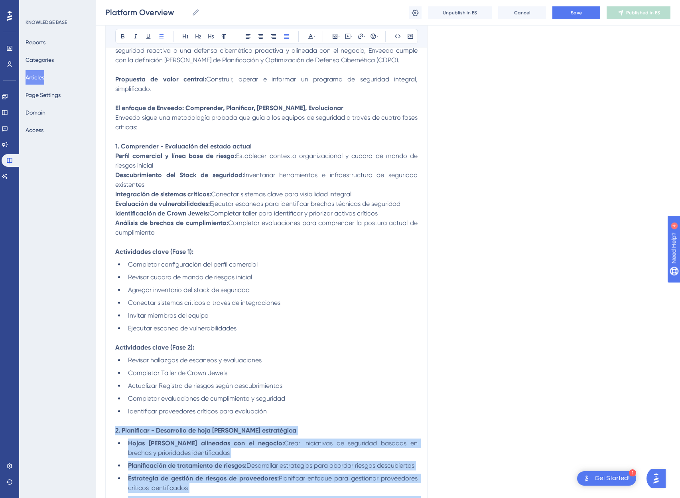
scroll to position [161, 0]
drag, startPoint x: 162, startPoint y: 235, endPoint x: 99, endPoint y: 158, distance: 99.3
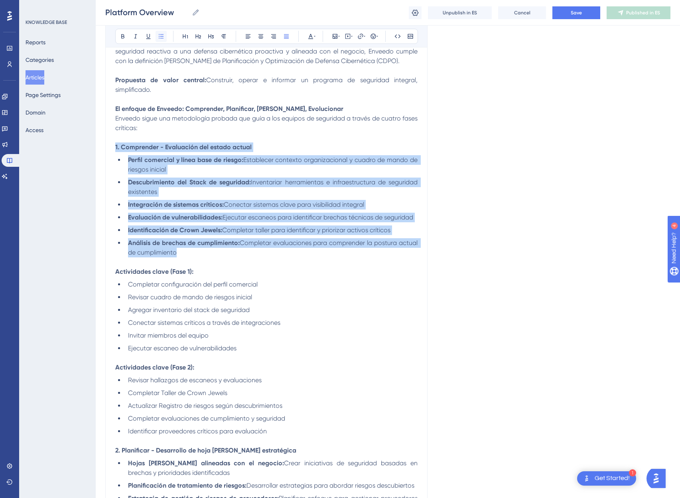
click at [160, 36] on icon at bounding box center [161, 36] width 6 height 6
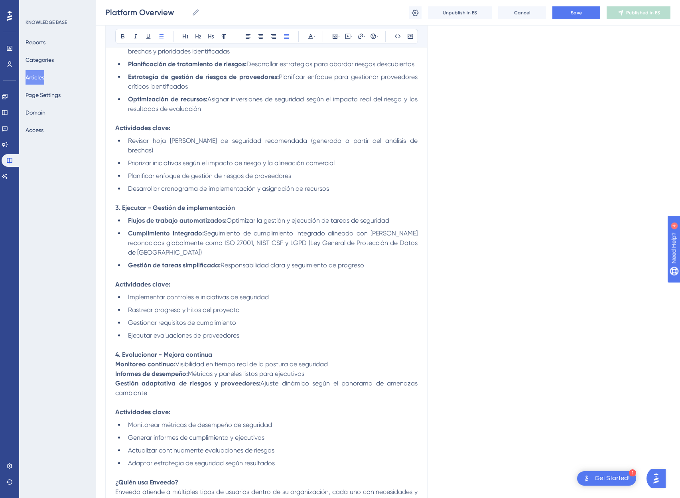
scroll to position [674, 0]
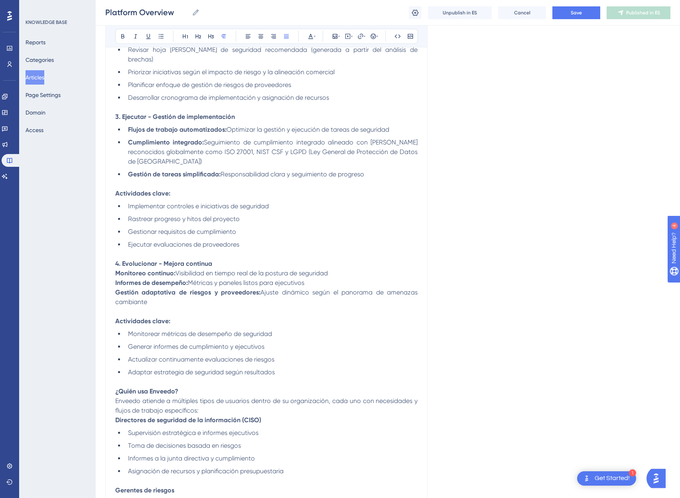
drag, startPoint x: 150, startPoint y: 293, endPoint x: 111, endPoint y: 259, distance: 51.5
click at [111, 259] on div "Descripción general de la plataforma Bold Italic Underline Bullet Point Heading…" at bounding box center [266, 307] width 322 height 1782
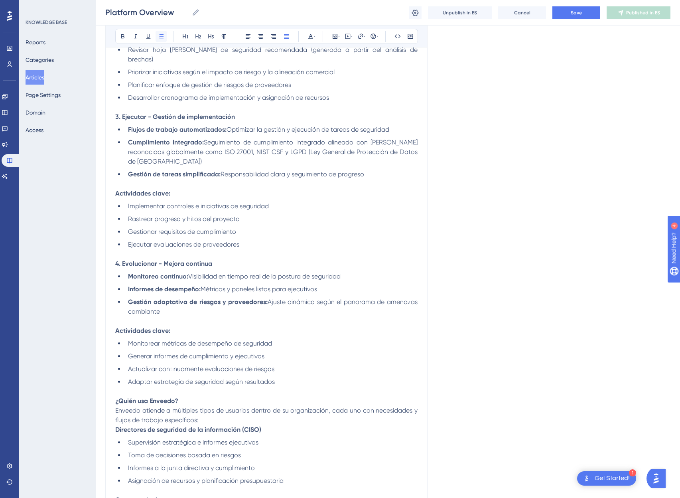
click at [161, 38] on icon at bounding box center [161, 36] width 6 height 6
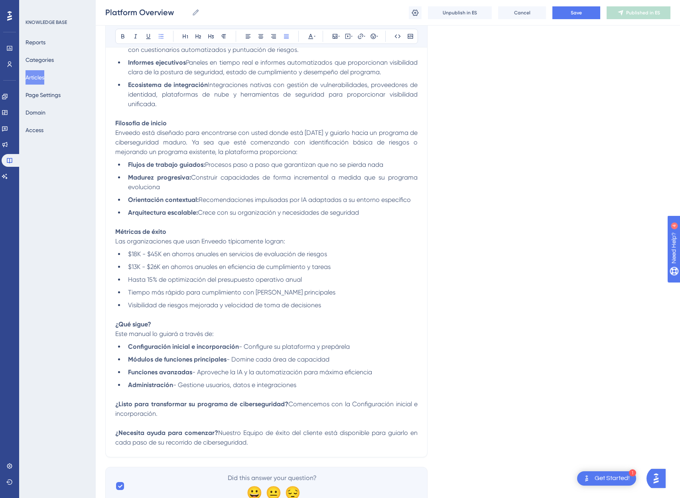
scroll to position [1447, 0]
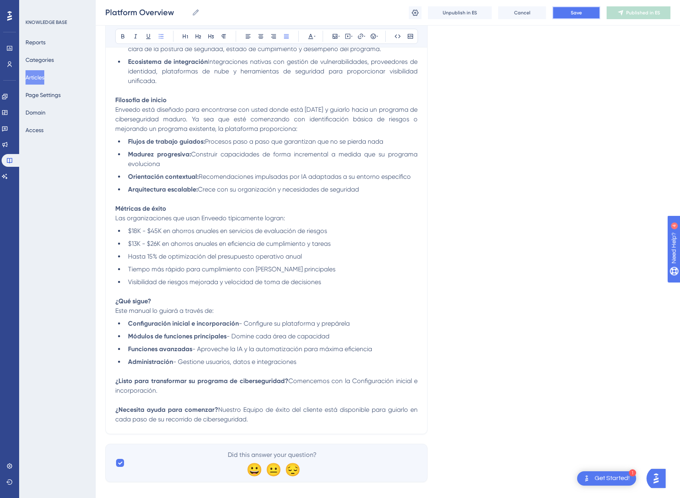
click at [587, 7] on button "Save" at bounding box center [577, 12] width 48 height 13
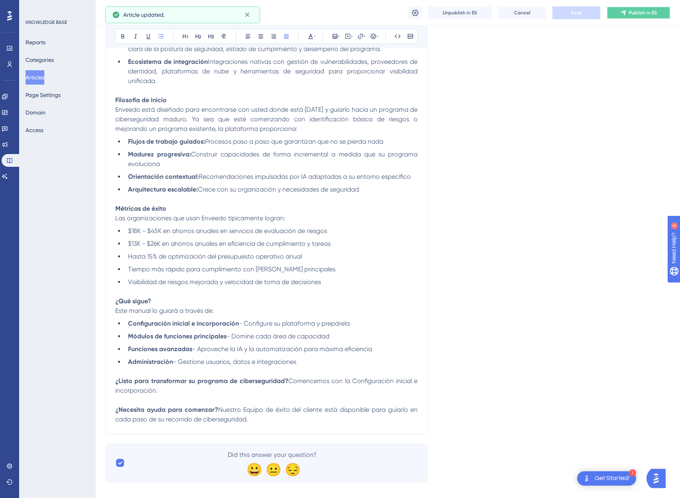
click at [620, 13] on icon at bounding box center [623, 13] width 6 height 6
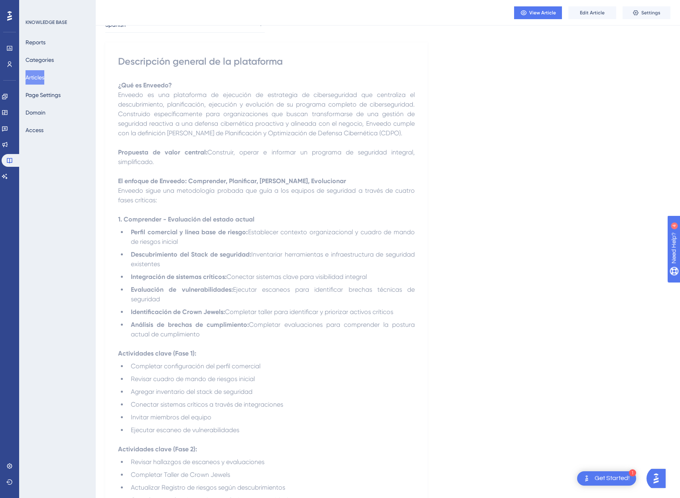
scroll to position [0, 0]
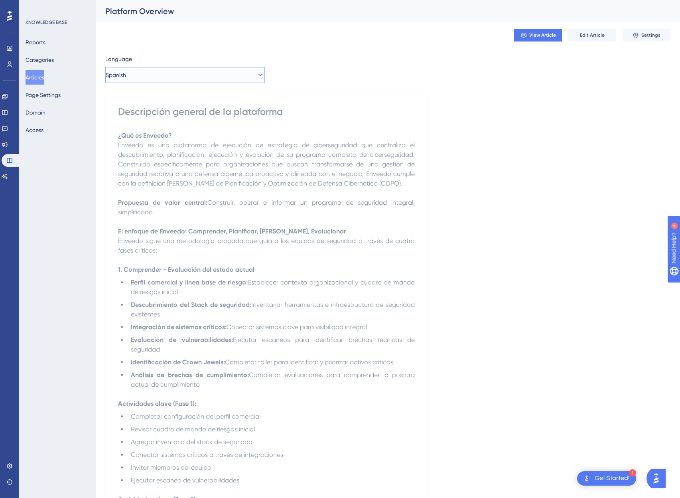
click at [163, 73] on button "Spanish" at bounding box center [185, 75] width 160 height 16
click at [147, 101] on span "English (Default)" at bounding box center [137, 100] width 41 height 10
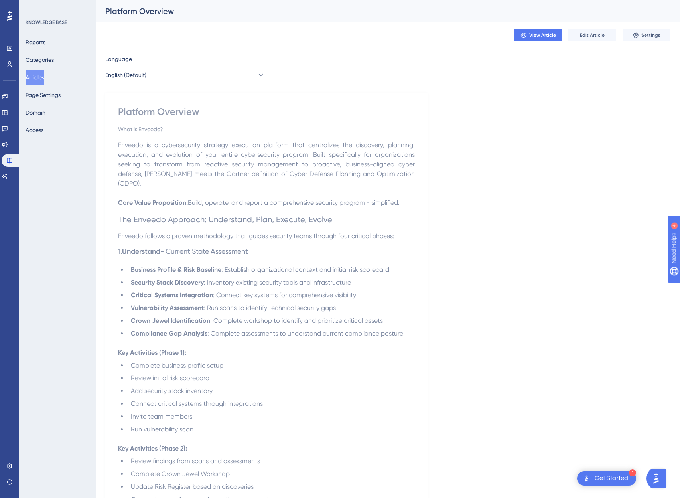
click at [41, 77] on button "Articles" at bounding box center [35, 77] width 19 height 14
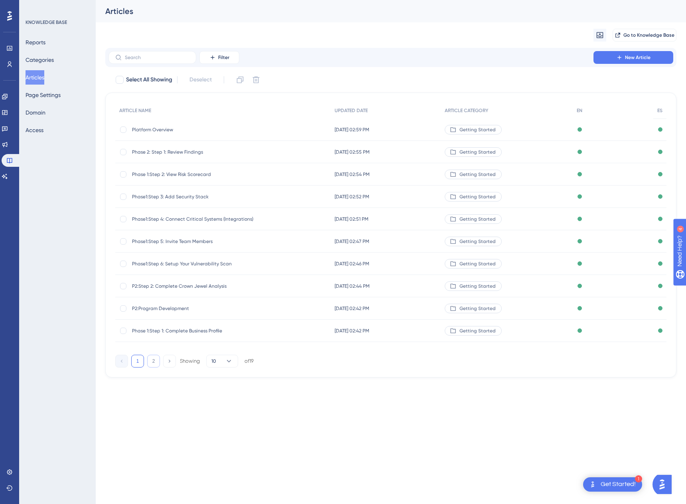
click at [152, 357] on button "2" at bounding box center [153, 361] width 13 height 13
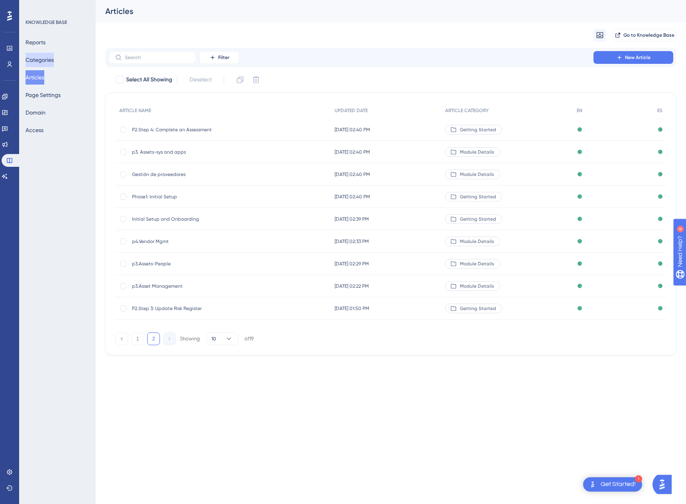
click at [51, 57] on button "Categories" at bounding box center [40, 60] width 28 height 14
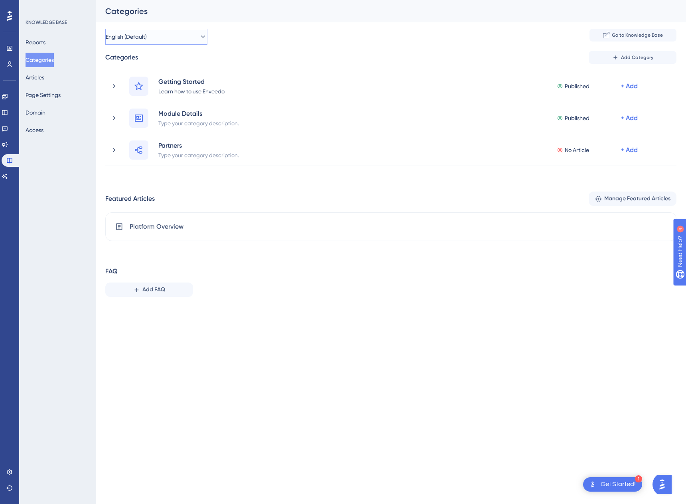
click at [141, 30] on button "English (Default)" at bounding box center [156, 37] width 102 height 16
click at [283, 42] on div "English (Default) English (Default) English (Default) Spanish Spanish Add an Ex…" at bounding box center [390, 37] width 571 height 16
click at [160, 31] on button "English (Default)" at bounding box center [156, 37] width 102 height 16
click at [136, 99] on span "Spanish" at bounding box center [127, 102] width 20 height 10
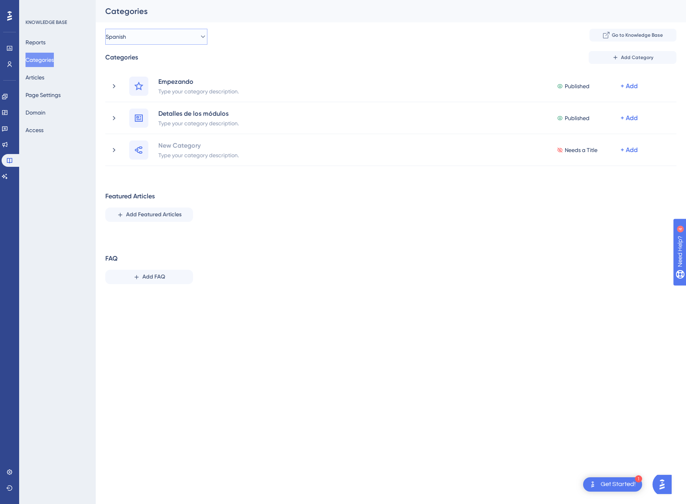
click at [199, 36] on icon at bounding box center [203, 37] width 8 height 8
click at [135, 85] on span "English (Default)" at bounding box center [137, 86] width 41 height 10
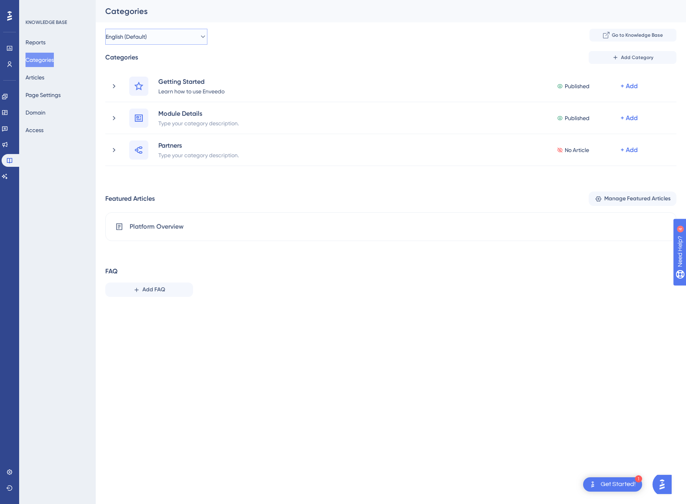
click at [139, 40] on span "English (Default)" at bounding box center [126, 37] width 41 height 10
click at [136, 98] on span "Spanish" at bounding box center [127, 102] width 20 height 10
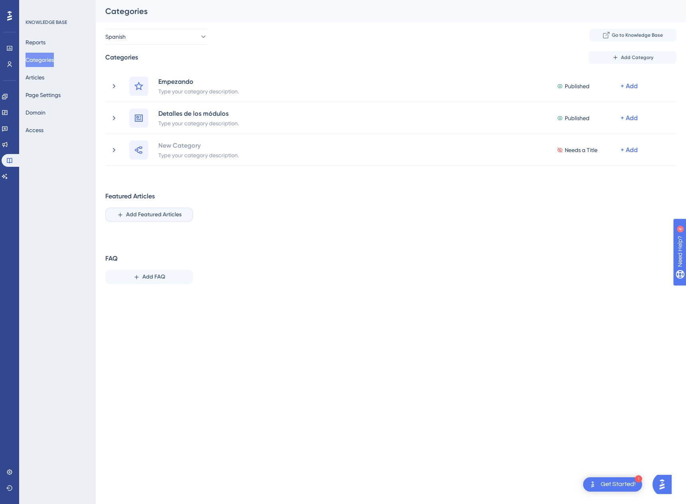
click at [149, 211] on span "Add Featured Articles" at bounding box center [153, 215] width 55 height 10
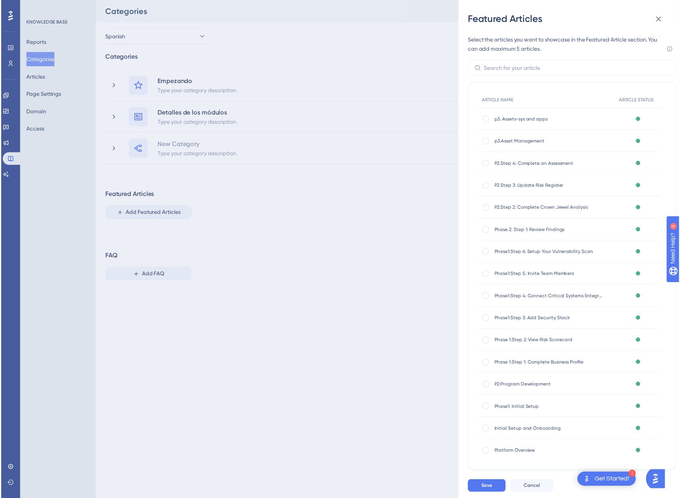
scroll to position [78, 0]
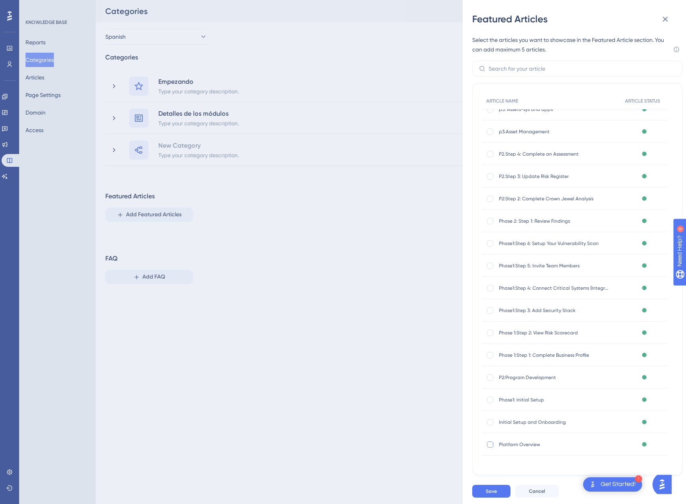
click at [493, 446] on div at bounding box center [490, 444] width 6 height 6
checkbox input "true"
click at [497, 493] on button "Save" at bounding box center [491, 491] width 38 height 13
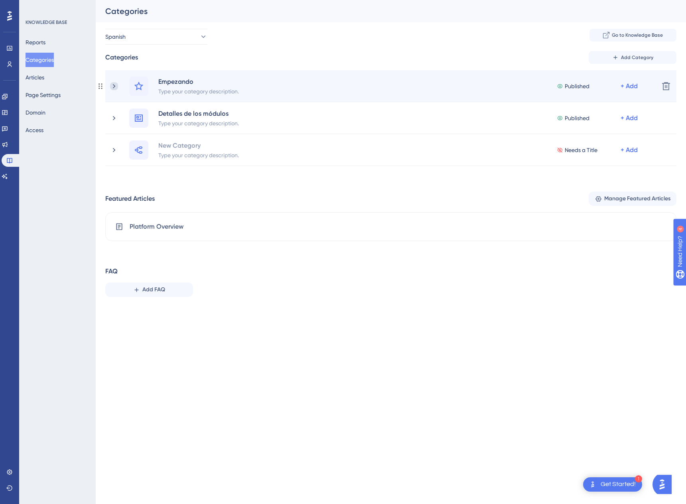
click at [113, 83] on icon at bounding box center [114, 86] width 8 height 8
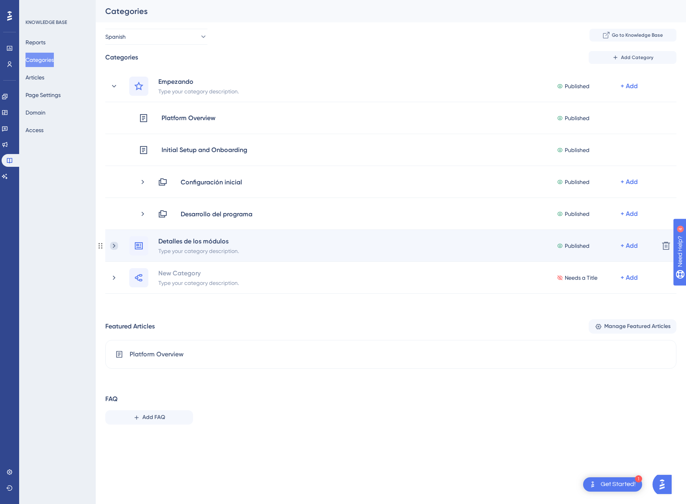
click at [115, 244] on icon at bounding box center [114, 246] width 8 height 8
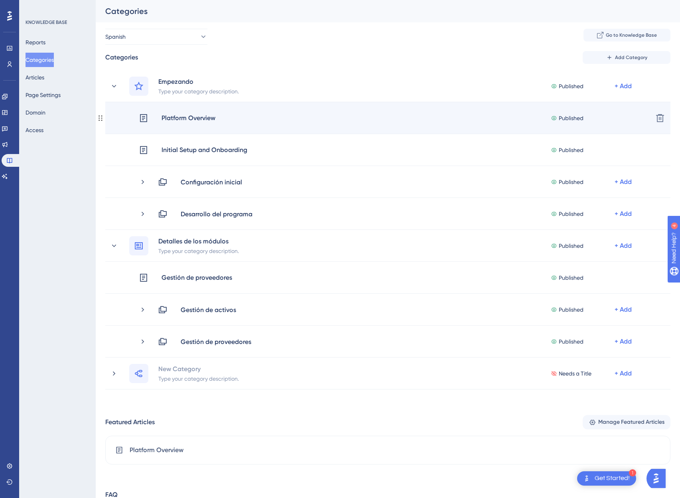
click at [182, 117] on div "Platform Overview" at bounding box center [188, 118] width 55 height 10
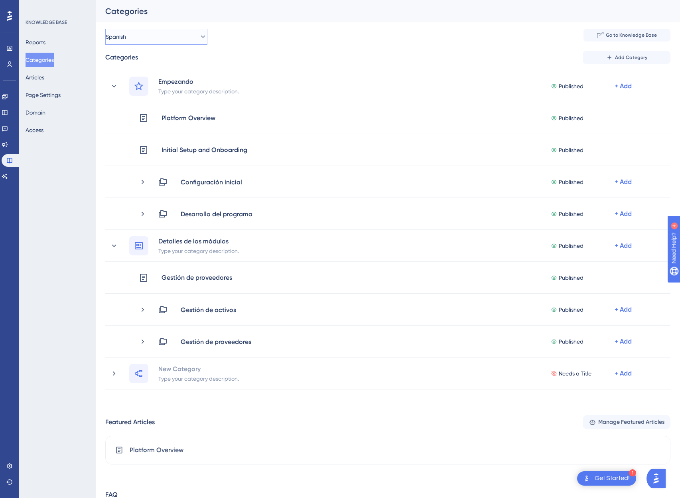
click at [143, 40] on button "Spanish" at bounding box center [156, 37] width 102 height 16
click at [126, 85] on span "English (Default)" at bounding box center [137, 86] width 41 height 10
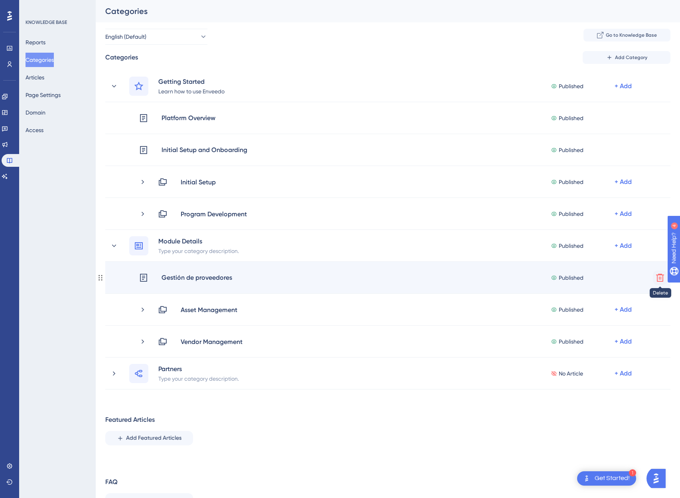
click at [658, 278] on icon at bounding box center [661, 278] width 10 height 10
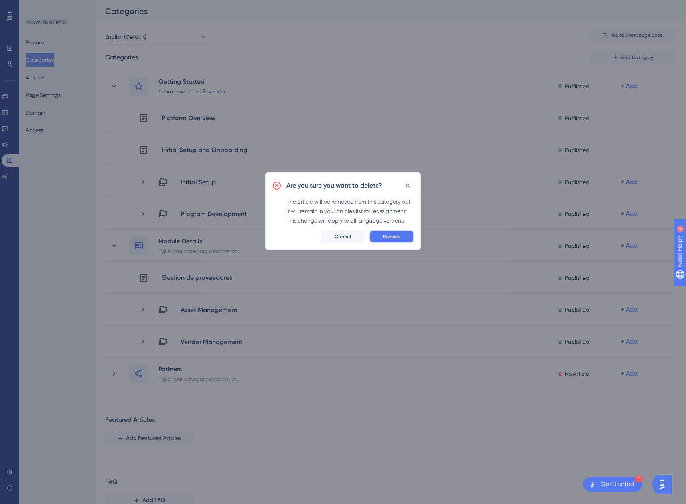
click at [395, 238] on span "Remove" at bounding box center [392, 236] width 18 height 6
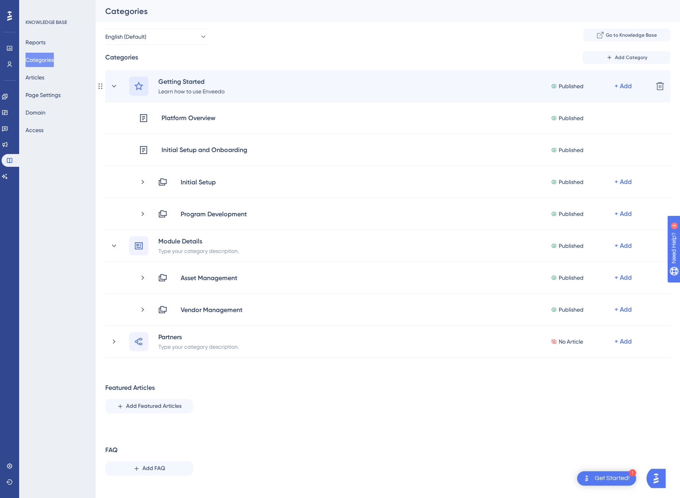
click at [137, 87] on icon at bounding box center [138, 85] width 9 height 9
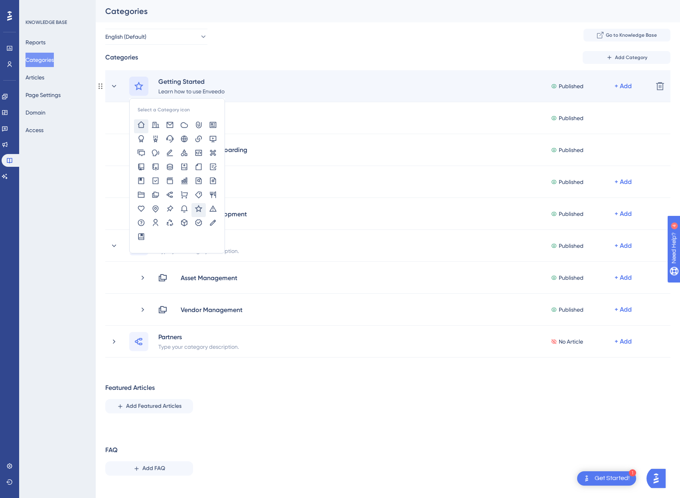
click at [141, 125] on icon at bounding box center [141, 125] width 8 height 8
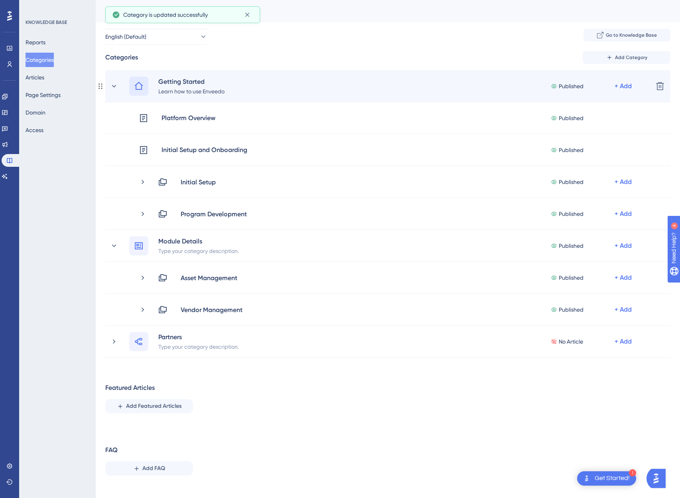
click at [136, 85] on icon at bounding box center [138, 86] width 9 height 8
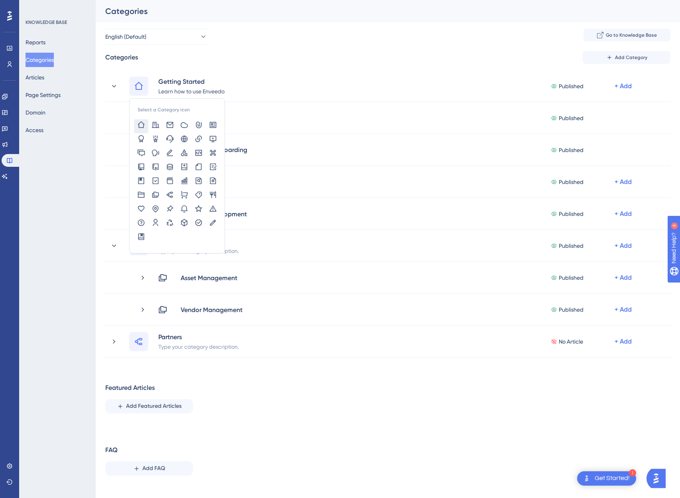
click at [245, 59] on div "Categories Add Category" at bounding box center [387, 57] width 565 height 13
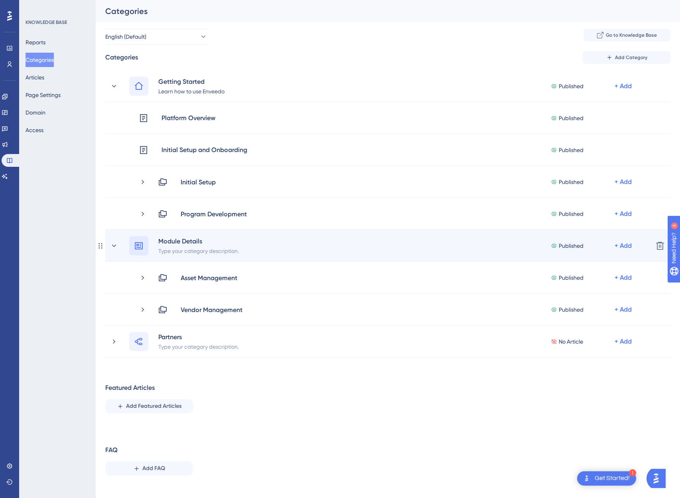
click at [141, 246] on icon at bounding box center [139, 246] width 10 height 10
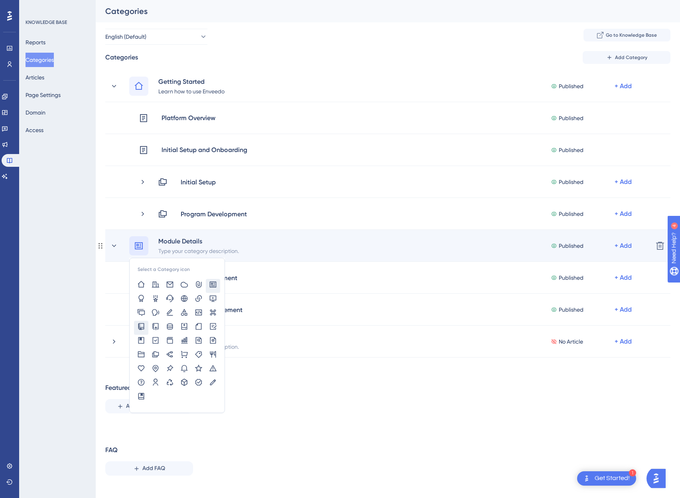
click at [138, 323] on icon at bounding box center [141, 326] width 6 height 7
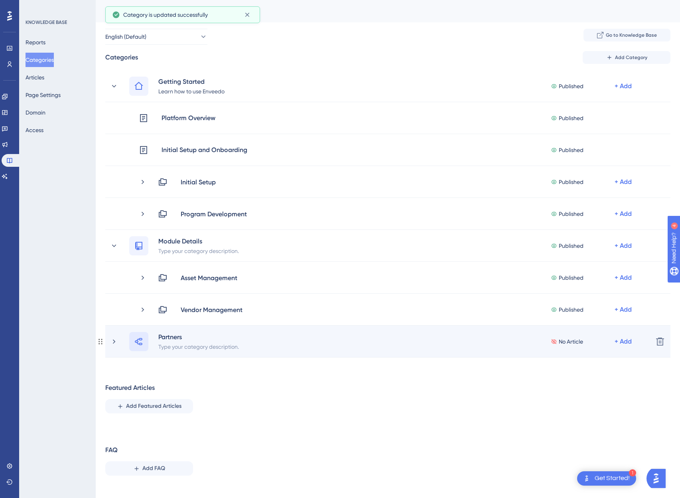
click at [137, 344] on icon at bounding box center [139, 342] width 10 height 10
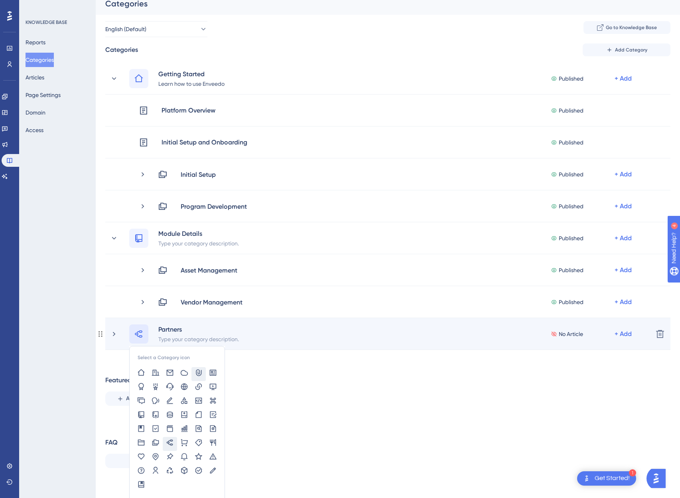
scroll to position [17, 0]
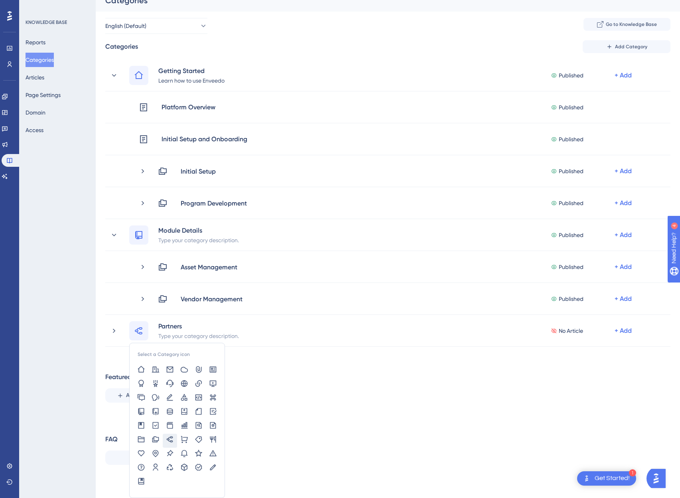
click at [367, 419] on div "Categories Add Category Getting Started Learn how to use Enveedo Published + Ad…" at bounding box center [387, 255] width 565 height 431
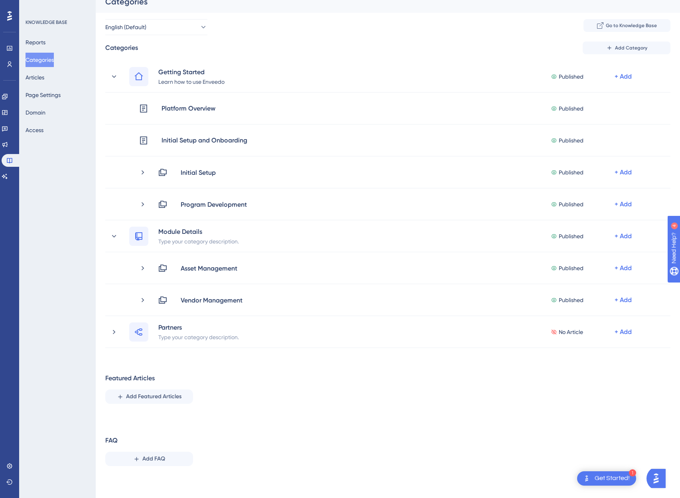
scroll to position [10, 0]
click at [57, 96] on button "Page Settings" at bounding box center [43, 95] width 35 height 14
click at [56, 96] on button "Page Settings" at bounding box center [43, 95] width 35 height 14
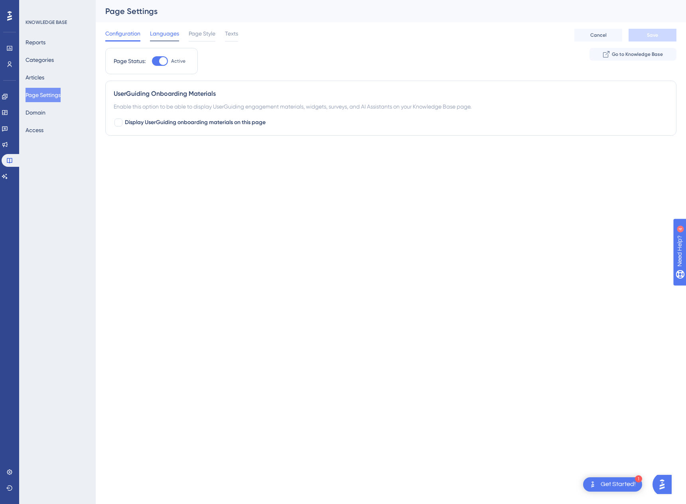
click at [169, 34] on span "Languages" at bounding box center [164, 34] width 29 height 10
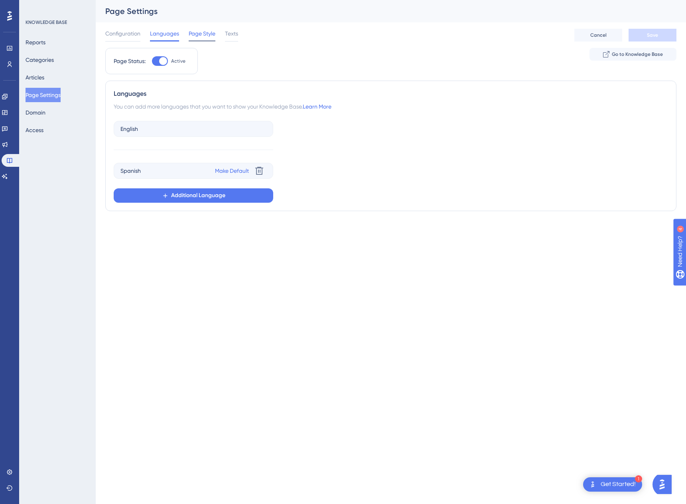
click at [209, 38] on span "Page Style" at bounding box center [202, 34] width 27 height 10
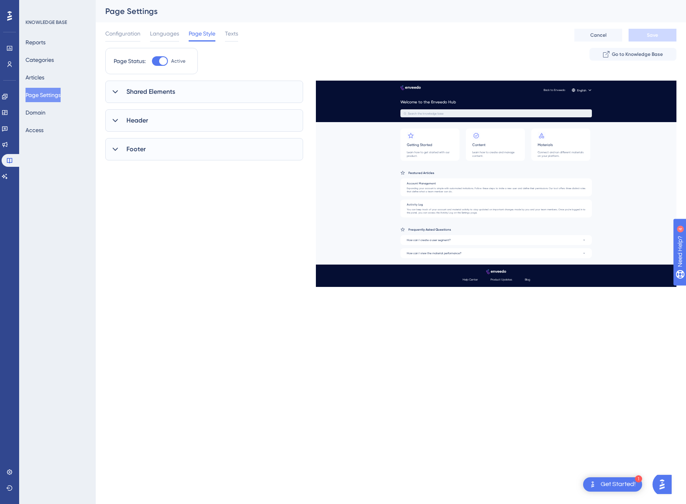
click at [158, 97] on div "Shared Elements" at bounding box center [204, 92] width 198 height 22
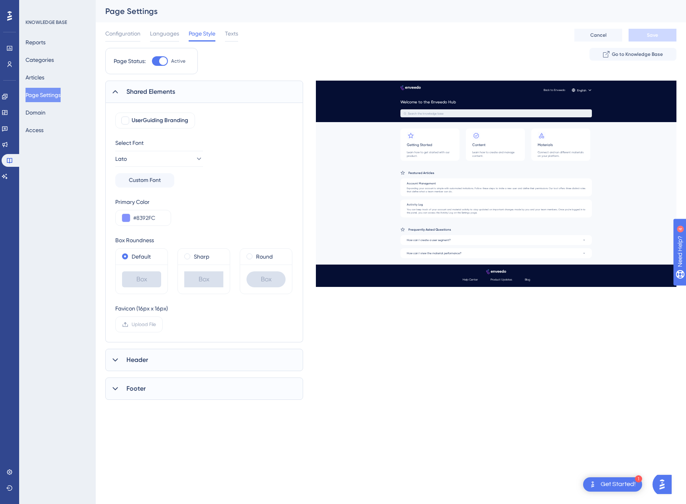
click at [144, 368] on div "Header" at bounding box center [204, 360] width 198 height 22
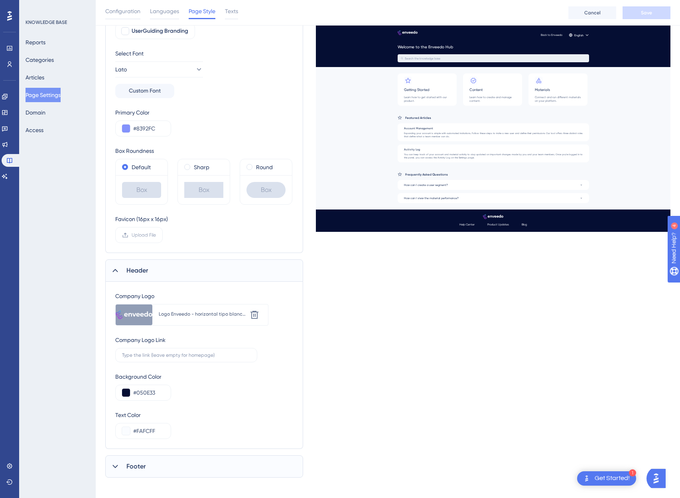
scroll to position [98, 0]
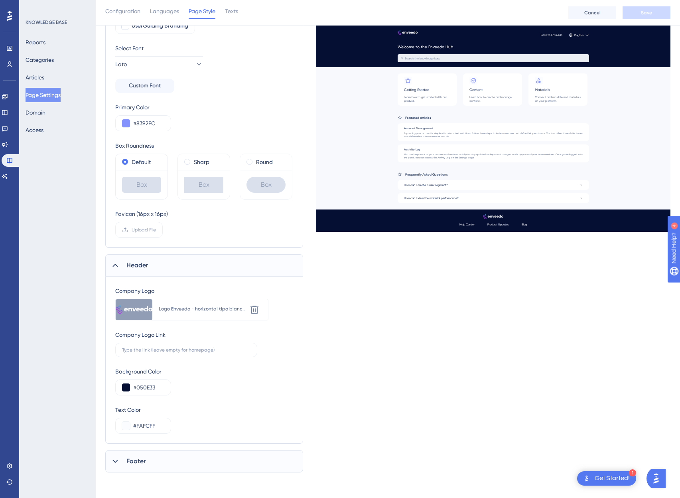
click at [166, 464] on div "Footer" at bounding box center [204, 461] width 198 height 22
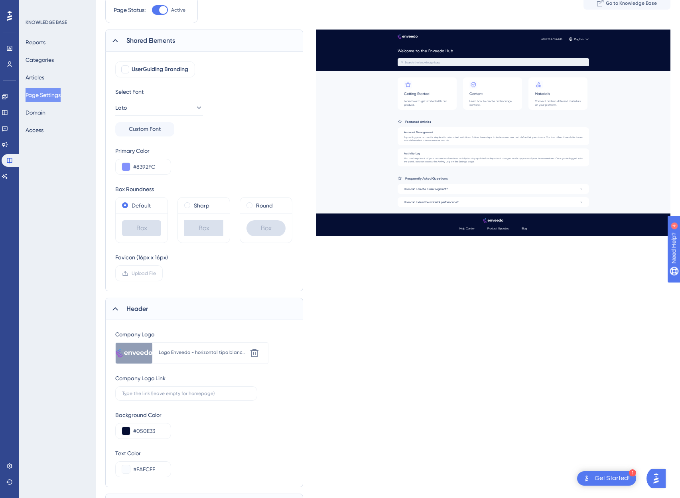
scroll to position [0, 0]
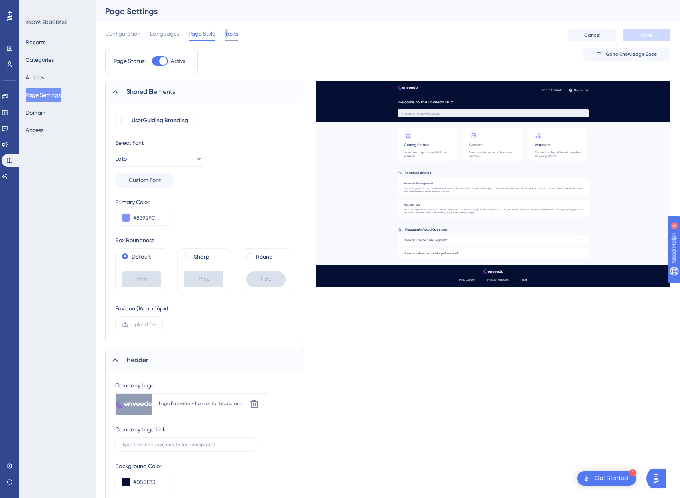
click at [227, 33] on span "Texts" at bounding box center [231, 34] width 13 height 10
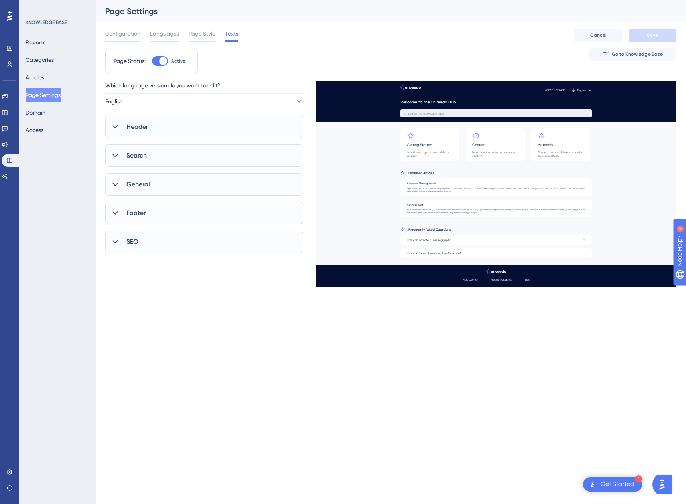
click at [117, 128] on icon at bounding box center [115, 127] width 8 height 8
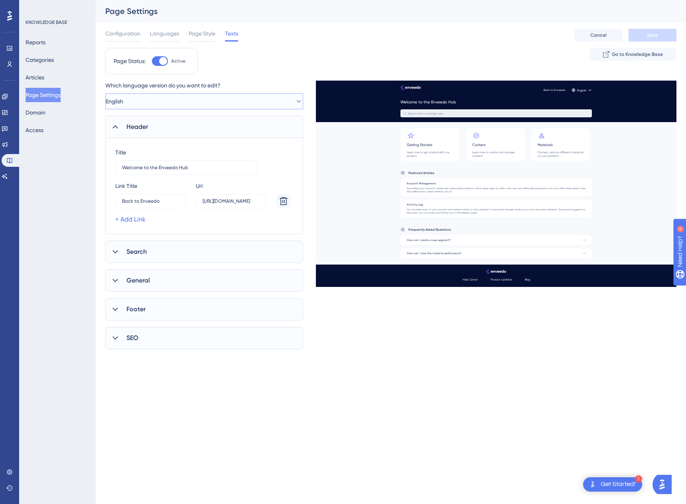
click at [131, 100] on button "English" at bounding box center [204, 101] width 198 height 16
click at [282, 48] on div "Page Status: Active Go to Knowledge Base" at bounding box center [390, 64] width 571 height 33
click at [116, 255] on icon at bounding box center [115, 252] width 8 height 8
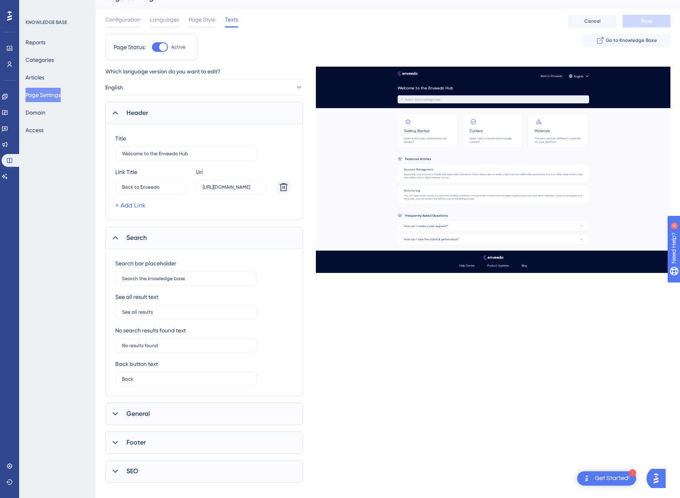
scroll to position [24, 0]
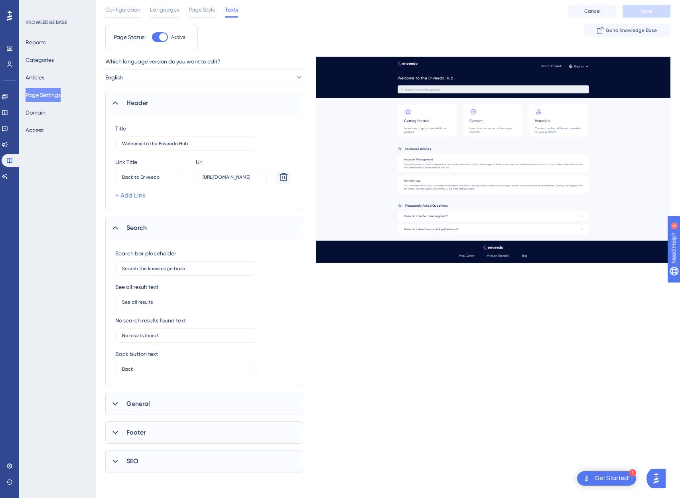
click at [113, 406] on icon at bounding box center [115, 404] width 8 height 8
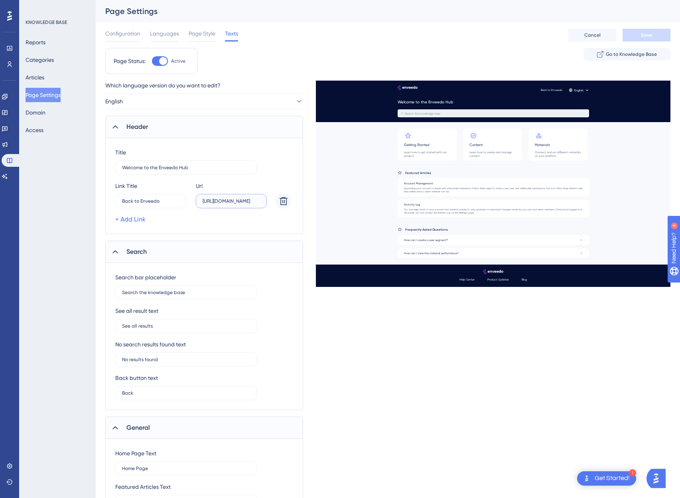
scroll to position [0, 59]
drag, startPoint x: 243, startPoint y: 202, endPoint x: 276, endPoint y: 200, distance: 32.8
click at [276, 200] on div "Link Title Back to Enveedo 0 Url [URL][DOMAIN_NAME]" at bounding box center [203, 194] width 176 height 27
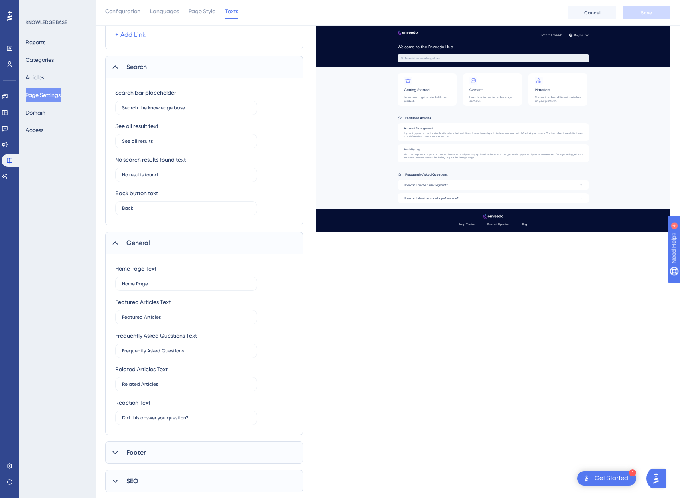
scroll to position [208, 0]
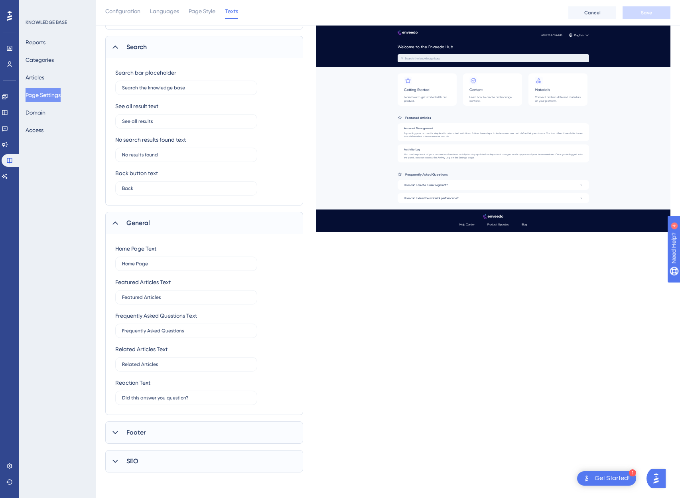
click at [133, 430] on span "Footer" at bounding box center [135, 433] width 19 height 10
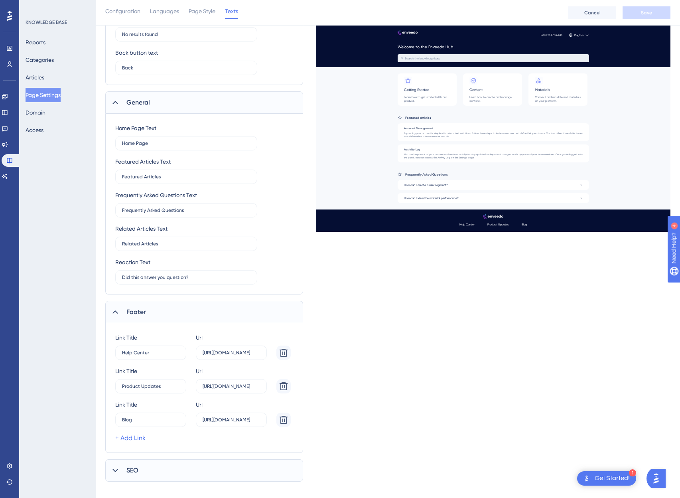
scroll to position [338, 0]
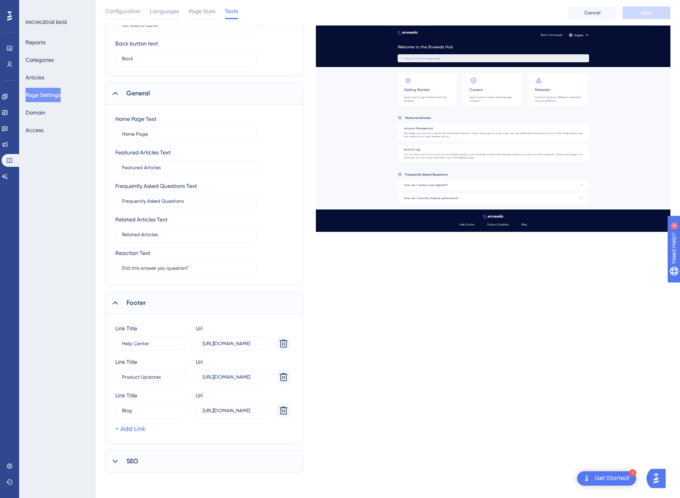
click at [136, 457] on span "SEO" at bounding box center [132, 461] width 12 height 10
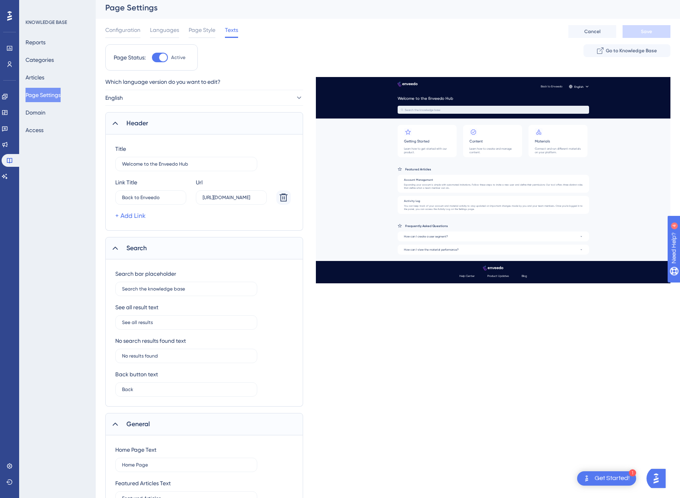
scroll to position [8, 0]
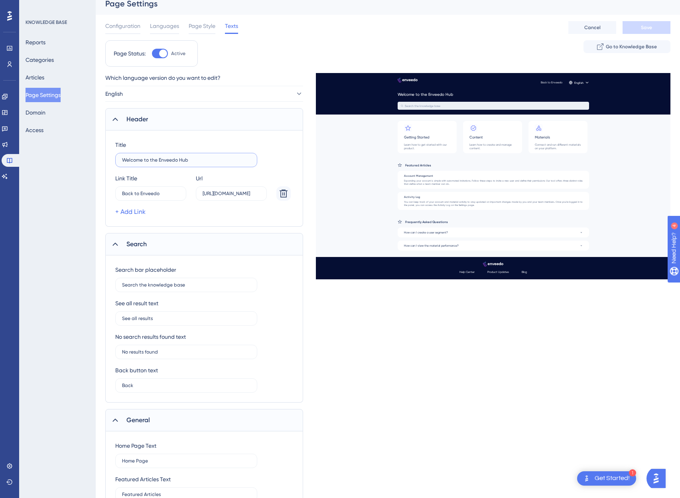
click at [173, 162] on input "Welcome to the Enveedo Hub" at bounding box center [186, 160] width 128 height 6
paste input "text"
type input "Bienvenido al Hub de Enveedo"
click at [166, 192] on input "Back to Enveedo" at bounding box center [147, 194] width 51 height 6
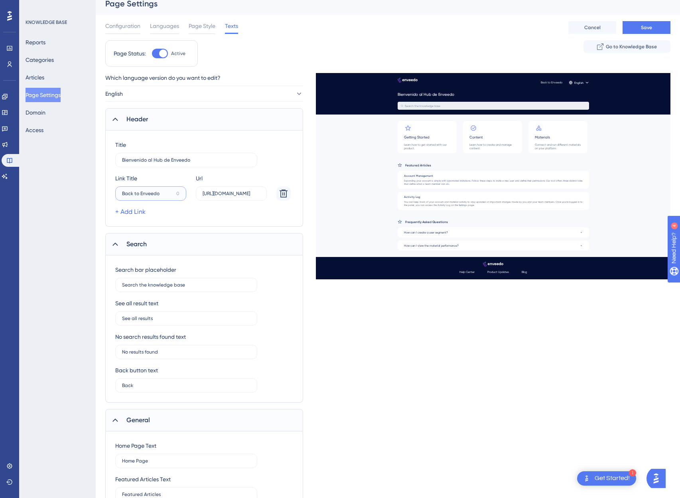
paste input "text"
type input "Volver a Enveed"
drag, startPoint x: 233, startPoint y: 193, endPoint x: 269, endPoint y: 194, distance: 36.3
click at [269, 194] on div "Link Title Volver a Enveed 0 Url [URL][DOMAIN_NAME]" at bounding box center [203, 187] width 176 height 27
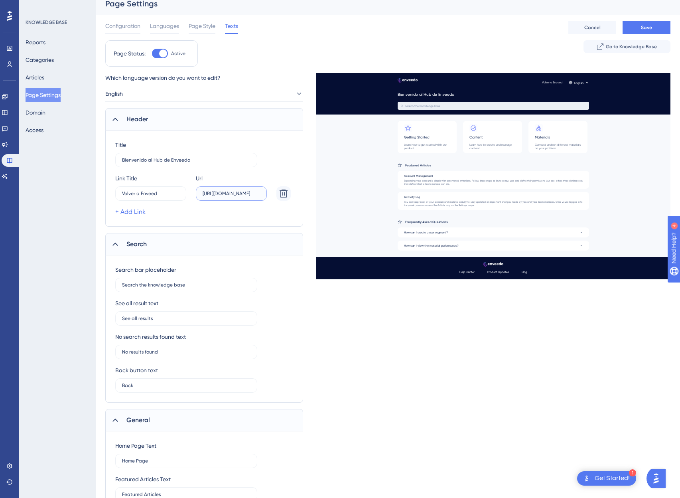
click at [237, 192] on input "[URL][DOMAIN_NAME]" at bounding box center [231, 194] width 57 height 6
click at [140, 285] on input "Search the knowledge base" at bounding box center [186, 285] width 128 height 6
paste input "text"
type input "Buscar en la base de conocimientos"
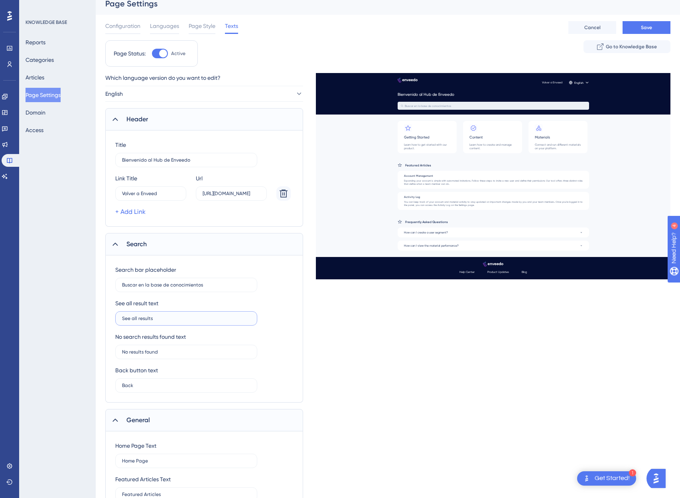
click at [156, 321] on input "See all results" at bounding box center [186, 319] width 128 height 6
click at [147, 318] on input "See all results" at bounding box center [186, 319] width 128 height 6
paste input "text"
type input "Ver todos los resultados"
click at [148, 353] on input "No results found" at bounding box center [186, 352] width 128 height 6
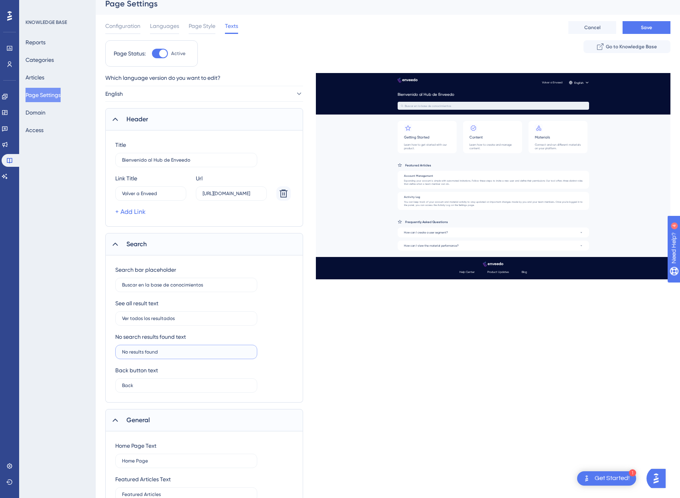
click at [136, 350] on input "No results found" at bounding box center [186, 352] width 128 height 6
paste input "text"
type input "No se encontraron resultados"
click at [136, 386] on input "Back" at bounding box center [186, 386] width 128 height 6
paste input "text"
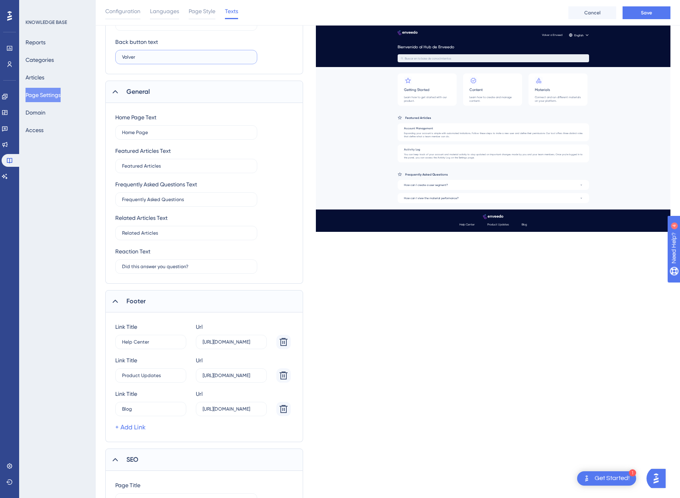
scroll to position [385, 0]
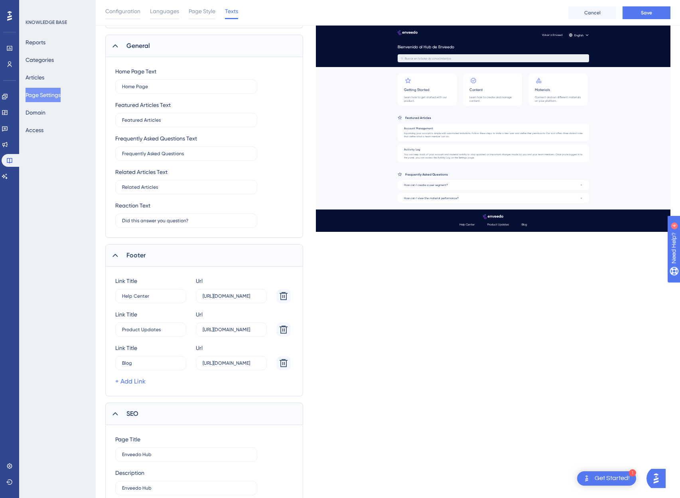
type input "Volver"
click at [153, 87] on input "Home Page" at bounding box center [186, 87] width 128 height 6
paste input "text"
type input "Página de inicio"
click at [149, 121] on input "Featured Articles" at bounding box center [186, 120] width 128 height 6
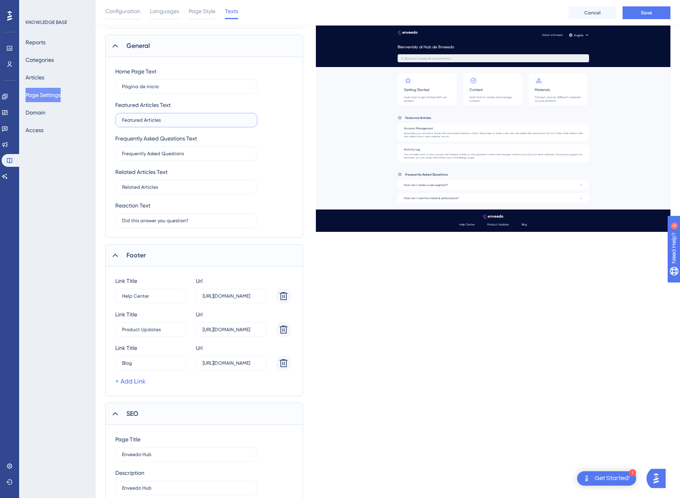
paste input "text"
type input "Artículos destacados"
click at [141, 152] on input "Frequently Asked Questions" at bounding box center [186, 154] width 128 height 6
click at [165, 153] on input "Frequently Asked Questions" at bounding box center [186, 154] width 128 height 6
paste input "text"
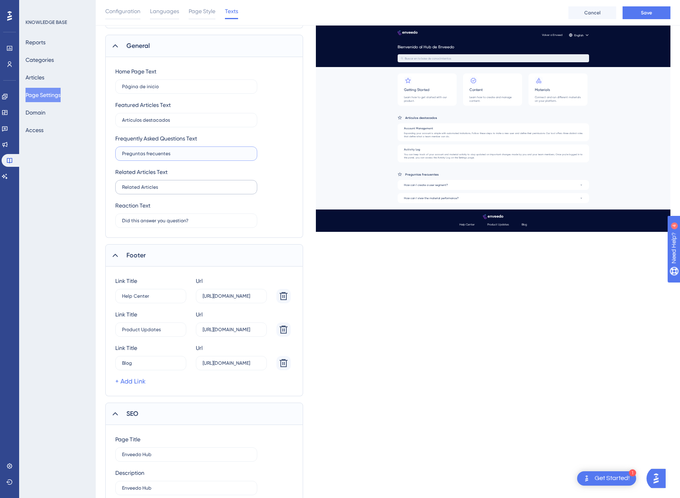
type input "Preguntas frecuentes"
click at [162, 188] on input "Related Articles" at bounding box center [186, 187] width 128 height 6
paste input "text"
type input "Artículos relacionados"
click at [198, 221] on input "Did this answer you question?" at bounding box center [186, 221] width 128 height 6
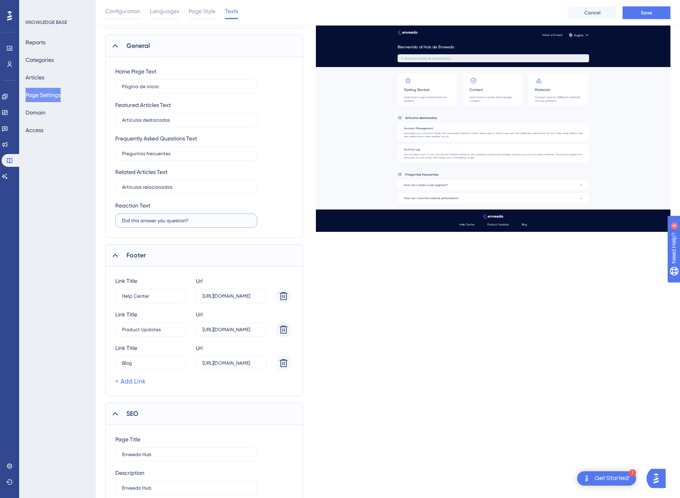
paste input "text"
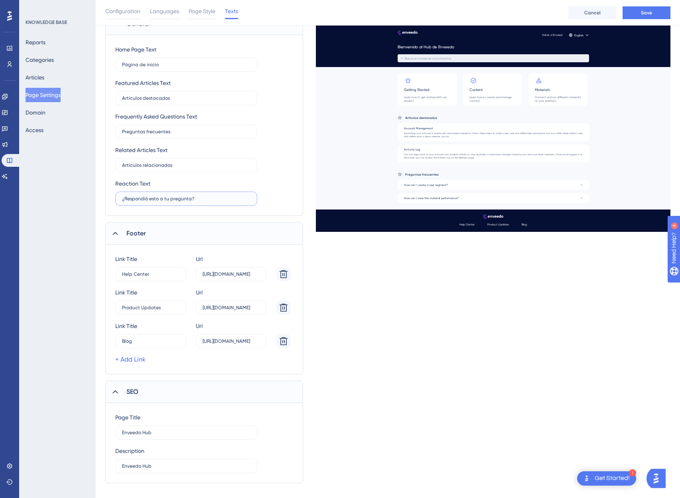
scroll to position [418, 0]
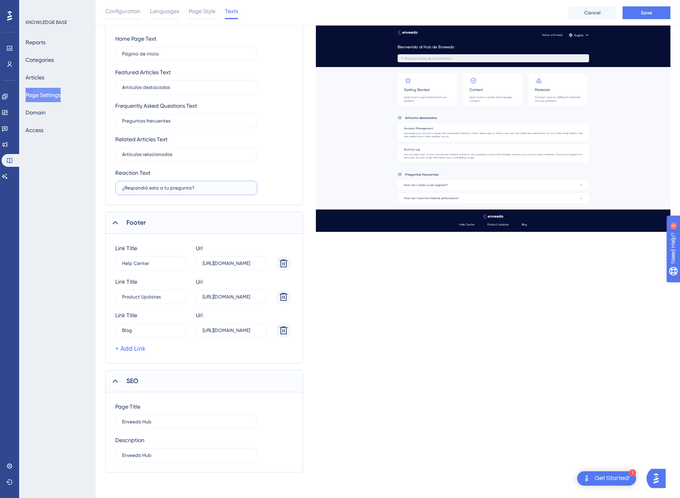
type input "¿Respondió esto a tu pregunta?"
click at [162, 264] on input "Help Center" at bounding box center [147, 264] width 51 height 6
paste input "text"
type input "Centro de ayuda"
click at [144, 297] on input "Product Updates" at bounding box center [147, 297] width 51 height 6
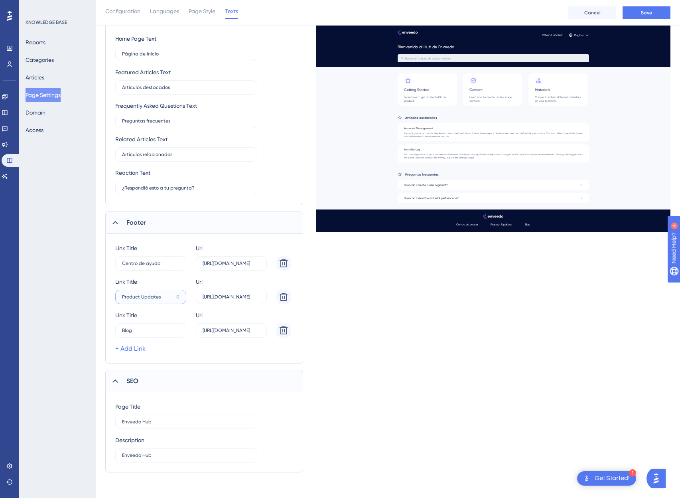
paste input "text"
type input "Actualizaciones"
click at [129, 331] on input "Blog" at bounding box center [147, 331] width 51 height 6
drag, startPoint x: 232, startPoint y: 263, endPoint x: 312, endPoint y: 260, distance: 79.9
click at [312, 260] on div "Which language version do you want to edit? English Header Title Bienvenido al …" at bounding box center [387, 69] width 565 height 806
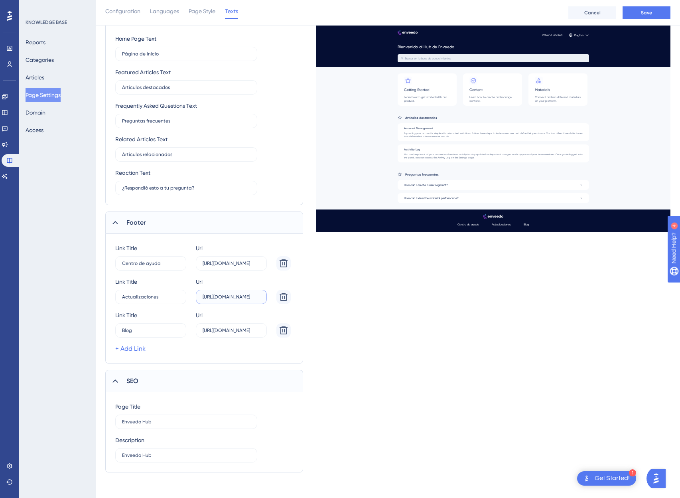
click at [226, 299] on input "[URL][DOMAIN_NAME]" at bounding box center [231, 297] width 57 height 6
drag, startPoint x: 221, startPoint y: 298, endPoint x: 324, endPoint y: 300, distance: 103.8
click at [324, 300] on div "Which language version do you want to edit? English Header Title Bienvenido al …" at bounding box center [387, 69] width 565 height 806
paste input "text"
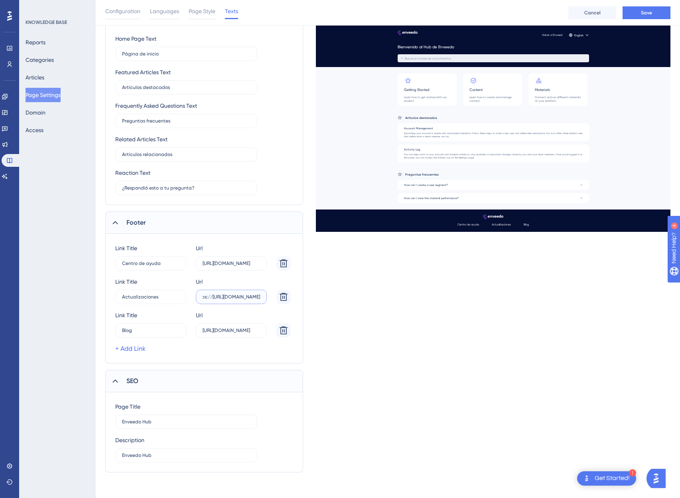
scroll to position [0, 0]
click at [239, 298] on input "https://[URL][DOMAIN_NAME]" at bounding box center [231, 297] width 57 height 6
paste input "text"
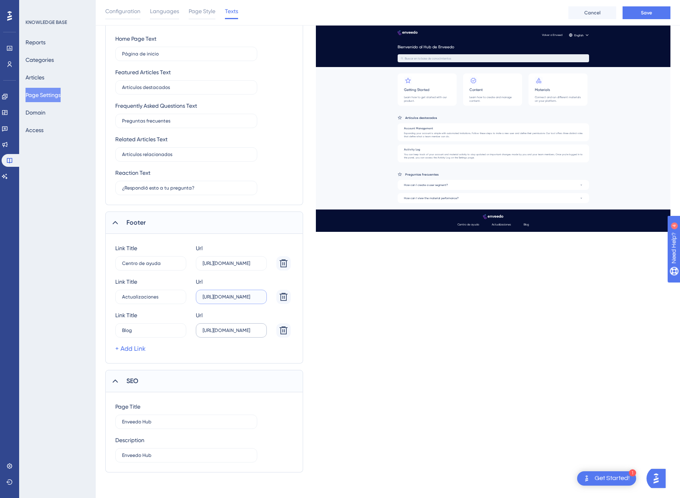
type input "[URL][DOMAIN_NAME]"
click at [232, 334] on label "[URL][DOMAIN_NAME]" at bounding box center [231, 330] width 71 height 14
click at [232, 333] on input "[URL][DOMAIN_NAME]" at bounding box center [231, 331] width 57 height 6
click at [237, 332] on input "[URL][DOMAIN_NAME]" at bounding box center [231, 331] width 57 height 6
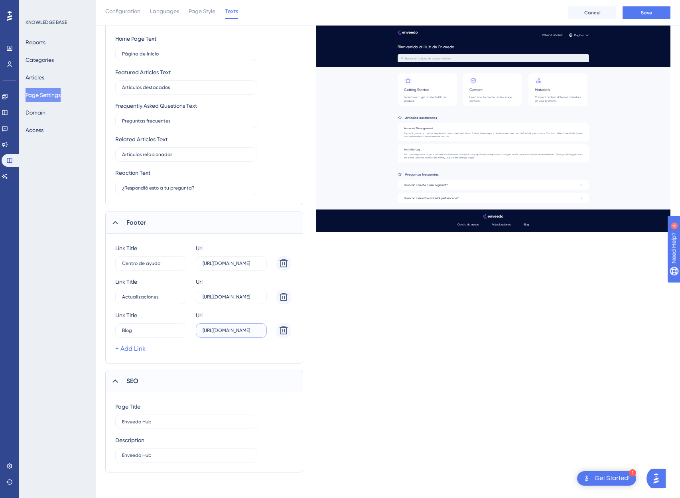
paste input "text"
type input "[URL][DOMAIN_NAME]"
click at [220, 263] on input "[URL][DOMAIN_NAME]" at bounding box center [231, 264] width 57 height 6
click at [242, 265] on input "[URL][DOMAIN_NAME]" at bounding box center [231, 264] width 57 height 6
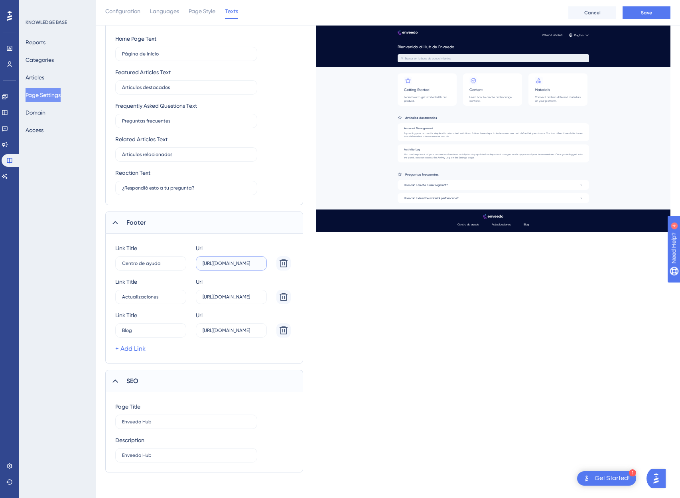
click at [242, 265] on input "[URL][DOMAIN_NAME]" at bounding box center [231, 264] width 57 height 6
type input "[URL][DOMAIN_NAME]"
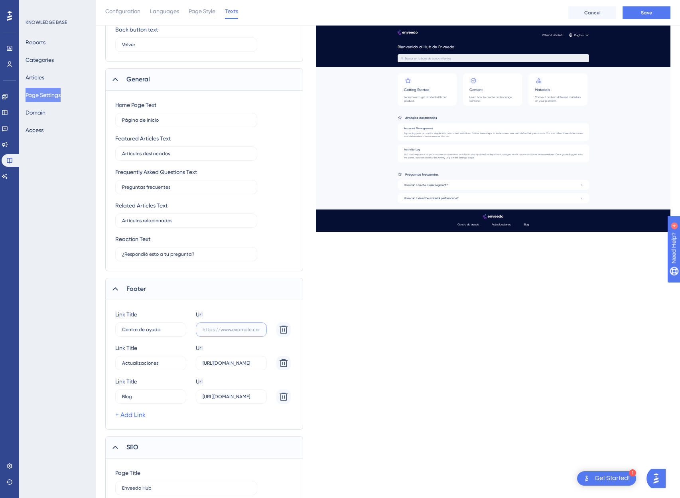
scroll to position [350, 0]
click at [650, 16] on button "Save" at bounding box center [647, 12] width 48 height 13
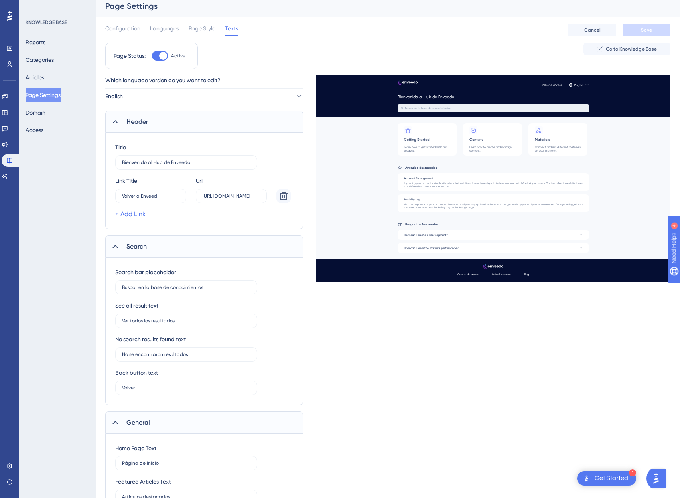
scroll to position [0, 0]
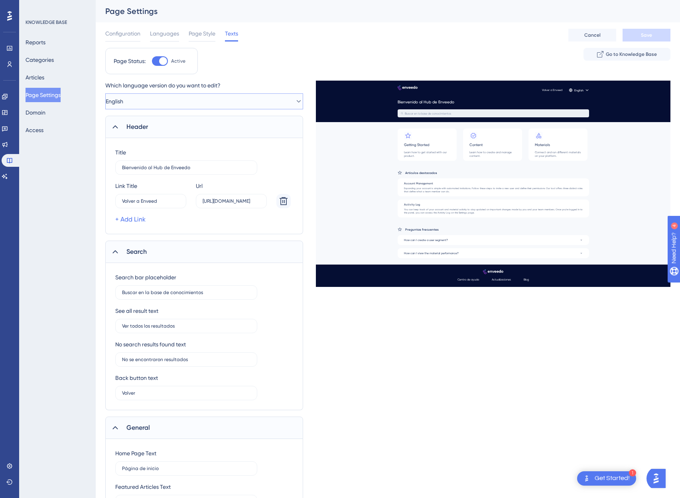
click at [144, 106] on button "English" at bounding box center [204, 101] width 198 height 16
click at [128, 170] on span "Spanish" at bounding box center [127, 166] width 20 height 10
type input "Find the insights and best practices about our product."
type input "Search for Articles..."
type input "See all results"
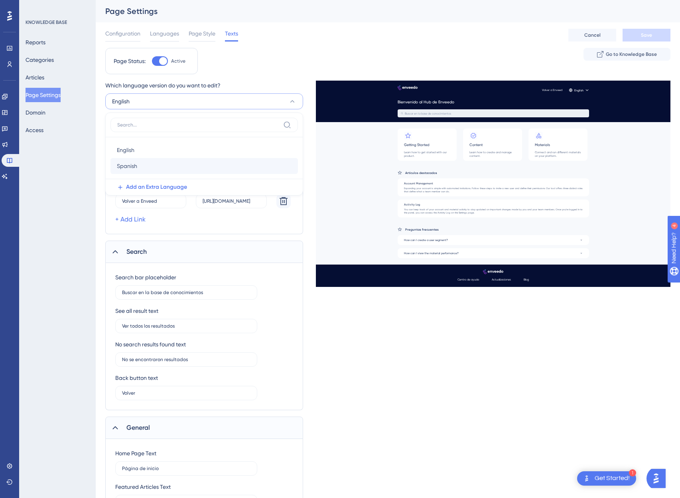
type input "No results found"
type input "Back"
type input "Home Page"
type input "Featured Articles"
type input "Frequently Asked Questions"
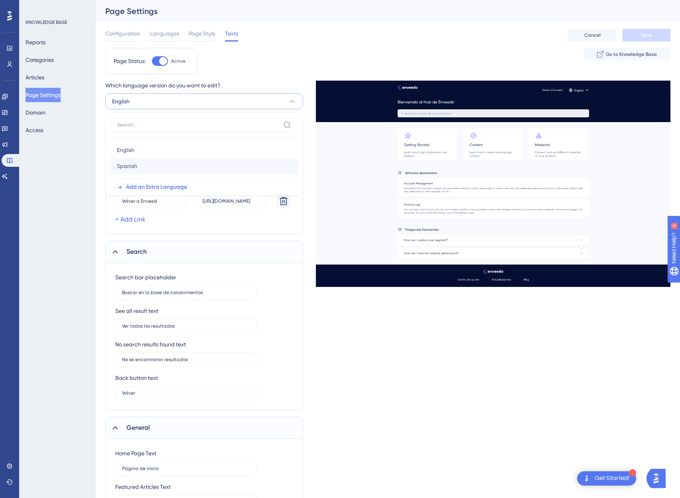
type input "Related Articles"
type input "Did this answer you question?"
type input "Help Center"
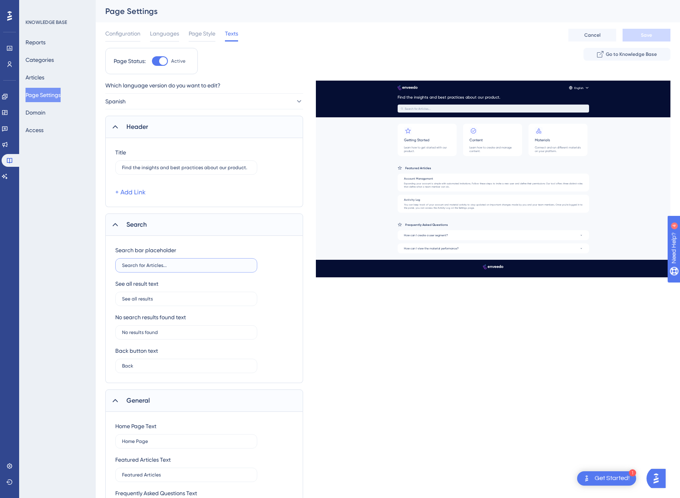
drag, startPoint x: 128, startPoint y: 264, endPoint x: 59, endPoint y: 263, distance: 69.4
click at [96, 263] on div "Performance Users Engagement Widgets Feedback Product Updates Knowledge Base AI…" at bounding box center [388, 389] width 585 height 778
type input "Search for Articles..."
click at [156, 103] on button "Spanish" at bounding box center [204, 101] width 198 height 16
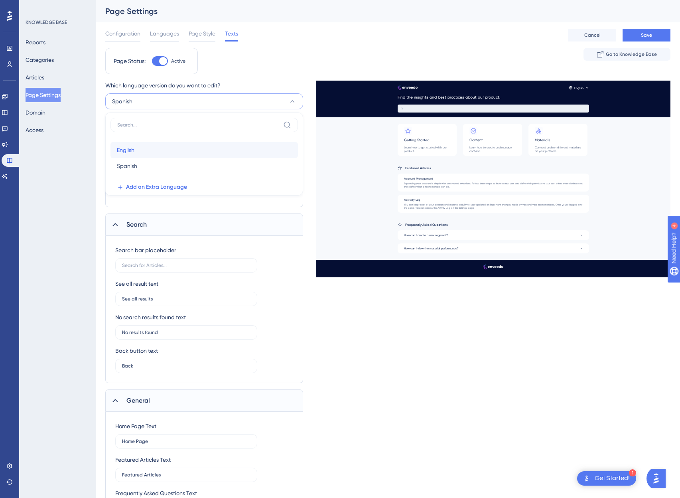
click at [122, 150] on span "English" at bounding box center [126, 150] width 18 height 10
type input "Bienvenido al Hub de Enveedo"
type input "Buscar en la base de conocimientos"
type input "Ver todos los resultados"
type input "No se encontraron resultados"
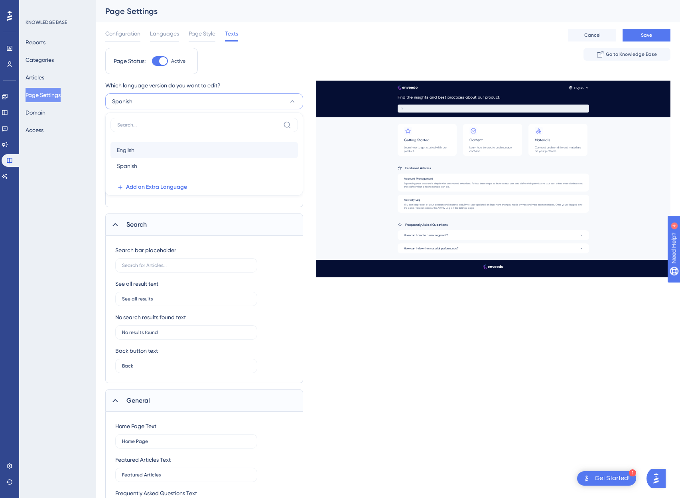
type input "Volver"
type input "Página de inicio"
type input "Artículos destacados"
type input "Preguntas frecuentes"
type input "Artículos relacionados"
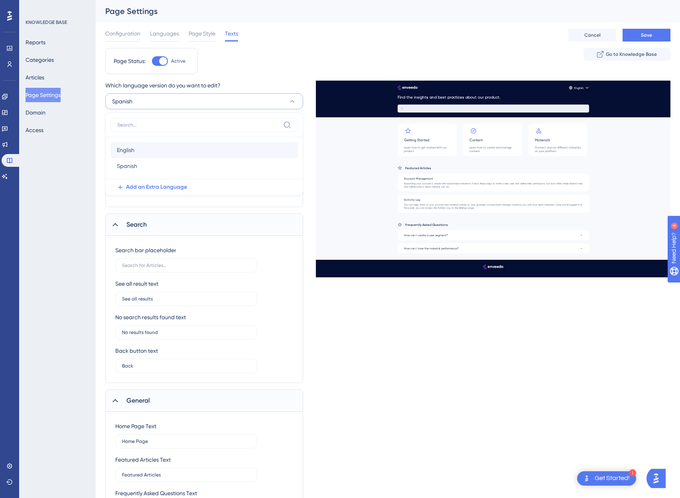
type input "¿Respondió esto a tu pregunta?"
type input "Enveedo Hub"
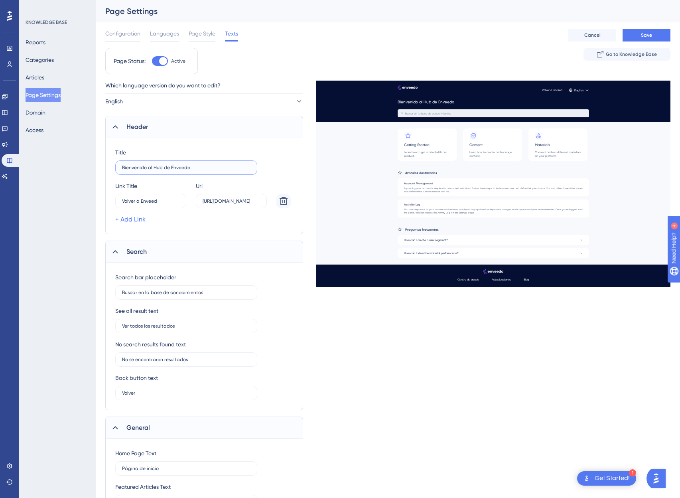
click at [148, 168] on input "Bienvenido al Hub de Enveedo" at bounding box center [186, 168] width 128 height 6
type input "Bienvenido al Hub de Enveedo"
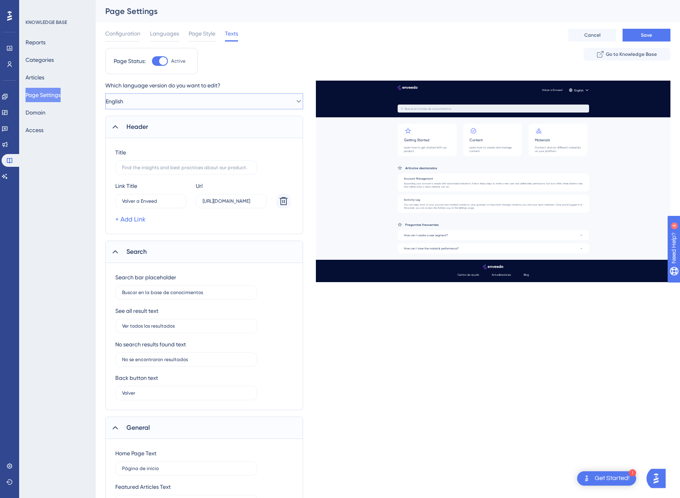
click at [187, 97] on button "English" at bounding box center [204, 101] width 198 height 16
click at [143, 162] on div "Spanish Spanish" at bounding box center [204, 166] width 175 height 16
type input "Find the insights and best practices about our product."
type input "See all results"
type input "No results found"
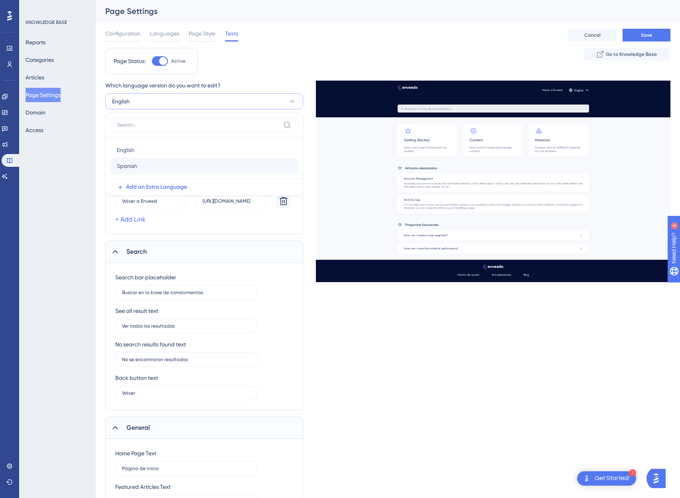
type input "Back"
type input "Home Page"
type input "Featured Articles"
type input "Frequently Asked Questions"
type input "Related Articles"
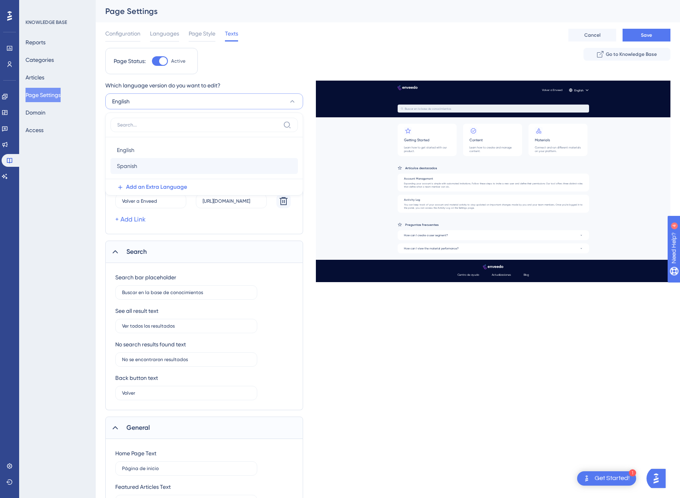
type input "Did this answer you question?"
type input "Help Center"
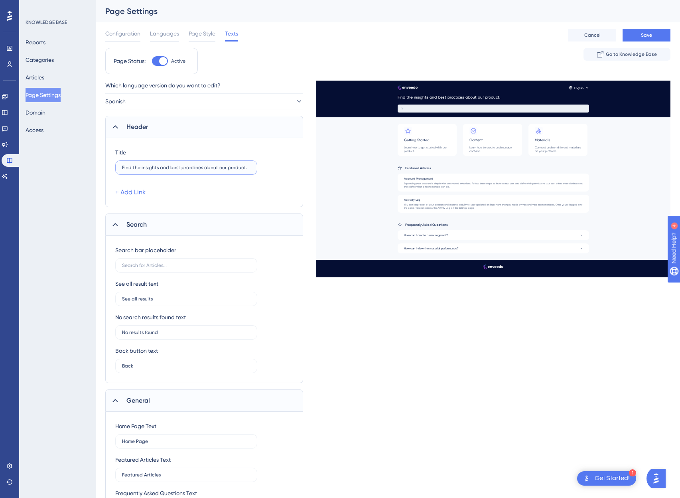
click at [139, 170] on input "Find the insights and best practices about our product." at bounding box center [186, 168] width 128 height 6
paste input "text"
type input "Bienvenido al Hub de Enveedo"
click at [290, 298] on div "See all result text See all results" at bounding box center [204, 292] width 178 height 27
click at [649, 37] on span "Save" at bounding box center [646, 35] width 11 height 6
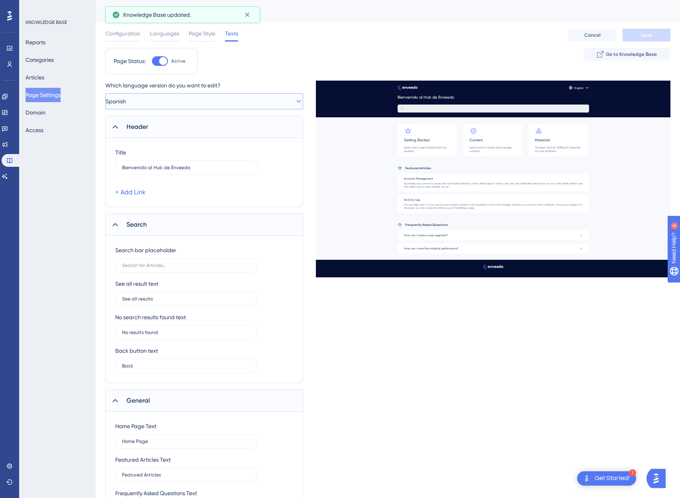
click at [171, 96] on button "Spanish" at bounding box center [204, 101] width 198 height 16
click at [158, 152] on div "English English" at bounding box center [204, 150] width 175 height 16
type input "Buscar en la base de conocimientos"
type input "Ver todos los resultados"
type input "No se encontraron resultados"
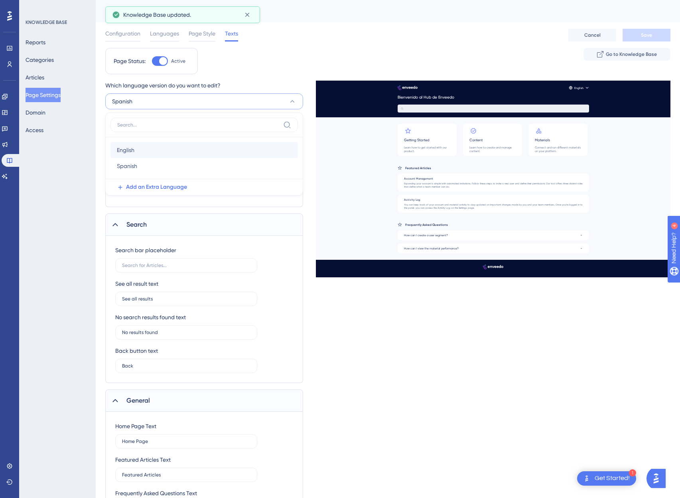
type input "Volver"
type input "Página de inicio"
type input "Artículos destacados"
type input "Preguntas frecuentes"
type input "Artículos relacionados"
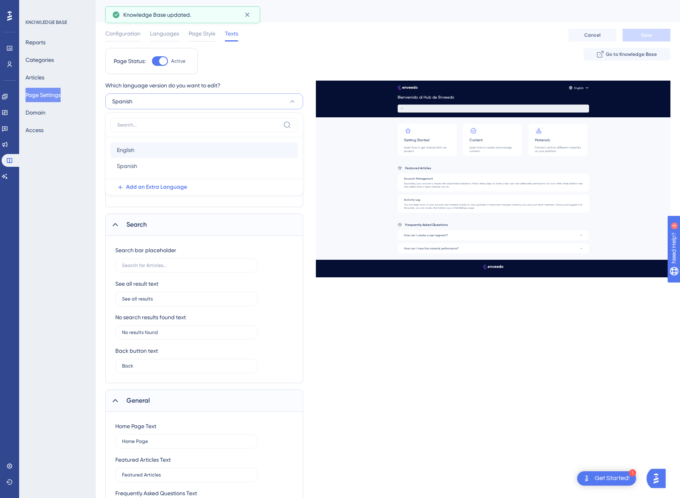
type input "¿Respondió esto a tu pregunta?"
type input "Enveedo Hub"
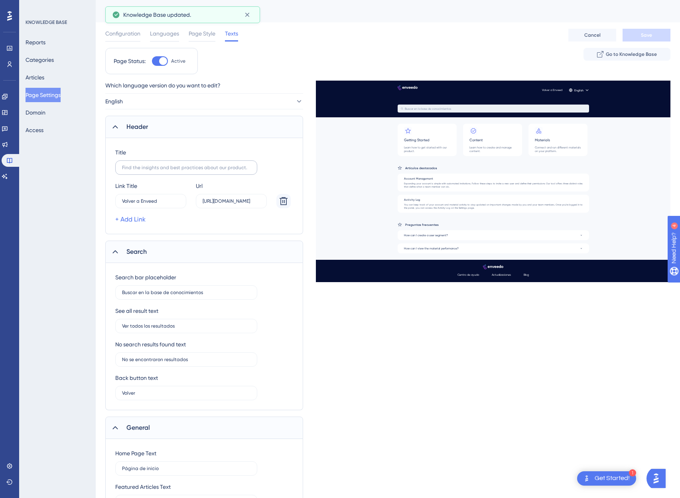
click at [179, 172] on label at bounding box center [186, 167] width 142 height 14
click at [179, 170] on input "text" at bounding box center [186, 168] width 128 height 6
drag, startPoint x: 166, startPoint y: 202, endPoint x: 113, endPoint y: 196, distance: 53.4
click at [113, 196] on div "Title Link Title Volver a Enveed 0 Url [URL][DOMAIN_NAME] + Add Link" at bounding box center [204, 186] width 198 height 96
click at [149, 168] on input "text" at bounding box center [186, 168] width 128 height 6
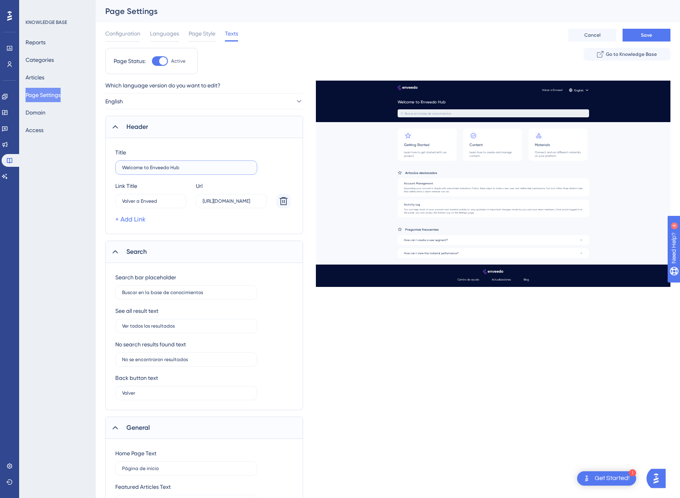
type input "Welcome to Enveedo Hub"
type input "Back to Enveedo"
click at [171, 298] on label "Buscar en la base de conocimientos" at bounding box center [186, 292] width 142 height 14
click at [171, 295] on input "Buscar en la base de conocimientos" at bounding box center [186, 293] width 128 height 6
type input "Search the knowledge base"
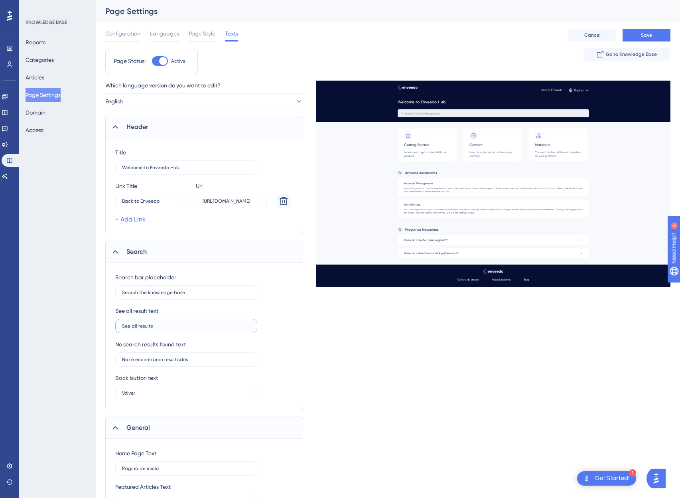
type input "See all results"
type input "No results found"
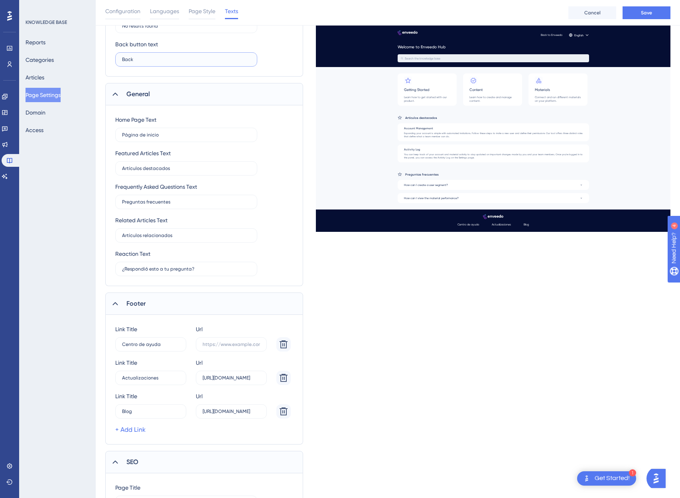
scroll to position [401, 0]
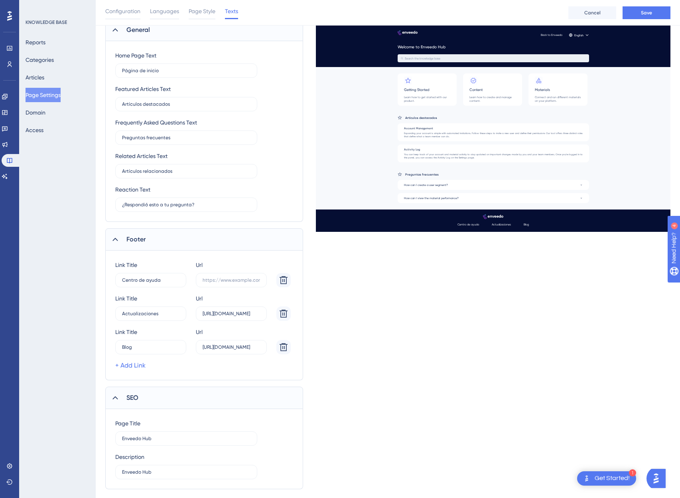
type input "Back"
click at [151, 69] on input "Página de inicio" at bounding box center [186, 71] width 128 height 6
type input "Home Page"
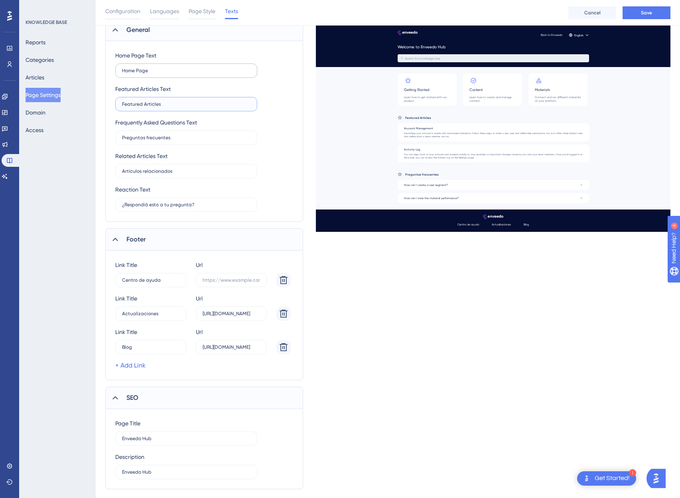
type input "Featured Articles"
type input "Frequently Asked Questions"
type input "Related Articles"
type input "Did this answer your question?"
type input "Help Center"
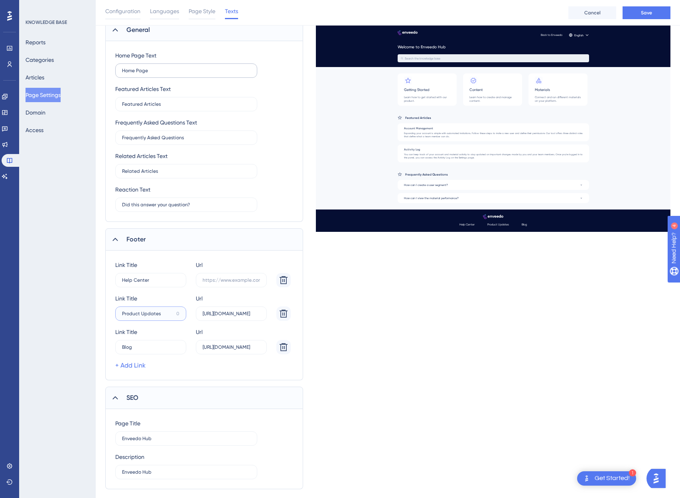
type input "Product Updates"
click at [231, 311] on input "[URL][DOMAIN_NAME]" at bounding box center [231, 314] width 57 height 6
paste input "text"
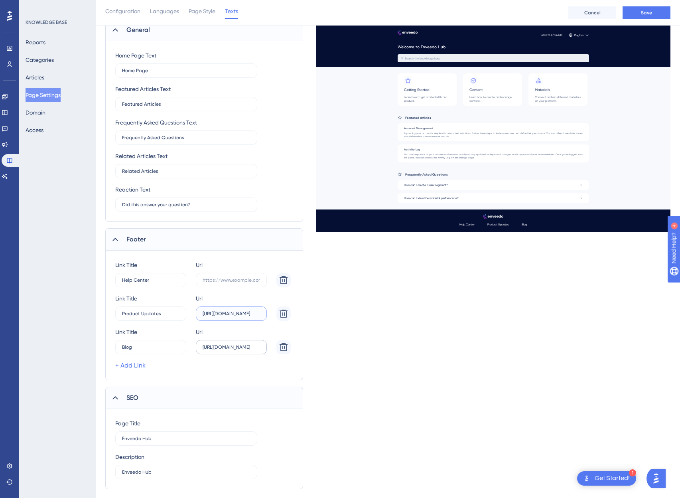
type input "[URL][DOMAIN_NAME]"
click at [224, 346] on input "[URL][DOMAIN_NAME]" at bounding box center [231, 347] width 57 height 6
click at [234, 344] on input "[URL][DOMAIN_NAME]" at bounding box center [231, 347] width 57 height 6
paste input "text"
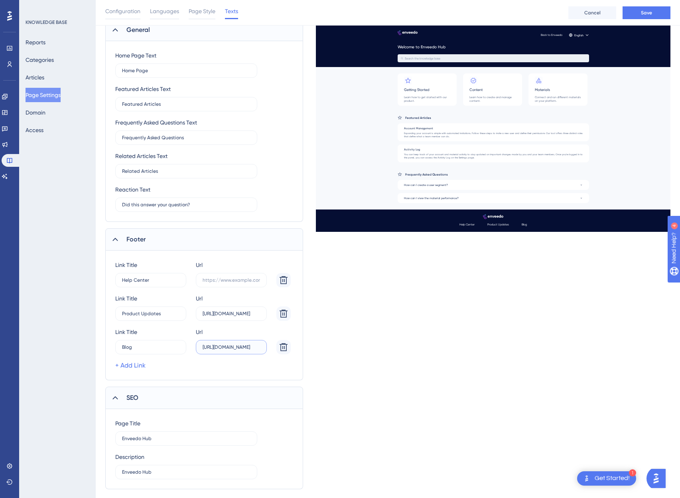
scroll to position [0, 8]
drag, startPoint x: 244, startPoint y: 347, endPoint x: 387, endPoint y: 356, distance: 142.7
click at [387, 356] on div "Which language version do you want to edit? English Header Title Welcome to Env…" at bounding box center [387, 86] width 565 height 806
type input "[URL][DOMAIN_NAME]"
click at [417, 348] on div "Which language version do you want to edit? English Header Title Welcome to Env…" at bounding box center [387, 86] width 565 height 806
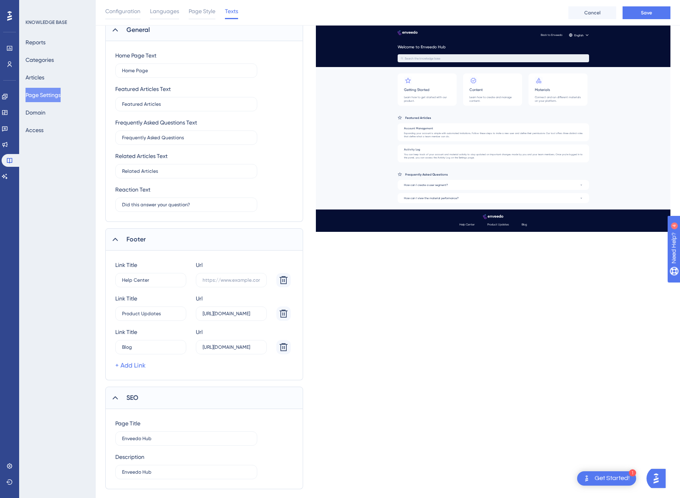
scroll to position [0, 0]
click at [650, 14] on span "Save" at bounding box center [646, 13] width 11 height 6
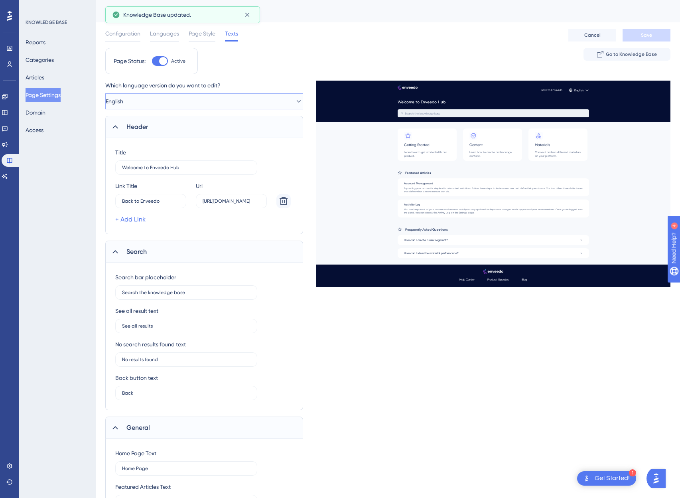
click at [169, 101] on button "English" at bounding box center [204, 101] width 198 height 16
click at [134, 162] on span "Spanish" at bounding box center [127, 166] width 20 height 10
type input "Bienvenido al Hub de Enveedo"
type input "Did this answer you question?"
type input "Help Center"
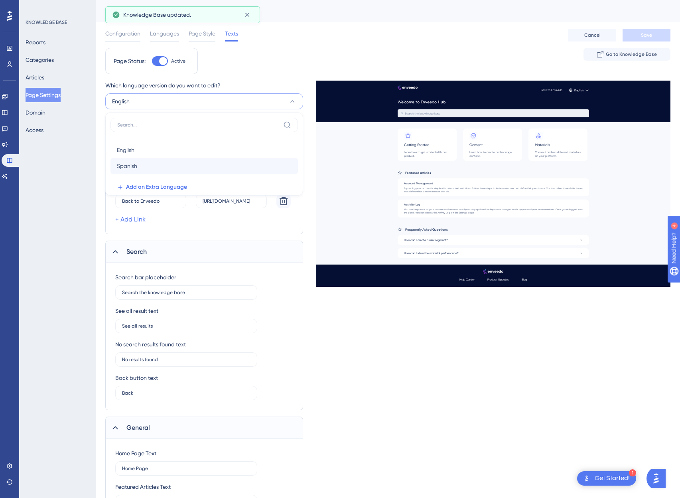
type input "Help Center"
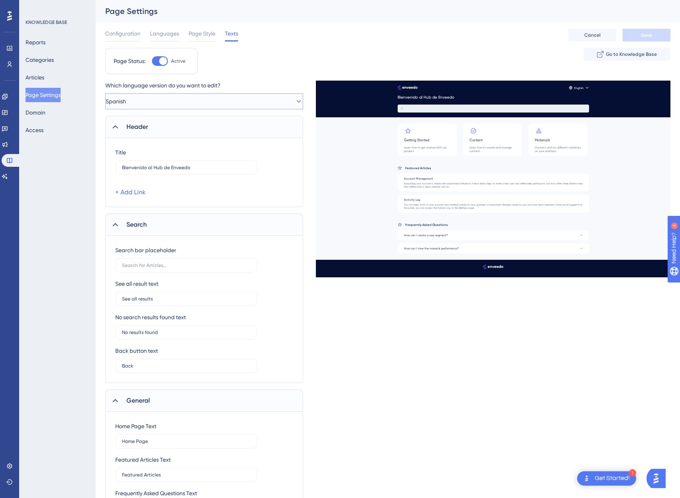
click at [133, 95] on button "Spanish" at bounding box center [204, 101] width 198 height 16
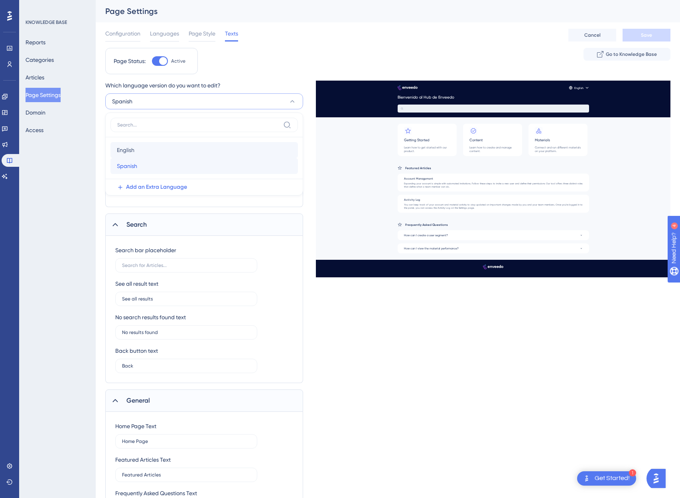
drag, startPoint x: 142, startPoint y: 163, endPoint x: 142, endPoint y: 146, distance: 17.6
click at [142, 146] on div "English English Spanish Spanish" at bounding box center [205, 158] width 188 height 32
click at [142, 147] on div "English English" at bounding box center [204, 150] width 175 height 16
type input "Welcome to Enveedo Hub"
type input "Search the knowledge base"
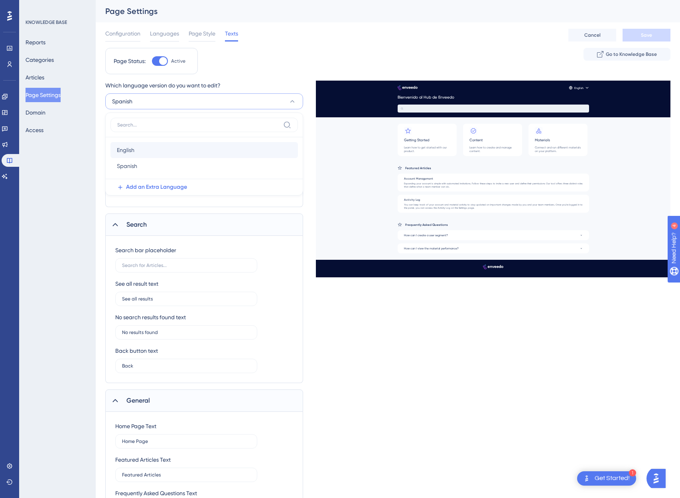
type input "Did this answer your question?"
type input "Enveedo Hub"
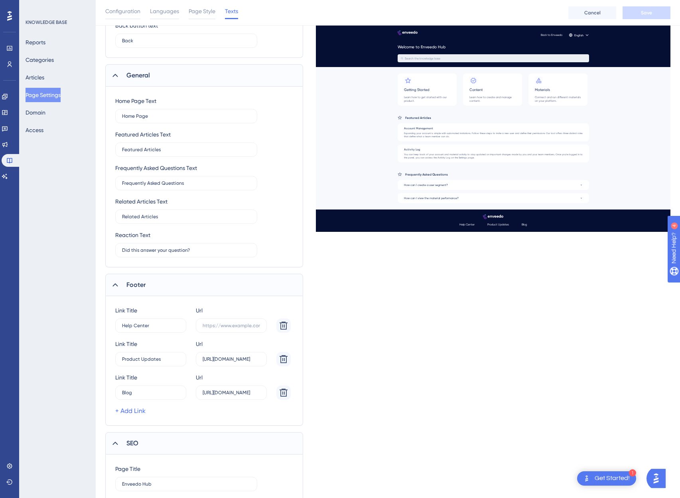
scroll to position [418, 0]
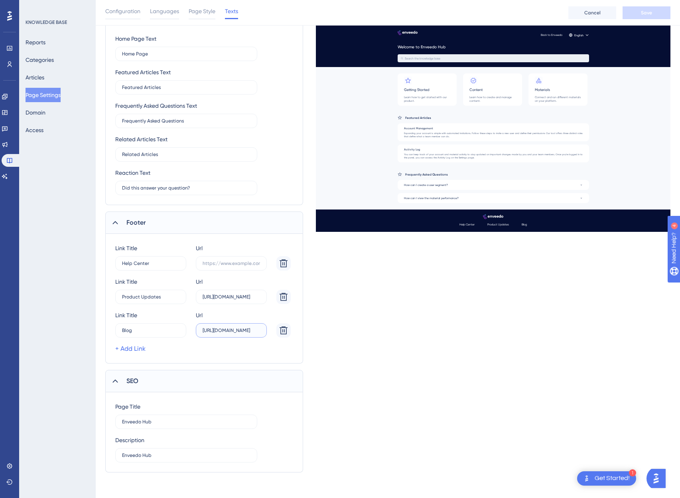
click at [249, 331] on input "[URL][DOMAIN_NAME]" at bounding box center [231, 331] width 57 height 6
drag, startPoint x: 245, startPoint y: 332, endPoint x: 289, endPoint y: 332, distance: 44.3
click at [289, 332] on div "Link Title Blog 11 Url [URL][DOMAIN_NAME]" at bounding box center [203, 323] width 176 height 27
type input "[URL][DOMAIN_NAME]"
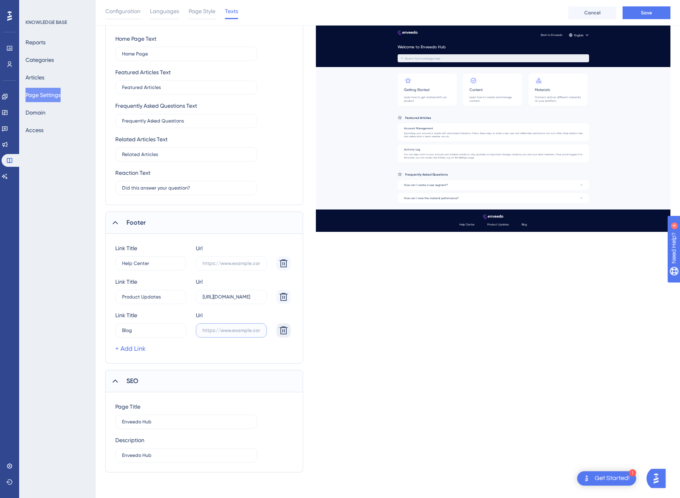
scroll to position [0, 0]
paste input "text"
type input "[URL][DOMAIN_NAME]"
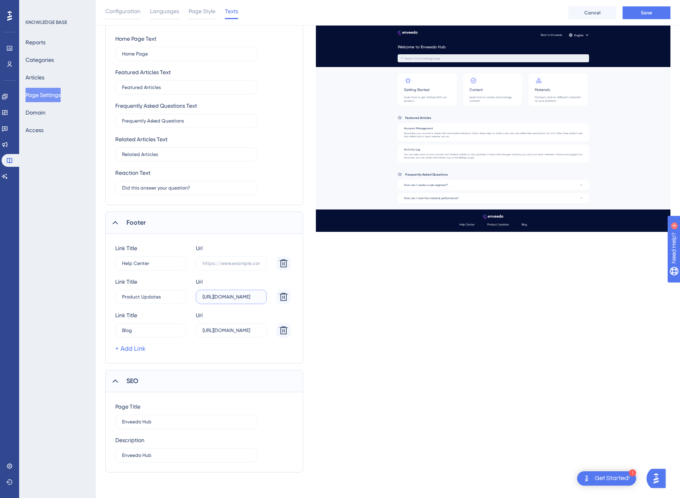
drag, startPoint x: 246, startPoint y: 296, endPoint x: 295, endPoint y: 301, distance: 49.7
click at [295, 301] on div "Link Title Help Center 4 Url Link Title Product Updates 0 Url [URL][DOMAIN_NAME…" at bounding box center [204, 299] width 198 height 130
type input "[URL][DOMAIN_NAME]"
click at [652, 9] on button "Save" at bounding box center [647, 12] width 48 height 13
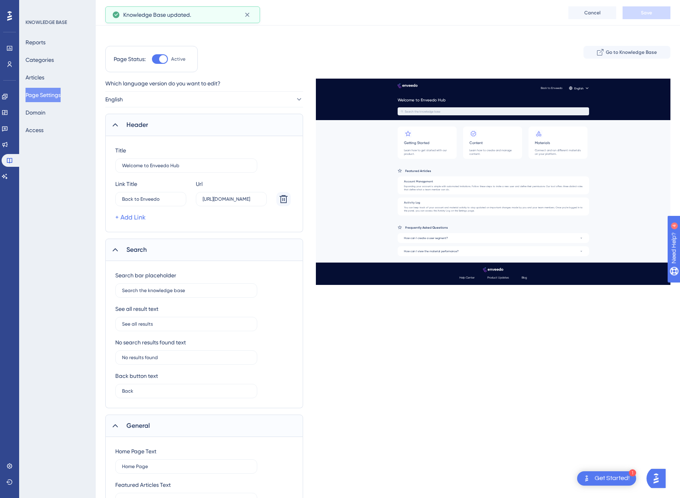
scroll to position [0, 0]
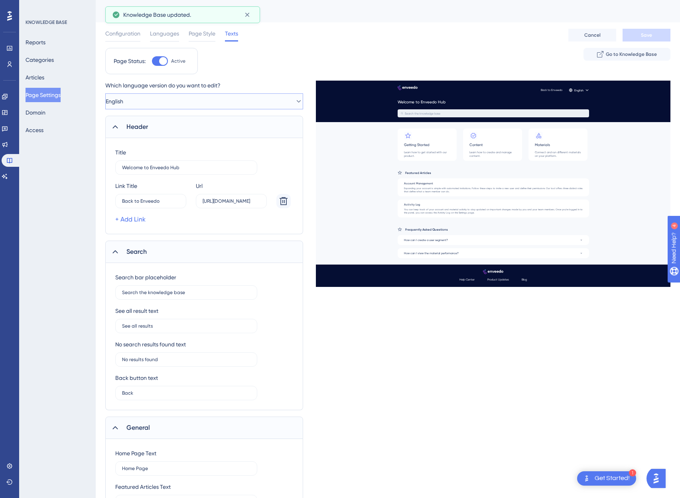
click at [152, 100] on button "English" at bounding box center [204, 101] width 198 height 16
click at [150, 165] on div "Spanish Spanish" at bounding box center [204, 166] width 175 height 16
type input "Bienvenido al Hub de Enveedo"
type input "Did this answer you question?"
type input "Help Center"
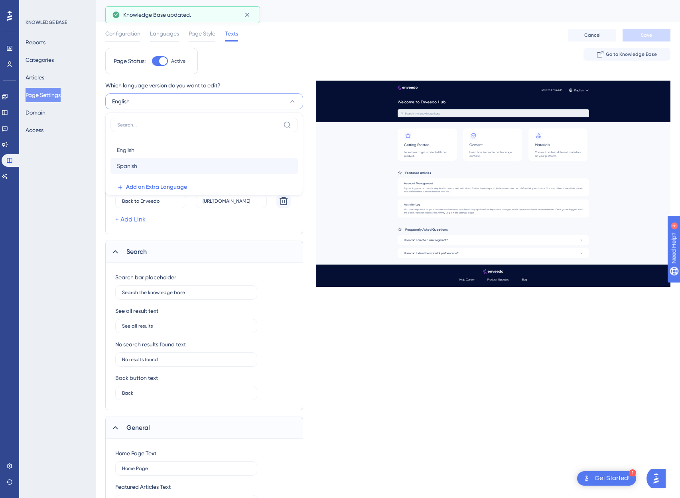
type input "Help Center"
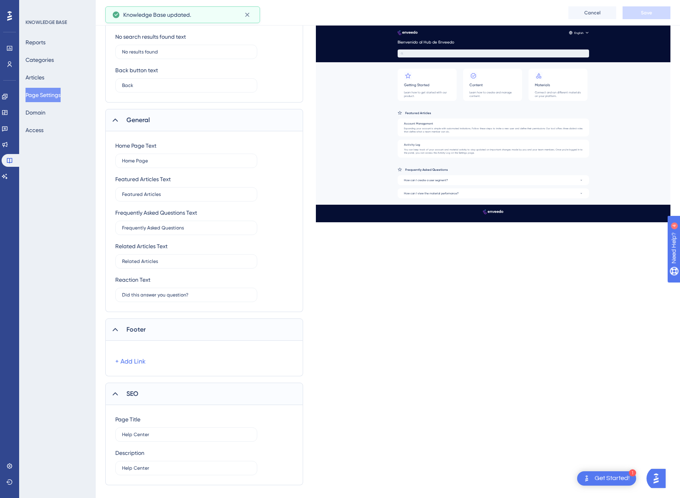
scroll to position [296, 0]
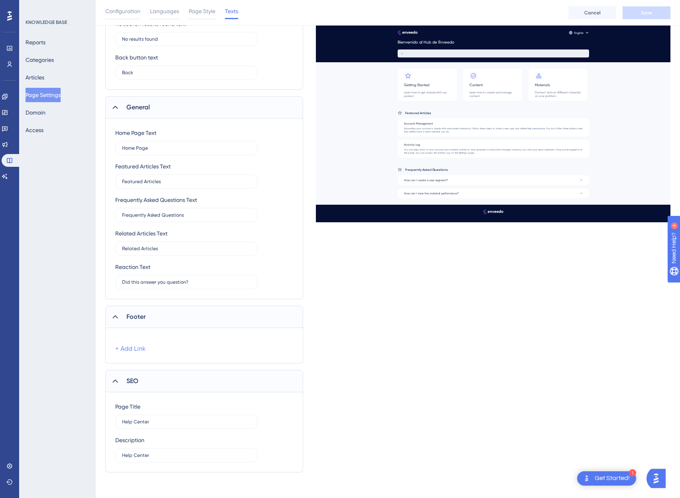
click at [135, 349] on link "+ Add Link" at bounding box center [130, 349] width 30 height 10
click at [123, 374] on link "+ Add Link" at bounding box center [130, 376] width 30 height 10
click at [123, 374] on div "Link Title" at bounding box center [126, 376] width 22 height 10
click at [225, 385] on label "https://" at bounding box center [231, 391] width 71 height 14
click at [225, 388] on input "https://" at bounding box center [231, 391] width 57 height 6
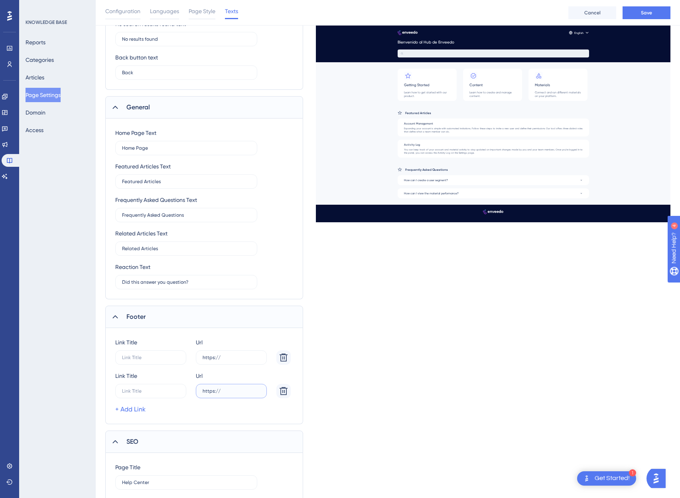
paste input "text"
drag, startPoint x: 237, startPoint y: 393, endPoint x: 274, endPoint y: 393, distance: 36.3
click at [274, 393] on div "Link Title 15 Url [URL][DOMAIN_NAME]" at bounding box center [203, 384] width 176 height 27
type input "[URL][DOMAIN_NAME]"
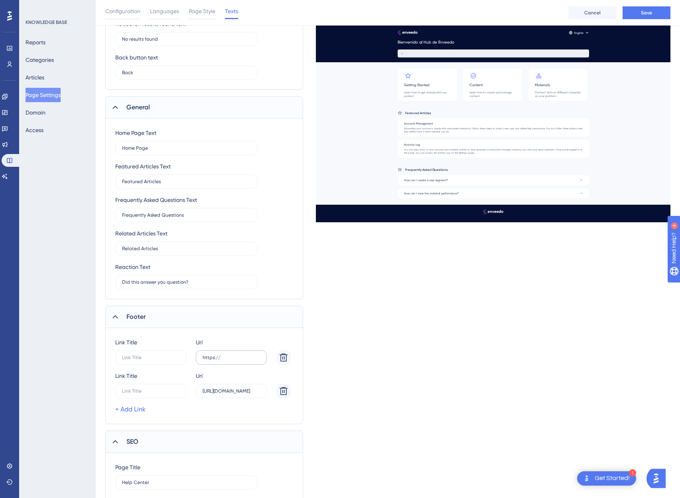
scroll to position [0, 0]
click at [235, 361] on label "https://" at bounding box center [231, 357] width 71 height 14
click at [235, 360] on input "https://" at bounding box center [231, 358] width 57 height 6
type input "[URL][DOMAIN_NAME]"
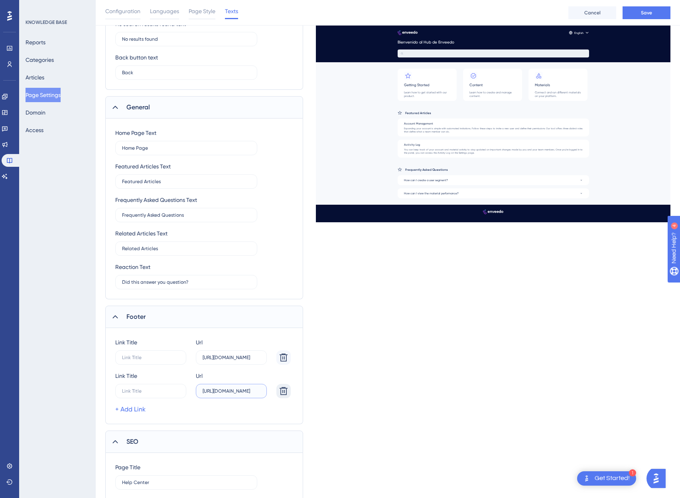
scroll to position [0, 8]
drag, startPoint x: 251, startPoint y: 392, endPoint x: 262, endPoint y: 382, distance: 14.4
click at [289, 392] on div "Link Title 15 Url [URL][DOMAIN_NAME]" at bounding box center [203, 384] width 176 height 27
click at [144, 362] on label "15" at bounding box center [150, 357] width 71 height 14
click at [144, 360] on input "15" at bounding box center [147, 358] width 50 height 6
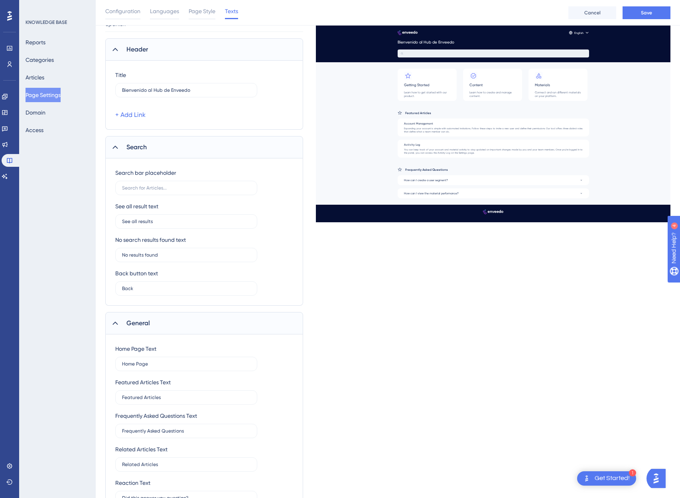
scroll to position [43, 0]
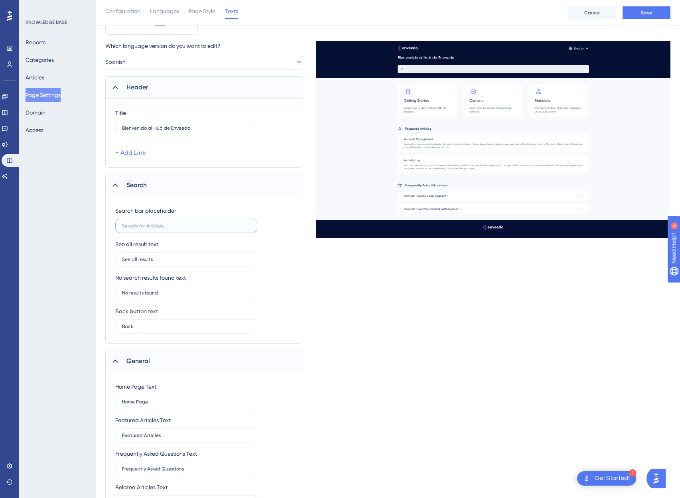
click at [160, 227] on input "text" at bounding box center [186, 226] width 128 height 6
paste input "text"
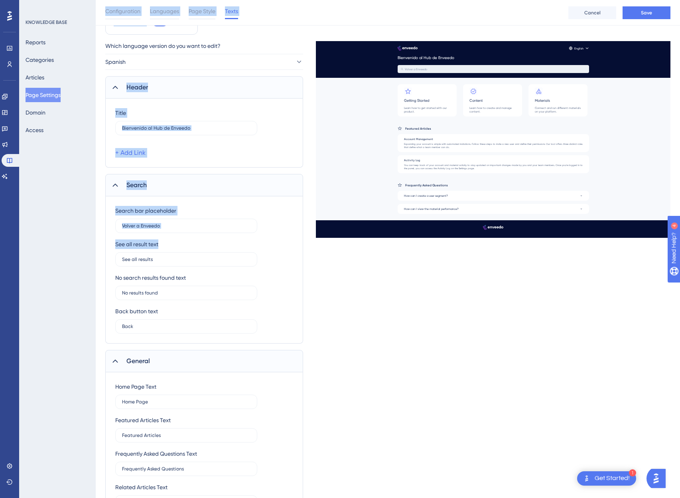
drag, startPoint x: 164, startPoint y: 263, endPoint x: 56, endPoint y: 255, distance: 108.9
click at [96, 255] on div "Performance Users Engagement Widgets Feedback Product Updates Knowledge Base AI…" at bounding box center [388, 378] width 585 height 842
click at [168, 227] on input "Volver a Enveedo" at bounding box center [186, 226] width 128 height 6
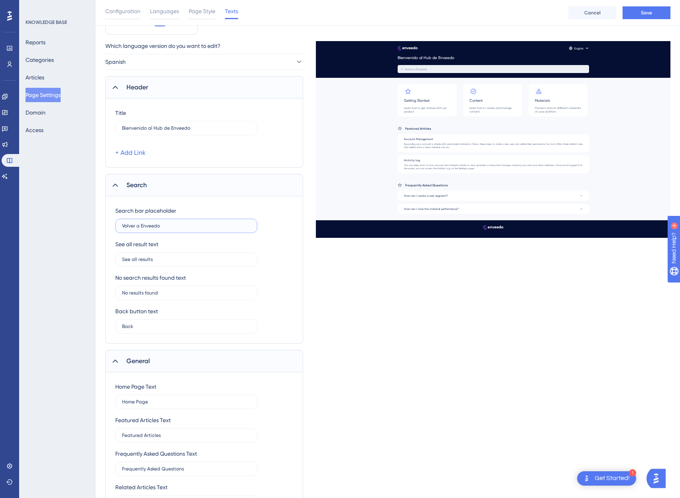
click at [168, 227] on input "Volver a Enveedo" at bounding box center [186, 226] width 128 height 6
click at [127, 153] on link "+ Add Link" at bounding box center [130, 153] width 30 height 10
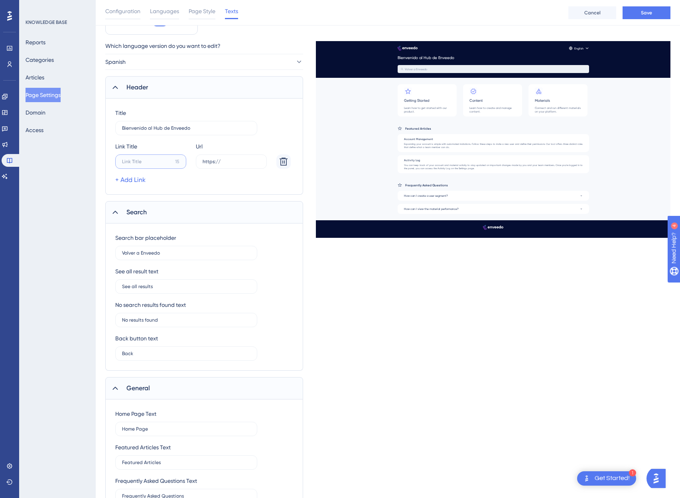
click at [147, 162] on input "15" at bounding box center [147, 162] width 50 height 6
drag, startPoint x: 174, startPoint y: 254, endPoint x: 95, endPoint y: 251, distance: 79.9
click at [96, 251] on div "Performance Users Engagement Widgets Feedback Product Updates Knowledge Base AI…" at bounding box center [388, 391] width 585 height 869
type input "Volver a Enveedo"
click at [131, 158] on label "15" at bounding box center [150, 161] width 71 height 14
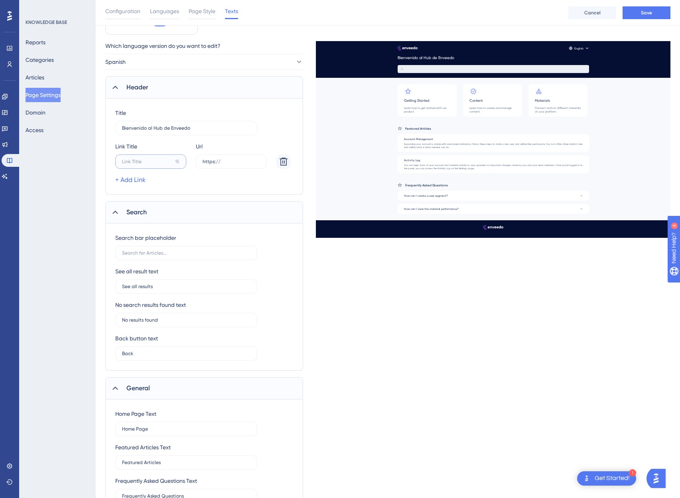
click at [131, 159] on input "15" at bounding box center [147, 162] width 50 height 6
paste input "text"
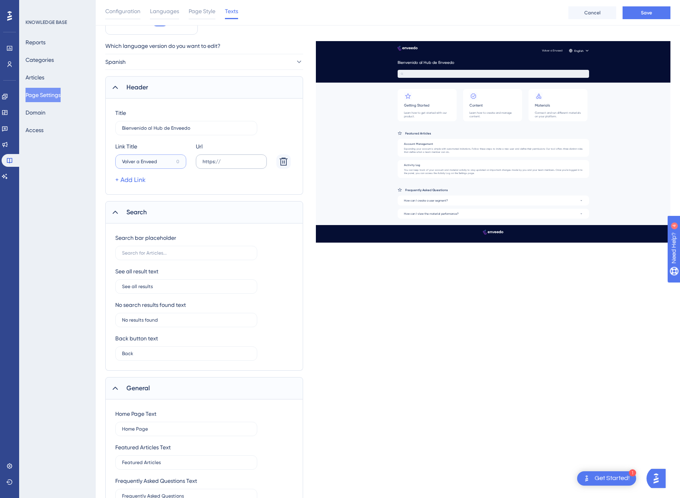
type input "Volver a Enveed"
click at [230, 160] on input "https://" at bounding box center [231, 162] width 57 height 6
type input "[URL][DOMAIN_NAME]"
click at [166, 251] on input "text" at bounding box center [186, 253] width 128 height 6
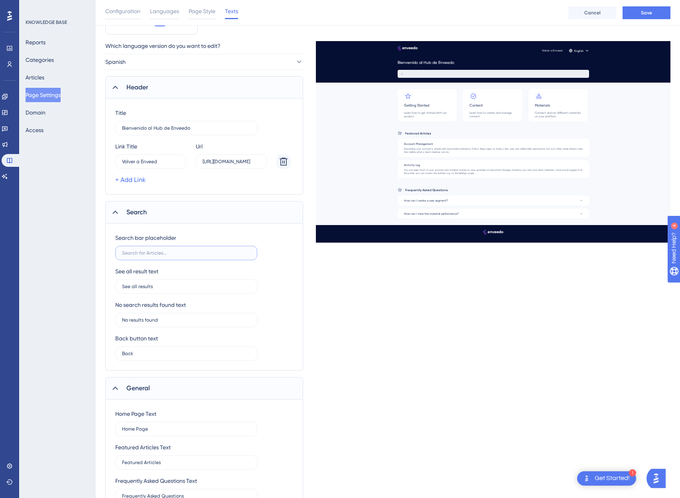
scroll to position [0, 0]
click at [166, 253] on input "text" at bounding box center [186, 253] width 128 height 6
paste input "text"
type input "Buscar en la base de conocimientos"
click at [147, 286] on input "See all results" at bounding box center [186, 287] width 128 height 6
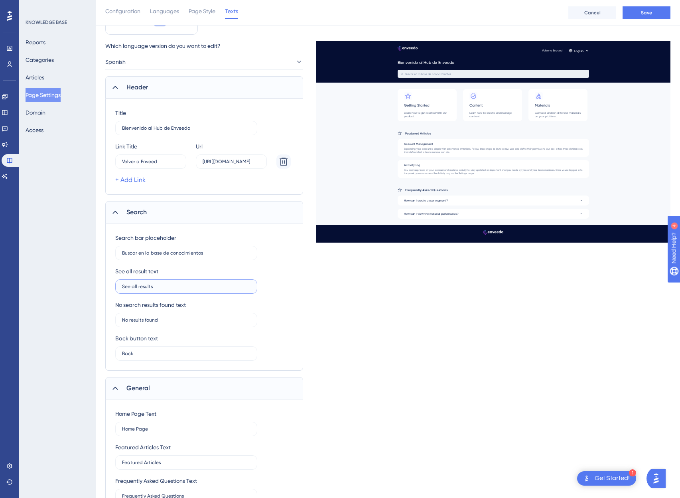
paste input "text"
type input "Ver todos los resultados"
click at [137, 321] on input "No results found" at bounding box center [186, 320] width 128 height 6
paste input "text"
type input "No se encontraron resultados"
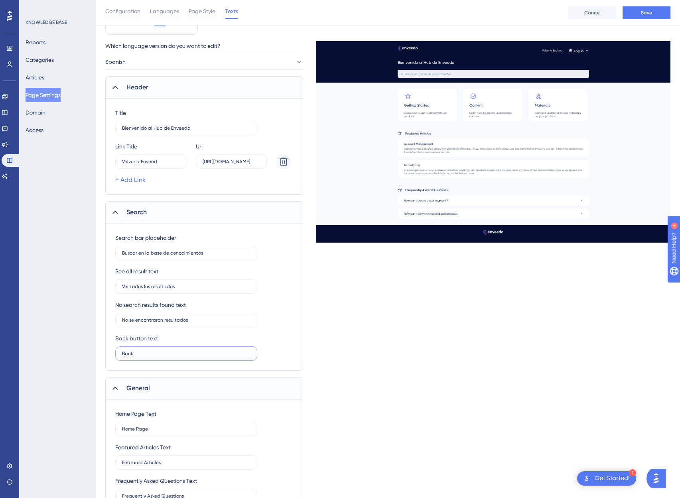
click at [130, 355] on input "Back" at bounding box center [186, 354] width 128 height 6
paste input "text"
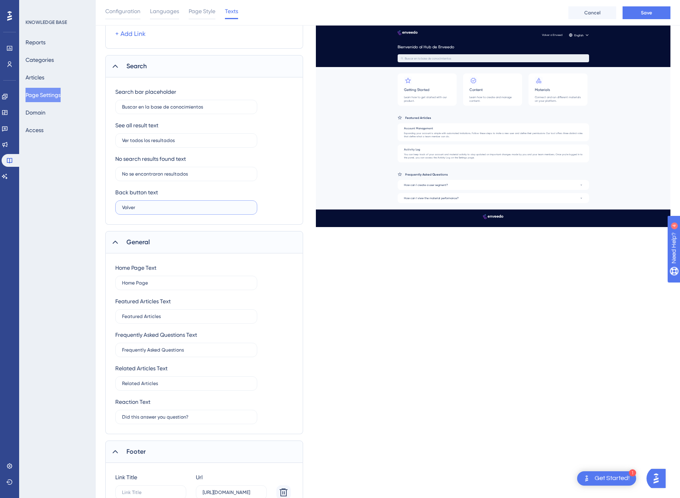
scroll to position [199, 0]
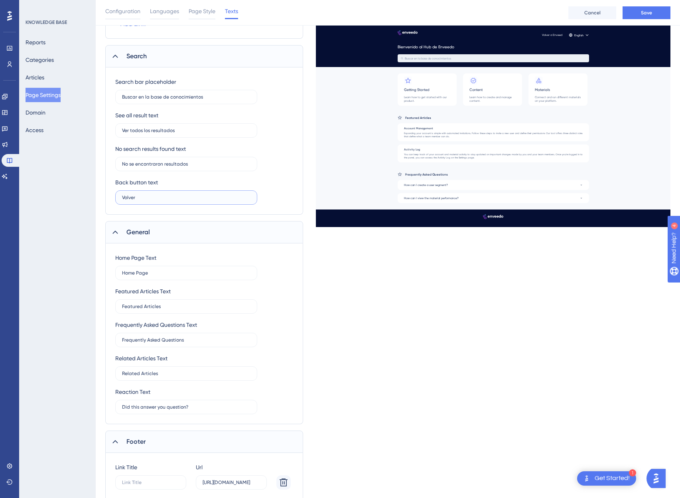
type input "Volver"
click at [158, 277] on label "Home Page" at bounding box center [186, 273] width 142 height 14
click at [158, 276] on input "Home Page" at bounding box center [186, 273] width 128 height 6
click at [158, 277] on label "Home Page" at bounding box center [186, 273] width 142 height 14
click at [158, 276] on input "Home Page" at bounding box center [186, 273] width 128 height 6
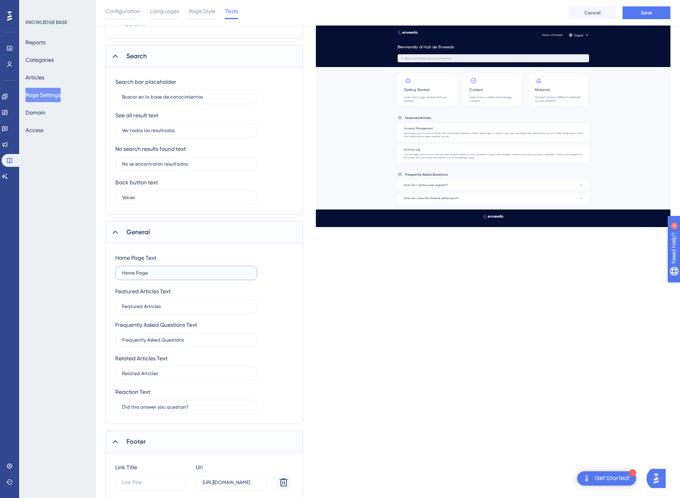
paste input "text"
type input "Página de inicio"
click at [170, 310] on label "Featured Articles" at bounding box center [186, 306] width 142 height 14
click at [170, 309] on input "Featured Articles" at bounding box center [186, 307] width 128 height 6
paste input "text"
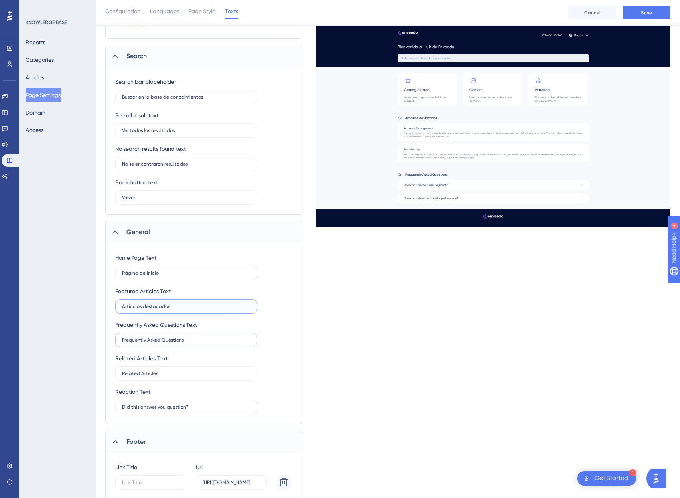
type input "Artículos destacados"
click at [170, 340] on input "Frequently Asked Questions" at bounding box center [186, 340] width 128 height 6
paste input "text"
type input "Preguntas frecuentes"
click at [184, 375] on input "Related Articles" at bounding box center [186, 374] width 128 height 6
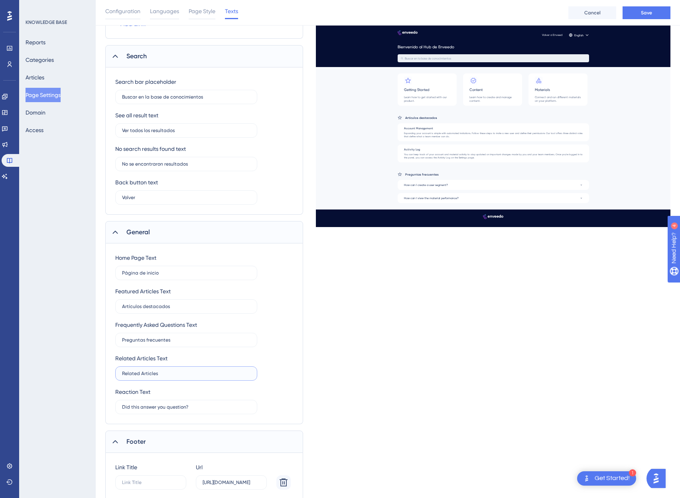
paste input "text"
type input "Artículos relacionados"
click at [193, 408] on input "Did this answer you question?" at bounding box center [186, 407] width 128 height 6
paste input "text"
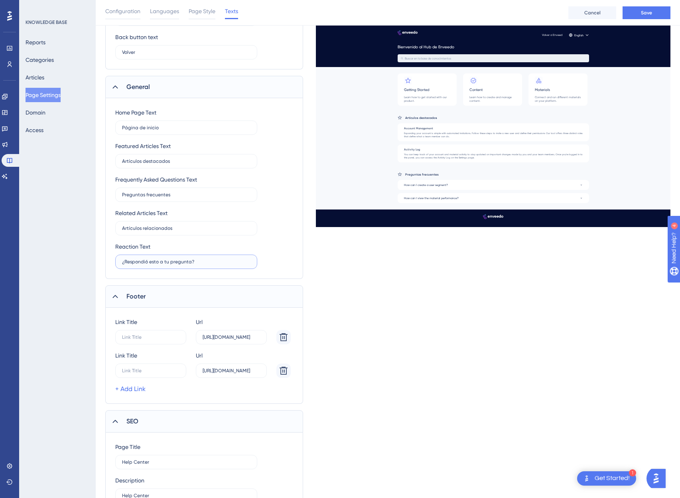
scroll to position [384, 0]
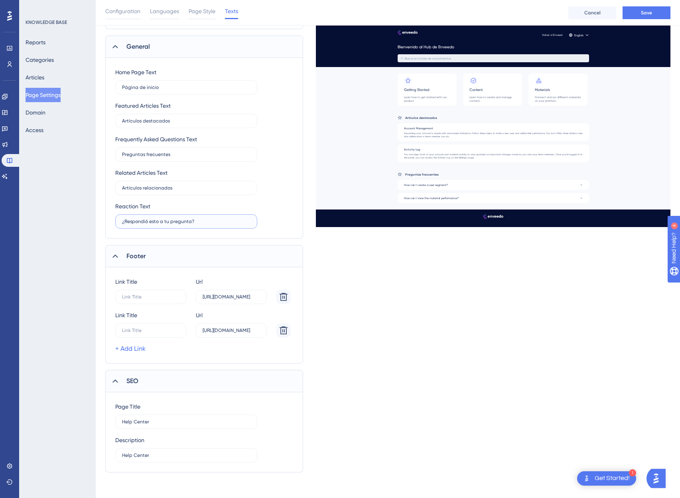
type input "¿Respondió esto a tu pregunta?"
click at [149, 295] on input "15" at bounding box center [147, 297] width 50 height 6
paste input "text"
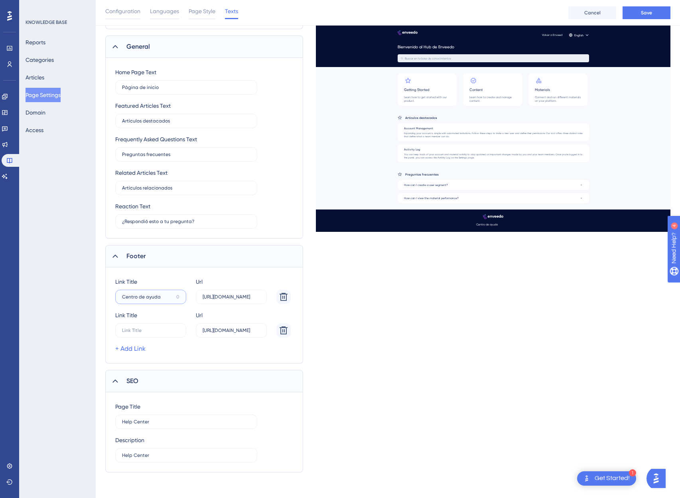
type input "Centro de ayuda"
click at [138, 330] on input "15" at bounding box center [147, 331] width 50 height 6
paste input "text"
drag, startPoint x: 162, startPoint y: 331, endPoint x: 115, endPoint y: 326, distance: 46.9
click at [115, 326] on label "Actualizaciones 0" at bounding box center [150, 330] width 71 height 14
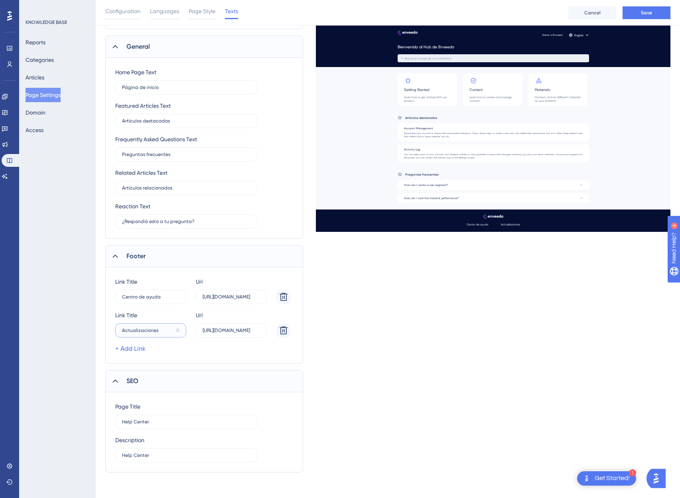
type input "Actualizaciones"
paste input "text"
click at [162, 329] on input "Actualizaciones" at bounding box center [147, 331] width 51 height 6
drag, startPoint x: 162, startPoint y: 329, endPoint x: 61, endPoint y: 326, distance: 100.2
click at [96, 326] on div "Performance Users Engagement Widgets Feedback Product Updates Knowledge Base AI…" at bounding box center [388, 50] width 585 height 869
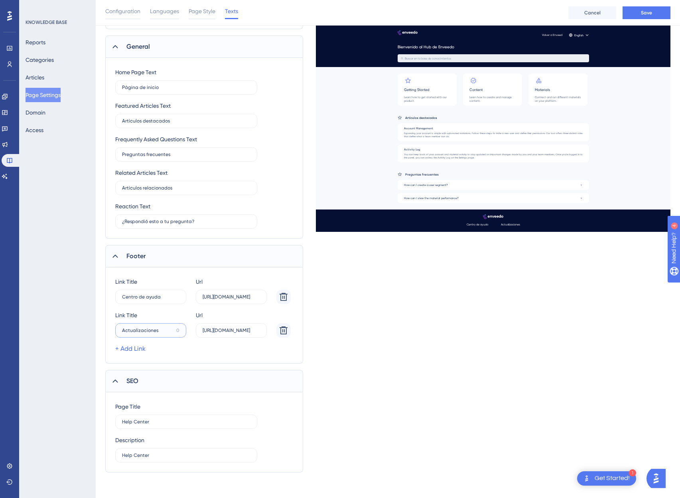
type input "Actualizaciones"
click at [131, 349] on link "+ Add Link" at bounding box center [130, 349] width 30 height 10
click at [133, 362] on input "15" at bounding box center [147, 364] width 50 height 6
type input "Blog"
click at [232, 334] on label "[URL][DOMAIN_NAME]" at bounding box center [231, 330] width 71 height 14
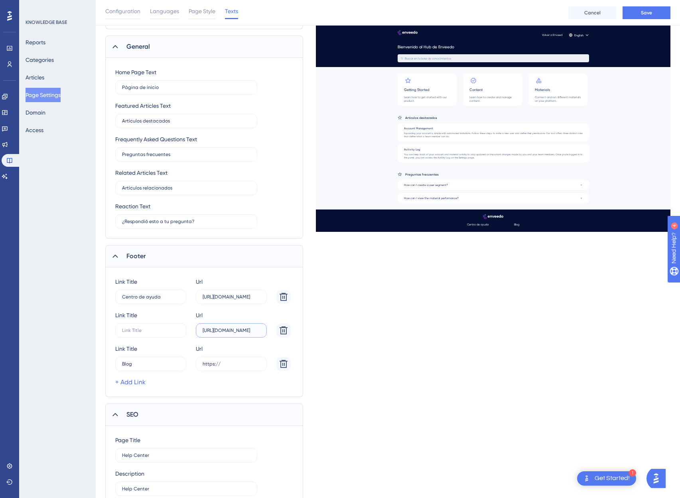
click at [232, 333] on input "[URL][DOMAIN_NAME]" at bounding box center [231, 331] width 57 height 6
type input "[URL][DOMAIN_NAME]"
click at [229, 364] on input "https://" at bounding box center [231, 364] width 57 height 6
paste input "text"
type input "[URL][DOMAIN_NAME]"
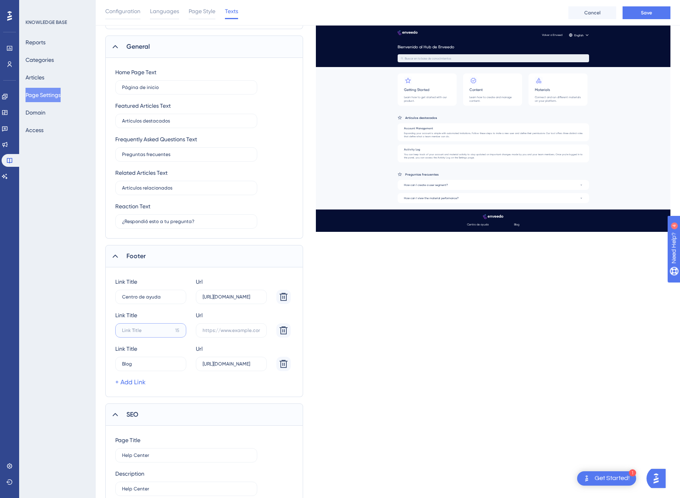
click at [156, 330] on input "15" at bounding box center [147, 331] width 50 height 6
click at [137, 331] on input "15" at bounding box center [147, 331] width 50 height 6
paste input "text"
type input "Novedades"
click at [229, 299] on input "[URL][DOMAIN_NAME]" at bounding box center [231, 297] width 57 height 6
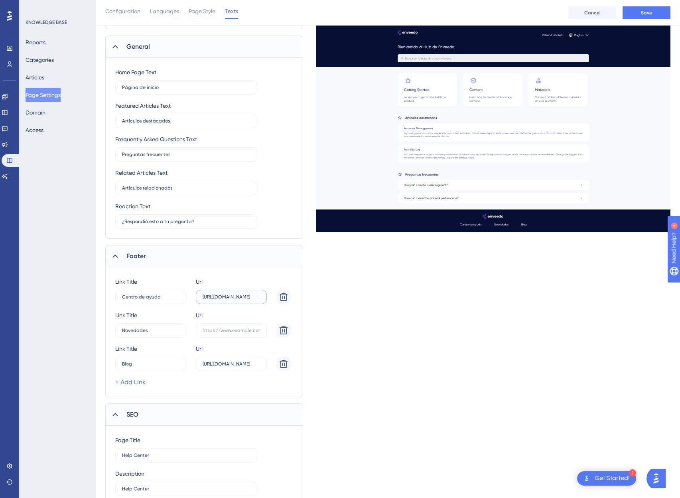
click at [229, 299] on input "[URL][DOMAIN_NAME]" at bounding box center [231, 297] width 57 height 6
type input "[URL][DOMAIN_NAME]"
click at [227, 330] on input "text" at bounding box center [231, 331] width 57 height 6
paste input "text"
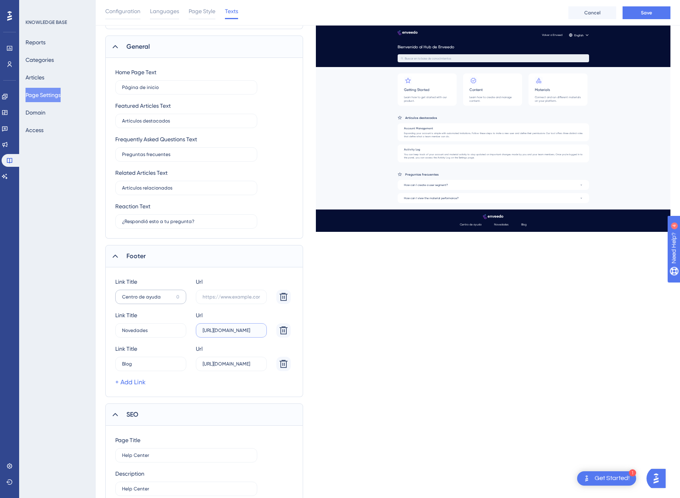
type input "[URL][DOMAIN_NAME]"
click at [147, 297] on input "Centro de ayuda" at bounding box center [147, 297] width 51 height 6
drag, startPoint x: 168, startPoint y: 298, endPoint x: 105, endPoint y: 293, distance: 62.5
click at [105, 293] on div "Link Title Centro de ayuda 0 Url Link Title Novedades 6 Url [URL][DOMAIN_NAME] …" at bounding box center [204, 332] width 198 height 130
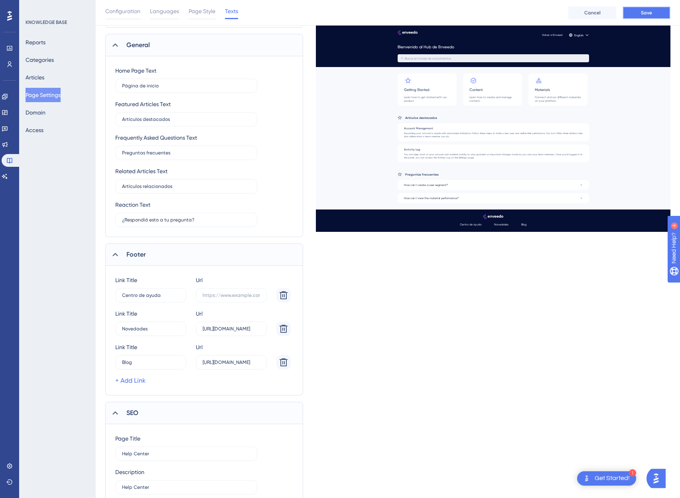
click at [650, 13] on span "Save" at bounding box center [646, 13] width 11 height 6
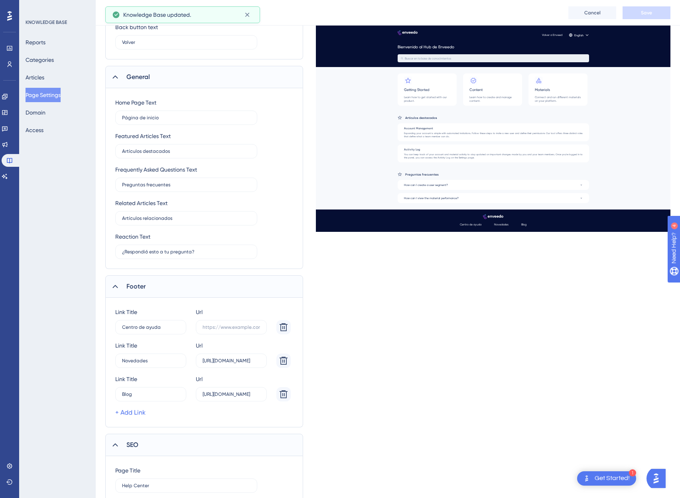
scroll to position [0, 0]
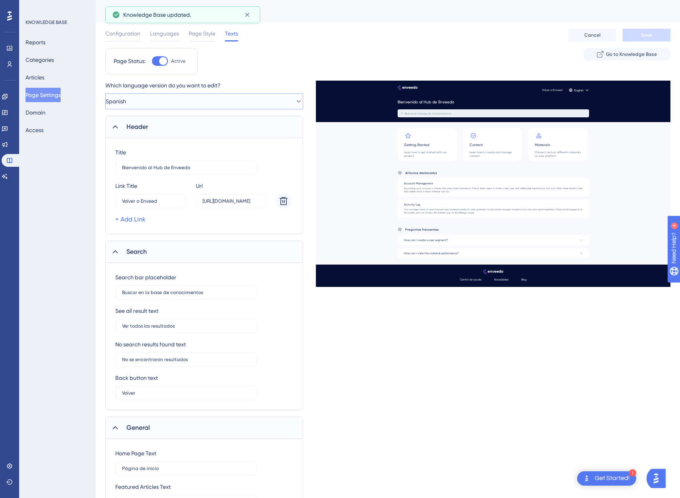
click at [145, 99] on button "Spanish" at bounding box center [204, 101] width 198 height 16
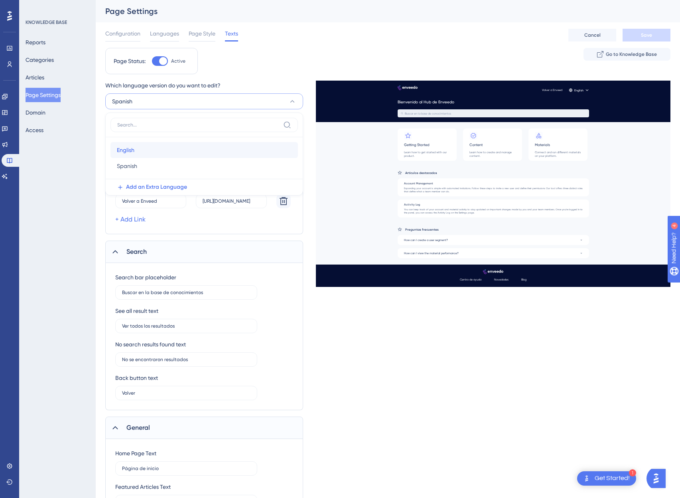
click at [144, 152] on div "English English" at bounding box center [204, 150] width 175 height 16
type input "Welcome to Enveedo Hub"
type input "Search the knowledge base"
type input "See all results"
type input "No results found"
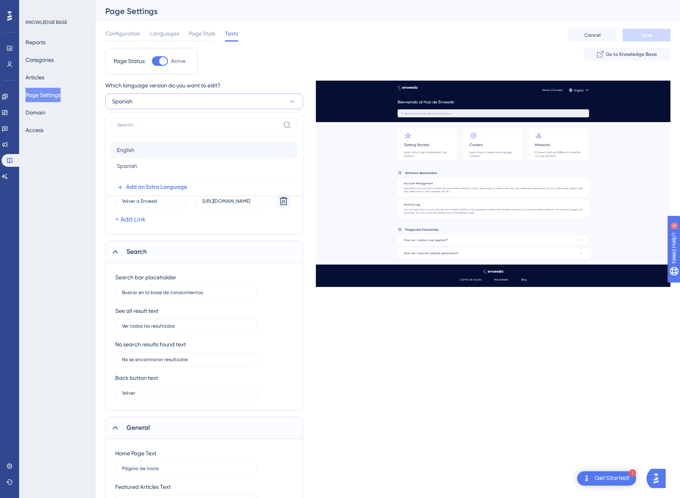
type input "Back"
type input "Home Page"
type input "Featured Articles"
type input "Frequently Asked Questions"
type input "Related Articles"
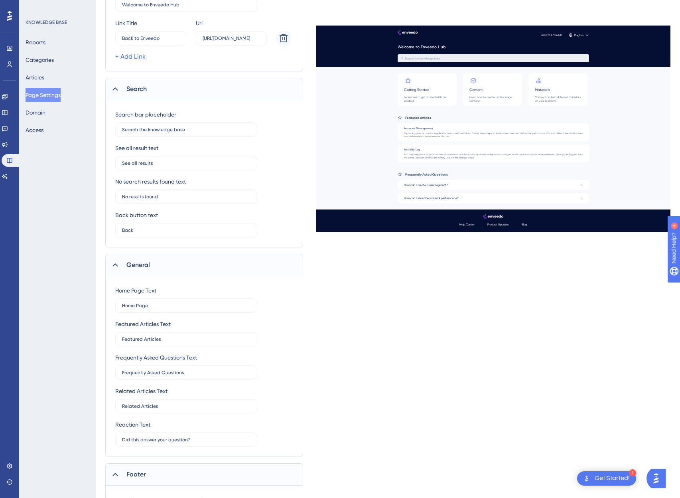
scroll to position [418, 0]
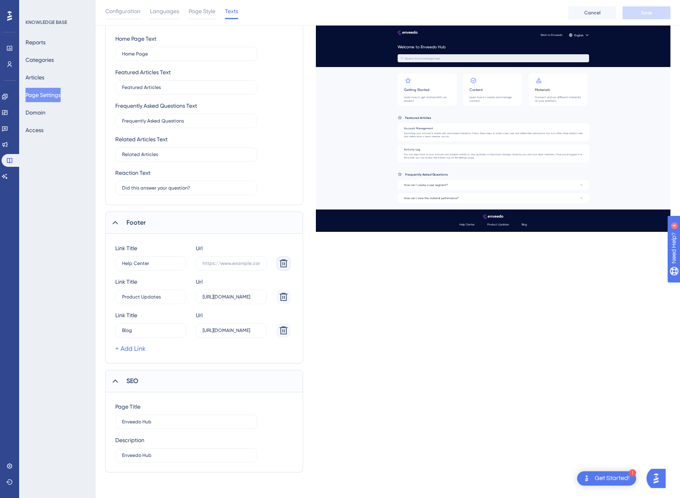
click at [284, 262] on icon at bounding box center [284, 263] width 8 height 8
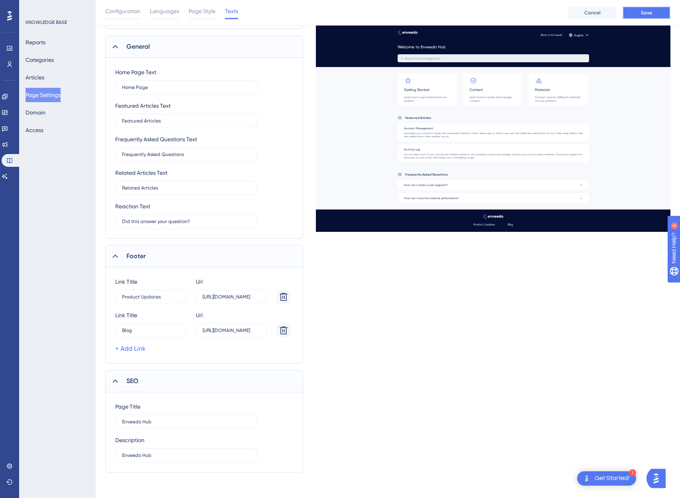
click at [645, 16] on button "Save" at bounding box center [647, 12] width 48 height 13
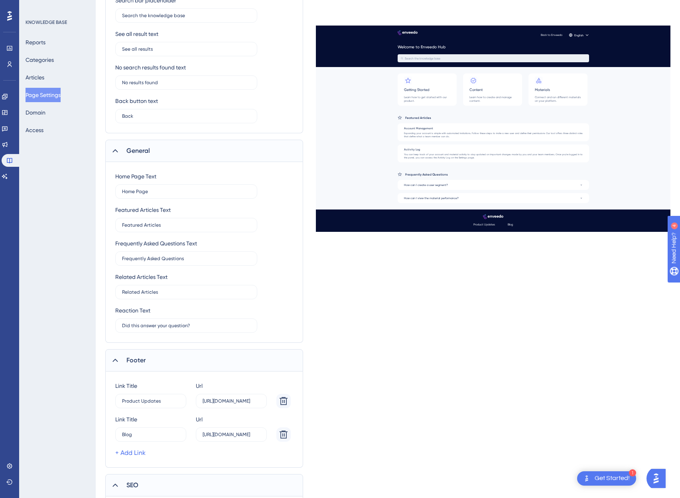
scroll to position [0, 0]
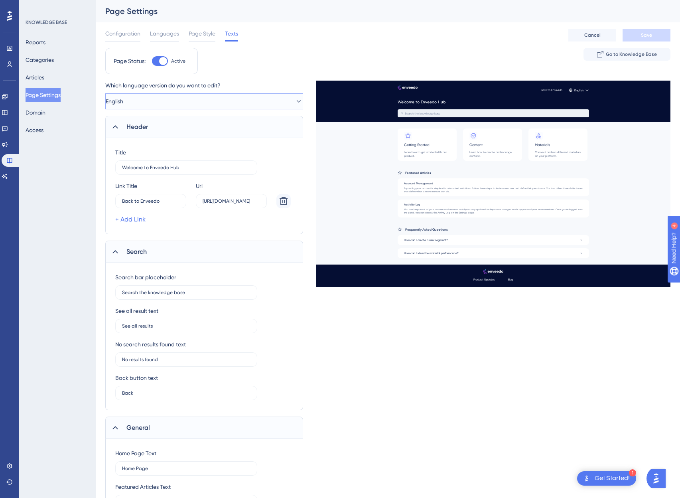
click at [168, 100] on button "English" at bounding box center [204, 101] width 198 height 16
click at [148, 167] on div "Spanish Spanish" at bounding box center [204, 166] width 175 height 16
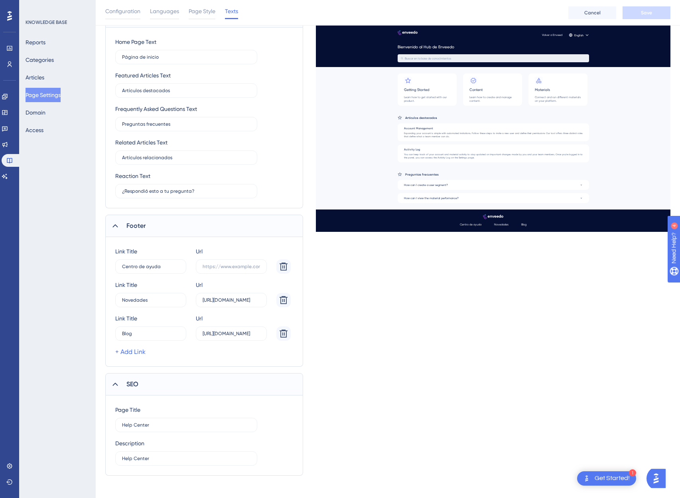
scroll to position [418, 0]
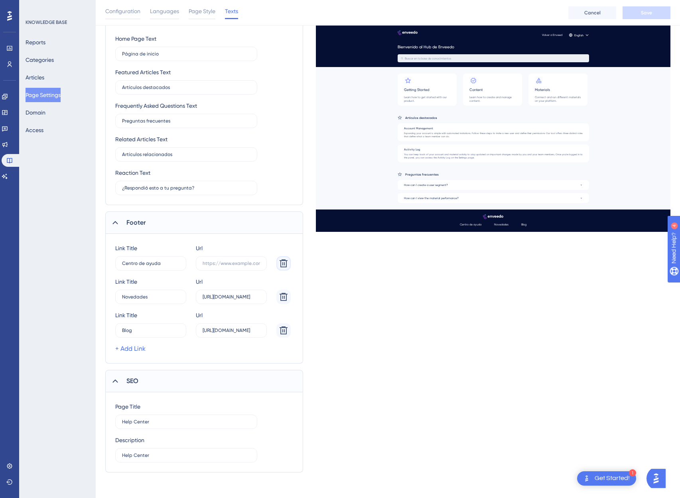
click at [281, 263] on icon at bounding box center [284, 263] width 8 height 8
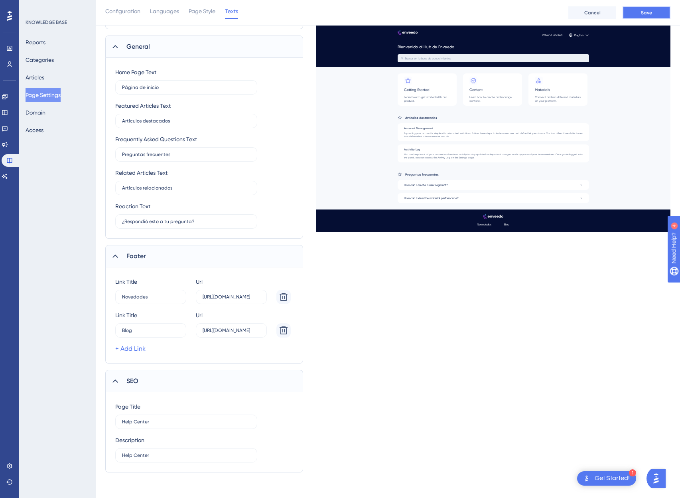
click at [650, 14] on span "Save" at bounding box center [646, 13] width 11 height 6
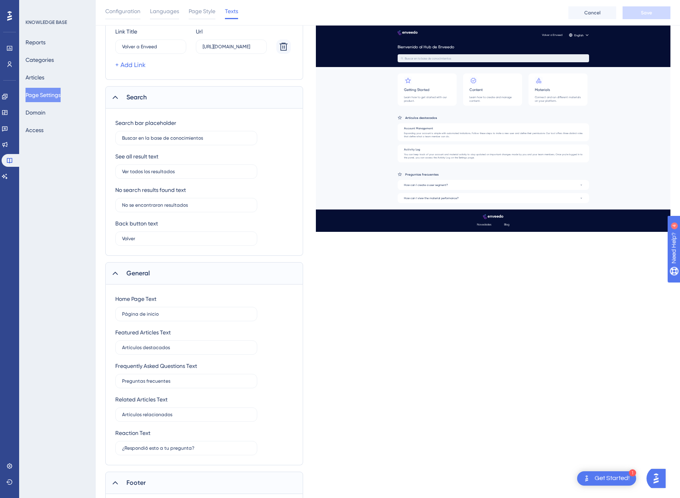
scroll to position [0, 0]
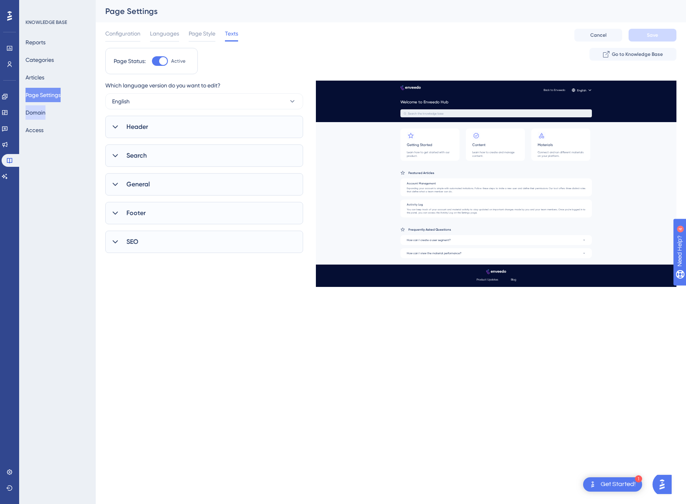
click at [41, 114] on button "Domain" at bounding box center [36, 112] width 20 height 14
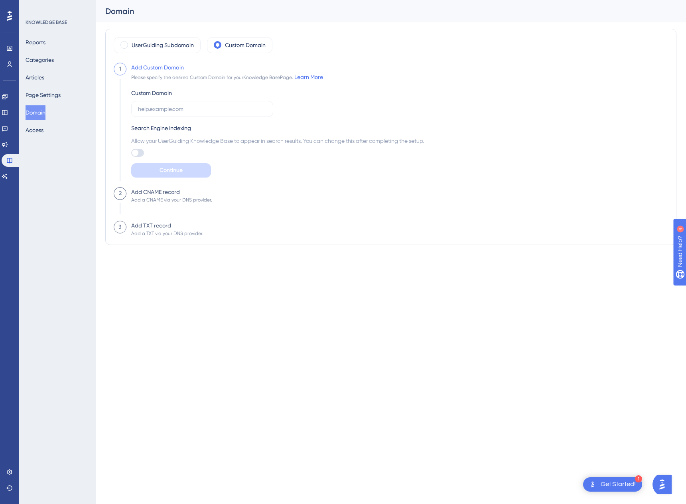
click at [215, 198] on div "2 Add CNAME record Add a CNAME via your DNS provider." at bounding box center [391, 204] width 555 height 34
click at [161, 109] on input "text" at bounding box center [202, 109] width 128 height 9
click at [176, 103] on label at bounding box center [202, 109] width 142 height 16
click at [176, 105] on input "text" at bounding box center [202, 109] width 128 height 9
type input "help.enveedo.com"
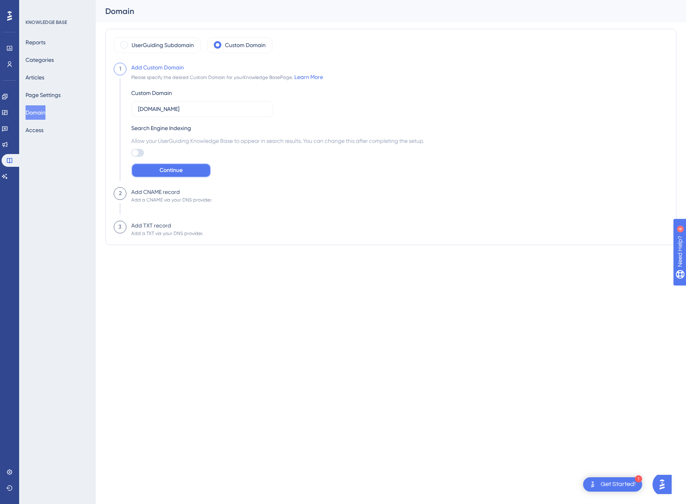
click at [179, 169] on span "Continue" at bounding box center [171, 171] width 23 height 10
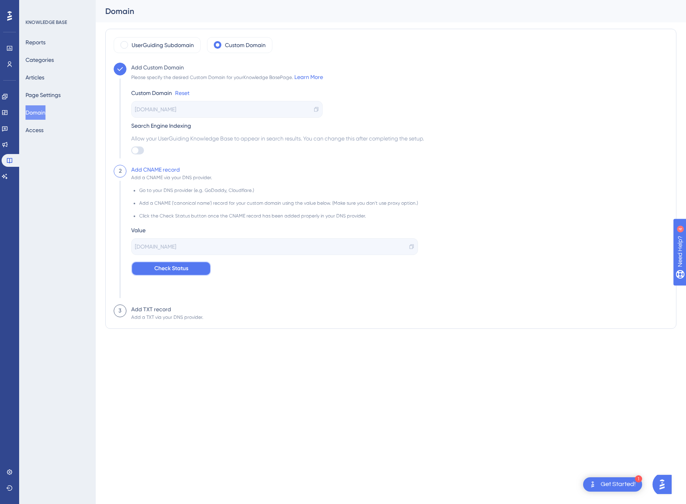
click at [180, 267] on span "Check Status" at bounding box center [171, 269] width 34 height 10
click at [180, 267] on button "Check Status" at bounding box center [171, 268] width 80 height 14
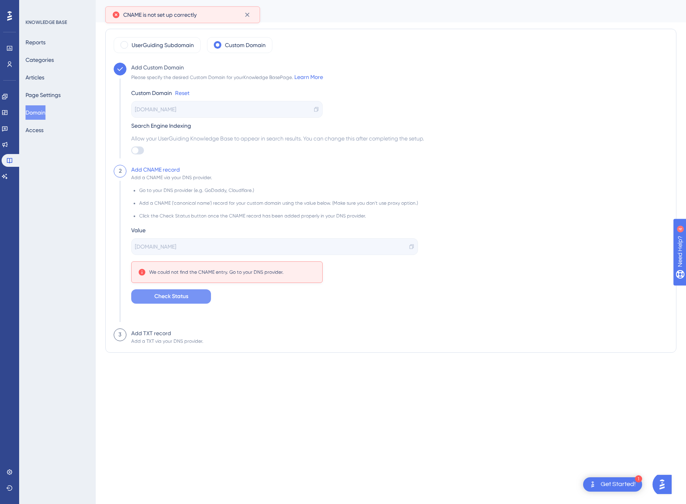
click at [124, 336] on div "3" at bounding box center [120, 334] width 13 height 13
click at [153, 336] on div "Add TXT record" at bounding box center [151, 333] width 40 height 10
click at [153, 343] on div "Add a TXT via your DNS provider." at bounding box center [167, 341] width 72 height 6
click at [11, 63] on icon at bounding box center [10, 64] width 4 height 6
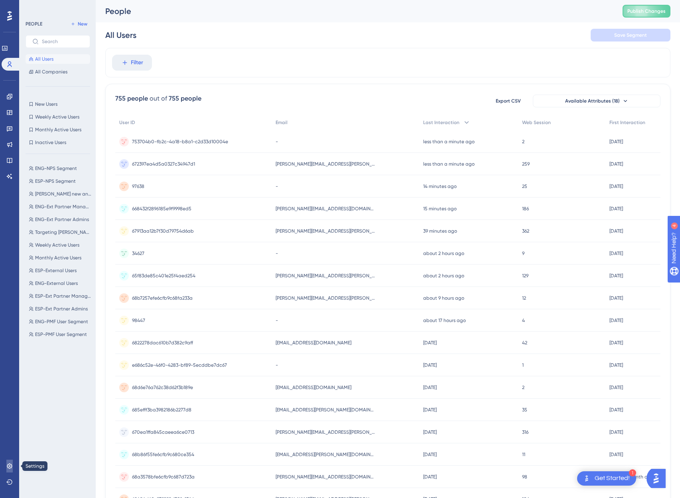
click at [10, 465] on icon at bounding box center [9, 466] width 6 height 6
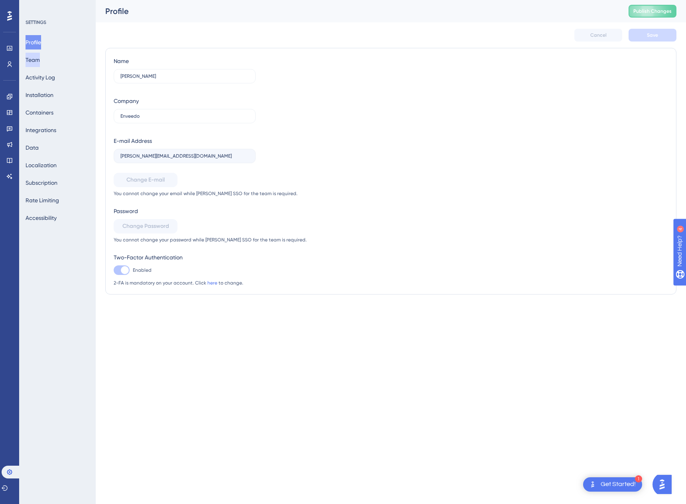
click at [40, 62] on button "Team" at bounding box center [33, 60] width 14 height 14
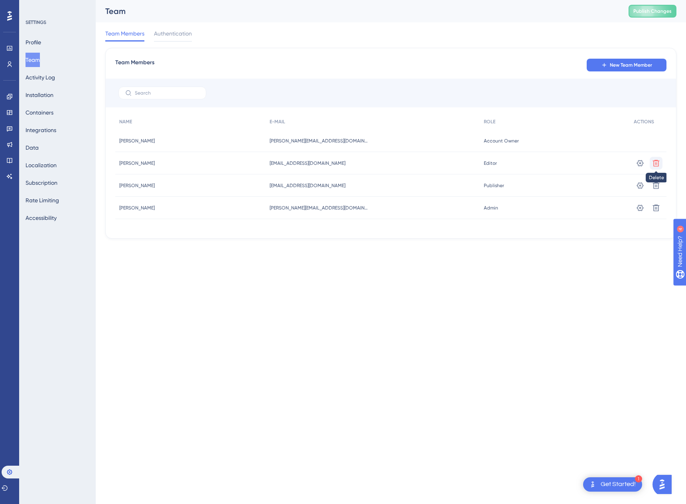
click at [660, 165] on icon at bounding box center [656, 163] width 8 height 8
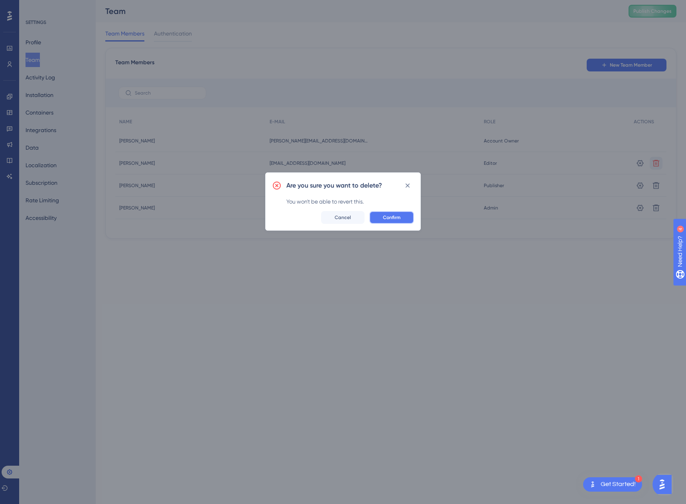
click at [386, 218] on span "Confirm" at bounding box center [392, 217] width 18 height 6
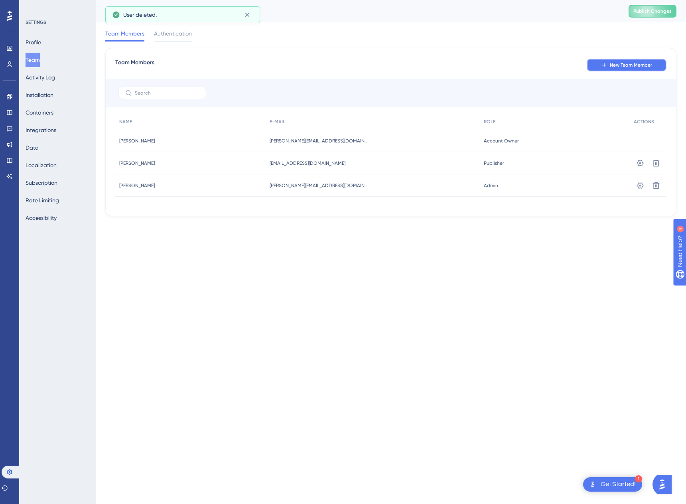
click at [605, 65] on icon at bounding box center [604, 65] width 6 height 6
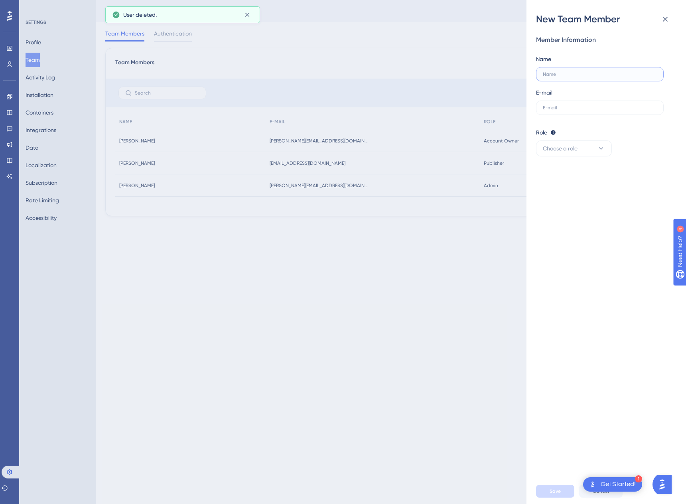
click at [577, 71] on input "text" at bounding box center [600, 74] width 114 height 6
type input "Uriel Bekerman"
click at [575, 110] on input "text" at bounding box center [600, 108] width 114 height 6
click at [581, 108] on input "text" at bounding box center [600, 108] width 114 height 6
paste input "uriel.bekerman@enveedo.com"
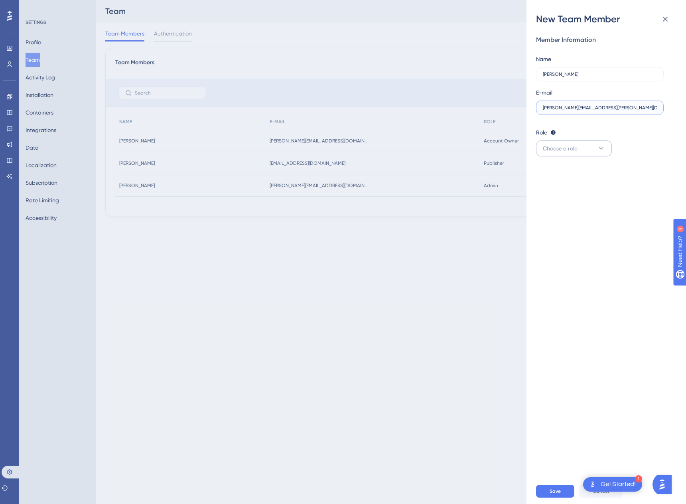
type input "uriel.bekerman@enveedo.com"
click at [590, 149] on button "Choose a role" at bounding box center [574, 148] width 76 height 16
click at [577, 187] on div "Publisher Publisher" at bounding box center [574, 189] width 53 height 16
click at [577, 187] on div "Member Information Name Uriel Bekerman E-mail uriel.bekerman@enveedo.com Role E…" at bounding box center [609, 252] width 147 height 453
click at [574, 144] on button "Publisher" at bounding box center [574, 148] width 76 height 16
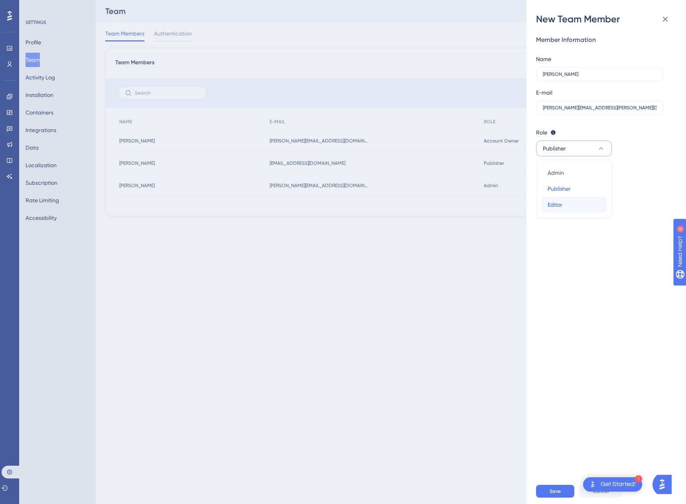
click at [563, 204] on div "Editor Editor" at bounding box center [574, 205] width 53 height 16
click at [561, 144] on button "Editor" at bounding box center [574, 148] width 76 height 16
click at [565, 190] on span "Publisher" at bounding box center [559, 189] width 23 height 10
click at [556, 490] on span "Save" at bounding box center [555, 491] width 11 height 6
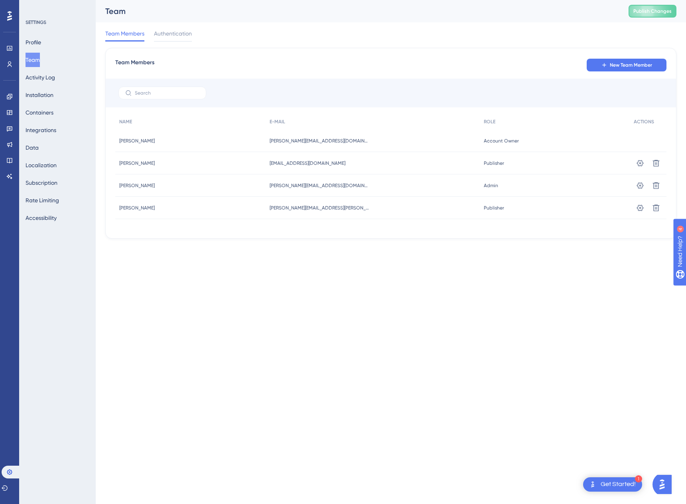
click at [34, 56] on button "Team" at bounding box center [33, 60] width 14 height 14
click at [9, 366] on div "Performance Users Engagement Widgets Feedback Product Updates Knowledge Base AI…" at bounding box center [9, 252] width 19 height 504
click at [8, 491] on button at bounding box center [5, 488] width 6 height 13
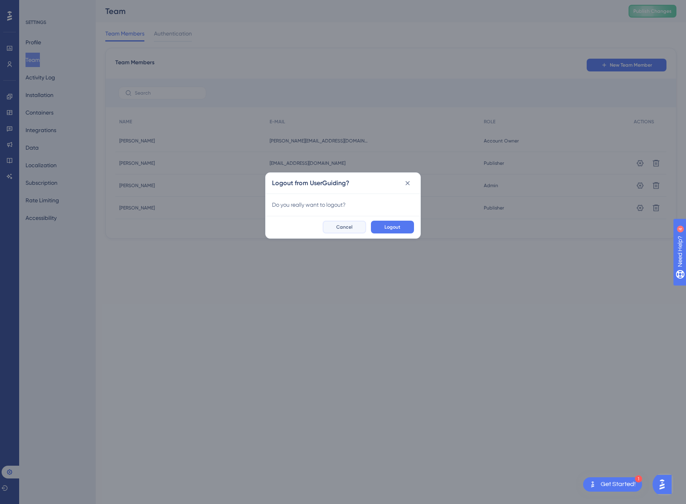
click at [352, 229] on span "Cancel" at bounding box center [344, 227] width 16 height 6
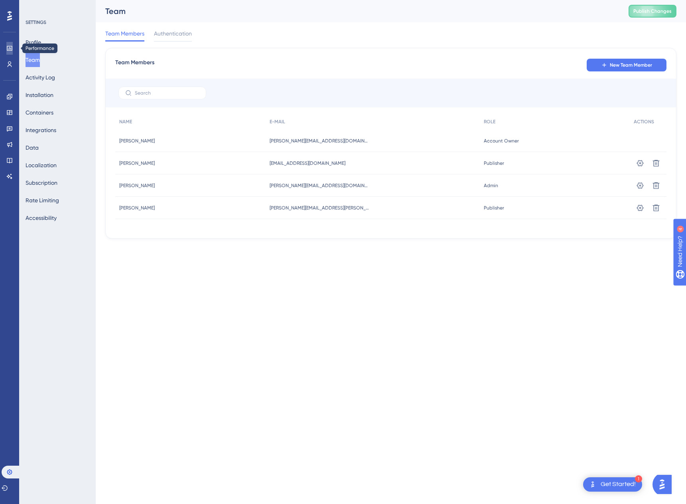
click at [10, 48] on icon at bounding box center [9, 48] width 6 height 6
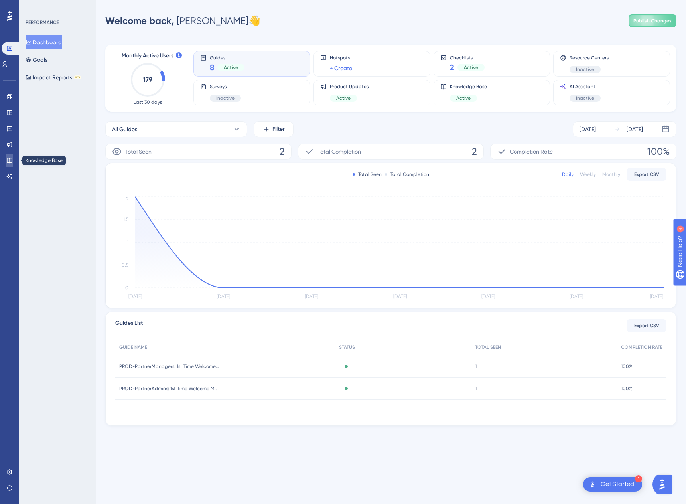
click at [11, 161] on icon at bounding box center [9, 160] width 6 height 6
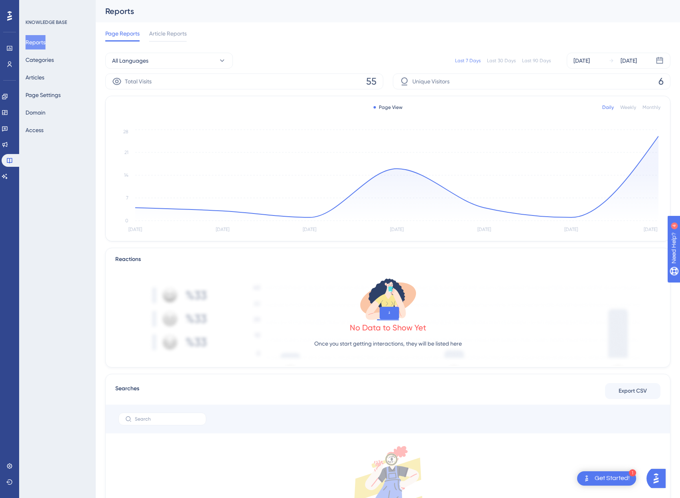
click at [12, 20] on icon at bounding box center [9, 16] width 5 height 10
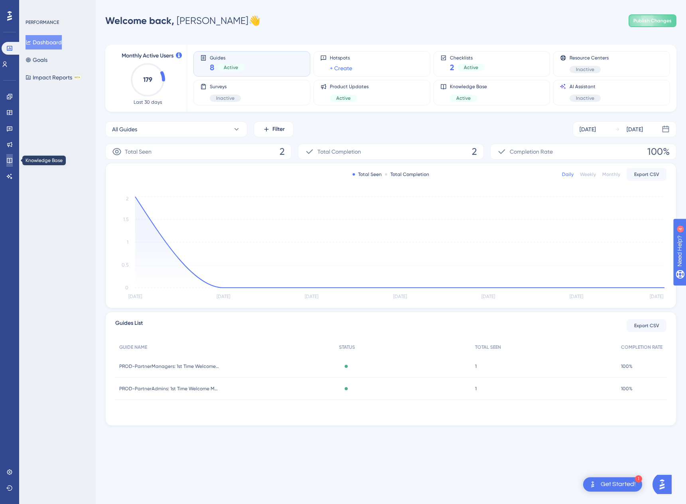
click at [11, 159] on icon at bounding box center [9, 160] width 6 height 6
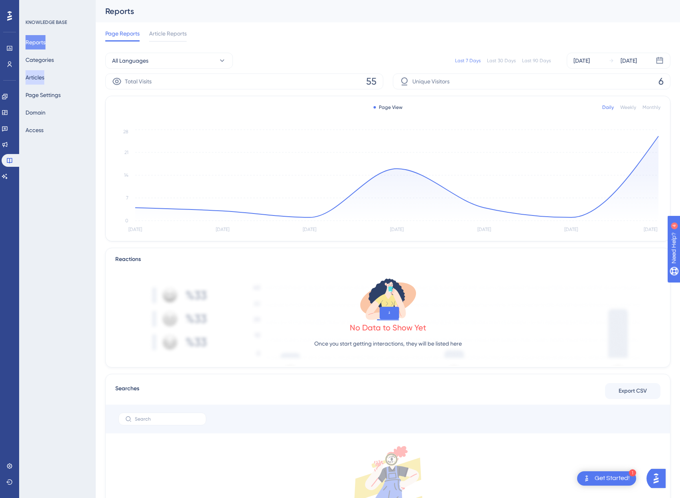
click at [38, 77] on button "Articles" at bounding box center [35, 77] width 19 height 14
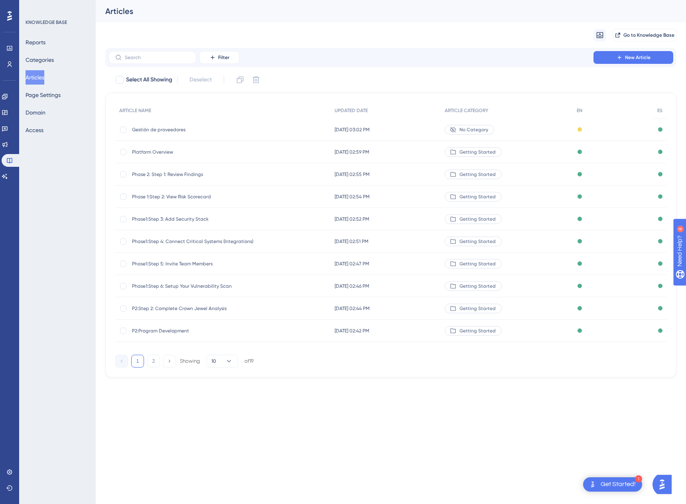
click at [146, 128] on span "Gestión de proveedores" at bounding box center [196, 129] width 128 height 6
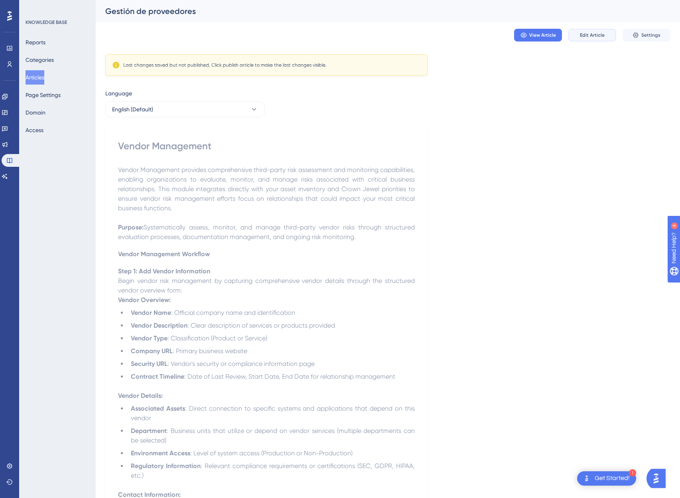
click at [603, 35] on span "Edit Article" at bounding box center [592, 35] width 25 height 6
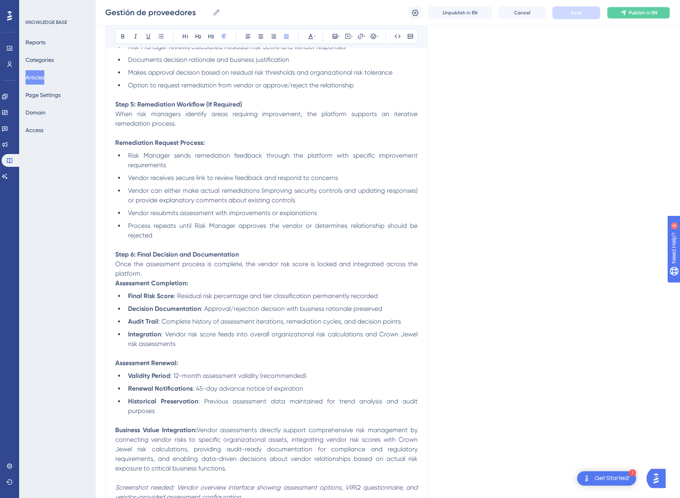
click at [637, 13] on span "Publish in EN" at bounding box center [643, 13] width 28 height 6
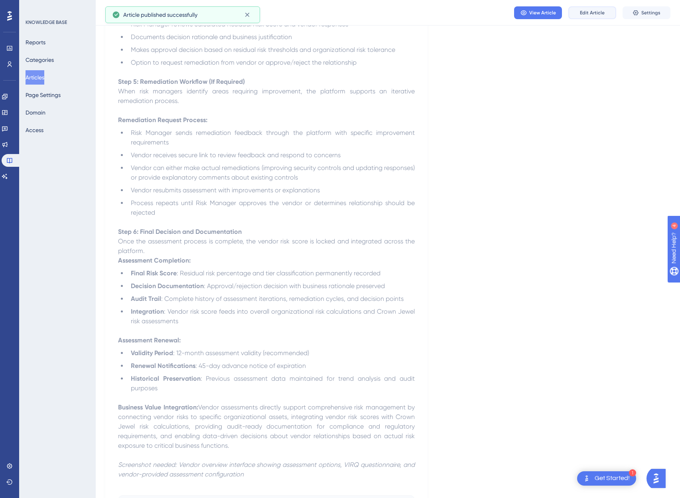
click at [590, 13] on span "Edit Article" at bounding box center [592, 13] width 25 height 6
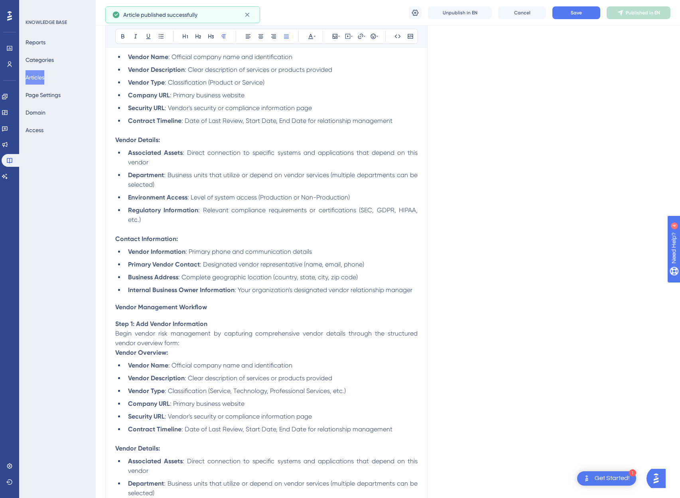
scroll to position [0, 0]
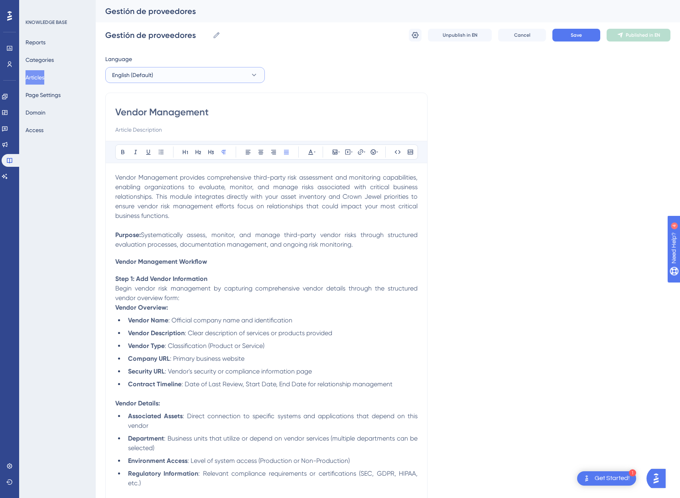
click at [165, 77] on button "English (Default)" at bounding box center [185, 75] width 160 height 16
click at [140, 117] on button "Spanish Spanish Published" at bounding box center [185, 115] width 149 height 16
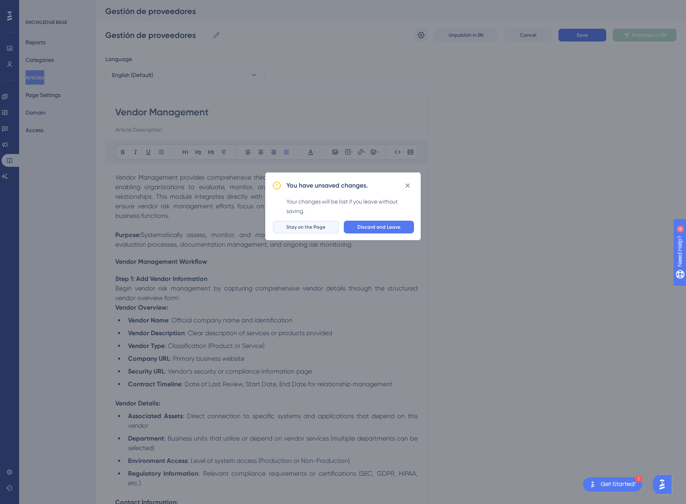
click at [312, 226] on span "Stay on the Page" at bounding box center [305, 227] width 39 height 6
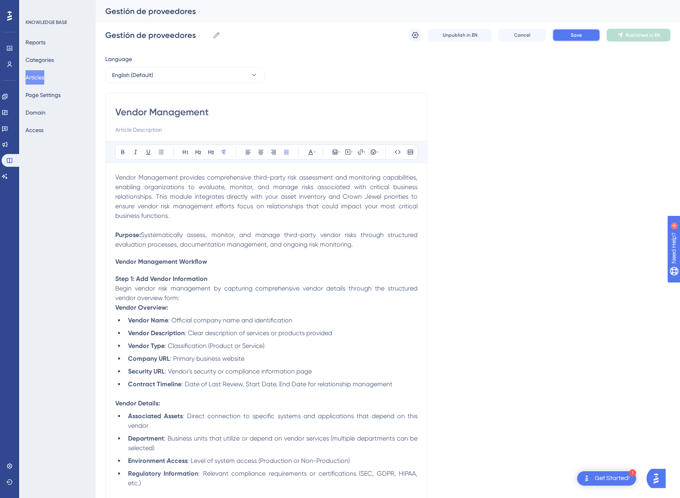
click at [586, 36] on button "Save" at bounding box center [577, 35] width 48 height 13
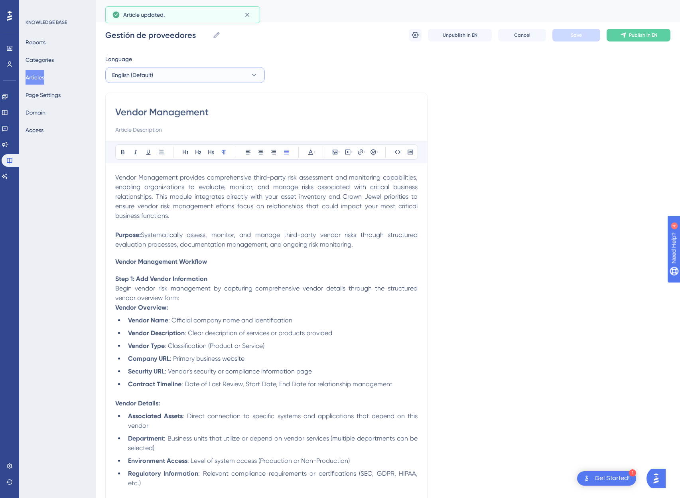
click at [168, 72] on button "English (Default)" at bounding box center [185, 75] width 160 height 16
drag, startPoint x: 146, startPoint y: 115, endPoint x: 636, endPoint y: 36, distance: 496.3
click at [642, 28] on div "Gestión de proveedores Gestión de proveedores Unpublish in EN Cancel Save Publi…" at bounding box center [387, 35] width 565 height 26
click at [629, 32] on button "Publish in EN" at bounding box center [639, 35] width 64 height 13
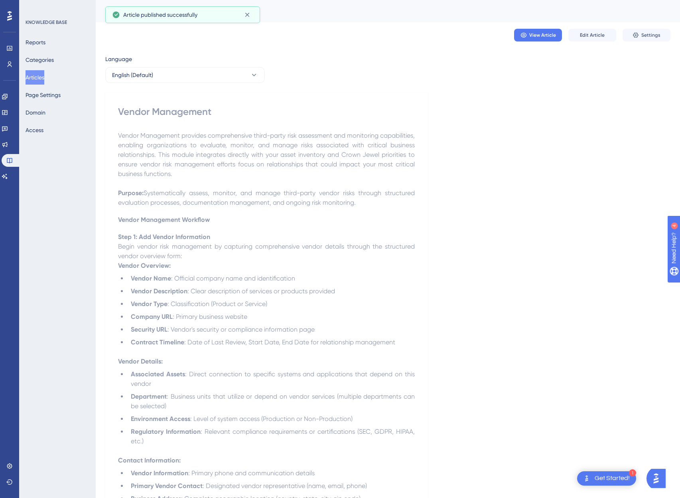
click at [382, 40] on div "View Article Edit Article Settings" at bounding box center [387, 35] width 565 height 26
click at [9, 14] on icon at bounding box center [9, 16] width 5 height 10
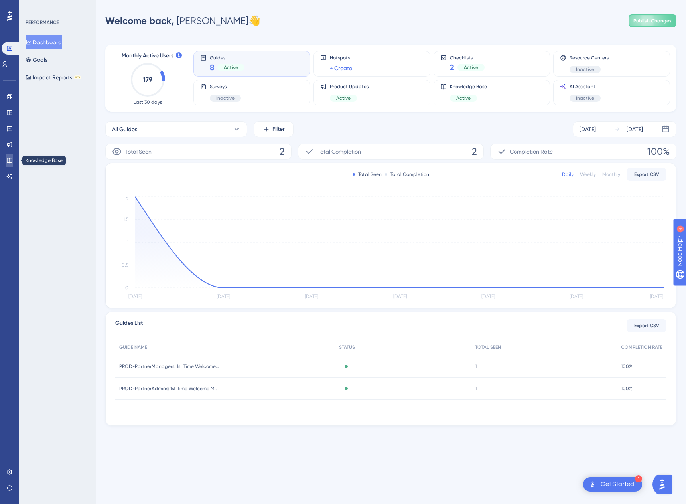
click at [12, 162] on icon at bounding box center [9, 160] width 5 height 5
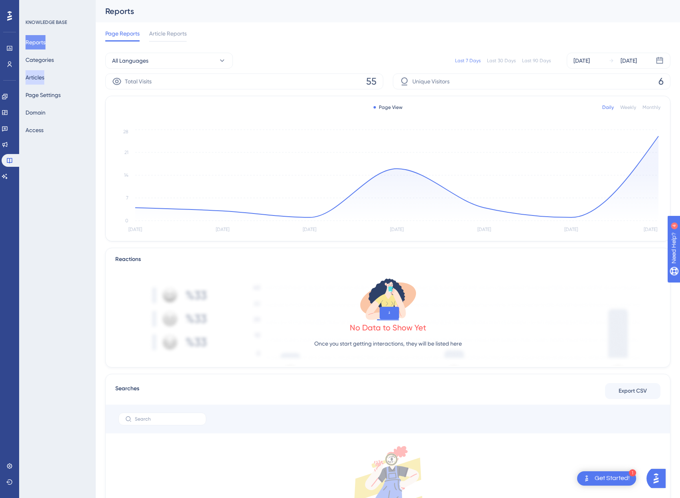
click at [44, 79] on button "Articles" at bounding box center [35, 77] width 19 height 14
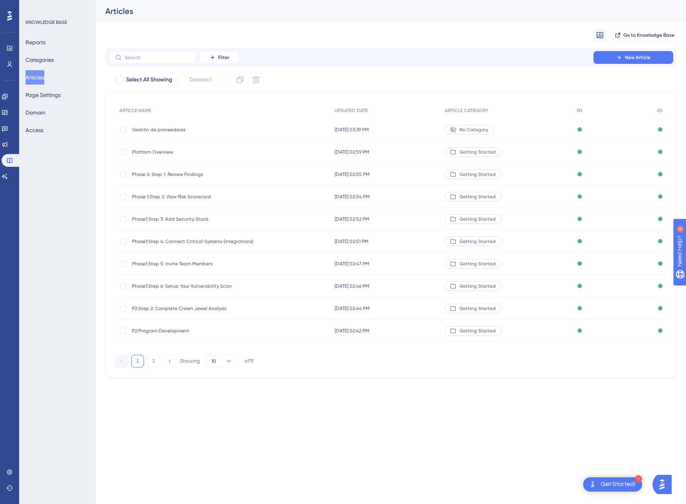
click at [141, 130] on span "Gestión de proveedores" at bounding box center [196, 129] width 128 height 6
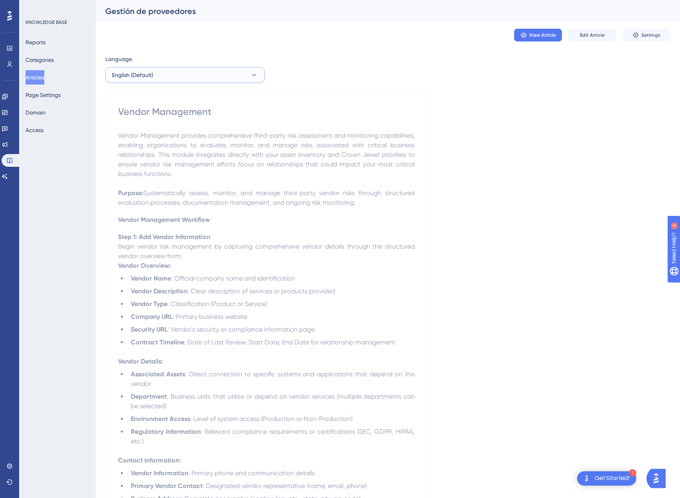
click at [178, 75] on button "English (Default)" at bounding box center [185, 75] width 160 height 16
click at [150, 114] on button "Spanish Spanish Published" at bounding box center [185, 115] width 149 height 16
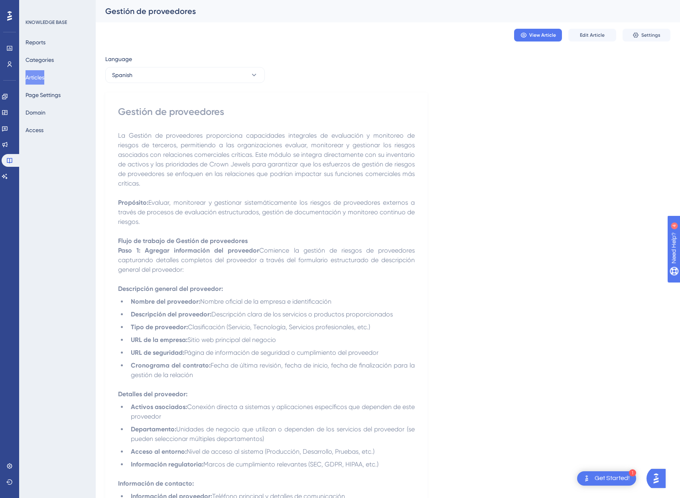
click at [257, 187] on p "La Gestión de proveedores proporciona capacidades integrales de evaluación y mo…" at bounding box center [266, 159] width 297 height 57
click at [593, 38] on span "Edit Article" at bounding box center [592, 35] width 25 height 6
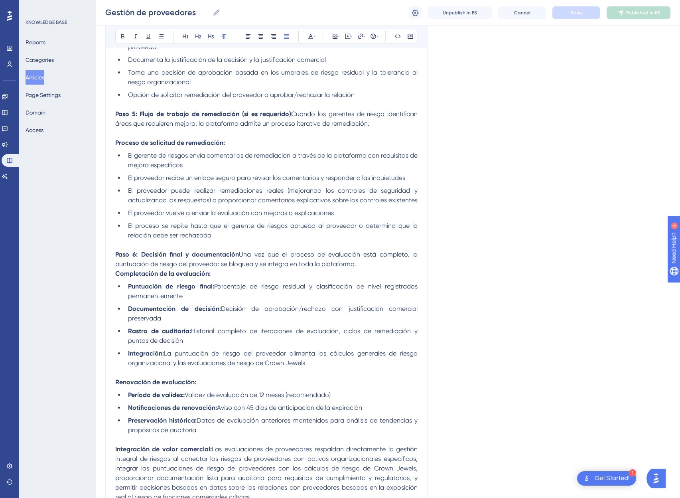
click at [201, 168] on li "El gerente de riesgos envía comentarios de remediación a través de la plataform…" at bounding box center [271, 160] width 293 height 19
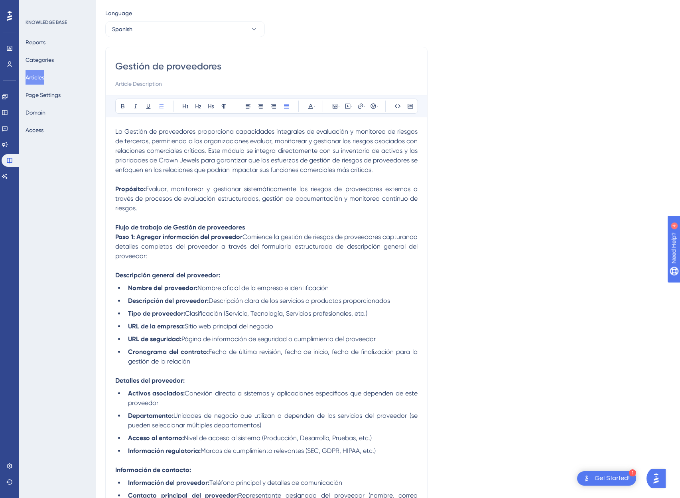
scroll to position [0, 0]
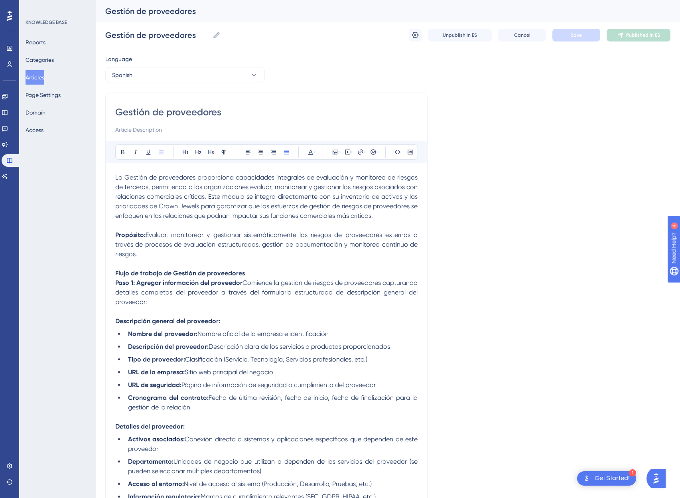
click at [257, 111] on input "Gestión de proveedores" at bounding box center [266, 112] width 302 height 13
type input "Gestión de proveedores"
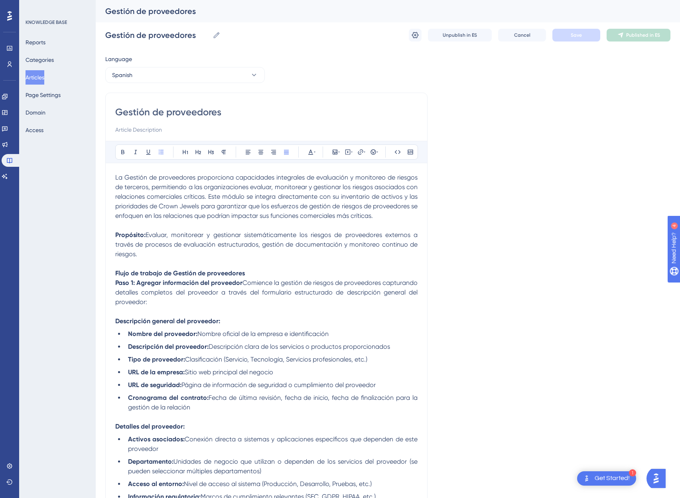
type input "Gestión de proveedores"
click at [570, 37] on button "Save" at bounding box center [577, 35] width 48 height 13
click at [649, 35] on span "Publish in ES" at bounding box center [643, 35] width 28 height 6
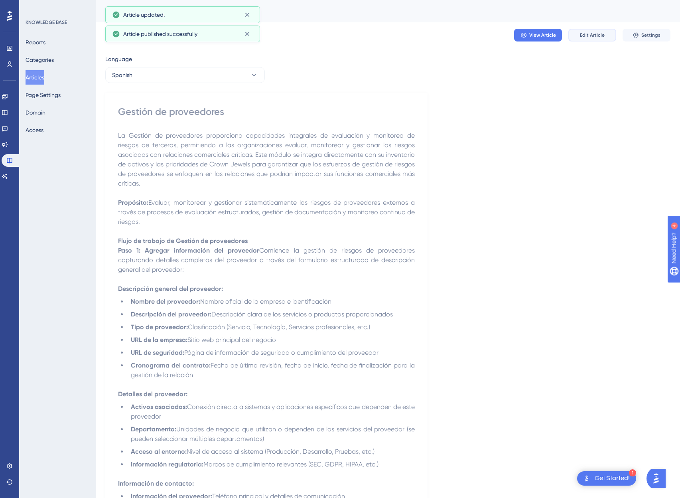
click at [587, 34] on span "Edit Article" at bounding box center [592, 35] width 25 height 6
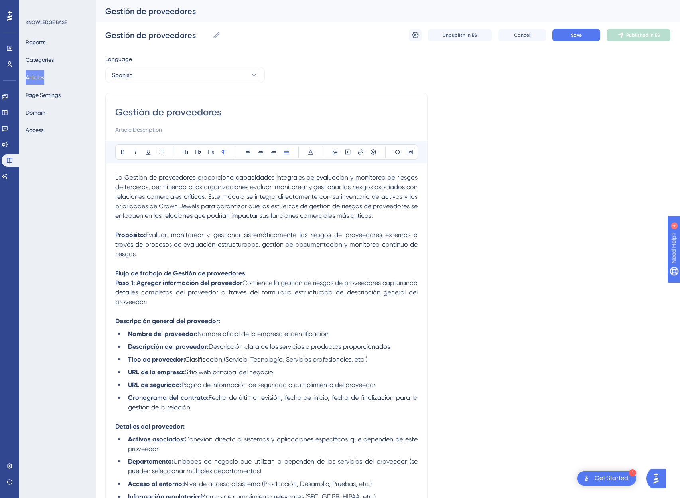
click at [255, 106] on input "Gestión de proveedores" at bounding box center [266, 112] width 302 height 13
click at [573, 35] on span "Save" at bounding box center [576, 35] width 11 height 6
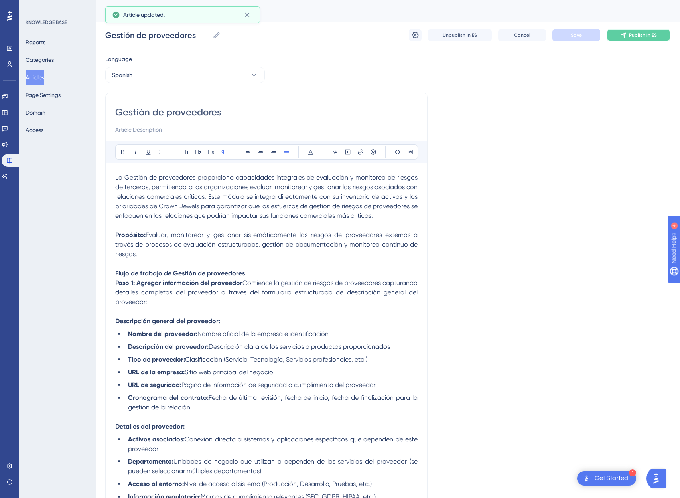
click at [644, 32] on span "Publish in ES" at bounding box center [643, 35] width 28 height 6
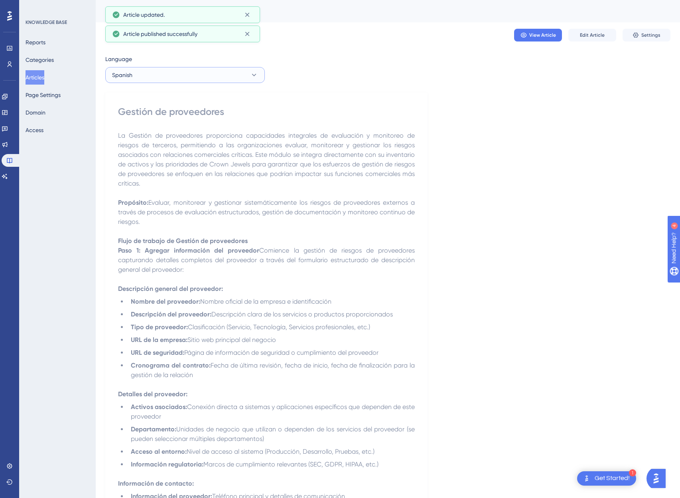
click at [139, 70] on button "Spanish" at bounding box center [185, 75] width 160 height 16
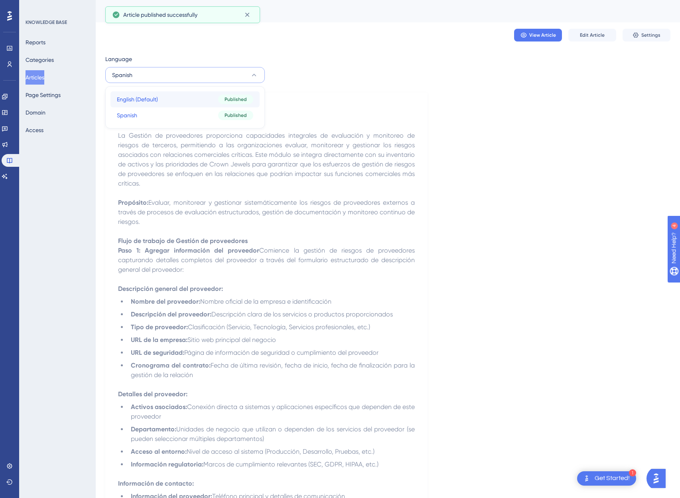
click at [146, 100] on span "English (Default)" at bounding box center [137, 100] width 41 height 10
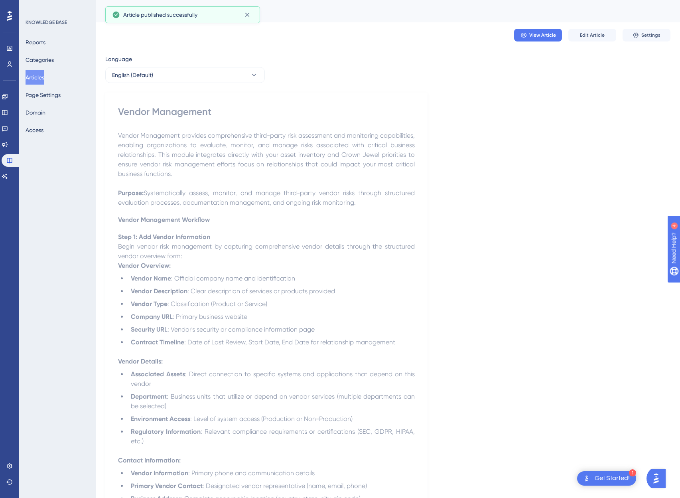
click at [44, 76] on button "Articles" at bounding box center [35, 77] width 19 height 14
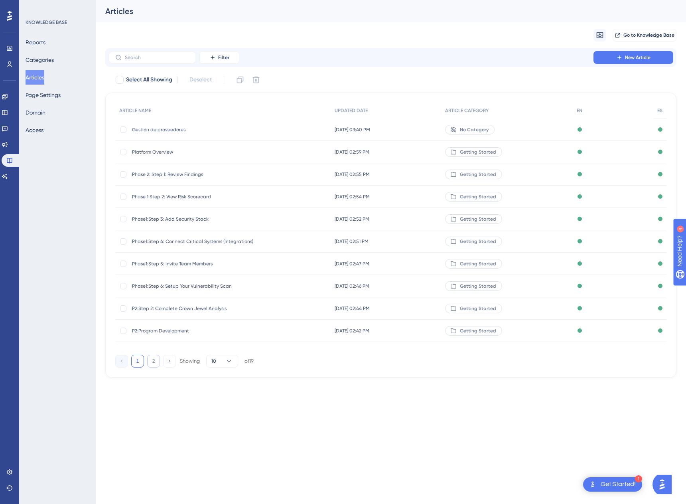
click at [150, 359] on button "2" at bounding box center [153, 361] width 13 height 13
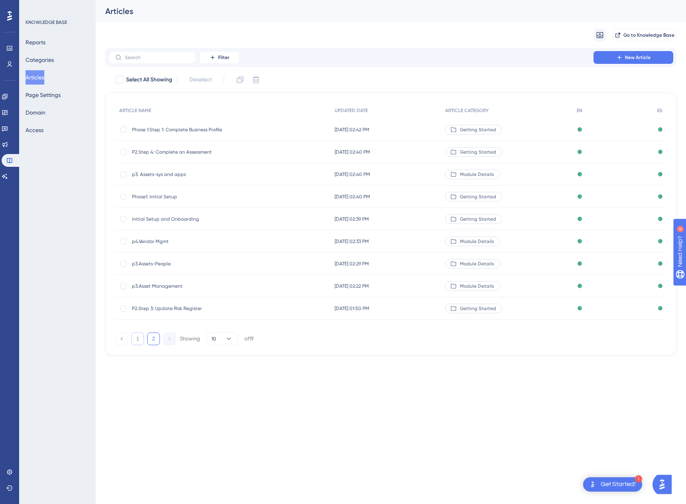
click at [135, 338] on button "1" at bounding box center [137, 338] width 13 height 13
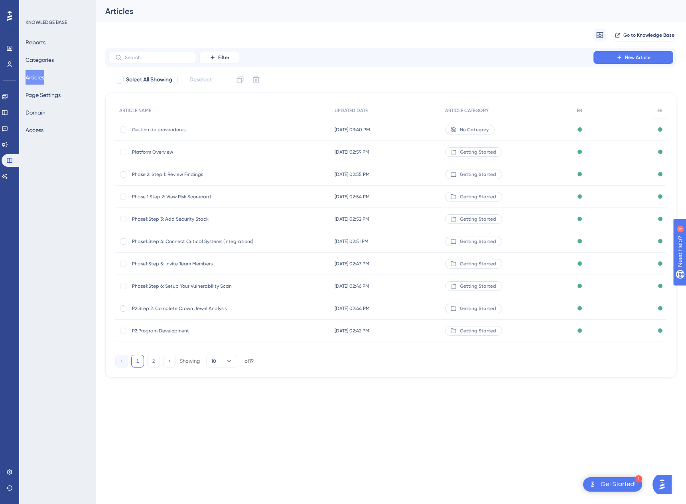
click at [152, 129] on span "Gestión de proveedores" at bounding box center [196, 129] width 128 height 6
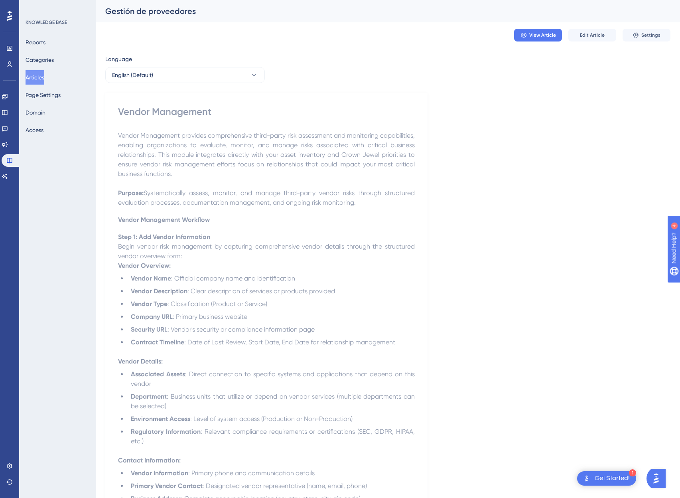
click at [163, 18] on div "Gestión de proveedores" at bounding box center [388, 11] width 585 height 22
click at [164, 12] on div "Gestión de proveedores" at bounding box center [377, 11] width 545 height 11
click at [156, 78] on button "English (Default)" at bounding box center [185, 75] width 160 height 16
click at [36, 78] on button "Articles" at bounding box center [35, 77] width 19 height 14
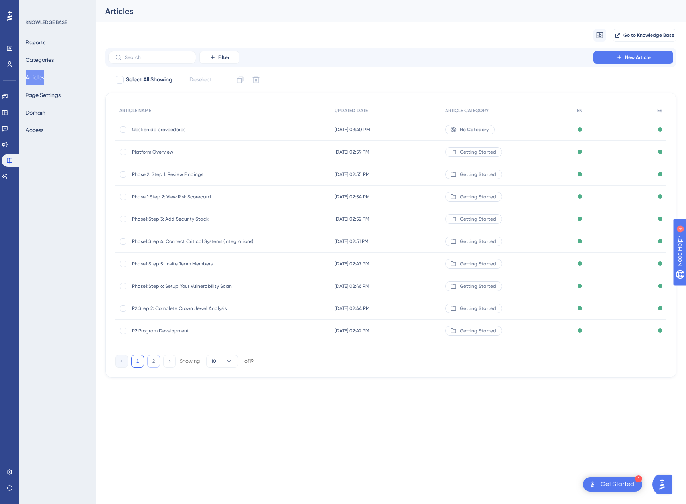
click at [152, 359] on button "2" at bounding box center [153, 361] width 13 height 13
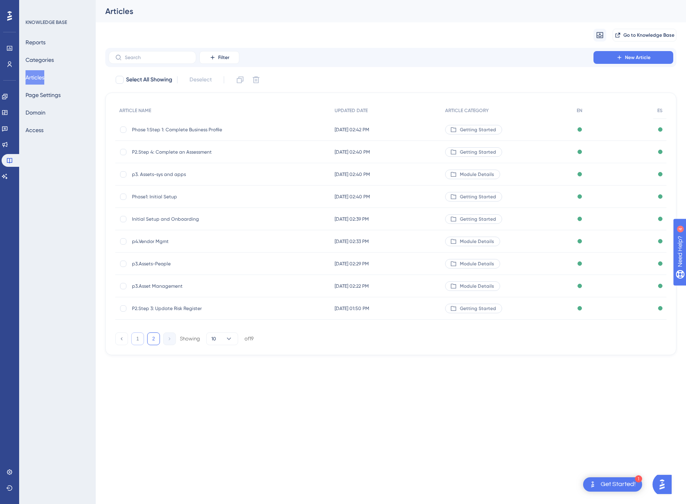
click at [135, 340] on button "1" at bounding box center [137, 338] width 13 height 13
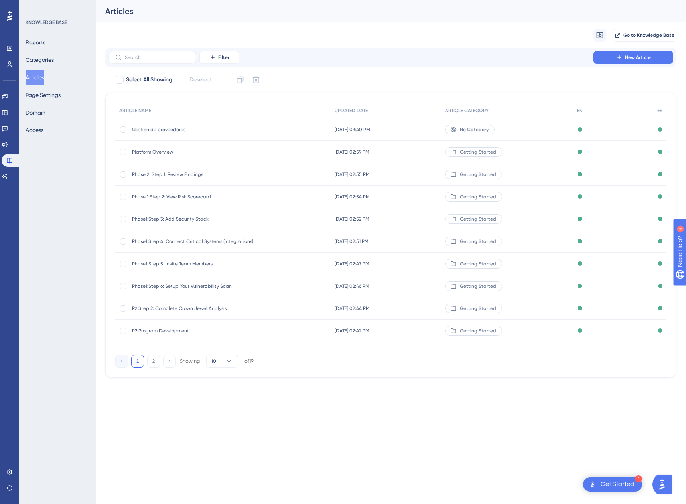
click at [162, 127] on span "Gestión de proveedores" at bounding box center [196, 129] width 128 height 6
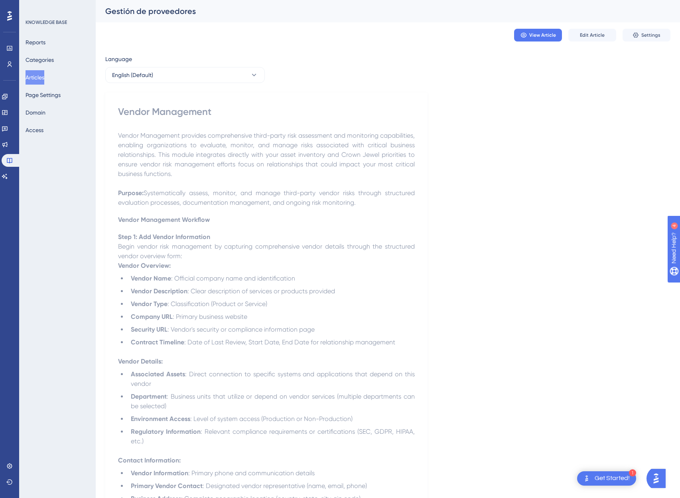
click at [195, 6] on div "Gestión de proveedores" at bounding box center [377, 11] width 545 height 11
click at [636, 35] on icon at bounding box center [635, 35] width 5 height 5
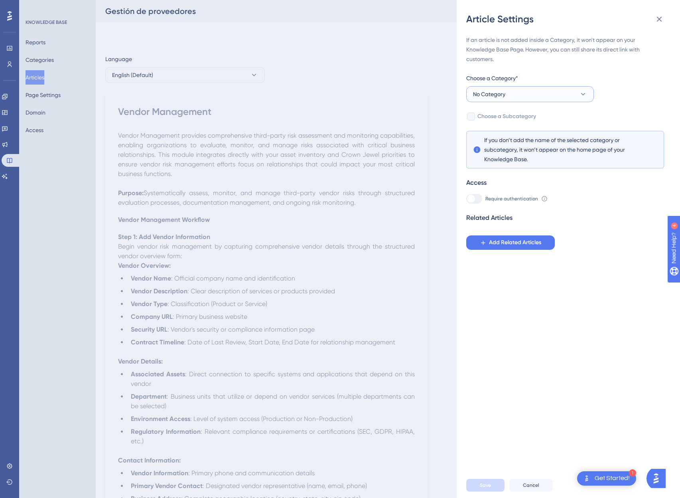
click at [545, 95] on button "No Category" at bounding box center [530, 94] width 128 height 16
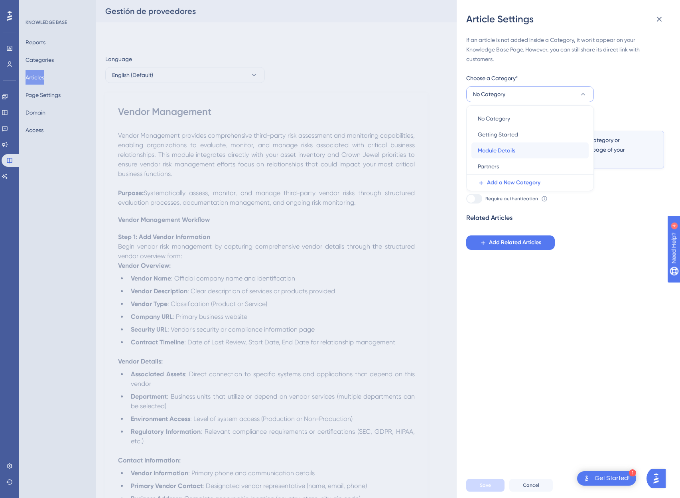
click at [505, 151] on span "Module Details" at bounding box center [497, 151] width 38 height 10
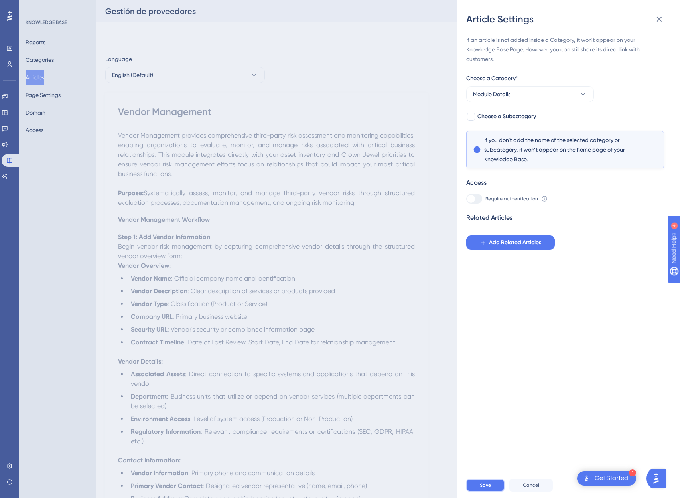
click at [491, 492] on button "Save" at bounding box center [485, 485] width 38 height 13
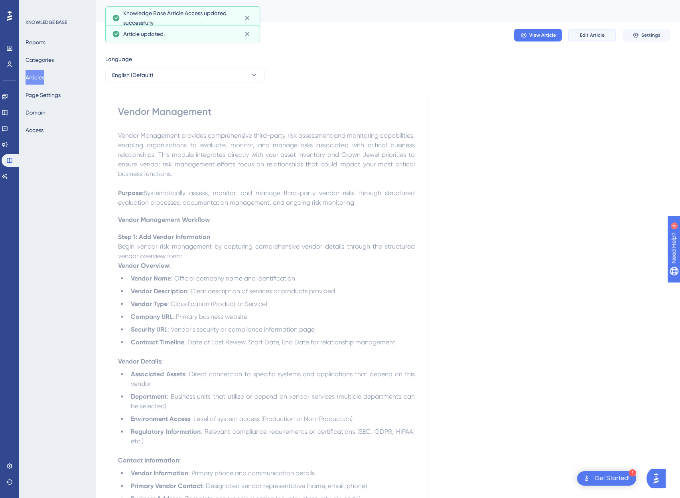
click at [602, 39] on button "Edit Article" at bounding box center [593, 35] width 48 height 13
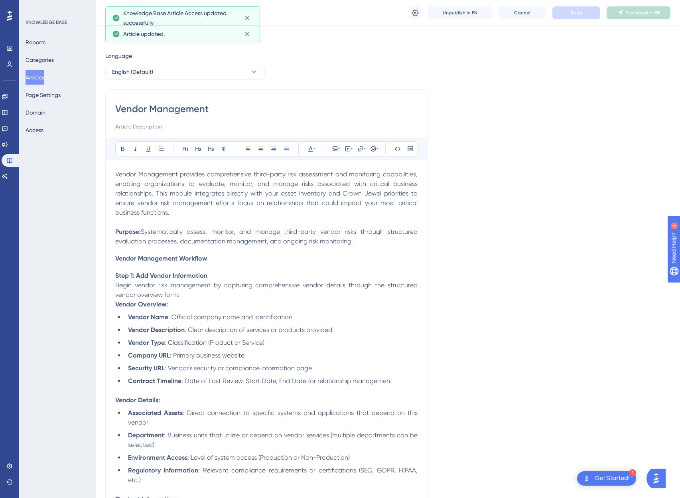
scroll to position [1897, 0]
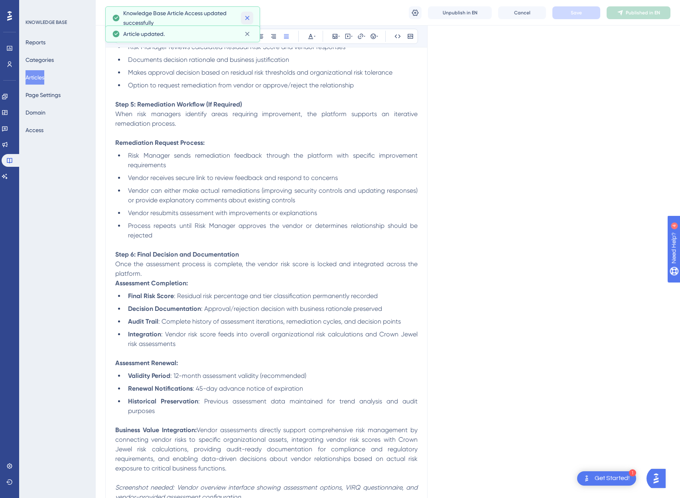
click at [249, 17] on icon at bounding box center [247, 18] width 8 height 8
click at [249, 17] on icon at bounding box center [247, 15] width 8 height 8
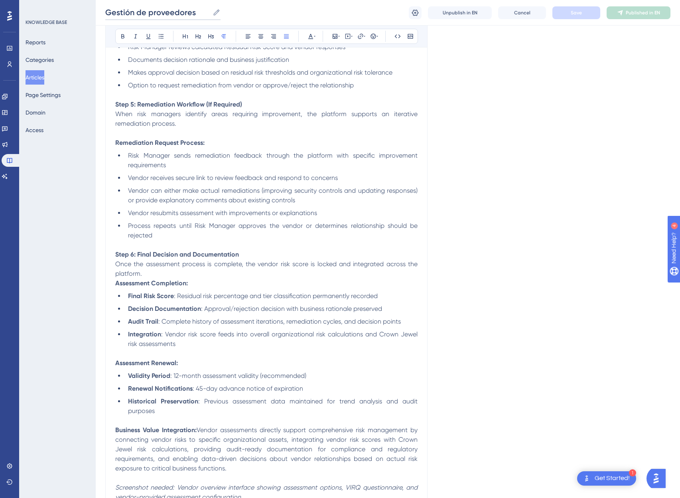
click at [181, 17] on input "Gestión de proveedores" at bounding box center [157, 12] width 104 height 11
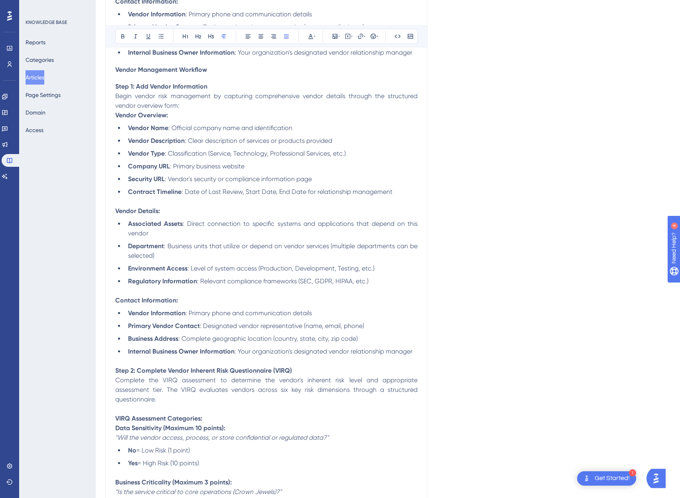
scroll to position [4, 0]
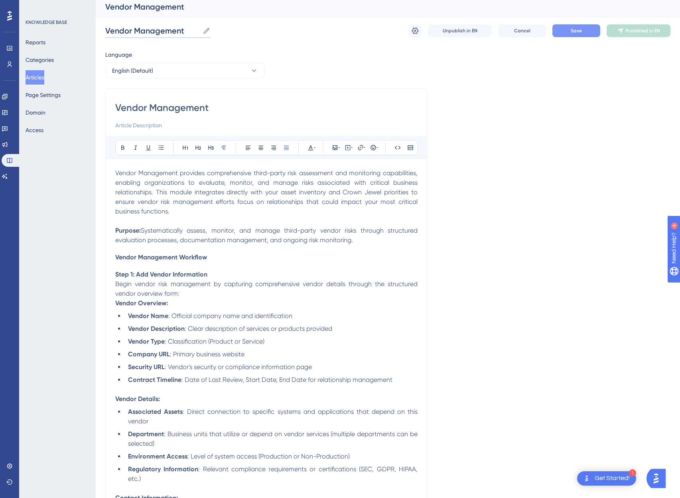
type input "Vendor Management"
click at [564, 30] on button "Save" at bounding box center [577, 30] width 48 height 13
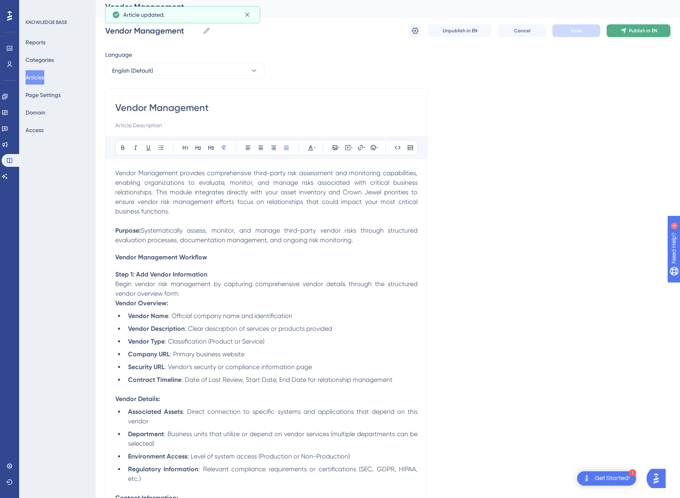
click at [631, 33] on span "Publish in EN" at bounding box center [643, 31] width 28 height 6
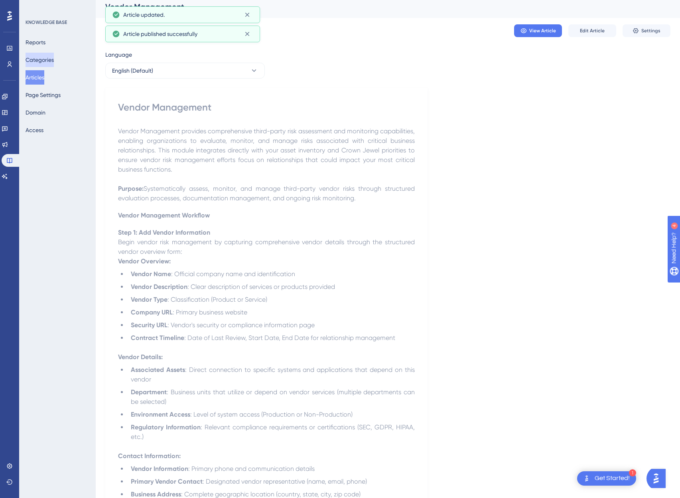
click at [45, 61] on button "Categories" at bounding box center [40, 60] width 28 height 14
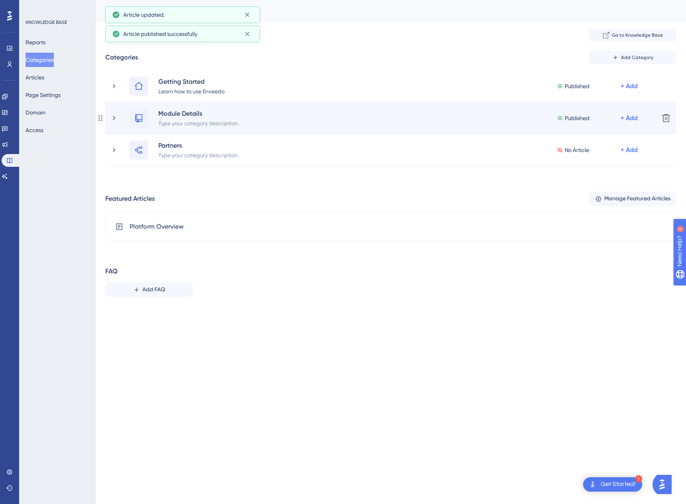
click at [109, 115] on div "Module Details Type your category description. Published + Add Delete" at bounding box center [390, 118] width 571 height 32
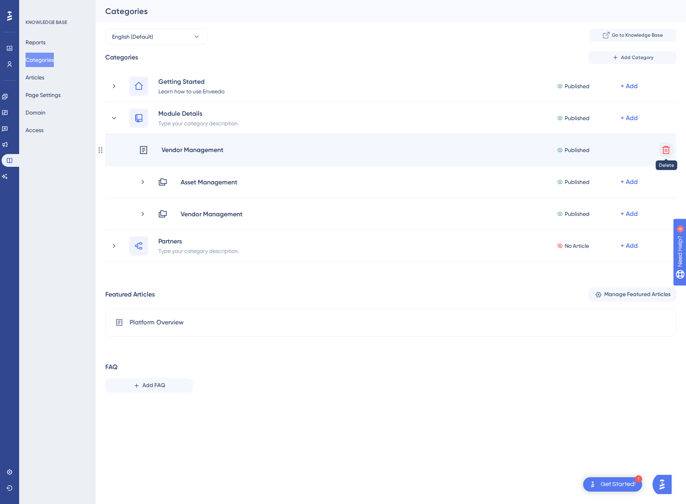
click at [668, 148] on icon at bounding box center [667, 150] width 10 height 10
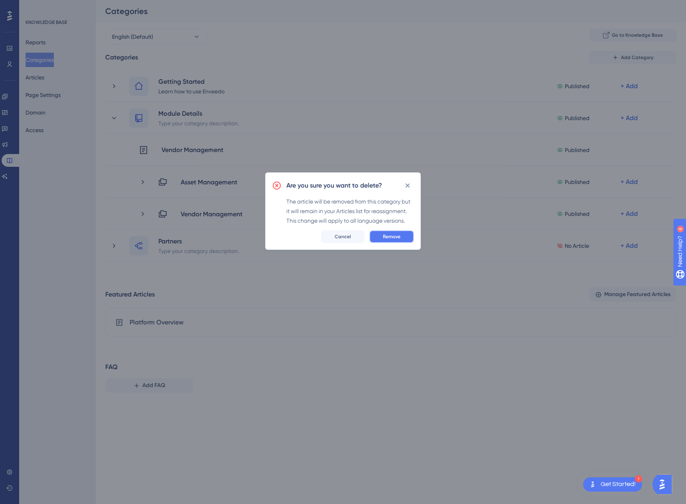
click at [397, 234] on span "Remove" at bounding box center [392, 236] width 18 height 6
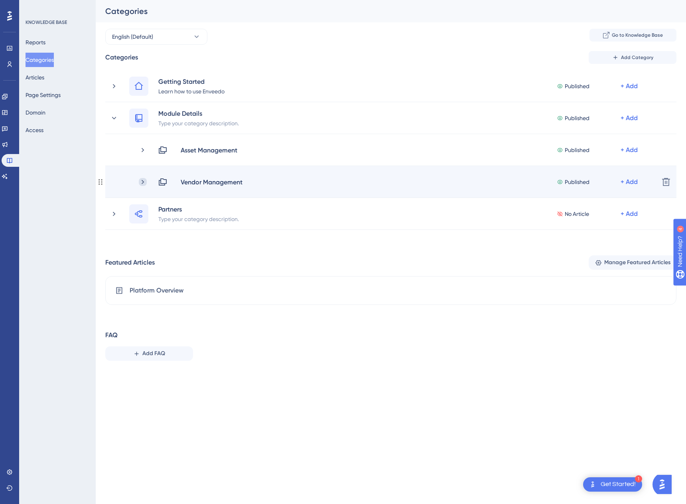
click at [144, 182] on icon at bounding box center [143, 182] width 8 height 8
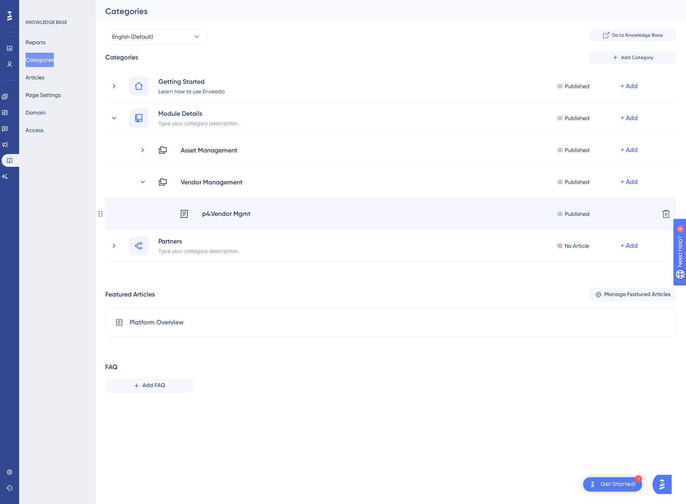
click at [217, 213] on div "p4.Vendor Mgmt" at bounding box center [226, 214] width 49 height 10
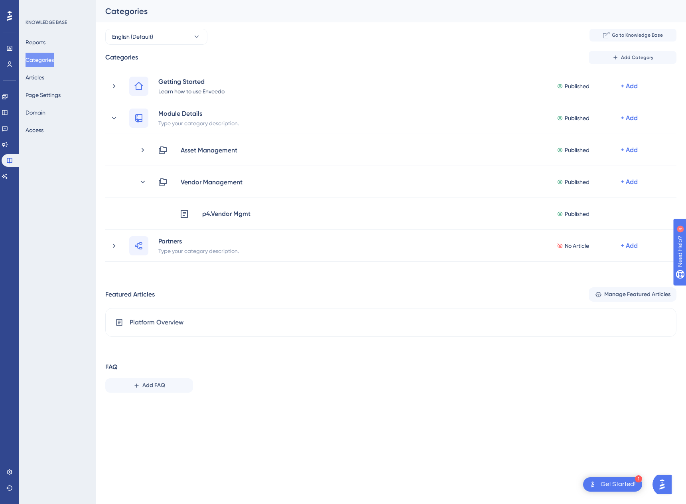
click at [269, 369] on div "FAQ Add FAQ" at bounding box center [390, 377] width 571 height 30
click at [658, 34] on span "Go to Knowledge Base" at bounding box center [637, 35] width 51 height 6
click at [34, 75] on button "Articles" at bounding box center [35, 77] width 19 height 14
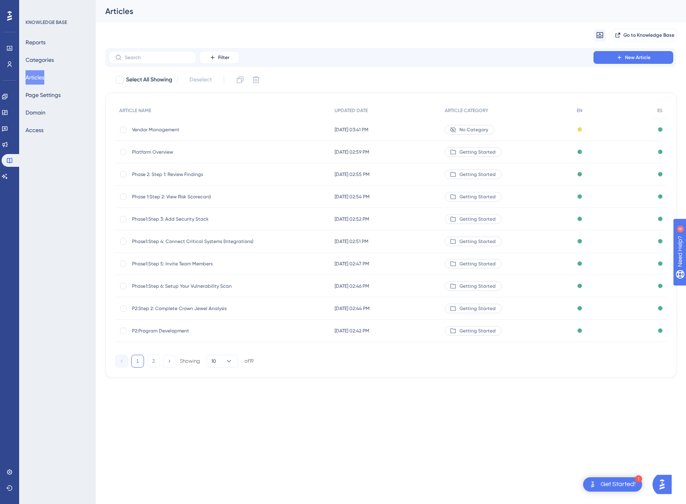
click at [159, 127] on span "Vendor Management" at bounding box center [196, 129] width 128 height 6
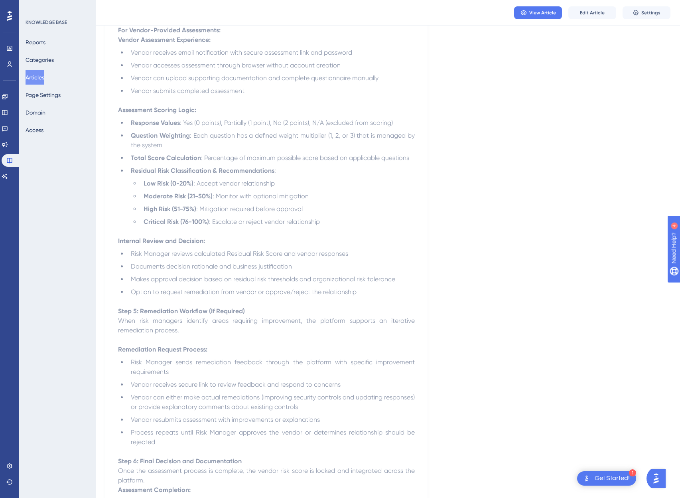
scroll to position [2007, 0]
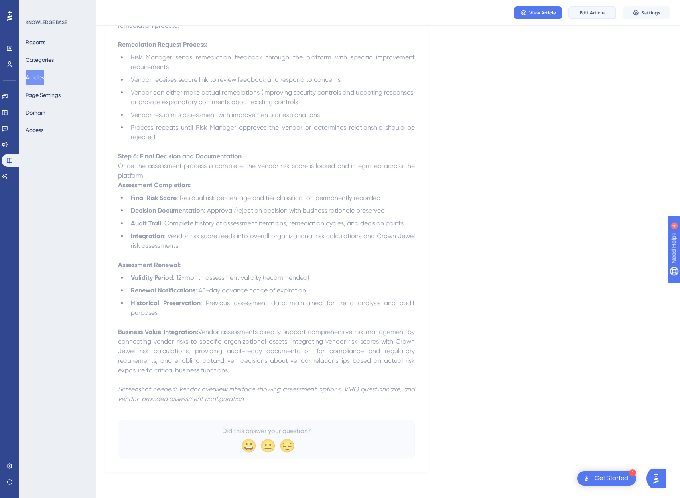
click at [595, 14] on span "Edit Article" at bounding box center [592, 13] width 25 height 6
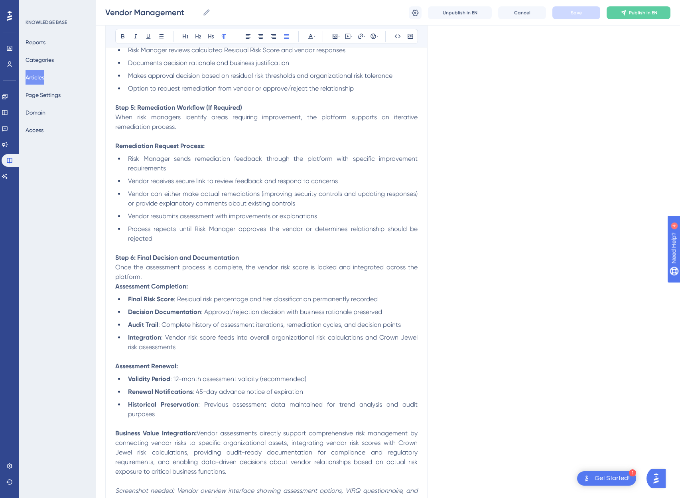
click at [373, 180] on li "Vendor receives secure link to review feedback and respond to concerns" at bounding box center [271, 181] width 293 height 10
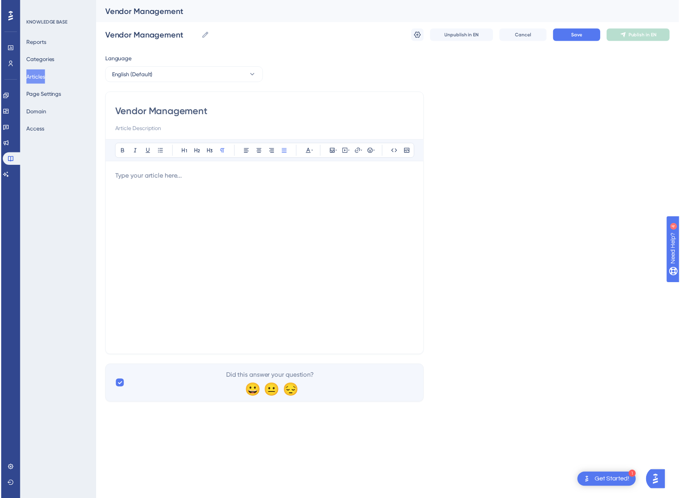
scroll to position [1897, 0]
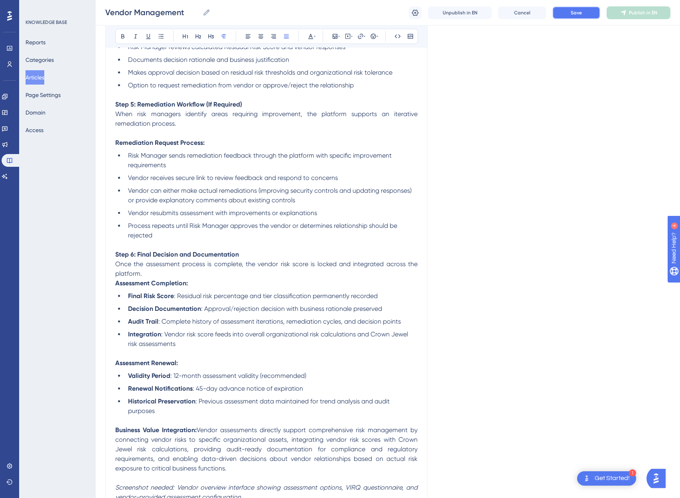
click at [574, 11] on span "Save" at bounding box center [576, 13] width 11 height 6
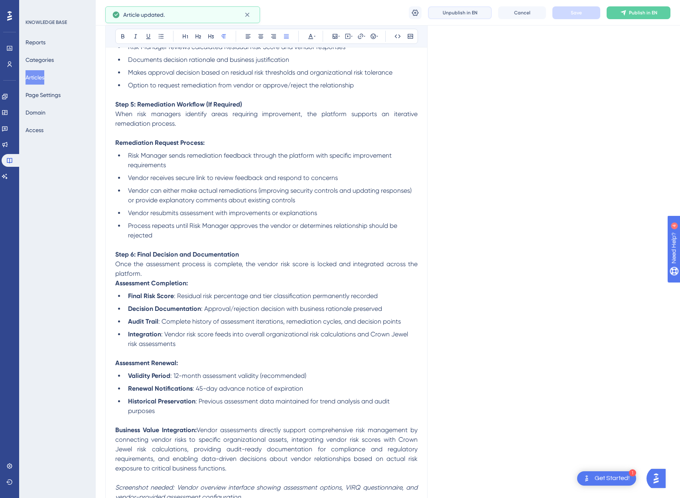
click at [457, 14] on span "Unpublish in EN" at bounding box center [460, 13] width 35 height 6
click at [640, 13] on span "Publish in EN" at bounding box center [643, 13] width 28 height 6
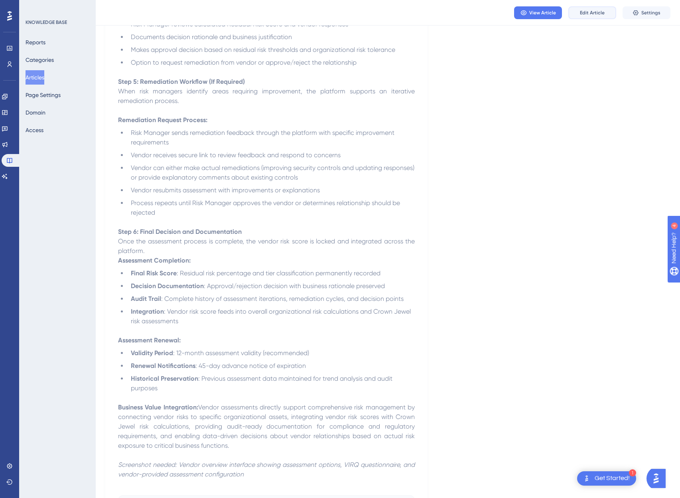
click at [604, 13] on span "Edit Article" at bounding box center [592, 13] width 25 height 6
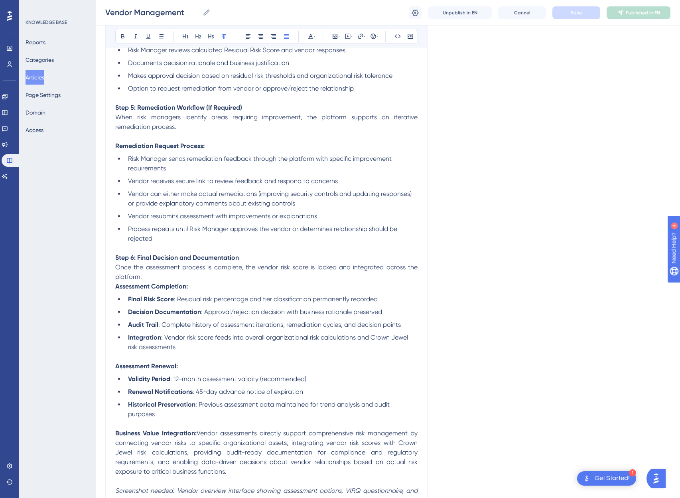
click at [308, 116] on span "When risk managers identify areas requiring improvement, the platform supports …" at bounding box center [267, 121] width 304 height 17
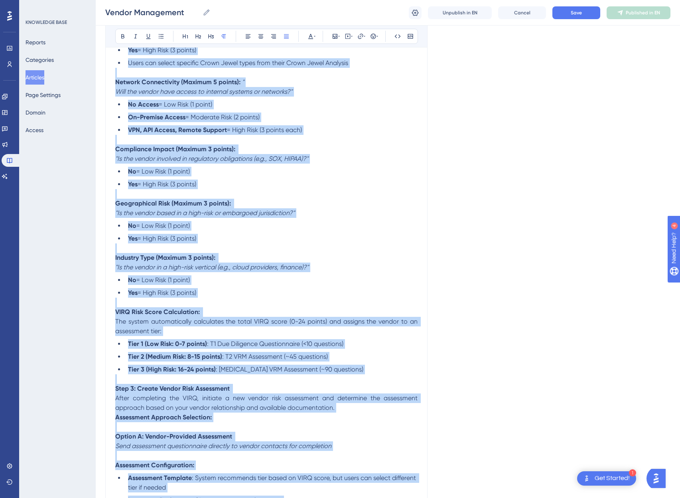
scroll to position [9, 0]
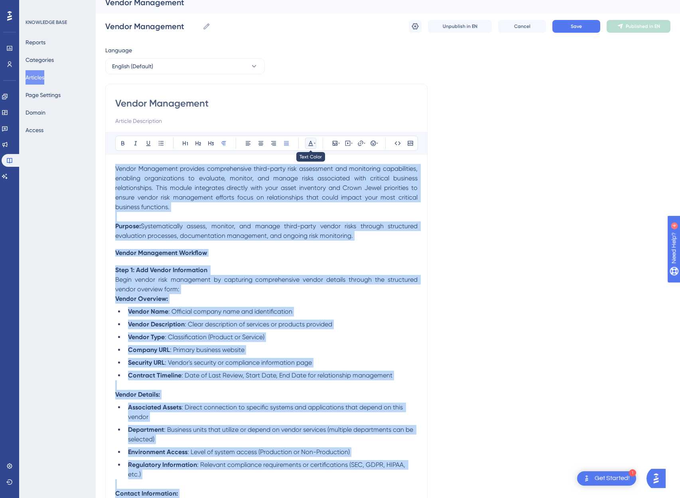
click at [313, 143] on icon at bounding box center [311, 143] width 6 height 6
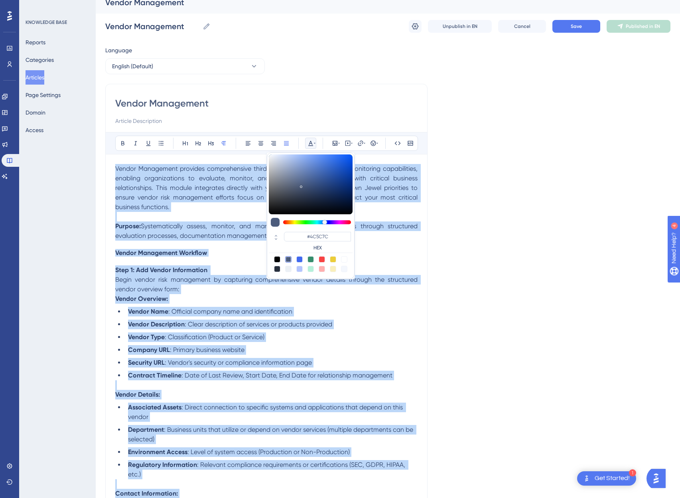
click at [278, 259] on div at bounding box center [277, 259] width 6 height 6
type input "#000000"
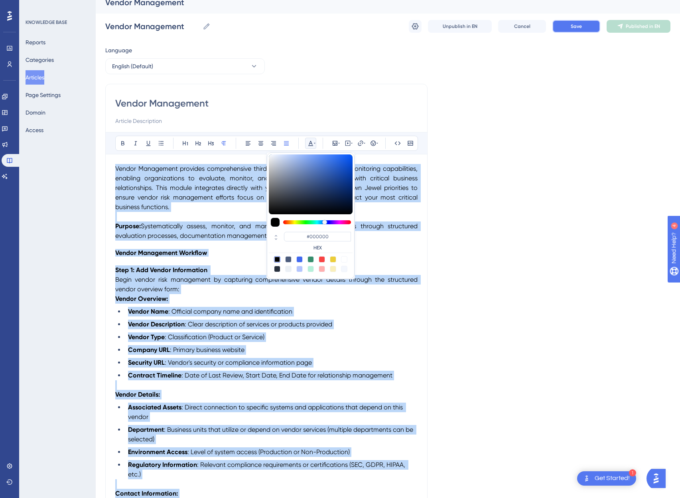
click at [579, 24] on span "Save" at bounding box center [576, 26] width 11 height 6
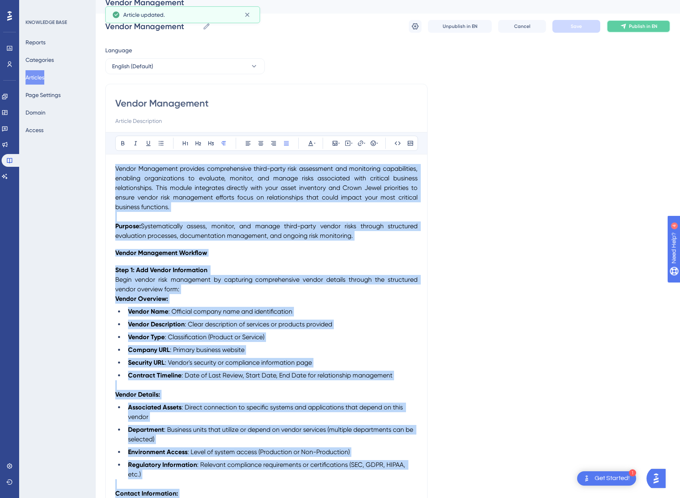
click at [635, 25] on span "Publish in EN" at bounding box center [643, 26] width 28 height 6
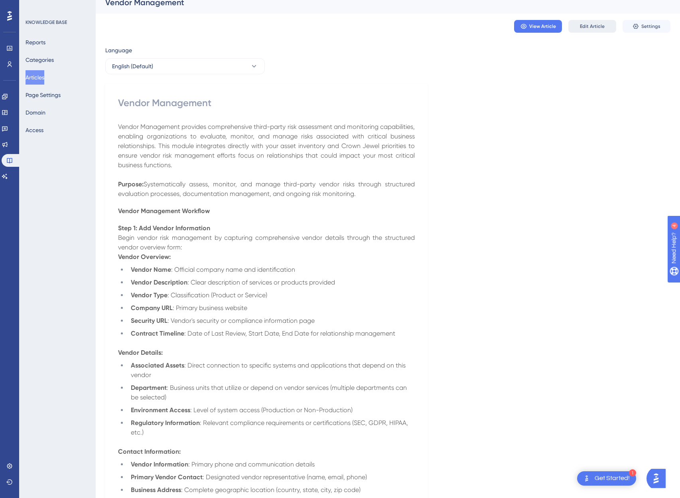
click at [591, 30] on button "Edit Article" at bounding box center [593, 26] width 48 height 13
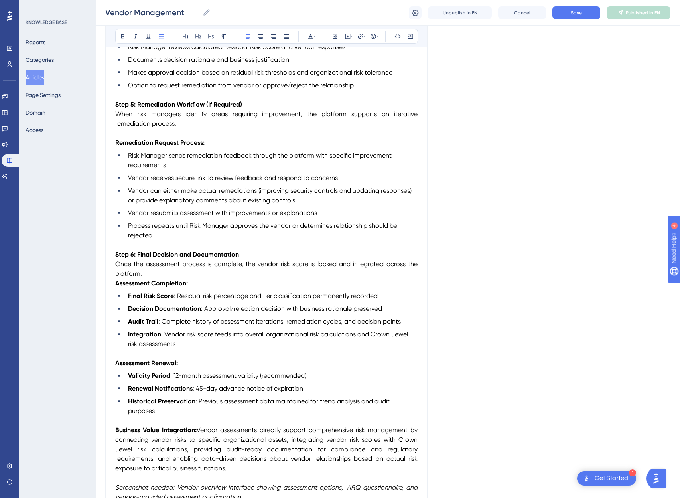
click at [249, 196] on span "Vendor can either make actual remediations (improving security controls and upd…" at bounding box center [270, 195] width 285 height 17
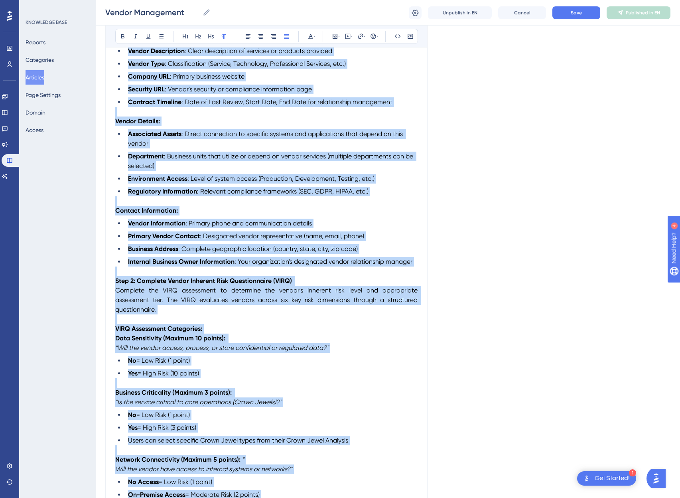
scroll to position [21, 0]
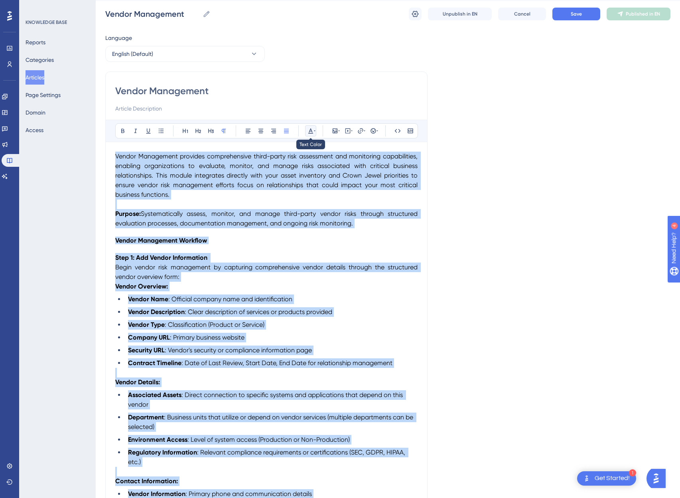
click at [315, 132] on icon at bounding box center [315, 131] width 2 height 6
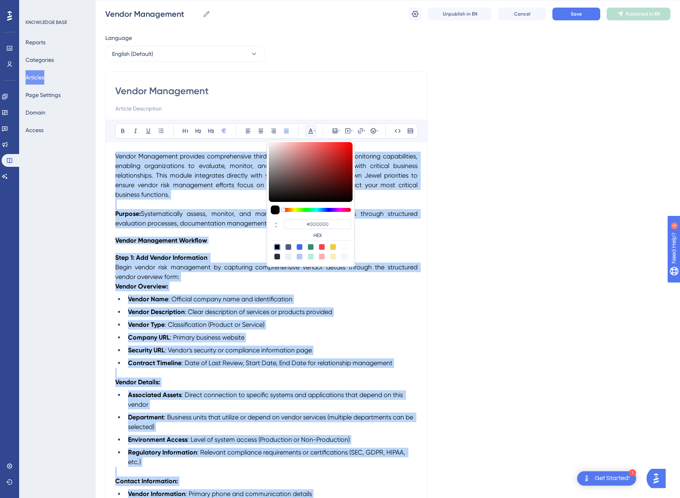
click at [323, 251] on div at bounding box center [311, 252] width 84 height 16
click at [323, 247] on div at bounding box center [322, 247] width 6 height 6
type input "#F84343"
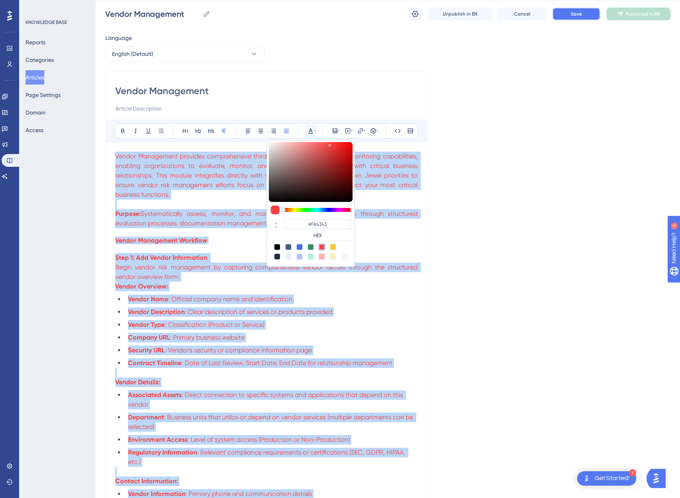
click at [568, 20] on button "Save" at bounding box center [577, 14] width 48 height 13
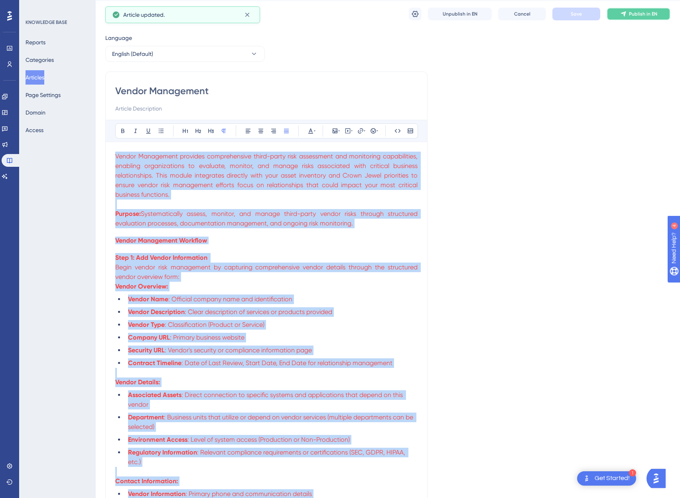
click at [626, 13] on icon at bounding box center [623, 14] width 6 height 6
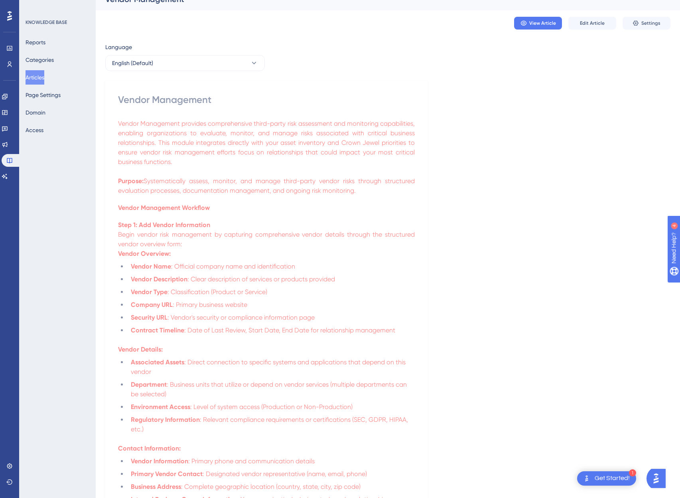
scroll to position [0, 0]
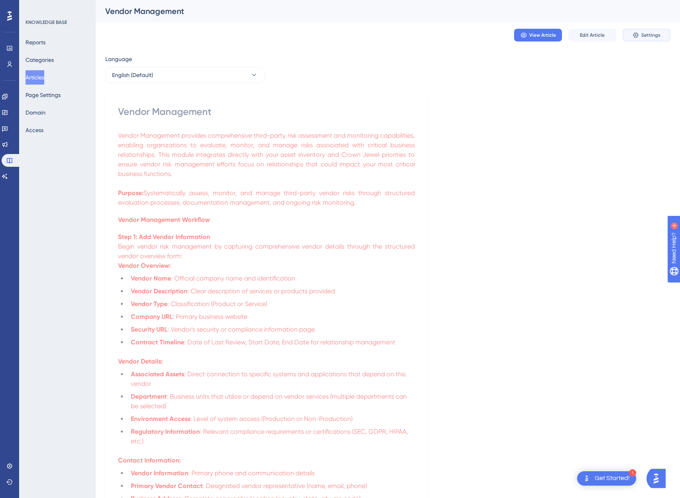
click at [646, 35] on span "Settings" at bounding box center [651, 35] width 19 height 6
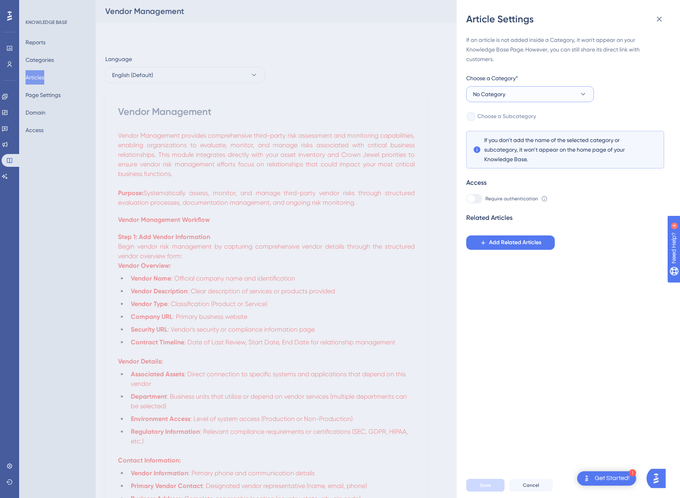
click at [520, 95] on button "No Category" at bounding box center [530, 94] width 128 height 16
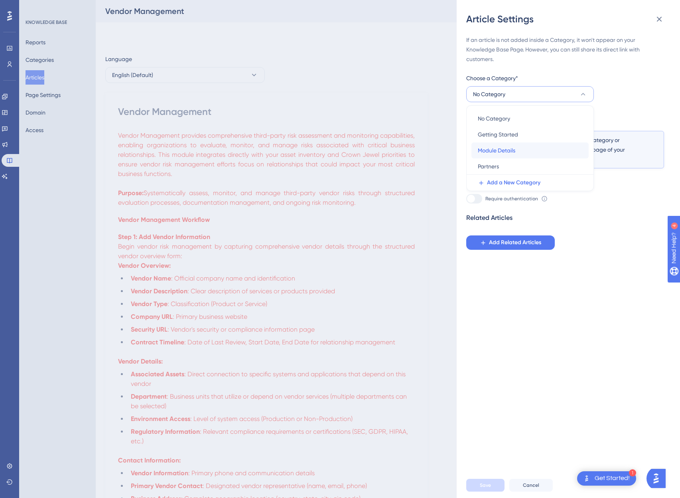
drag, startPoint x: 506, startPoint y: 148, endPoint x: 373, endPoint y: 119, distance: 135.9
click at [375, 121] on div "Article Settings If an article is not added inside a Category, it won't appear …" at bounding box center [340, 249] width 680 height 498
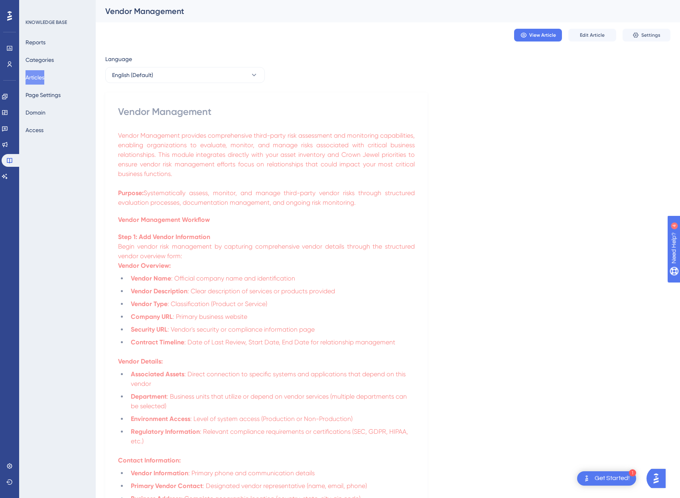
click at [362, 114] on div "Vendor Management" at bounding box center [266, 111] width 297 height 13
click at [37, 73] on button "Articles" at bounding box center [35, 77] width 19 height 14
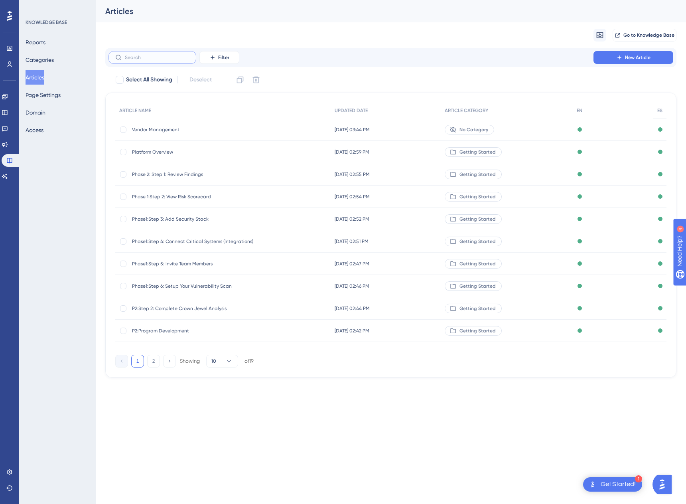
click at [145, 55] on input "text" at bounding box center [157, 58] width 65 height 6
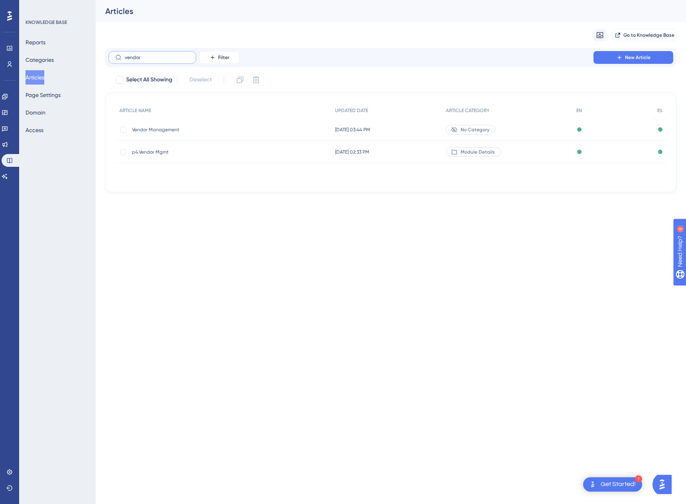
type input "vendor"
click at [148, 153] on span "p4.Vendor Mgmt" at bounding box center [196, 152] width 128 height 6
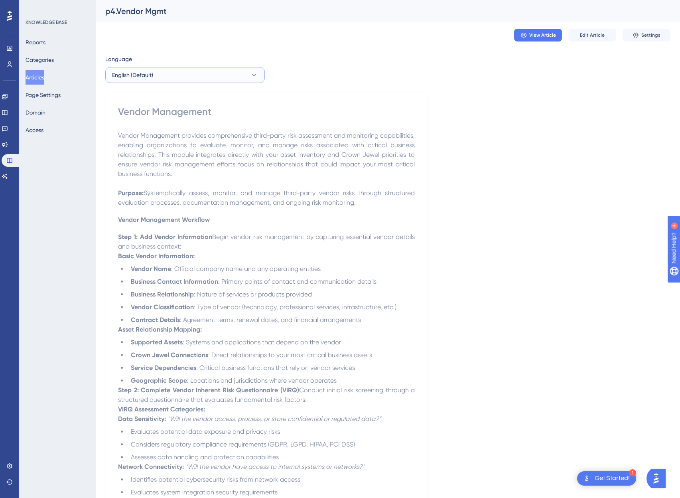
click at [128, 71] on span "English (Default)" at bounding box center [132, 75] width 41 height 10
click at [148, 118] on button "Spanish Spanish Published" at bounding box center [185, 115] width 149 height 16
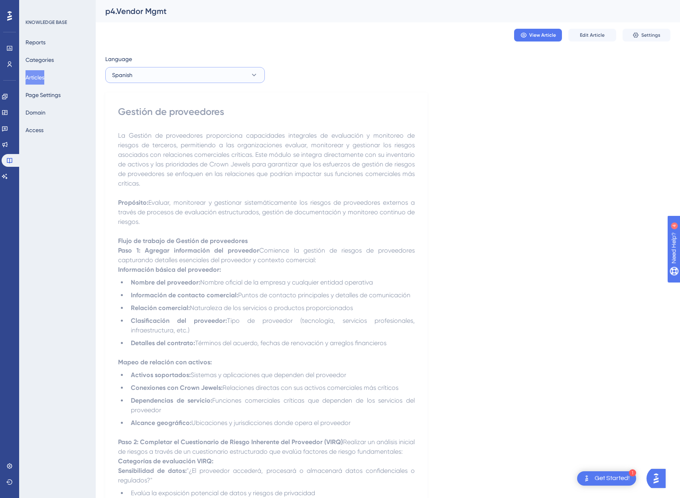
click at [202, 71] on button "Spanish" at bounding box center [185, 75] width 160 height 16
click at [146, 101] on span "English (Default)" at bounding box center [137, 100] width 41 height 10
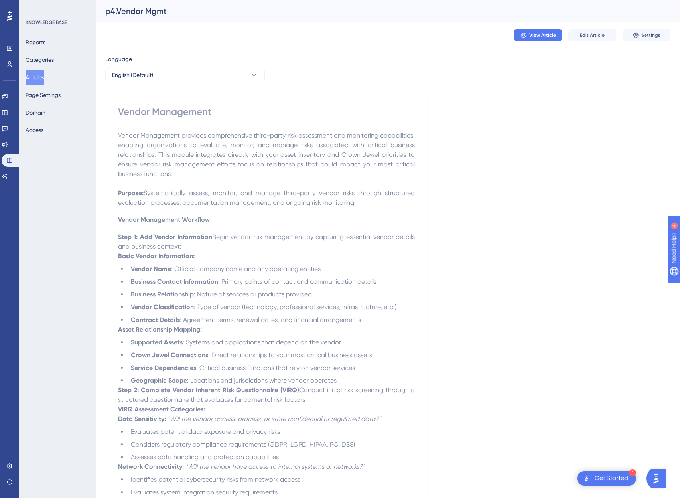
click at [414, 187] on p at bounding box center [266, 184] width 297 height 10
click at [600, 38] on button "Edit Article" at bounding box center [593, 35] width 48 height 13
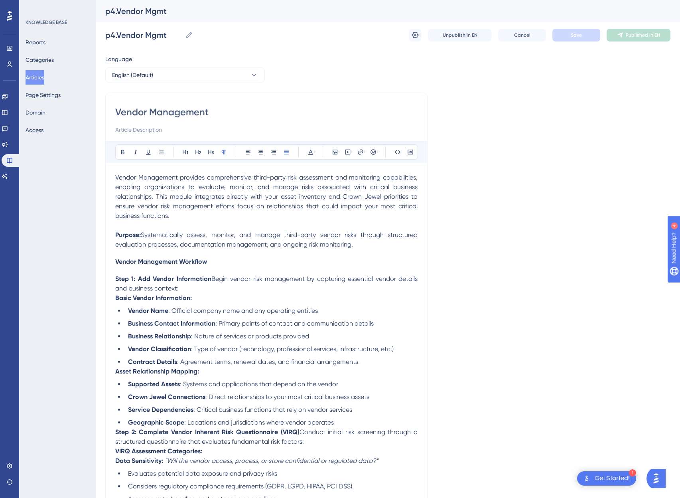
scroll to position [1239, 0]
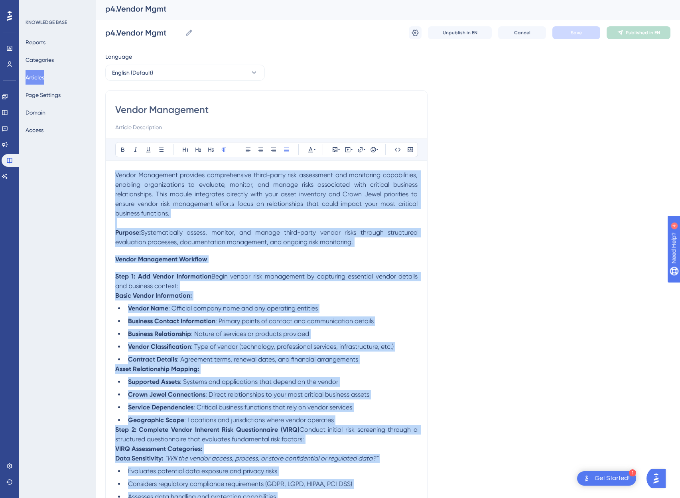
scroll to position [0, 0]
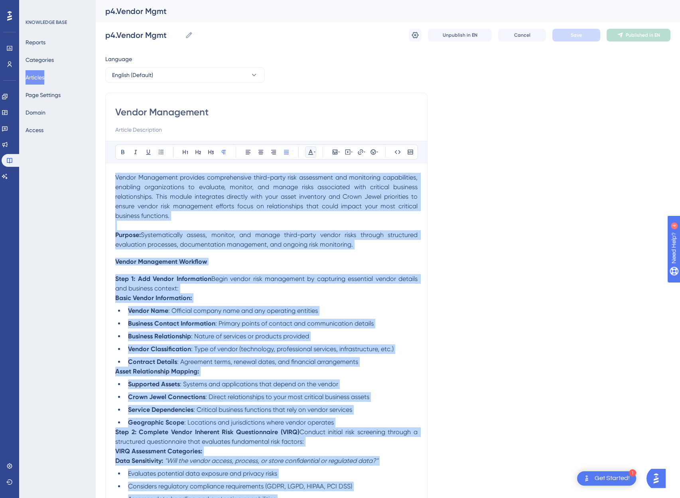
click at [312, 150] on icon at bounding box center [311, 152] width 6 height 6
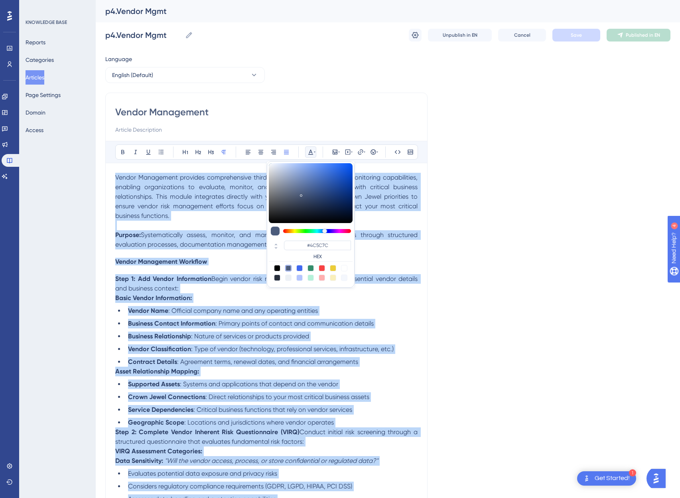
click at [280, 268] on div at bounding box center [277, 268] width 6 height 6
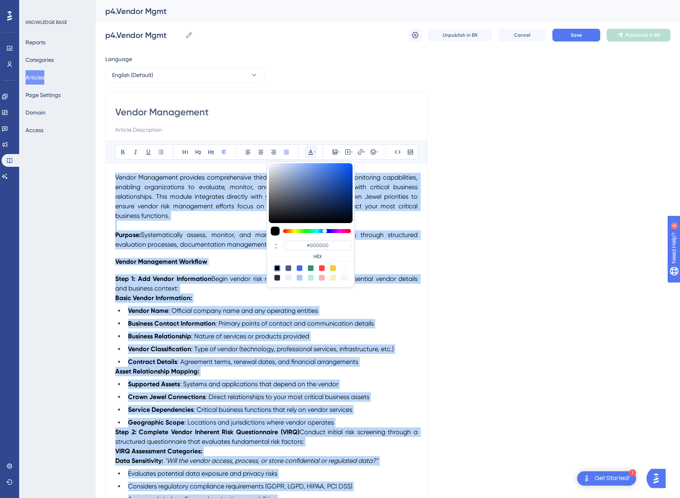
click at [288, 268] on div at bounding box center [288, 268] width 6 height 6
type input "#4C5C7C"
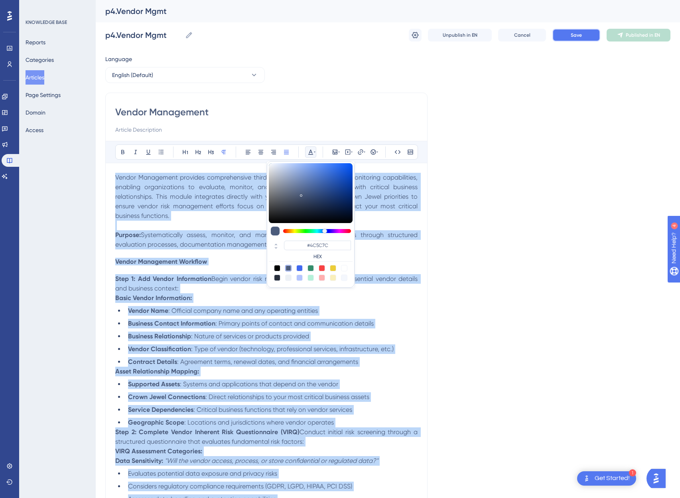
click at [581, 36] on span "Save" at bounding box center [576, 35] width 11 height 6
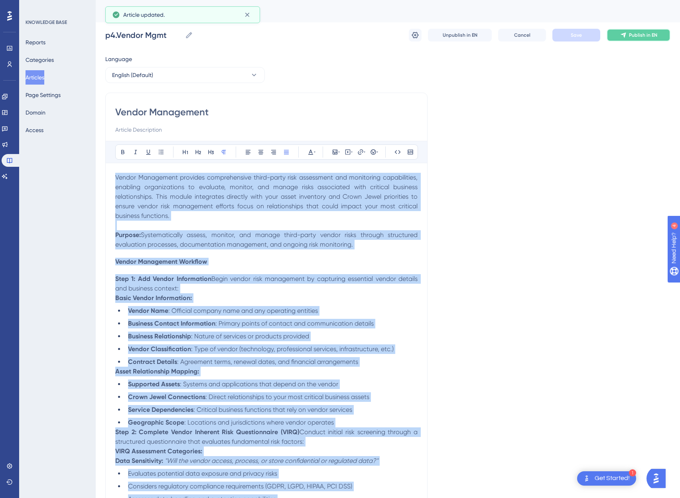
click at [634, 36] on span "Publish in EN" at bounding box center [643, 35] width 28 height 6
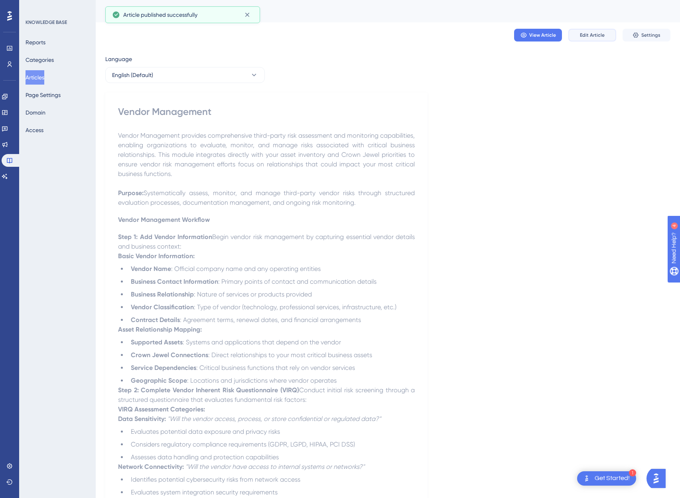
click at [588, 36] on span "Edit Article" at bounding box center [592, 35] width 25 height 6
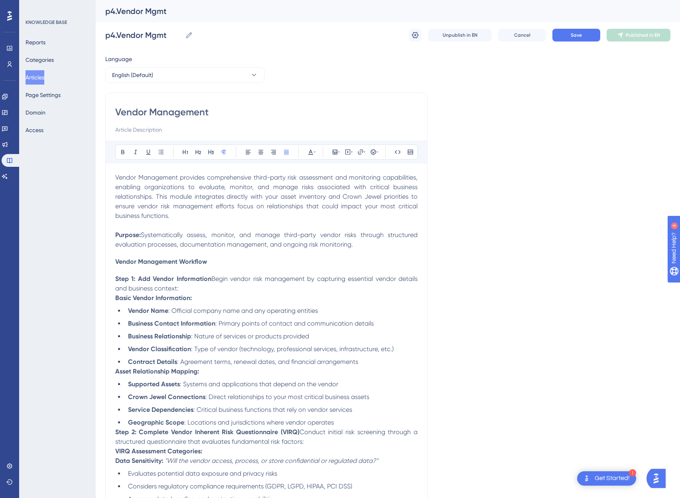
click at [116, 371] on strong "Asset Relationship Mapping:" at bounding box center [157, 371] width 84 height 8
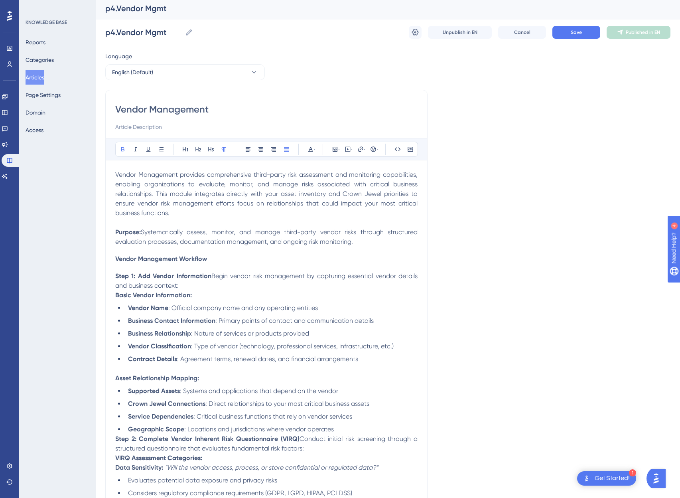
scroll to position [60, 0]
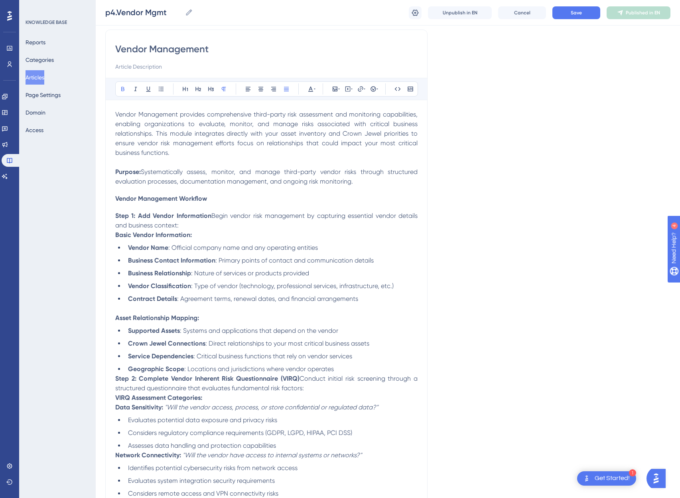
click at [117, 380] on strong "Step 2: Complete Vendor Inherent Risk Questionnaire (VIRQ)" at bounding box center [207, 379] width 184 height 8
click at [115, 380] on strong "Step 2: Complete Vendor Inherent Risk Questionnaire (VIRQ)" at bounding box center [207, 379] width 184 height 8
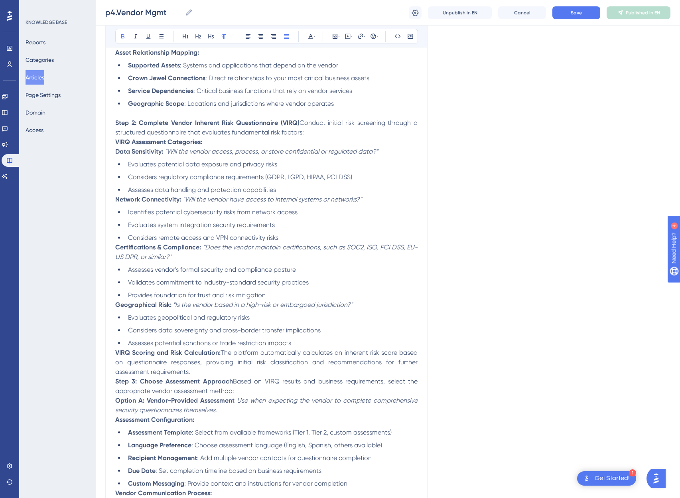
scroll to position [357, 0]
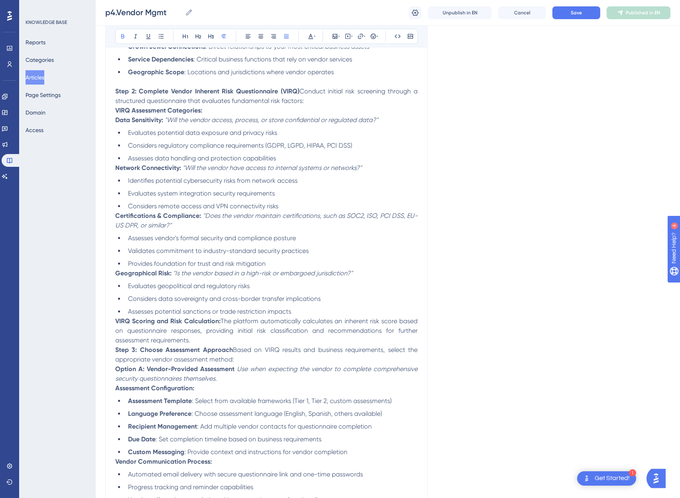
click at [115, 168] on strong "Network Connectivity:" at bounding box center [148, 168] width 66 height 8
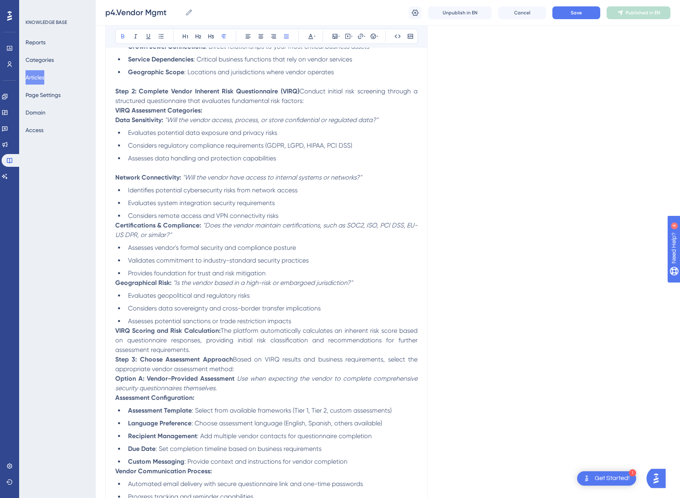
click at [115, 226] on strong "Certifications & Compliance:" at bounding box center [158, 225] width 86 height 8
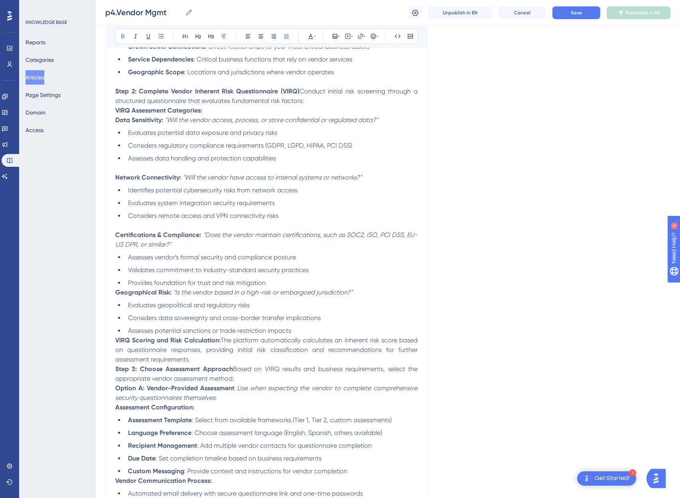
click at [115, 292] on strong "Geographical Risk:" at bounding box center [143, 292] width 56 height 8
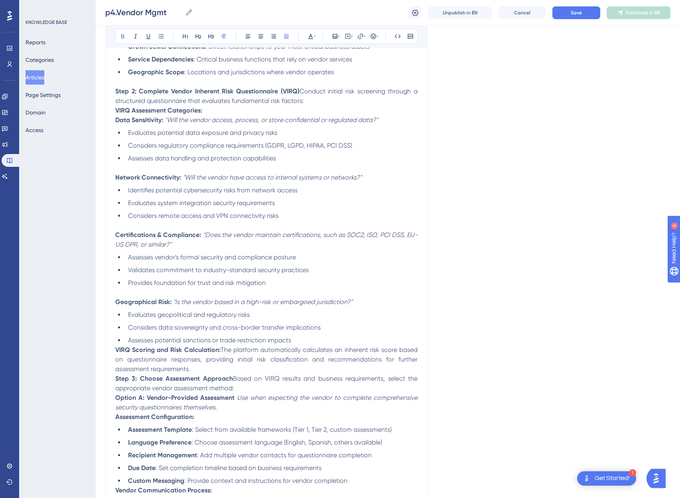
click at [116, 350] on strong "VIRQ Scoring and Risk Calculation:" at bounding box center [167, 350] width 105 height 8
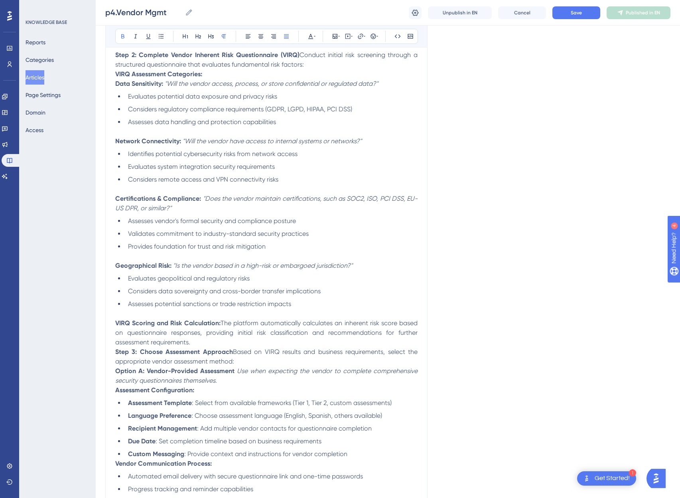
scroll to position [404, 0]
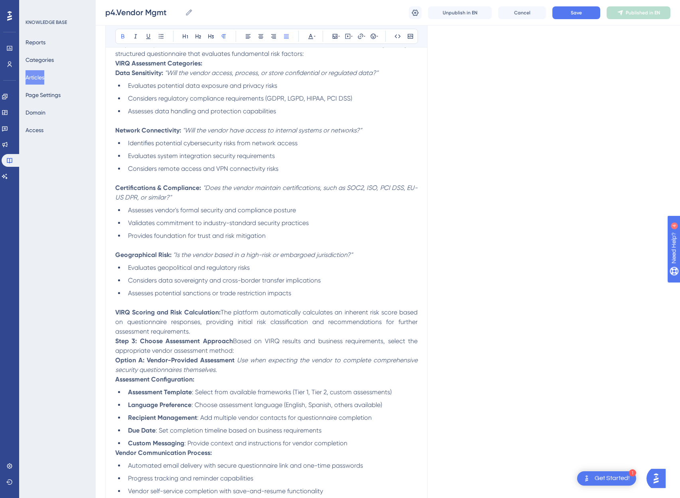
click at [115, 341] on strong "Step 3: Choose Assessment Approach" at bounding box center [174, 341] width 118 height 8
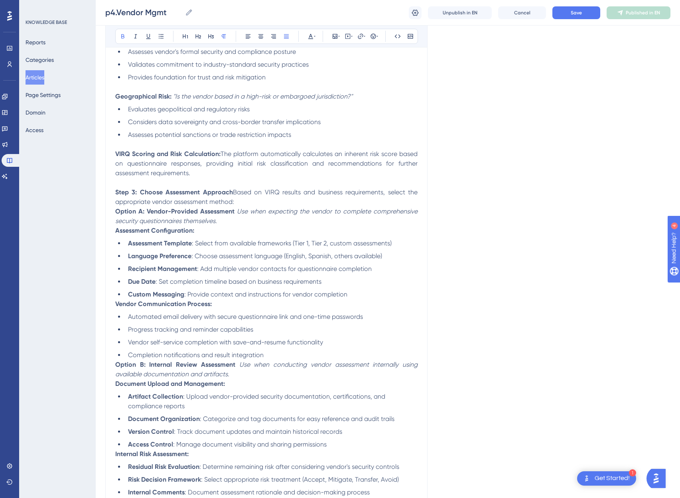
scroll to position [573, 0]
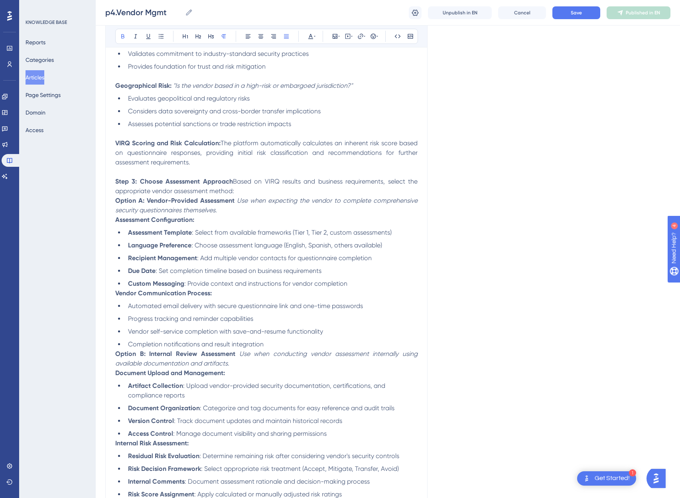
click at [115, 293] on strong "Vendor Communication Process:" at bounding box center [163, 293] width 97 height 8
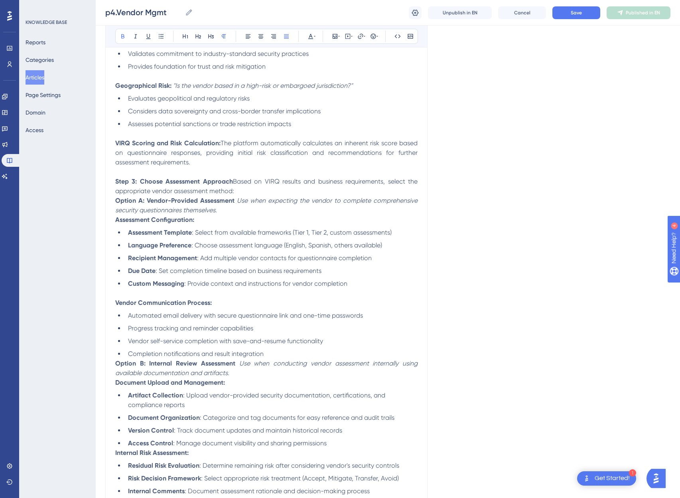
click at [117, 362] on strong "Option B: Internal Review Assessment" at bounding box center [175, 364] width 120 height 8
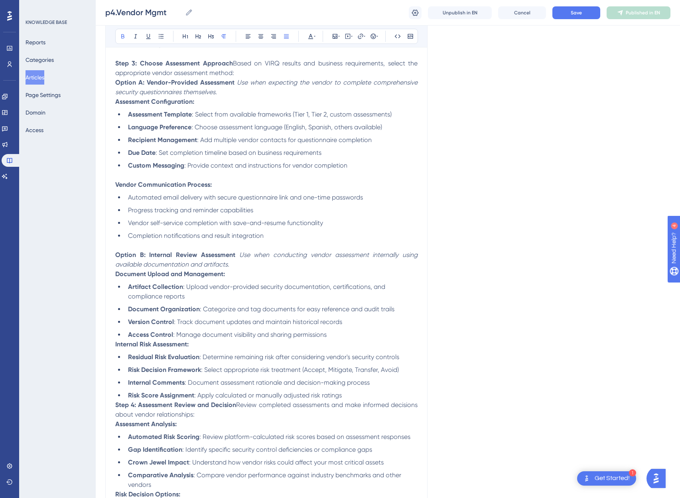
scroll to position [696, 0]
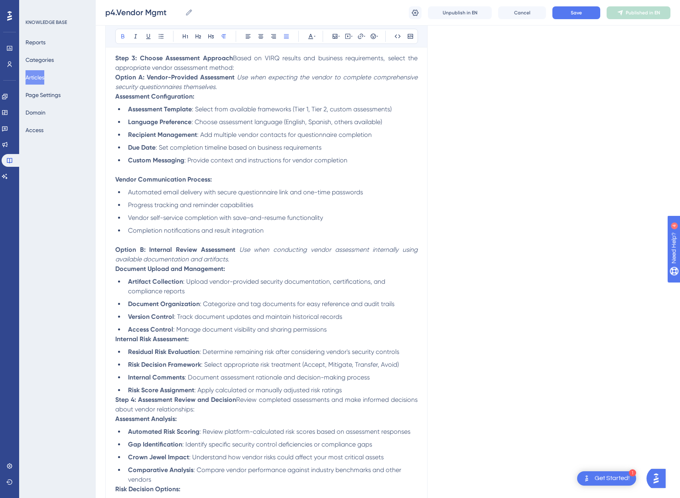
click at [117, 340] on strong "Internal Risk Assessment:" at bounding box center [151, 339] width 73 height 8
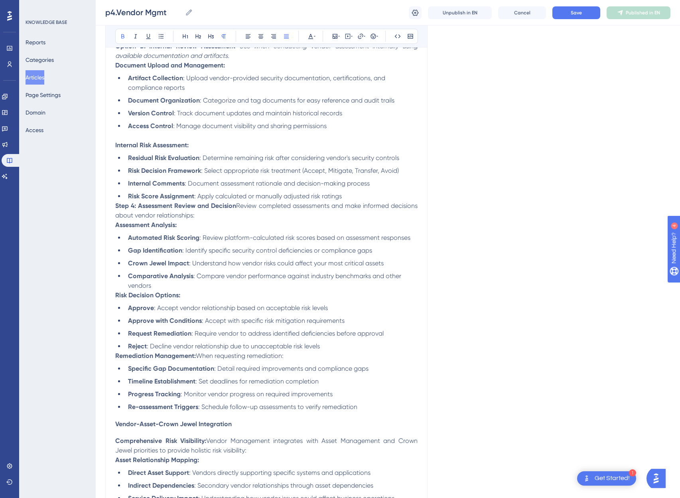
scroll to position [904, 0]
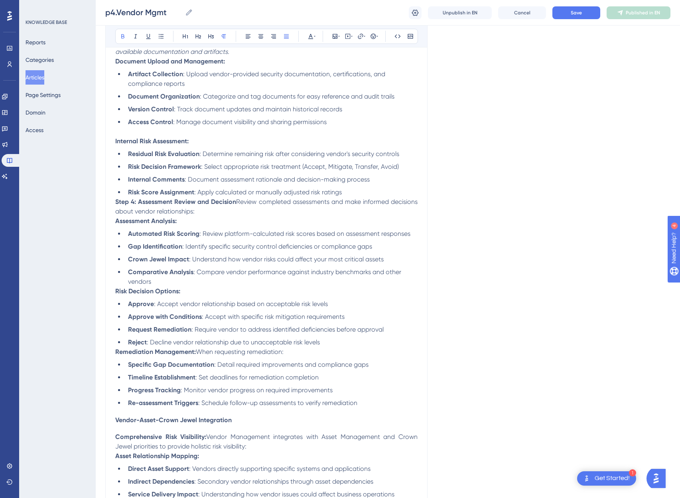
click at [116, 203] on strong "Step 4: Assessment Review and Decision" at bounding box center [175, 202] width 121 height 8
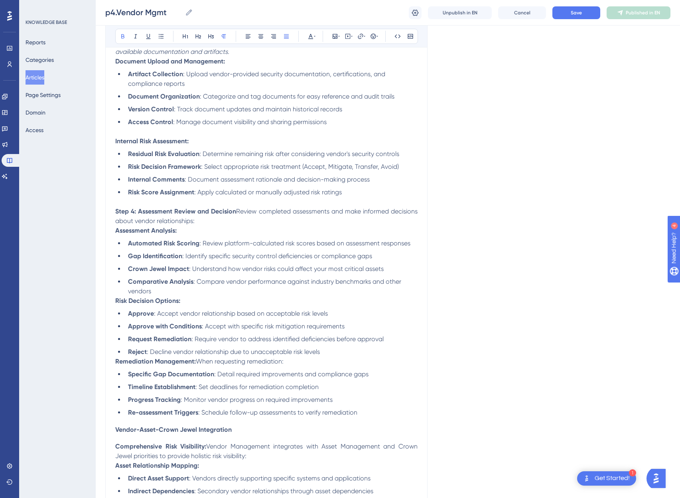
click at [116, 300] on strong "Risk Decision Options:" at bounding box center [147, 301] width 65 height 8
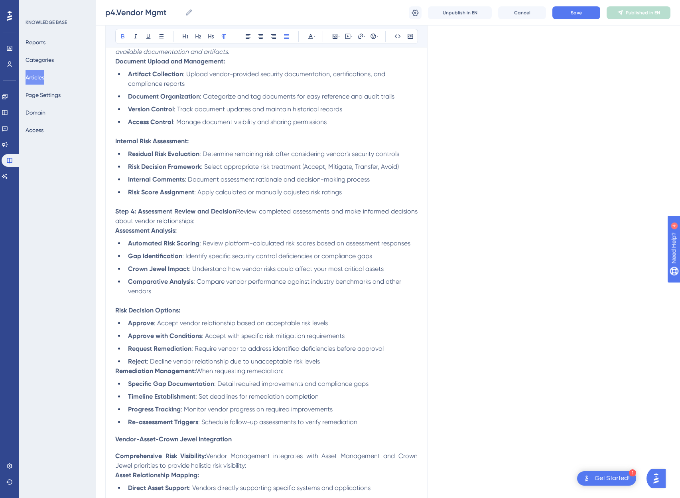
click at [115, 371] on strong "Remediation Management:" at bounding box center [155, 371] width 81 height 8
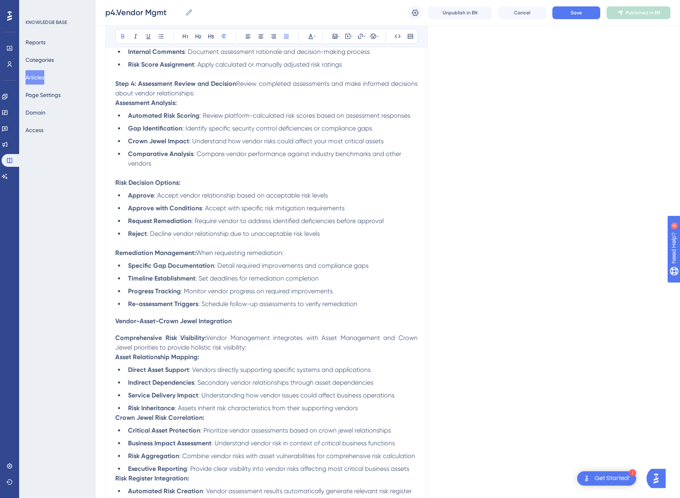
scroll to position [1077, 0]
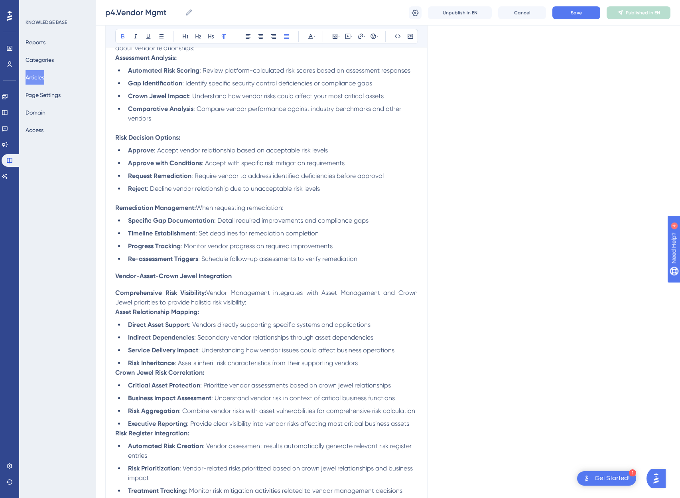
click at [117, 373] on strong "Crown Jewel Risk Correlation:" at bounding box center [159, 373] width 89 height 8
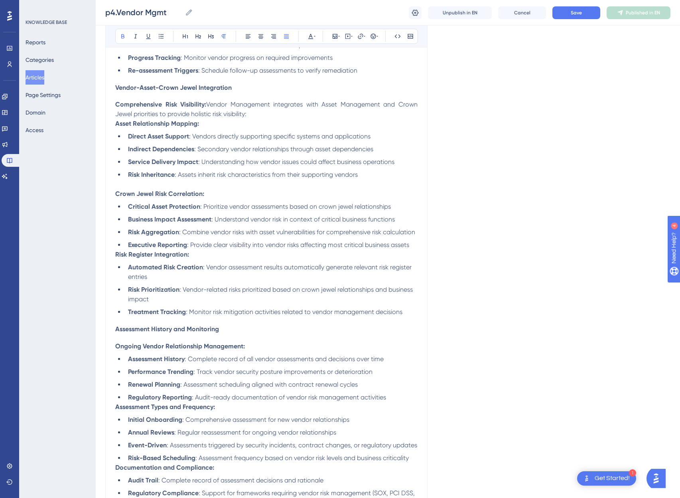
scroll to position [1266, 0]
click at [116, 254] on strong "Risk Register Integration:" at bounding box center [152, 254] width 74 height 8
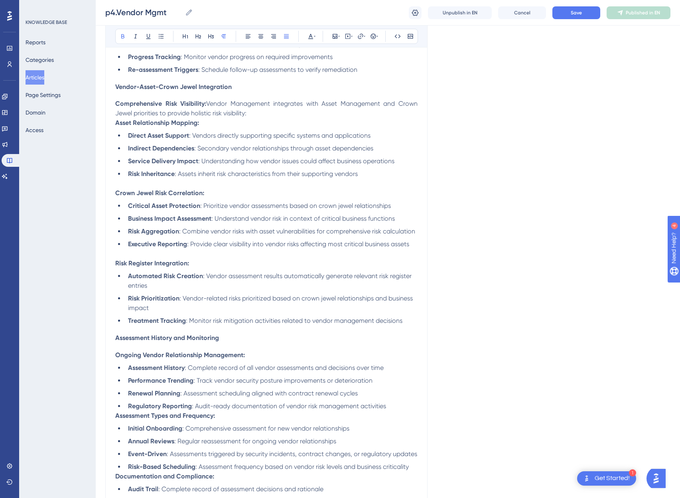
click at [116, 415] on strong "Assessment Types and Frequency:" at bounding box center [165, 416] width 100 height 8
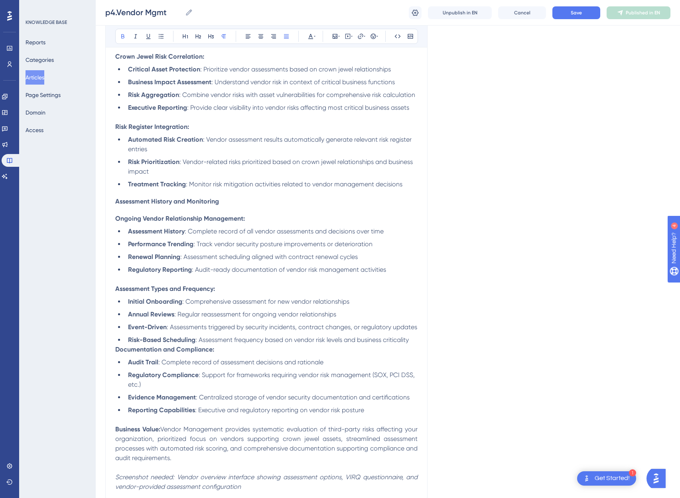
scroll to position [1479, 0]
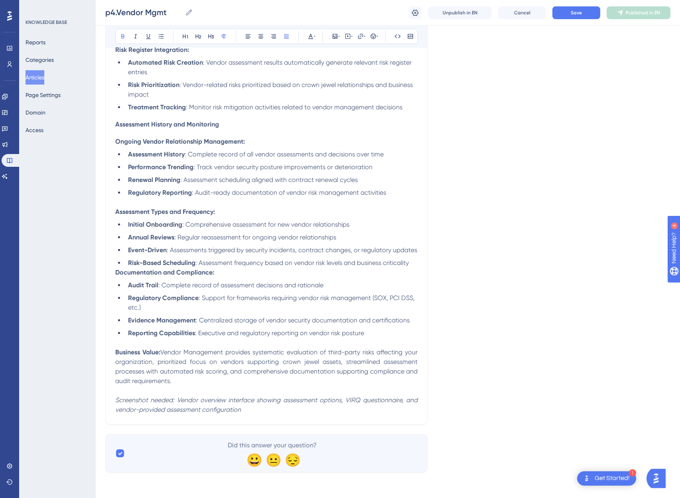
click at [116, 273] on strong "Documentation and Compliance:" at bounding box center [164, 273] width 99 height 8
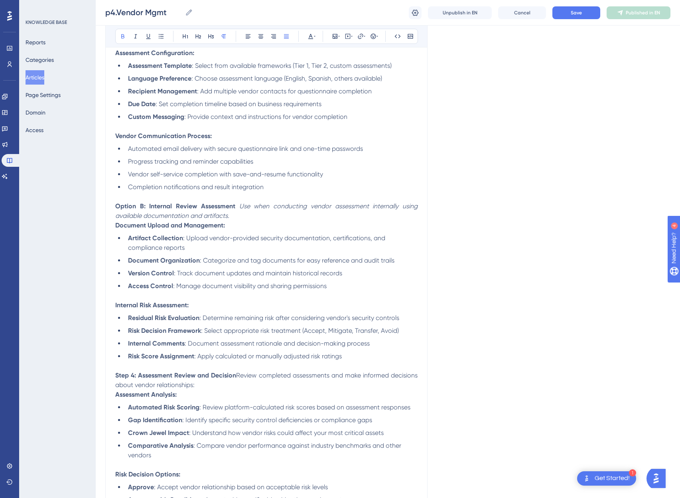
scroll to position [716, 0]
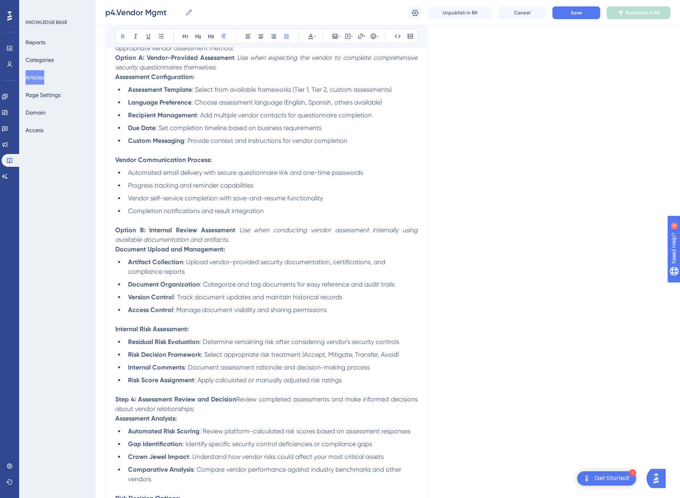
click at [342, 132] on li "Due Date : Set completion timeline based on business requirements" at bounding box center [271, 128] width 293 height 10
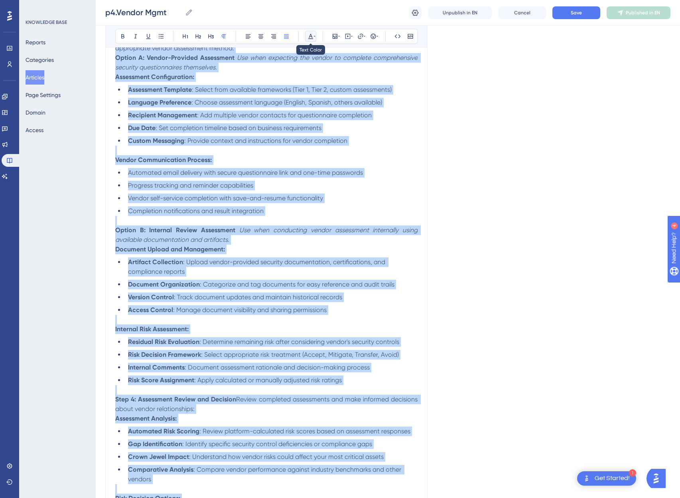
click at [315, 33] on icon at bounding box center [315, 36] width 2 height 6
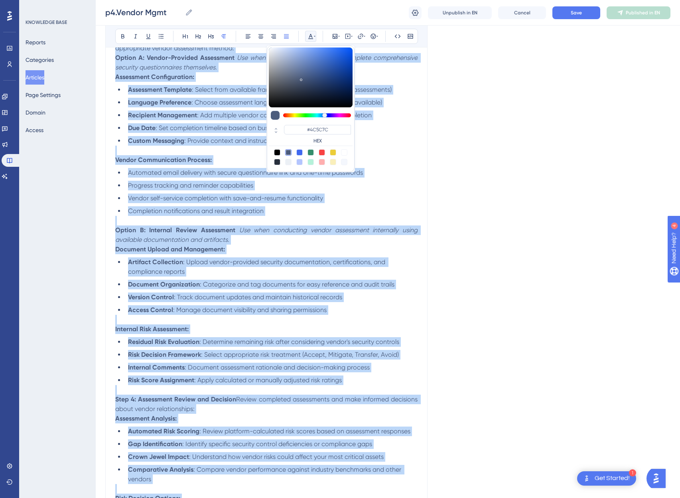
click at [285, 152] on div at bounding box center [288, 152] width 6 height 6
click at [564, 13] on button "Save" at bounding box center [577, 12] width 48 height 13
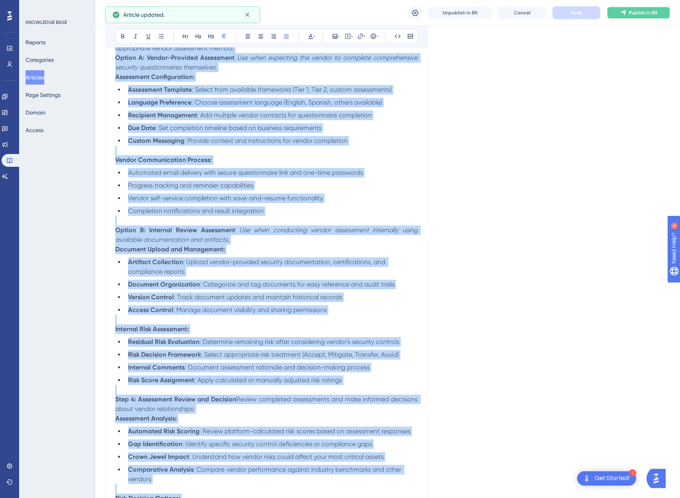
click at [640, 13] on span "Publish in EN" at bounding box center [643, 13] width 28 height 6
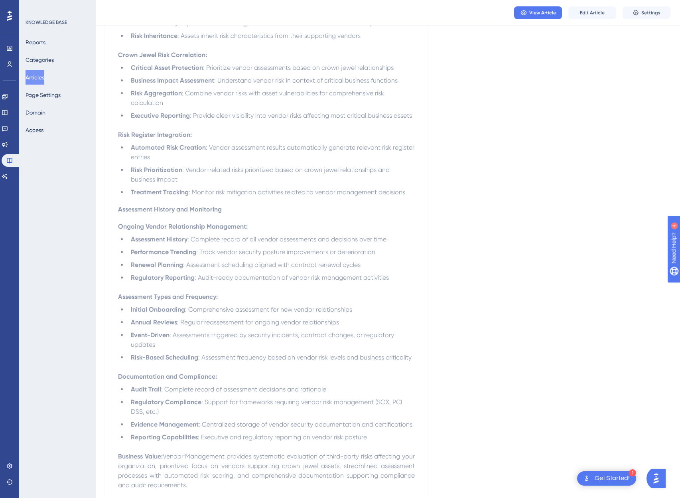
scroll to position [1378, 0]
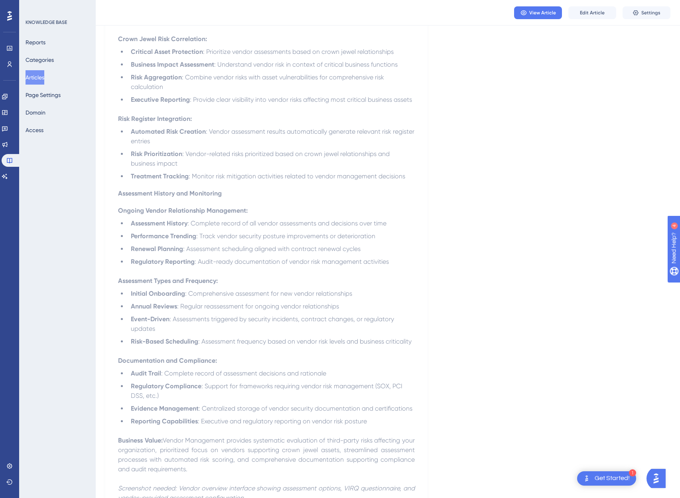
click at [223, 221] on span ": Complete record of all vendor assessments and decisions over time" at bounding box center [287, 223] width 199 height 8
click at [603, 11] on span "Edit Article" at bounding box center [592, 13] width 25 height 6
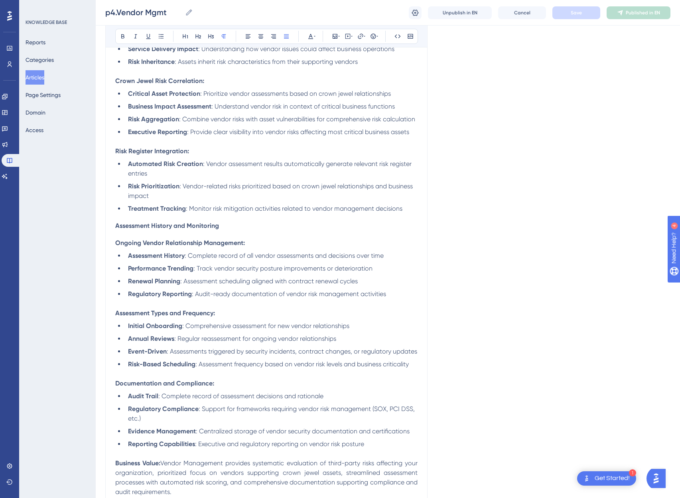
scroll to position [1398, 0]
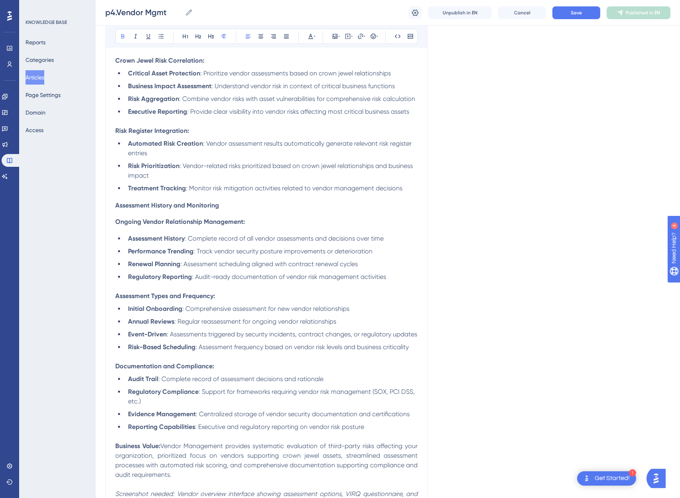
click at [160, 204] on span "Assessment History and Monitoring" at bounding box center [167, 206] width 104 height 8
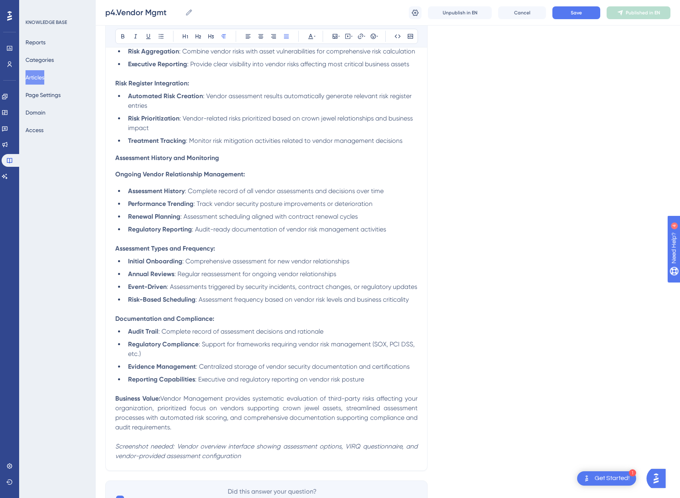
scroll to position [1492, 0]
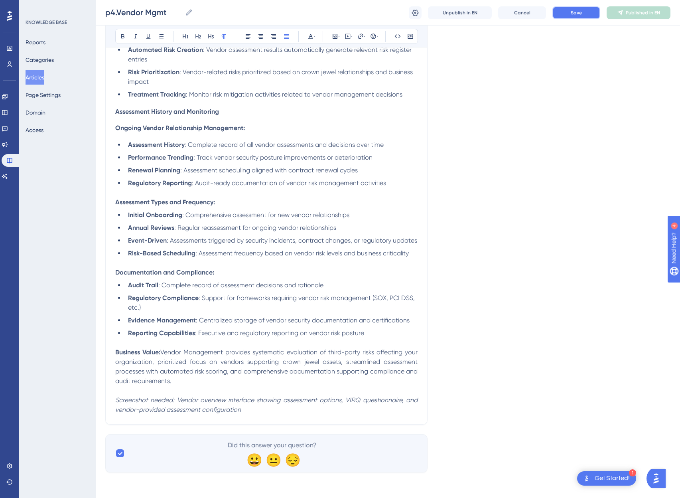
click at [593, 12] on button "Save" at bounding box center [577, 12] width 48 height 13
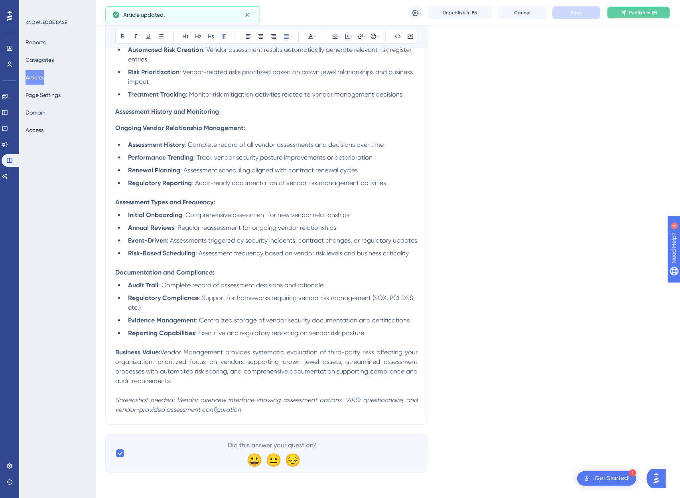
click at [641, 13] on span "Publish in EN" at bounding box center [643, 13] width 28 height 6
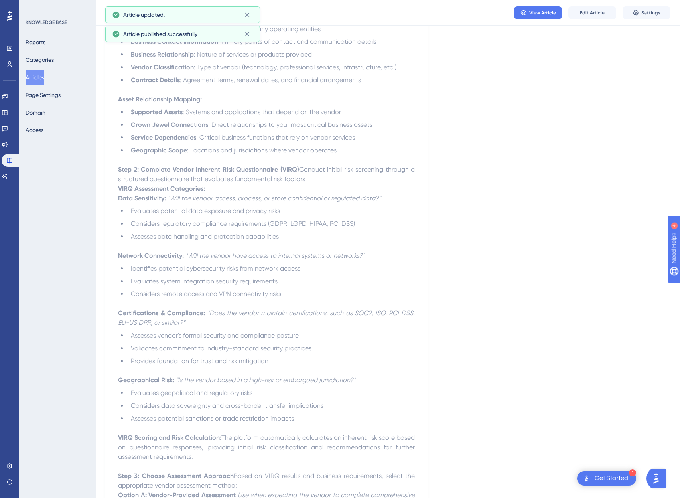
scroll to position [0, 0]
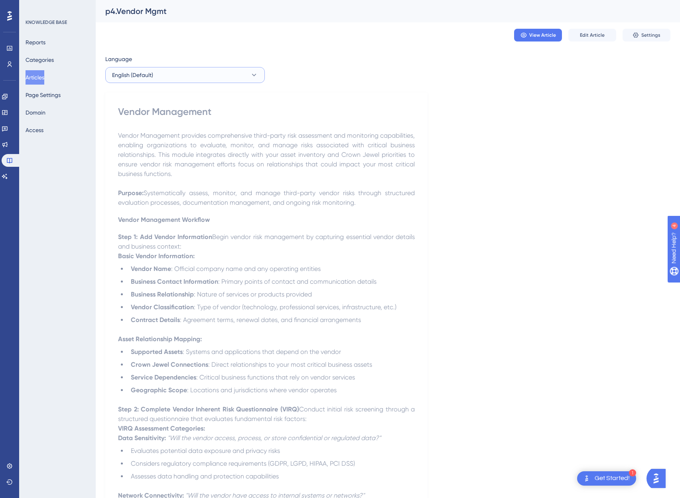
click at [128, 75] on span "English (Default)" at bounding box center [132, 75] width 41 height 10
click at [40, 75] on button "Articles" at bounding box center [35, 77] width 19 height 14
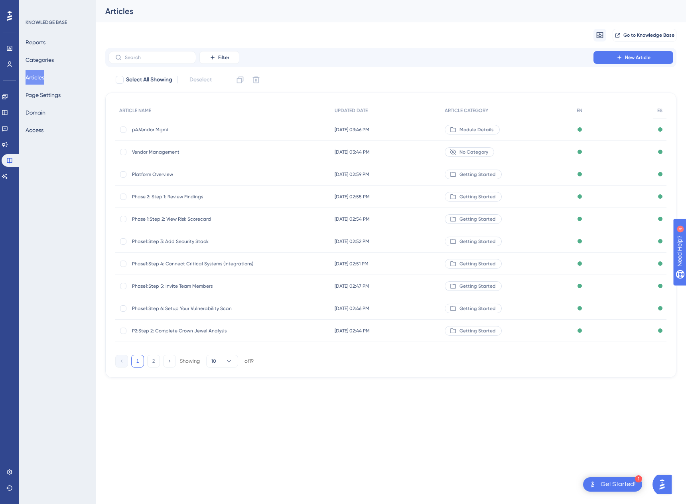
click at [156, 131] on span "p4.Vendor Mgmt" at bounding box center [196, 129] width 128 height 6
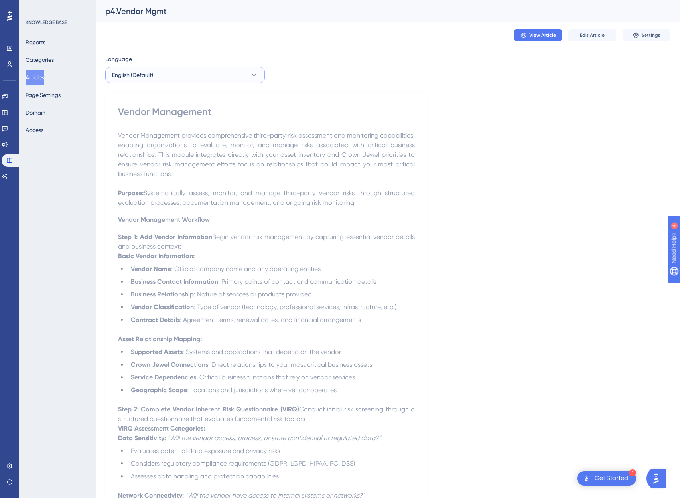
click at [229, 74] on button "English (Default)" at bounding box center [185, 75] width 160 height 16
click at [131, 77] on span "English (Default)" at bounding box center [132, 75] width 41 height 10
click at [134, 122] on button "Spanish Spanish Published" at bounding box center [185, 115] width 149 height 16
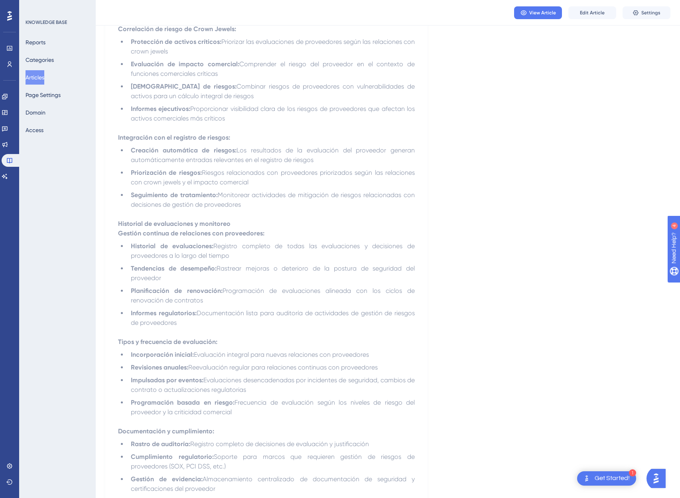
scroll to position [1770, 0]
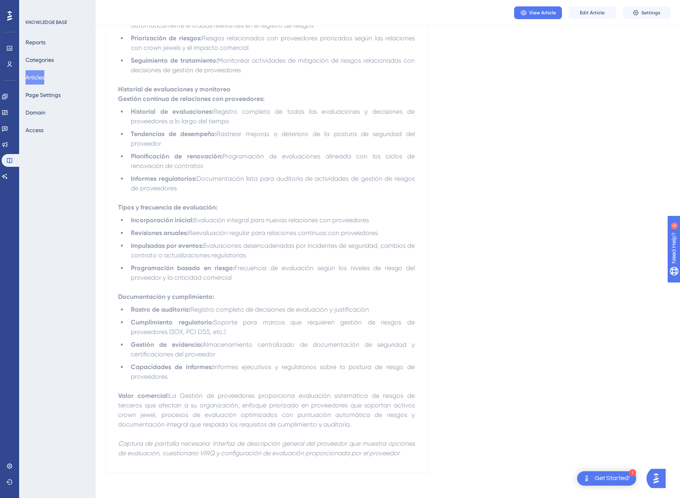
click at [44, 77] on button "Articles" at bounding box center [35, 77] width 19 height 14
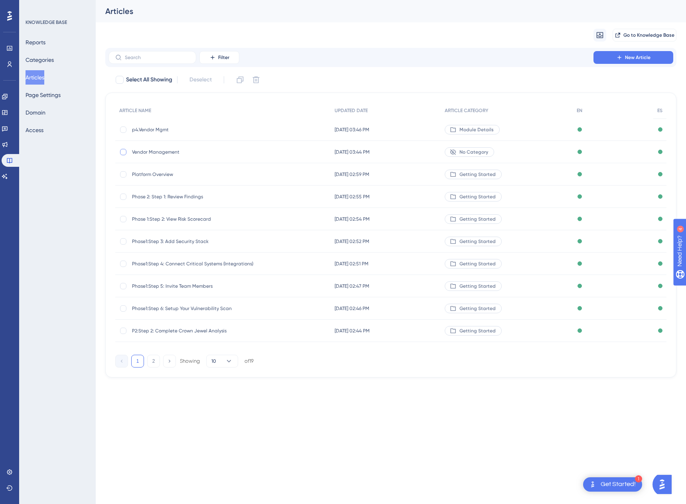
click at [124, 154] on div at bounding box center [123, 152] width 6 height 6
click at [257, 81] on icon at bounding box center [256, 80] width 8 height 8
checkbox input "false"
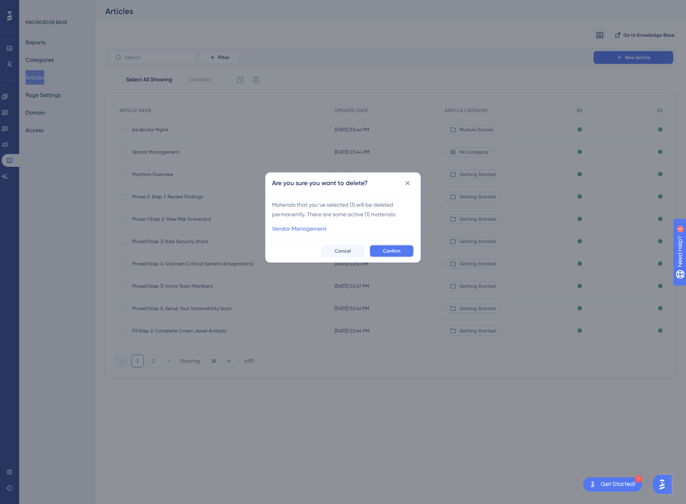
click at [394, 247] on button "Confirm" at bounding box center [391, 251] width 45 height 13
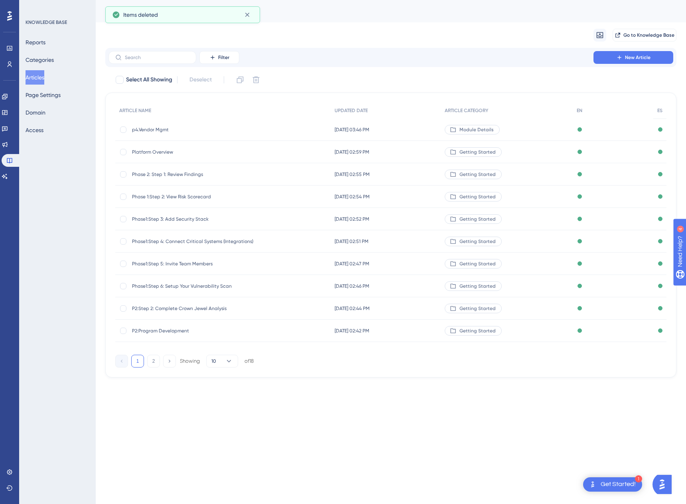
click at [152, 127] on span "p4.Vendor Mgmt" at bounding box center [196, 129] width 128 height 6
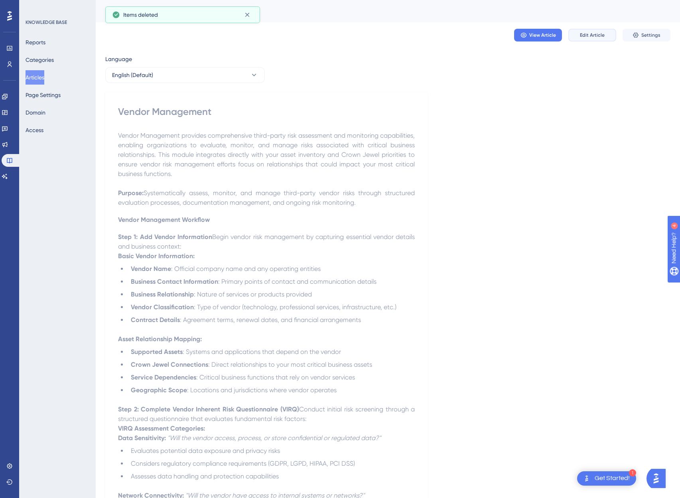
click at [595, 33] on span "Edit Article" at bounding box center [592, 35] width 25 height 6
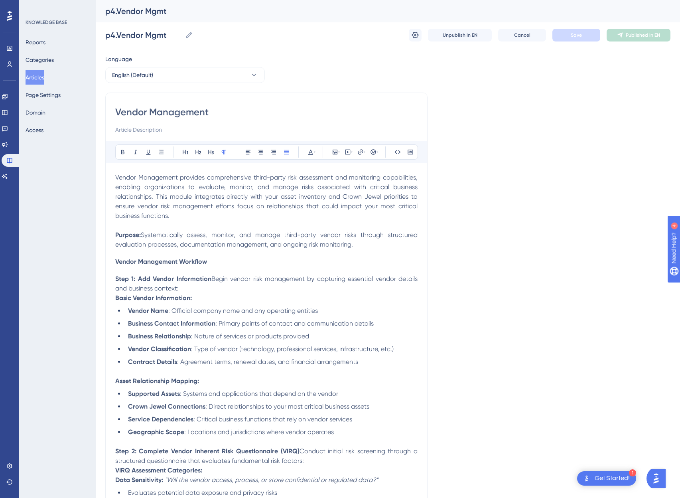
click at [148, 40] on input "p4.Vendor Mgmt" at bounding box center [143, 35] width 77 height 11
type input "Vendor Management"
click at [553, 38] on button "Save" at bounding box center [577, 35] width 48 height 13
click at [639, 35] on span "Publish in EN" at bounding box center [643, 35] width 28 height 6
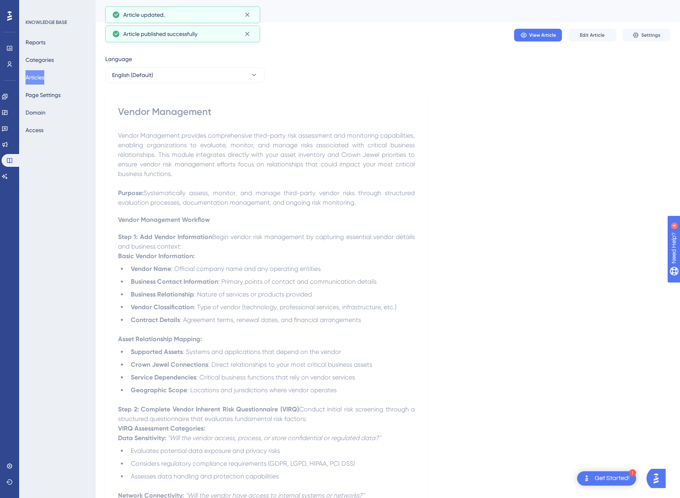
click at [44, 79] on button "Articles" at bounding box center [35, 77] width 19 height 14
